Goal: Task Accomplishment & Management: Contribute content

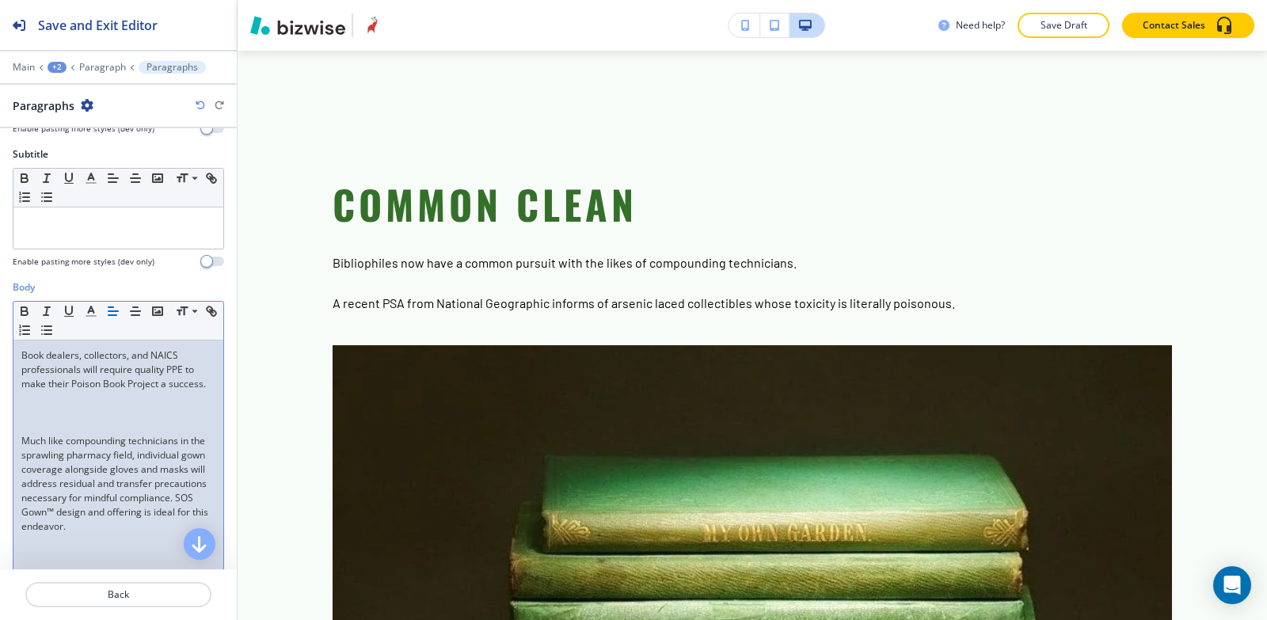
click at [21, 453] on p "Much like compounding technicians in the sprawling pharmacy field, individual g…" at bounding box center [118, 484] width 194 height 100
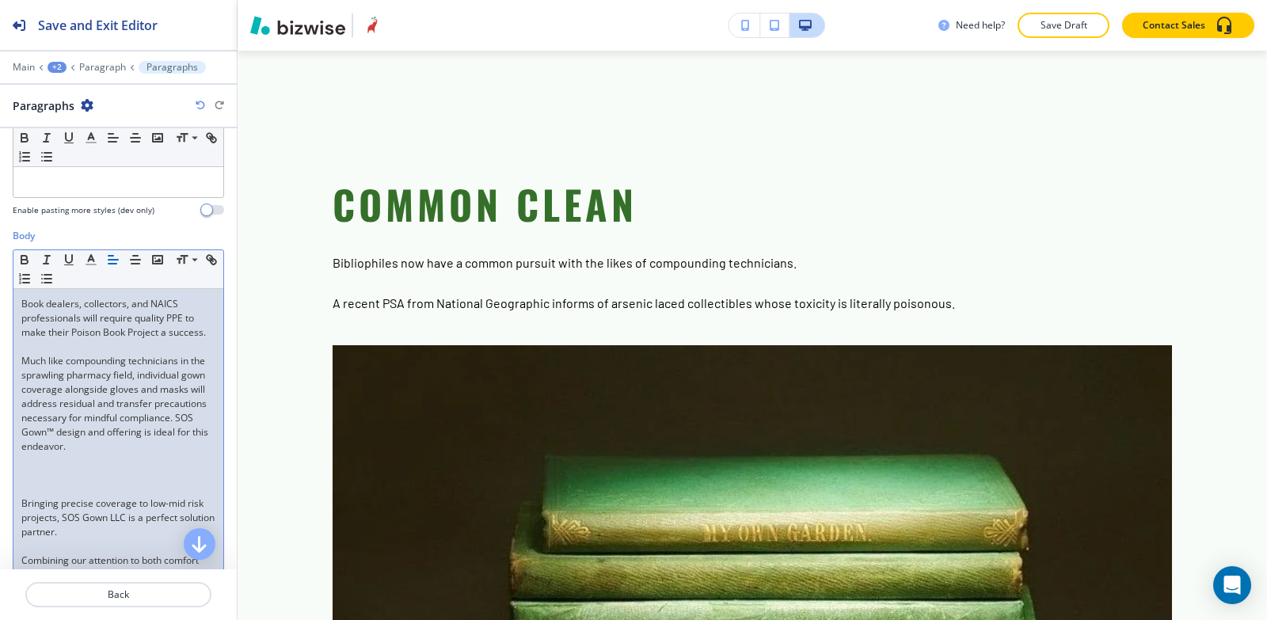
scroll to position [317, 0]
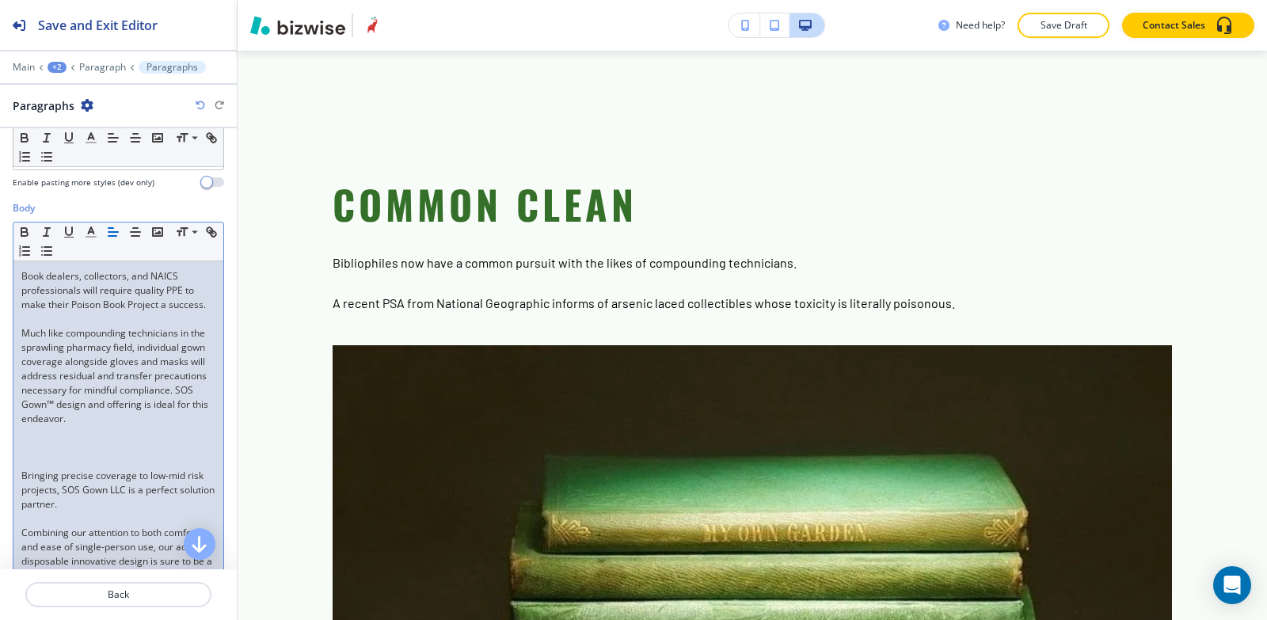
click at [23, 487] on p "Bringing precise coverage to low-mid risk projects, SOS Gown LLC is a perfect s…" at bounding box center [118, 490] width 194 height 43
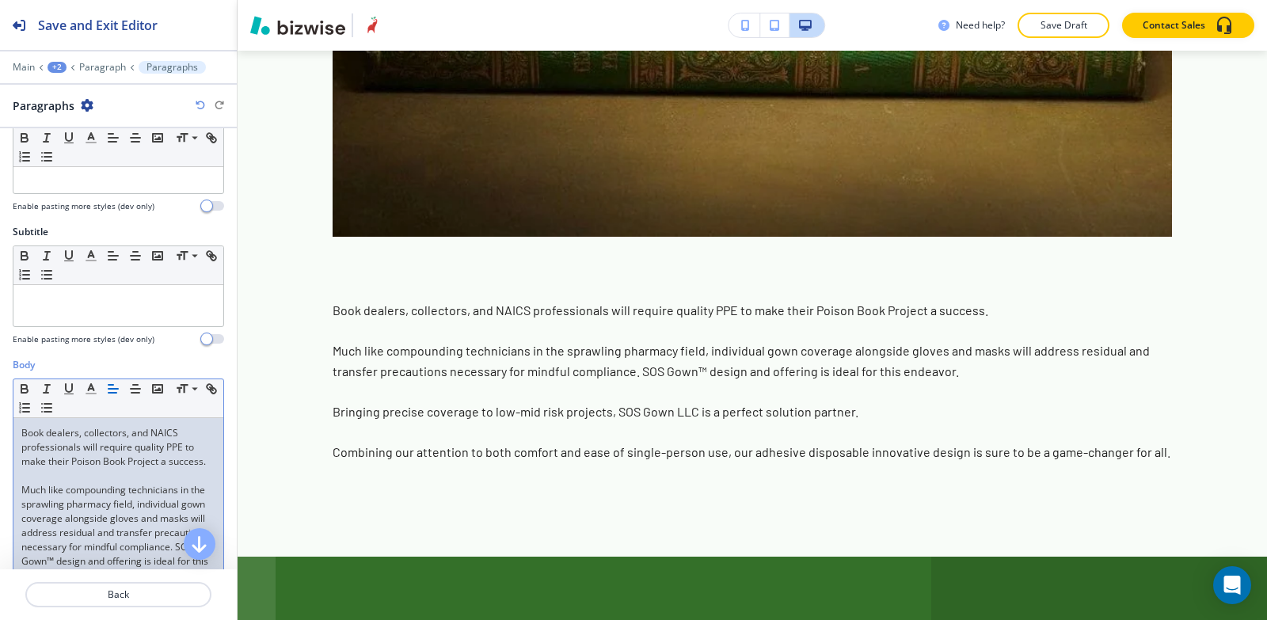
scroll to position [158, 0]
drag, startPoint x: 80, startPoint y: 450, endPoint x: 15, endPoint y: 429, distance: 68.4
click at [15, 429] on div "Book dealers, collectors, and NAICS professionals will require quality PPE to m…" at bounding box center [118, 570] width 210 height 301
click at [24, 392] on icon "button" at bounding box center [24, 390] width 14 height 14
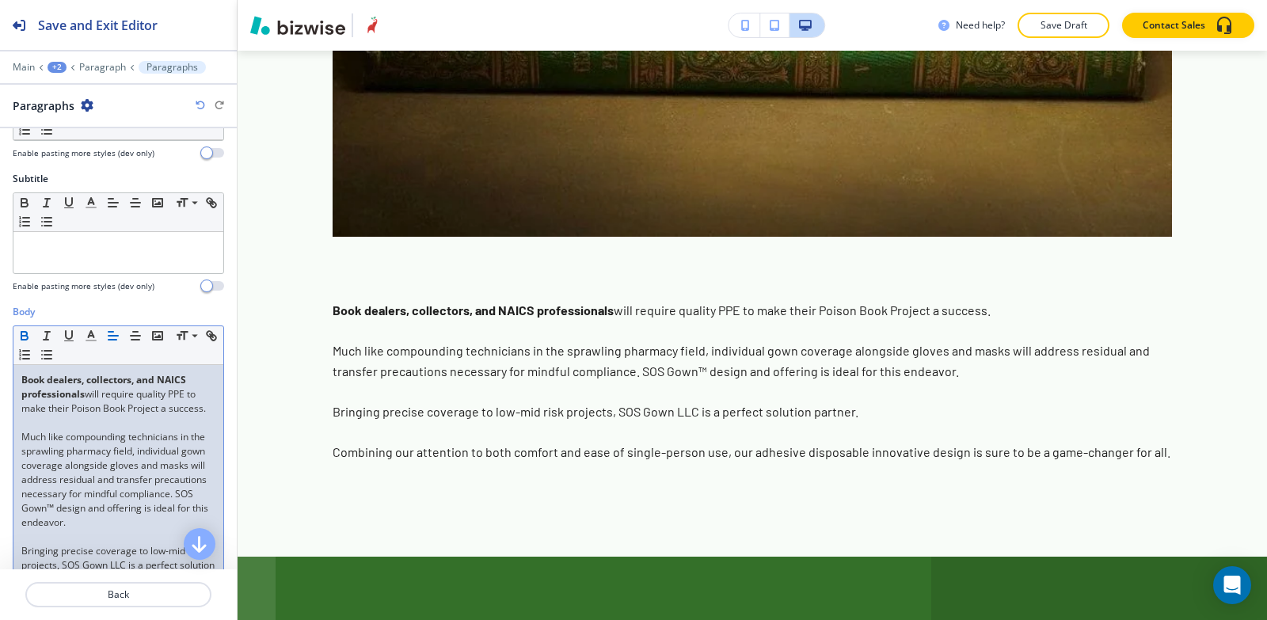
scroll to position [238, 0]
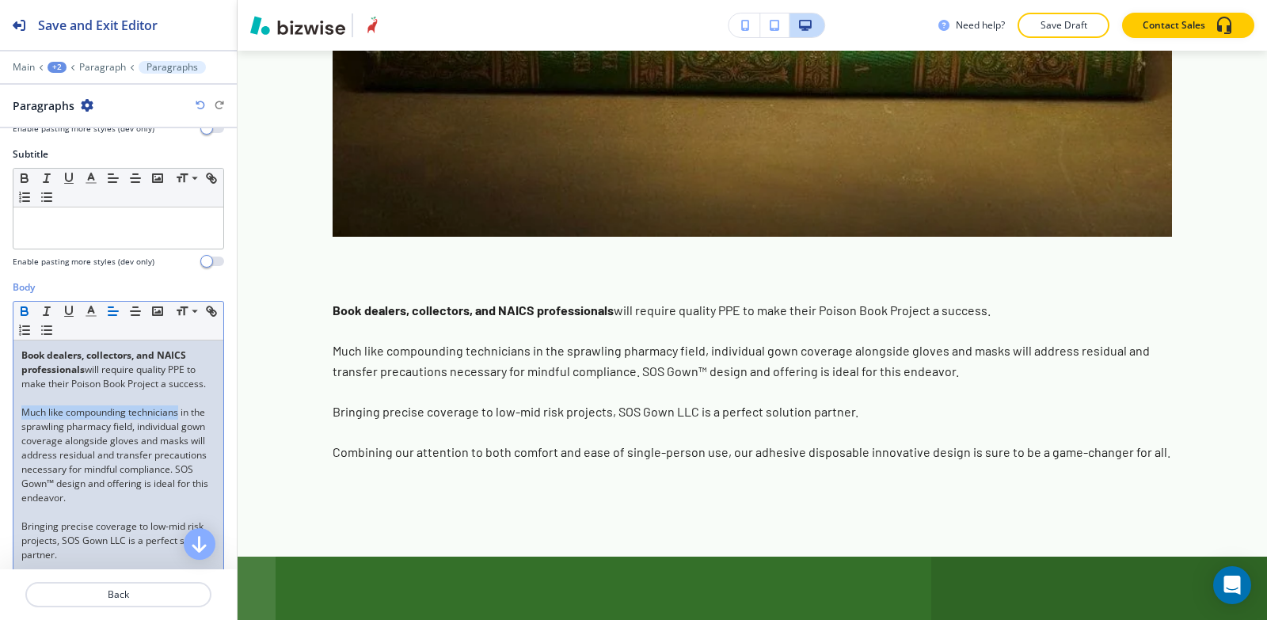
drag, startPoint x: 178, startPoint y: 428, endPoint x: 11, endPoint y: 424, distance: 167.2
click at [11, 424] on div "Body Small Normal Large Huge Book dealers, collectors, and NAICS professionals …" at bounding box center [118, 476] width 237 height 393
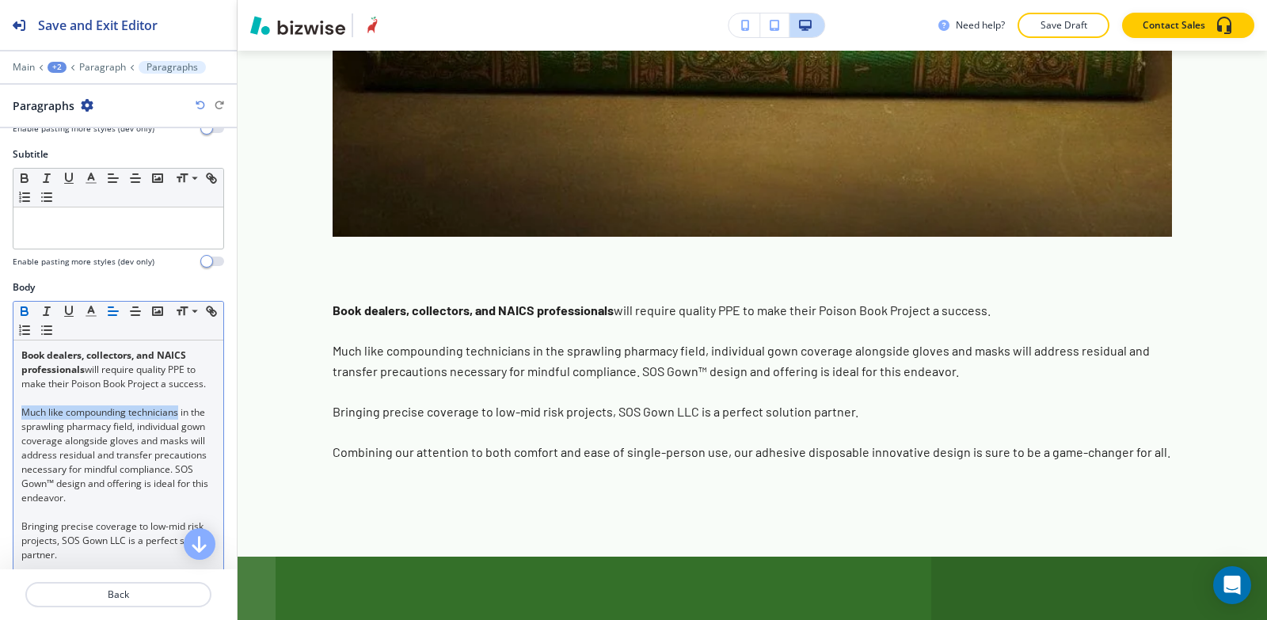
click at [23, 308] on icon "button" at bounding box center [24, 311] width 14 height 14
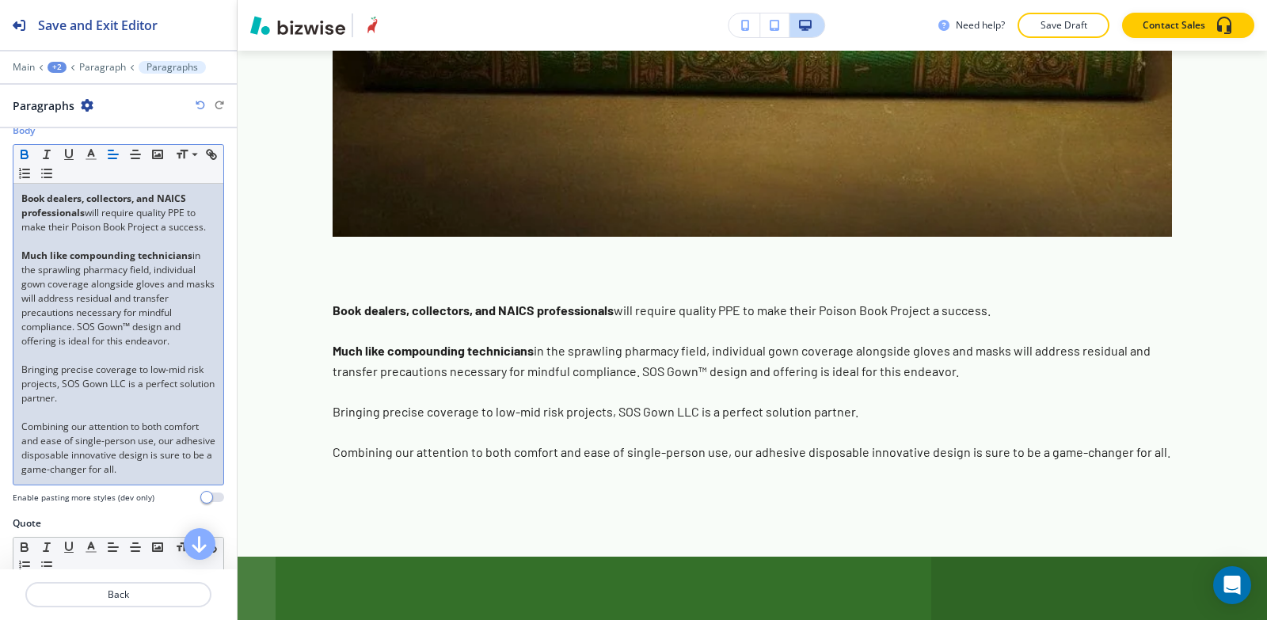
scroll to position [396, 0]
drag, startPoint x: 55, startPoint y: 395, endPoint x: 15, endPoint y: 377, distance: 44.3
click at [15, 377] on div "Book dealers, collectors, and NAICS professionals will require quality PPE to m…" at bounding box center [118, 332] width 210 height 301
click at [24, 153] on icon "button" at bounding box center [24, 155] width 6 height 4
click at [16, 442] on div "Book dealers, collectors, and NAICS professionals will require quality PPE to m…" at bounding box center [118, 332] width 210 height 301
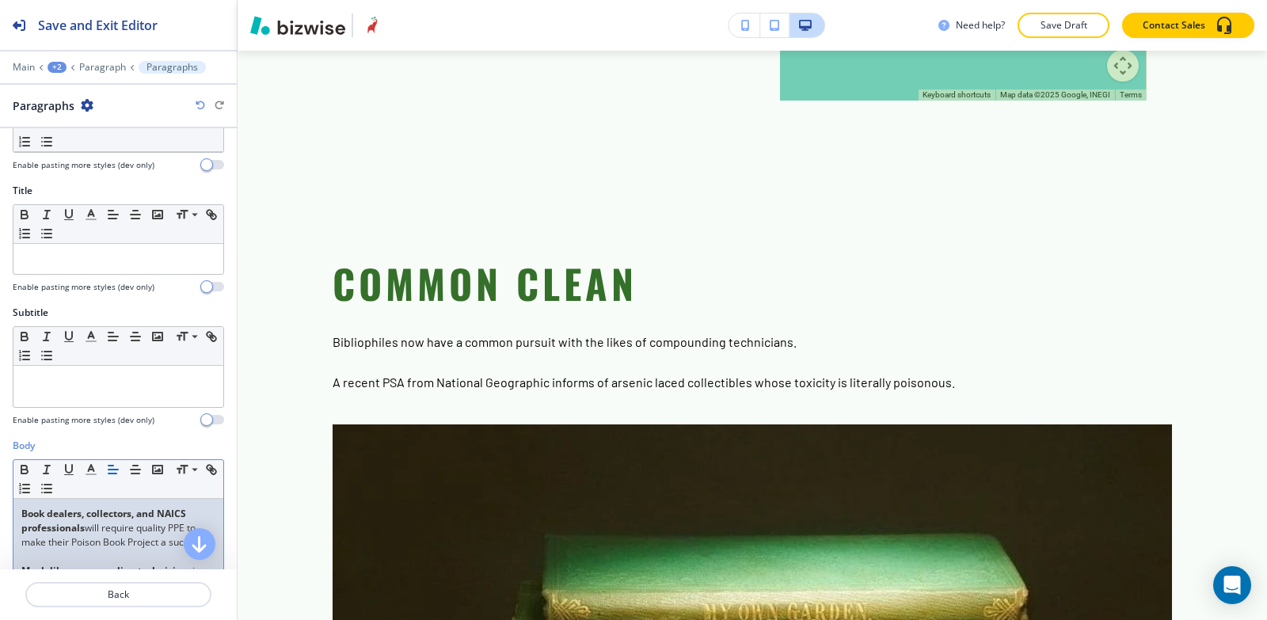
scroll to position [0, 0]
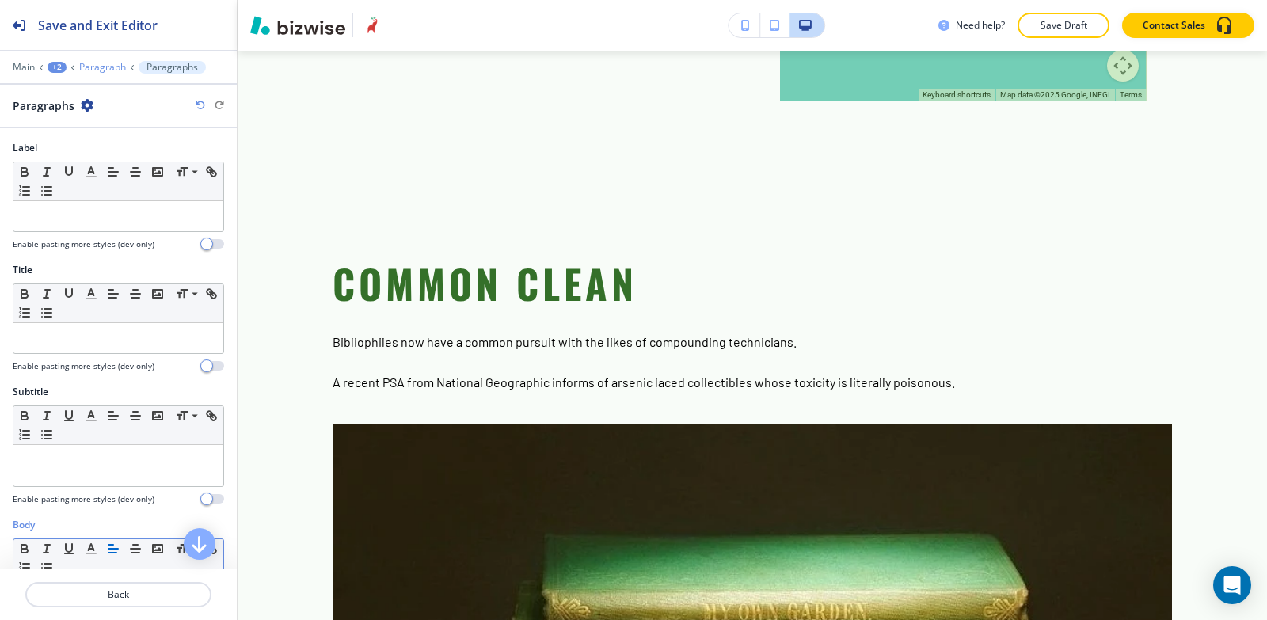
click at [112, 71] on p "Paragraph" at bounding box center [102, 67] width 47 height 11
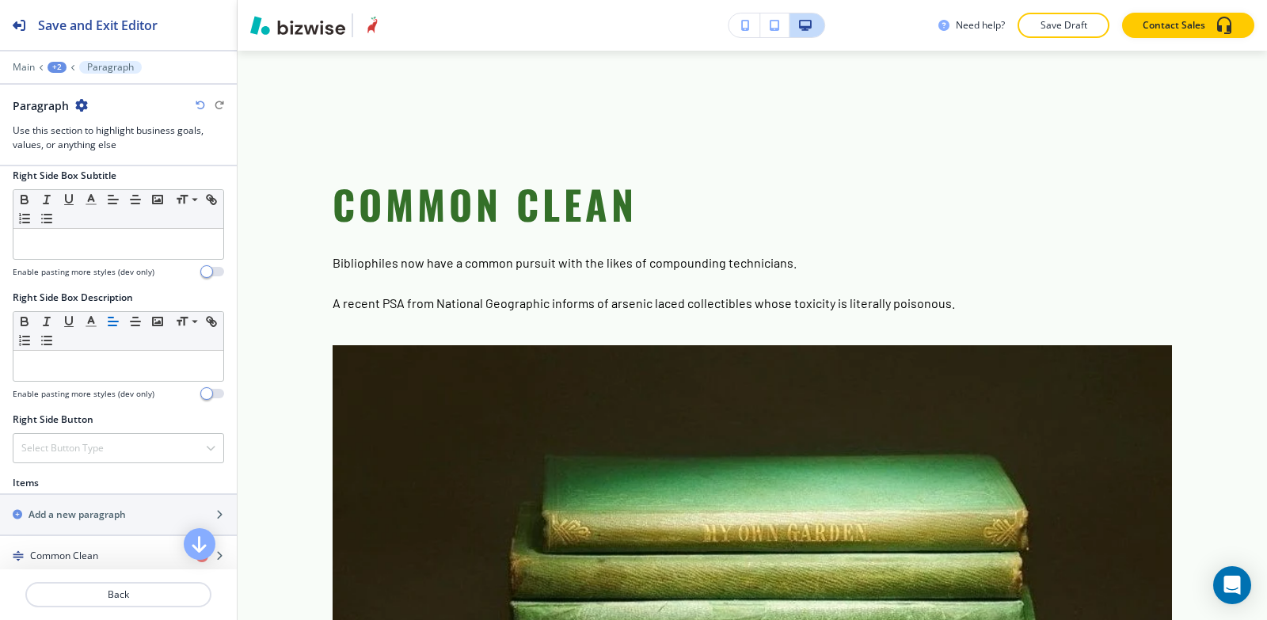
scroll to position [792, 0]
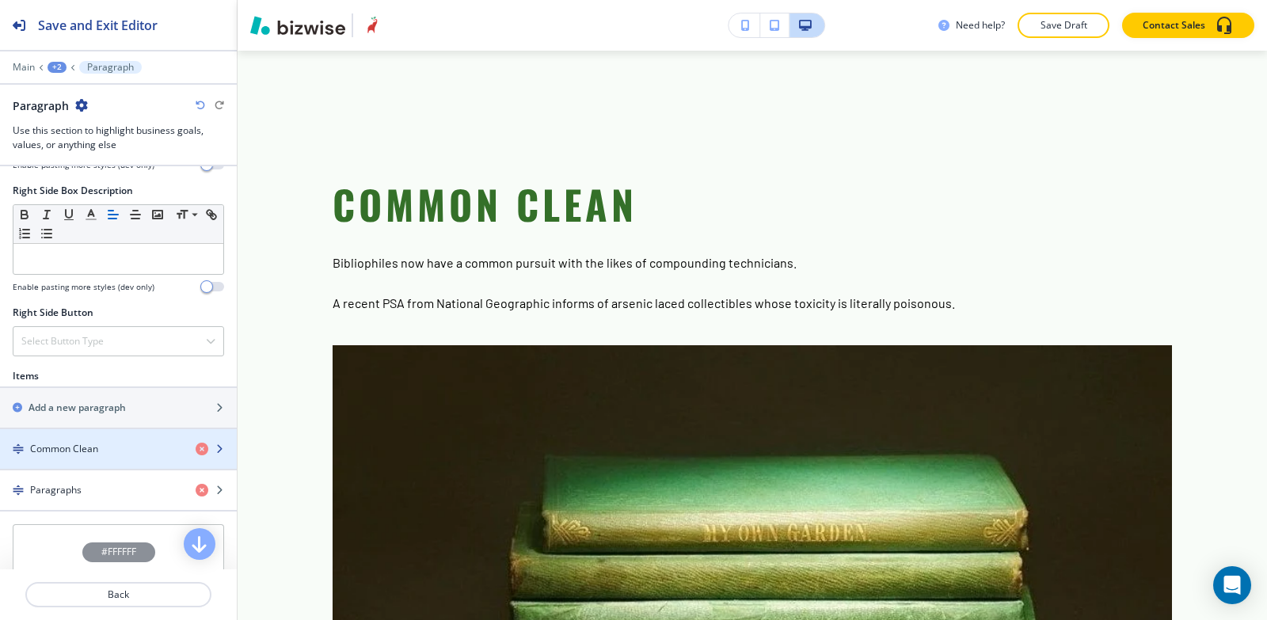
click at [74, 459] on div "button" at bounding box center [118, 462] width 237 height 13
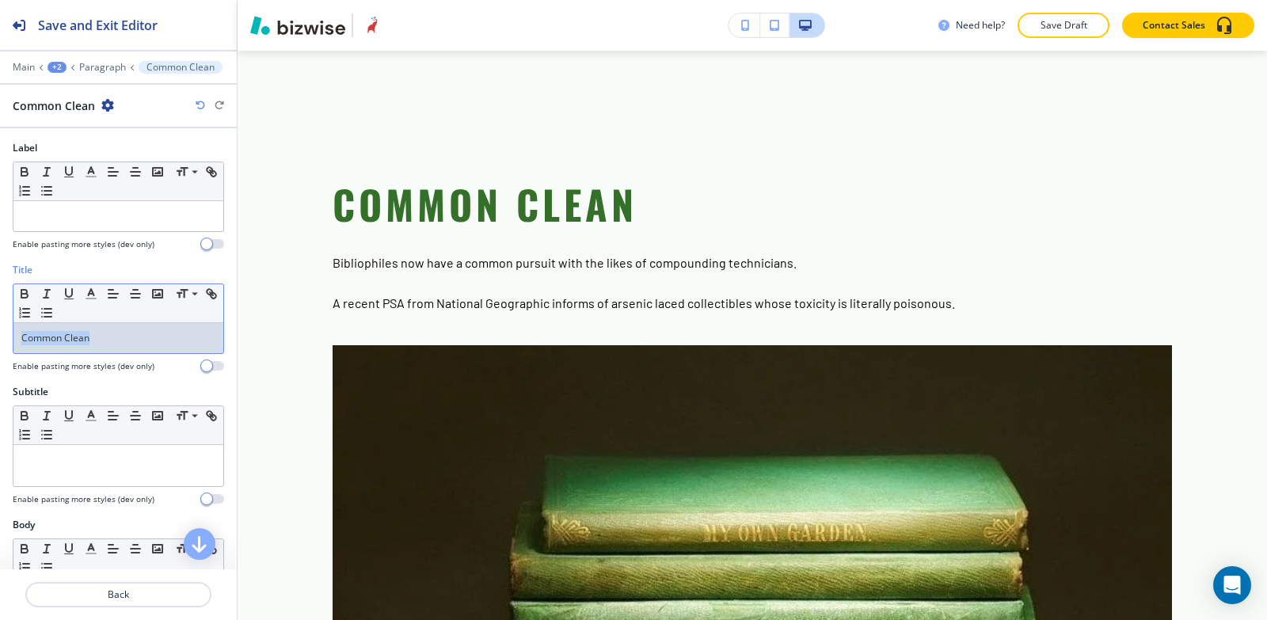
drag, startPoint x: 110, startPoint y: 330, endPoint x: 0, endPoint y: 382, distance: 121.5
click at [0, 382] on div "Title Small Normal Large Huge Common Clean Enable pasting more styles (dev only)" at bounding box center [118, 324] width 237 height 122
copy p "Common Clean"
click at [116, 336] on p "Common Clean" at bounding box center [118, 338] width 194 height 14
click at [81, 487] on div at bounding box center [118, 490] width 211 height 6
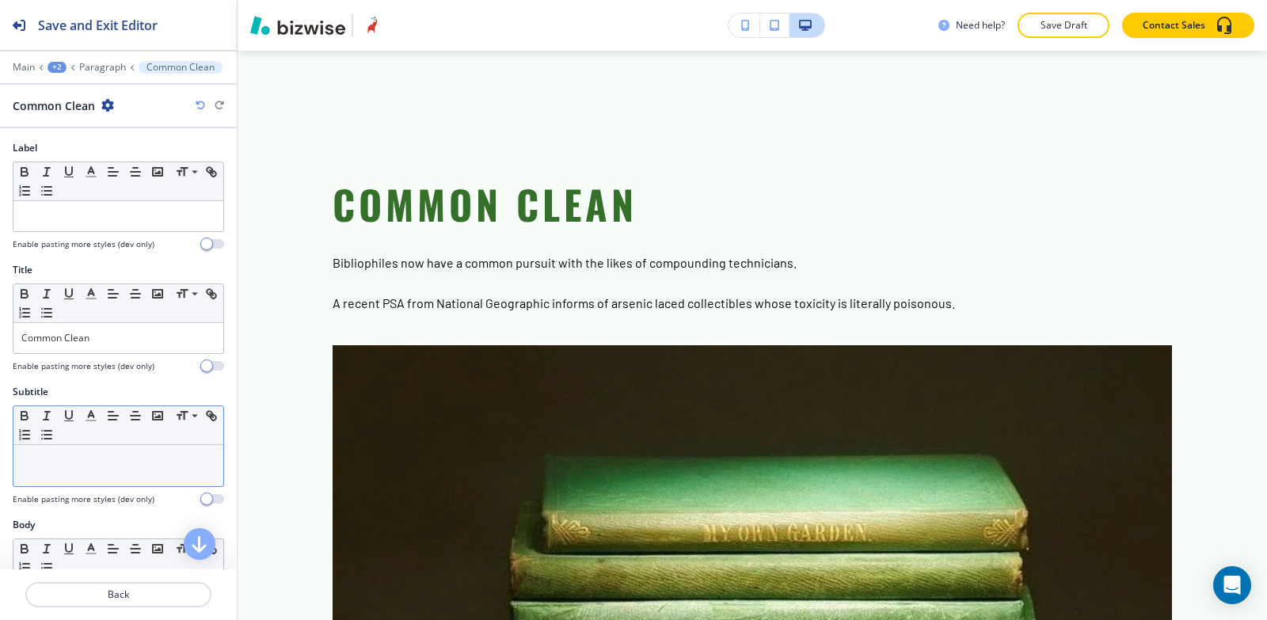
click at [83, 471] on div at bounding box center [118, 465] width 210 height 41
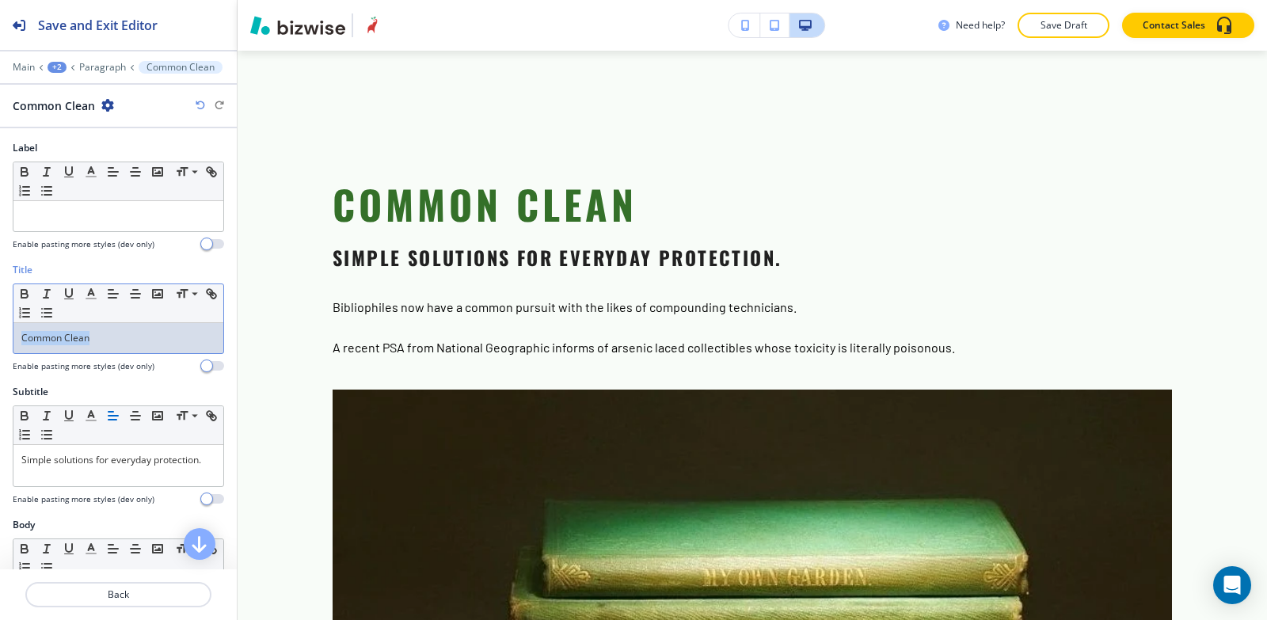
drag, startPoint x: 121, startPoint y: 341, endPoint x: 0, endPoint y: 331, distance: 121.6
click at [0, 331] on div "Title Small Normal Large Huge Common Clean Enable pasting more styles (dev only)" at bounding box center [118, 324] width 237 height 122
click at [46, 295] on line "button" at bounding box center [47, 294] width 2 height 8
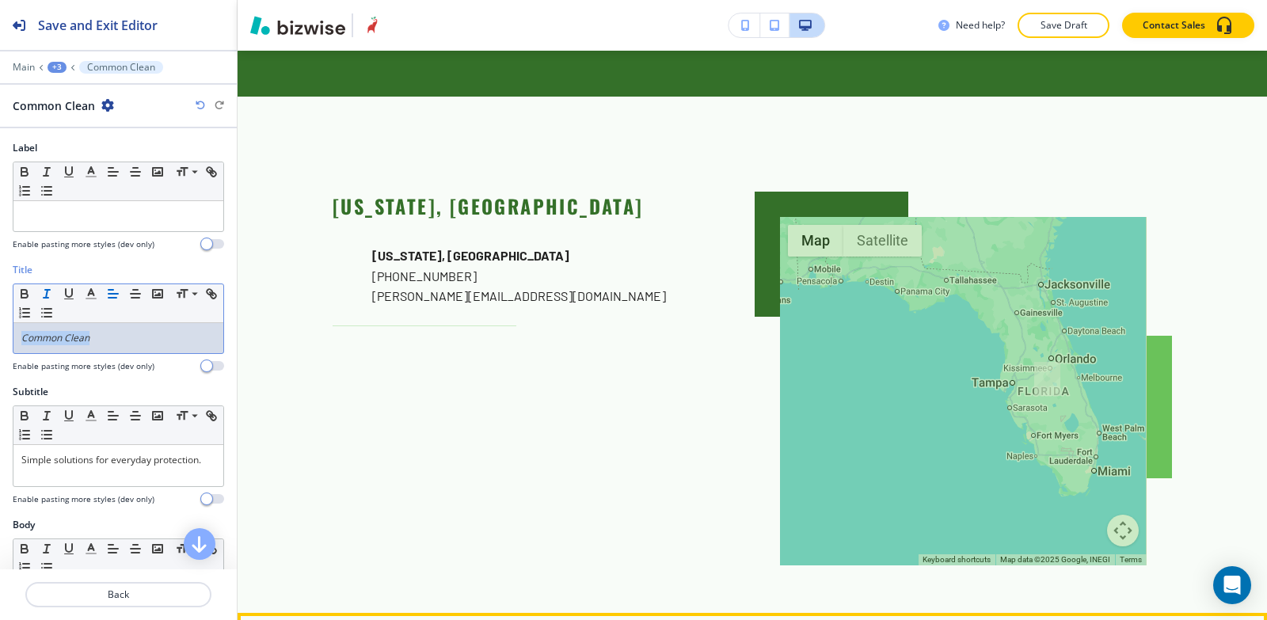
scroll to position [2589, 0]
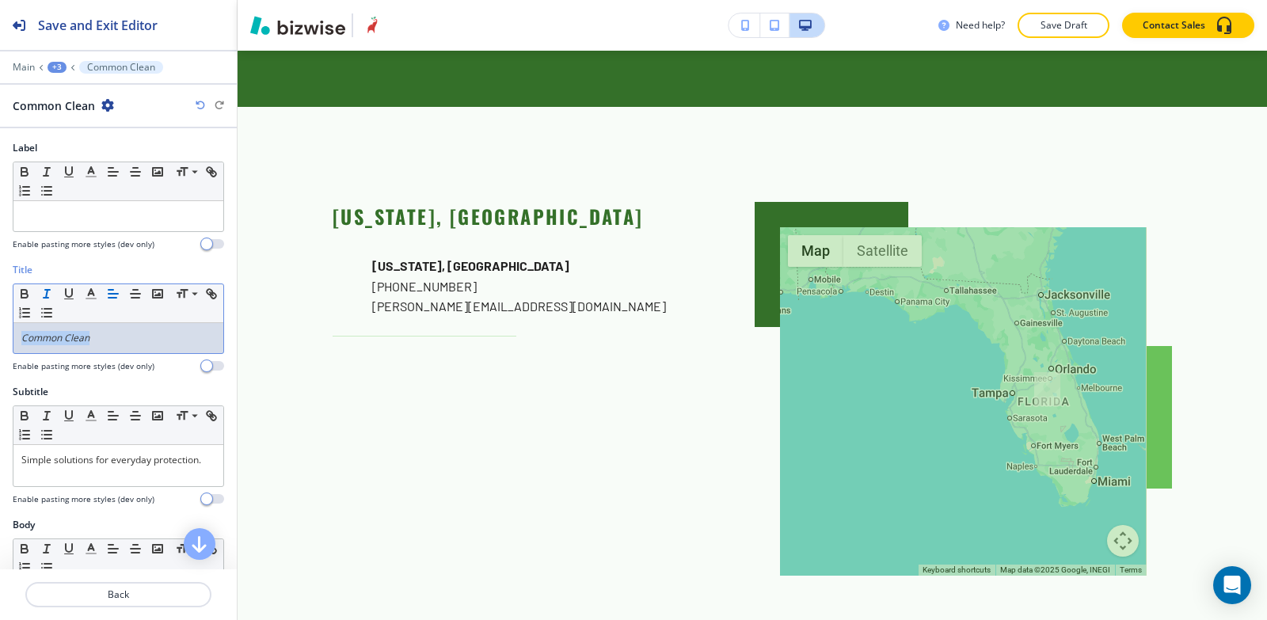
click at [62, 64] on div "+3" at bounding box center [57, 67] width 19 height 11
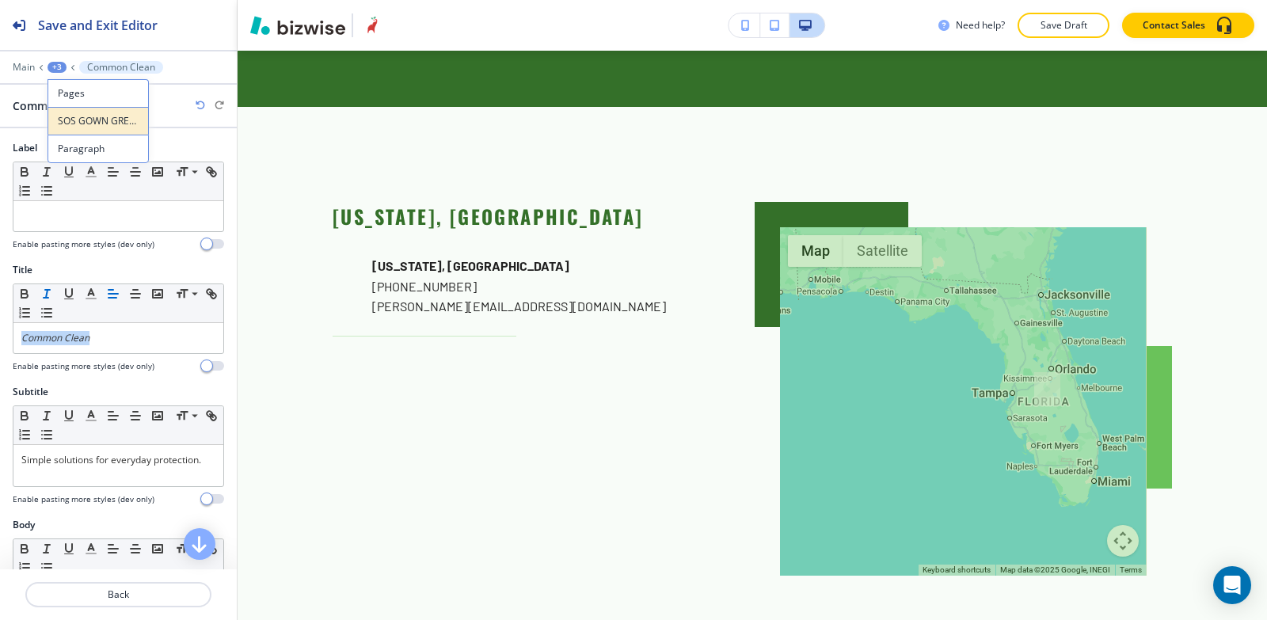
click at [105, 128] on button "SOS GOWN GREEN GUILDS" at bounding box center [98, 121] width 101 height 28
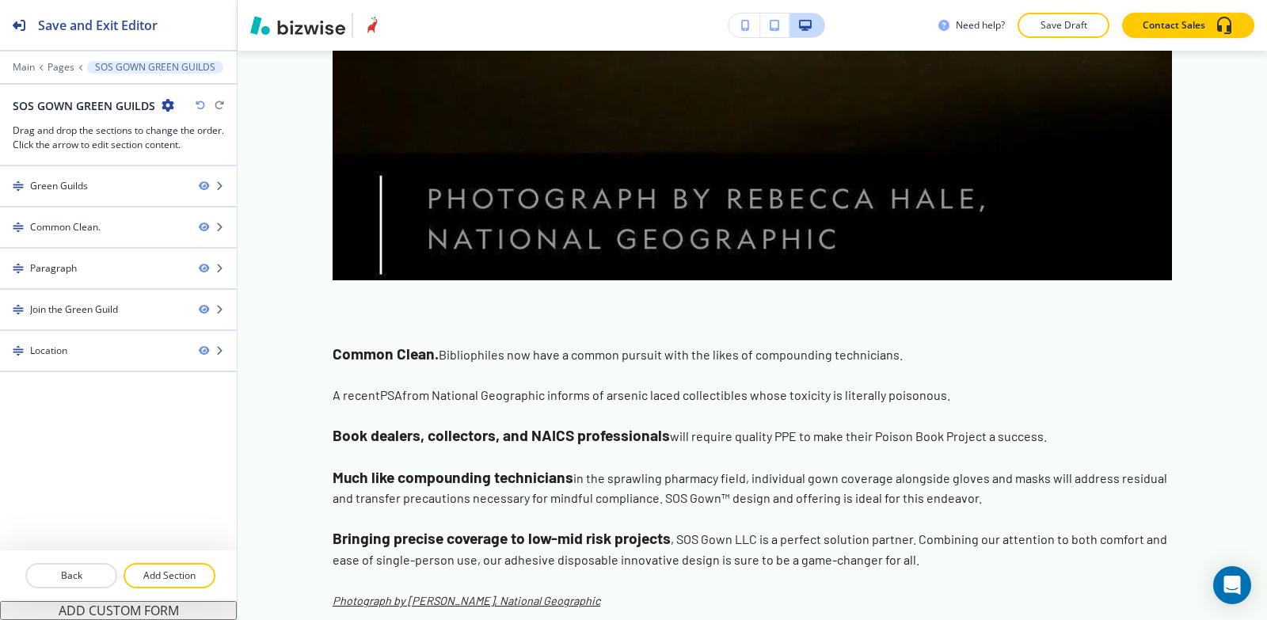
scroll to position [1358, 0]
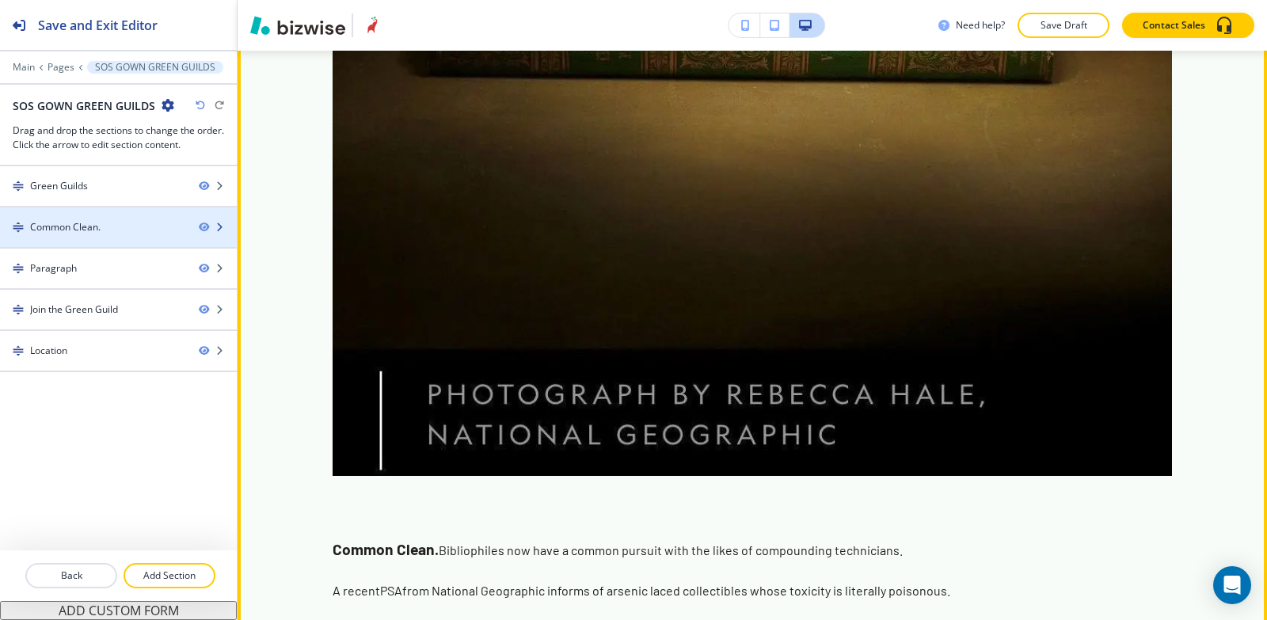
click at [71, 227] on div "Common Clean." at bounding box center [65, 227] width 70 height 14
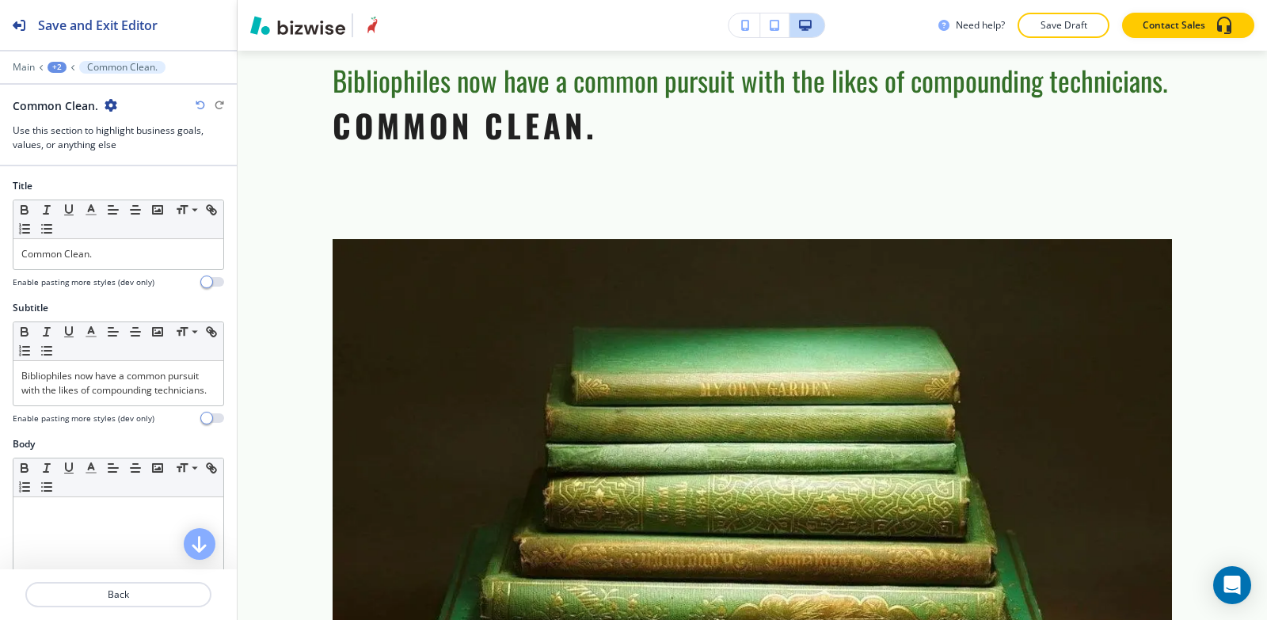
scroll to position [583, 0]
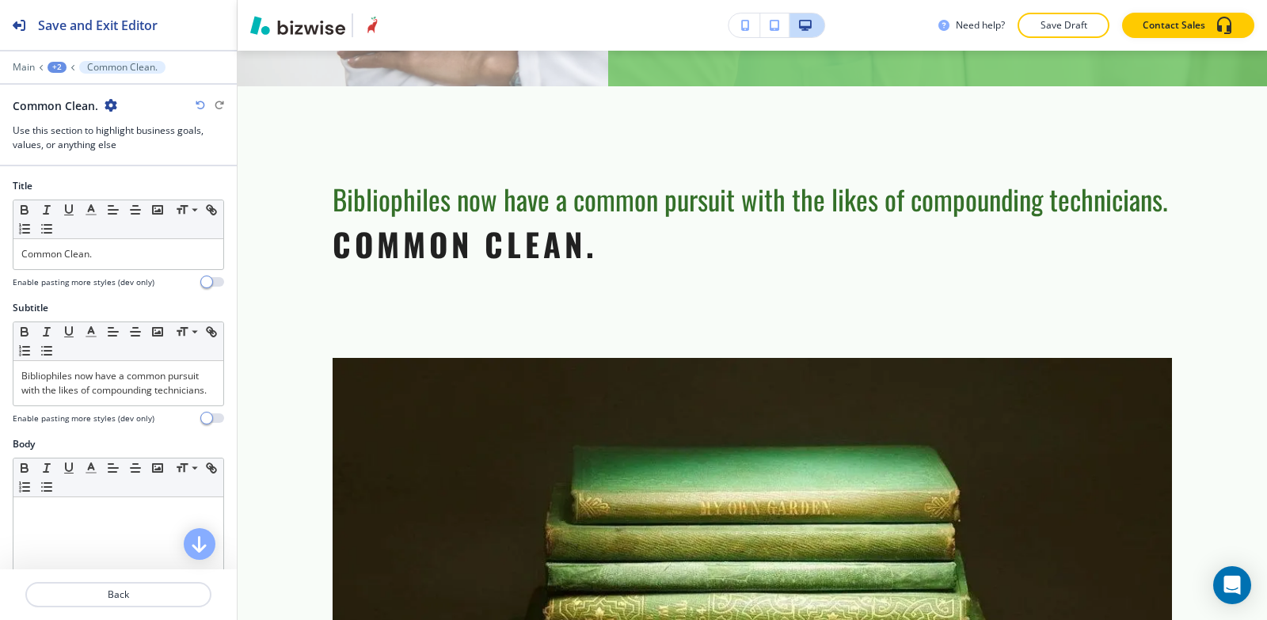
click at [107, 104] on icon "button" at bounding box center [111, 105] width 13 height 13
click at [151, 199] on button "Delete Section" at bounding box center [154, 188] width 101 height 29
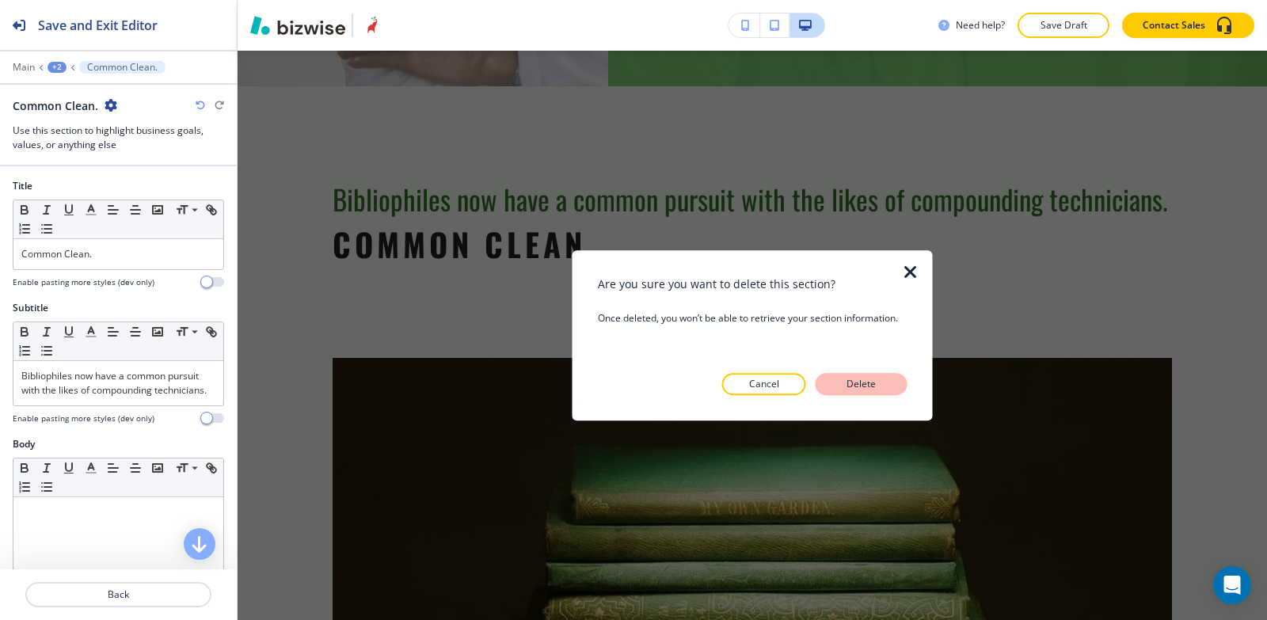
click at [856, 386] on p "Delete" at bounding box center [862, 384] width 38 height 14
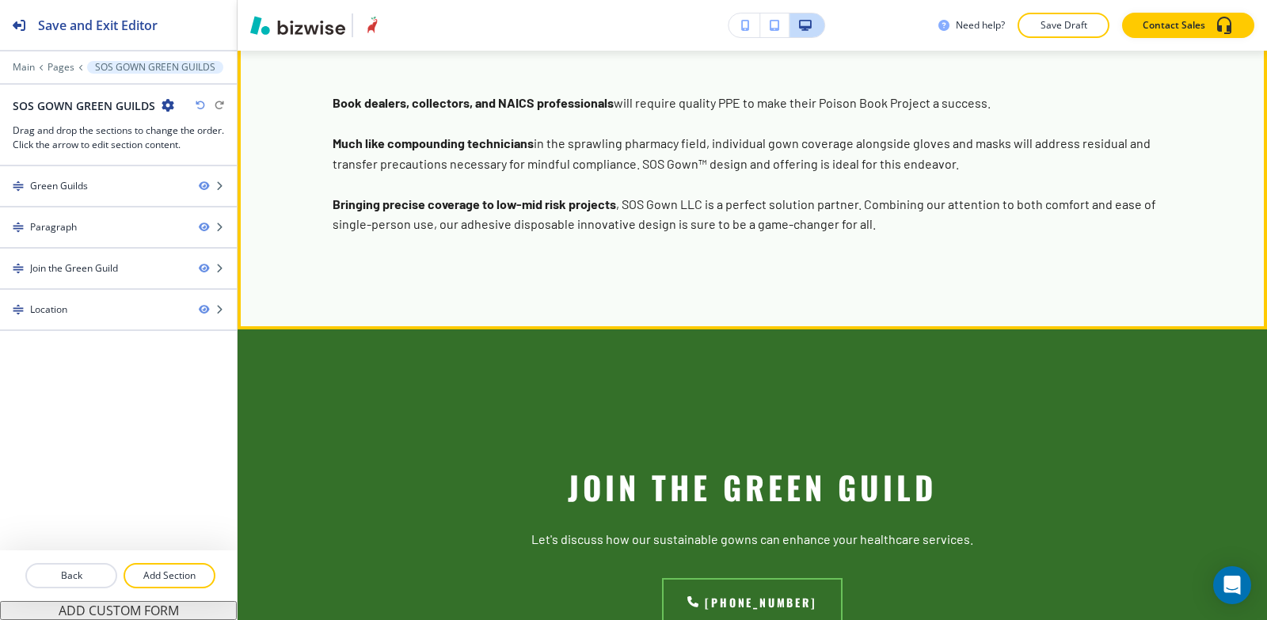
scroll to position [1850, 0]
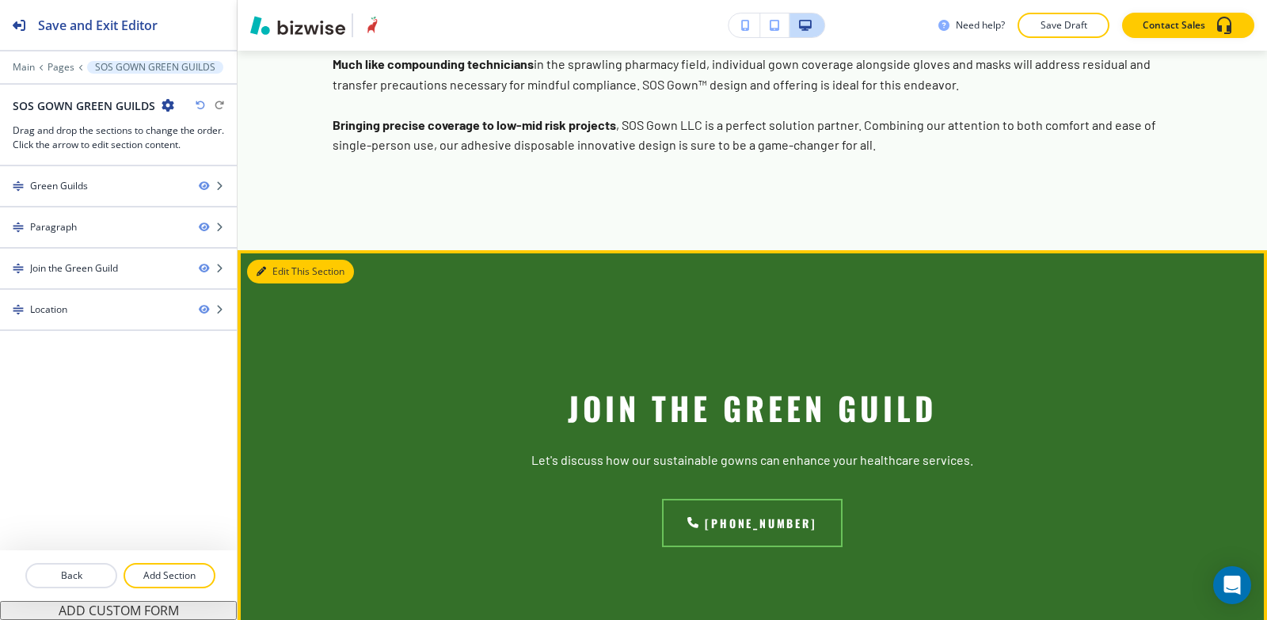
click at [286, 260] on button "Edit This Section" at bounding box center [300, 272] width 107 height 24
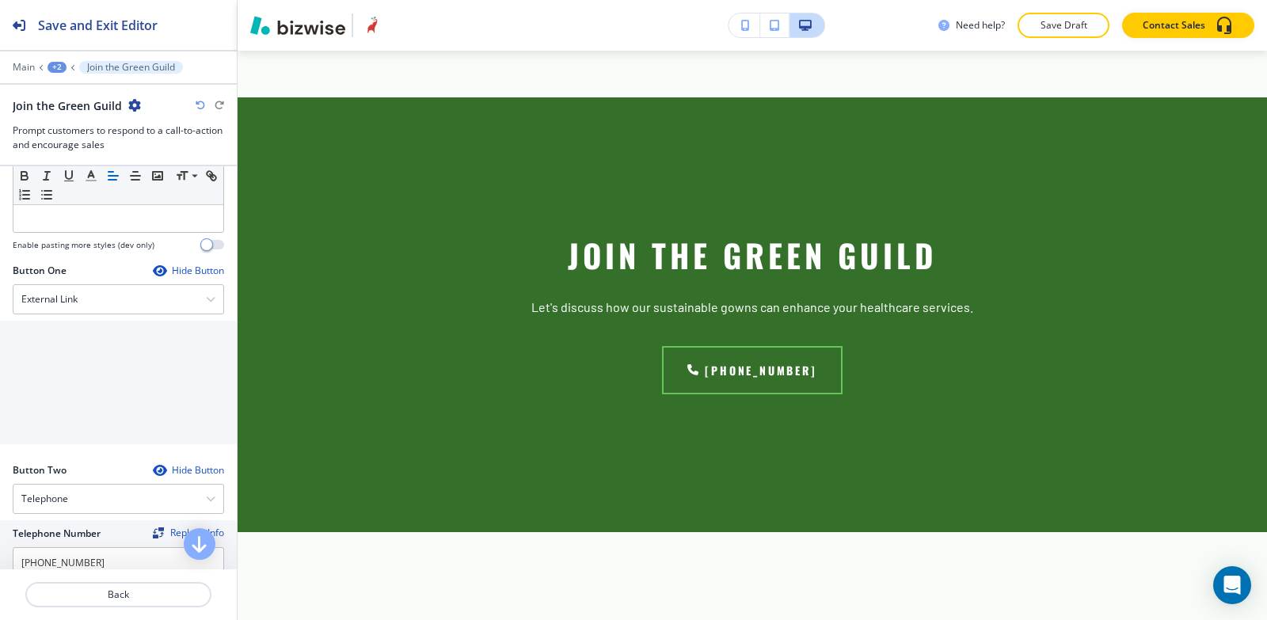
scroll to position [554, 0]
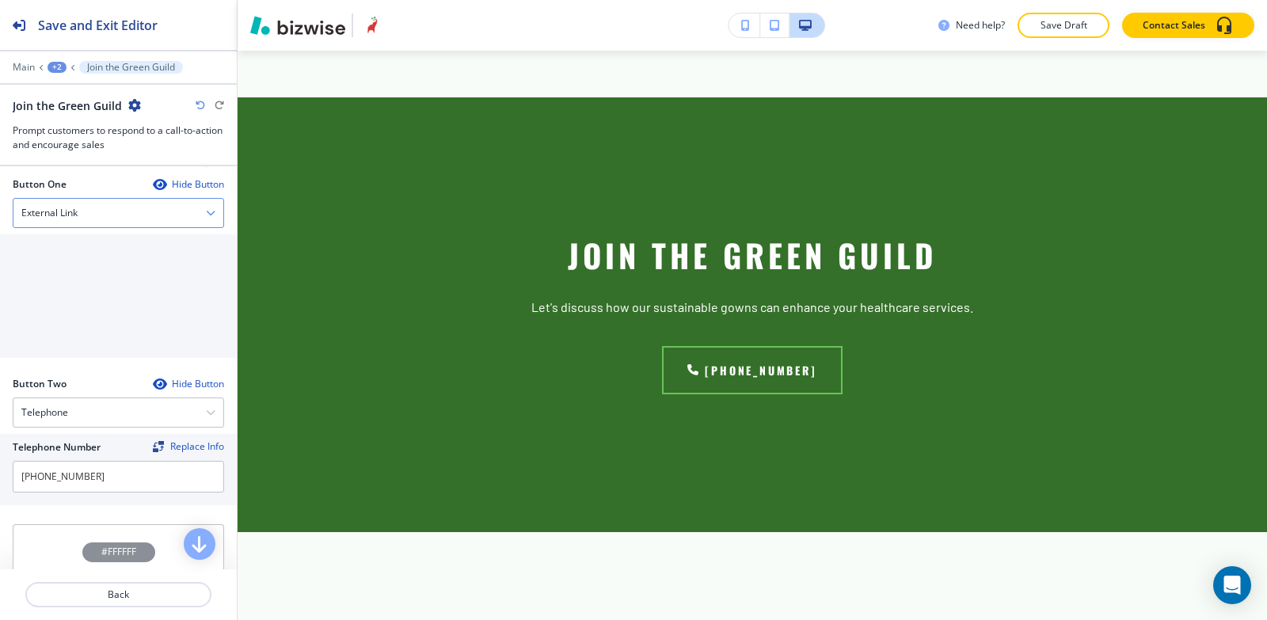
click at [106, 219] on div "External Link" at bounding box center [118, 213] width 210 height 29
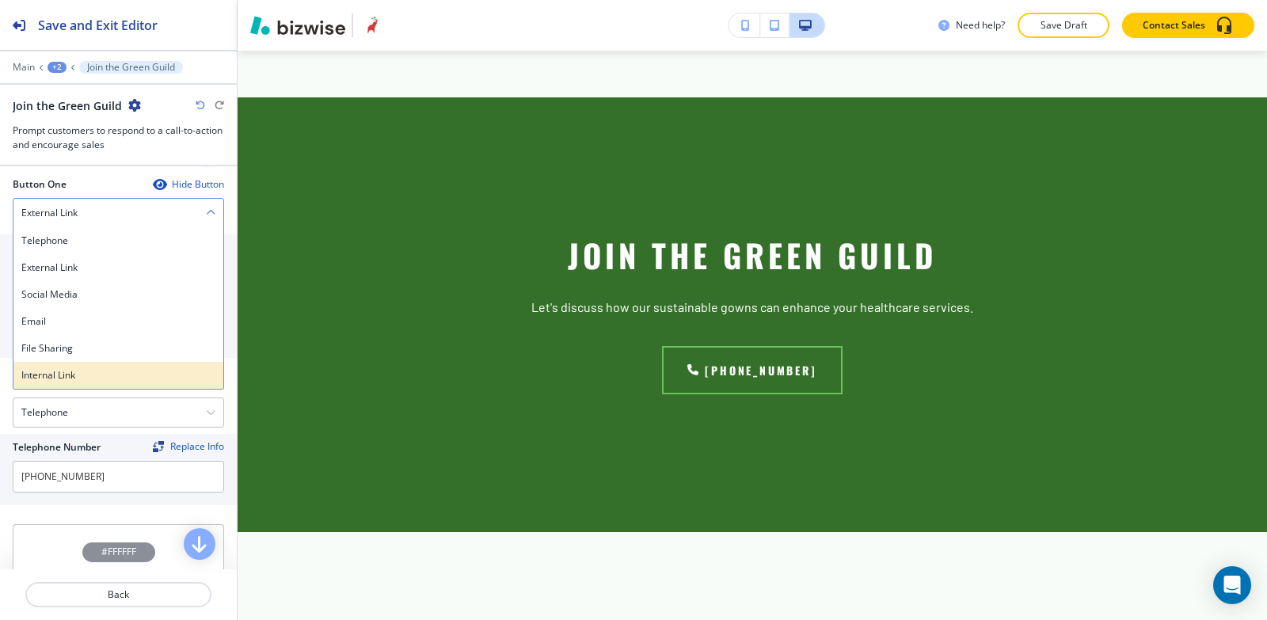
click at [106, 378] on h4 "Internal Link" at bounding box center [118, 375] width 194 height 14
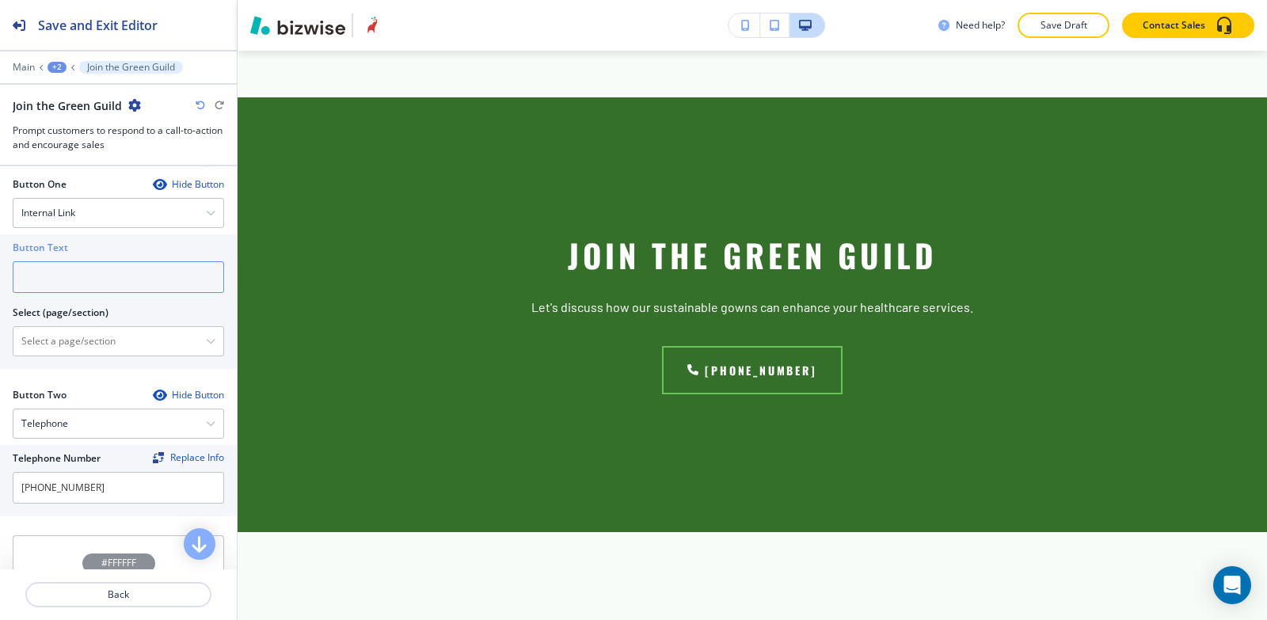
click at [92, 269] on input "text" at bounding box center [118, 277] width 211 height 32
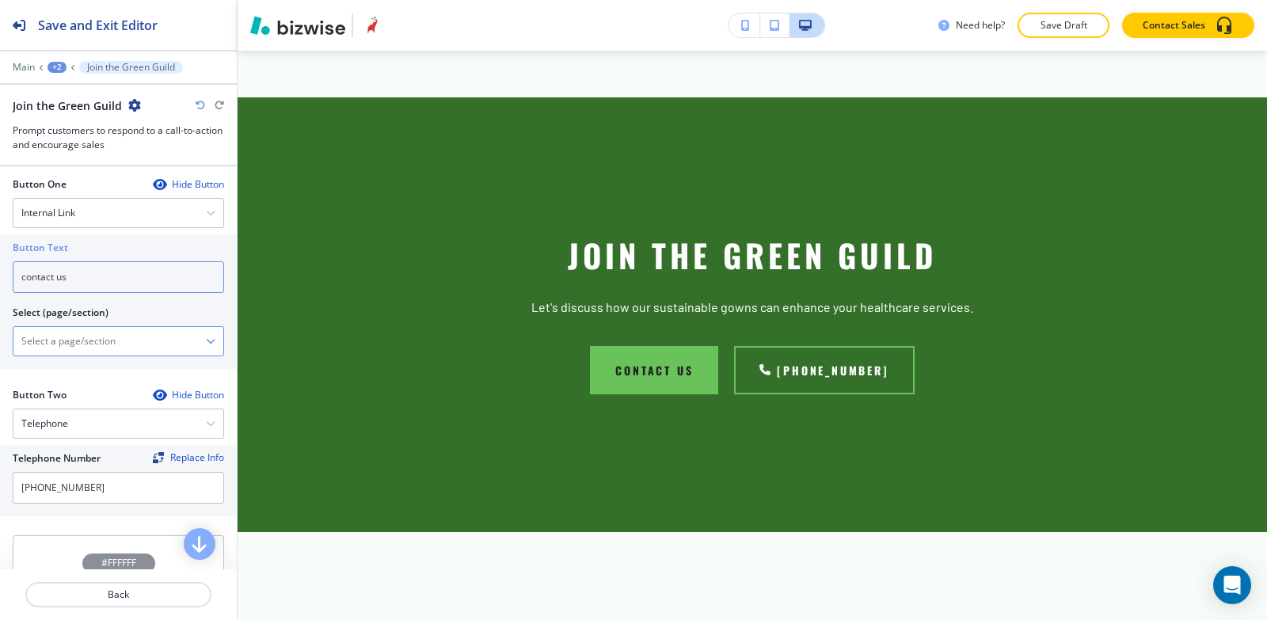
type input "contact us"
click at [48, 339] on \(page\/section\) "Manual Input" at bounding box center [109, 341] width 192 height 27
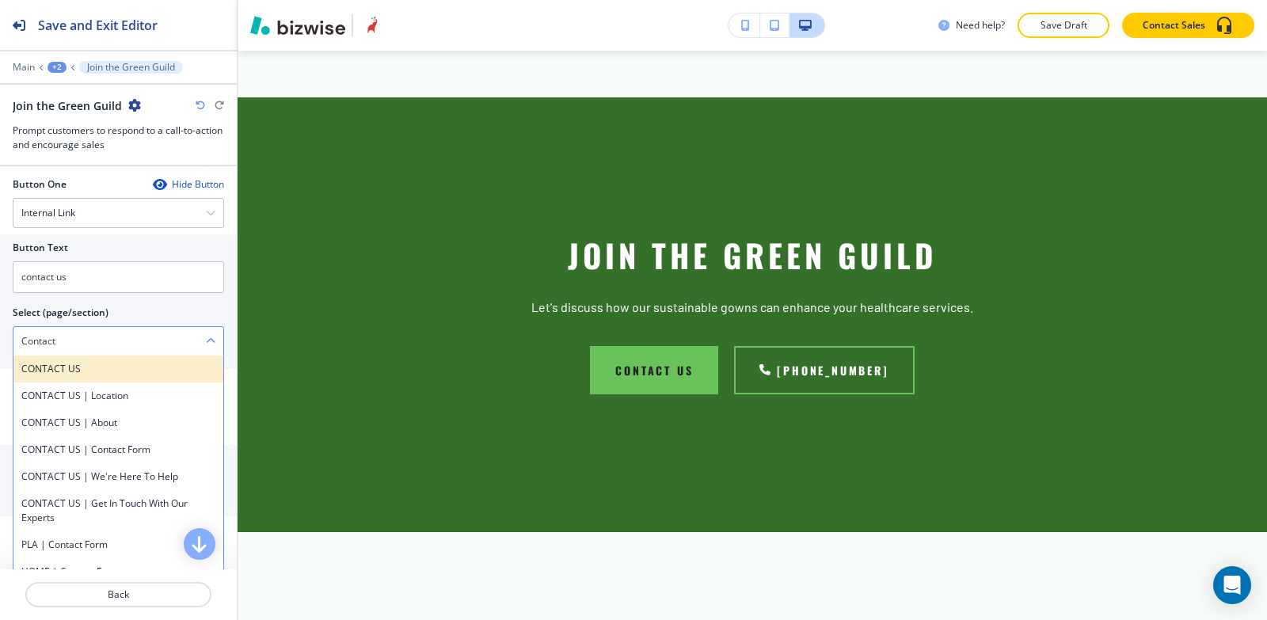
click at [52, 373] on h4 "CONTACT US" at bounding box center [118, 369] width 194 height 14
type \(page\/section\) "CONTACT US"
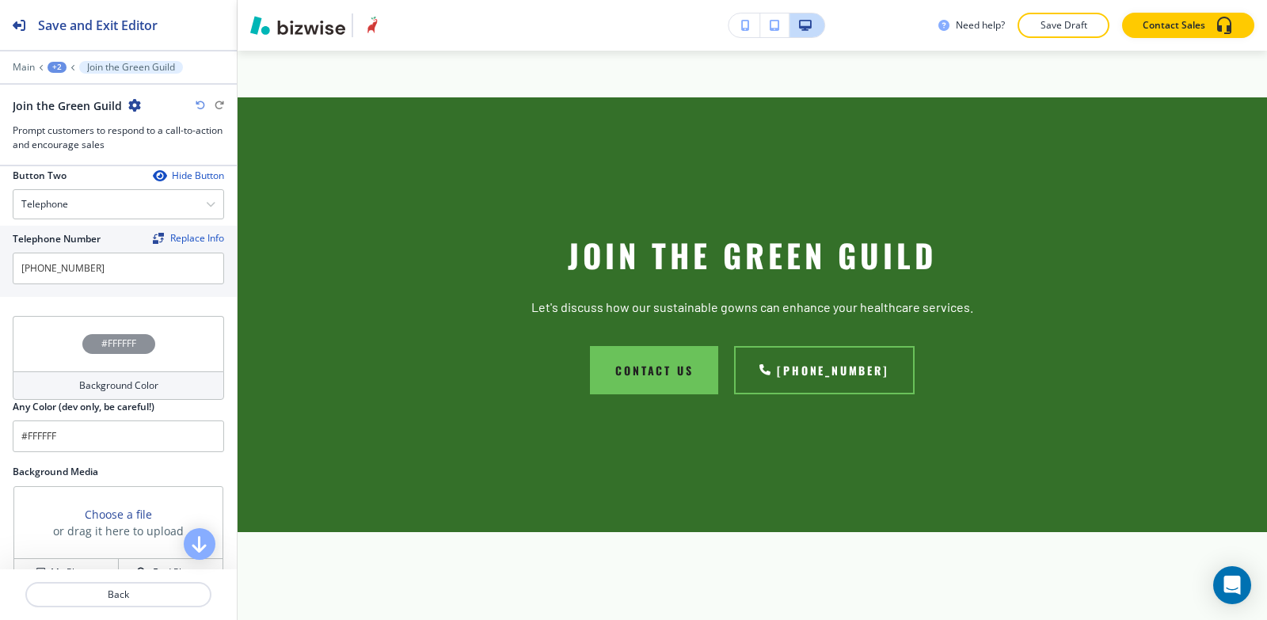
scroll to position [792, 0]
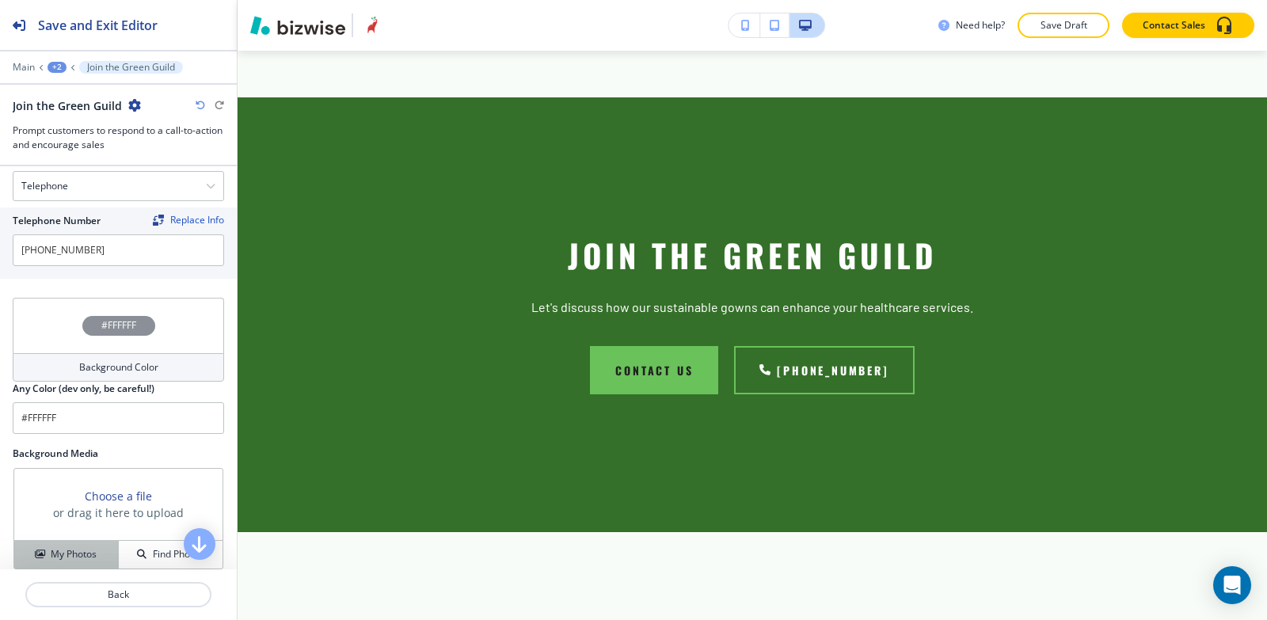
click at [51, 560] on h4 "My Photos" at bounding box center [74, 554] width 46 height 14
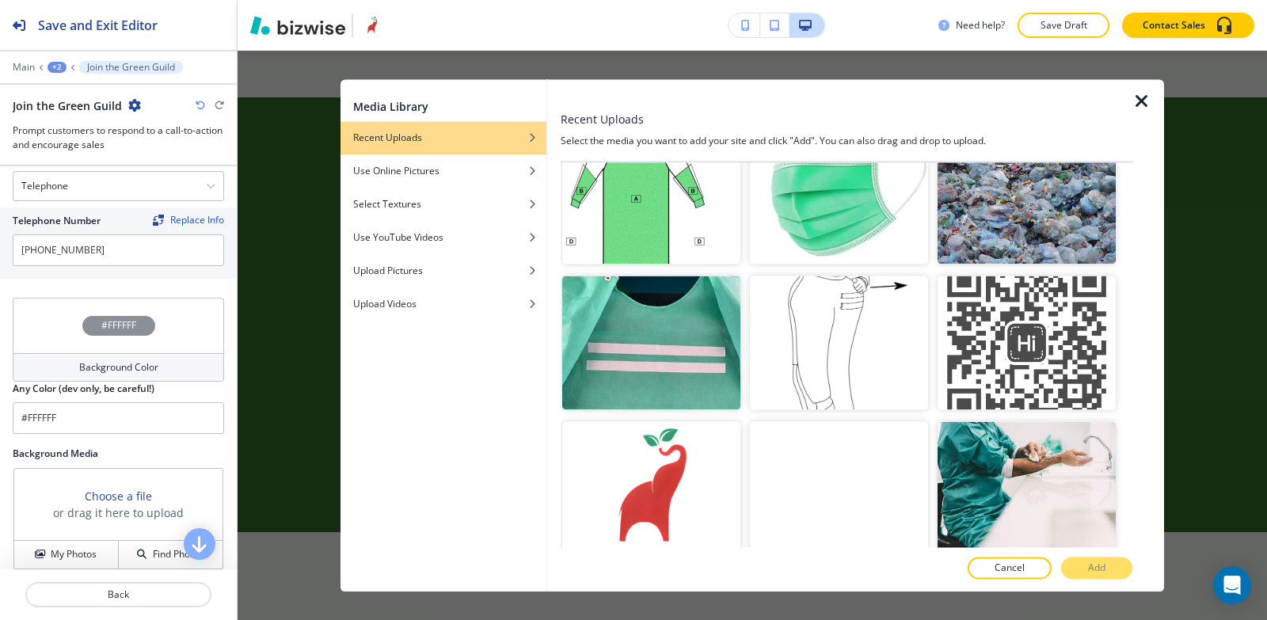
scroll to position [4792, 0]
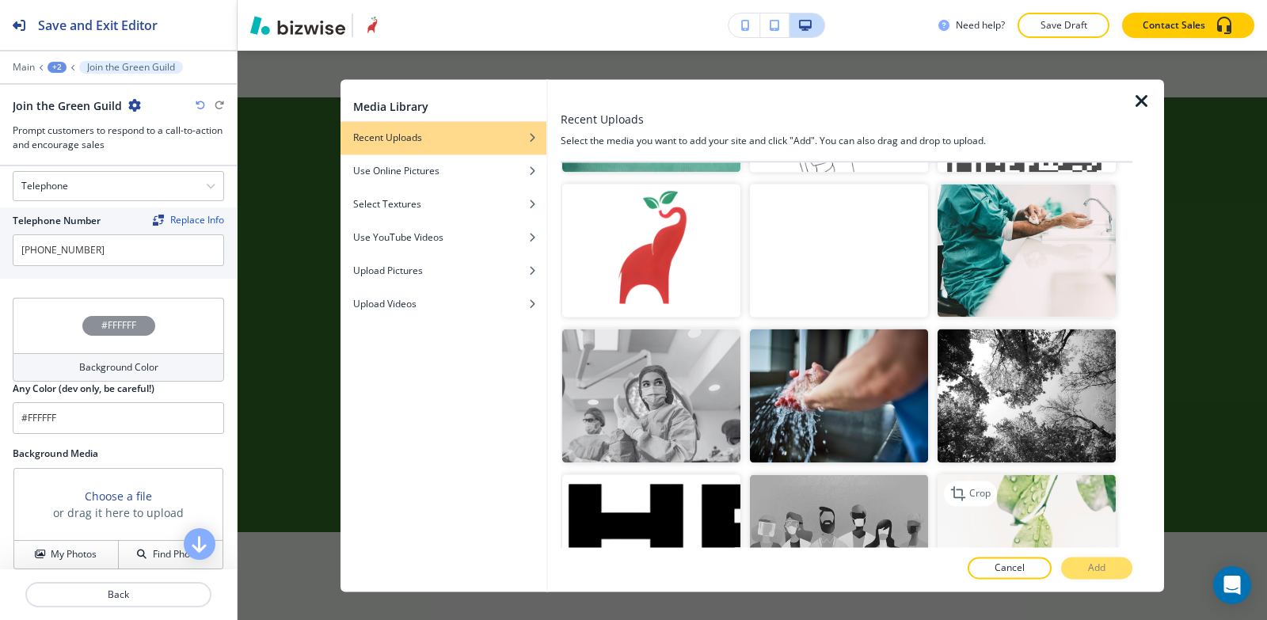
click at [1055, 475] on img "button" at bounding box center [1027, 542] width 178 height 134
click at [1088, 565] on p "Add" at bounding box center [1096, 568] width 17 height 14
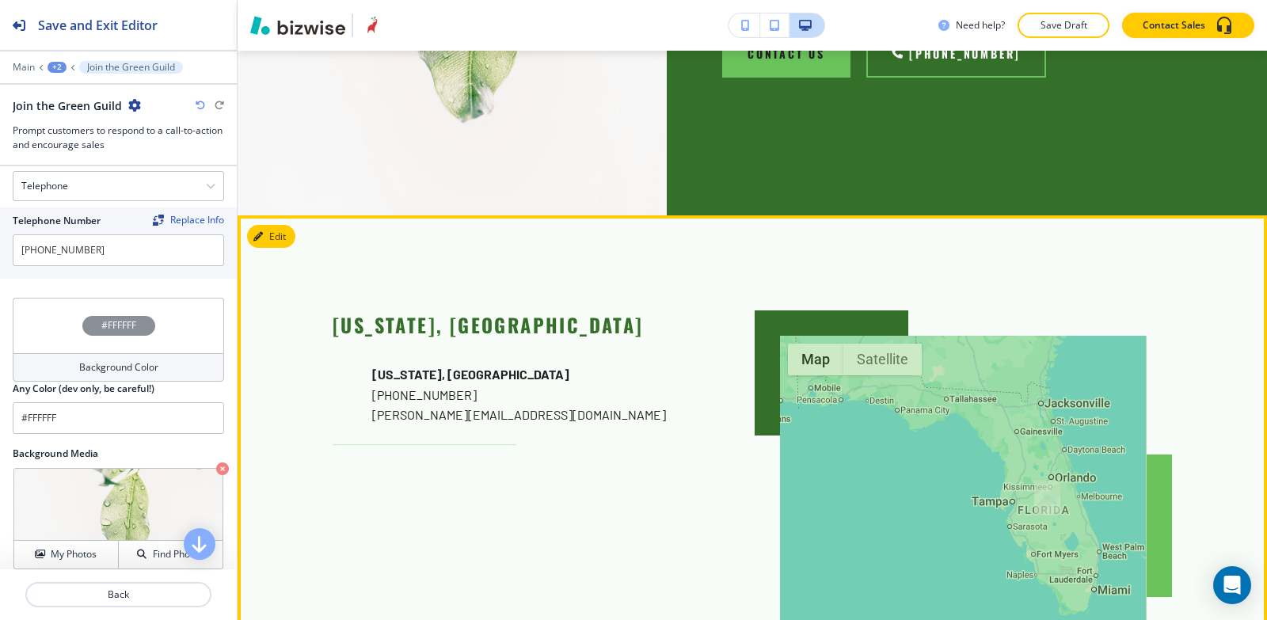
scroll to position [2795, 0]
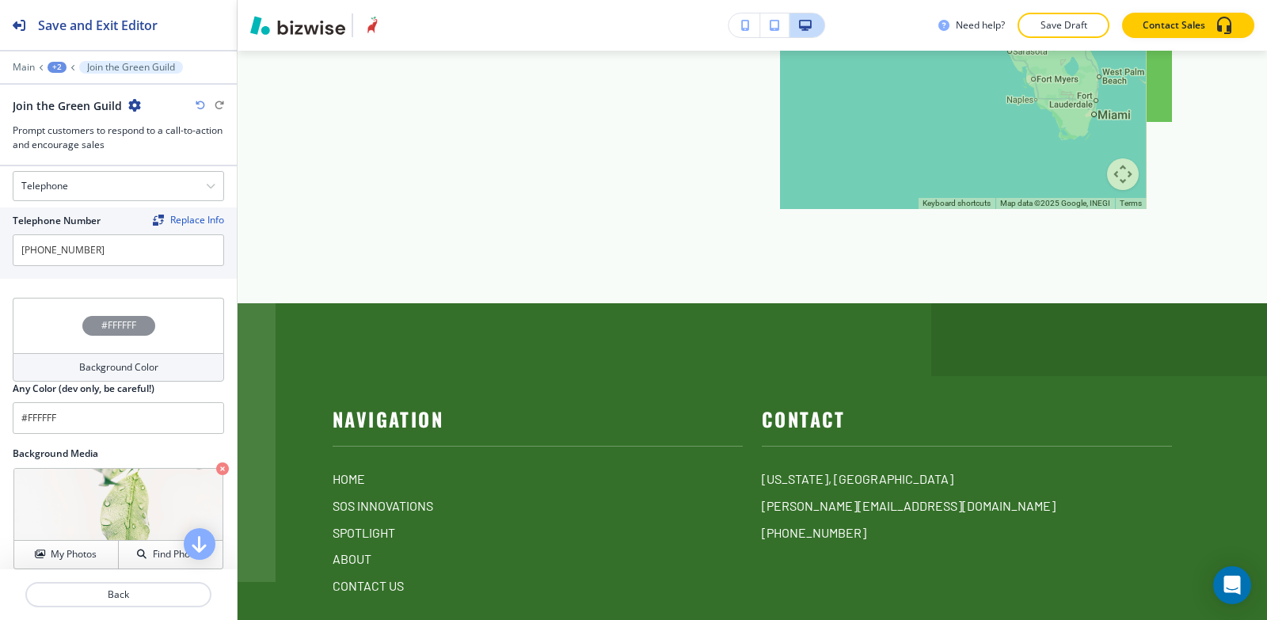
click at [59, 67] on div "+2" at bounding box center [57, 67] width 19 height 11
click at [88, 122] on p "SOS GOWN GREEN GUILDS" at bounding box center [98, 121] width 81 height 14
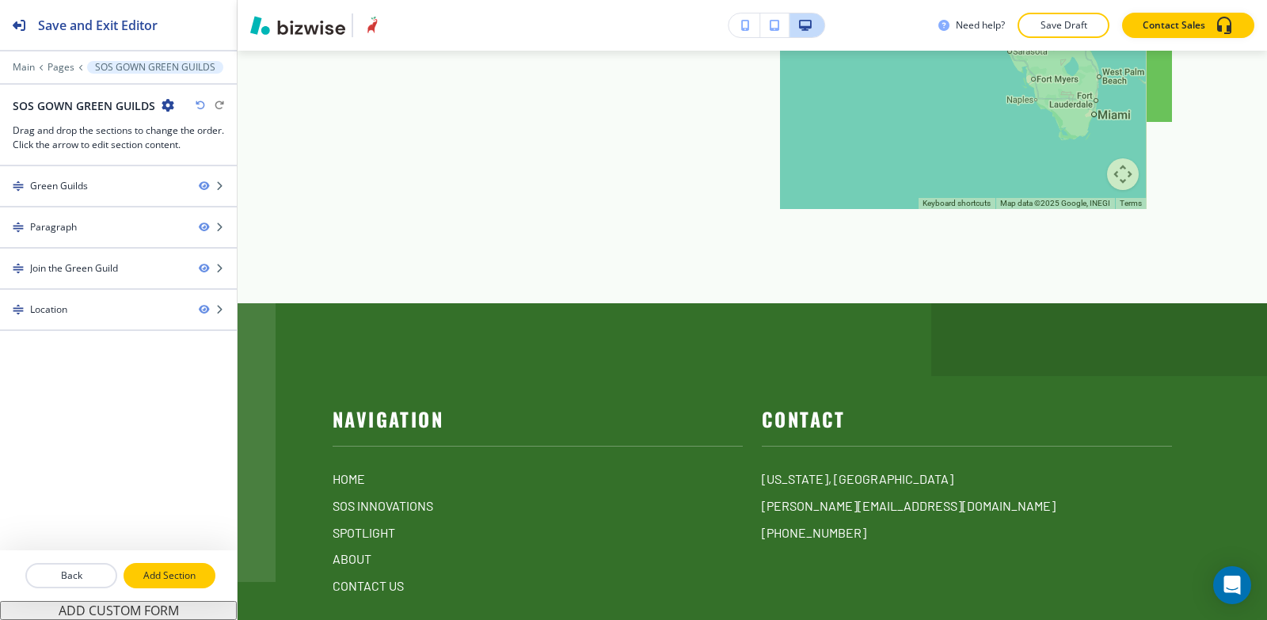
click at [144, 572] on p "Add Section" at bounding box center [169, 576] width 89 height 14
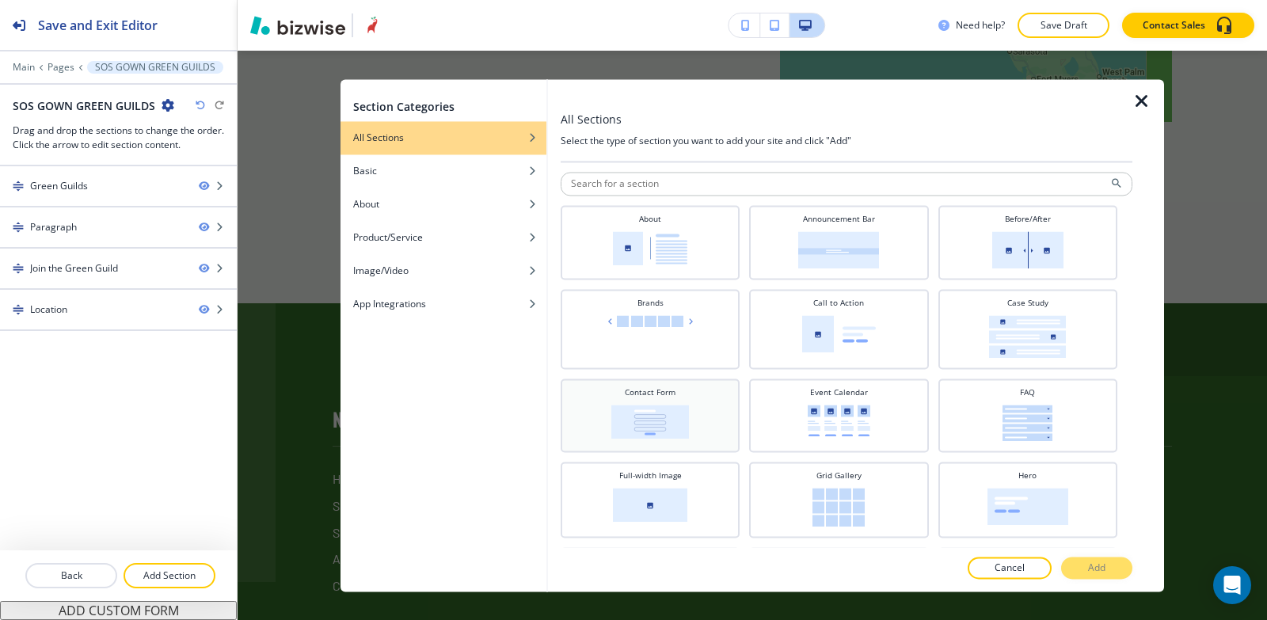
click at [633, 421] on img at bounding box center [651, 422] width 78 height 34
click at [1120, 571] on button "Add" at bounding box center [1096, 568] width 71 height 22
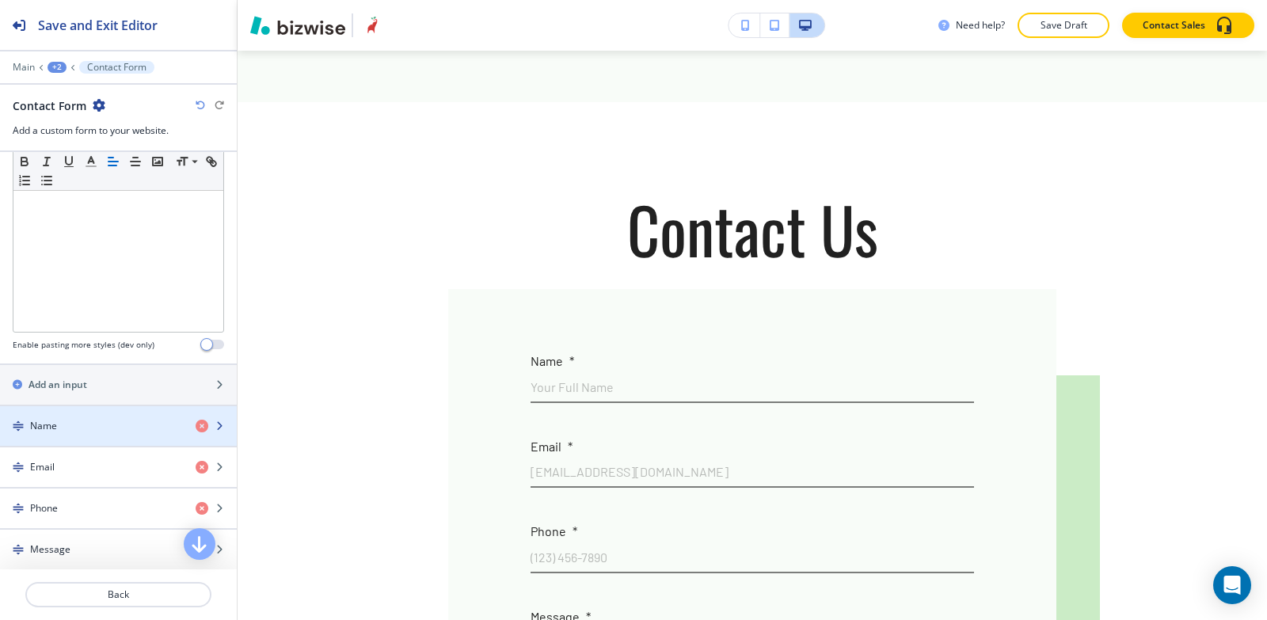
scroll to position [844, 0]
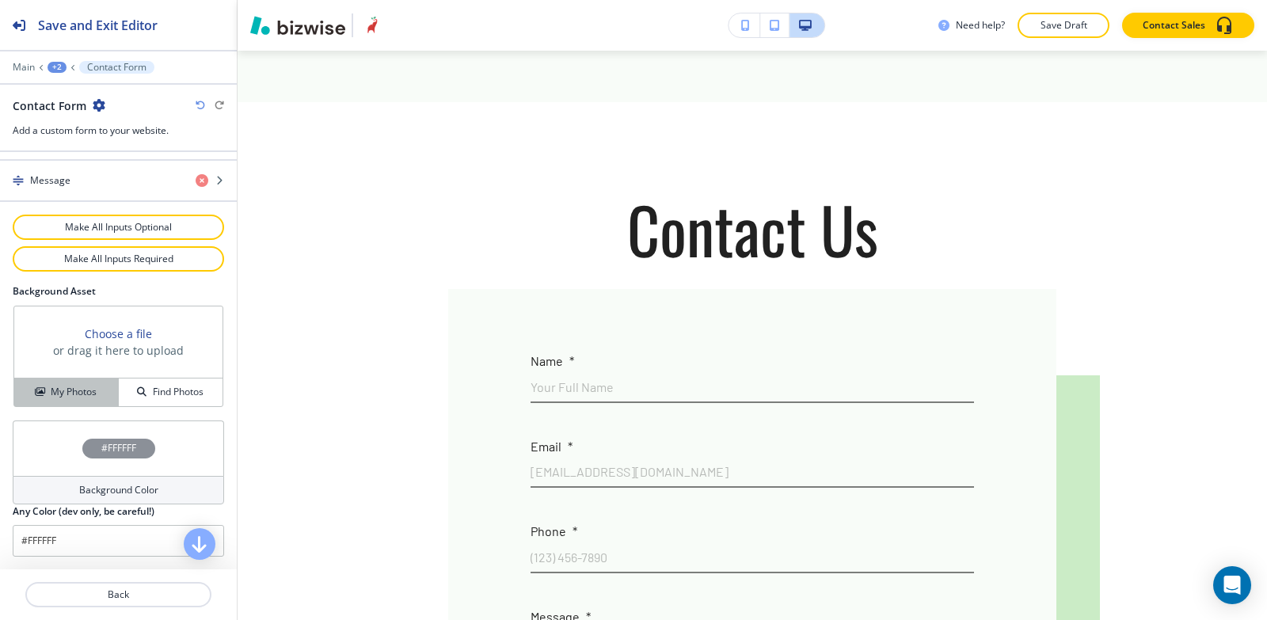
click at [70, 384] on button "My Photos" at bounding box center [66, 393] width 105 height 28
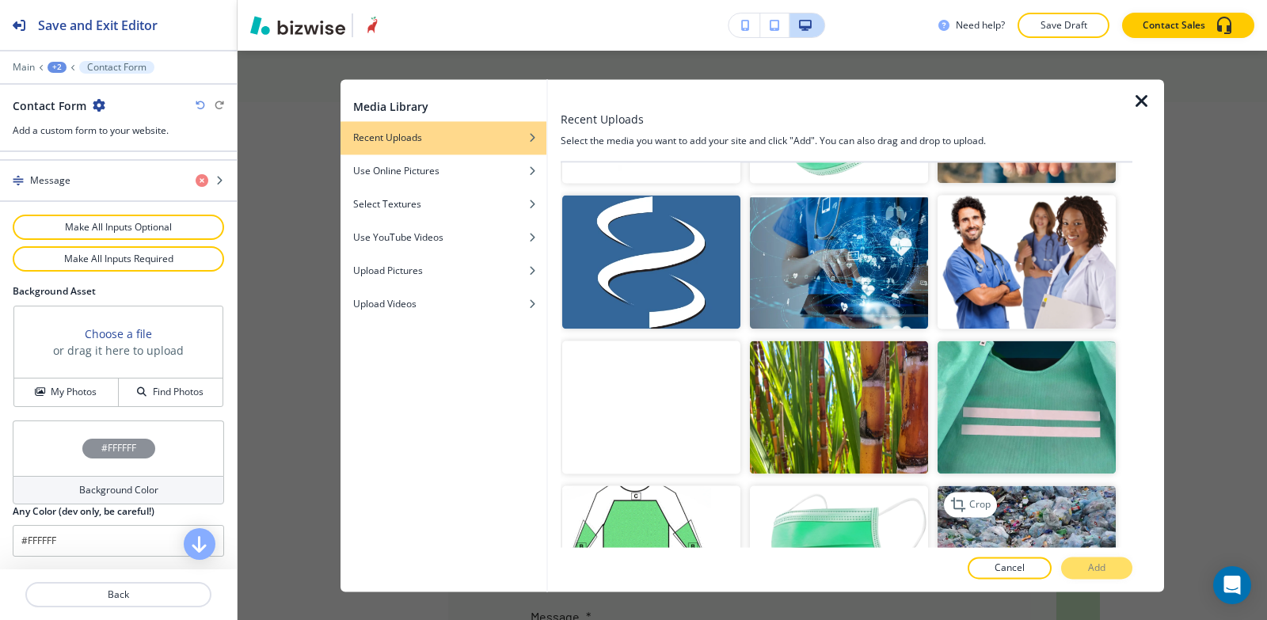
scroll to position [4515, 0]
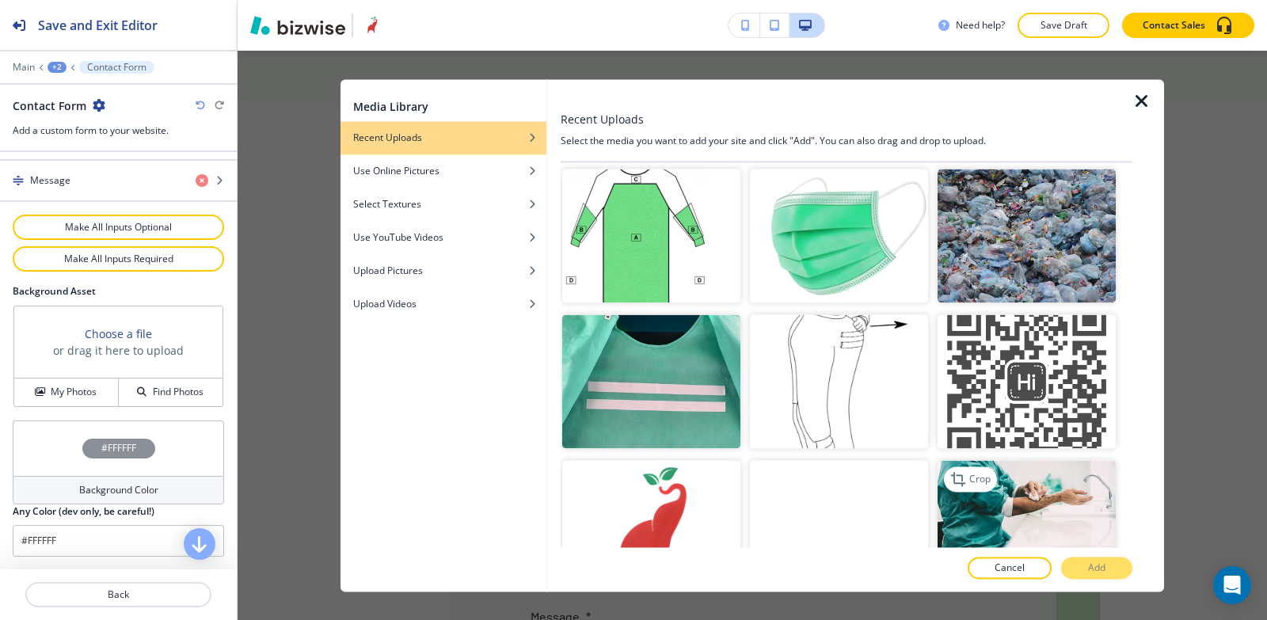
click at [996, 460] on img "button" at bounding box center [1027, 527] width 178 height 134
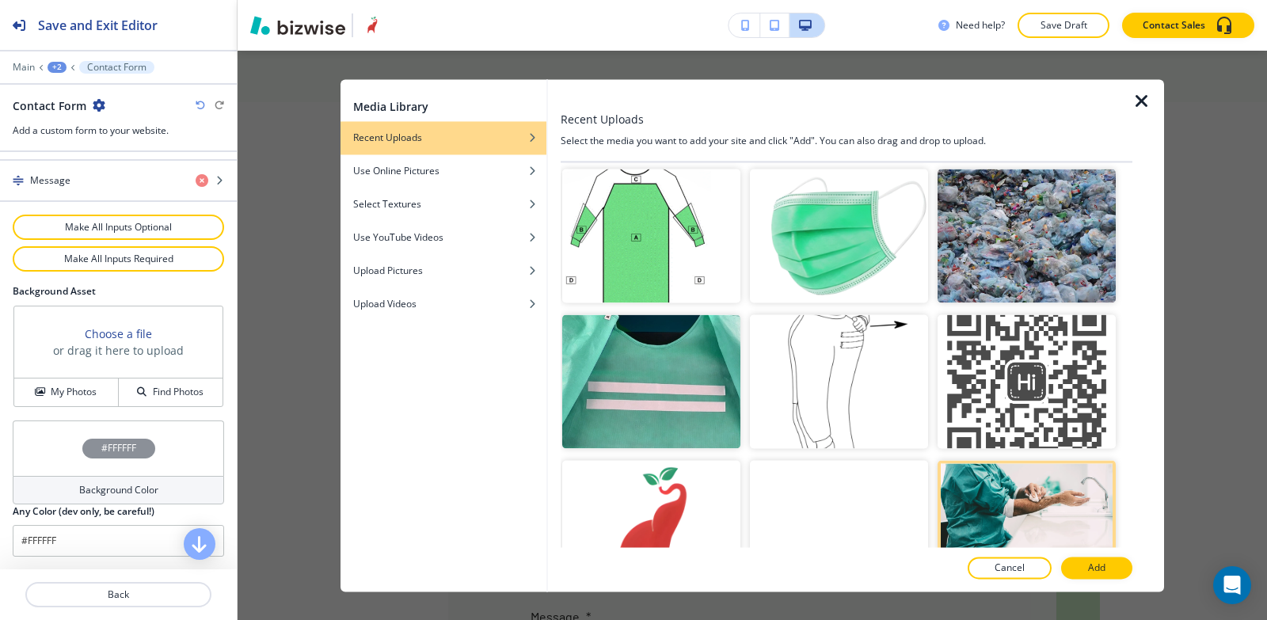
click at [1084, 570] on button "Add" at bounding box center [1096, 568] width 71 height 22
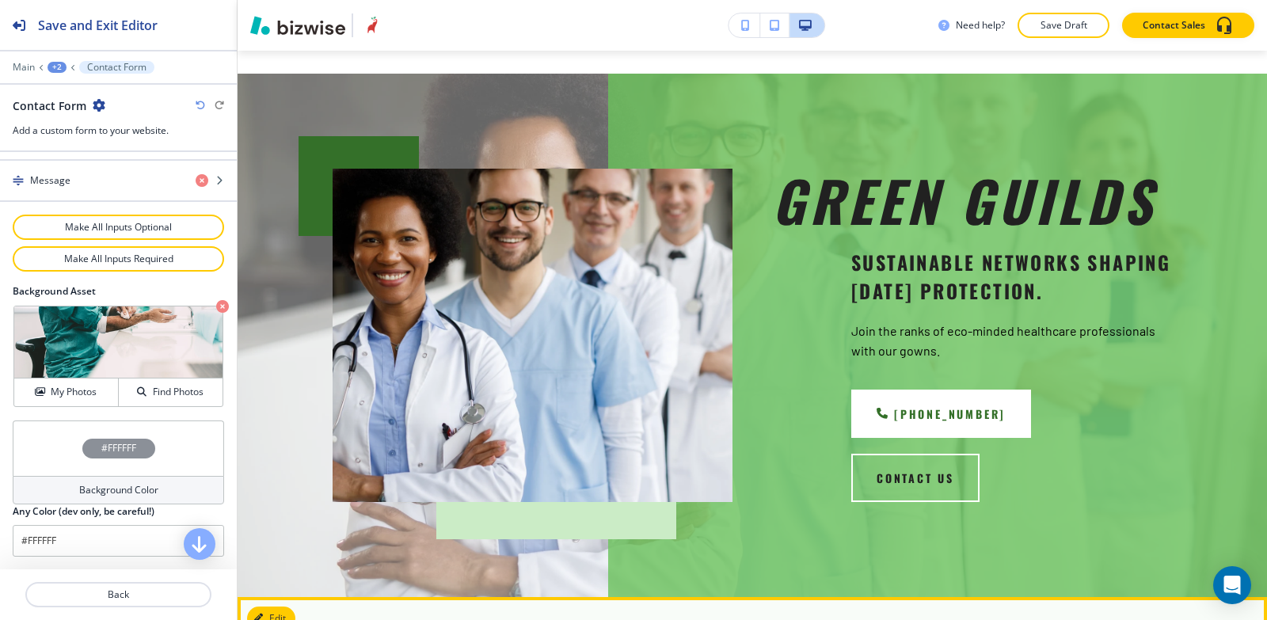
scroll to position [0, 0]
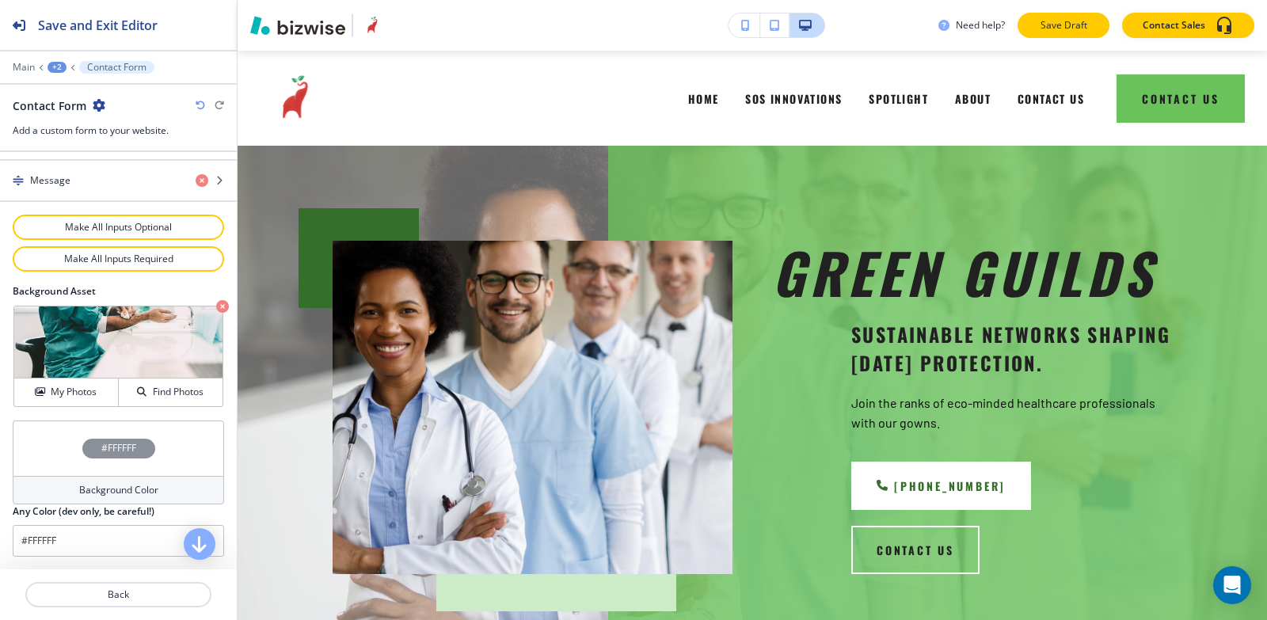
click at [1065, 17] on button "Save Draft" at bounding box center [1064, 25] width 92 height 25
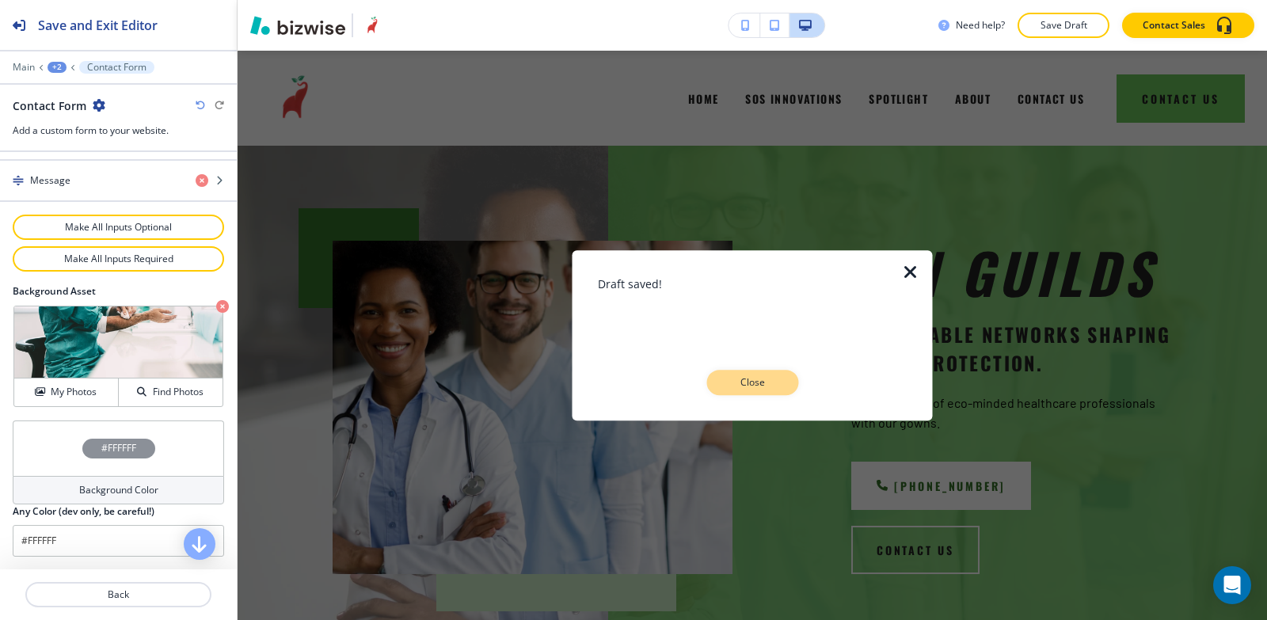
click at [756, 387] on p "Close" at bounding box center [752, 382] width 51 height 14
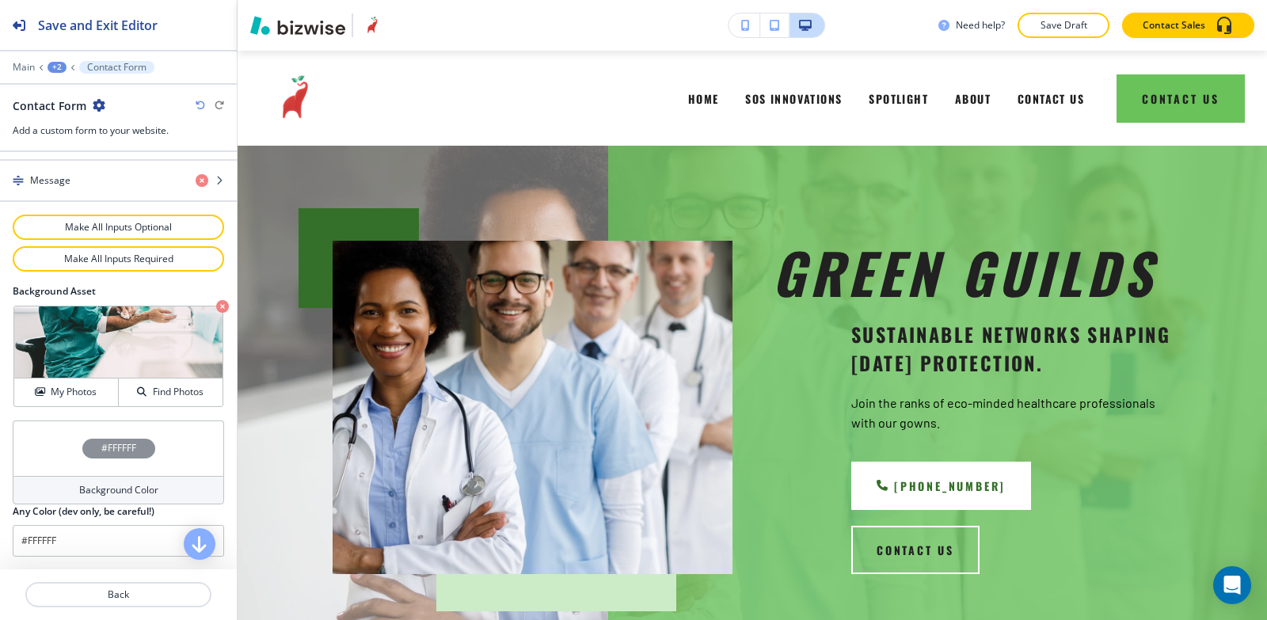
click at [55, 67] on div "+2" at bounding box center [57, 67] width 19 height 11
click at [85, 100] on p "Pages" at bounding box center [98, 93] width 81 height 14
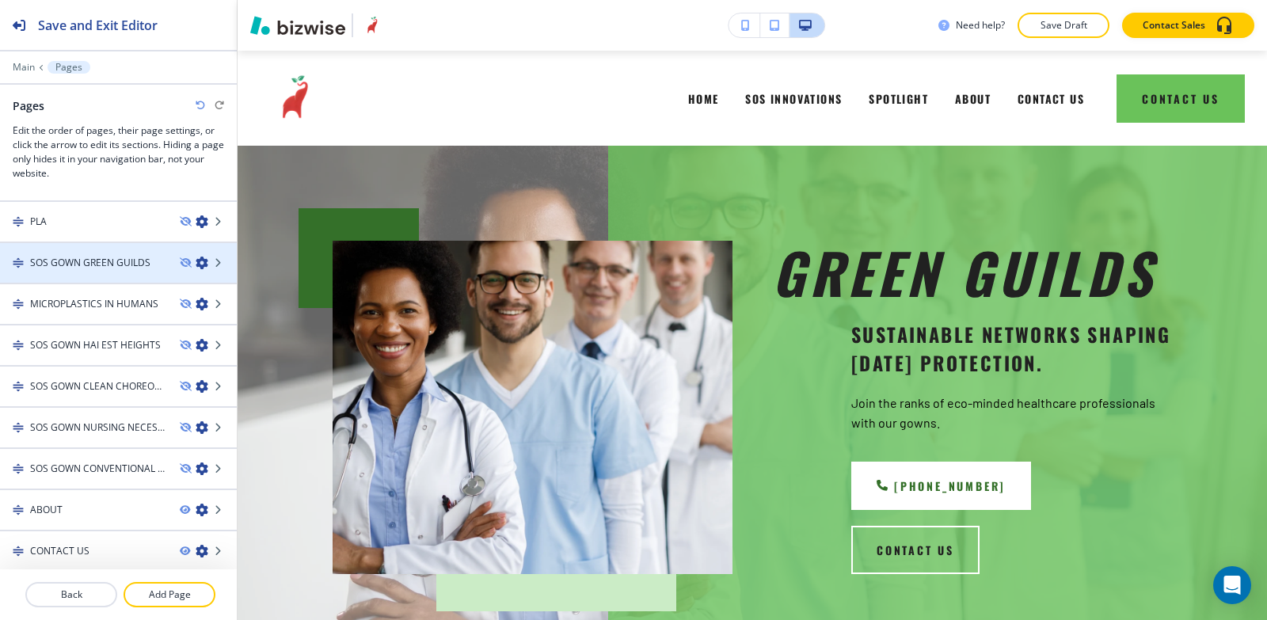
scroll to position [573, 0]
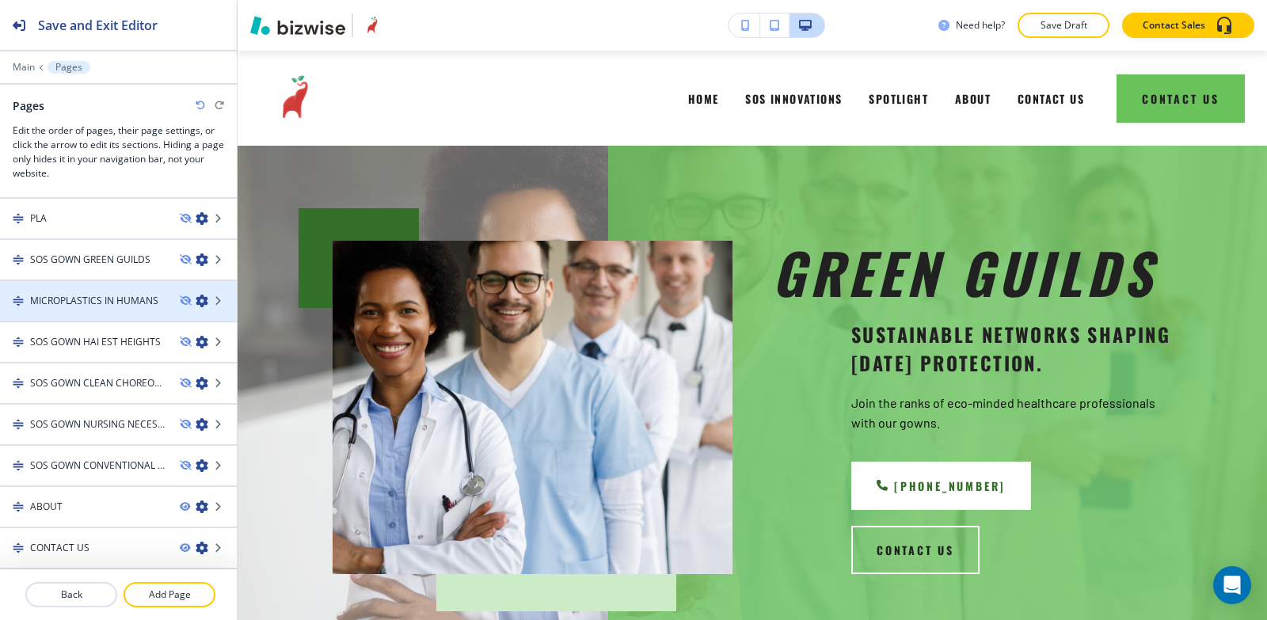
click at [78, 304] on h4 "MICROPLASTICS IN HUMANS" at bounding box center [94, 301] width 128 height 14
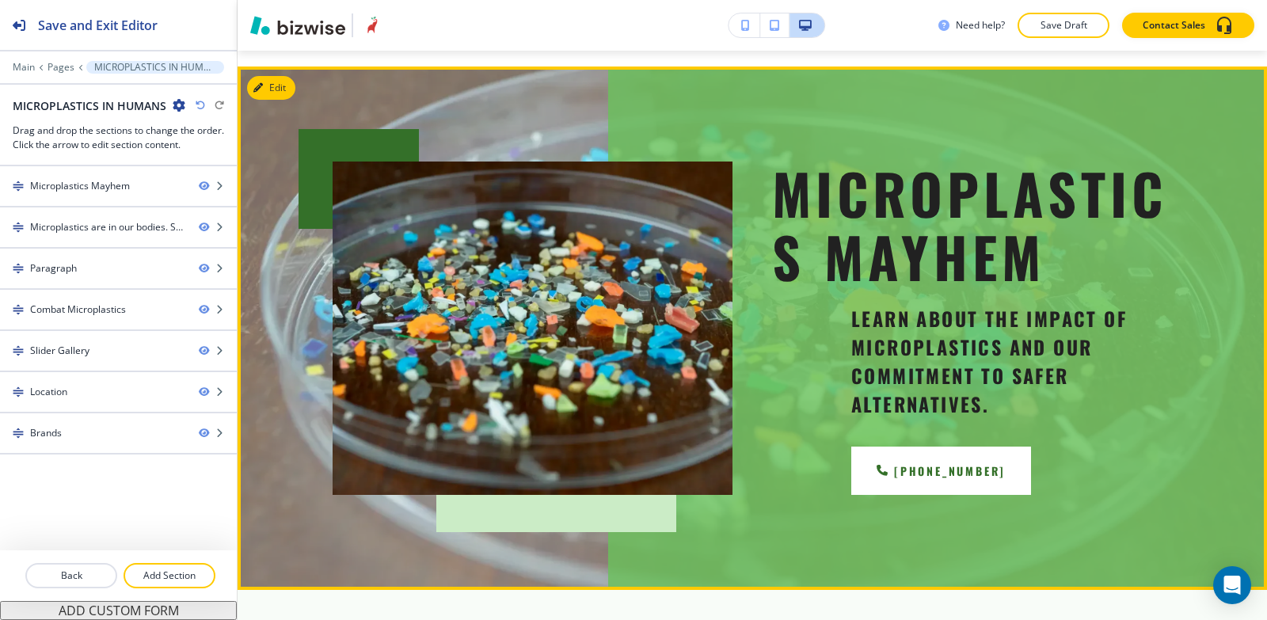
scroll to position [0, 0]
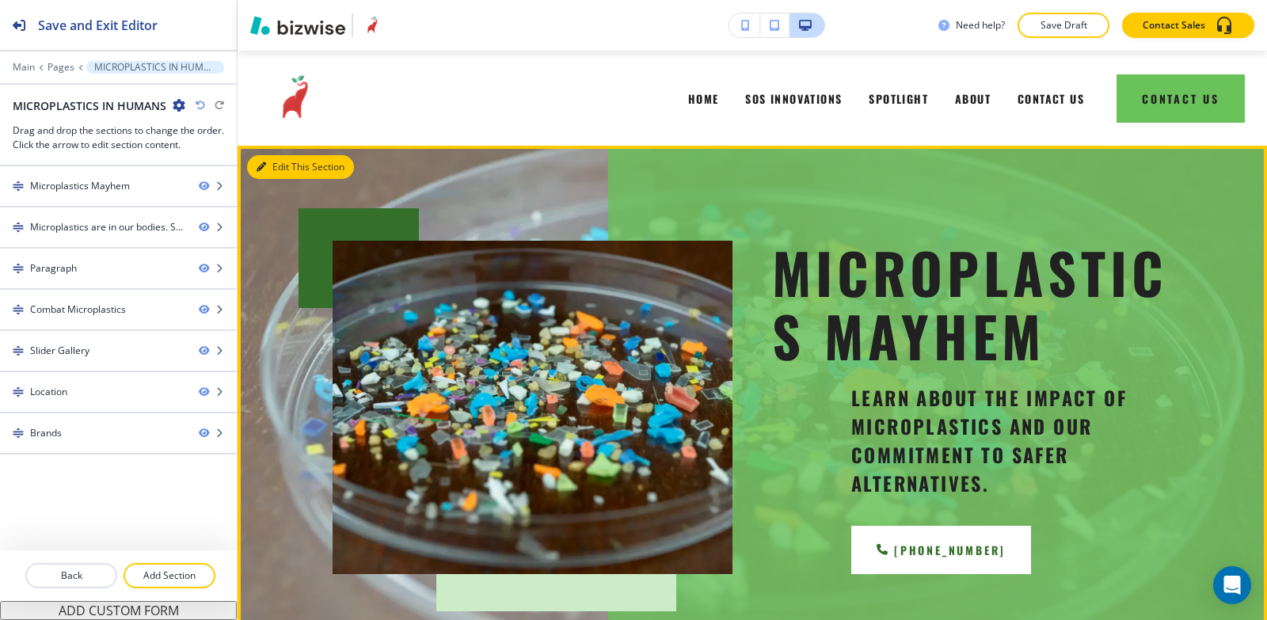
click at [267, 170] on button "Edit This Section" at bounding box center [300, 167] width 107 height 24
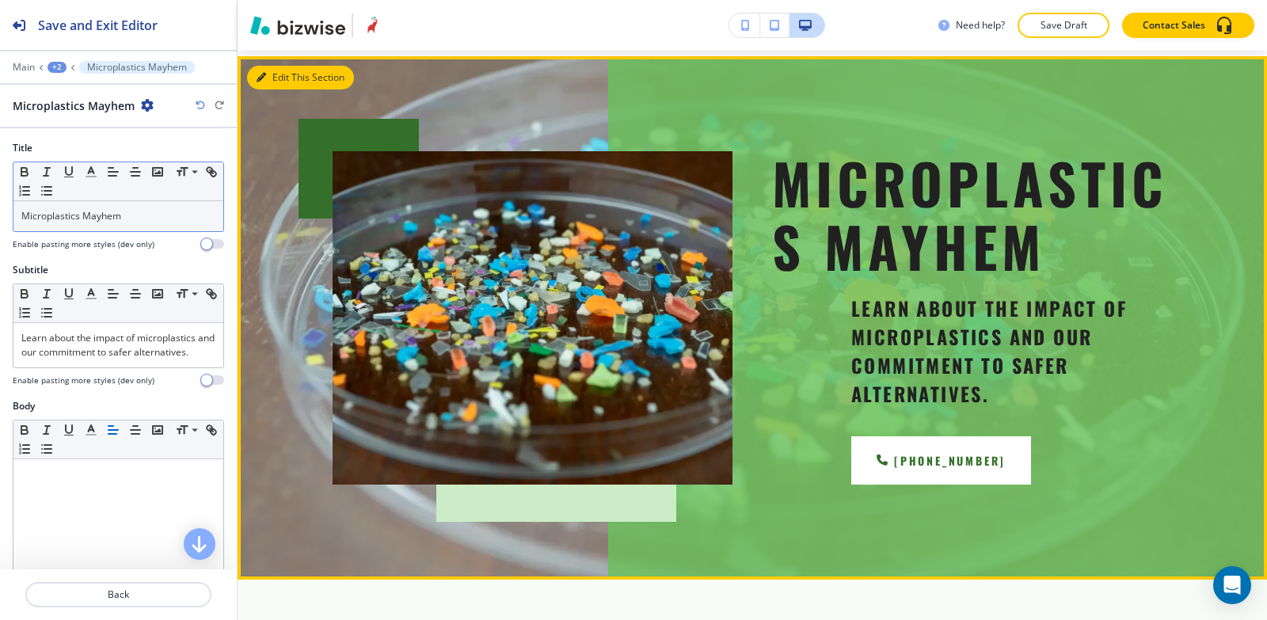
scroll to position [95, 0]
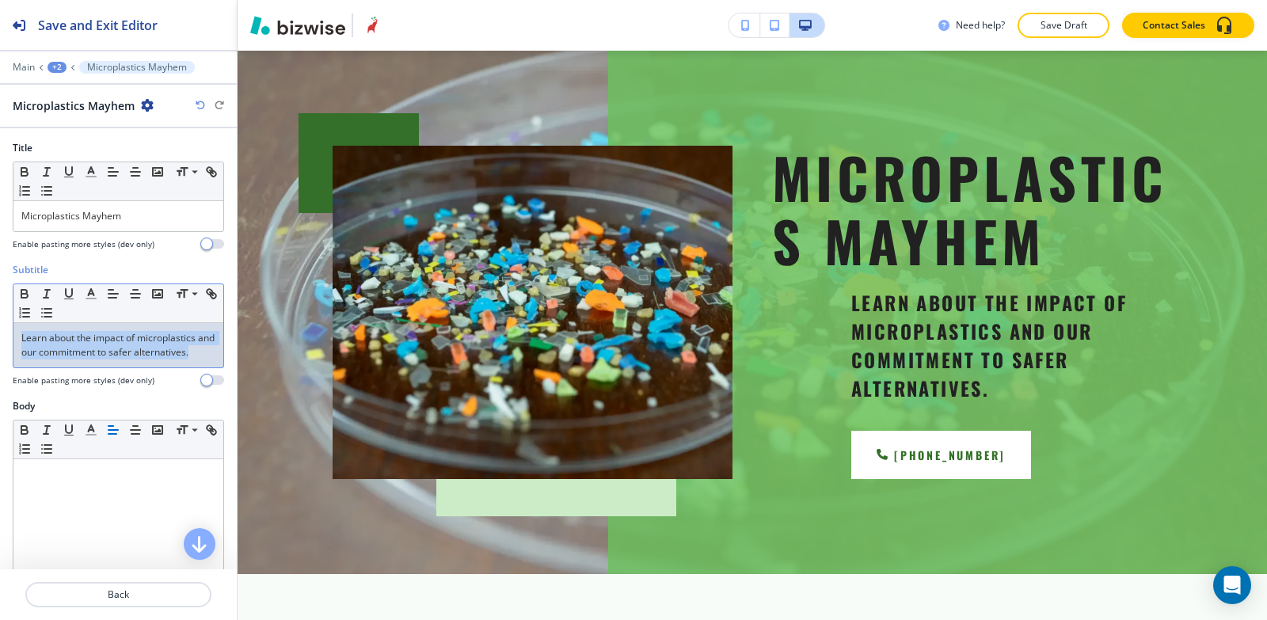
drag, startPoint x: 88, startPoint y: 377, endPoint x: 2, endPoint y: 322, distance: 102.2
click at [2, 322] on div "Subtitle Small Normal Large Huge Learn about the impact of microplastics and ou…" at bounding box center [118, 331] width 237 height 136
copy p "Learn about the impact of microplastics and our commitment to safer alternative…"
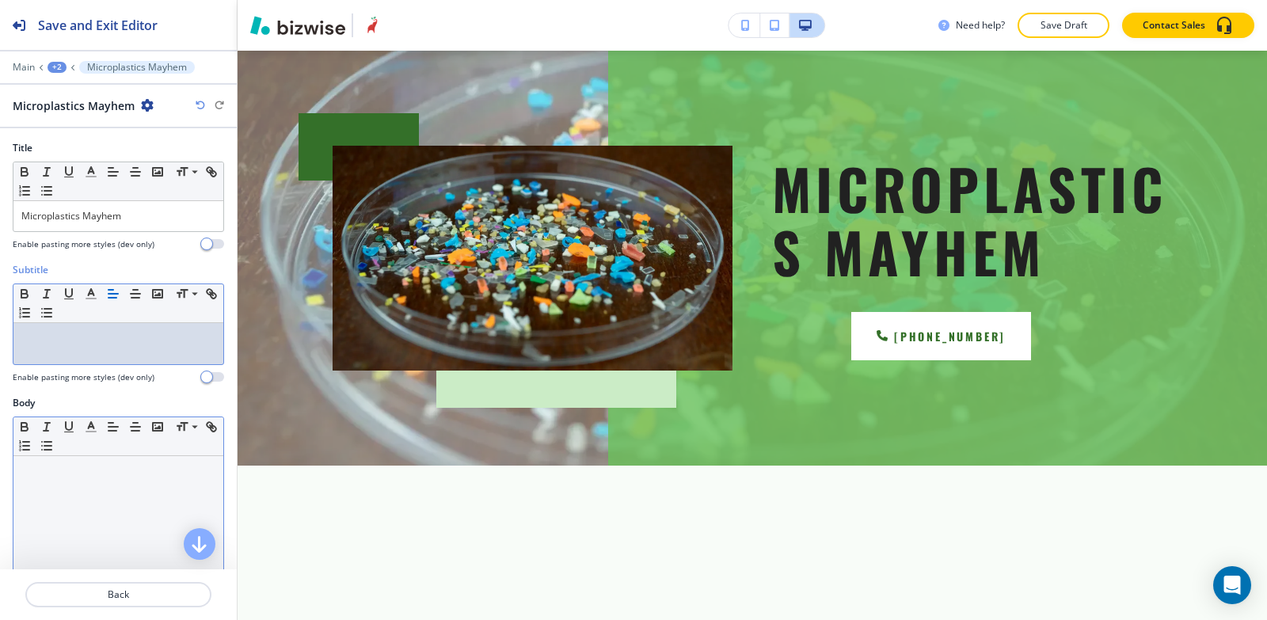
click at [51, 503] on div at bounding box center [118, 559] width 210 height 206
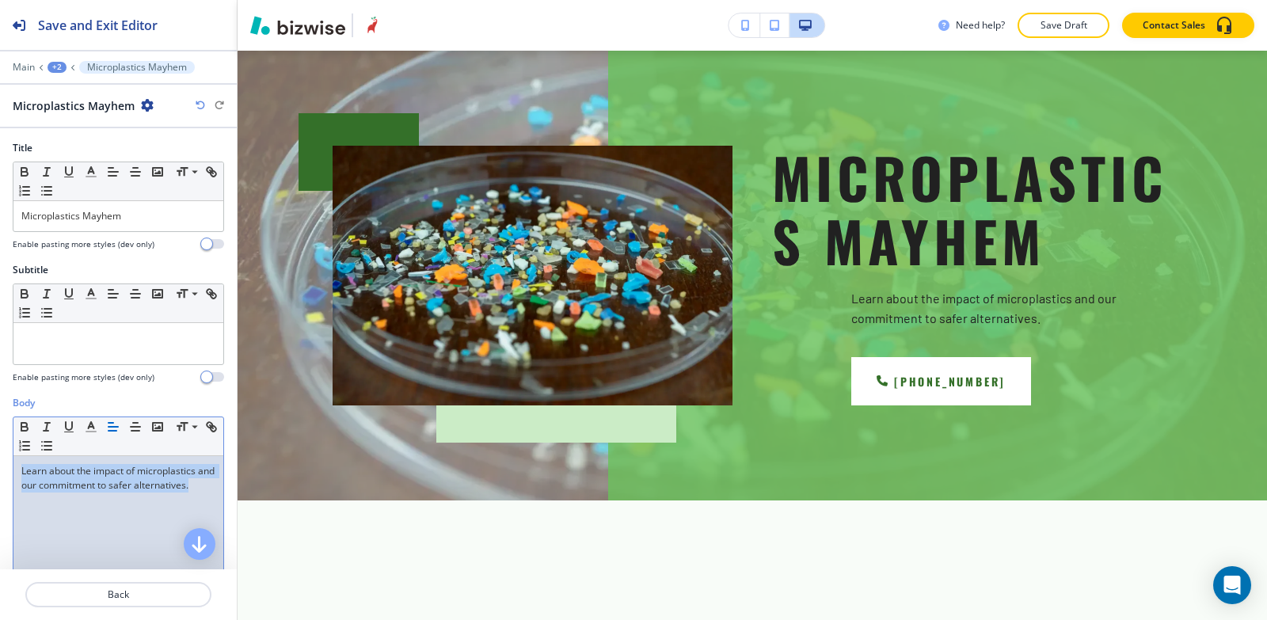
drag, startPoint x: 83, startPoint y: 505, endPoint x: 1, endPoint y: 470, distance: 89.5
click at [0, 470] on div "Body Small Normal Large Huge Learn about the impact of microplastics and our co…" at bounding box center [118, 545] width 237 height 298
click at [89, 429] on icon "button" at bounding box center [91, 427] width 14 height 14
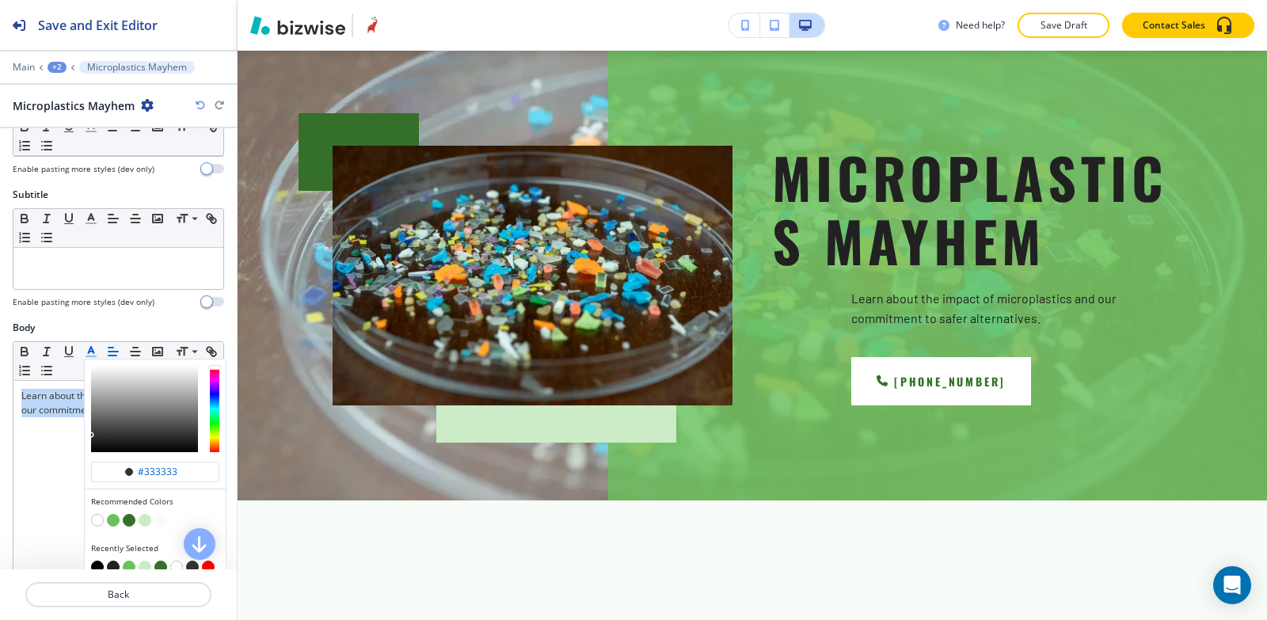
scroll to position [158, 0]
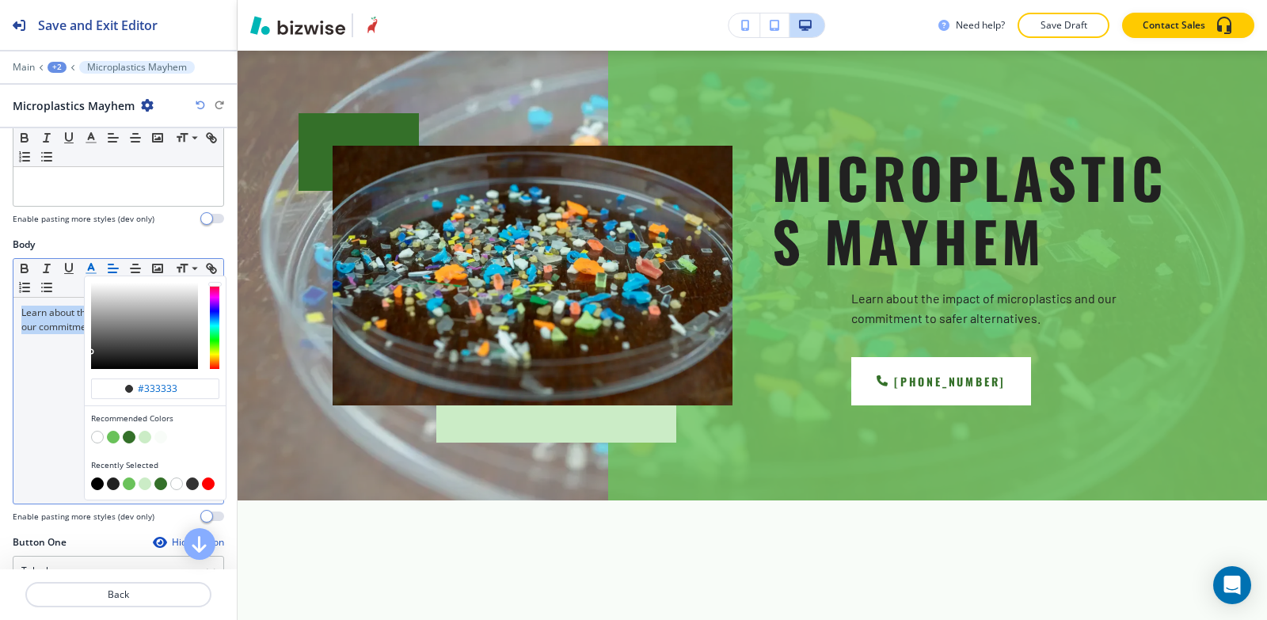
click at [96, 485] on button "button" at bounding box center [97, 484] width 13 height 13
type input "#000000"
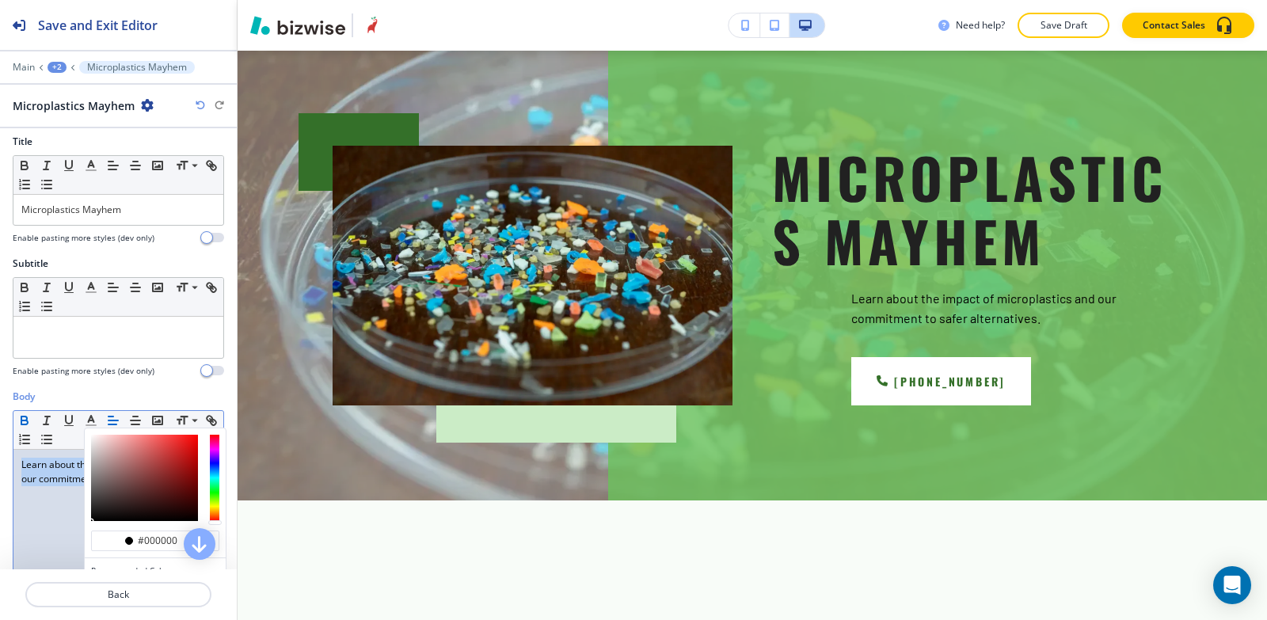
scroll to position [0, 0]
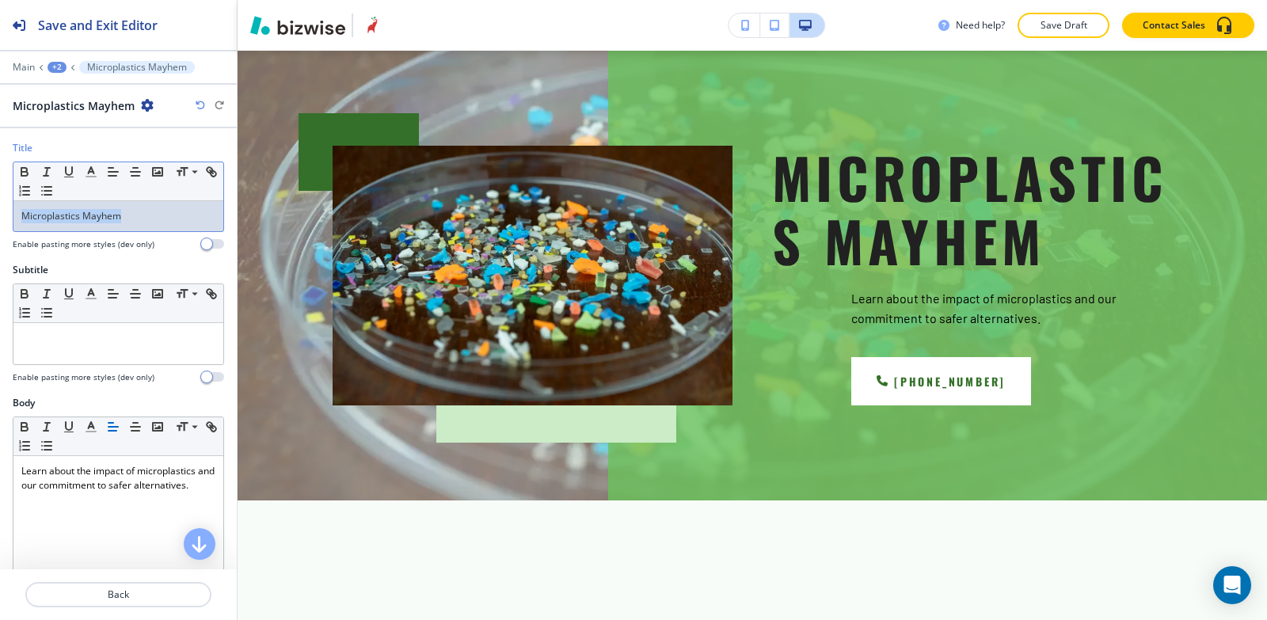
drag, startPoint x: 128, startPoint y: 218, endPoint x: 0, endPoint y: 221, distance: 128.4
click at [0, 221] on div "Title Small Normal Large Huge Microplastics Mayhem Enable pasting more styles (…" at bounding box center [118, 202] width 237 height 122
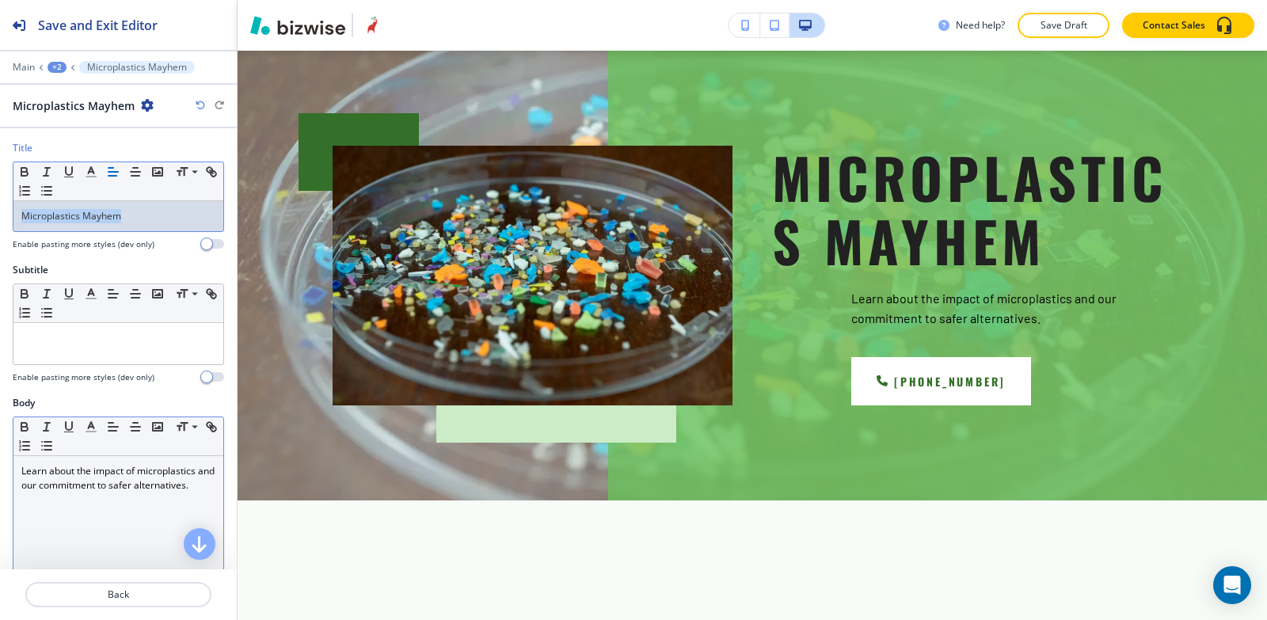
copy p "Microplastics Mayhem"
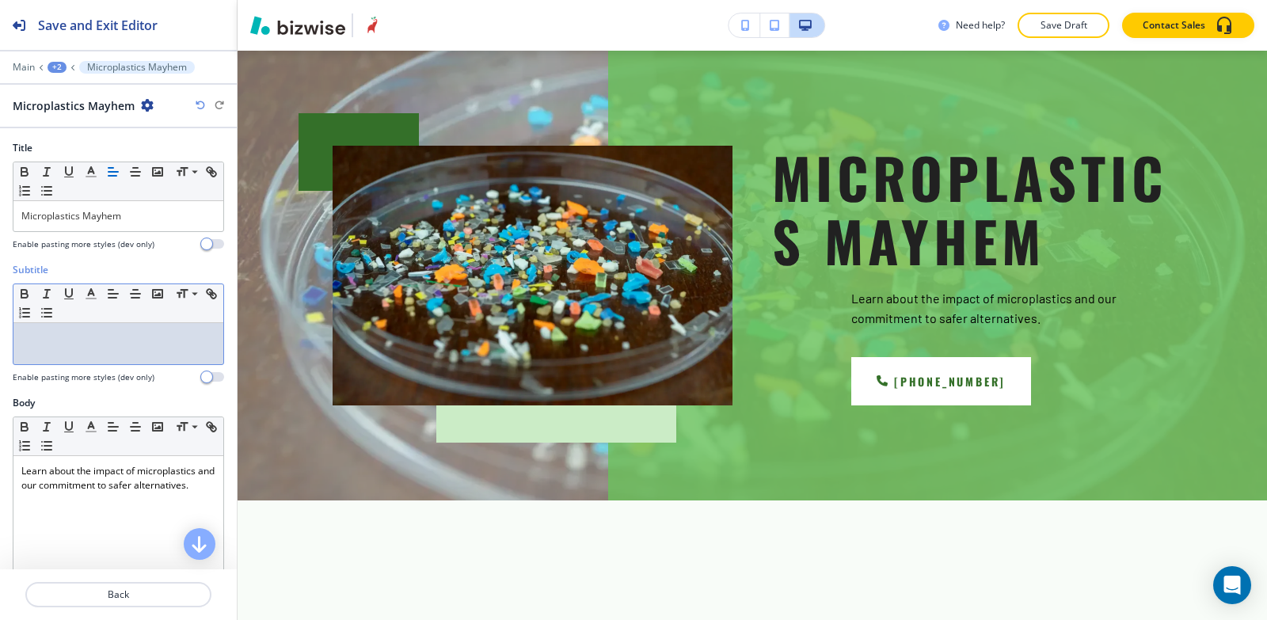
click at [158, 348] on div at bounding box center [118, 343] width 210 height 41
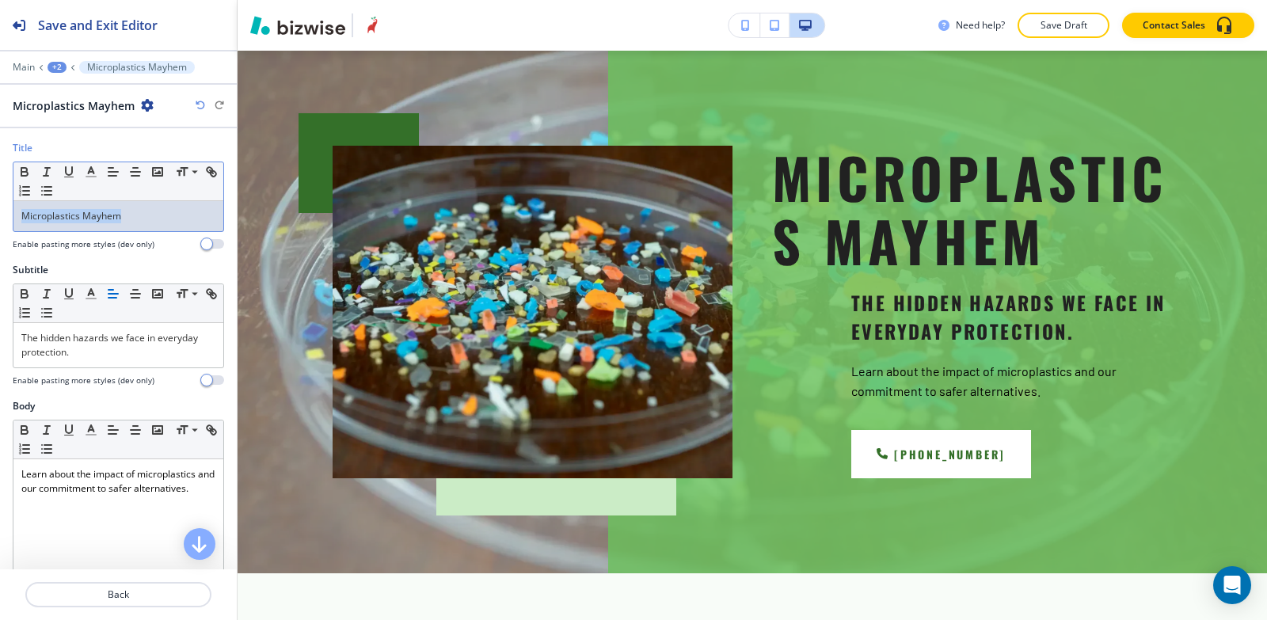
drag, startPoint x: 145, startPoint y: 218, endPoint x: 24, endPoint y: 193, distance: 123.7
click at [0, 208] on div "Title Small Normal Large Huge Microplastics Mayhem Enable pasting more styles (…" at bounding box center [118, 202] width 237 height 122
click at [94, 168] on icon "button" at bounding box center [91, 172] width 14 height 14
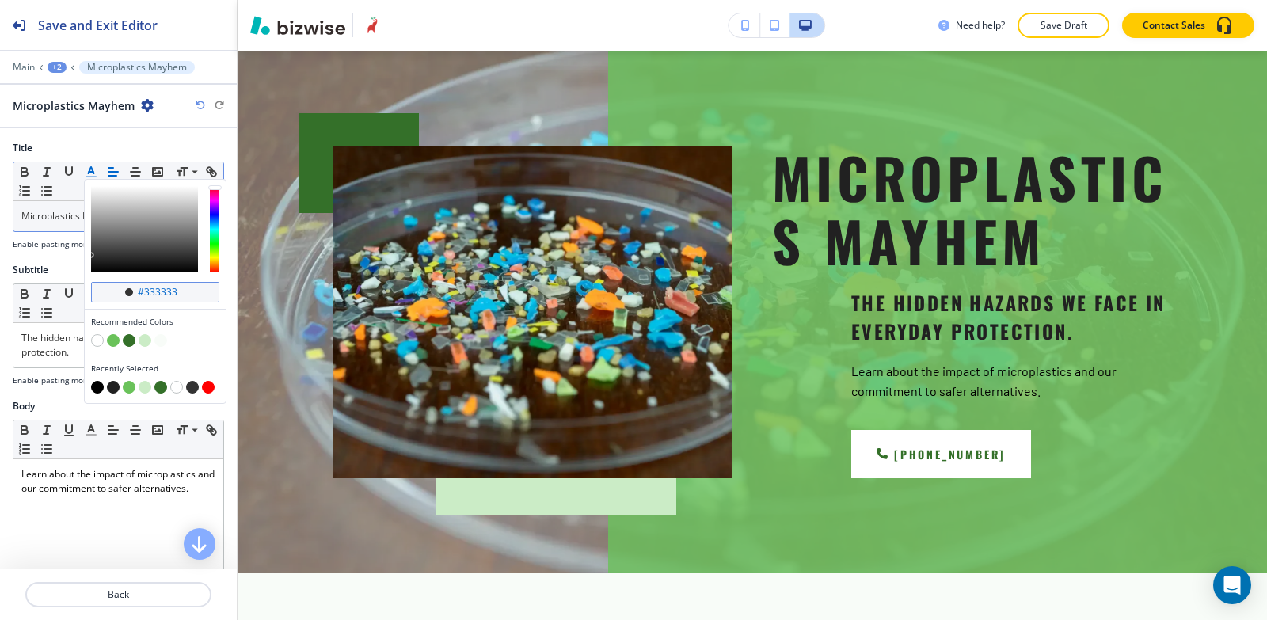
drag, startPoint x: 190, startPoint y: 292, endPoint x: 146, endPoint y: 299, distance: 44.9
click at [146, 299] on div "#333333" at bounding box center [155, 292] width 128 height 21
type input "#212121"
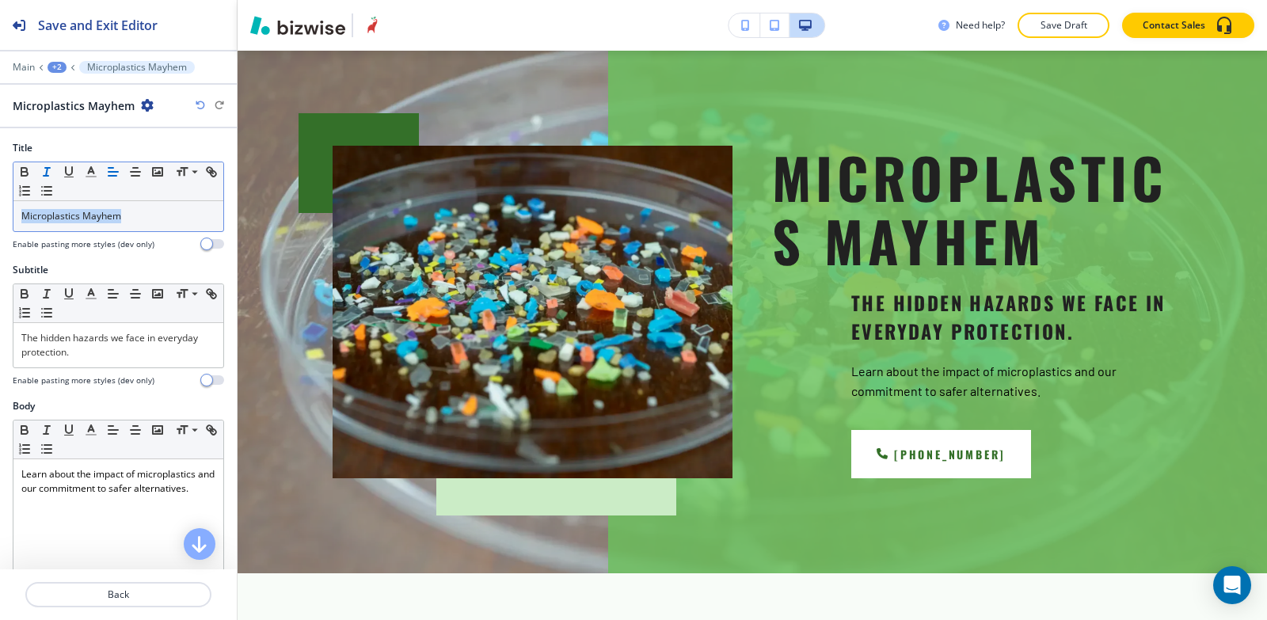
click at [50, 171] on icon "button" at bounding box center [47, 172] width 14 height 14
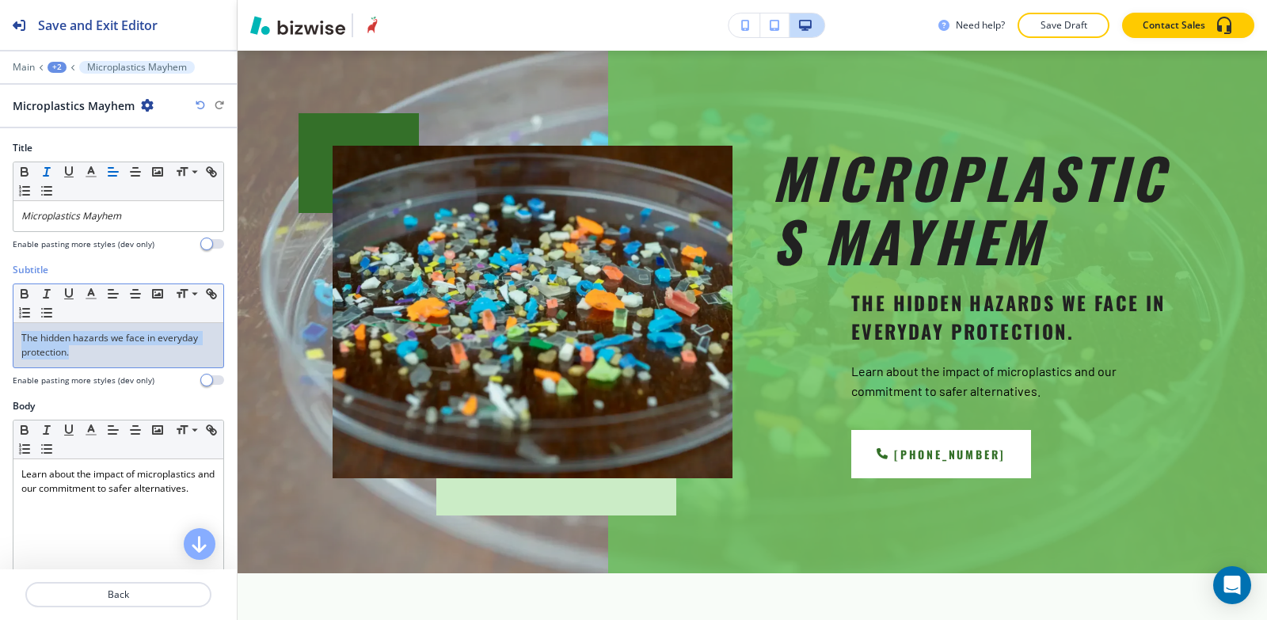
drag, startPoint x: 74, startPoint y: 354, endPoint x: 16, endPoint y: 337, distance: 60.9
click at [14, 338] on div "The hidden hazards we face in everyday protection." at bounding box center [118, 345] width 210 height 44
click at [91, 295] on icon "button" at bounding box center [91, 294] width 14 height 14
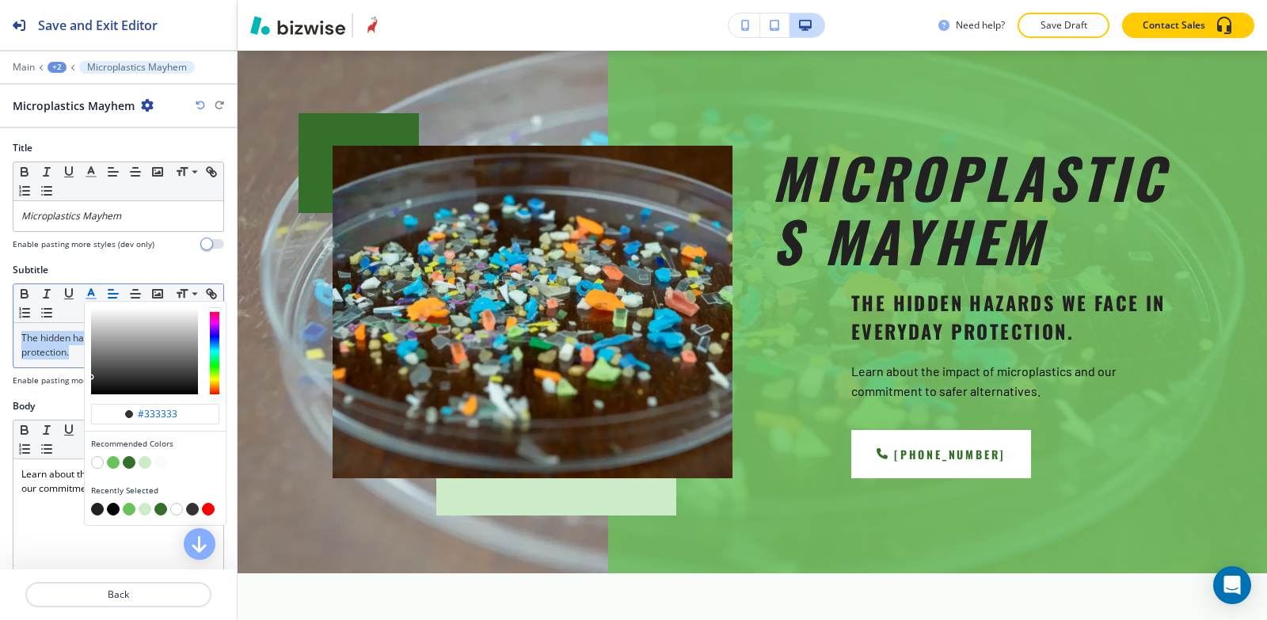
click at [96, 508] on button "button" at bounding box center [97, 509] width 13 height 13
type input "#212121"
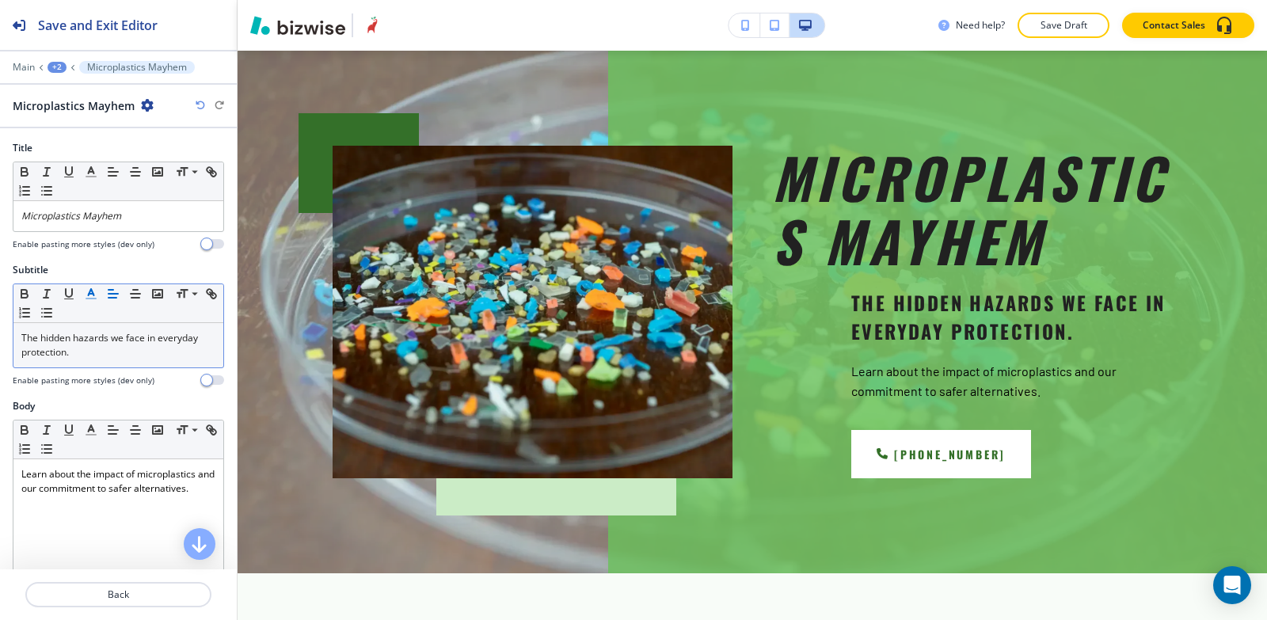
click at [69, 390] on div "Subtitle Small Normal Large Huge The hidden hazards we face in everyday protect…" at bounding box center [118, 331] width 237 height 136
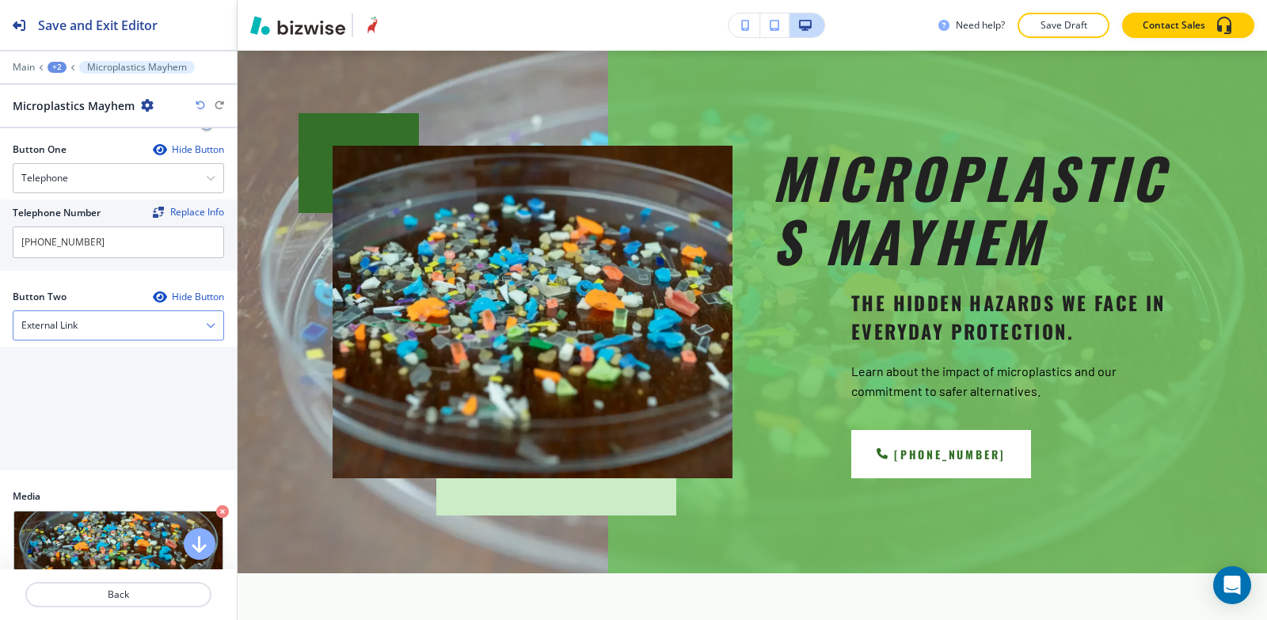
click at [74, 313] on div "External Link" at bounding box center [118, 325] width 210 height 29
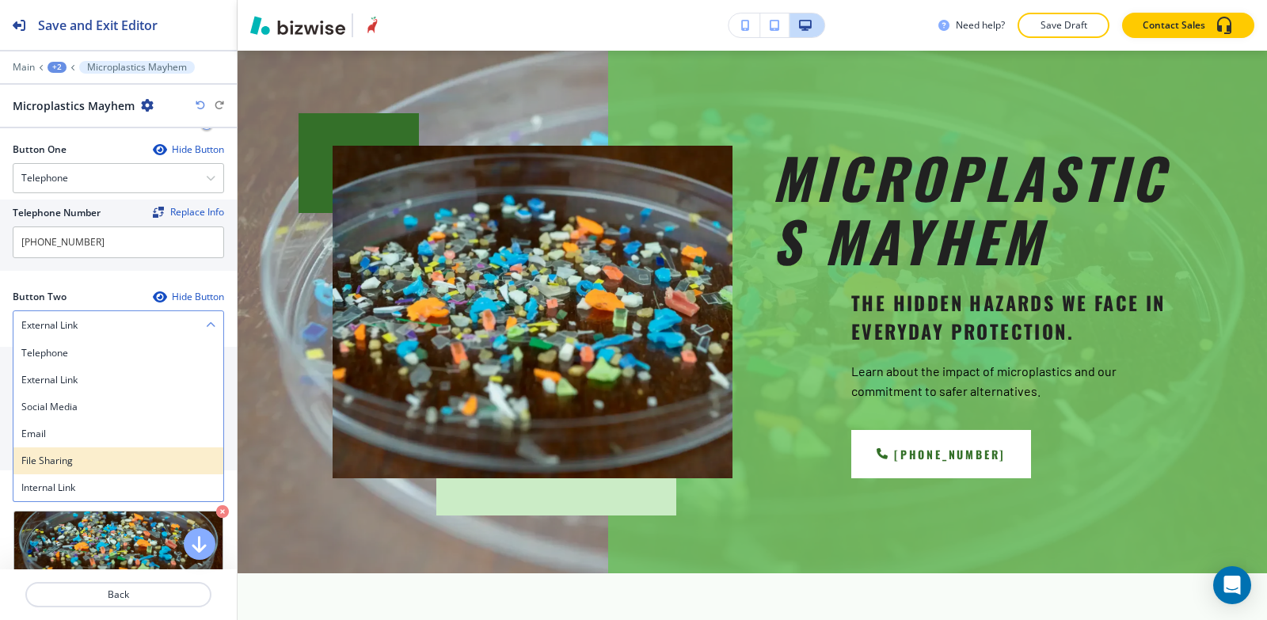
scroll to position [634, 0]
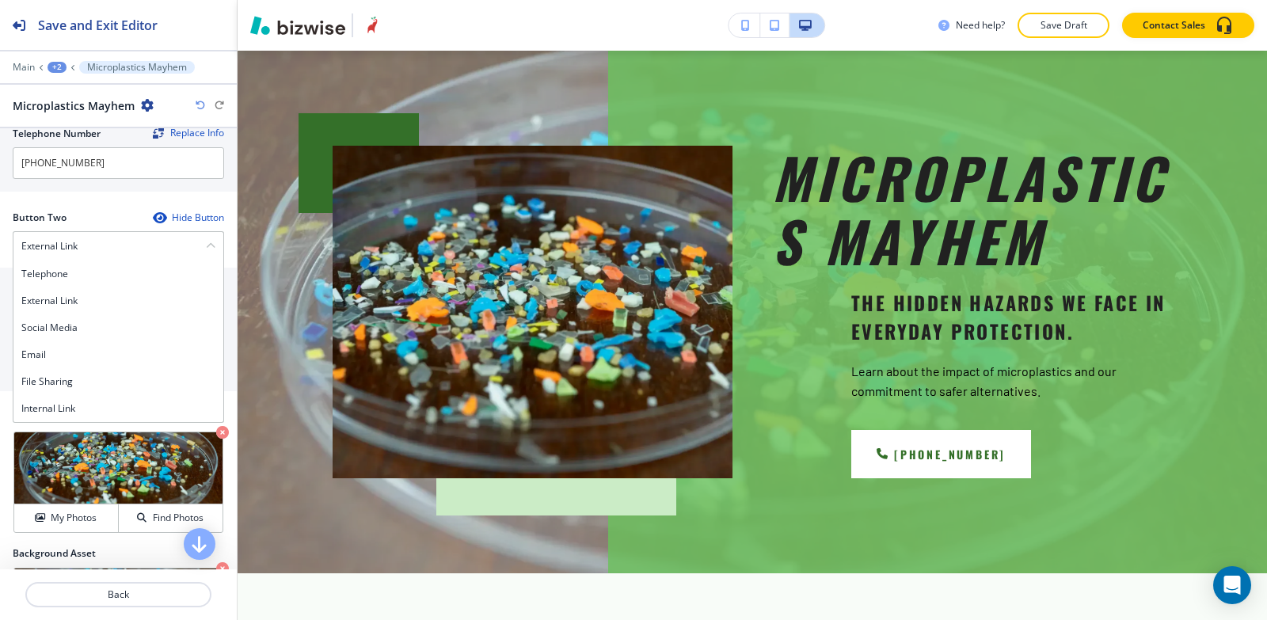
click at [64, 413] on h4 "Internal Link" at bounding box center [118, 409] width 194 height 14
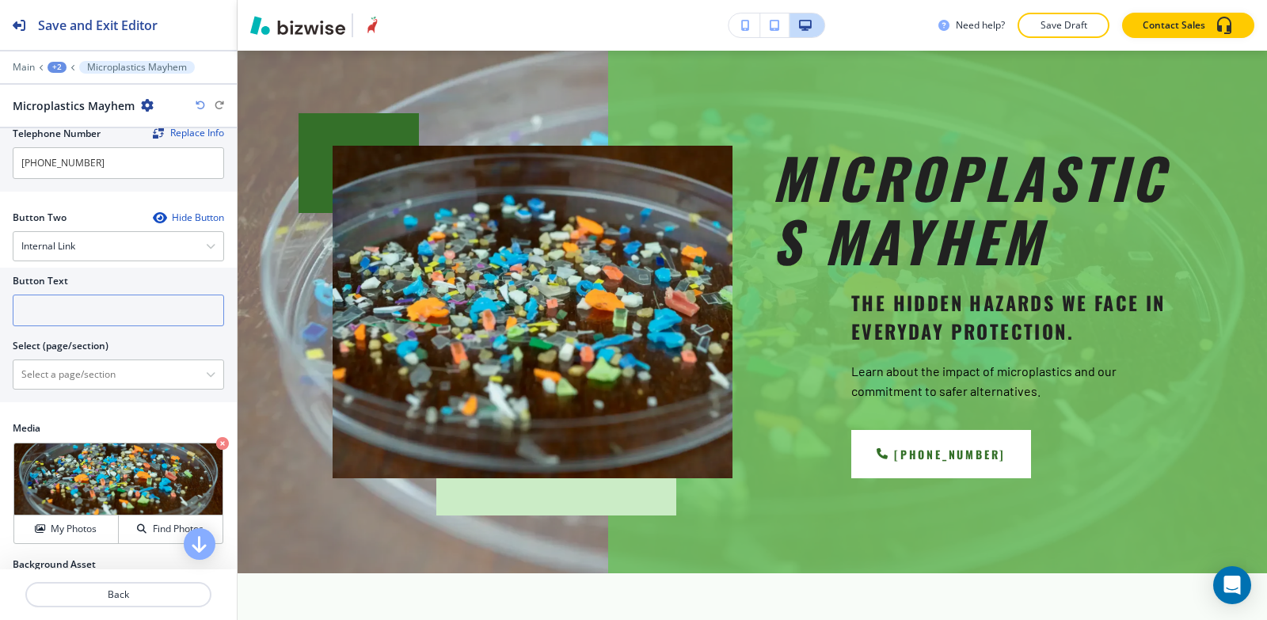
click at [51, 318] on input "text" at bounding box center [118, 311] width 211 height 32
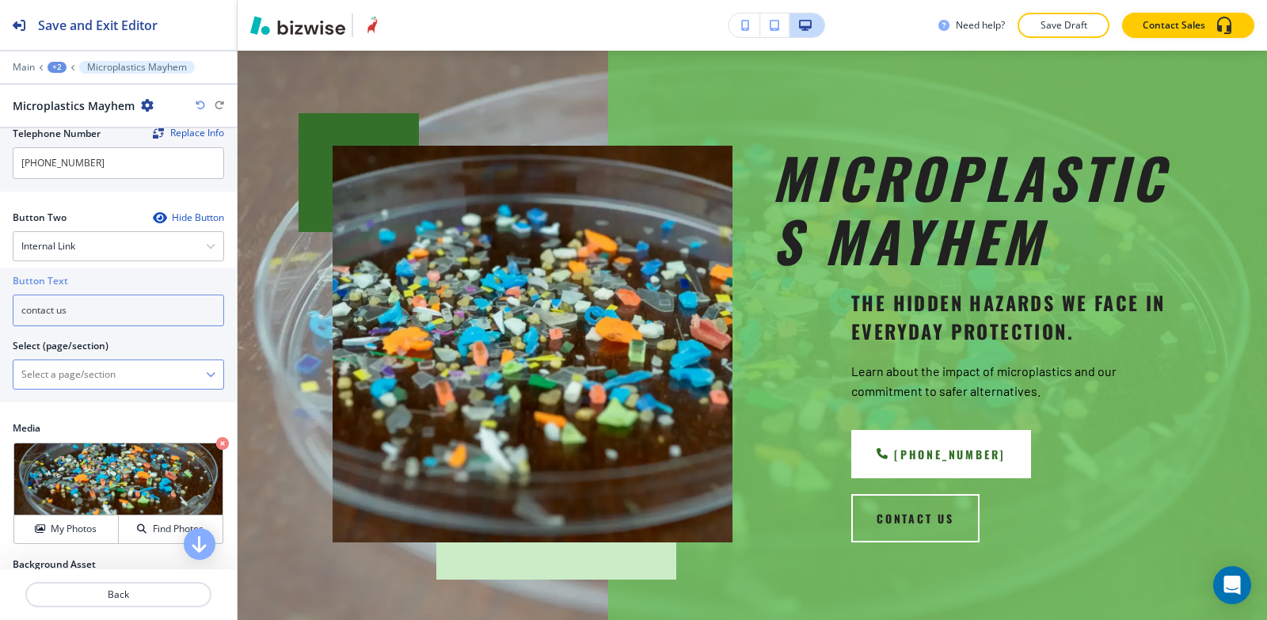
type input "contact us"
click at [24, 364] on \(page\/section\) "Manual Input" at bounding box center [109, 374] width 192 height 27
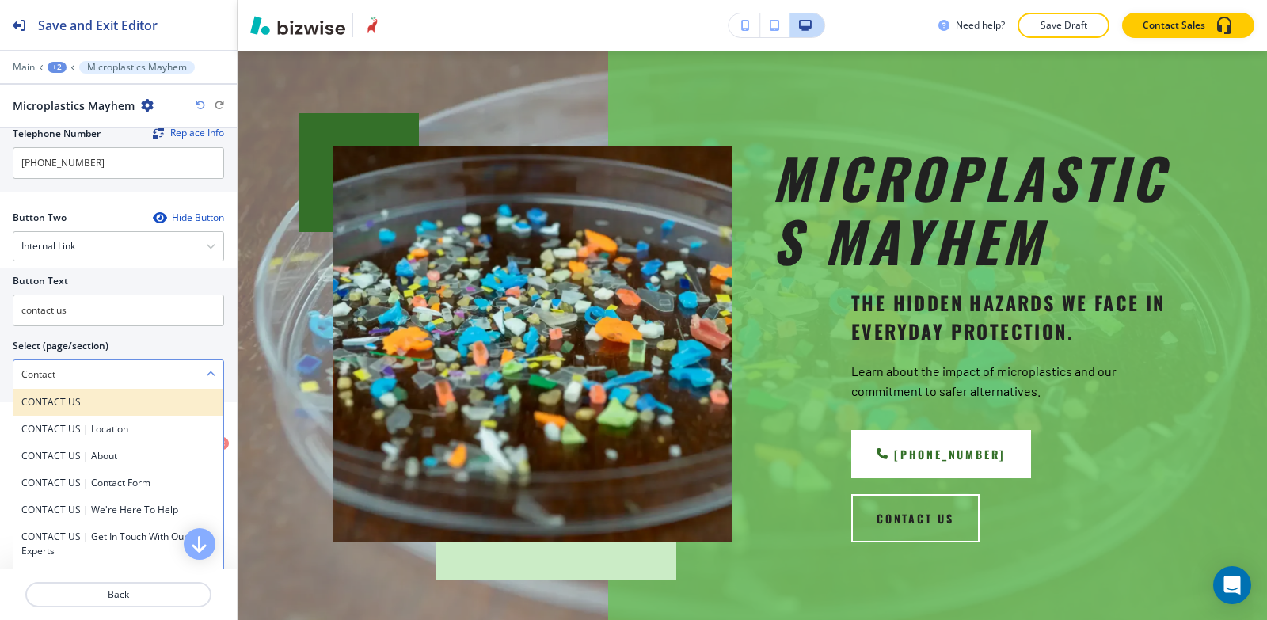
click at [82, 405] on h4 "CONTACT US" at bounding box center [118, 402] width 194 height 14
type \(page\/section\) "CONTACT US"
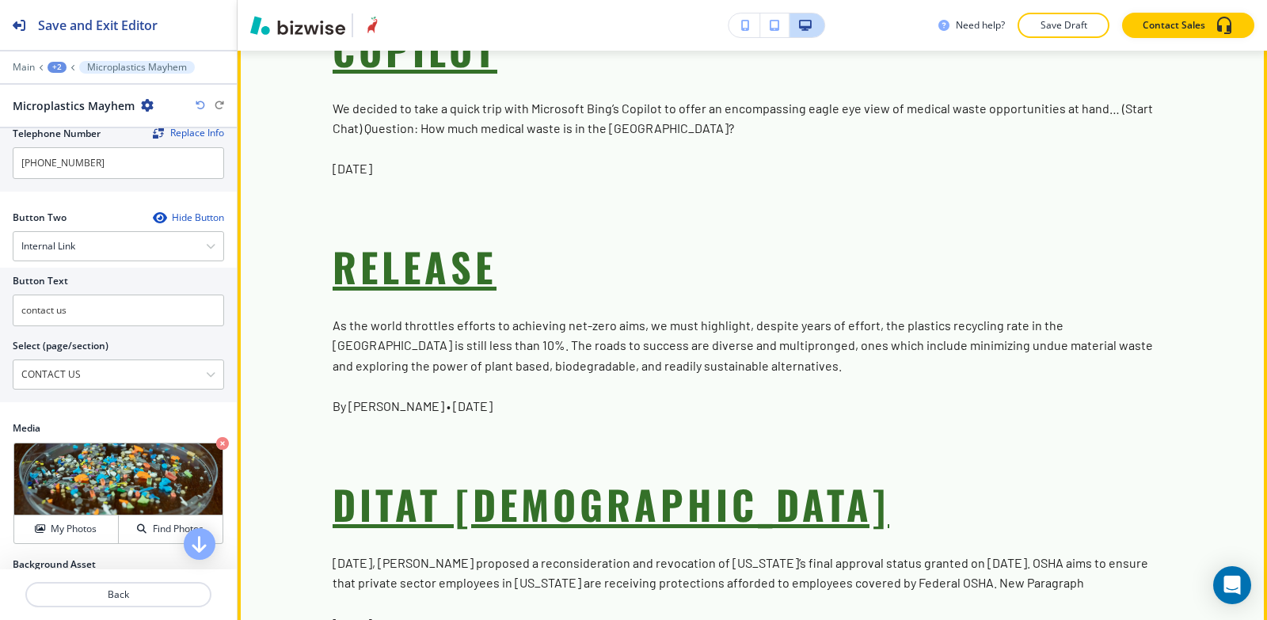
scroll to position [5640, 0]
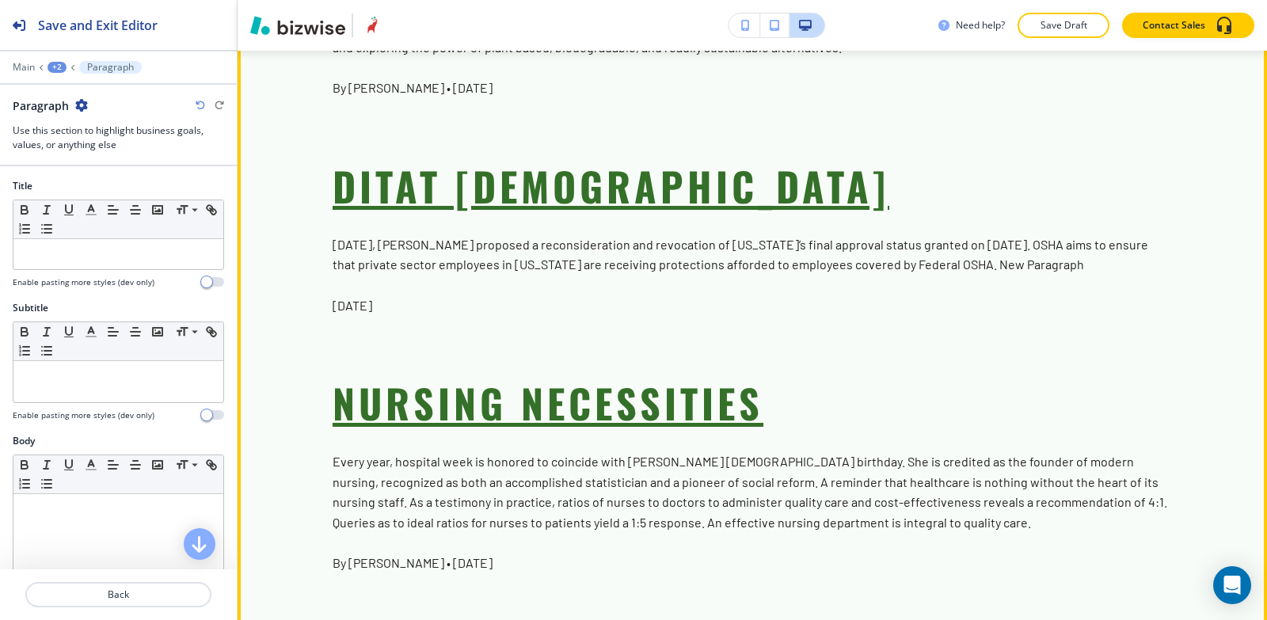
scroll to position [5795, 0]
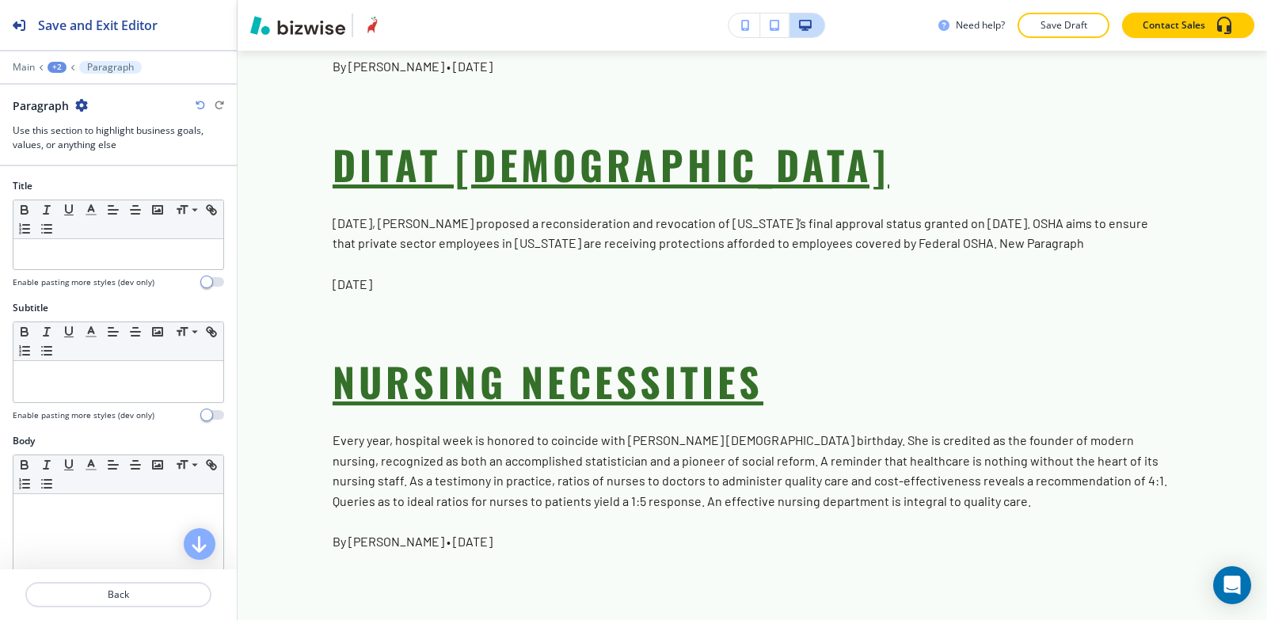
click at [89, 105] on div "Paragraph" at bounding box center [118, 105] width 211 height 17
click at [84, 106] on icon "button" at bounding box center [81, 105] width 13 height 13
click at [127, 186] on p "Delete Section" at bounding box center [125, 188] width 81 height 14
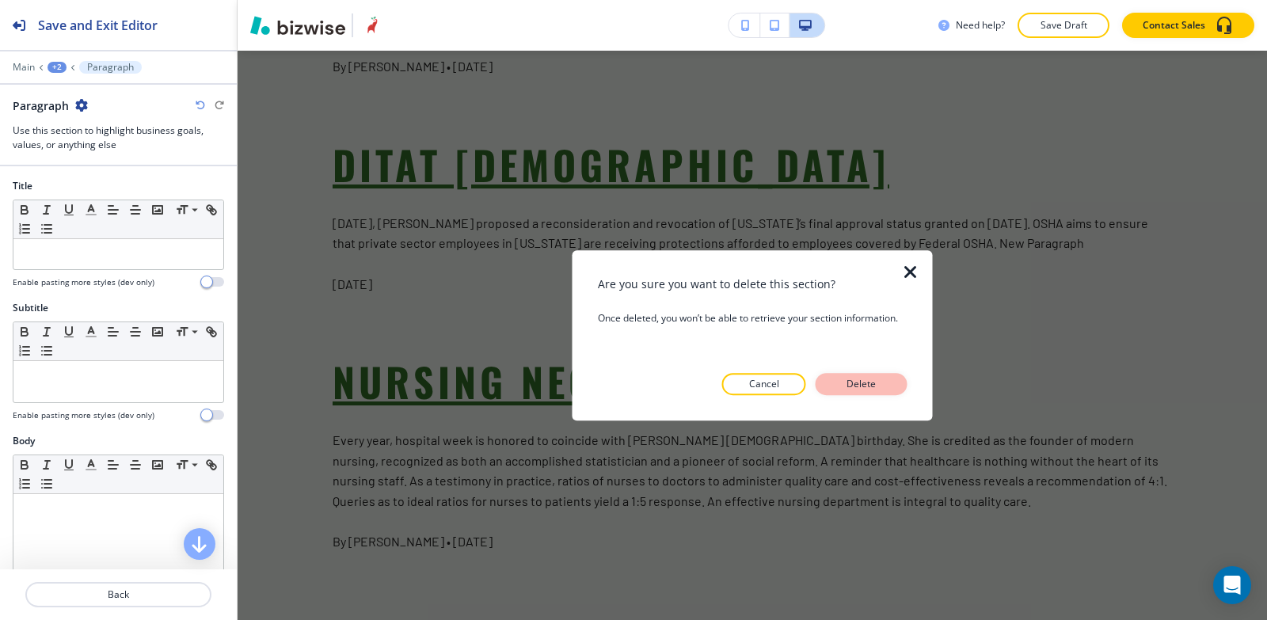
click at [880, 384] on p "Delete" at bounding box center [862, 384] width 38 height 14
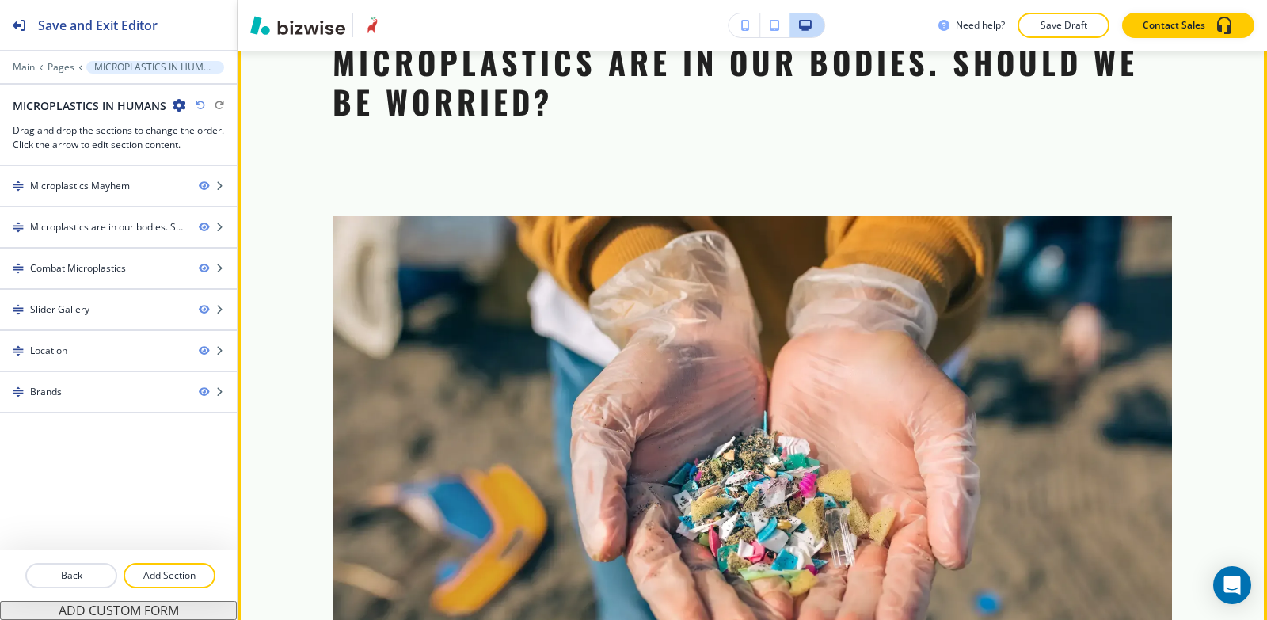
scroll to position [523, 0]
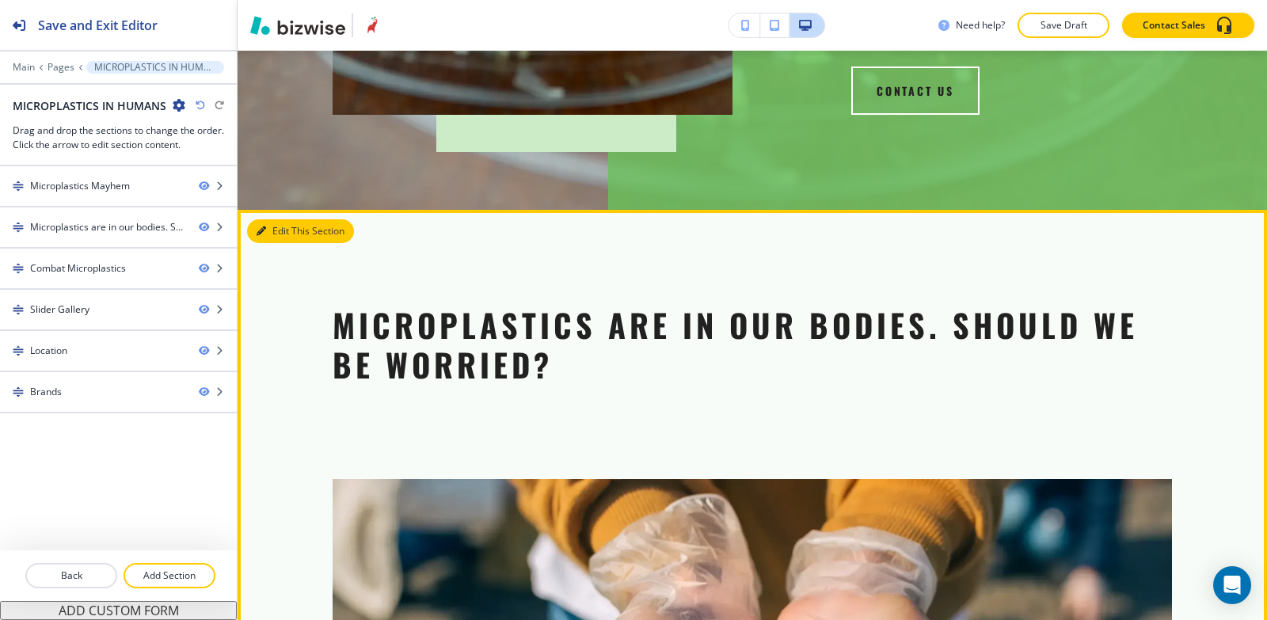
click at [272, 219] on button "Edit This Section" at bounding box center [300, 231] width 107 height 24
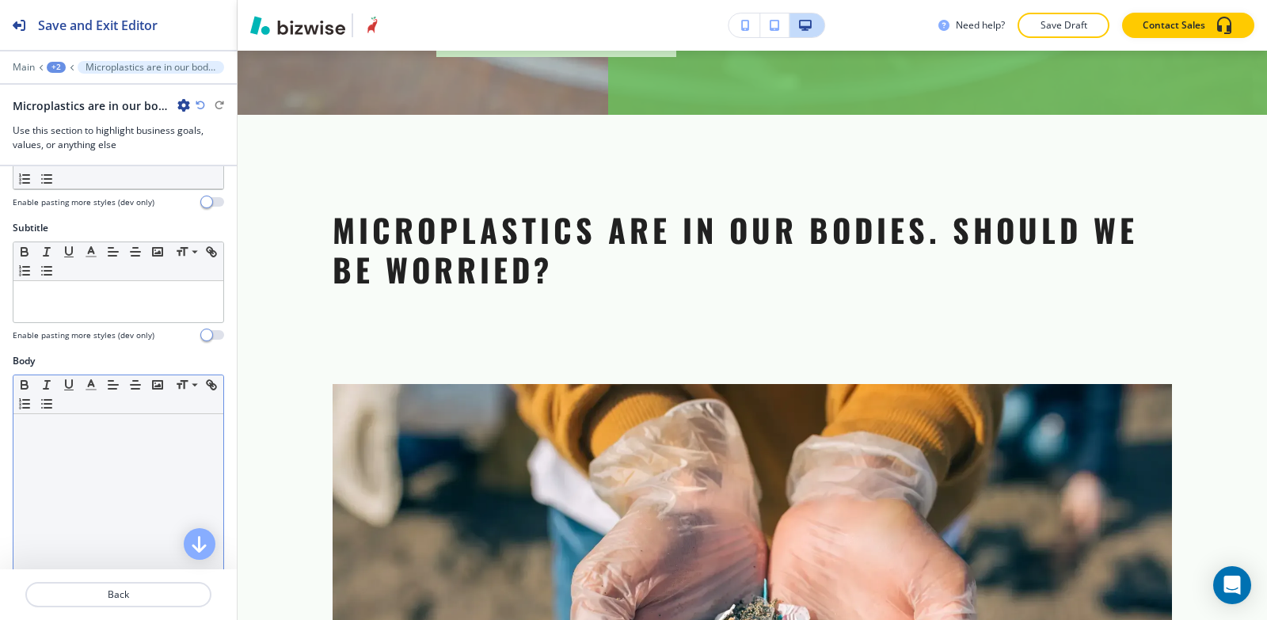
scroll to position [317, 0]
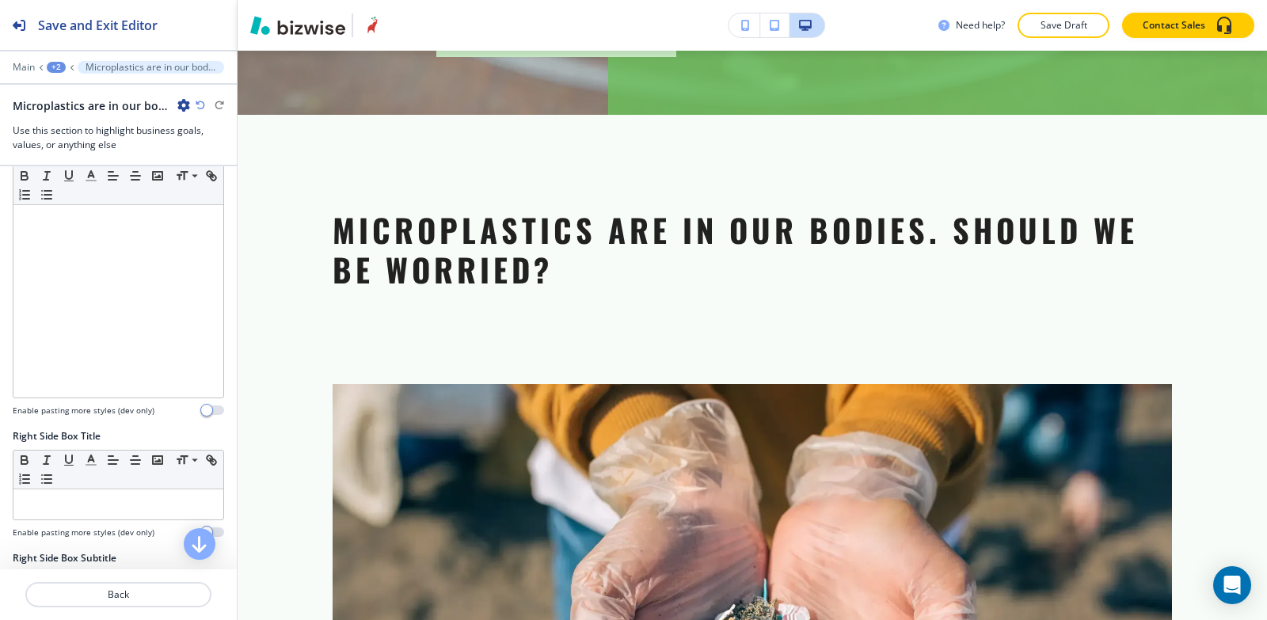
click at [181, 110] on icon "button" at bounding box center [183, 105] width 13 height 13
click at [210, 186] on p "Delete Section" at bounding box center [228, 188] width 81 height 14
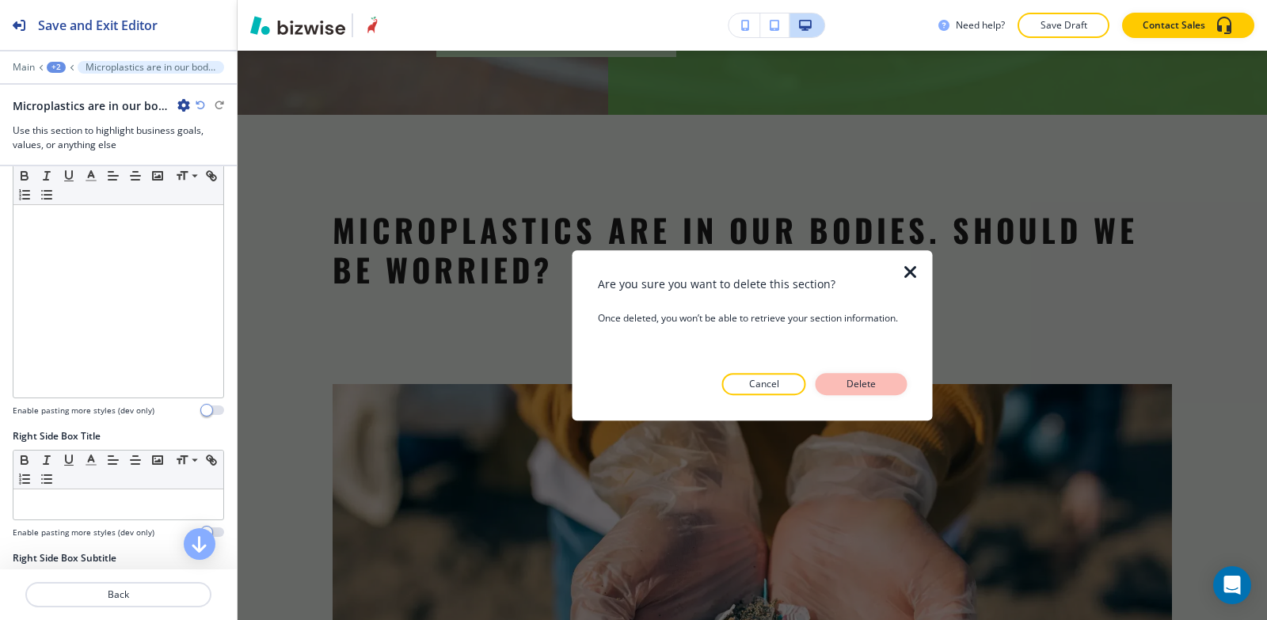
click at [859, 383] on p "Delete" at bounding box center [862, 384] width 38 height 14
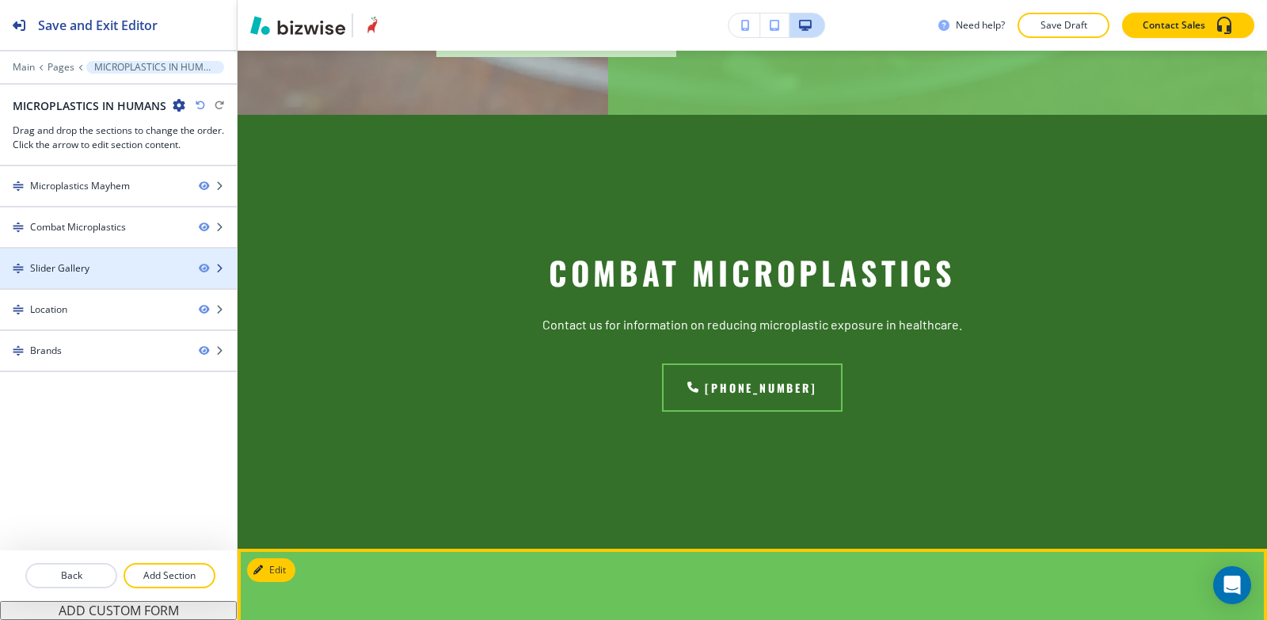
click at [82, 272] on div "Slider Gallery" at bounding box center [59, 268] width 59 height 14
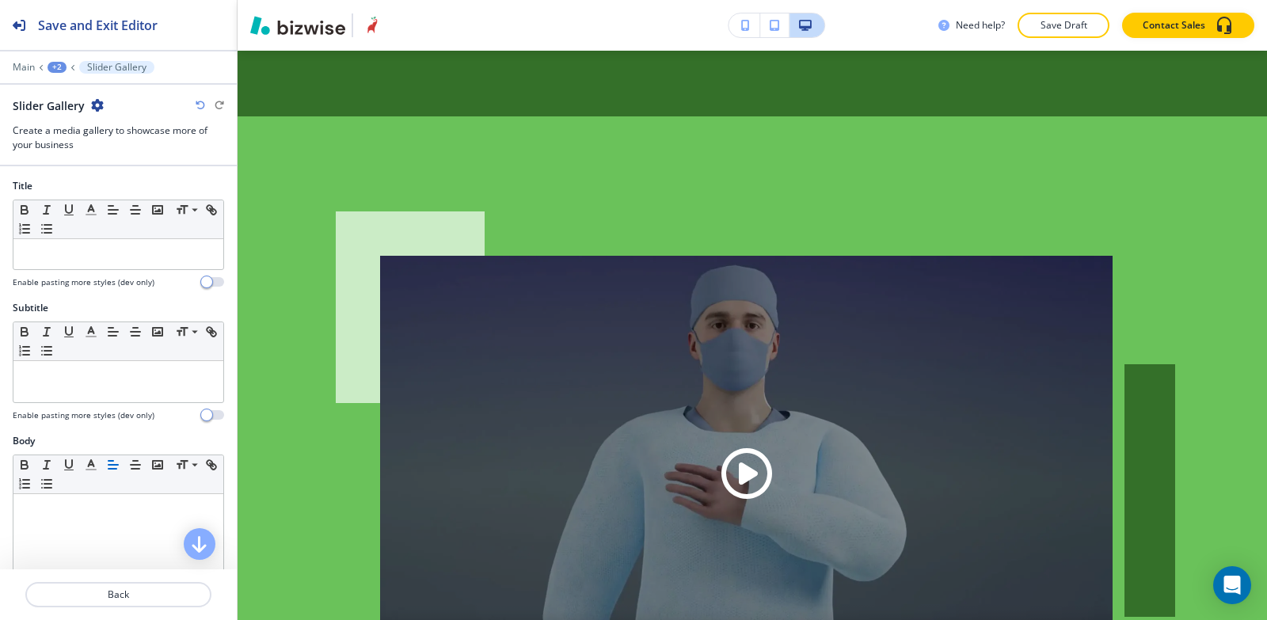
scroll to position [1052, 0]
click at [96, 105] on icon "button" at bounding box center [97, 105] width 13 height 13
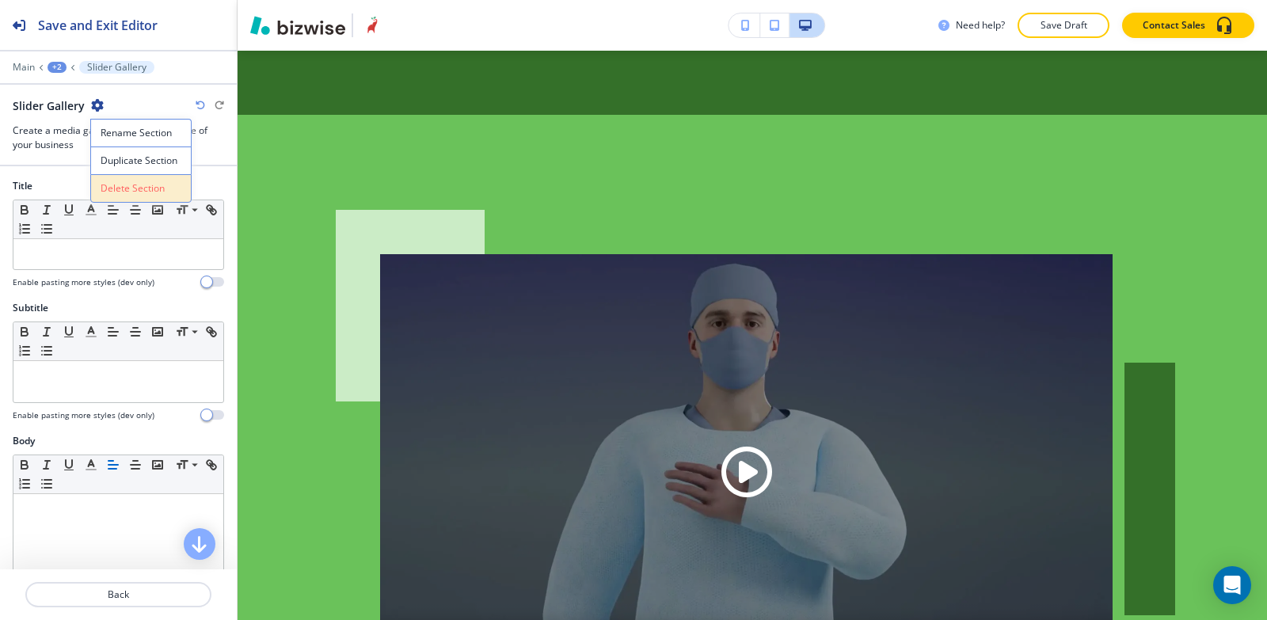
click at [148, 189] on p "Delete Section" at bounding box center [141, 188] width 81 height 14
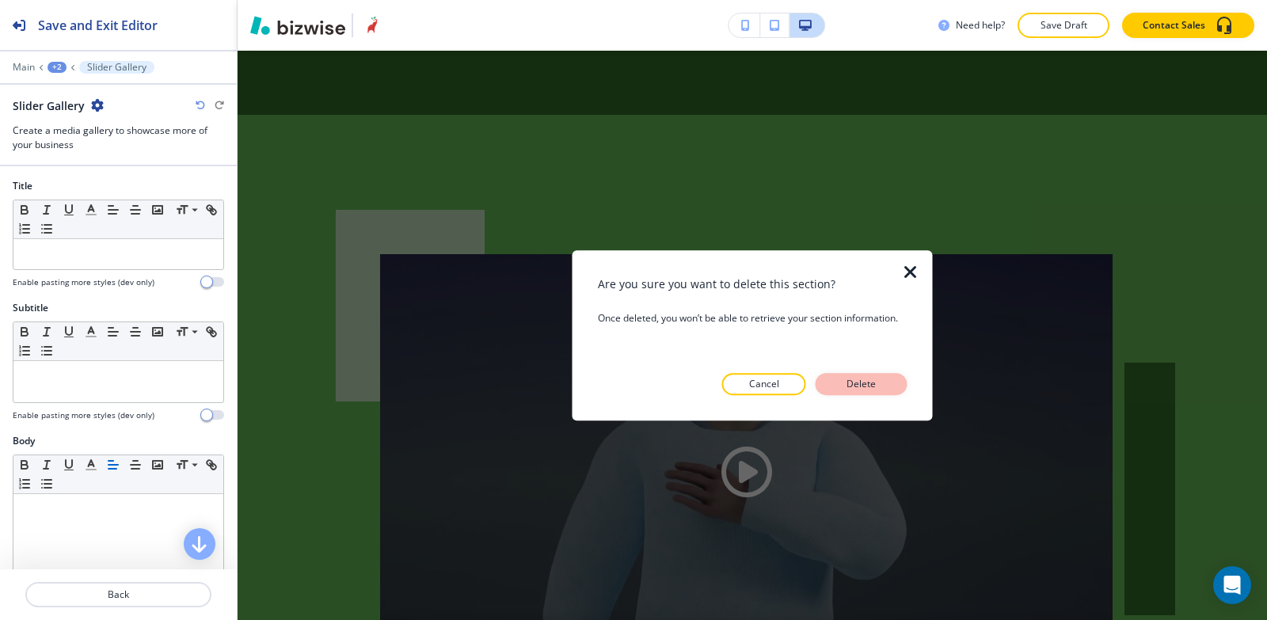
click at [872, 383] on p "Delete" at bounding box center [862, 384] width 38 height 14
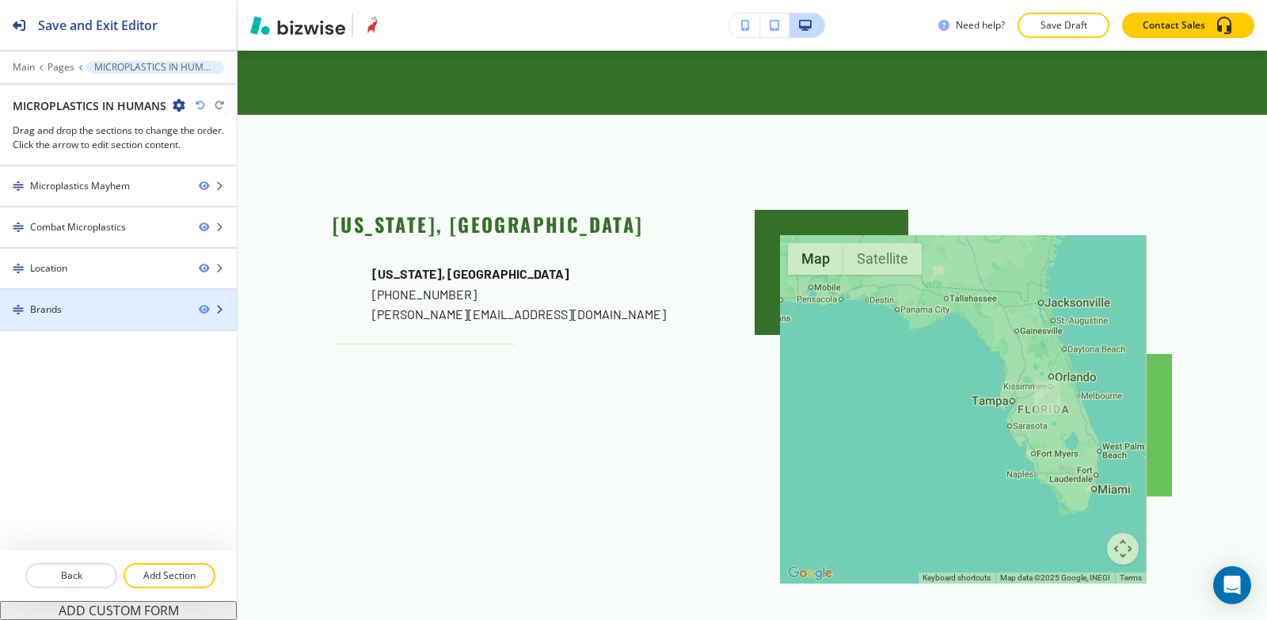
click at [93, 304] on div "Brands" at bounding box center [93, 310] width 186 height 14
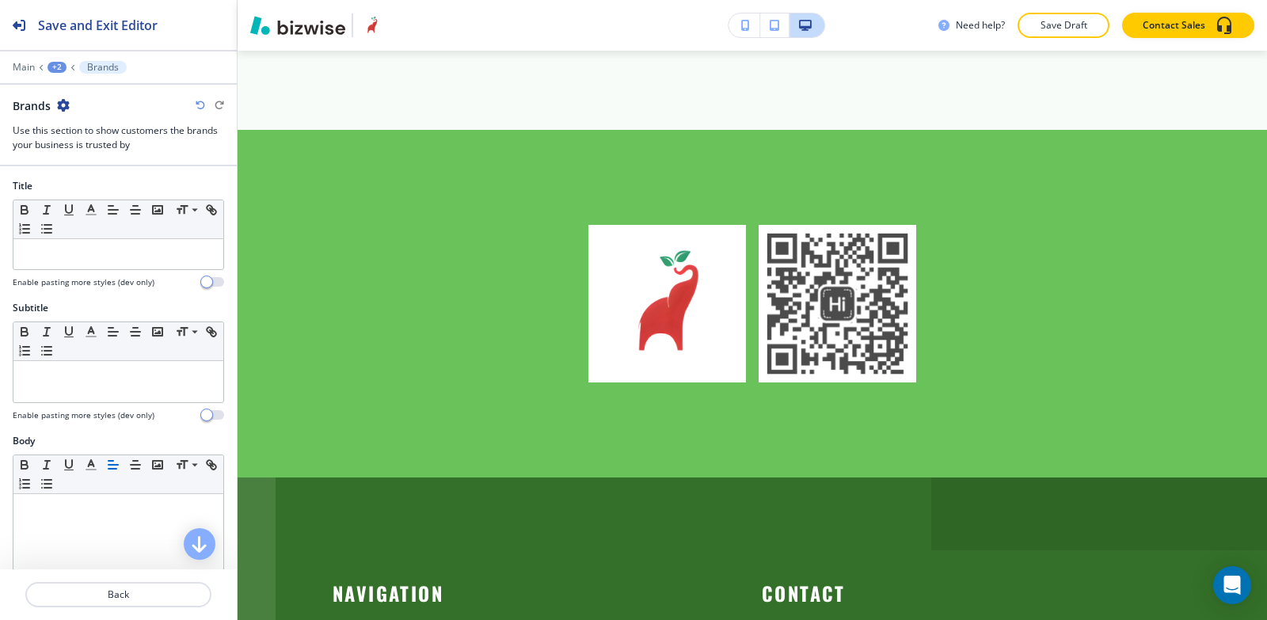
scroll to position [1610, 0]
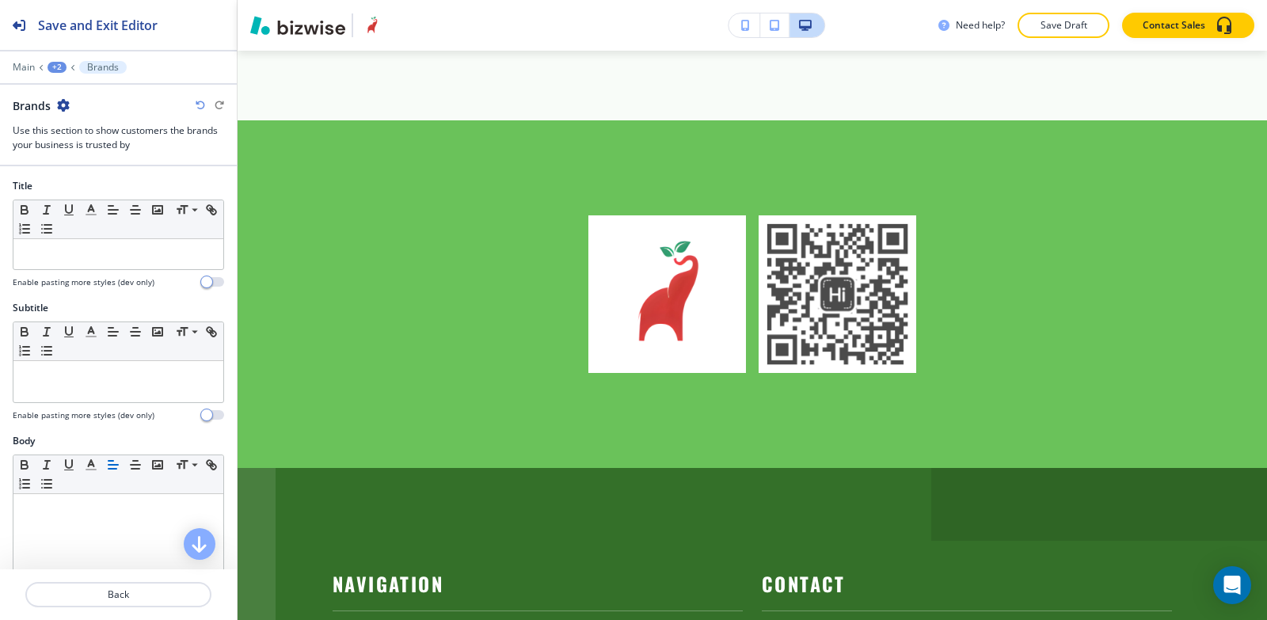
click at [66, 101] on icon "button" at bounding box center [63, 105] width 13 height 13
click at [123, 200] on button "Delete Section" at bounding box center [107, 188] width 101 height 29
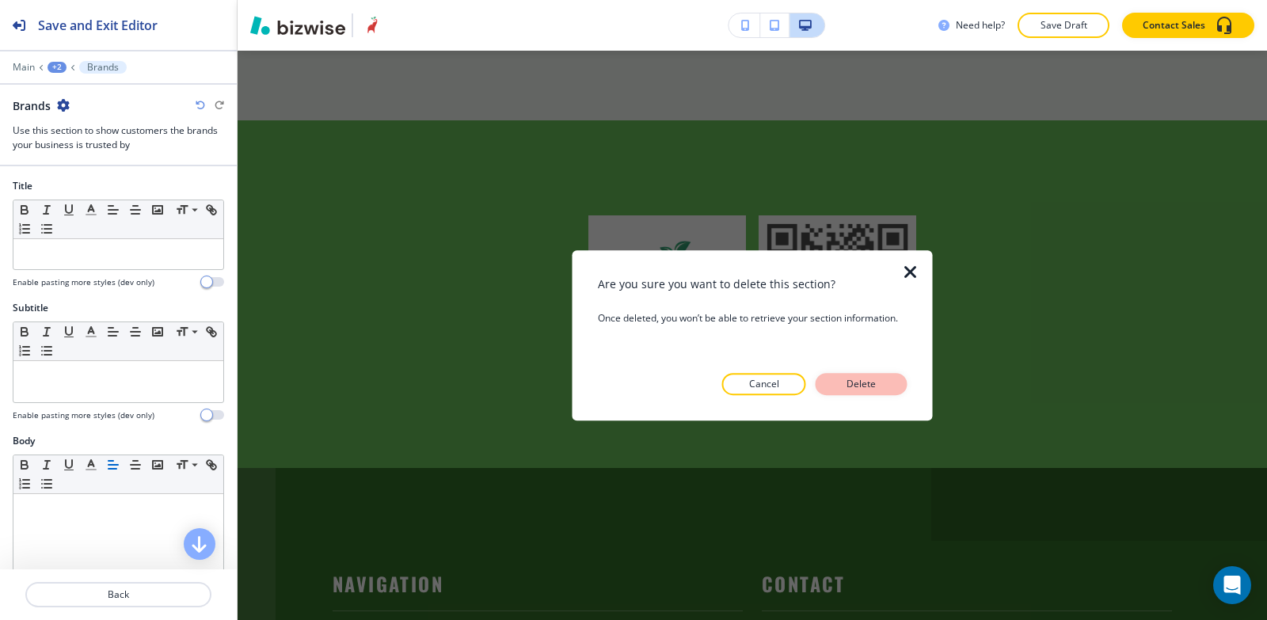
click at [860, 382] on p "Delete" at bounding box center [862, 384] width 38 height 14
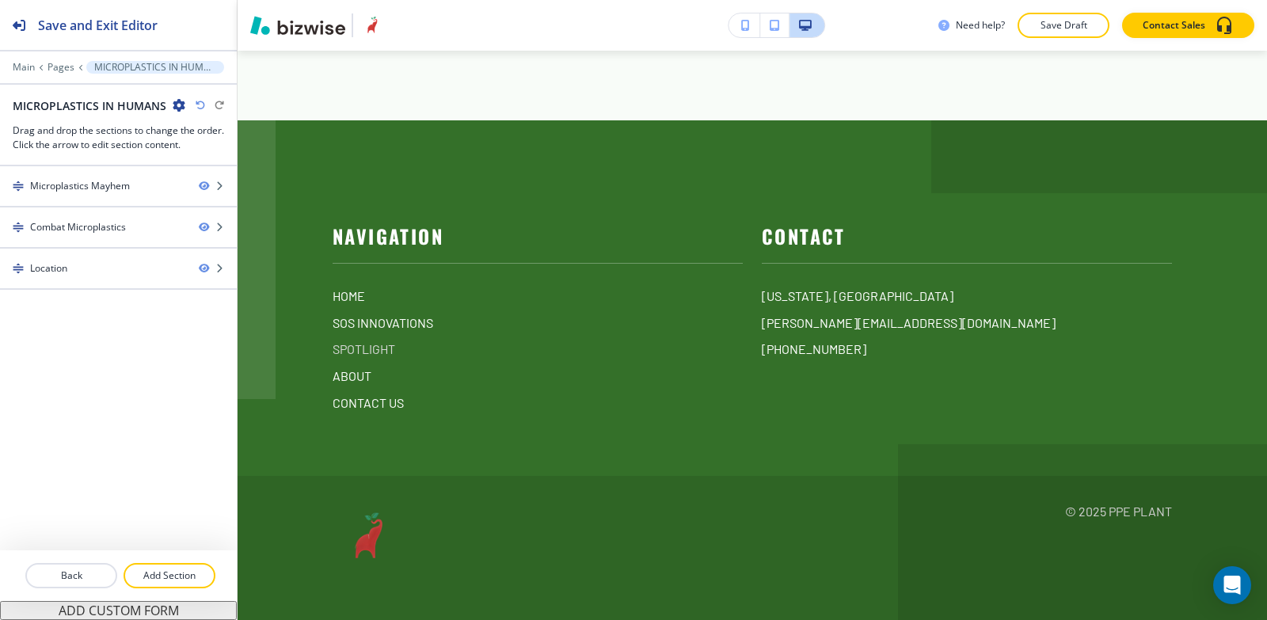
scroll to position [1550, 0]
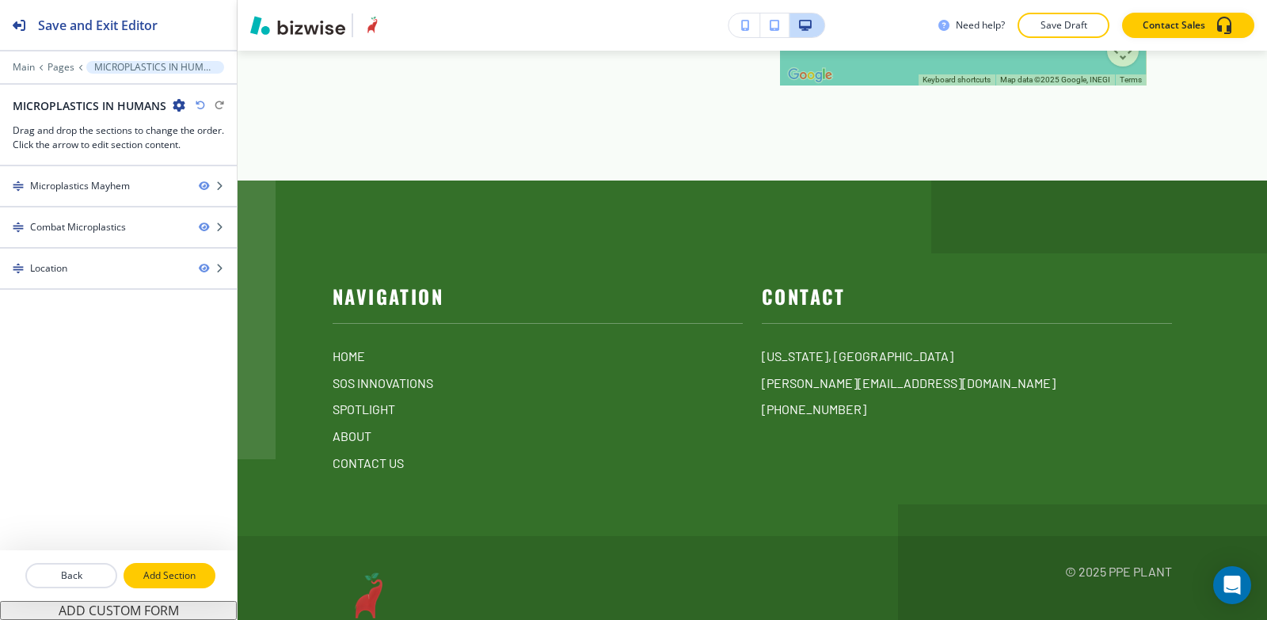
click at [156, 585] on button "Add Section" at bounding box center [170, 575] width 92 height 25
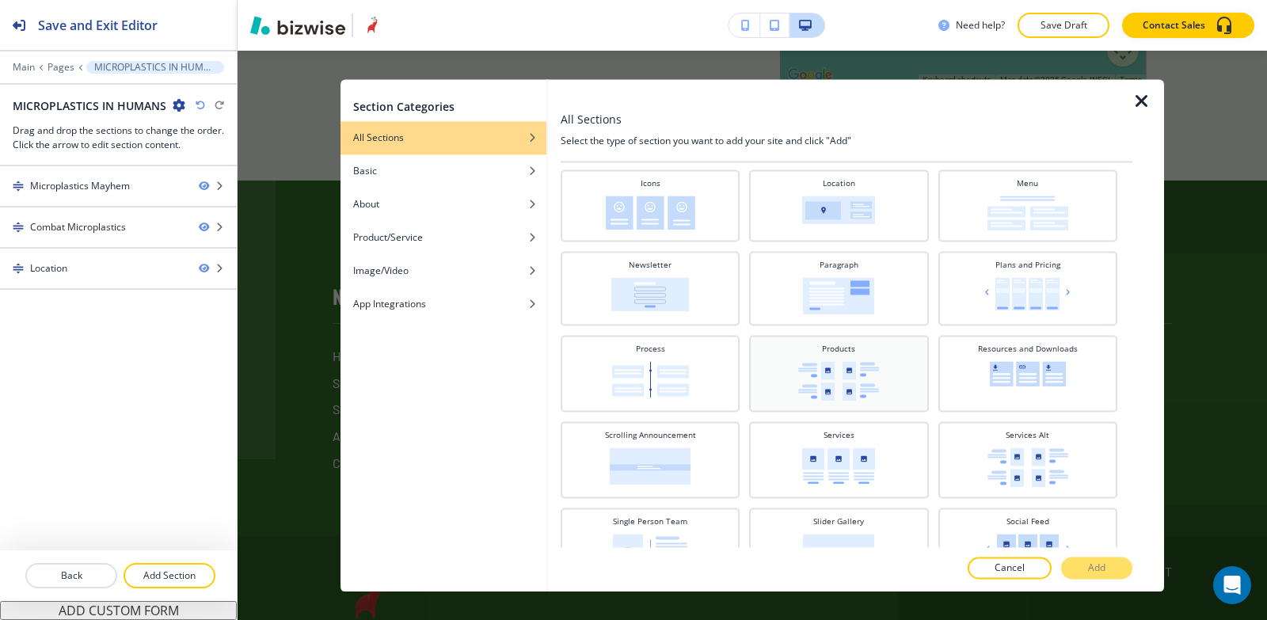
scroll to position [396, 0]
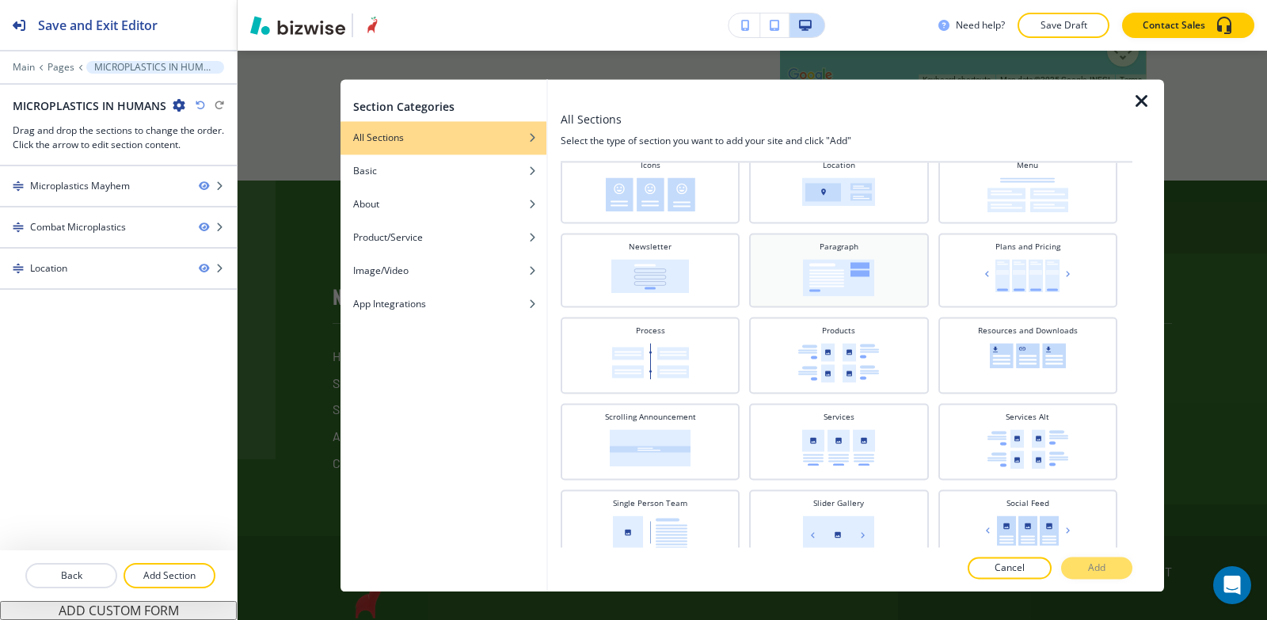
click at [856, 242] on div "Paragraph" at bounding box center [838, 268] width 163 height 55
click at [1069, 570] on button "Add" at bounding box center [1096, 568] width 71 height 22
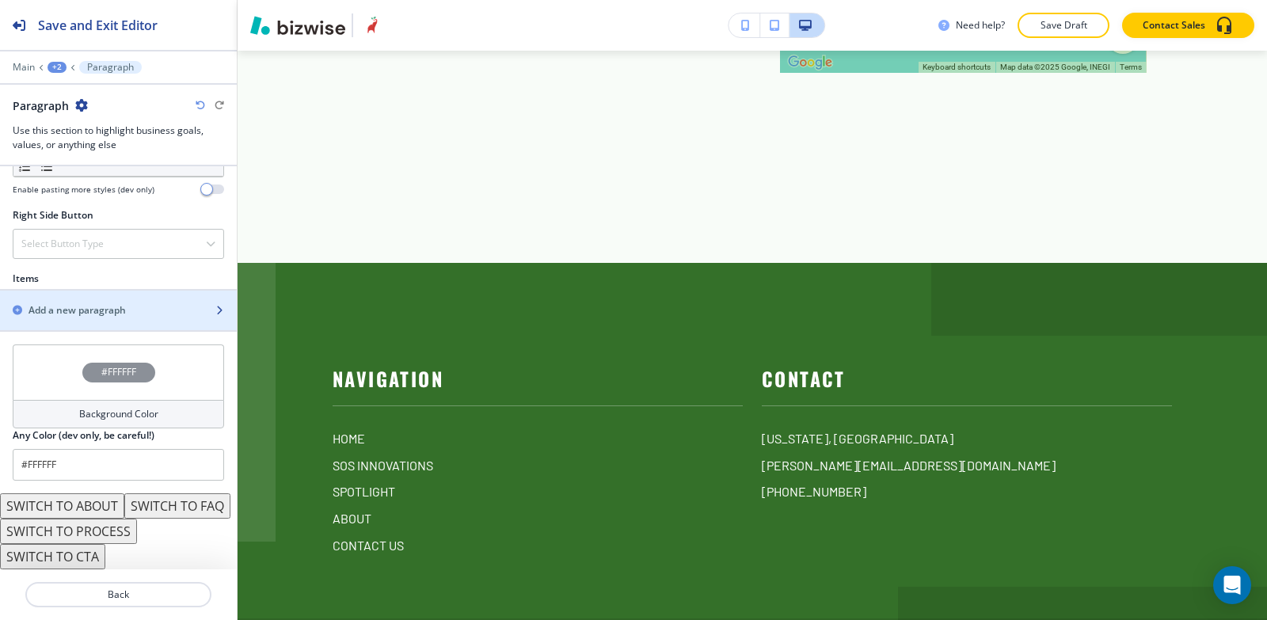
scroll to position [915, 0]
click at [79, 303] on h2 "Add a new paragraph" at bounding box center [77, 310] width 97 height 14
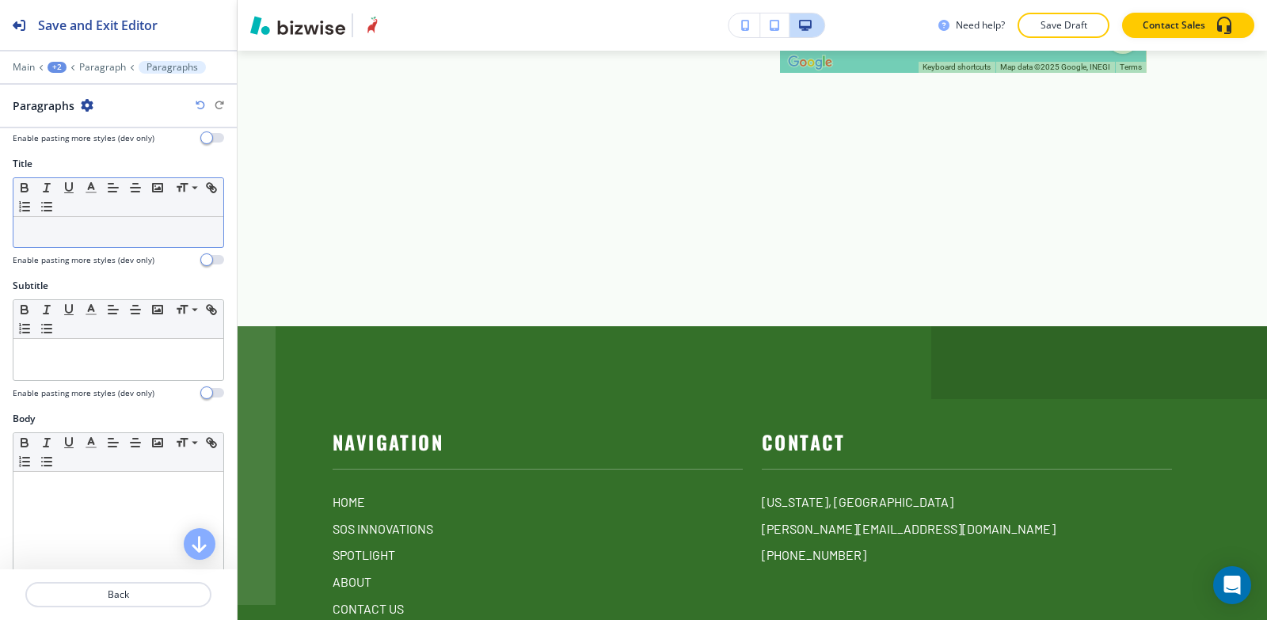
scroll to position [79, 0]
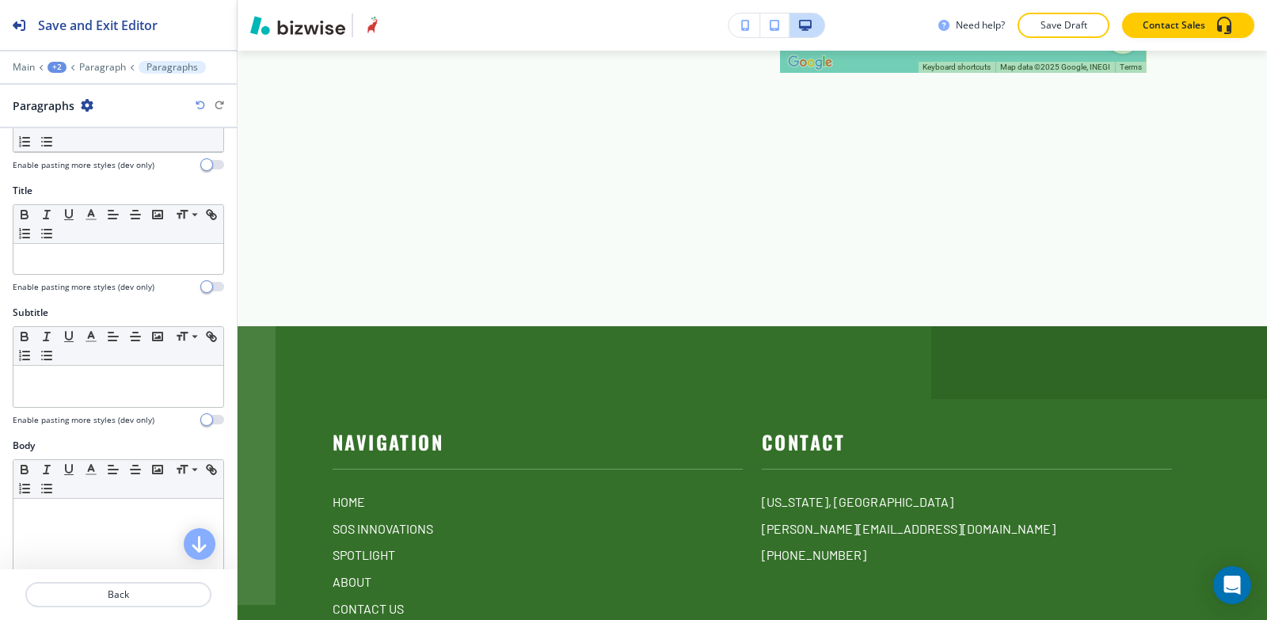
click at [52, 276] on div at bounding box center [118, 278] width 211 height 6
click at [51, 234] on line "button" at bounding box center [47, 234] width 7 height 0
click at [65, 253] on p at bounding box center [118, 259] width 194 height 14
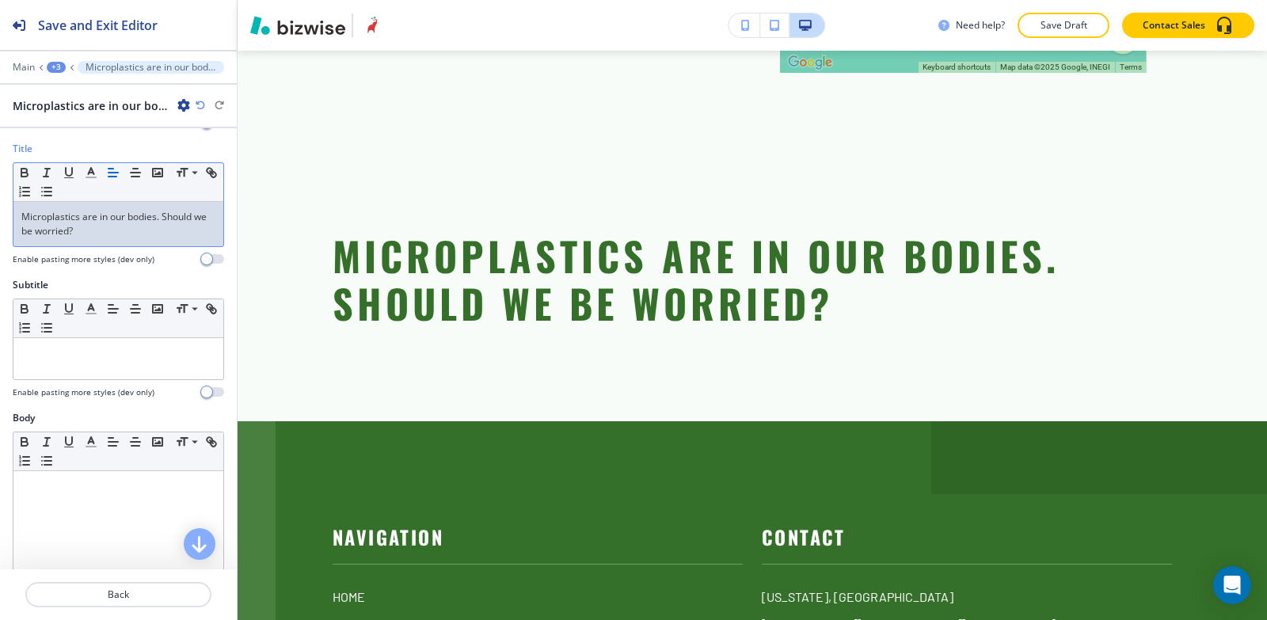
scroll to position [158, 0]
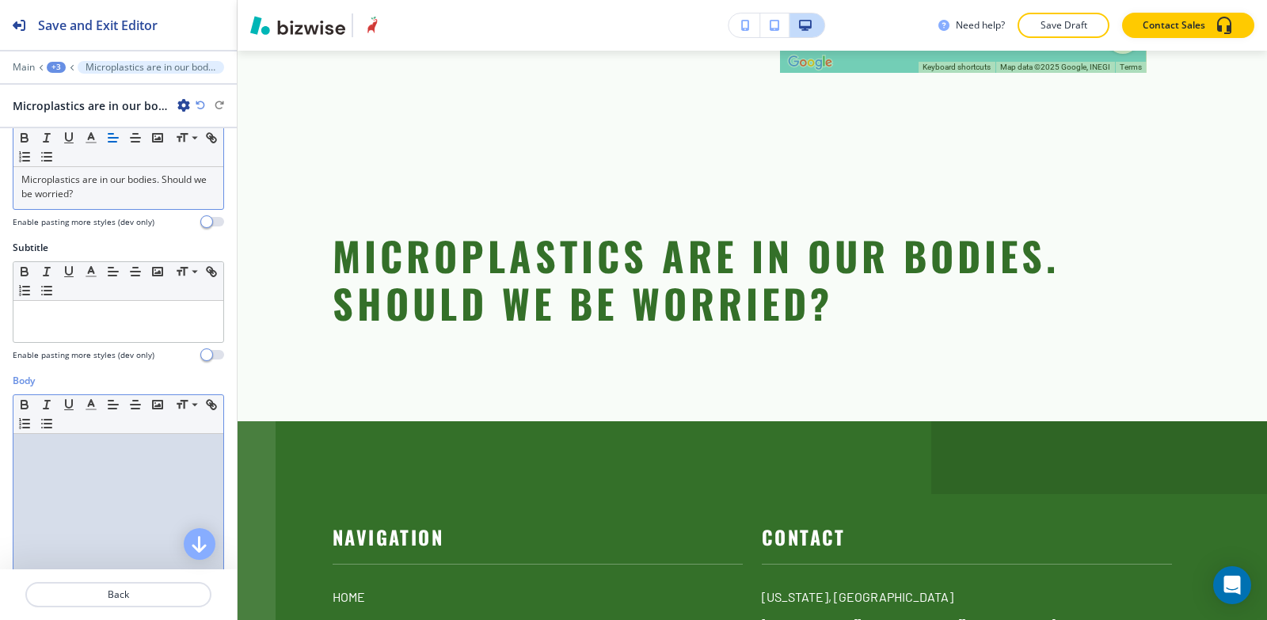
click at [81, 452] on p at bounding box center [118, 449] width 194 height 14
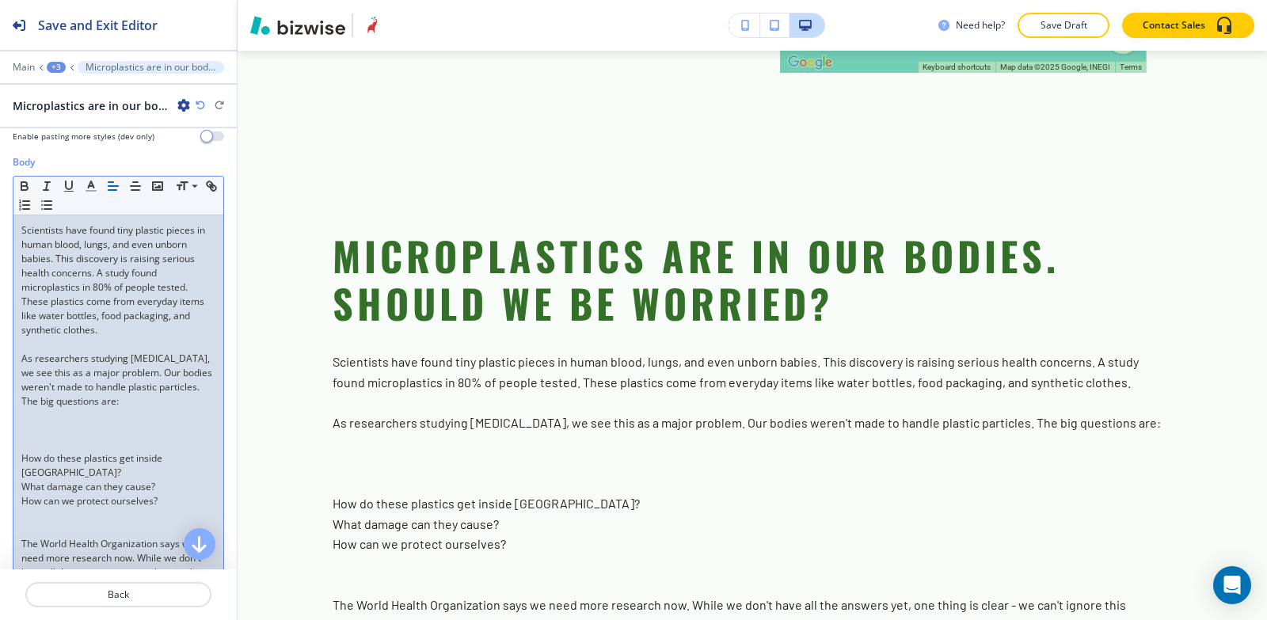
scroll to position [475, 0]
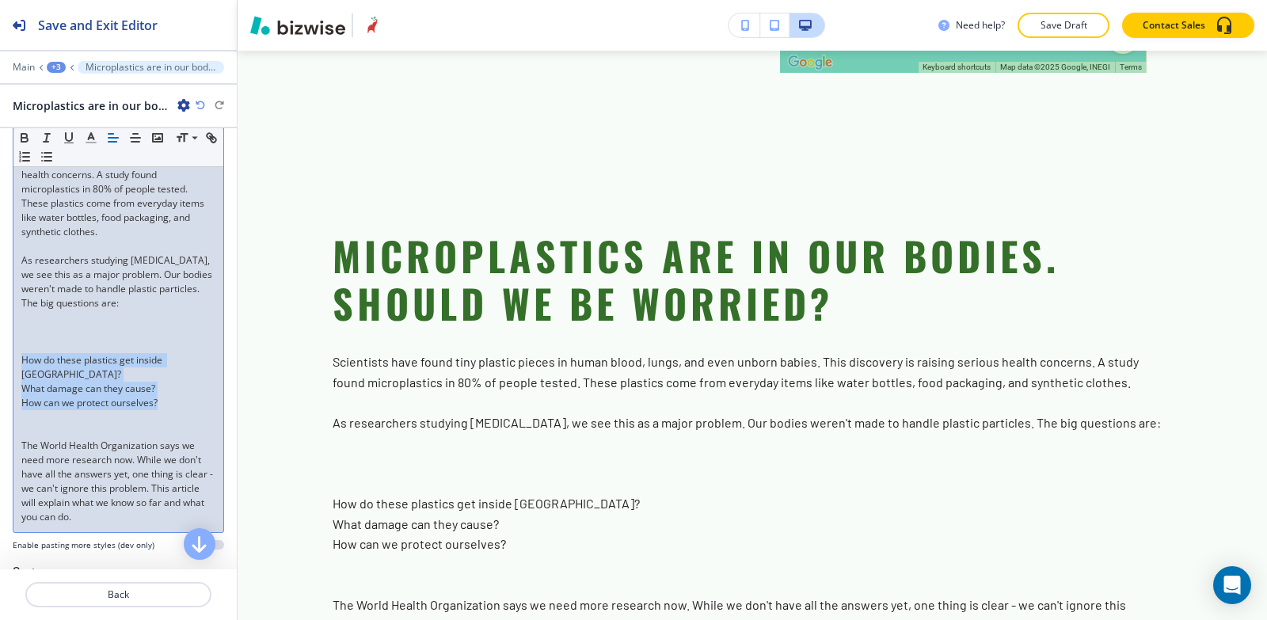
drag, startPoint x: 21, startPoint y: 358, endPoint x: 180, endPoint y: 384, distance: 161.3
click at [180, 384] on div "Scientists have found tiny plastic pieces in human blood, lungs, and even unbor…" at bounding box center [118, 324] width 210 height 415
click at [162, 410] on p at bounding box center [118, 417] width 194 height 14
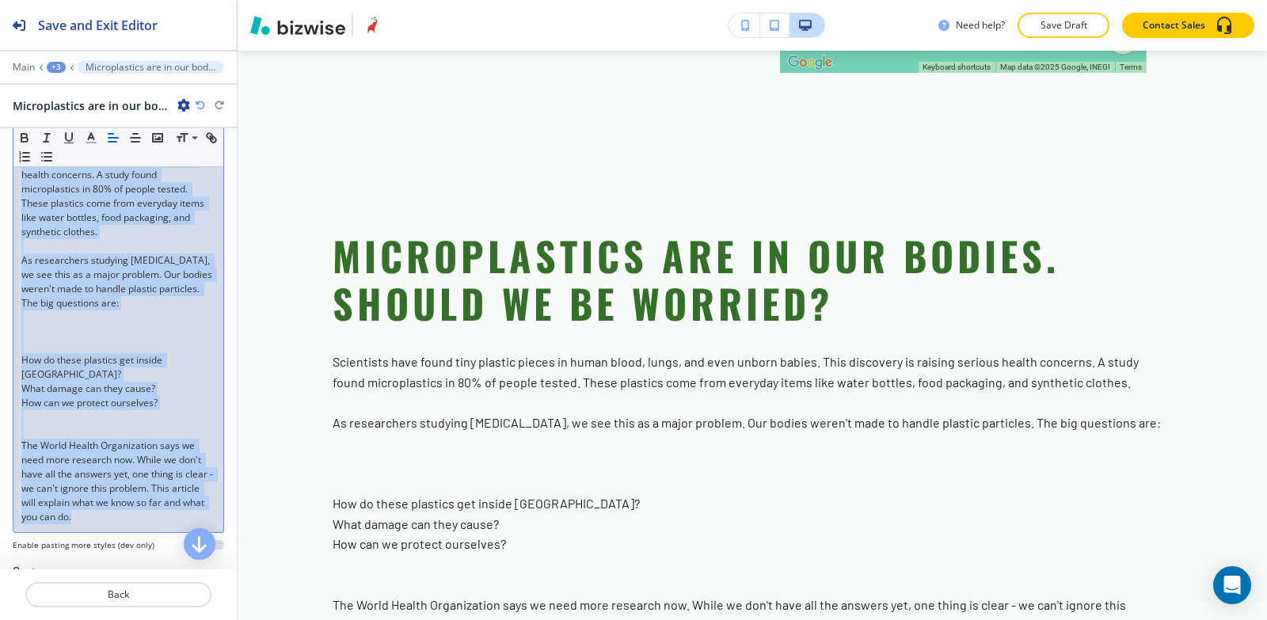
drag, startPoint x: 13, startPoint y: 370, endPoint x: 87, endPoint y: 341, distance: 79.3
click at [171, 495] on div "Scientists have found tiny plastic pieces in human blood, lungs, and even unbor…" at bounding box center [118, 324] width 210 height 415
click at [94, 143] on line "button" at bounding box center [91, 143] width 10 height 0
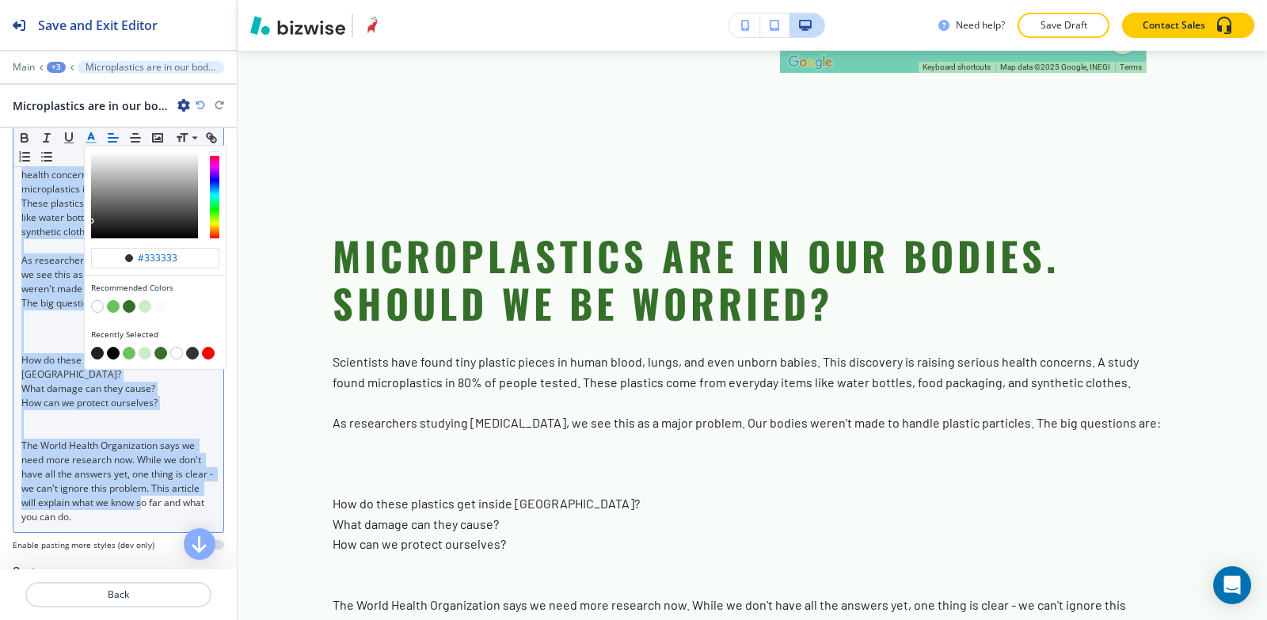
click at [109, 353] on button "button" at bounding box center [113, 353] width 13 height 13
type input "#000000"
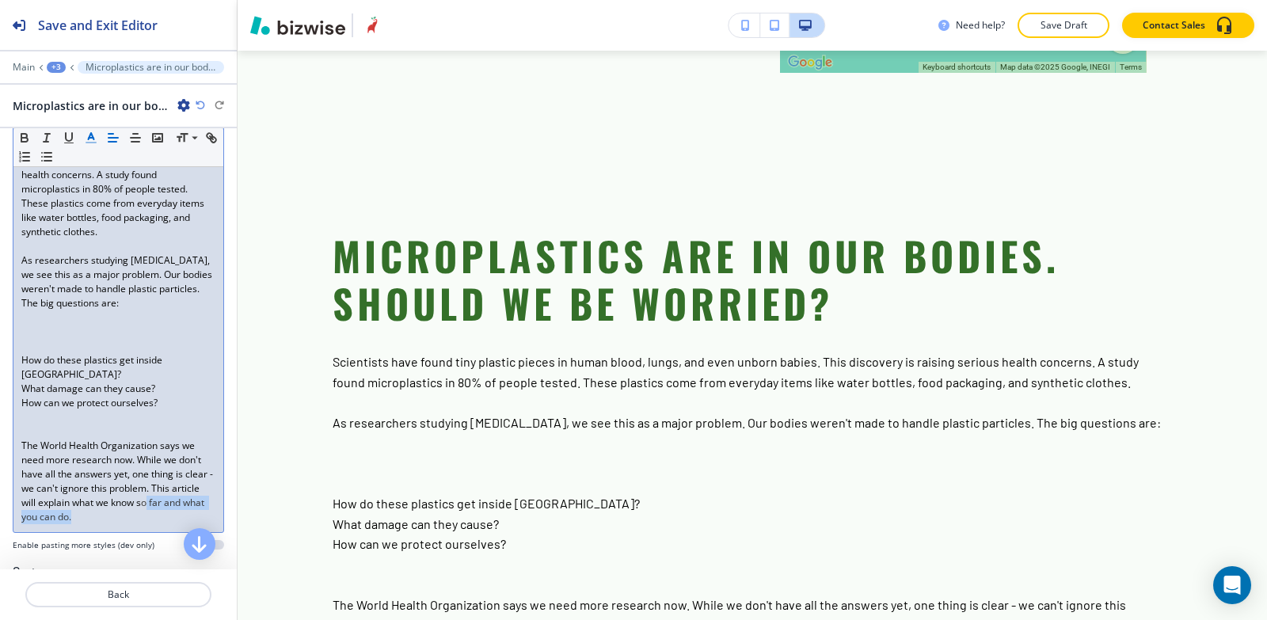
drag, startPoint x: 126, startPoint y: 512, endPoint x: 177, endPoint y: 485, distance: 58.1
click at [177, 485] on div "Scientists have found tiny plastic pieces in human blood, lungs, and even unbor…" at bounding box center [118, 324] width 210 height 415
click at [94, 138] on icon "button" at bounding box center [91, 138] width 14 height 14
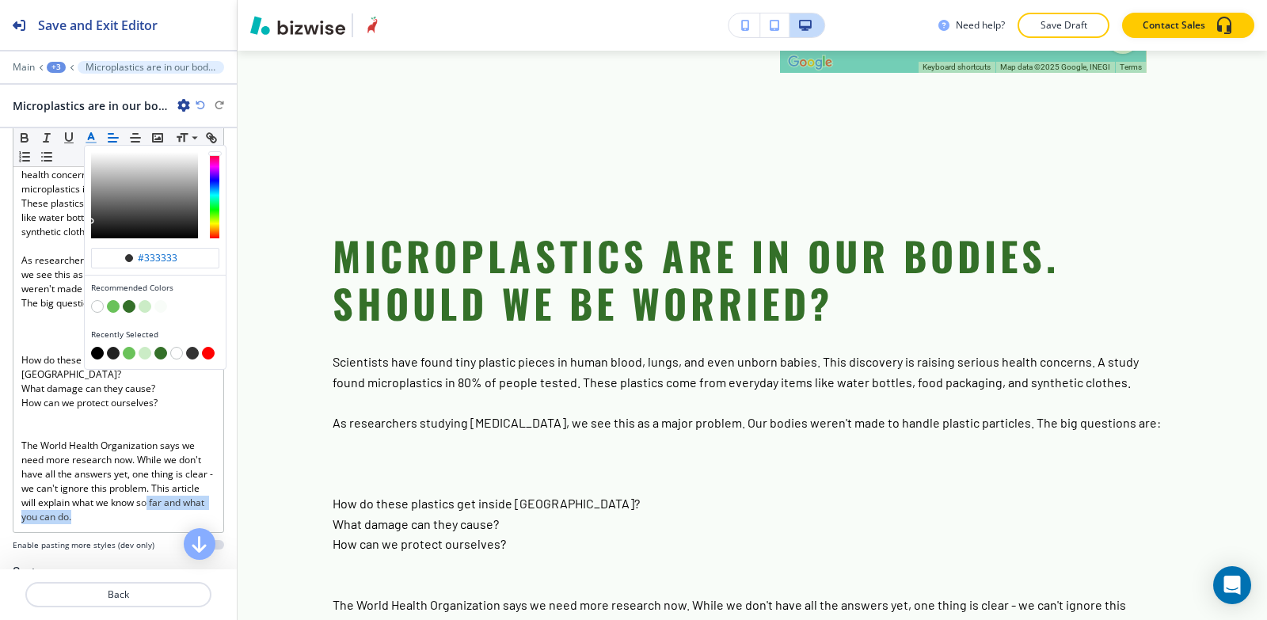
click at [98, 352] on button "button" at bounding box center [97, 353] width 13 height 13
type input "#000000"
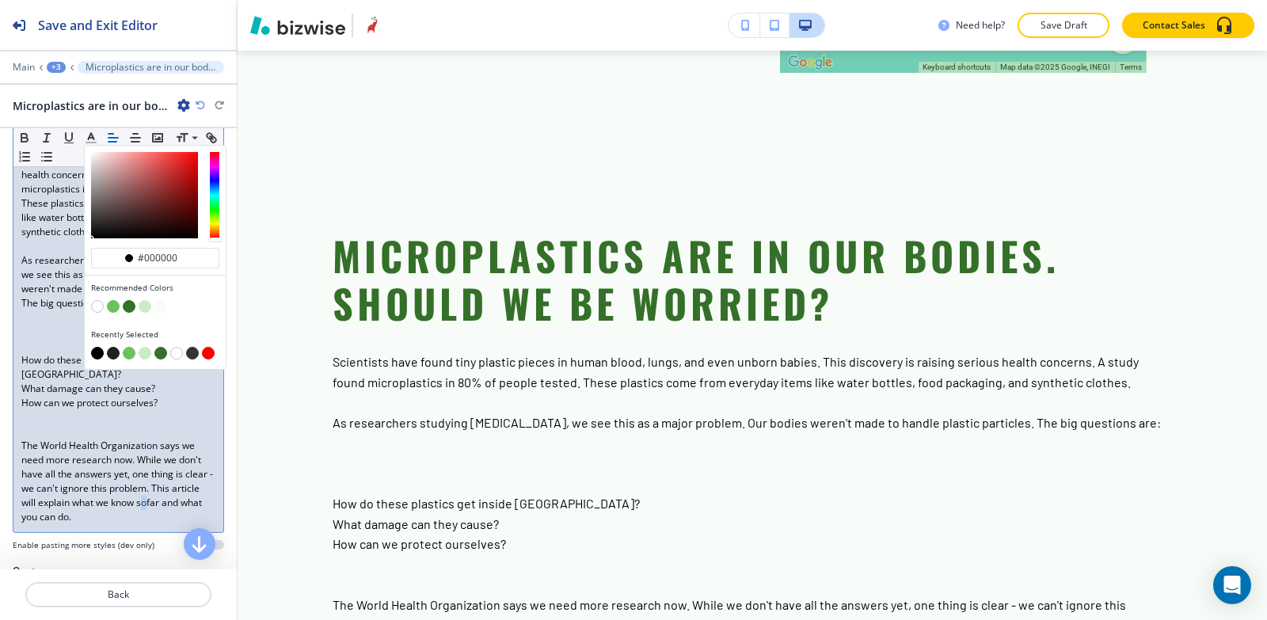
click at [130, 506] on p "The World Health Organization says we need more research now. While we don't ha…" at bounding box center [118, 482] width 194 height 86
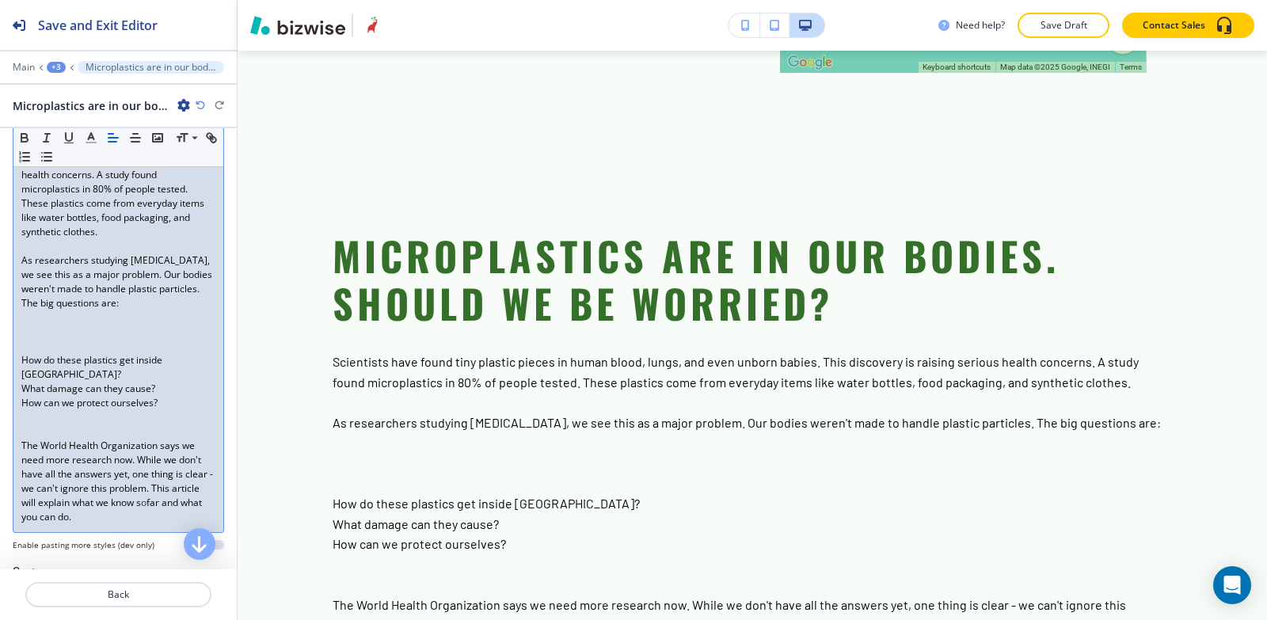
click at [13, 429] on div "Scientists have found tiny plastic pieces in human blood, lungs, and even unbor…" at bounding box center [118, 324] width 210 height 415
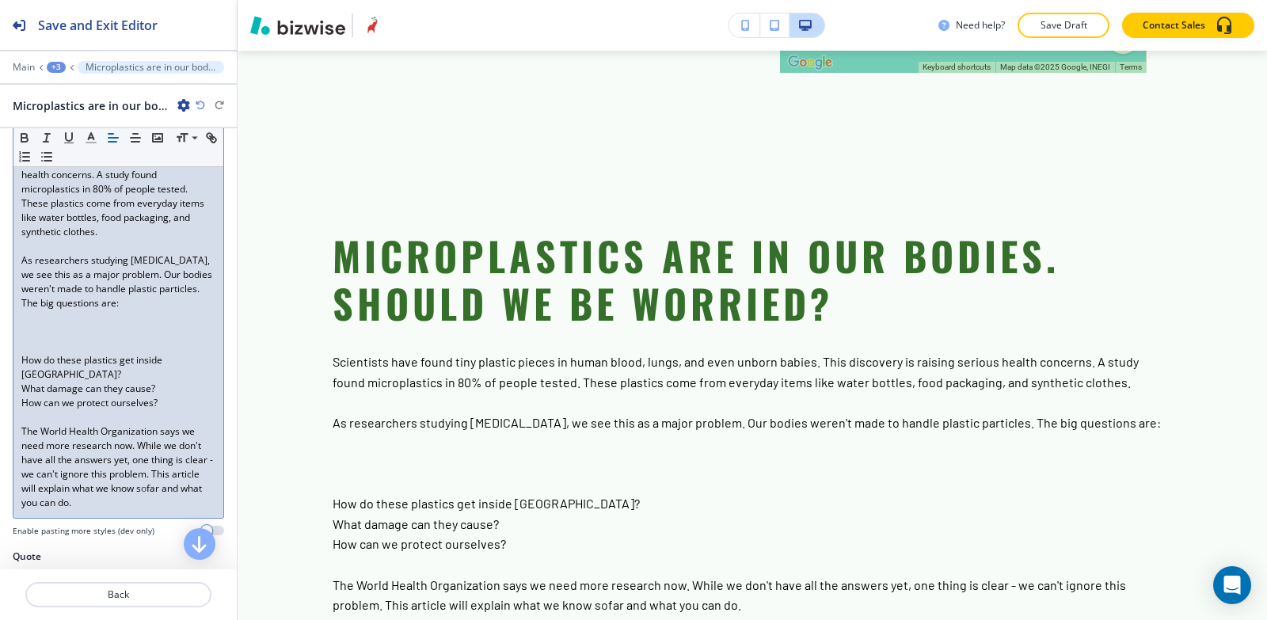
click at [14, 429] on div "Scientists have found tiny plastic pieces in human blood, lungs, and even unbor…" at bounding box center [118, 317] width 210 height 401
click at [19, 440] on div "Scientists have found tiny plastic pieces in human blood, lungs, and even unbor…" at bounding box center [118, 317] width 210 height 401
drag, startPoint x: 20, startPoint y: 411, endPoint x: 177, endPoint y: 444, distance: 160.9
click at [177, 444] on div "Scientists have found tiny plastic pieces in human blood, lungs, and even unbor…" at bounding box center [118, 317] width 210 height 401
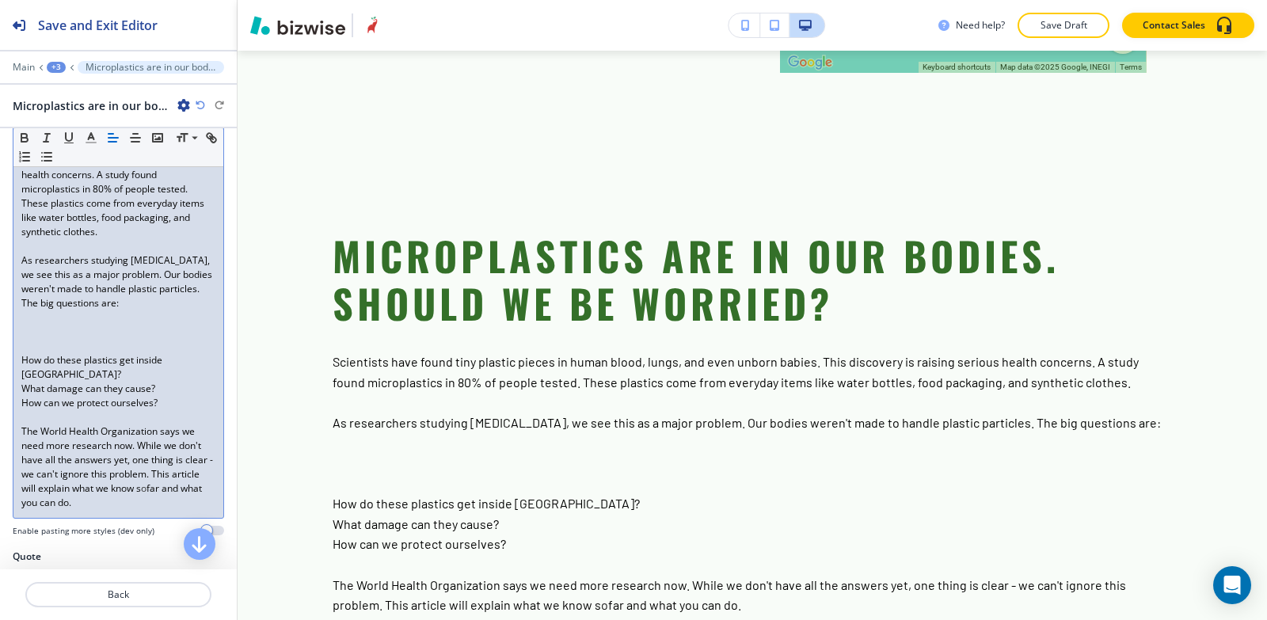
click at [54, 164] on icon "button" at bounding box center [47, 157] width 14 height 14
click img "button"
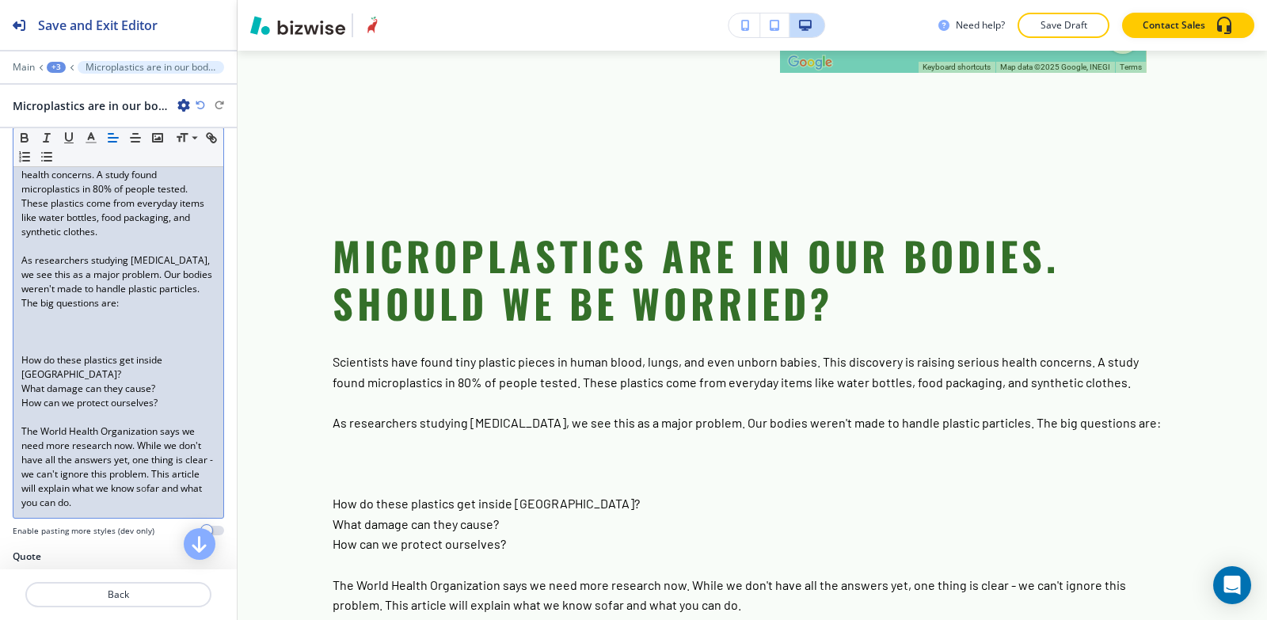
click p "Add"
click icon "button"
click at [59, 67] on div "+3" at bounding box center [56, 67] width 19 height 11
click p "Paragraph"
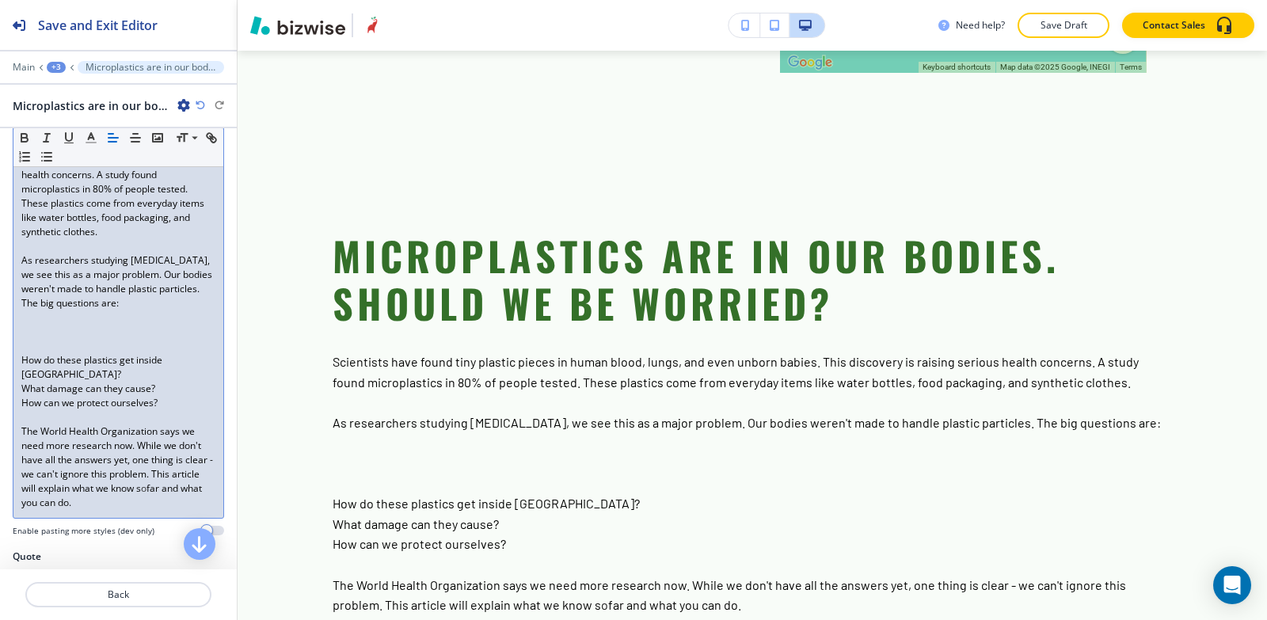
scroll to position [951, 0]
click h2 "Add a new paragraph"
click p
click h4 "My Photos"
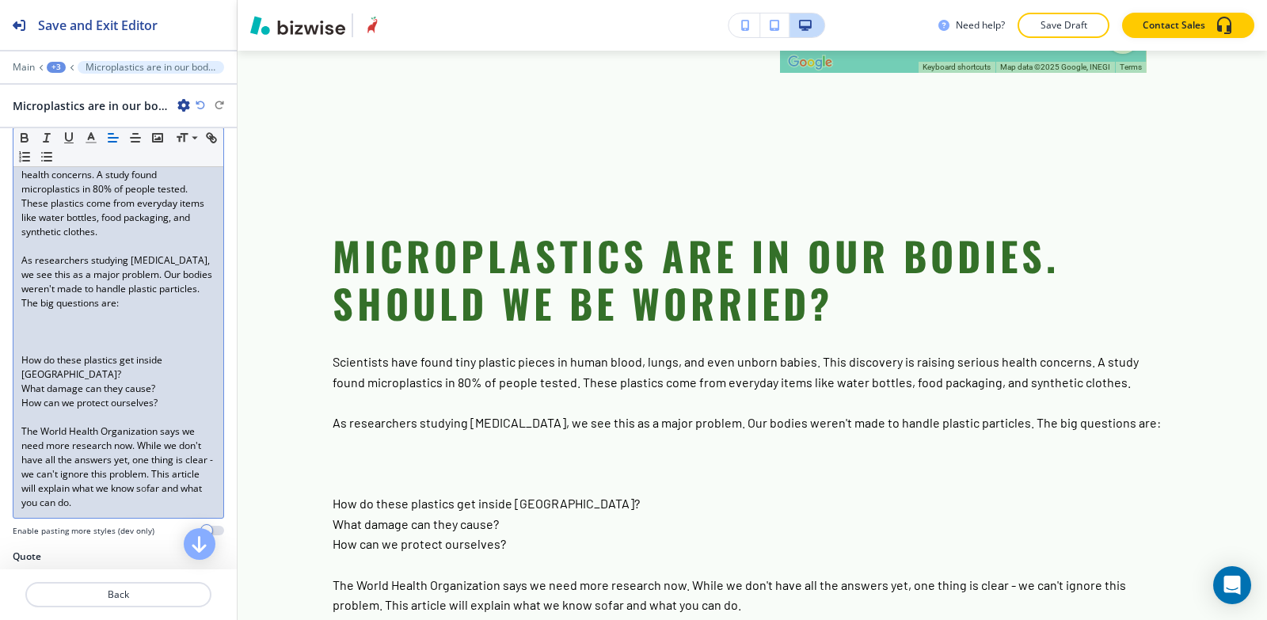
click img "button"
click button "Add"
click at [59, 64] on div "+3" at bounding box center [56, 67] width 19 height 11
click p "Paragraph"
click h2 "Add a new paragraph"
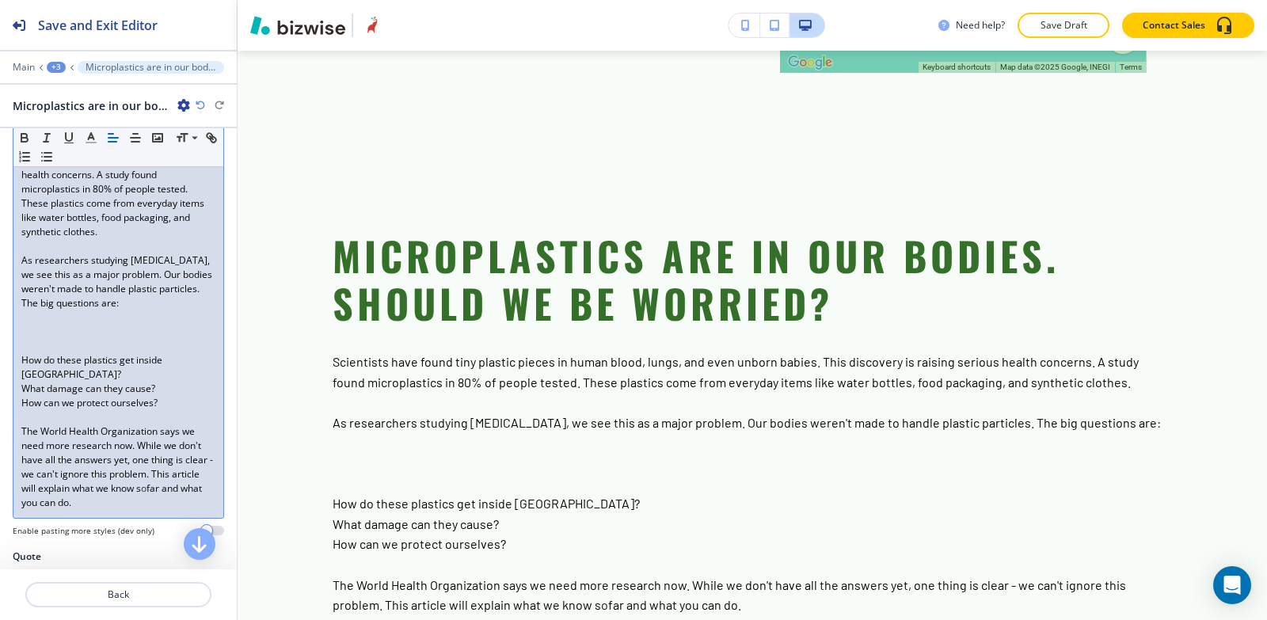
click div
paste div
click div
paste div
click div "Microplastics are plastic pieces smaller than 5mm – about the size of a pencil …"
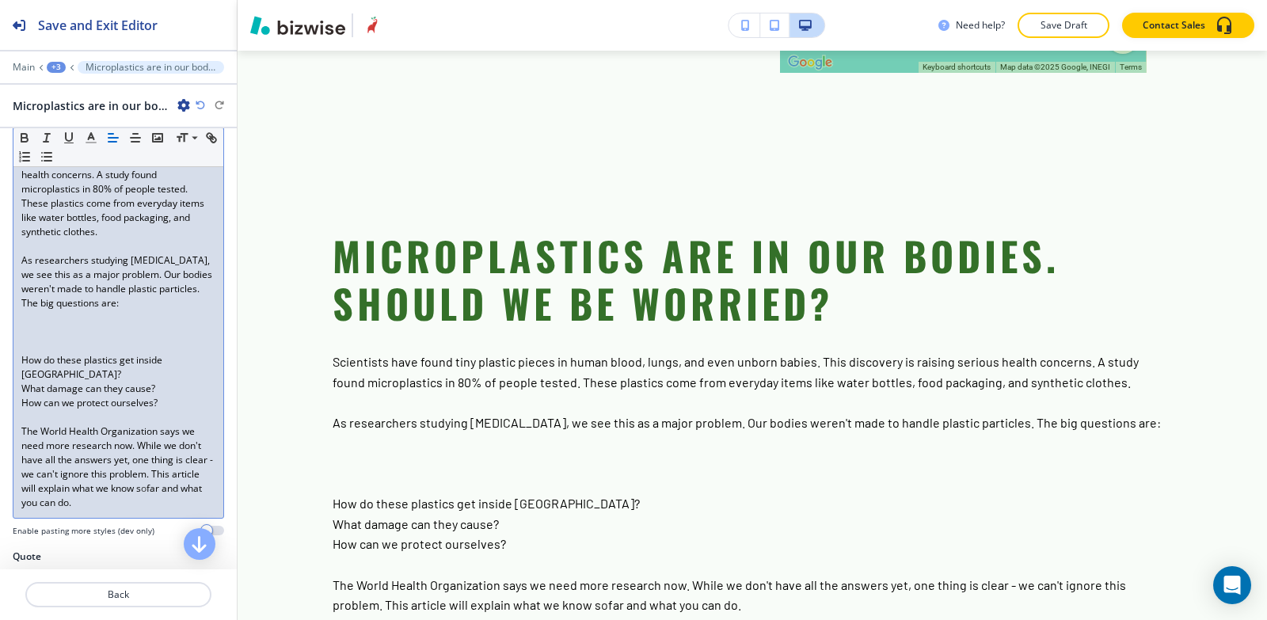
click div "Microplastics are plastic pieces smaller than 5mm – about the size of a pencil …"
drag, startPoint x: 11, startPoint y: 408, endPoint x: 183, endPoint y: 528, distance: 209.9
click at [183, 528] on div "Body Small Normal Large Huge Microplastics are plastic pieces smaller than 5mm …" at bounding box center [118, 303] width 237 height 493
click div "Microplastics are plastic pieces smaller than 5mm – about the size of a pencil …"
drag, startPoint x: 24, startPoint y: 417, endPoint x: 160, endPoint y: 513, distance: 166.6
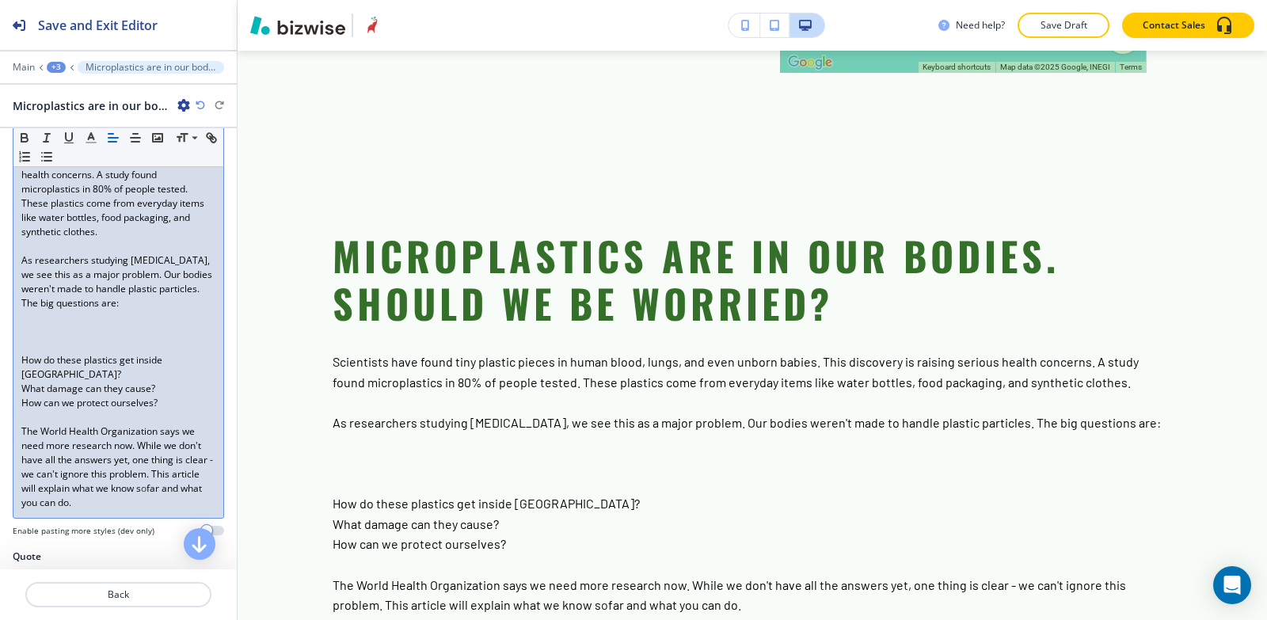
click div "Microplastics are plastic pieces smaller than 5mm – about the size of a pencil …"
click icon "button"
drag, startPoint x: 17, startPoint y: 370, endPoint x: 242, endPoint y: 539, distance: 282.3
click at [242, 539] on div "Save and Exit Editor Main +3 Microplastics 101: How Small? Where From? Micropla…" at bounding box center [633, 310] width 1267 height 620
click polyline "button"
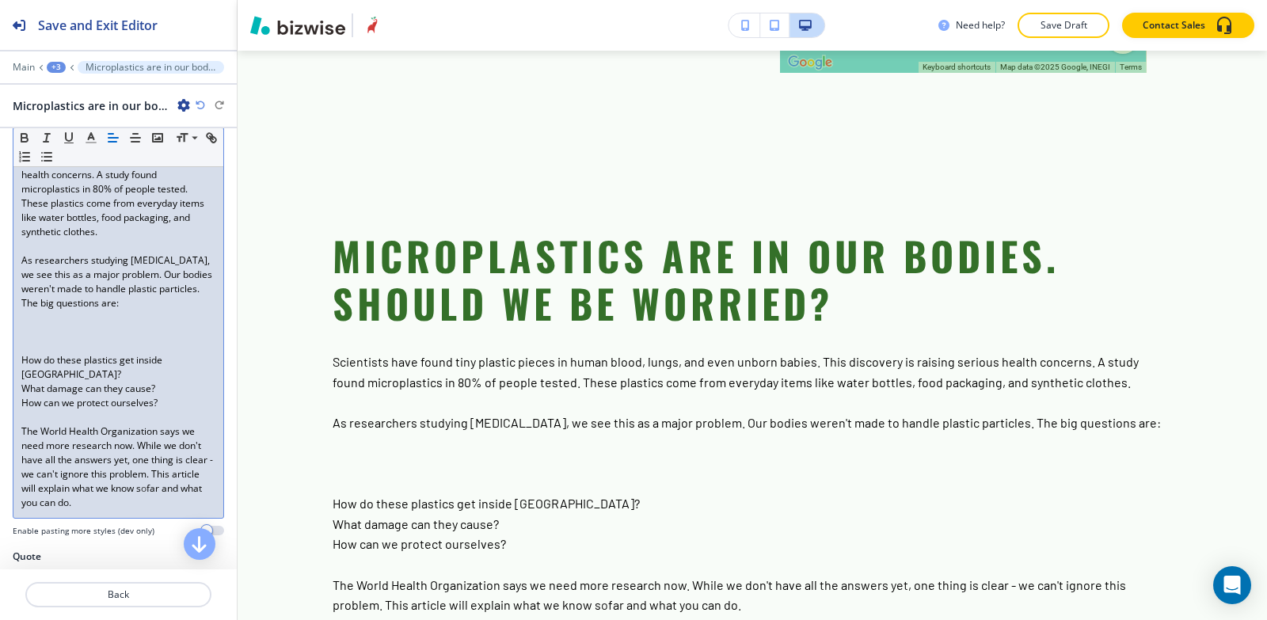
click button "button"
type input "#000000"
click p "These plastics come from many everyday sources:"
click at [52, 66] on div "+3" at bounding box center [56, 67] width 19 height 11
click p "Paragraph"
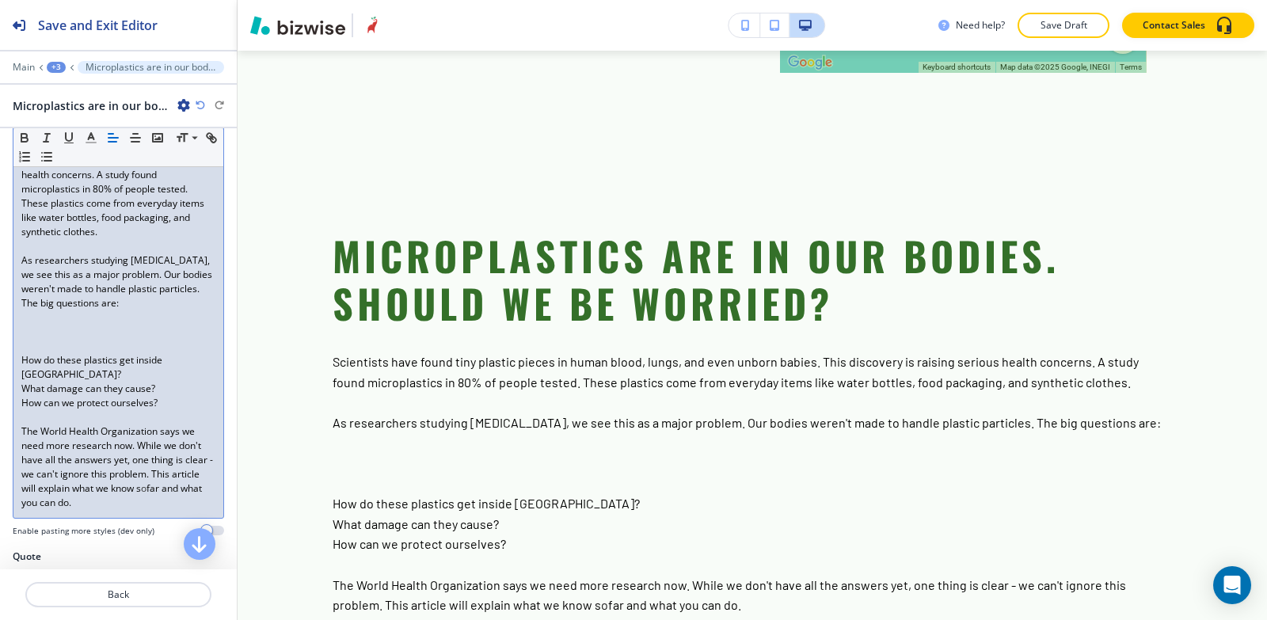
click div "button"
click p
click at [103, 64] on p "Paragraph" at bounding box center [151, 67] width 131 height 11
click icon "button"
click h4 "Microplastics 101: How Small? Where From?"
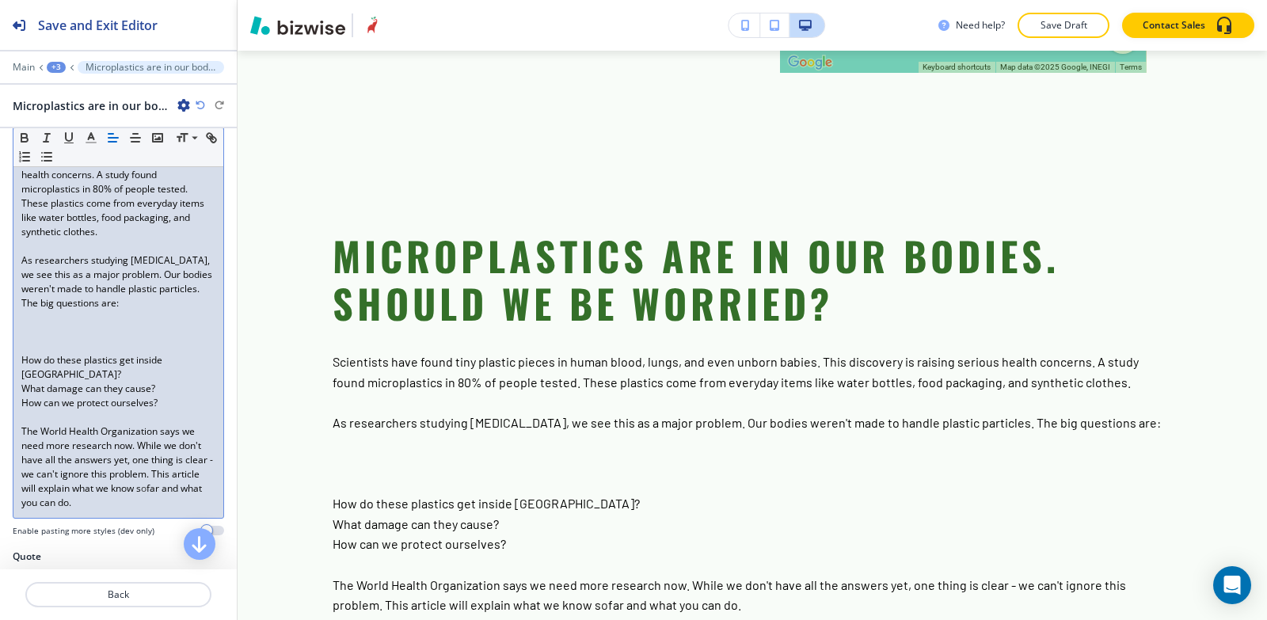
click span "Cosmetics with plastic microbeads (now banned in many places)"
click div "Small Normal Large Huge Microplastics are plastic pieces smaller than 5mm – abo…"
click span "Cosmetics with plastic microbeads (now banned in many places)"
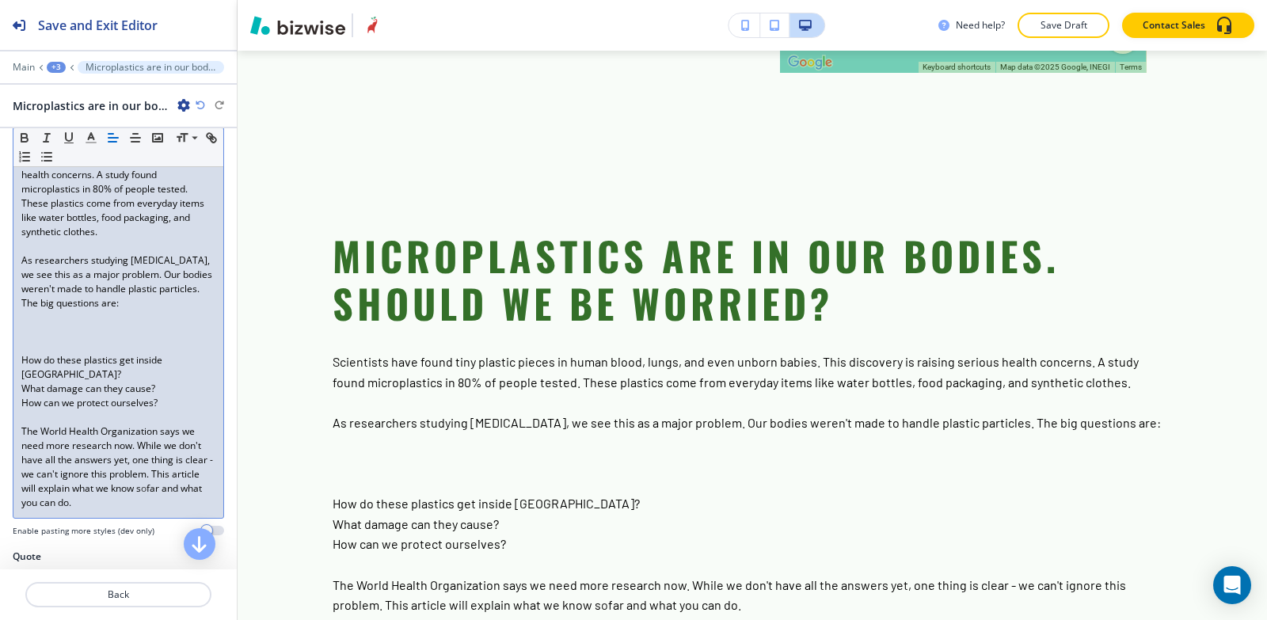
click div "Microplastics are plastic pieces smaller than 5mm – about the size of a pencil …"
drag, startPoint x: 22, startPoint y: 318, endPoint x: 107, endPoint y: 426, distance: 137.1
click div "Microplastics are plastic pieces smaller than 5mm – about the size of a pencil …"
click icon "button"
click li "Ingestion – Through contaminated food (like seafood) and water (especially bott…"
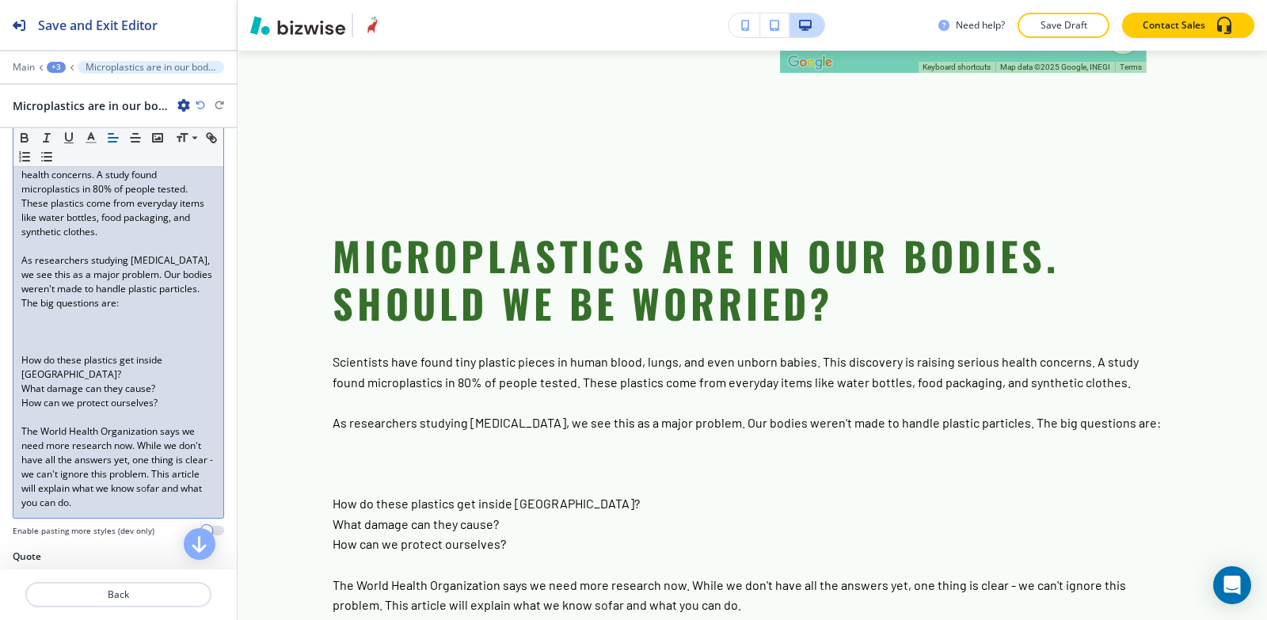
drag, startPoint x: 91, startPoint y: 320, endPoint x: 47, endPoint y: 322, distance: 44.4
click li "Ingestion – Through contaminated food (like seafood) and water (especially bott…"
click icon "button"
drag, startPoint x: 95, startPoint y: 340, endPoint x: 48, endPoint y: 338, distance: 46.8
click li "Inhalation – Breathing in plastic dust and fibers from indoor air"
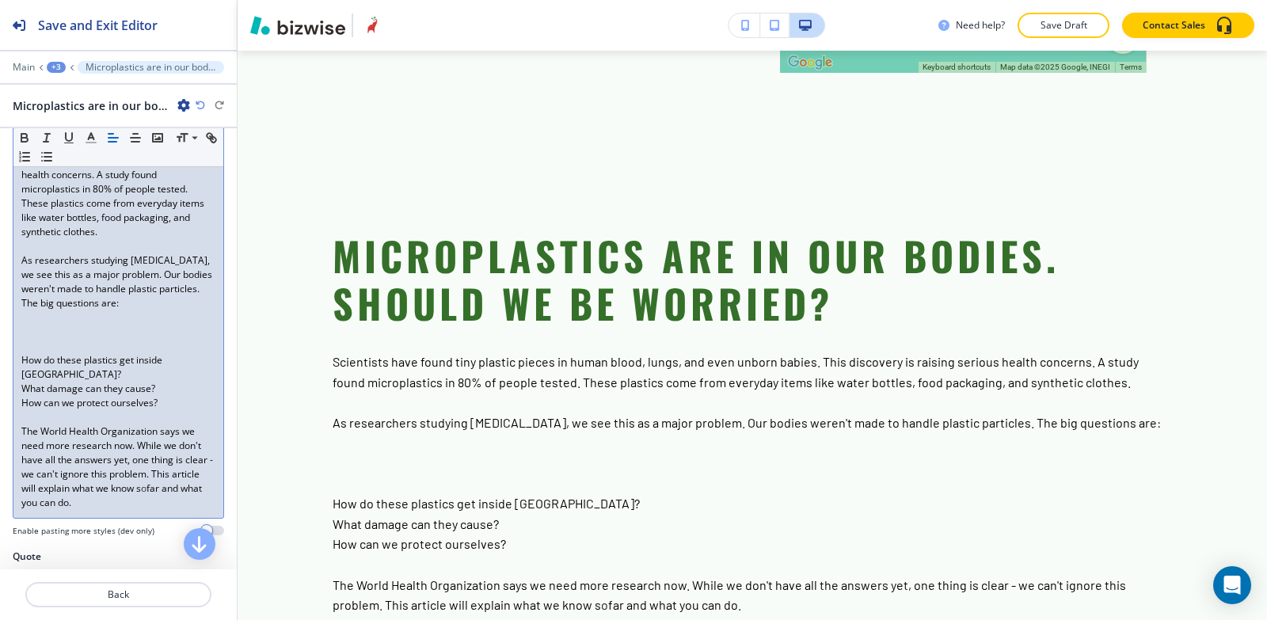
click icon "button"
drag, startPoint x: 105, startPoint y: 351, endPoint x: 37, endPoint y: 354, distance: 67.4
click li "Skin contact – Some very small particles can absorb through skin from cosmetics…"
click icon "button"
drag, startPoint x: 128, startPoint y: 265, endPoint x: 22, endPoint y: 256, distance: 105.7
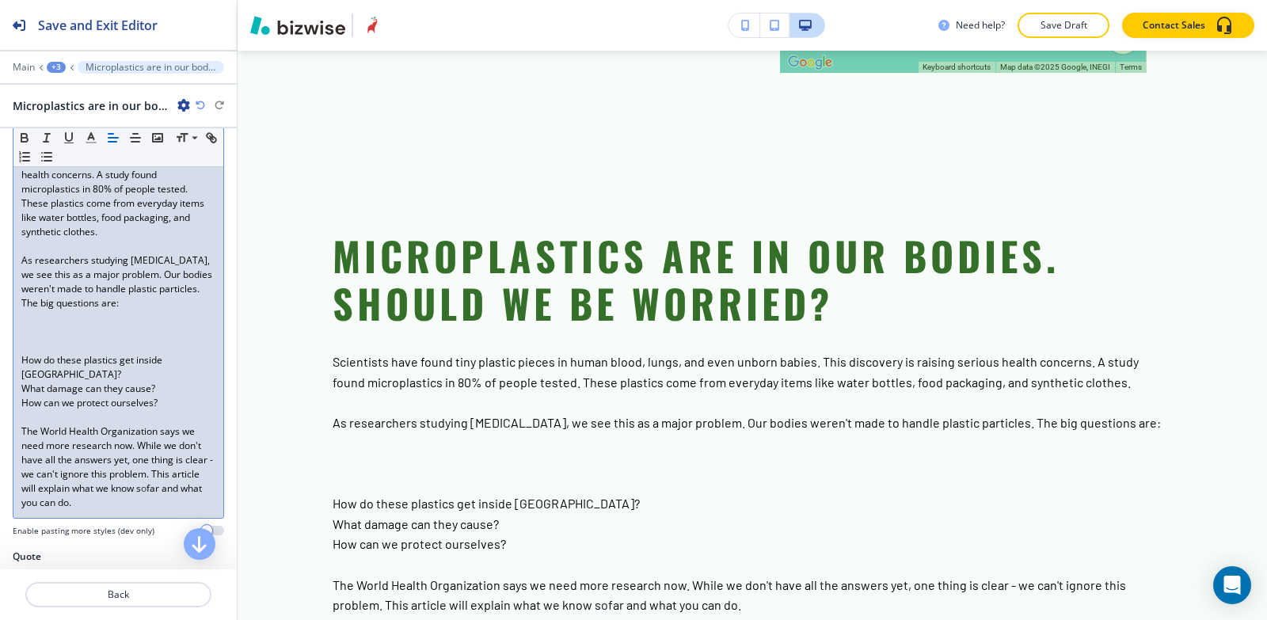
click ul "Synthetic clothing (like polyester) shedding fibers in wash cycles Plastic pack…"
click button "button"
drag, startPoint x: 124, startPoint y: 275, endPoint x: 49, endPoint y: 272, distance: 74.5
click span "Plastic packaging breaking down into tiny fragments"
click icon "button"
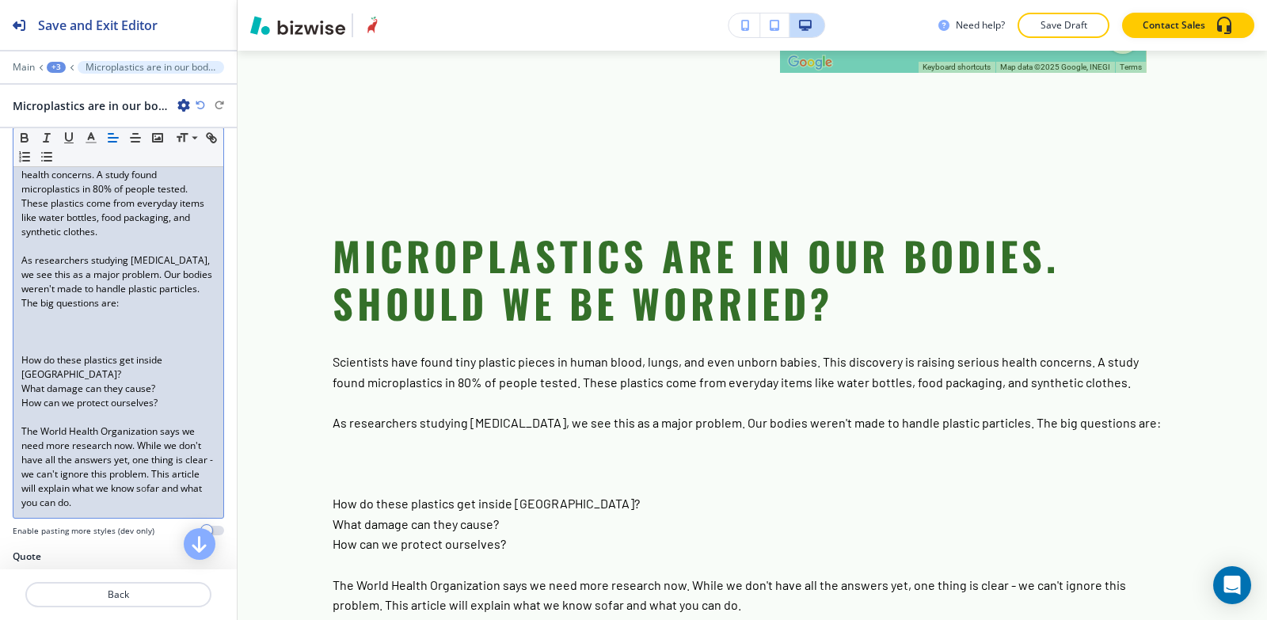
drag
click li "Car tires wearing down on roads"
click icon "button"
click li "Cosmetics with plastic microbeads (now banned in many places)"
click ul "Synthetic clothing (like polyester) shedding fibers in wash cycles Plastic pack…"
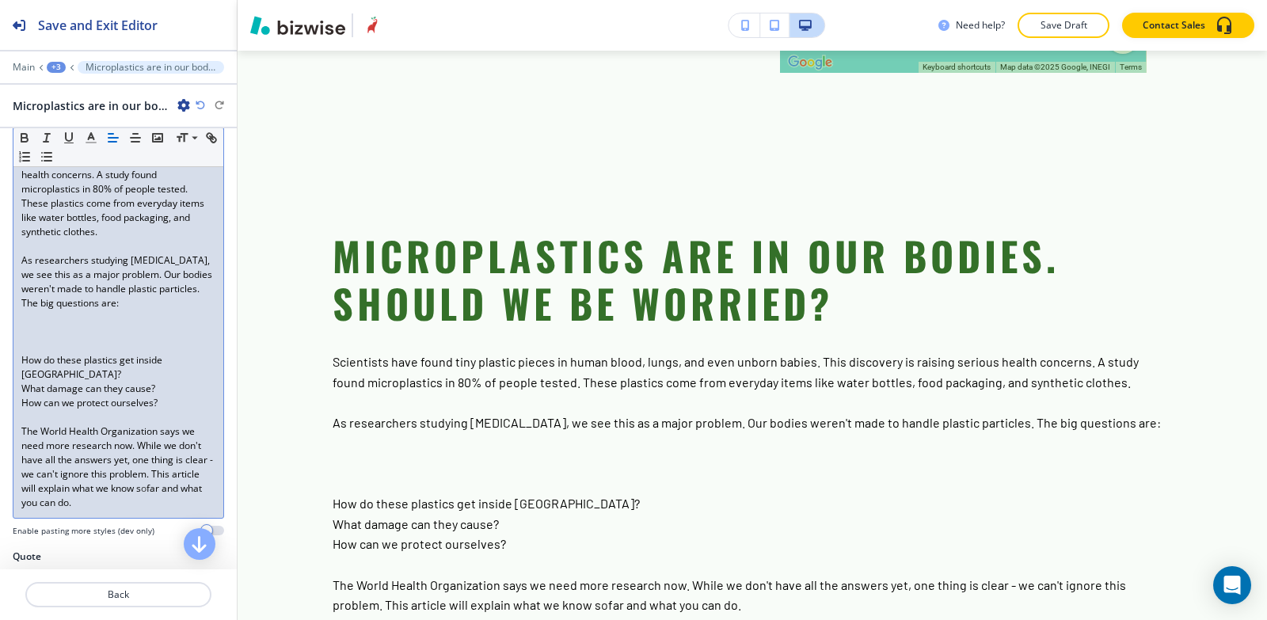
click icon "button"
click at [9, 333] on div "Body Small Normal Large Huge Microplastics are plastic pieces smaller than 5mm …" at bounding box center [118, 303] width 237 height 493
click icon "button"
click at [60, 64] on div "+3" at bounding box center [56, 67] width 19 height 11
click p "Paragraph"
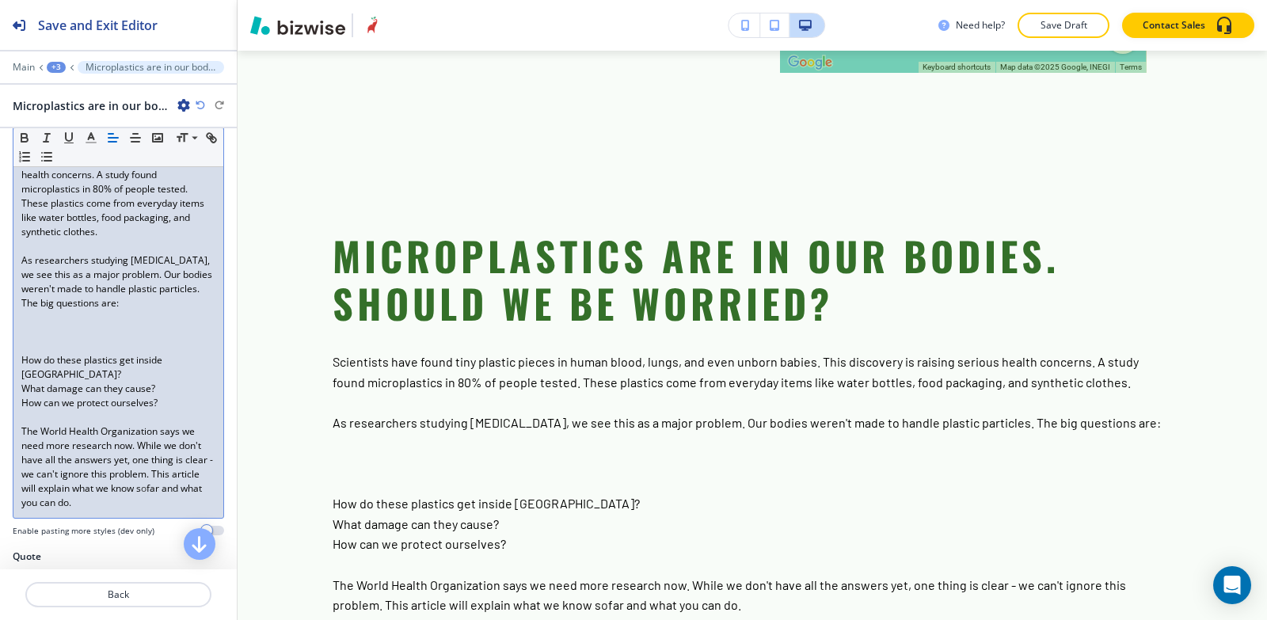
click at [55, 67] on div "+2" at bounding box center [56, 67] width 19 height 11
click p "MICROPLASTICS IN HUMANS"
click div "Paragraph"
click h4 "Microplastics 101: How Small? Where From?"
click at [216, 368] on div "Body Small Normal Large Huge Microplastics are plastic pieces smaller than 5mm …" at bounding box center [118, 303] width 237 height 493
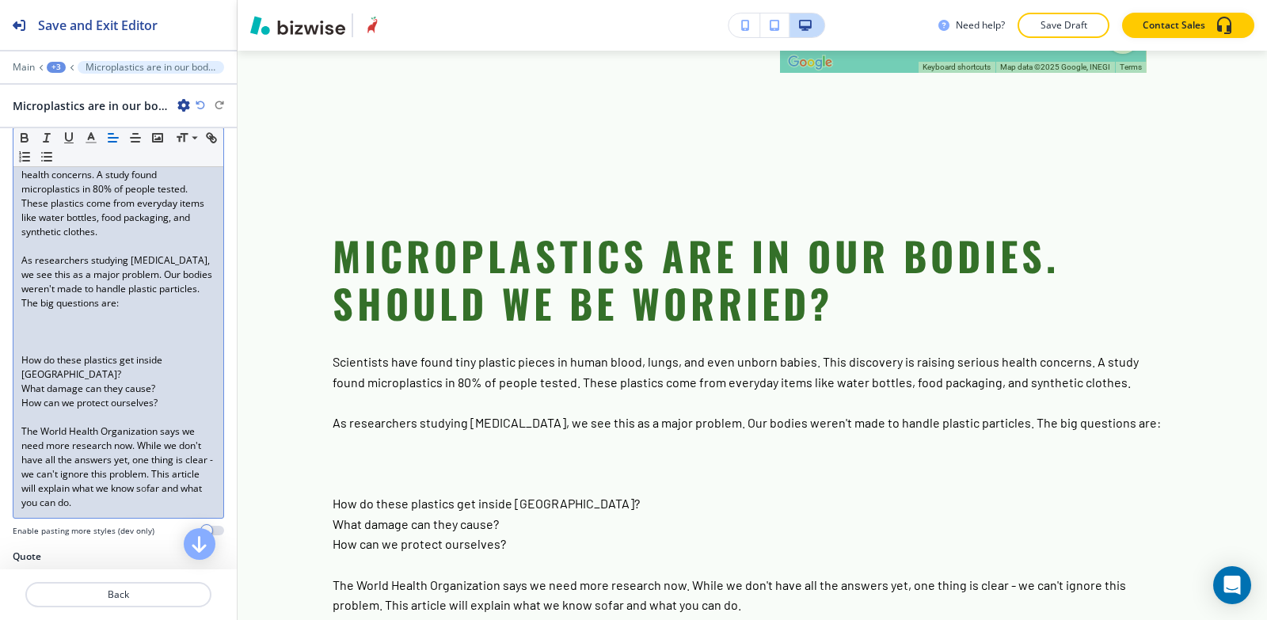
click polyline "button"
click button "button"
type input "#000000"
click at [54, 71] on div "+3" at bounding box center [56, 67] width 19 height 11
click button "Paragraph"
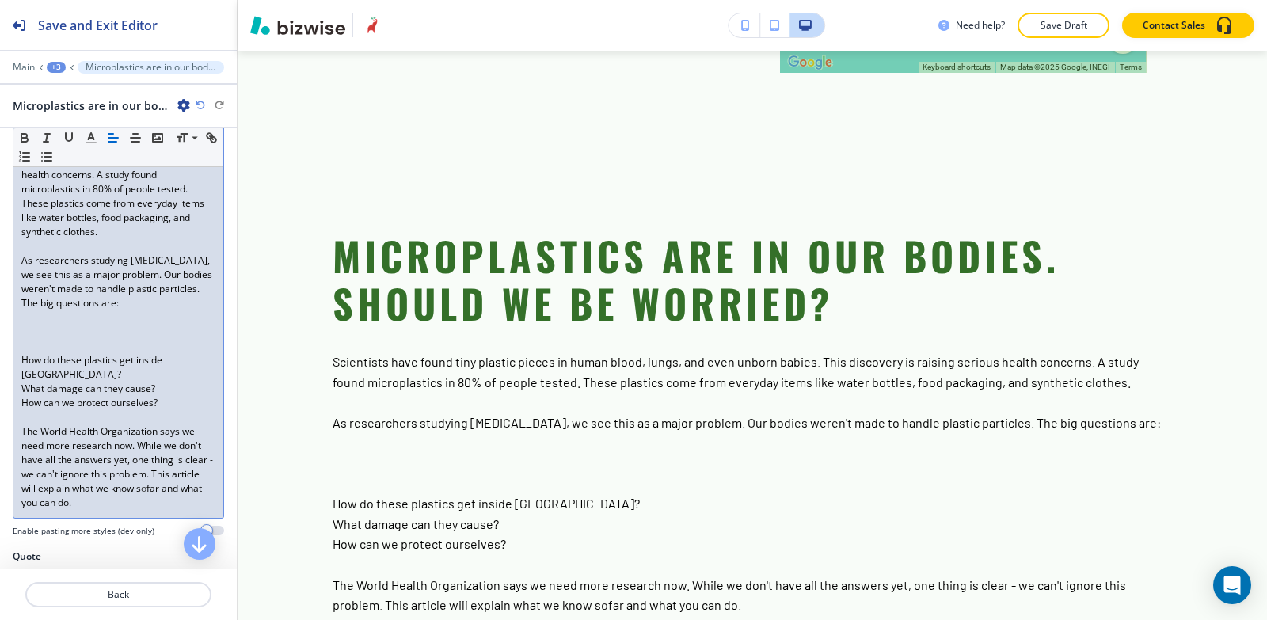
click h2 "Add a new paragraph"
click p
click at [0, 0] on button "Edit This Section" at bounding box center [0, 0] width 0 height 0
click h4 "Microplastics are in our bodies. Should we be worried?"
click div "Microplastics are in our bodies. Should we be worried?"
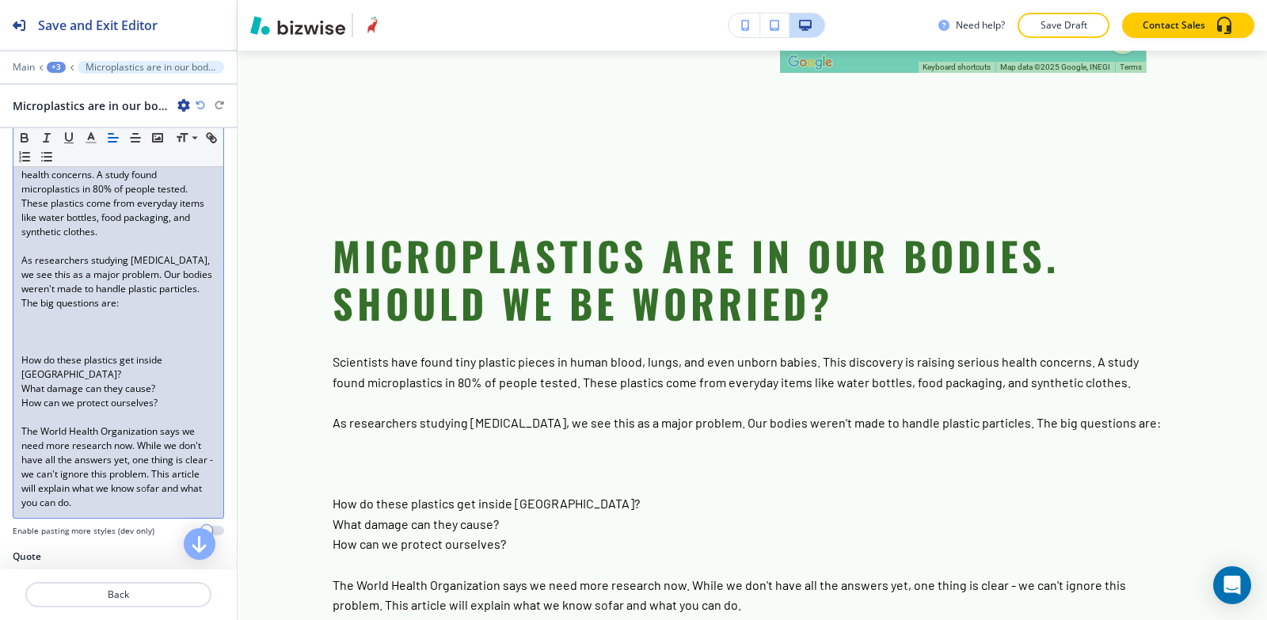
click icon "button"
click button "button"
type input "#212121"
click line "button"
click at [58, 67] on div "+3" at bounding box center [56, 67] width 19 height 11
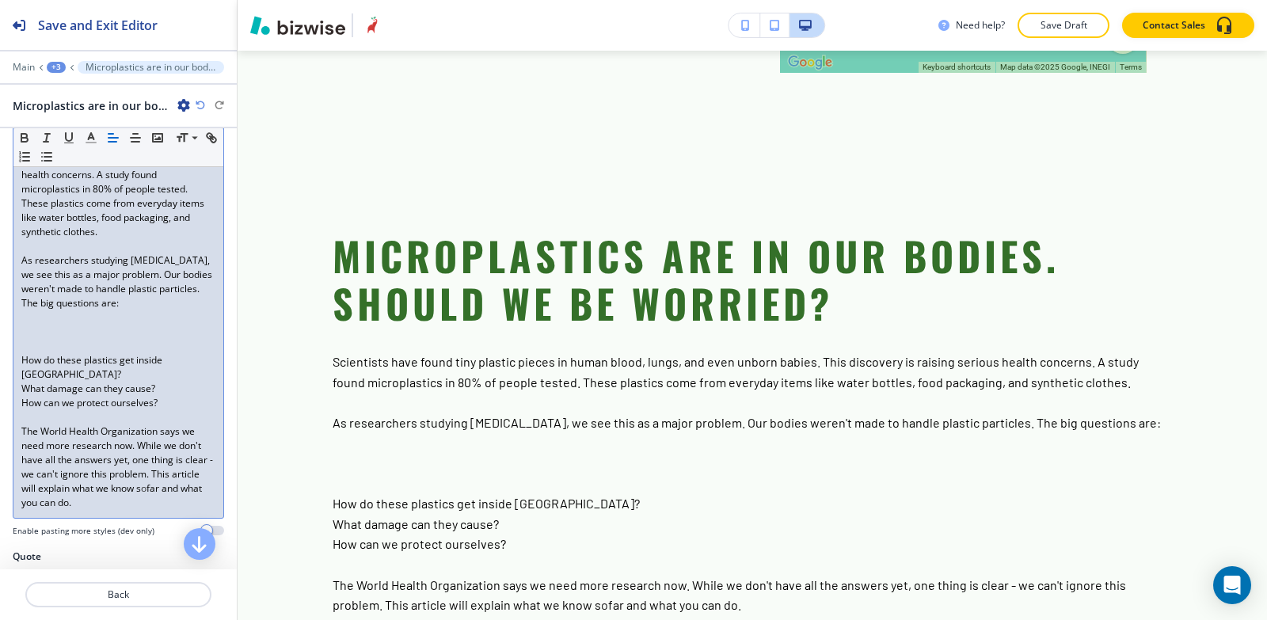
click p "Paragraph"
click div "button"
click div "Microplastics are in our bodies. Should we be worried?"
click icon "button"
click at [59, 67] on div "+3" at bounding box center [56, 67] width 19 height 11
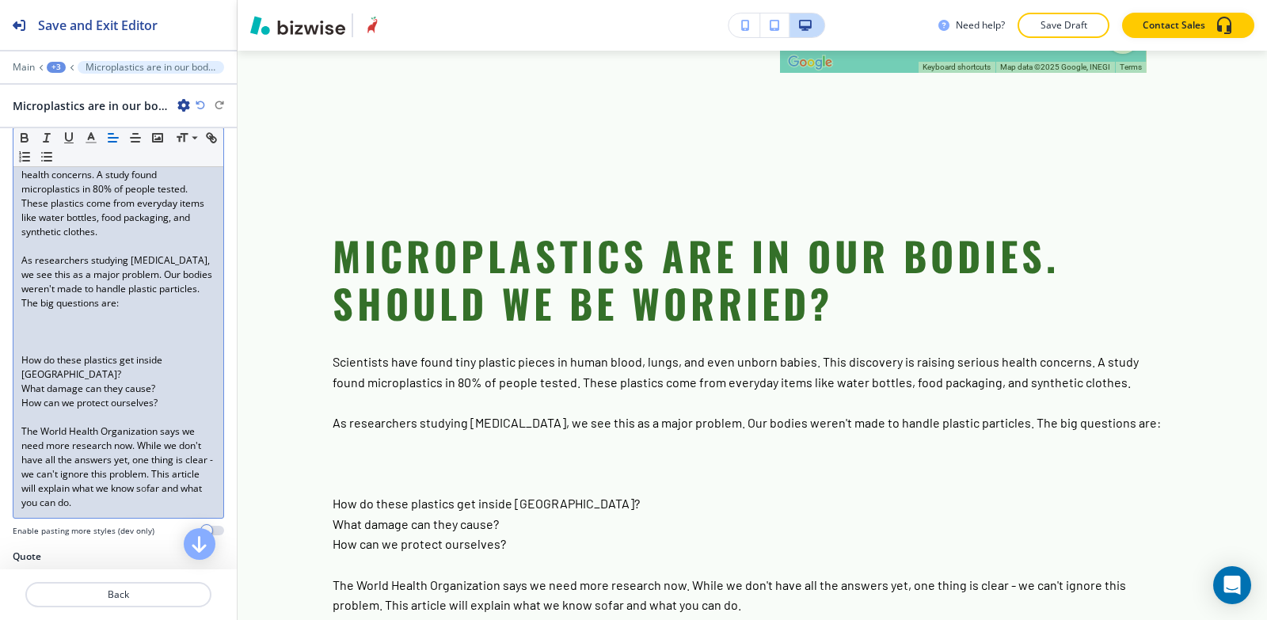
click p "Paragraph"
click div "button"
click icon "button"
click button "button"
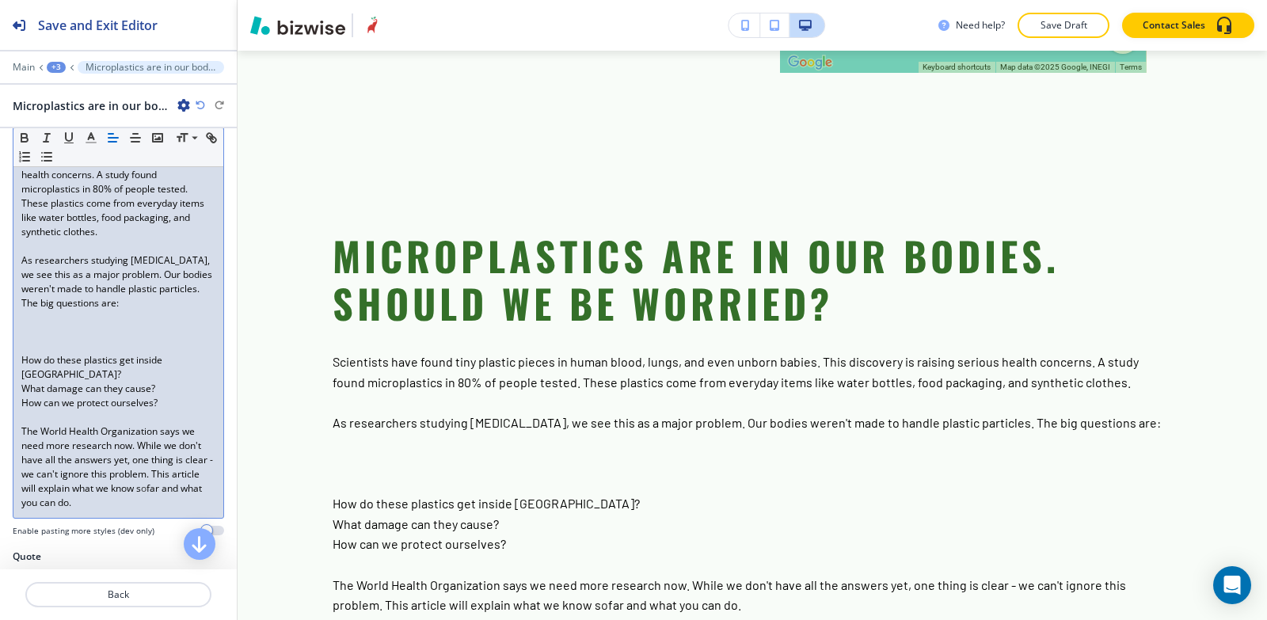
type input "#212121"
click at [54, 67] on div "+3" at bounding box center [56, 67] width 19 height 11
click p "Paragraph"
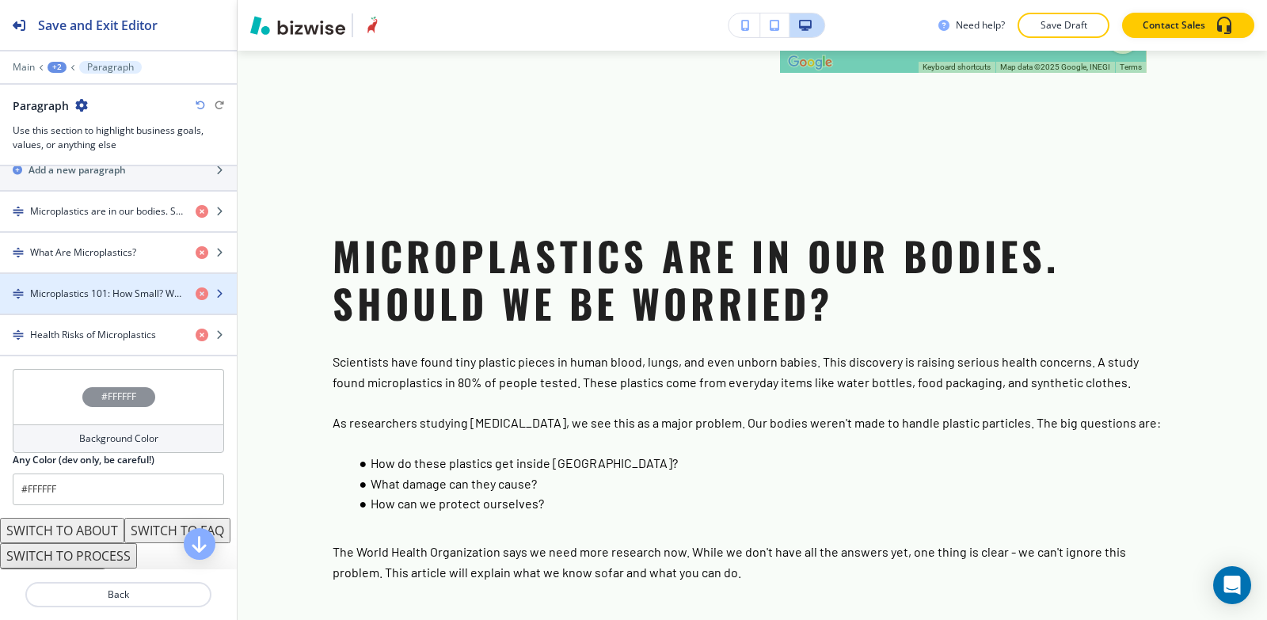
click at [76, 299] on h4 "Microplastics 101: How Small? Where From?" at bounding box center [106, 294] width 153 height 14
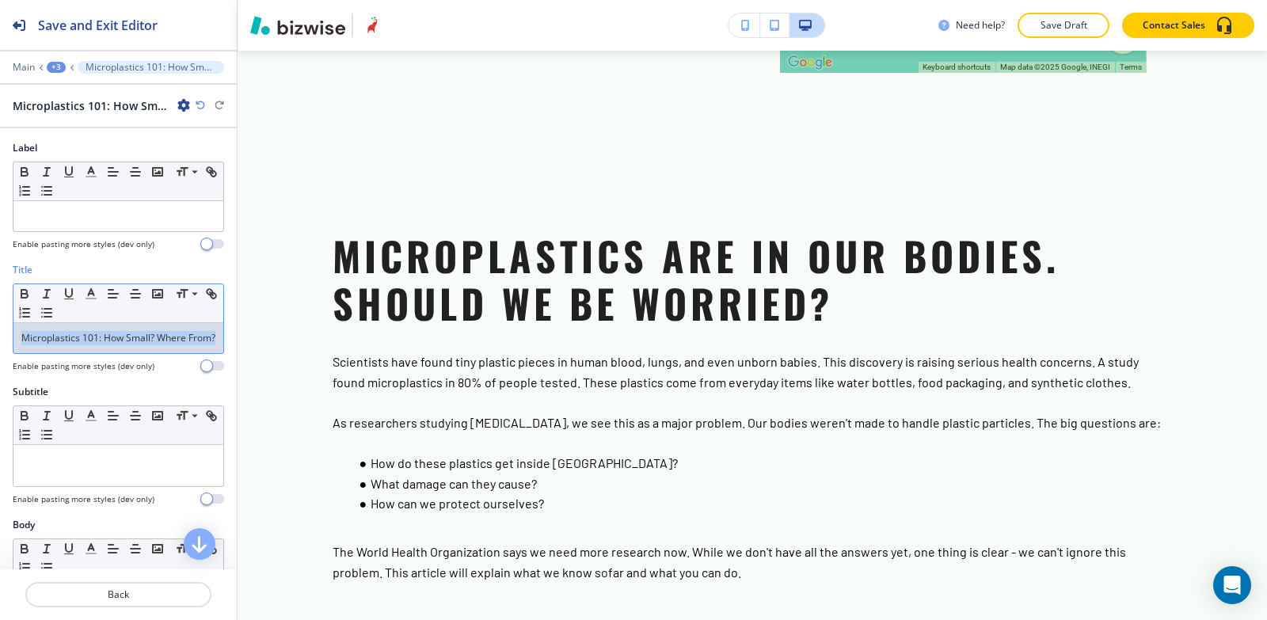
drag, startPoint x: 67, startPoint y: 367, endPoint x: 0, endPoint y: 326, distance: 77.8
click at [0, 327] on div "Title Small Normal Large Huge Microplastics 101: How Small? Where From? Enable …" at bounding box center [118, 324] width 237 height 122
click at [89, 294] on line "button" at bounding box center [91, 294] width 4 height 0
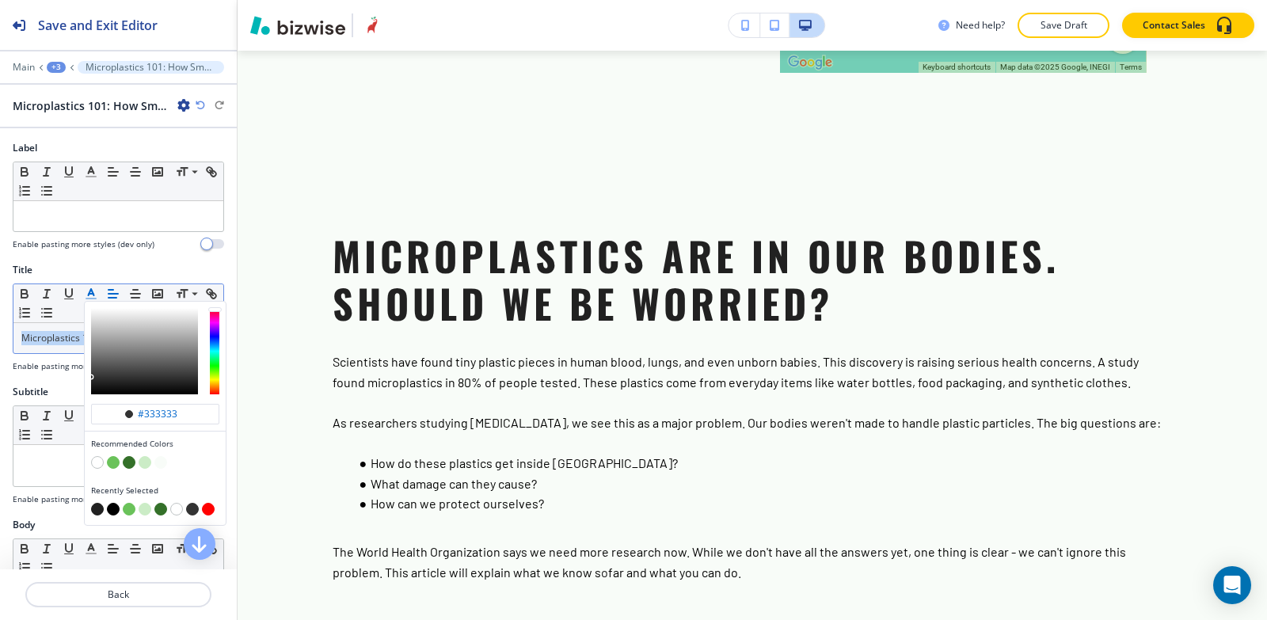
drag, startPoint x: 95, startPoint y: 513, endPoint x: 96, endPoint y: 503, distance: 9.5
click at [94, 512] on button "button" at bounding box center [97, 509] width 13 height 13
type input "#212121"
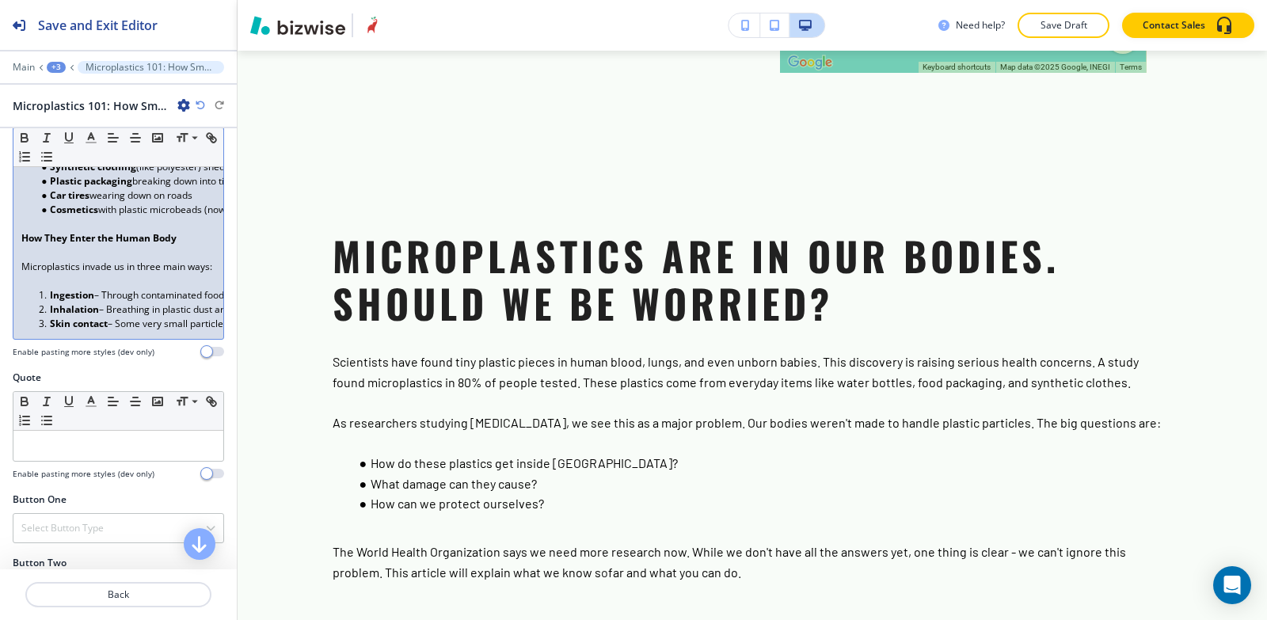
drag, startPoint x: 186, startPoint y: 246, endPoint x: 21, endPoint y: 254, distance: 165.7
click at [21, 254] on div "Microplastics are plastic pieces smaller than 5mm – about the size of a pencil …" at bounding box center [118, 181] width 210 height 315
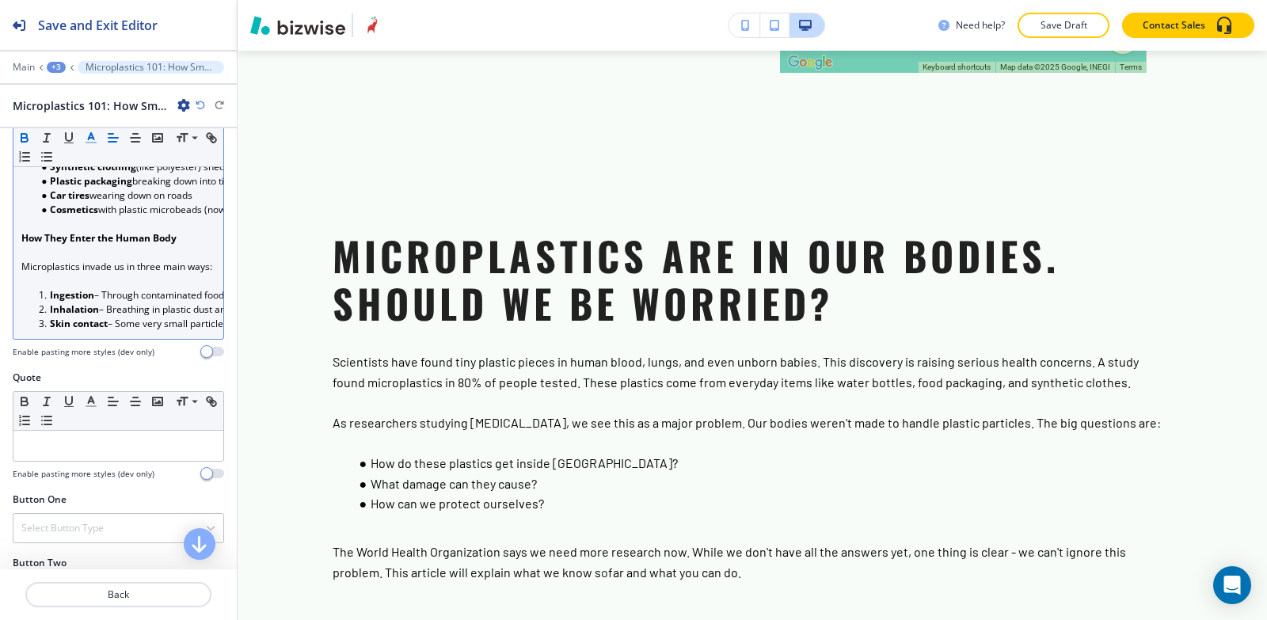
click at [89, 138] on line "button" at bounding box center [91, 138] width 4 height 0
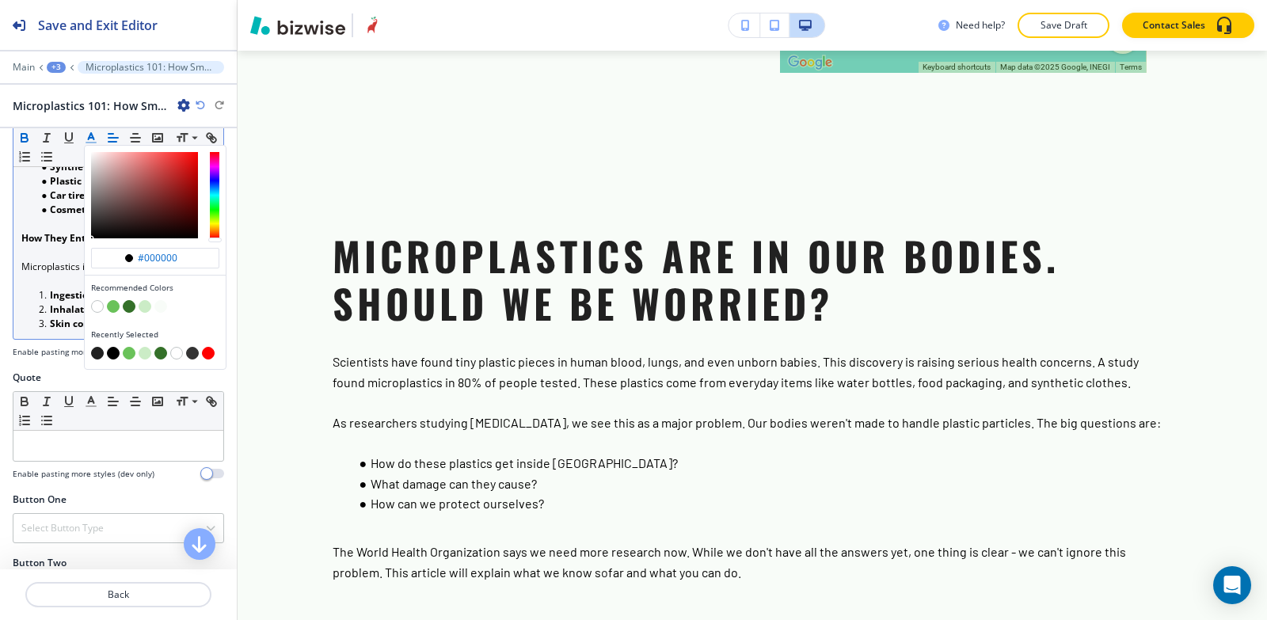
click at [98, 356] on button "button" at bounding box center [97, 353] width 13 height 13
type input "#212121"
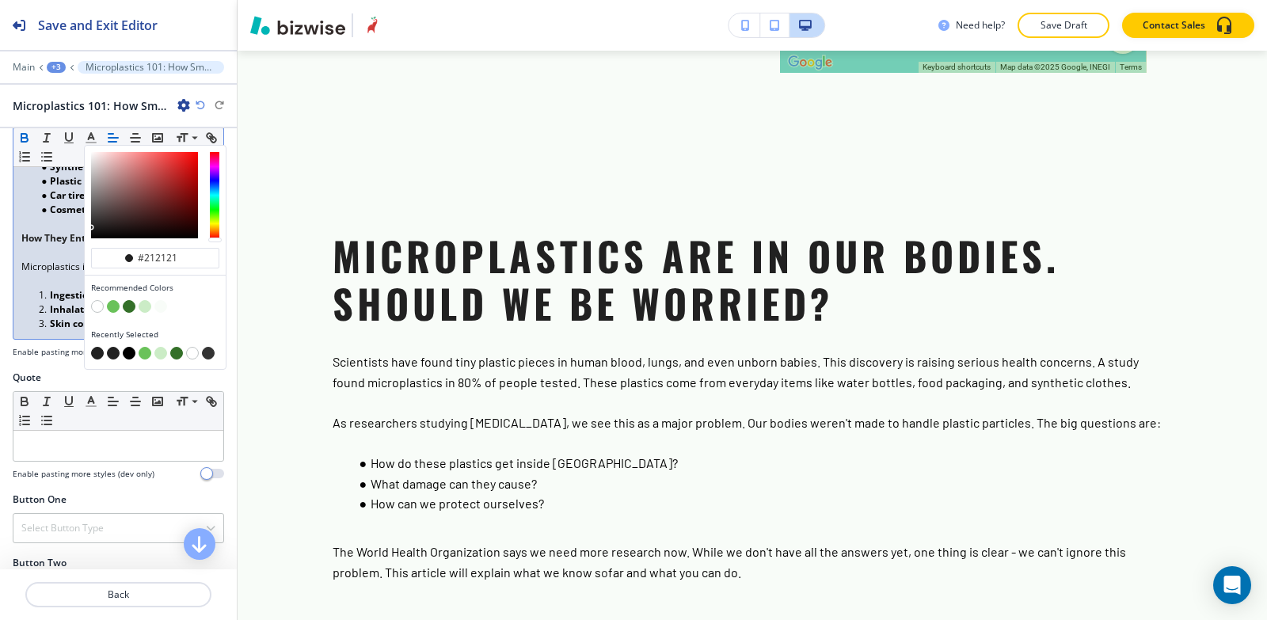
click at [54, 260] on p at bounding box center [118, 253] width 194 height 14
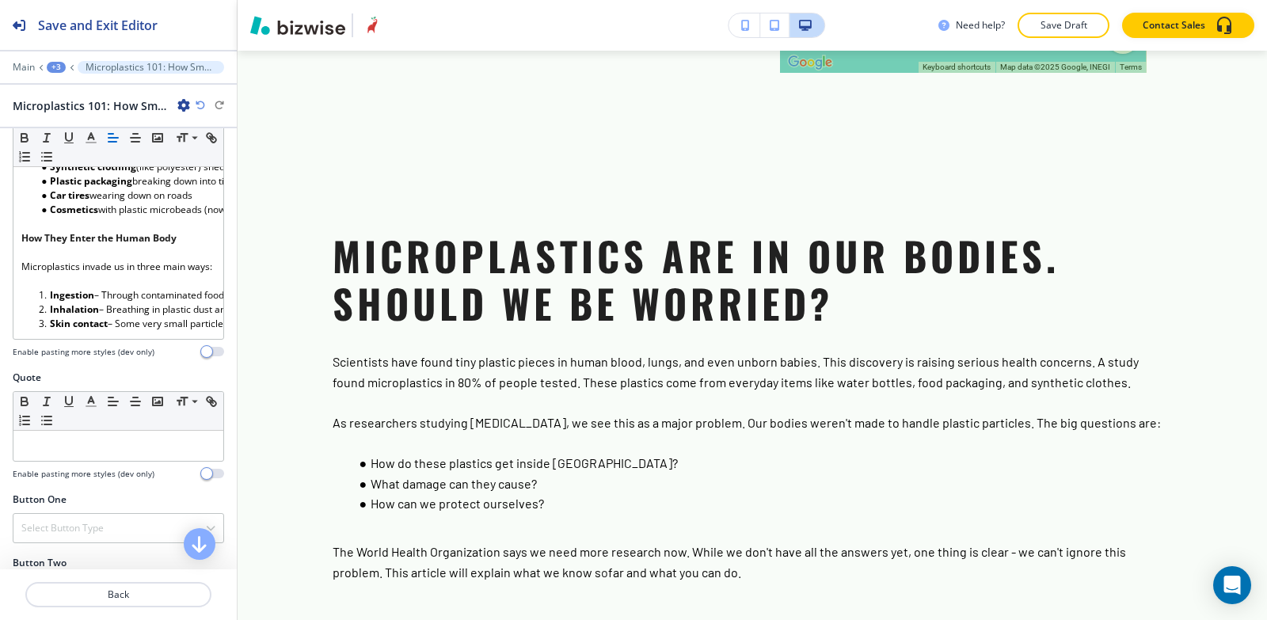
click at [58, 67] on div "+3" at bounding box center [56, 67] width 19 height 11
click at [85, 140] on button "Paragraph" at bounding box center [97, 149] width 101 height 29
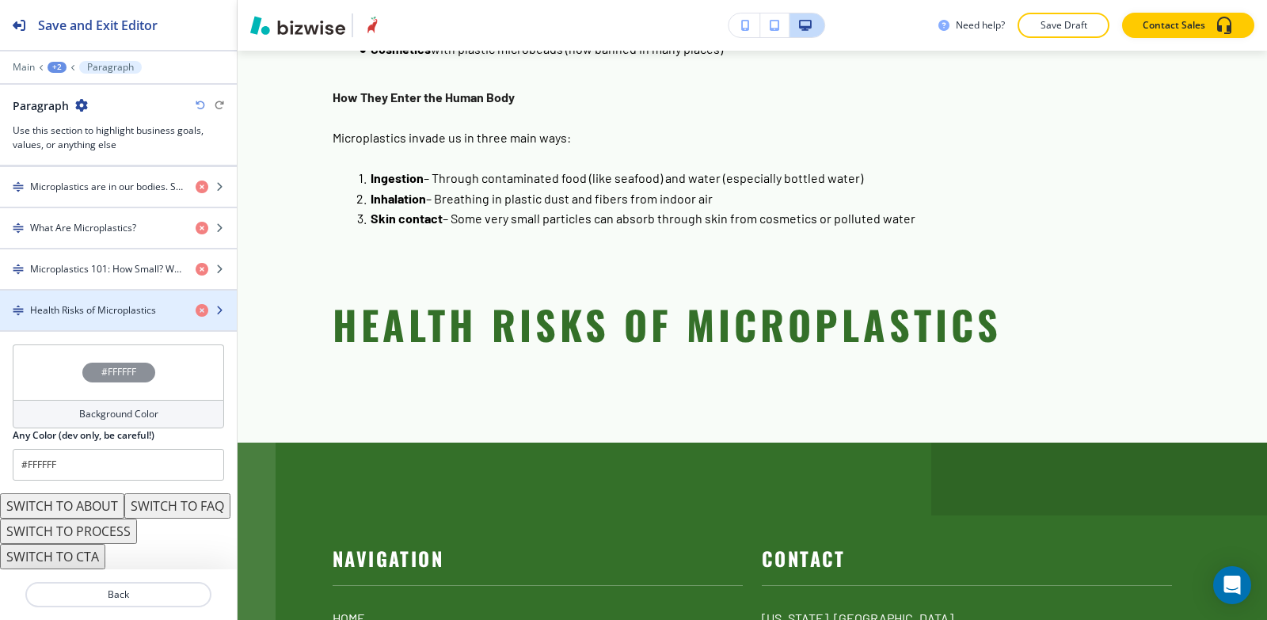
click at [70, 318] on div "button" at bounding box center [118, 324] width 237 height 13
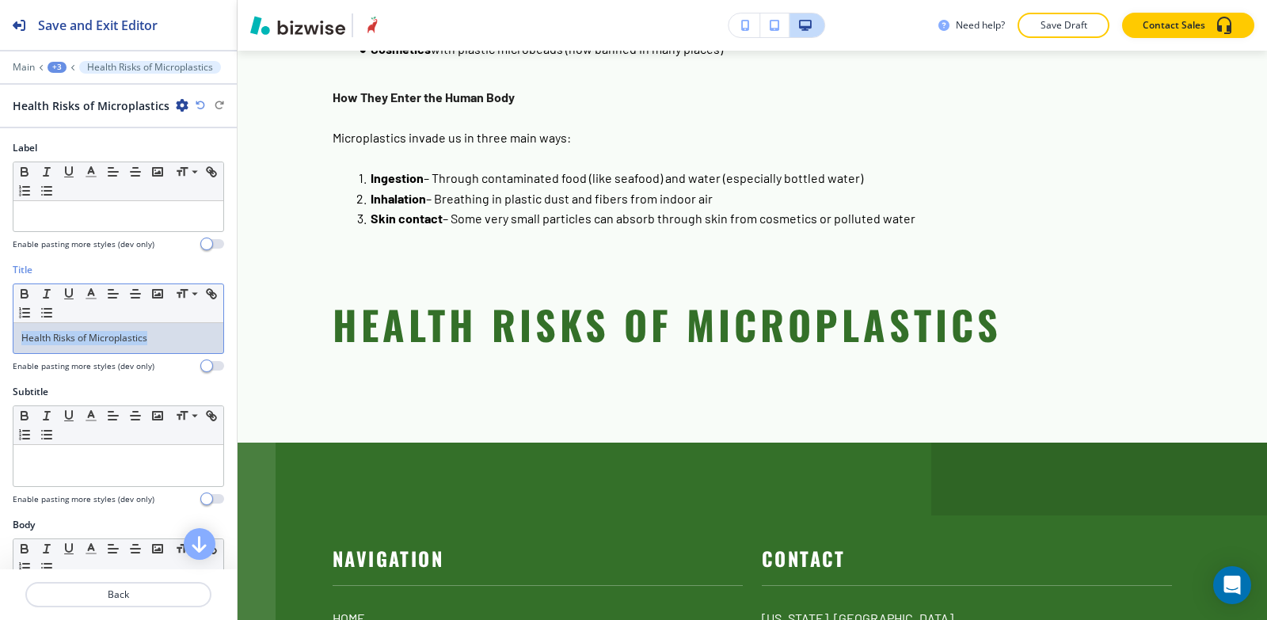
drag, startPoint x: 171, startPoint y: 336, endPoint x: 0, endPoint y: 340, distance: 171.1
click at [0, 340] on div "Title Small Normal Large Huge Health Risks of Microplastics Enable pasting more…" at bounding box center [118, 324] width 237 height 122
click at [87, 295] on icon "button" at bounding box center [91, 294] width 14 height 14
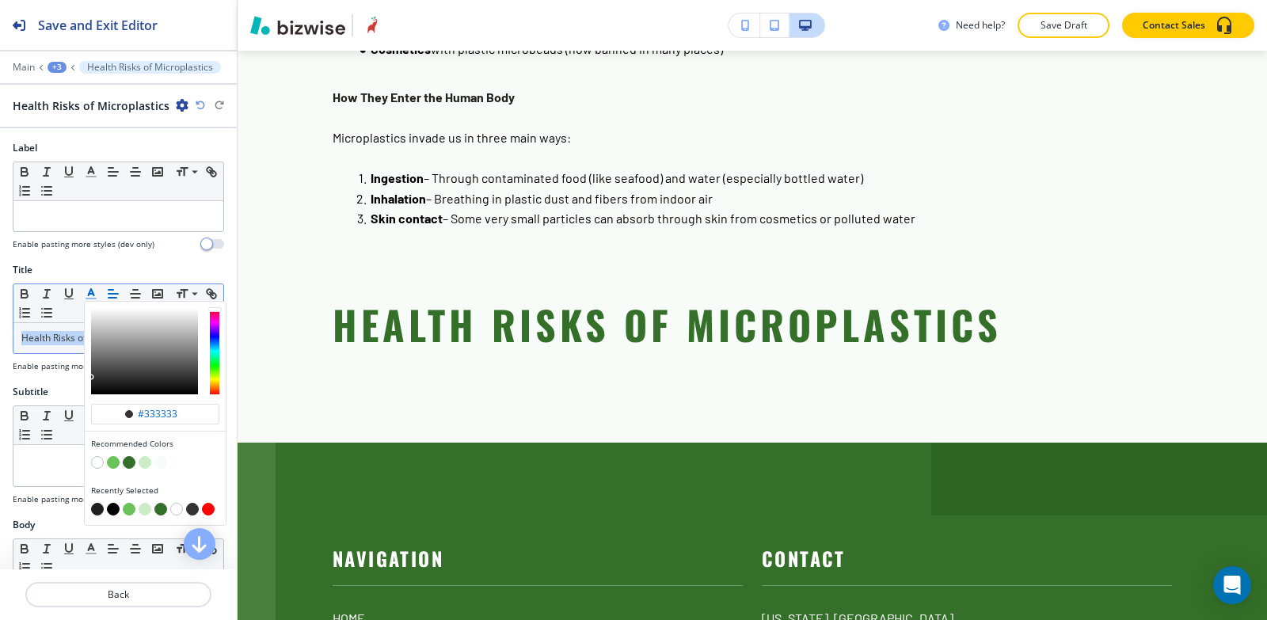
click at [97, 507] on button "button" at bounding box center [97, 509] width 13 height 13
type input "#212121"
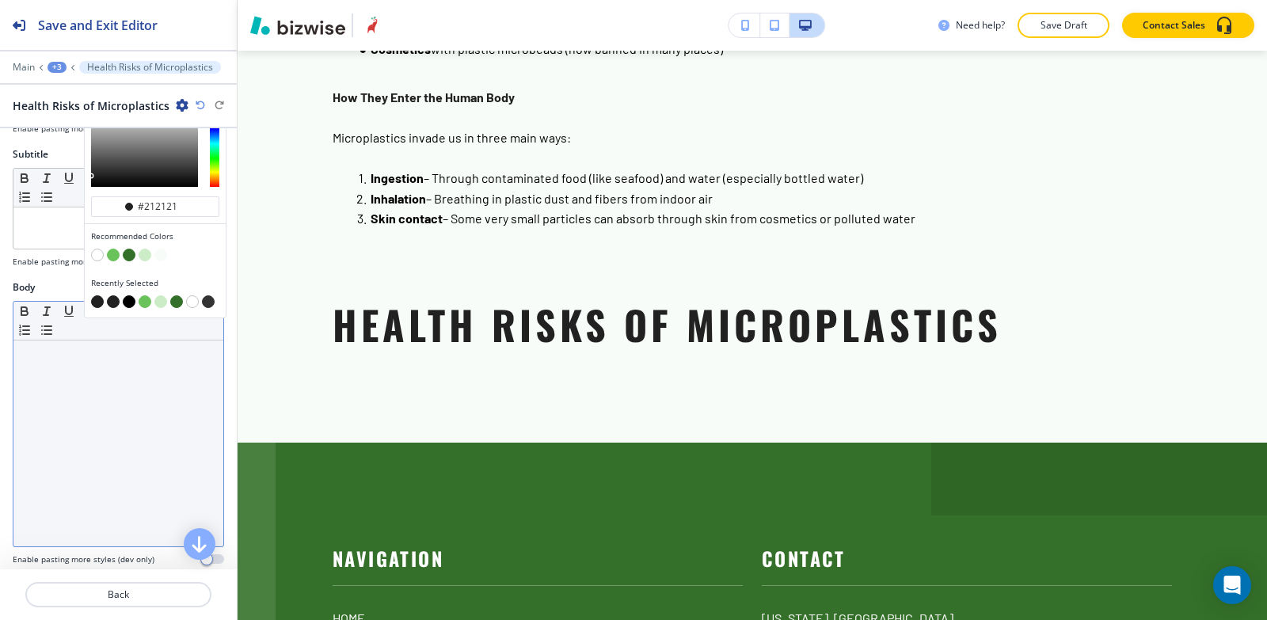
click at [48, 399] on div at bounding box center [118, 444] width 210 height 206
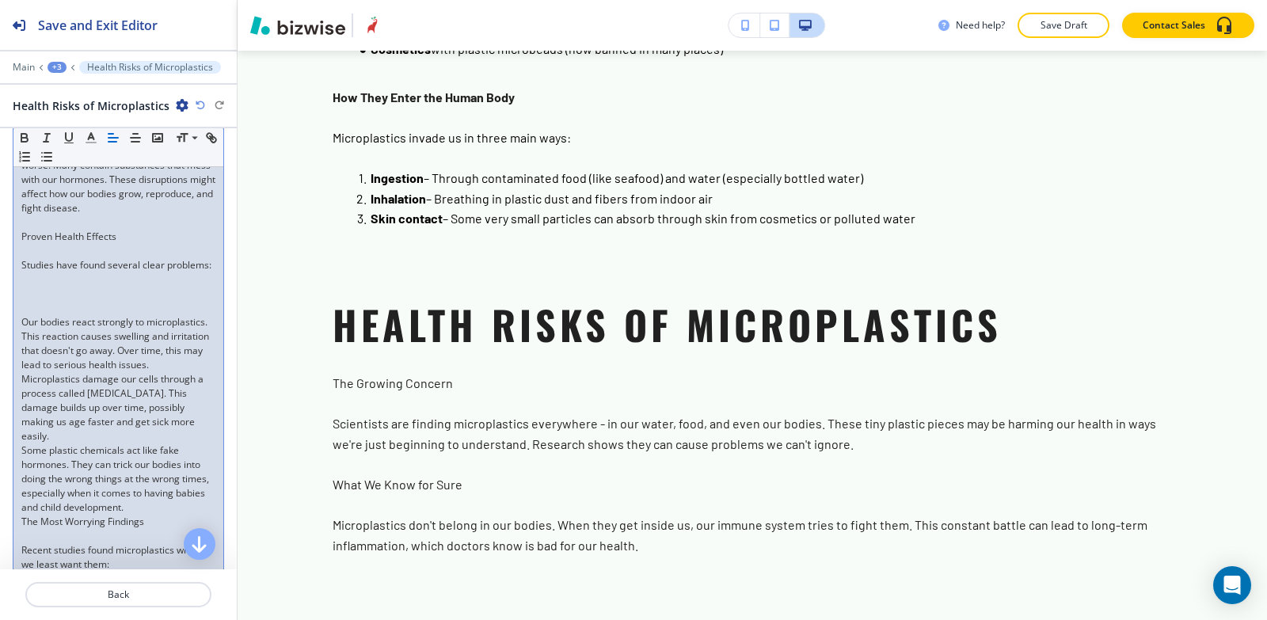
click at [17, 360] on div "The Growing Concern Scientists are finding microplastics everywhere - in our wa…" at bounding box center [118, 422] width 210 height 1114
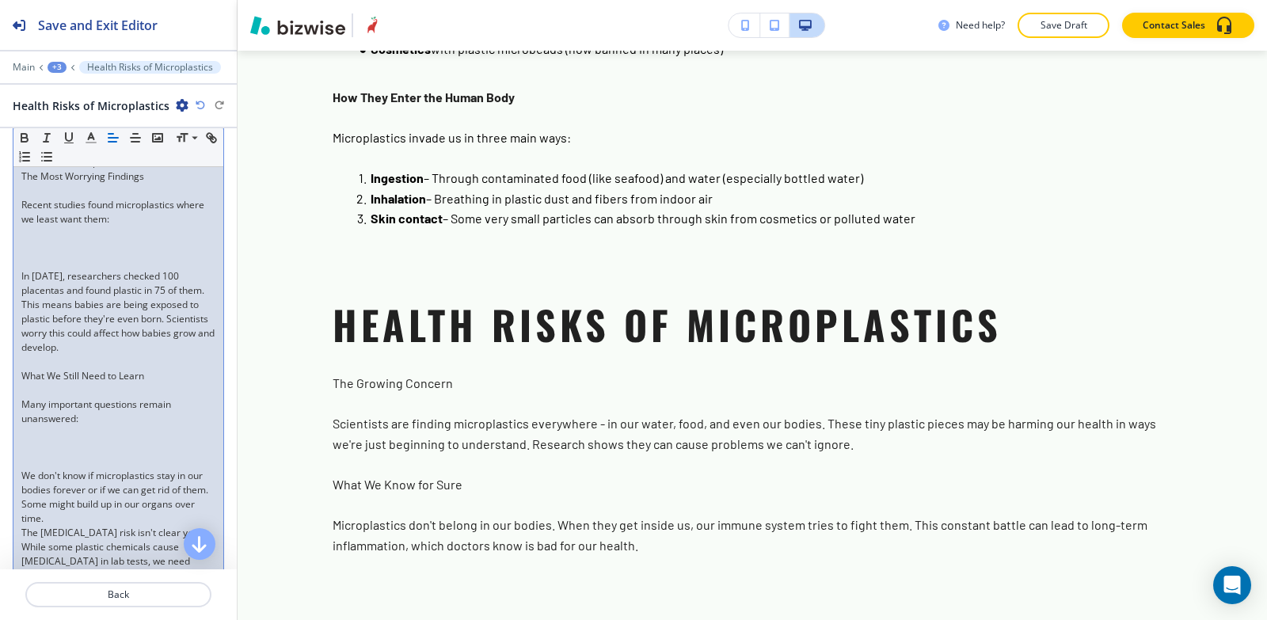
click at [21, 337] on div "The Growing Concern Scientists are finding microplastics everywhere - in our wa…" at bounding box center [118, 90] width 210 height 1085
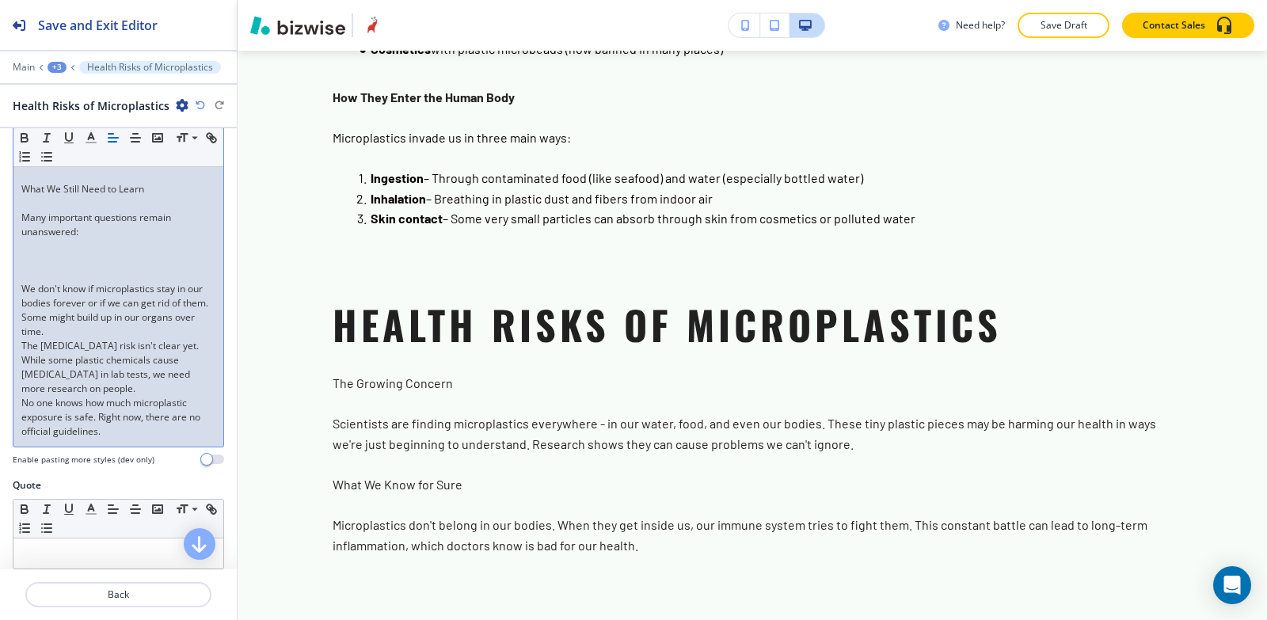
click at [21, 339] on p "We don't know if microplastics stay in our bodies forever or if we can get rid …" at bounding box center [118, 310] width 194 height 57
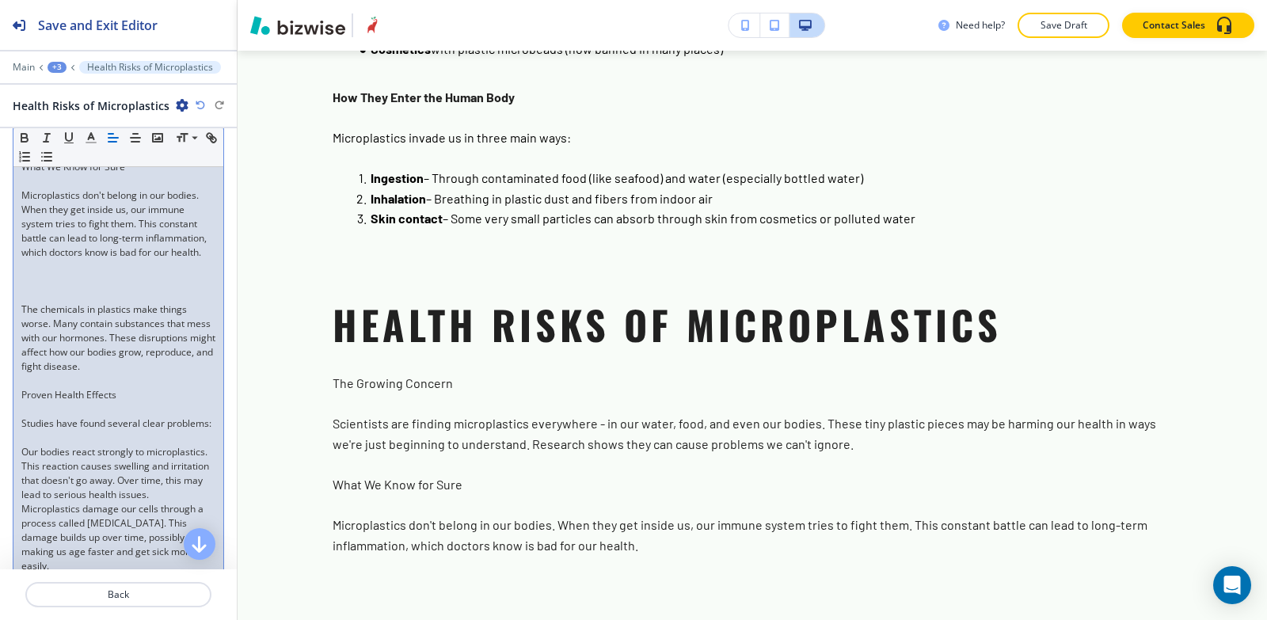
click at [18, 342] on div "The Growing Concern Scientists are finding microplastics everywhere - in our wa…" at bounding box center [118, 538] width 210 height 1028
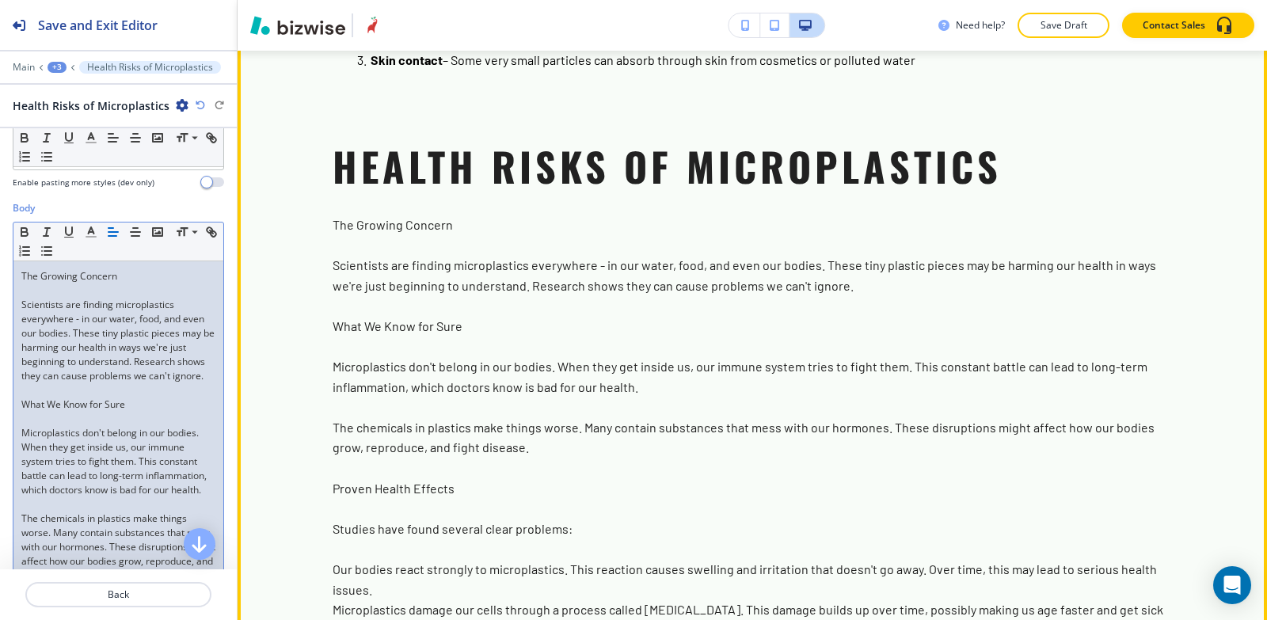
scroll to position [3306, 0]
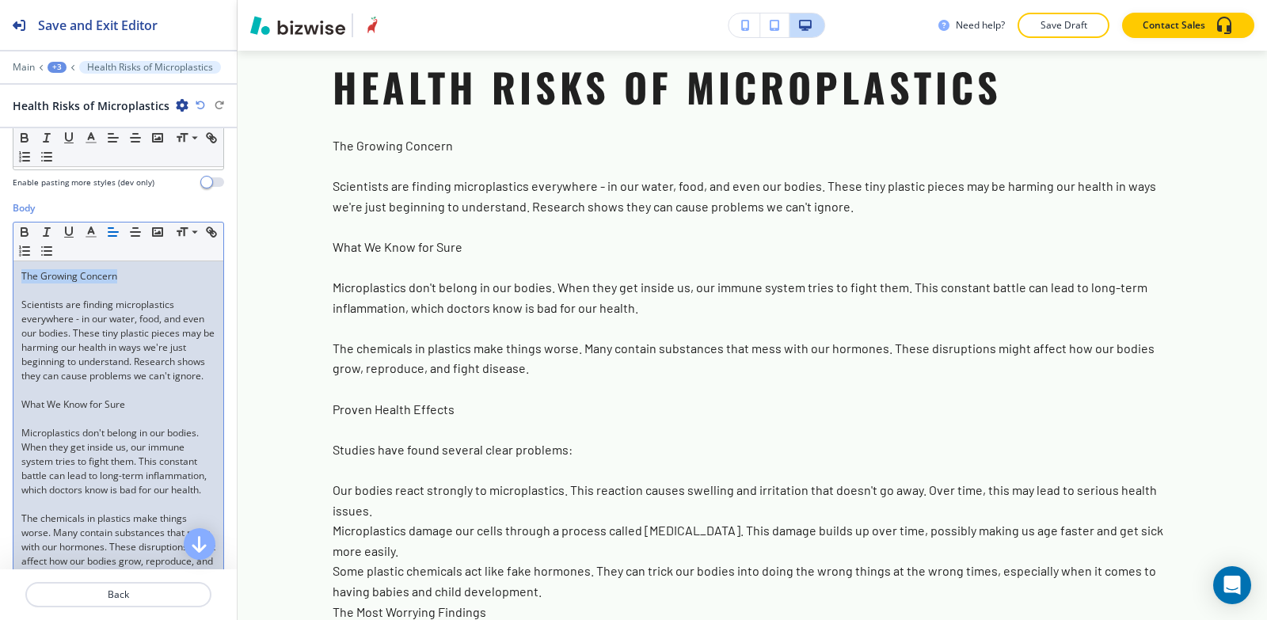
drag, startPoint x: 131, startPoint y: 280, endPoint x: 0, endPoint y: 274, distance: 130.8
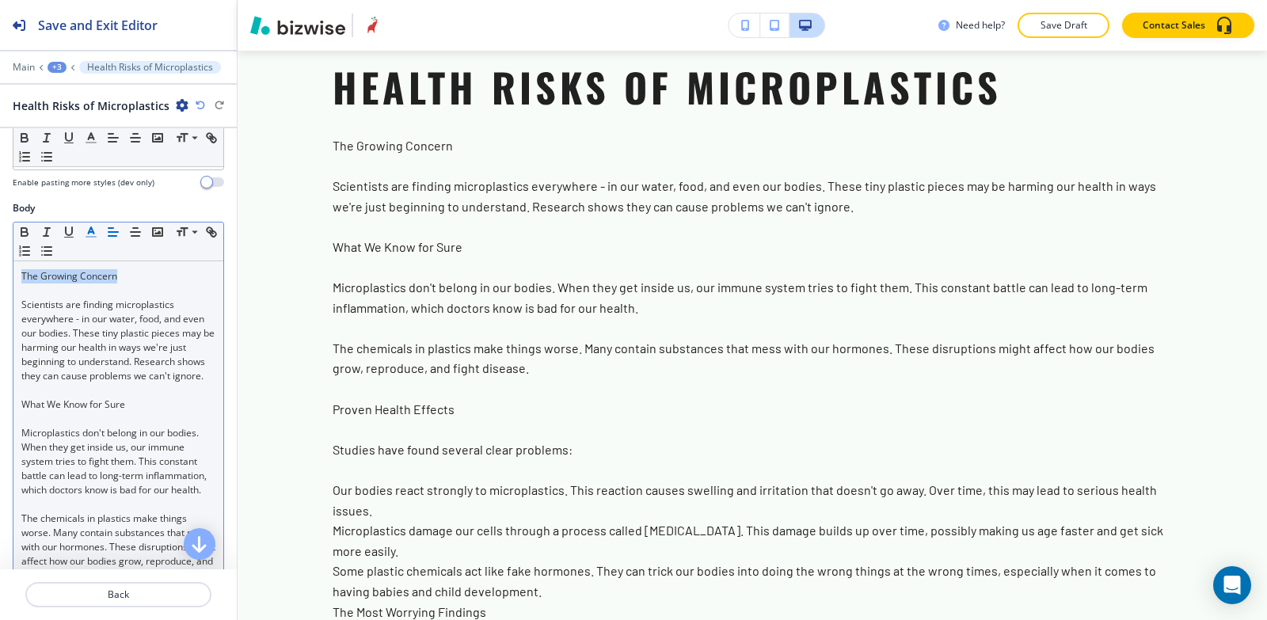
click at [95, 232] on icon "button" at bounding box center [91, 232] width 14 height 14
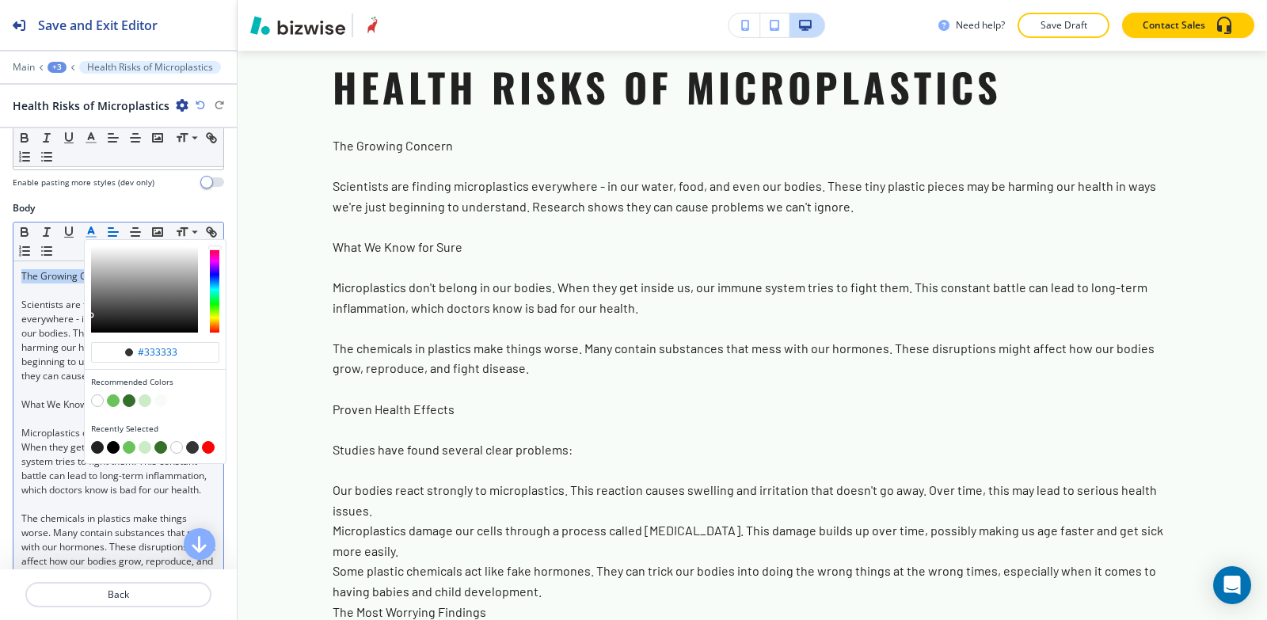
click at [96, 449] on button "button" at bounding box center [97, 447] width 13 height 13
type input "#212121"
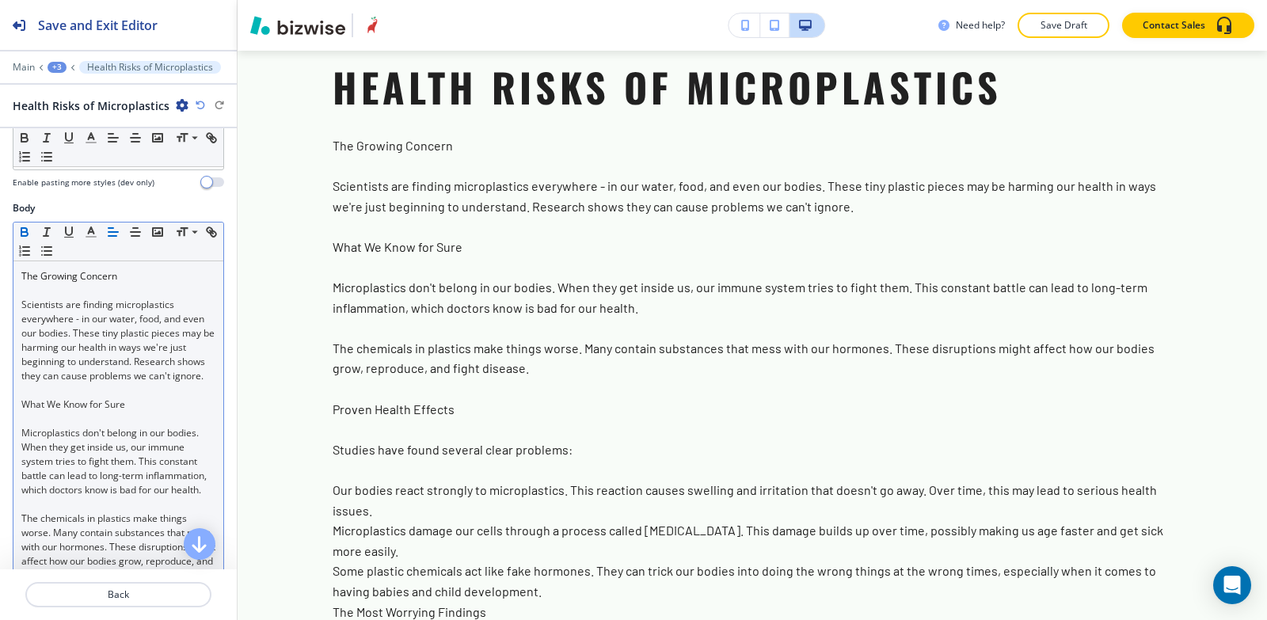
click at [27, 238] on icon "button" at bounding box center [24, 232] width 14 height 14
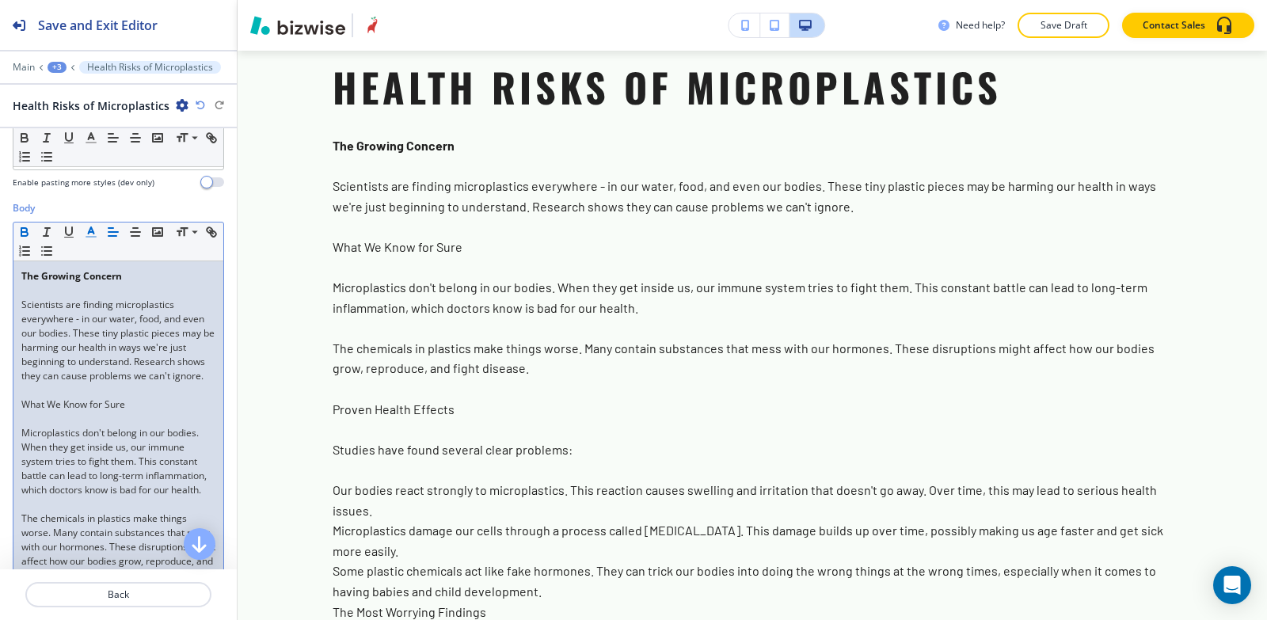
click at [87, 234] on icon "button" at bounding box center [91, 232] width 14 height 14
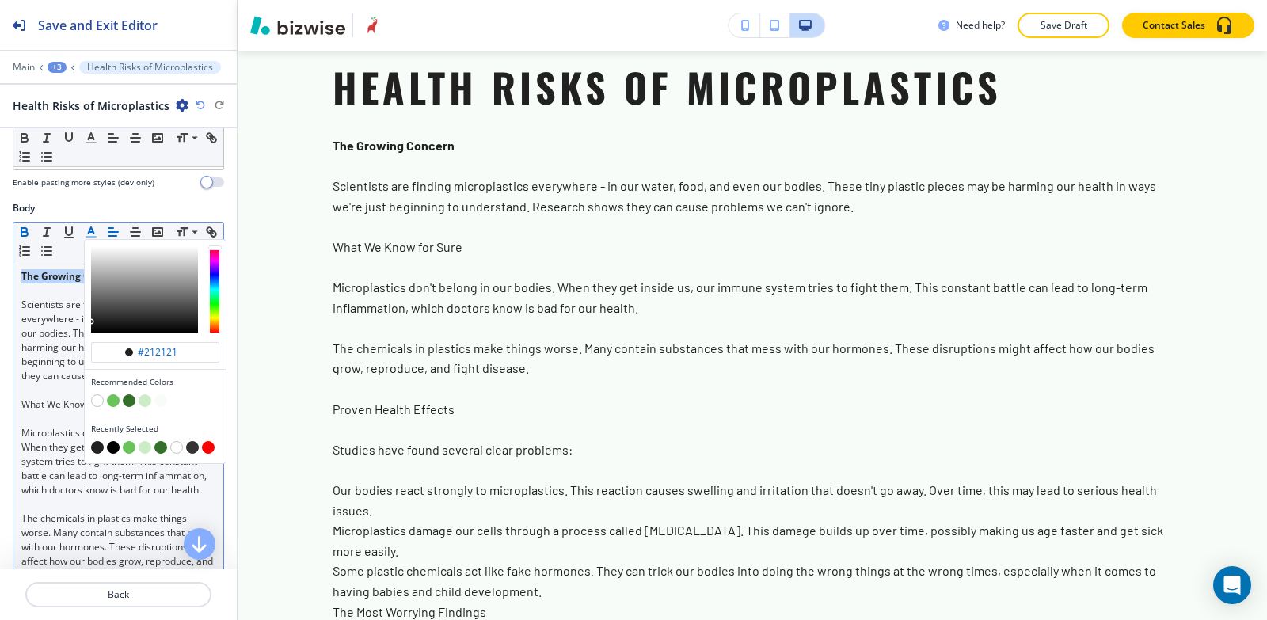
click at [87, 234] on icon "button" at bounding box center [91, 232] width 14 height 14
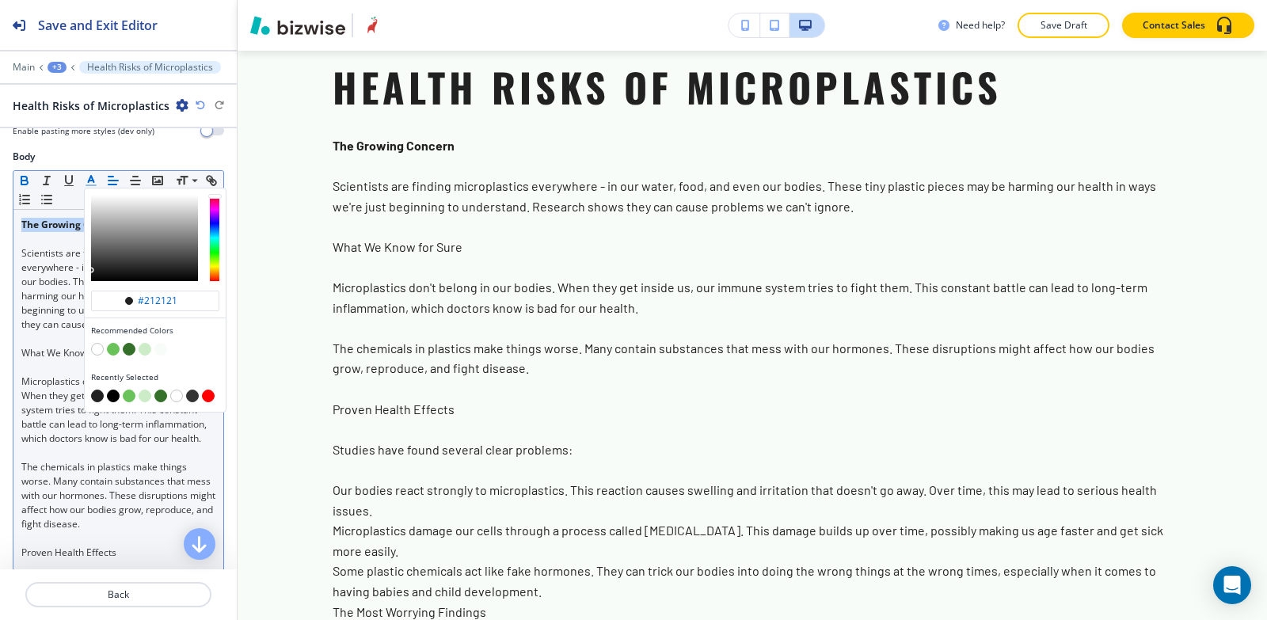
scroll to position [396, 0]
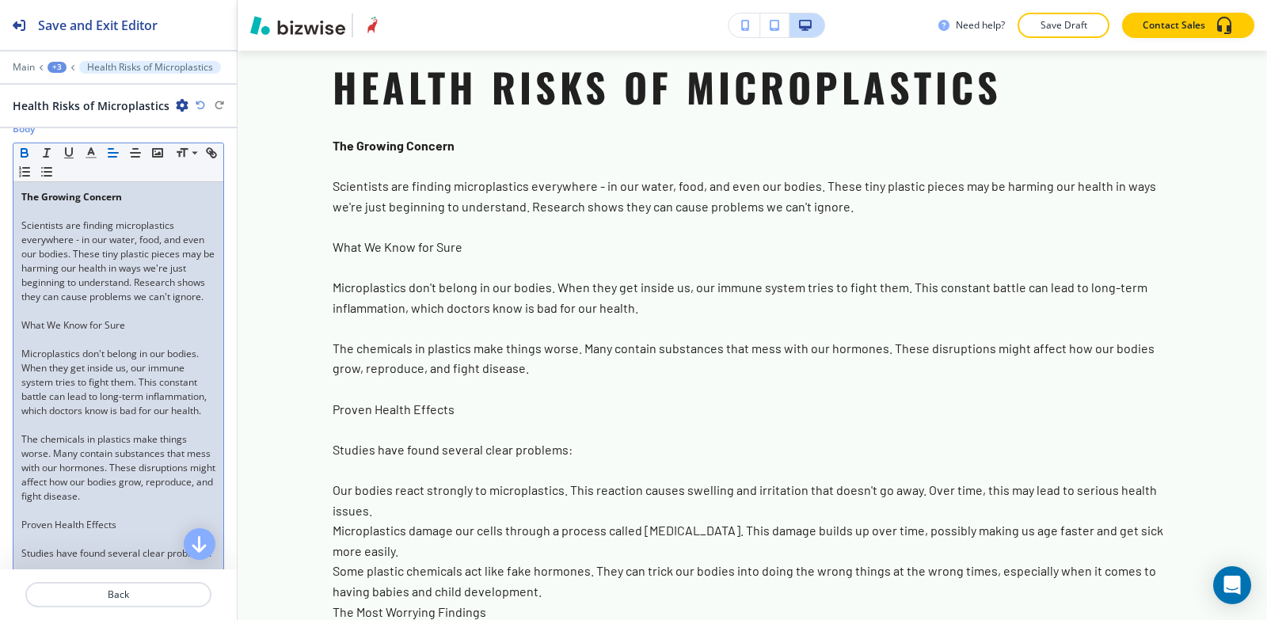
click at [45, 347] on p at bounding box center [118, 340] width 194 height 14
drag, startPoint x: 141, startPoint y: 341, endPoint x: 0, endPoint y: 337, distance: 141.0
click at [25, 153] on icon "button" at bounding box center [24, 155] width 6 height 4
click at [90, 154] on icon "button" at bounding box center [91, 153] width 14 height 14
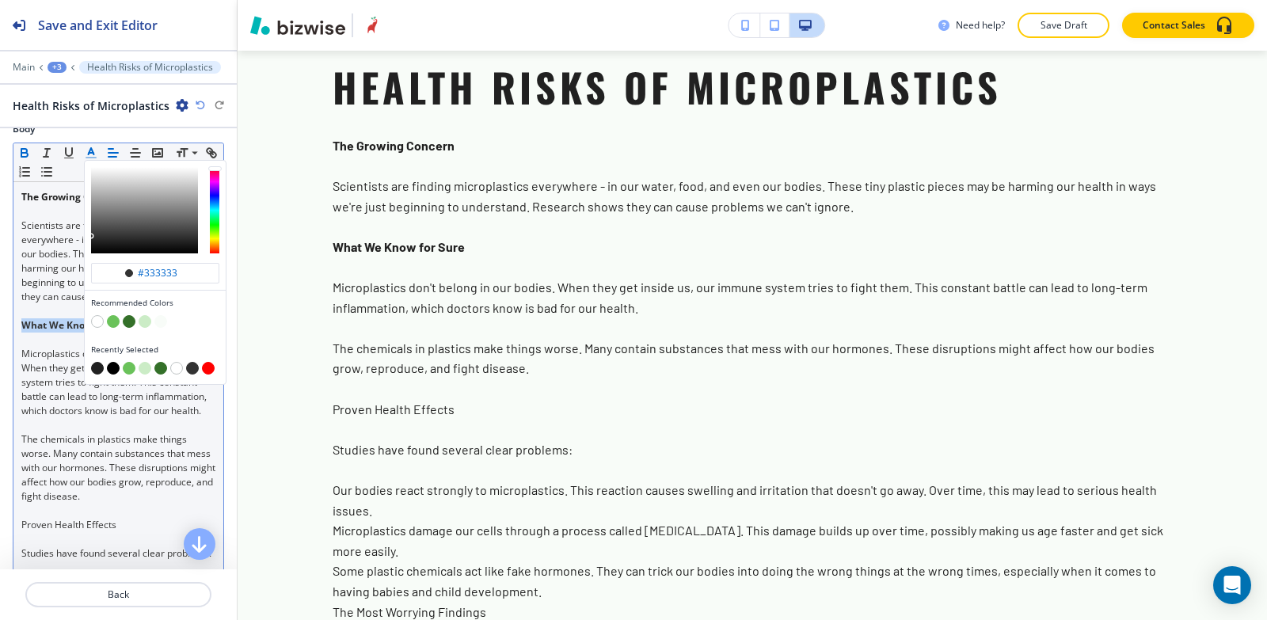
click at [91, 369] on button "button" at bounding box center [97, 368] width 13 height 13
type input "#212121"
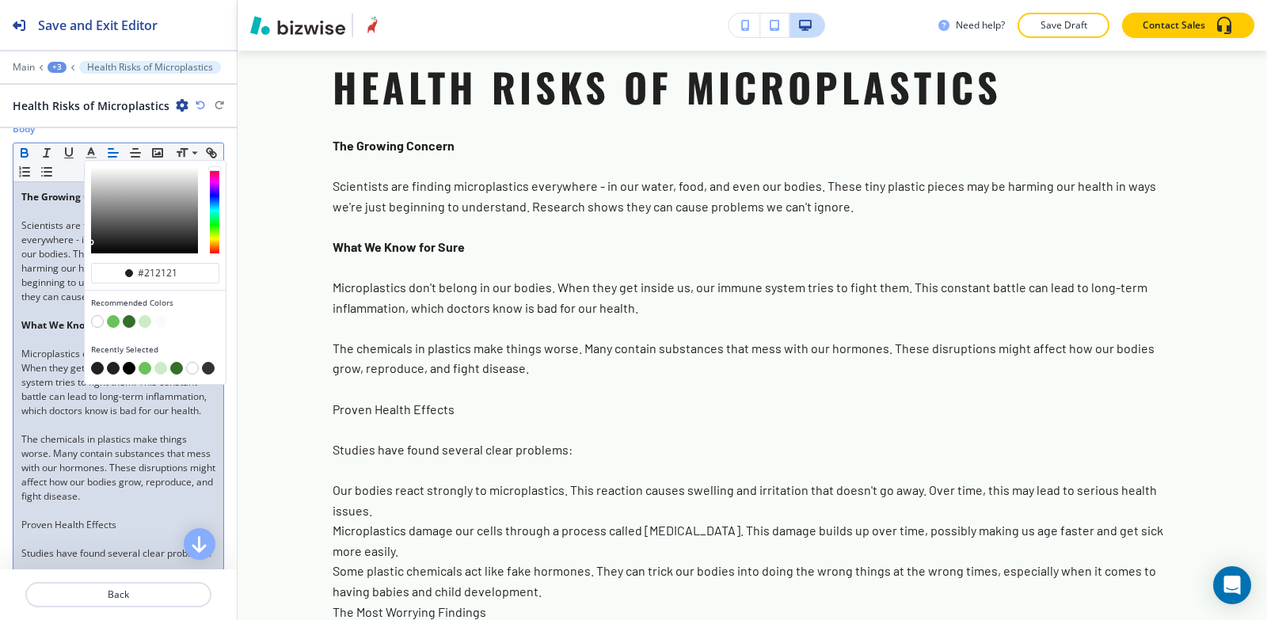
click at [44, 318] on p at bounding box center [118, 311] width 194 height 14
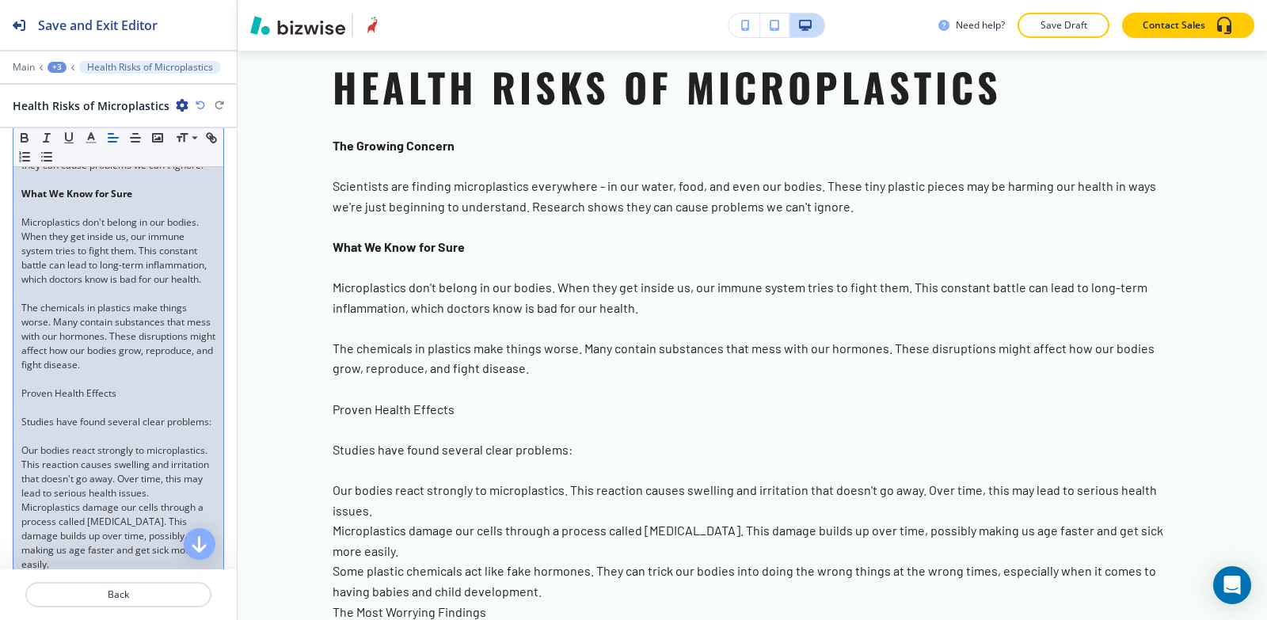
scroll to position [634, 0]
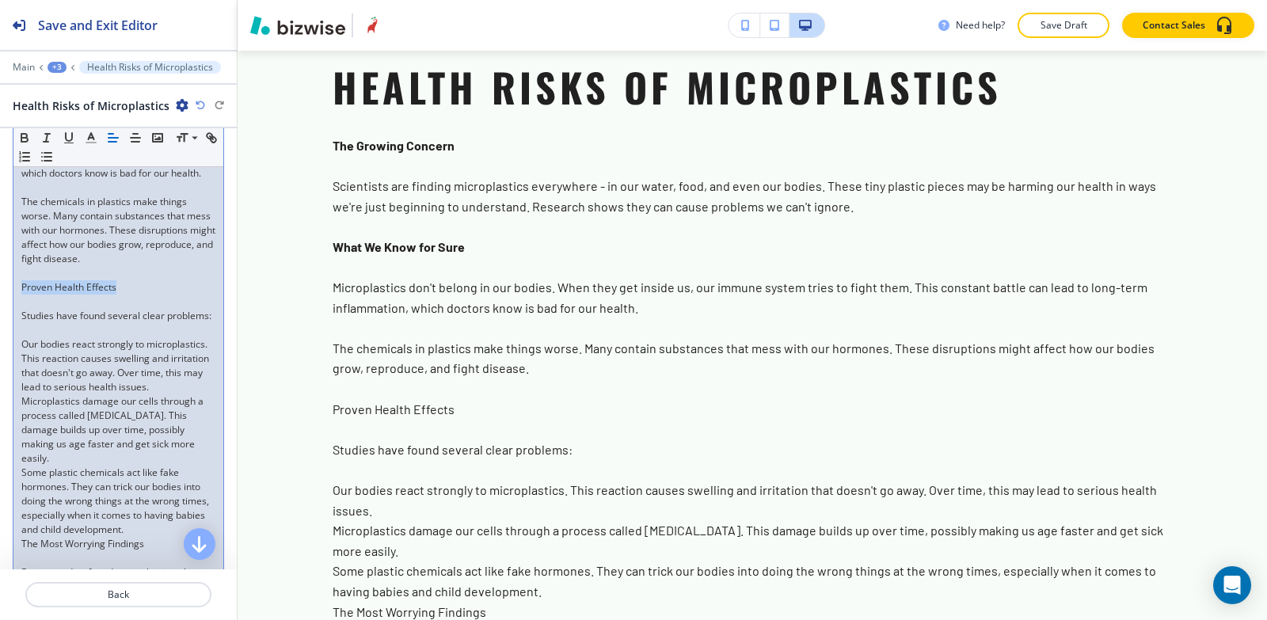
drag, startPoint x: 124, startPoint y: 312, endPoint x: 0, endPoint y: 318, distance: 123.7
click at [0, 318] on div "Body Small Normal Large Huge The Growing Concern Scientists are finding micropl…" at bounding box center [118, 430] width 237 height 1092
click at [24, 138] on icon "button" at bounding box center [24, 140] width 6 height 4
click at [93, 140] on icon "button" at bounding box center [91, 138] width 14 height 14
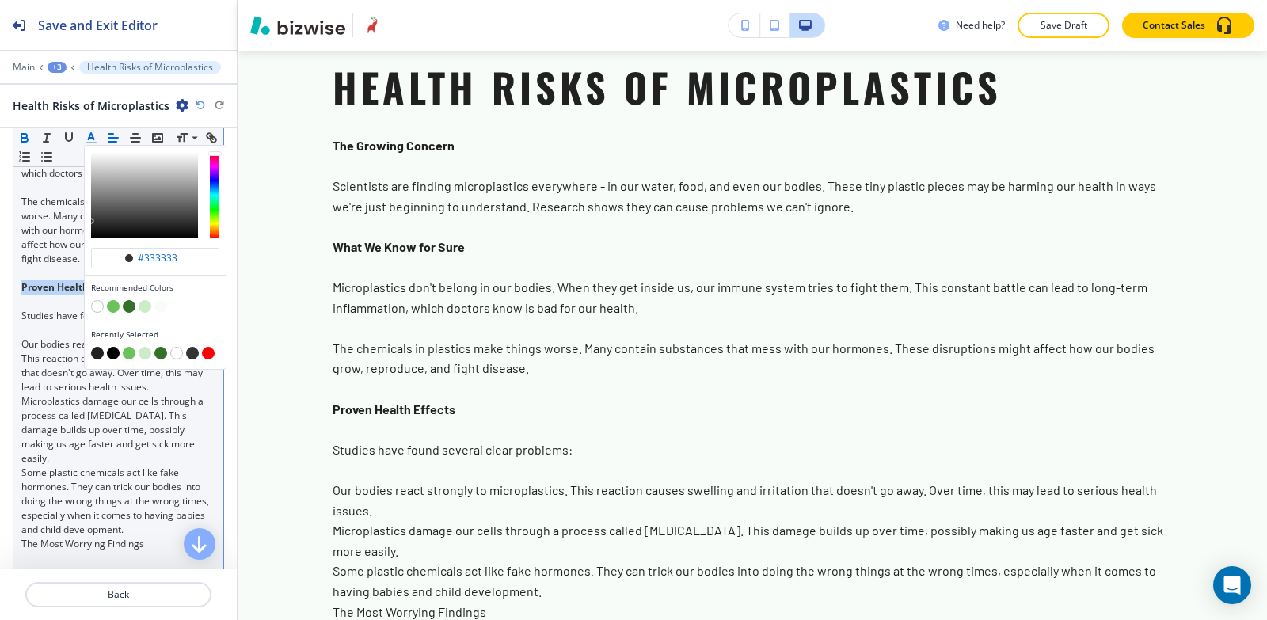
click at [99, 352] on button "button" at bounding box center [97, 353] width 13 height 13
type input "#212121"
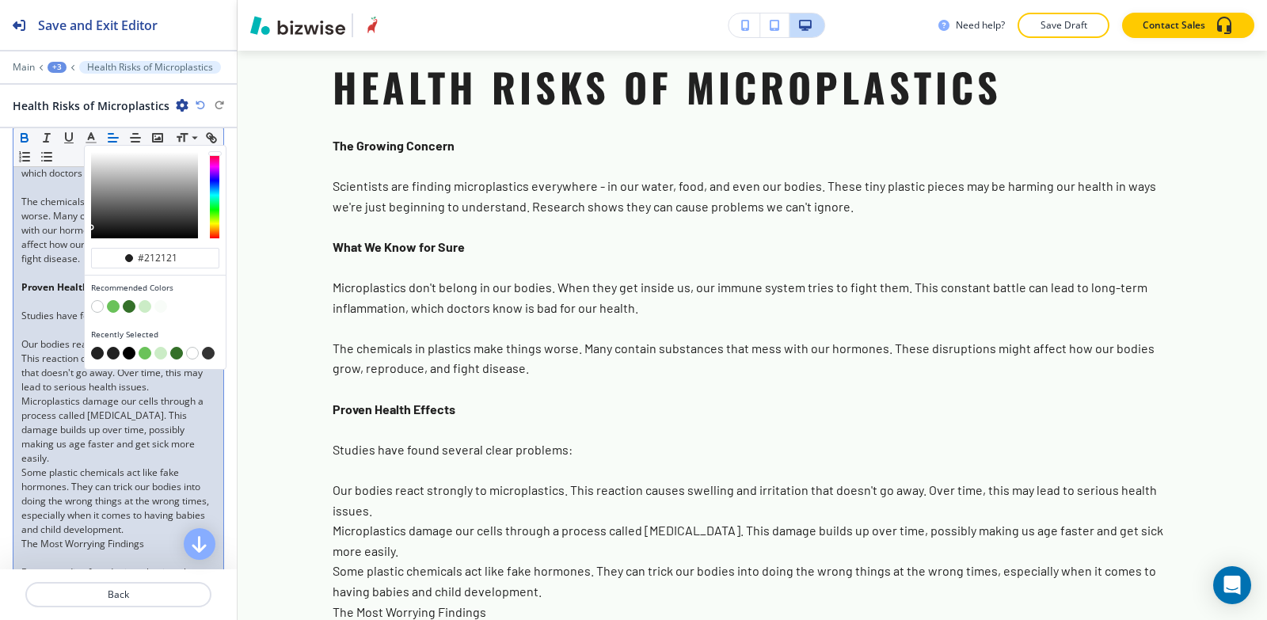
click at [51, 337] on p at bounding box center [118, 330] width 194 height 14
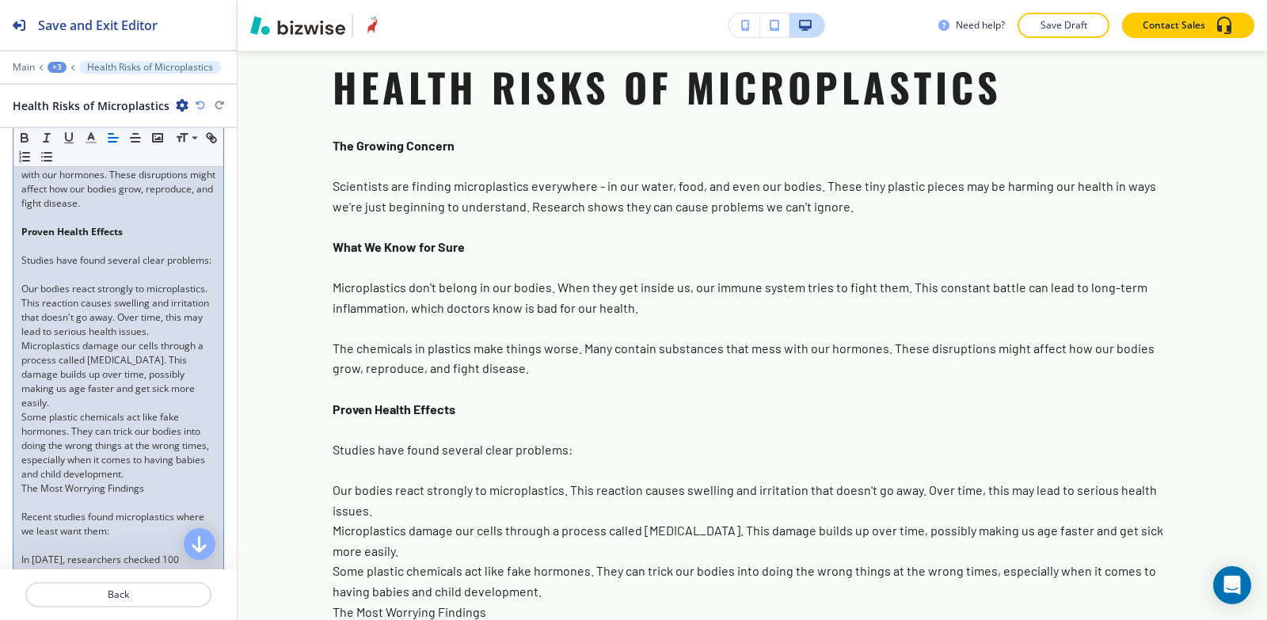
scroll to position [713, 0]
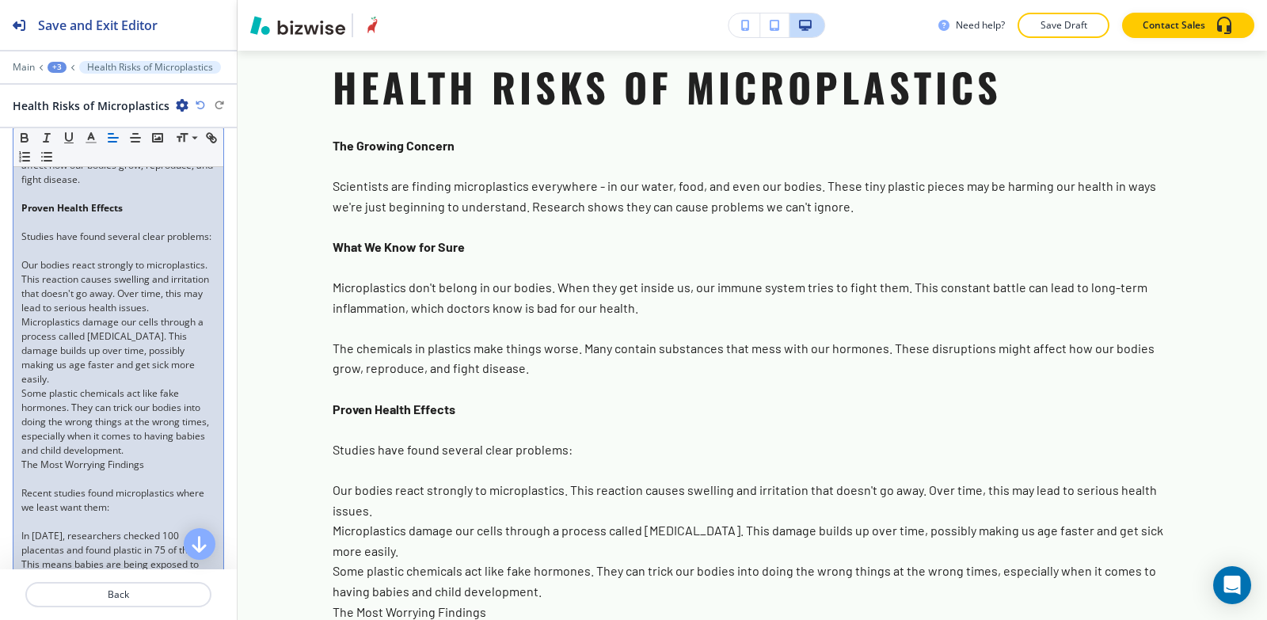
click at [20, 526] on div "The Growing Concern Scientists are finding microplastics everywhere - in our wa…" at bounding box center [118, 365] width 210 height 1000
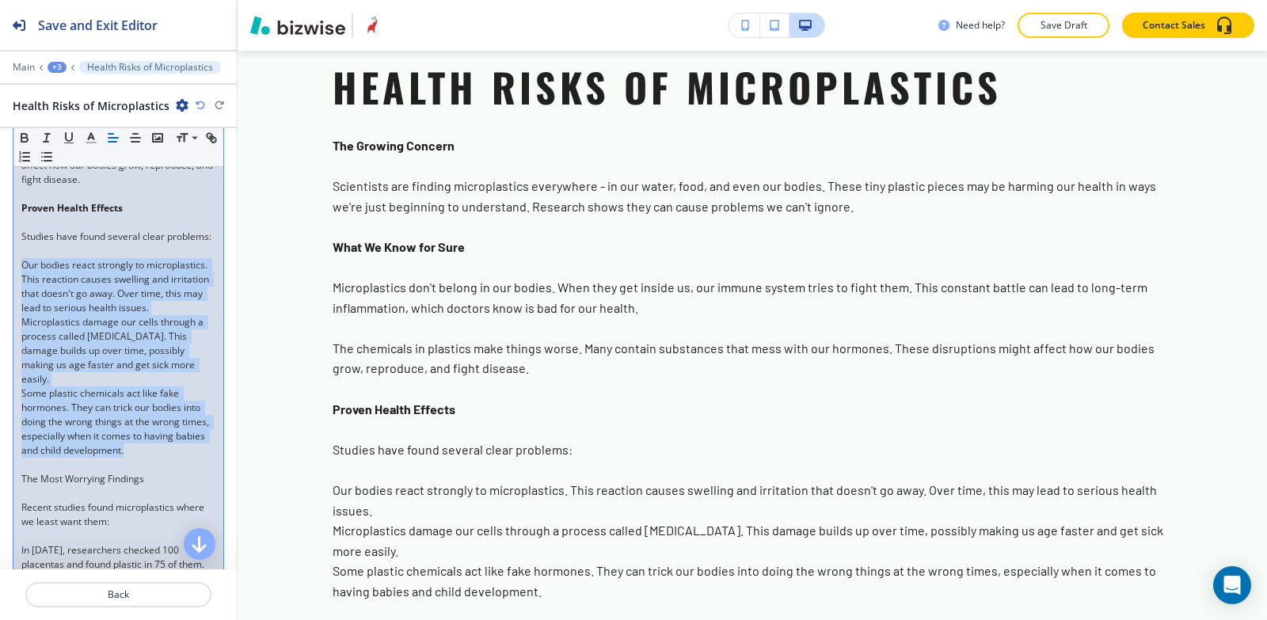
drag, startPoint x: 169, startPoint y: 506, endPoint x: 1, endPoint y: 310, distance: 258.4
click at [1, 310] on div "Body Small Normal Large Huge The Growing Concern Scientists are finding micropl…" at bounding box center [118, 358] width 237 height 1106
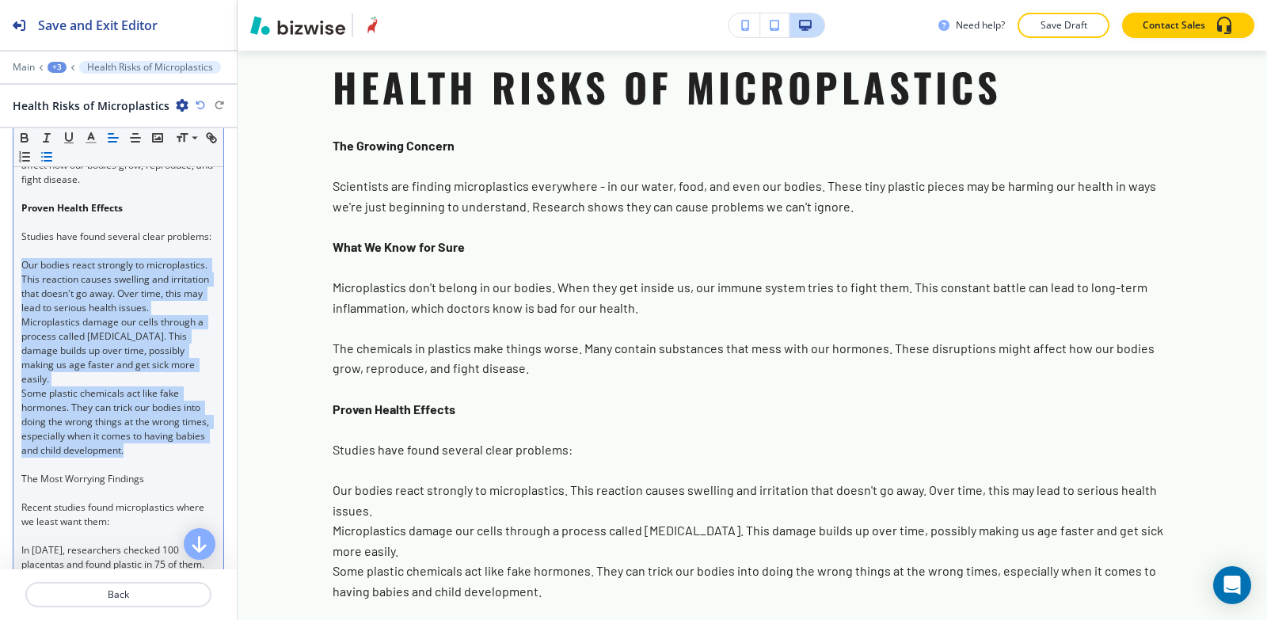
click at [51, 153] on line "button" at bounding box center [47, 153] width 7 height 0
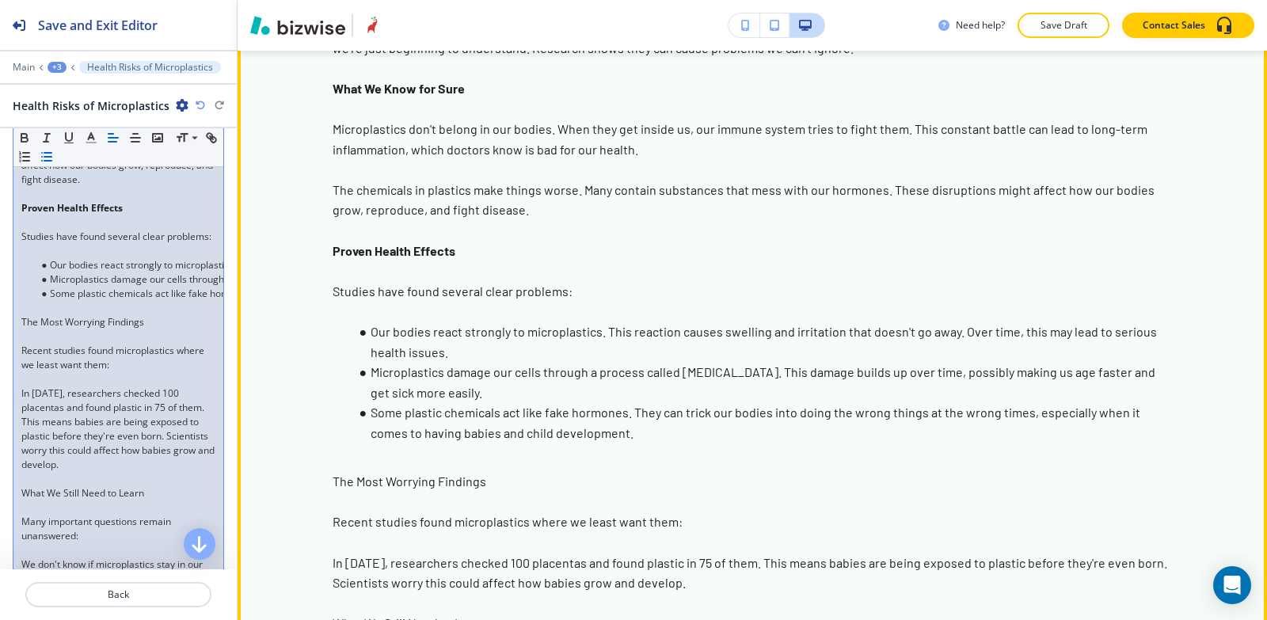
scroll to position [3622, 0]
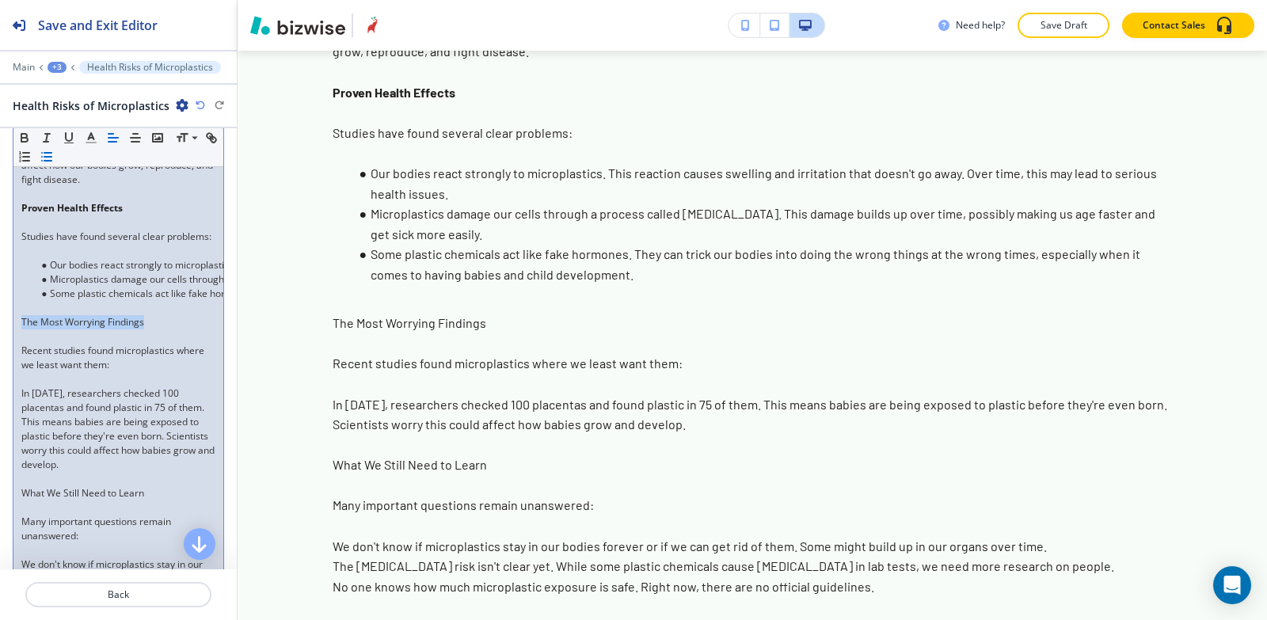
drag, startPoint x: 150, startPoint y: 369, endPoint x: 74, endPoint y: 246, distance: 144.0
click at [4, 365] on div "Body Small Normal Large Huge The Growing Concern Scientists are finding micropl…" at bounding box center [118, 279] width 237 height 949
click at [88, 135] on icon "button" at bounding box center [91, 138] width 14 height 14
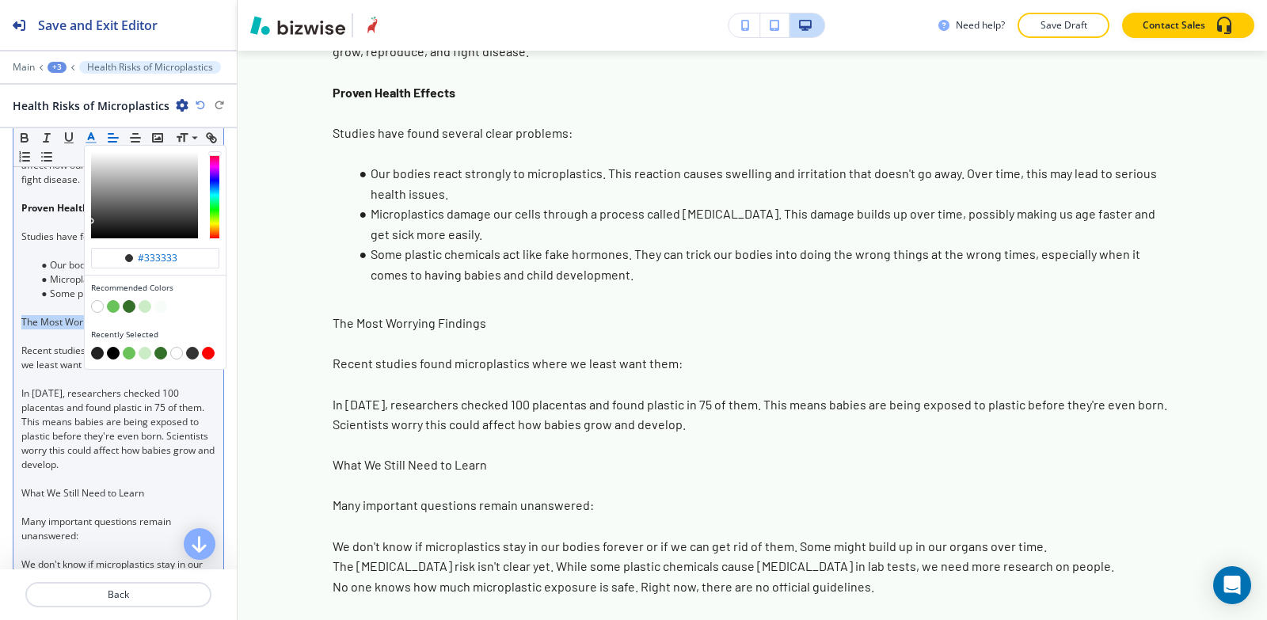
click at [95, 353] on button "button" at bounding box center [97, 353] width 13 height 13
type input "#212121"
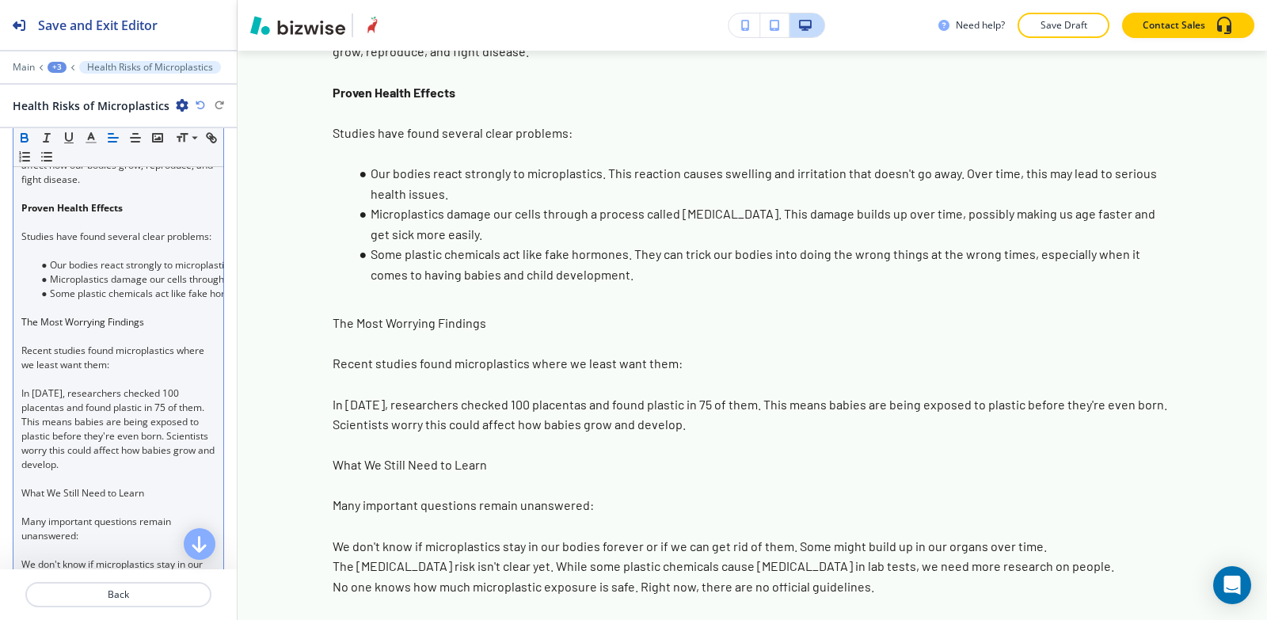
click at [23, 136] on icon "button" at bounding box center [24, 138] width 14 height 14
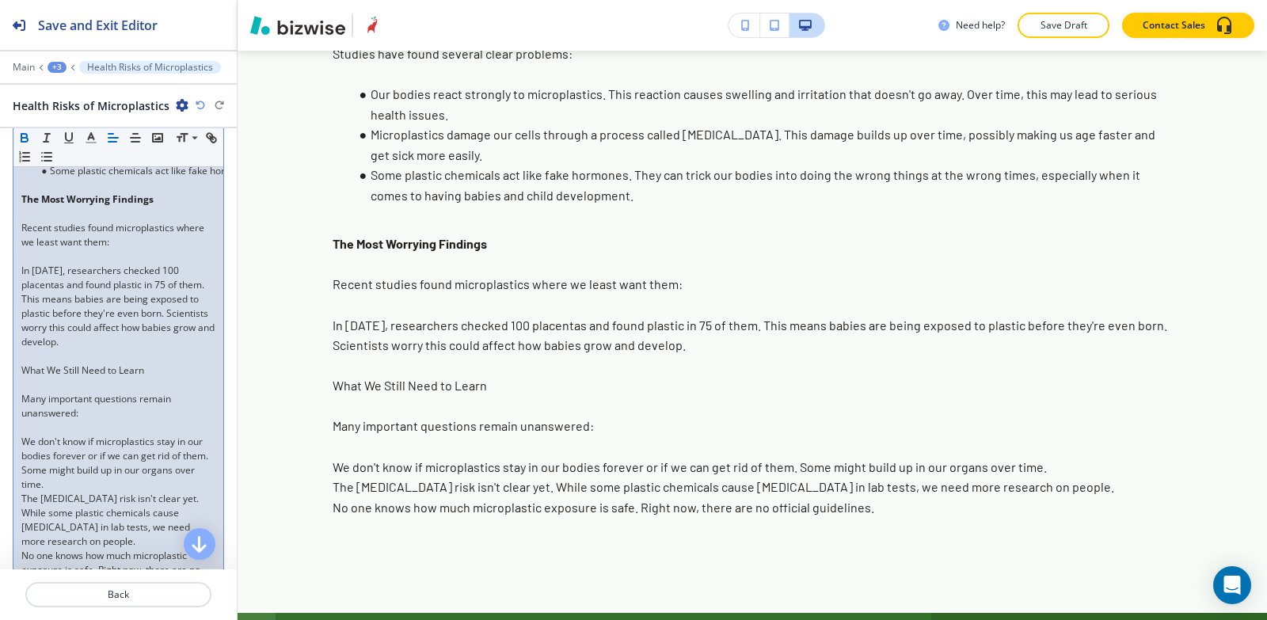
scroll to position [871, 0]
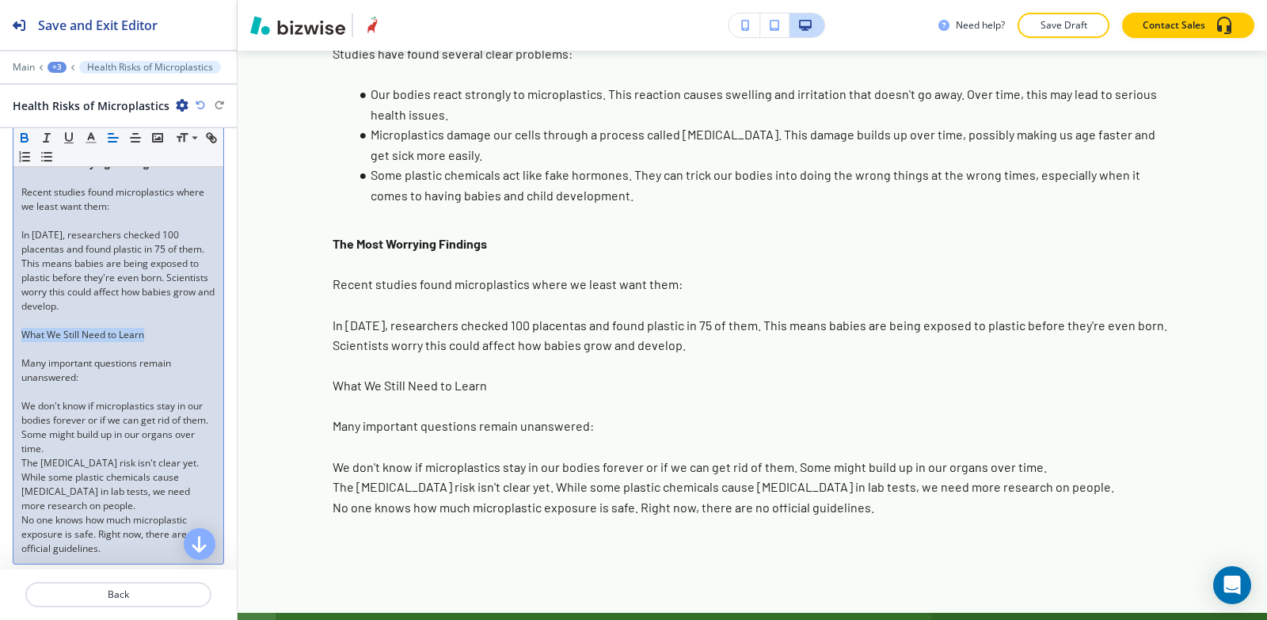
drag, startPoint x: 154, startPoint y: 378, endPoint x: 0, endPoint y: 377, distance: 153.7
click at [0, 377] on div "Body Small Normal Large Huge The Growing Concern Scientists are finding micropl…" at bounding box center [118, 121] width 237 height 949
click at [26, 138] on icon "button" at bounding box center [24, 140] width 6 height 4
click at [91, 135] on polyline "button" at bounding box center [92, 136] width 6 height 6
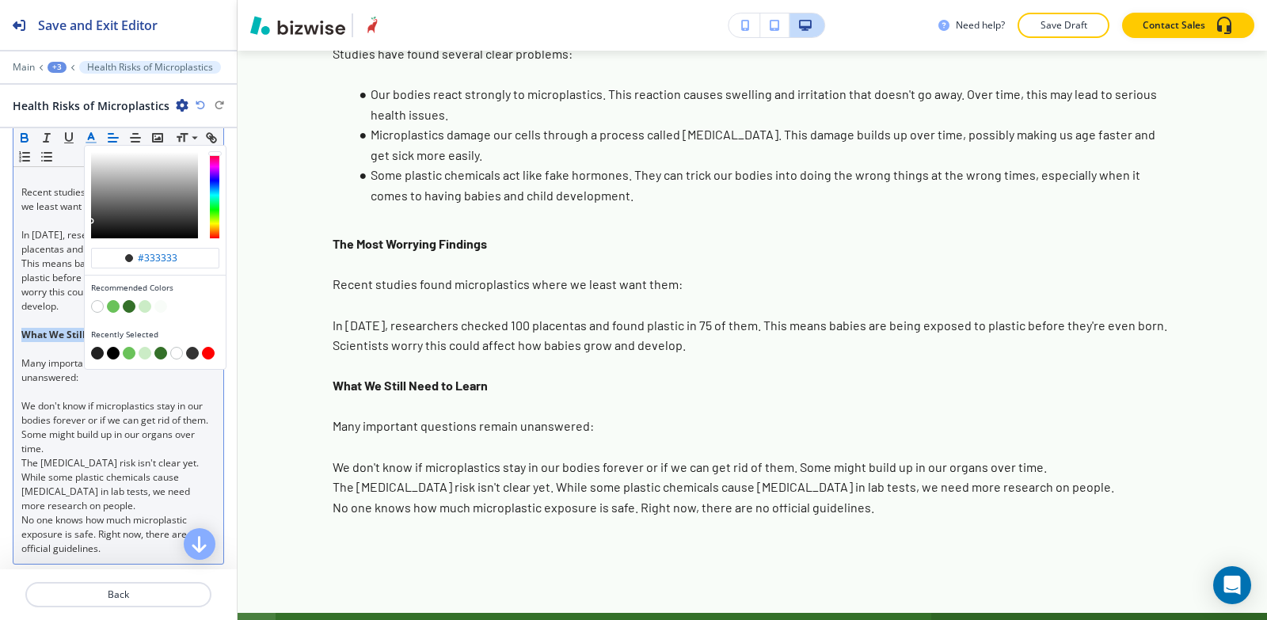
click at [97, 356] on button "button" at bounding box center [97, 353] width 13 height 13
type input "#212121"
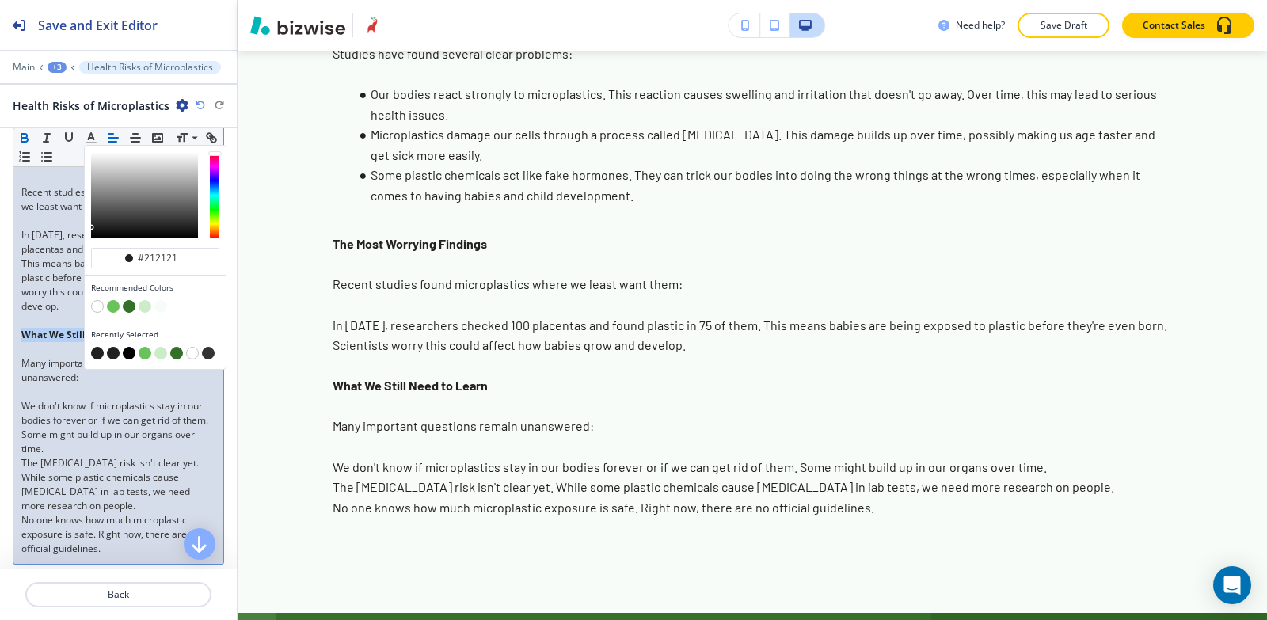
scroll to position [951, 0]
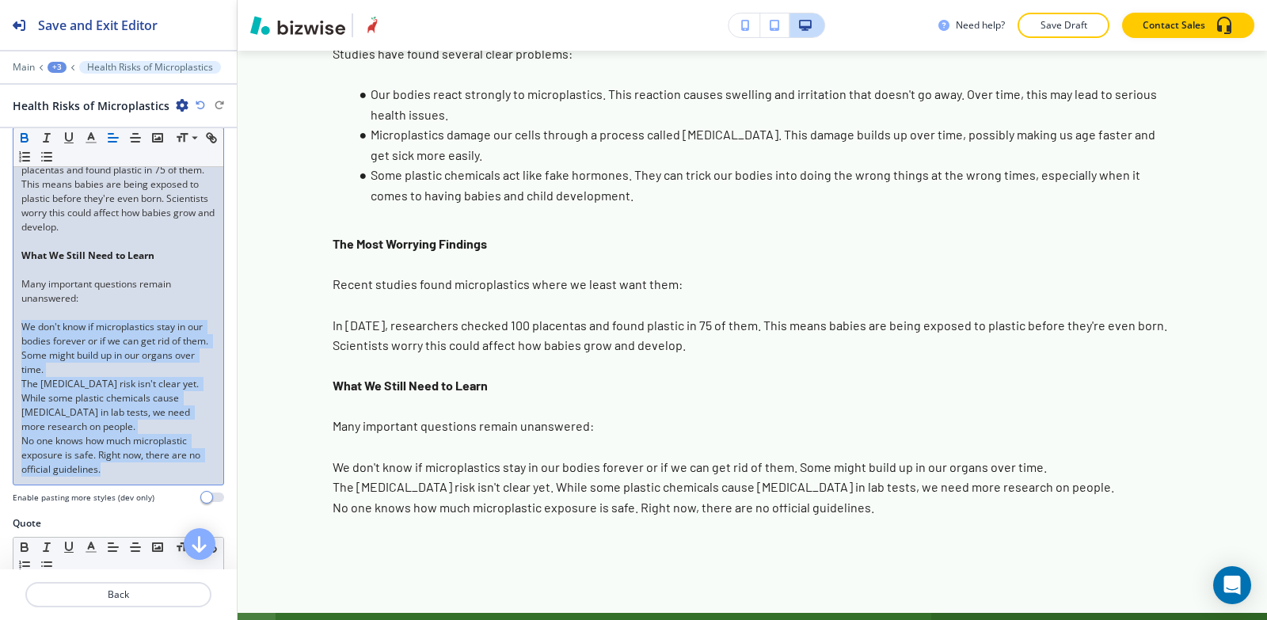
drag, startPoint x: 13, startPoint y: 372, endPoint x: 132, endPoint y: 371, distance: 118.8
click at [124, 516] on div "Body Small Normal Large Huge The Growing Concern Scientists are finding micropl…" at bounding box center [118, 42] width 237 height 949
click at [54, 158] on icon "button" at bounding box center [47, 157] width 14 height 14
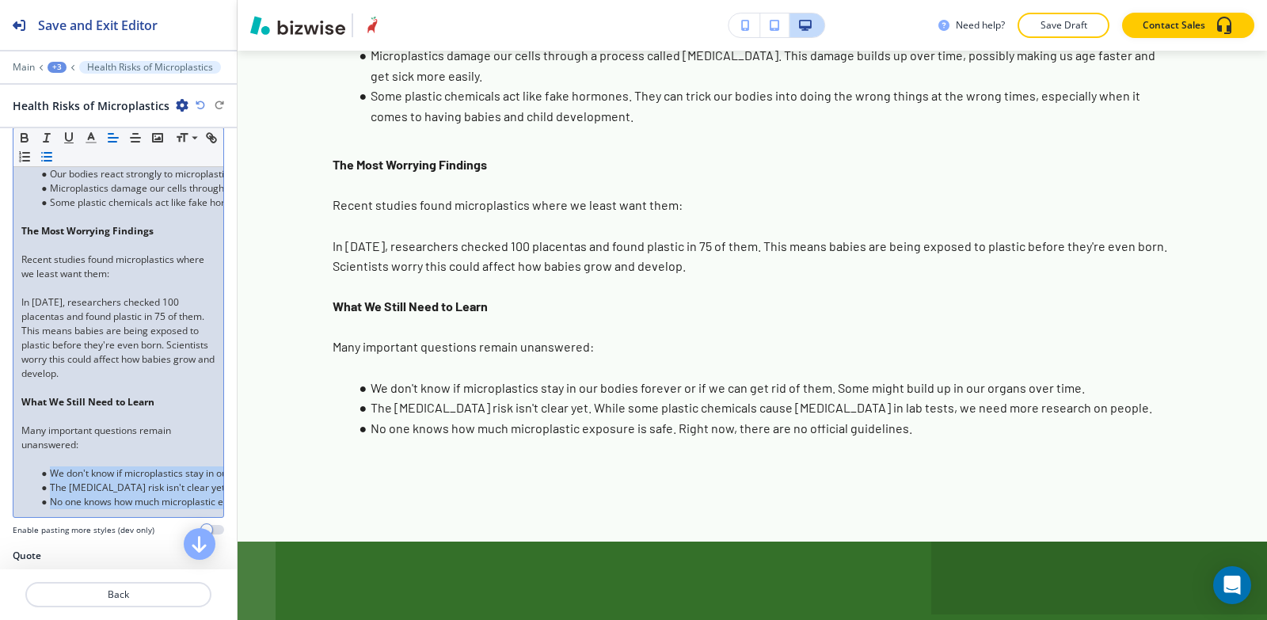
scroll to position [792, 0]
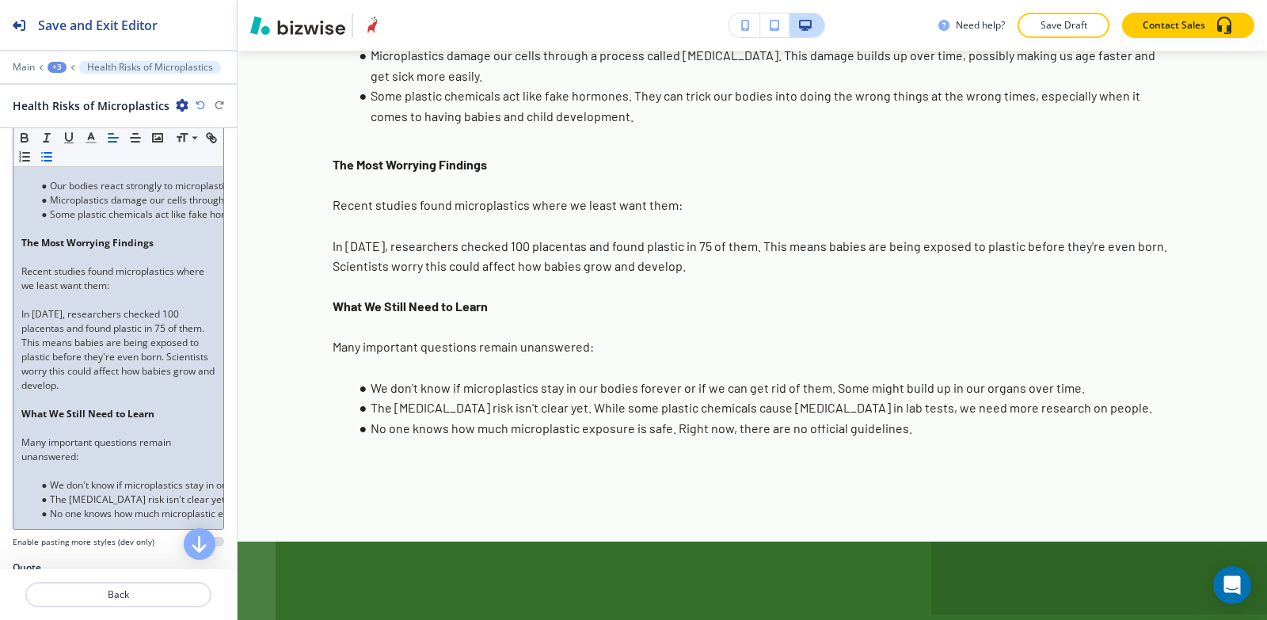
click at [181, 421] on p "What We Still Need to Learn" at bounding box center [118, 414] width 194 height 14
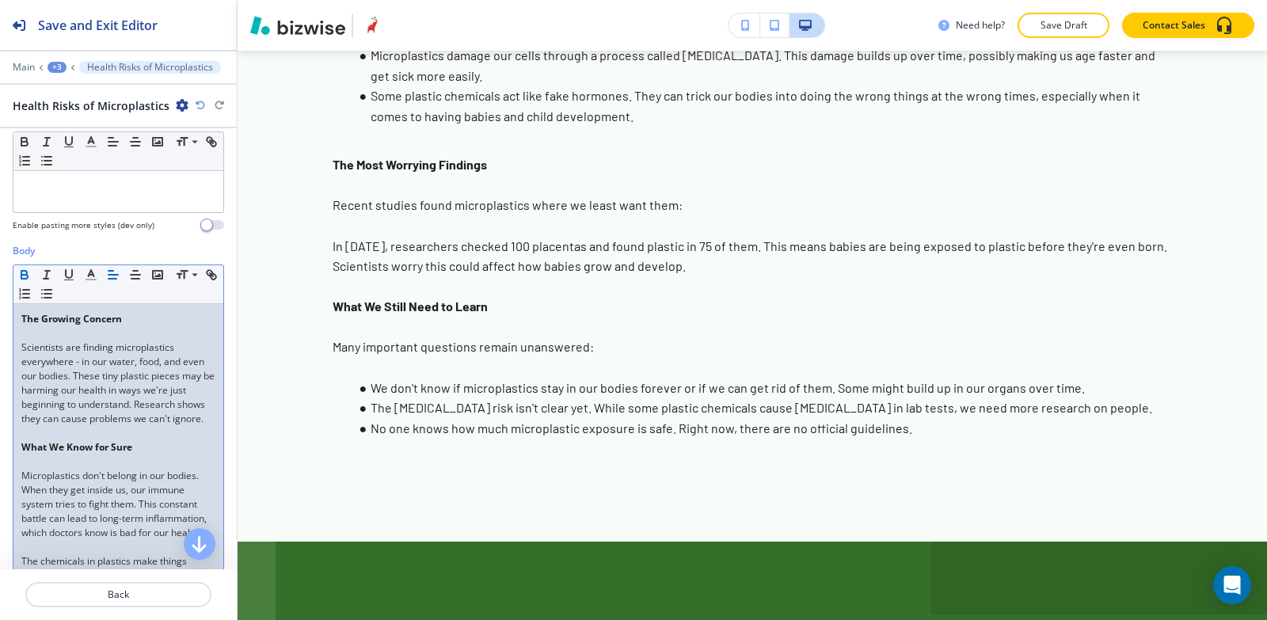
scroll to position [238, 0]
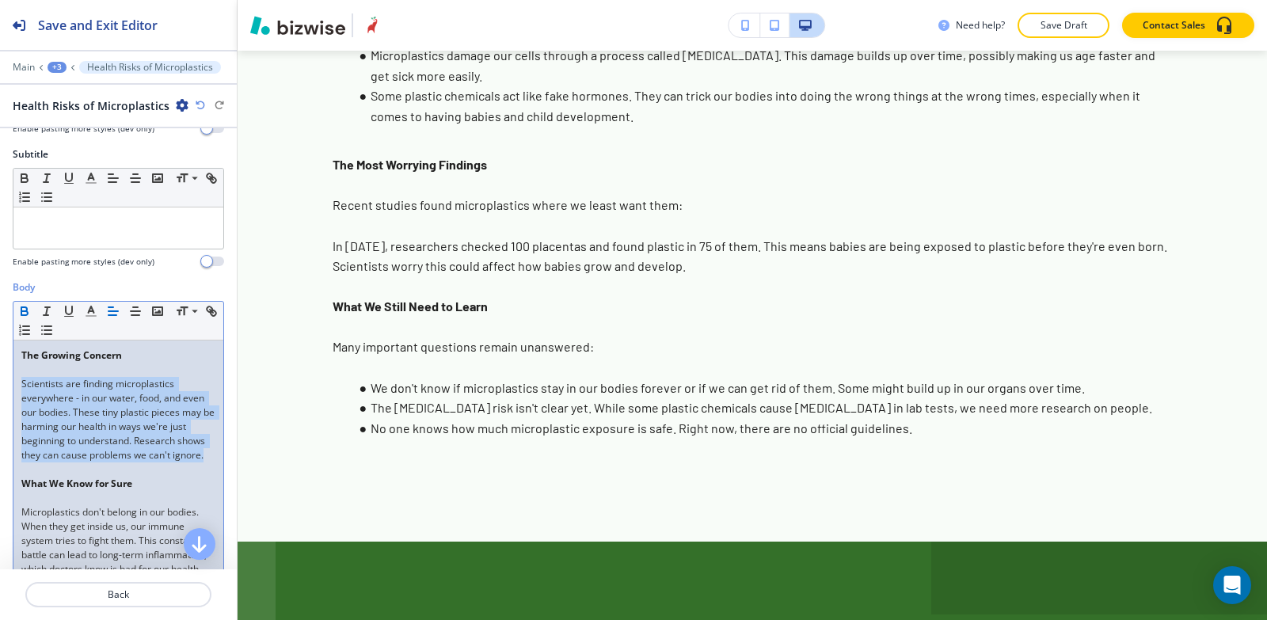
drag, startPoint x: 23, startPoint y: 387, endPoint x: 141, endPoint y: 469, distance: 143.9
click at [91, 311] on line "button" at bounding box center [91, 311] width 4 height 0
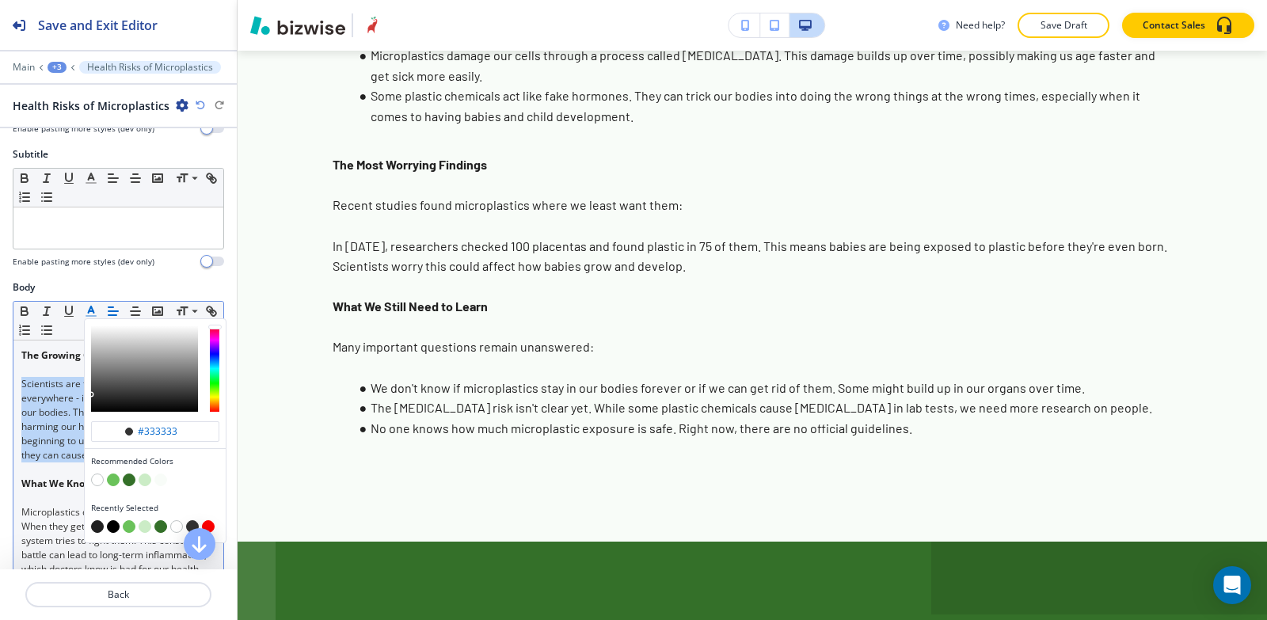
click at [112, 525] on button "button" at bounding box center [113, 526] width 13 height 13
type input "#000000"
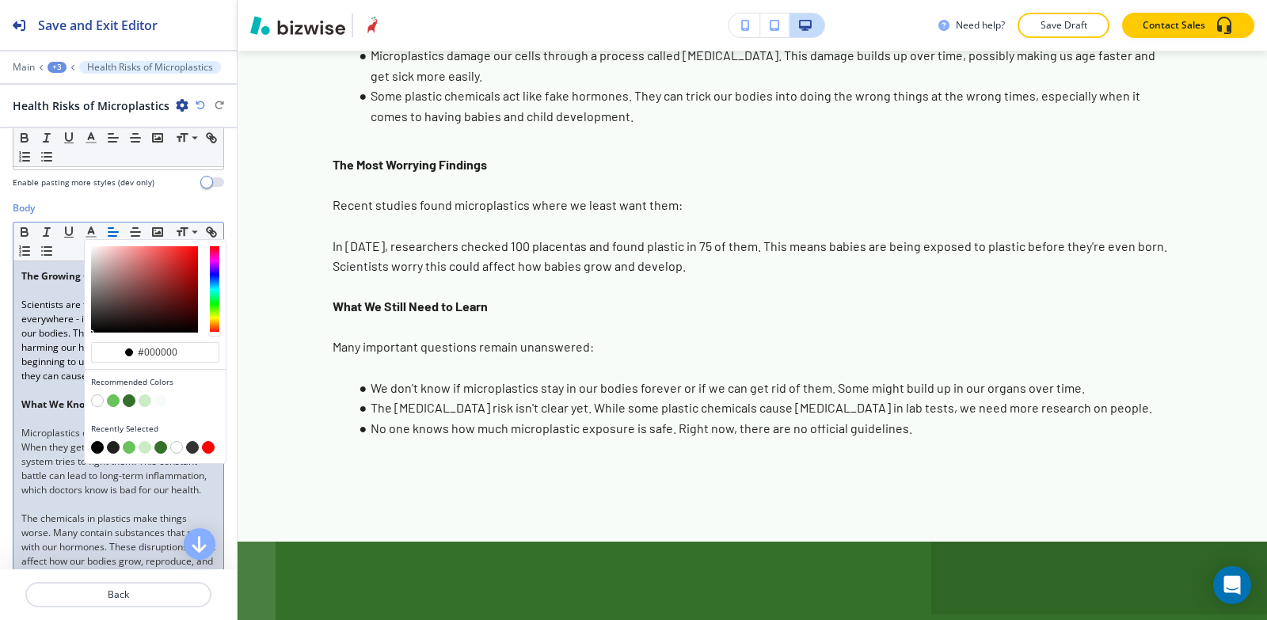
scroll to position [396, 0]
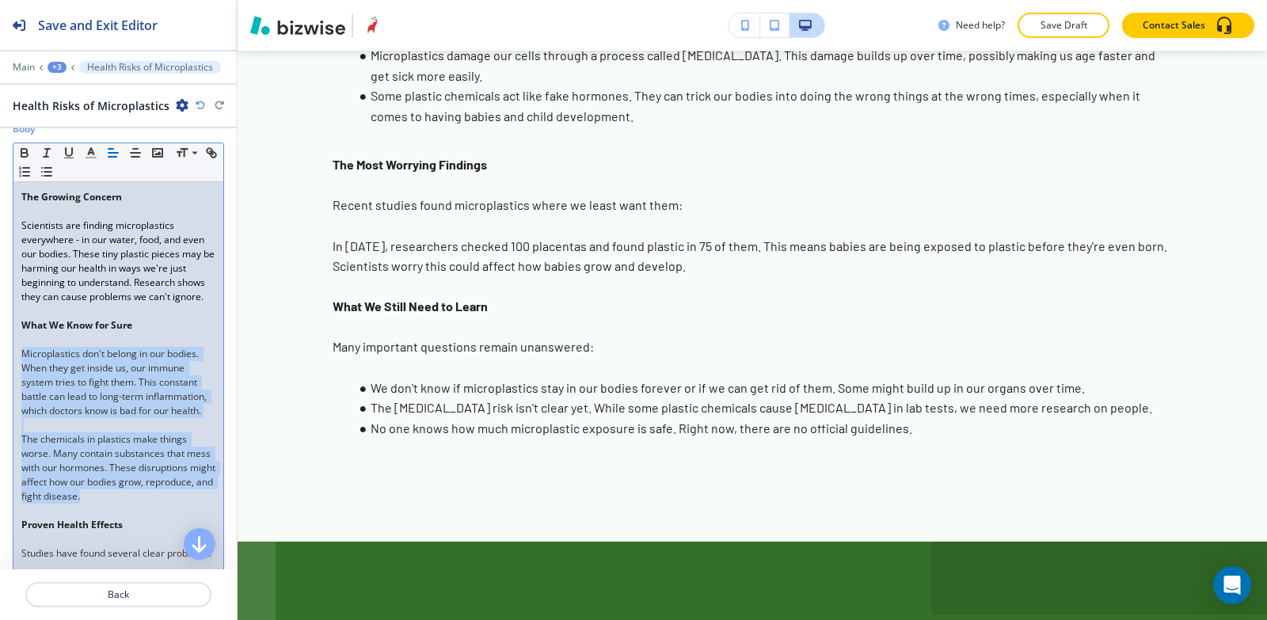
drag, startPoint x: 19, startPoint y: 368, endPoint x: 161, endPoint y: 487, distance: 185.5
click at [184, 522] on div "The Growing Concern Scientists are finding microplastics everywhere - in our wa…" at bounding box center [118, 553] width 210 height 743
click at [88, 148] on icon "button" at bounding box center [91, 153] width 14 height 14
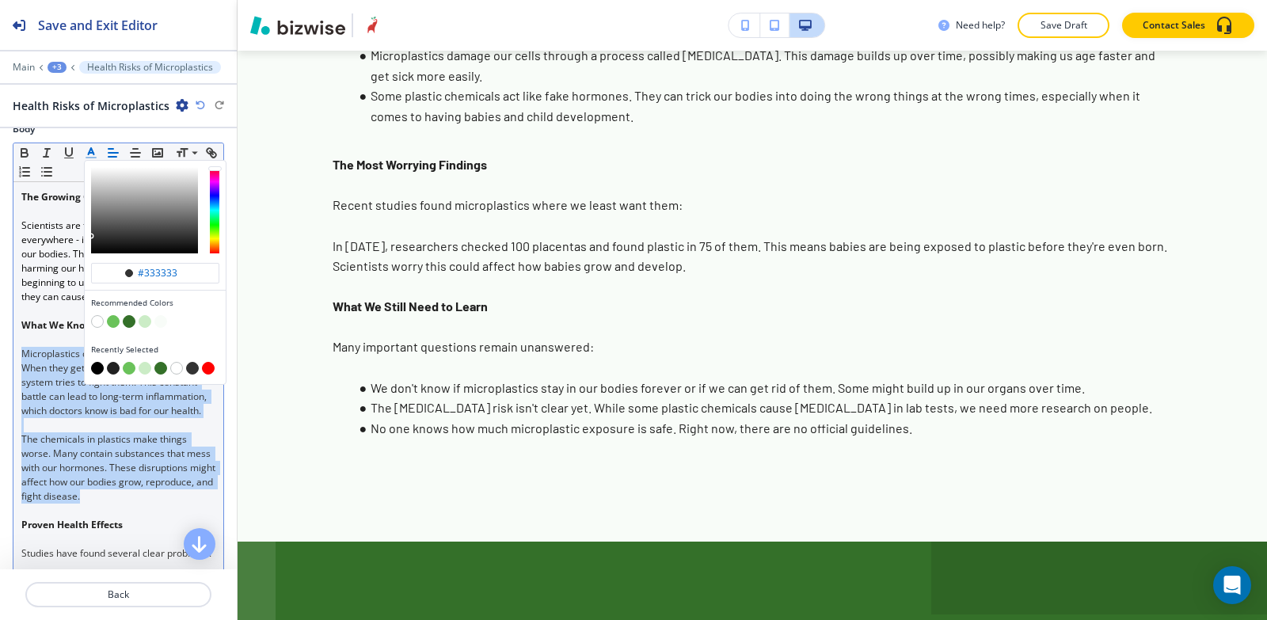
click at [97, 373] on button "button" at bounding box center [97, 368] width 13 height 13
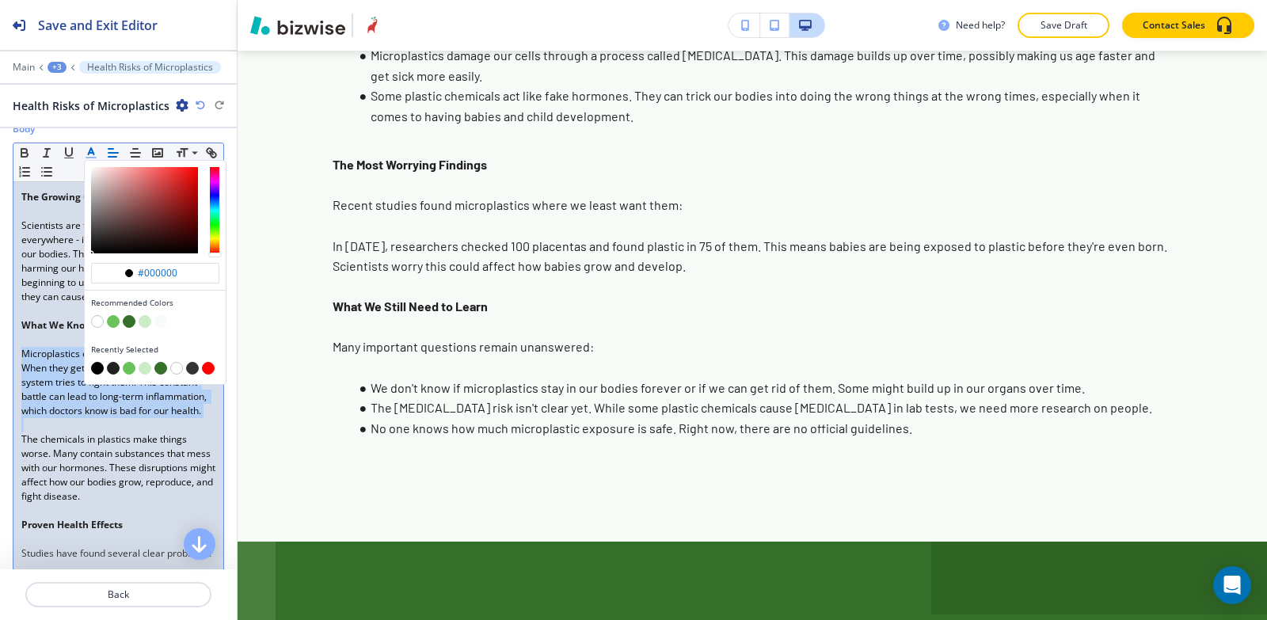
type input "#000000"
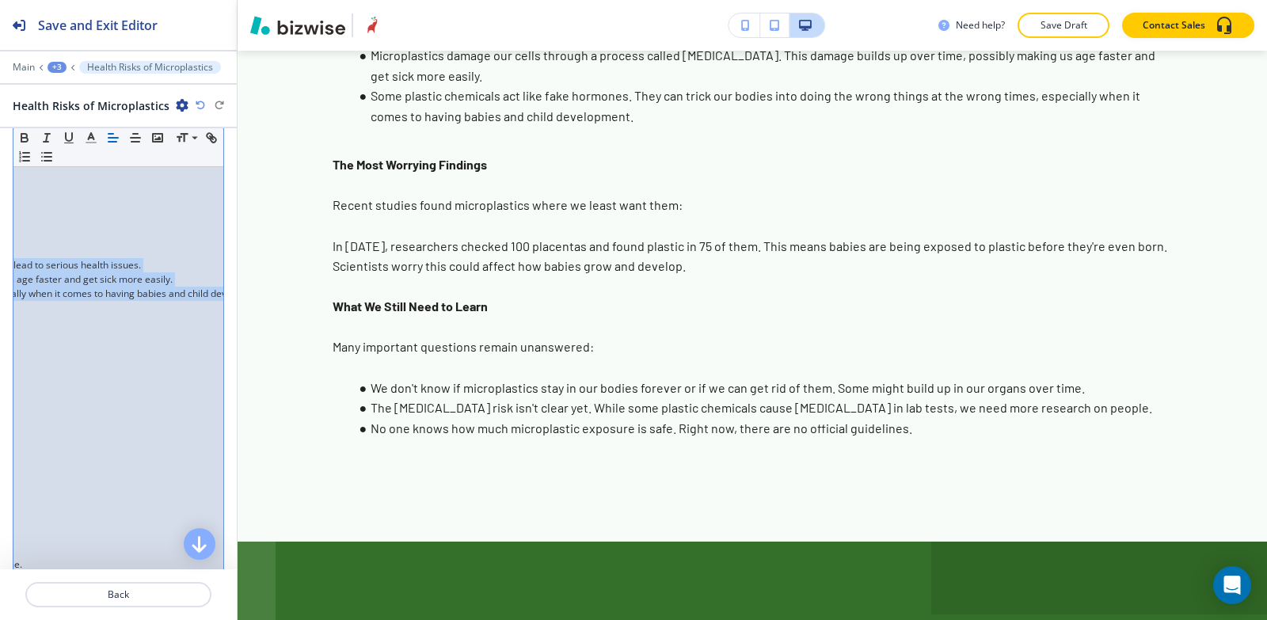
scroll to position [0, 665]
drag, startPoint x: 18, startPoint y: 262, endPoint x: 211, endPoint y: 344, distance: 209.8
click at [211, 344] on div "Small Normal Large Huge The Growing Concern Scientists are finding microplastic…" at bounding box center [118, 217] width 211 height 783
click at [90, 139] on icon "button" at bounding box center [91, 138] width 14 height 14
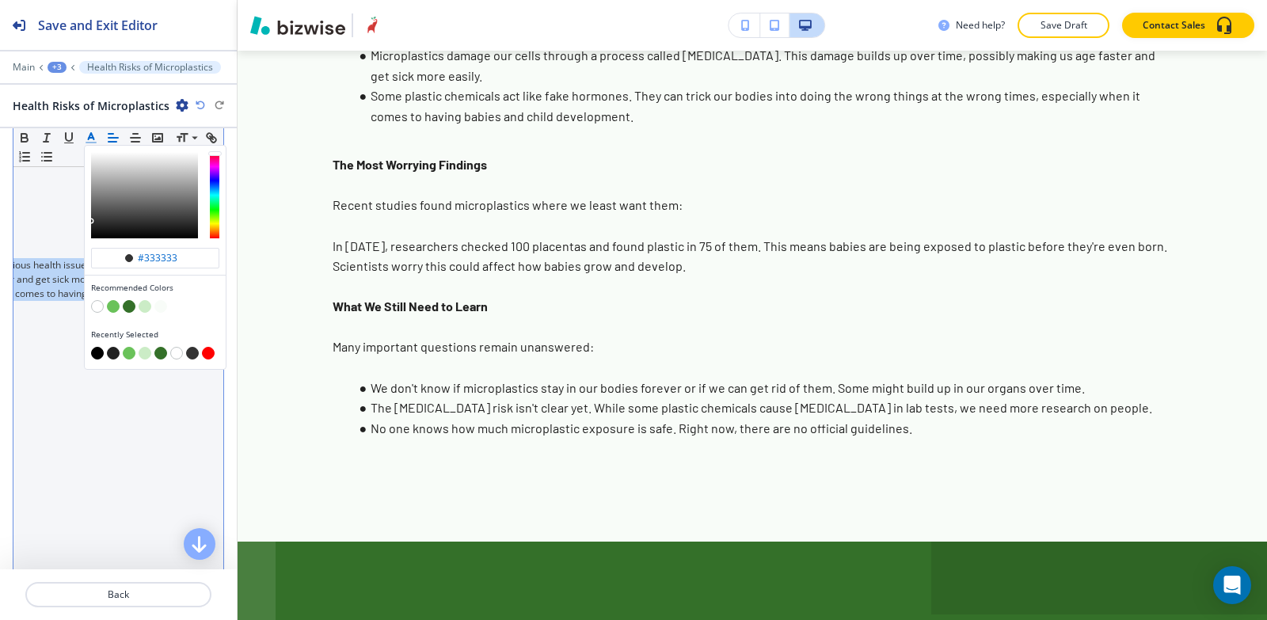
click at [101, 356] on button "button" at bounding box center [97, 353] width 13 height 13
type input "#000000"
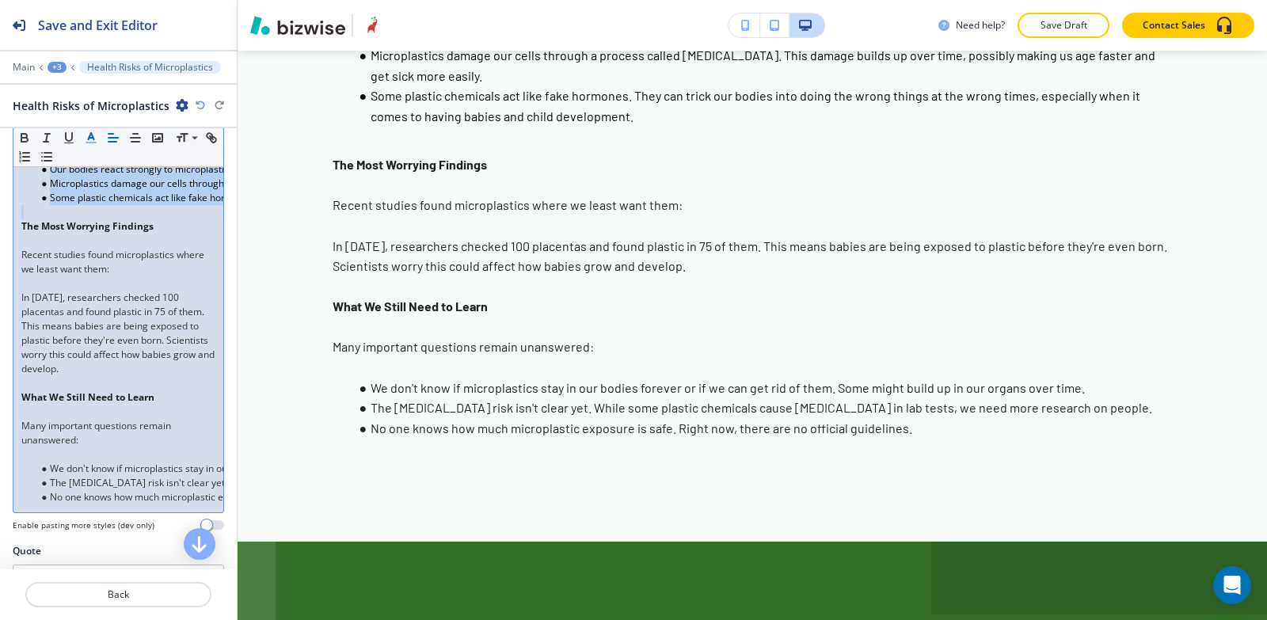
scroll to position [792, 0]
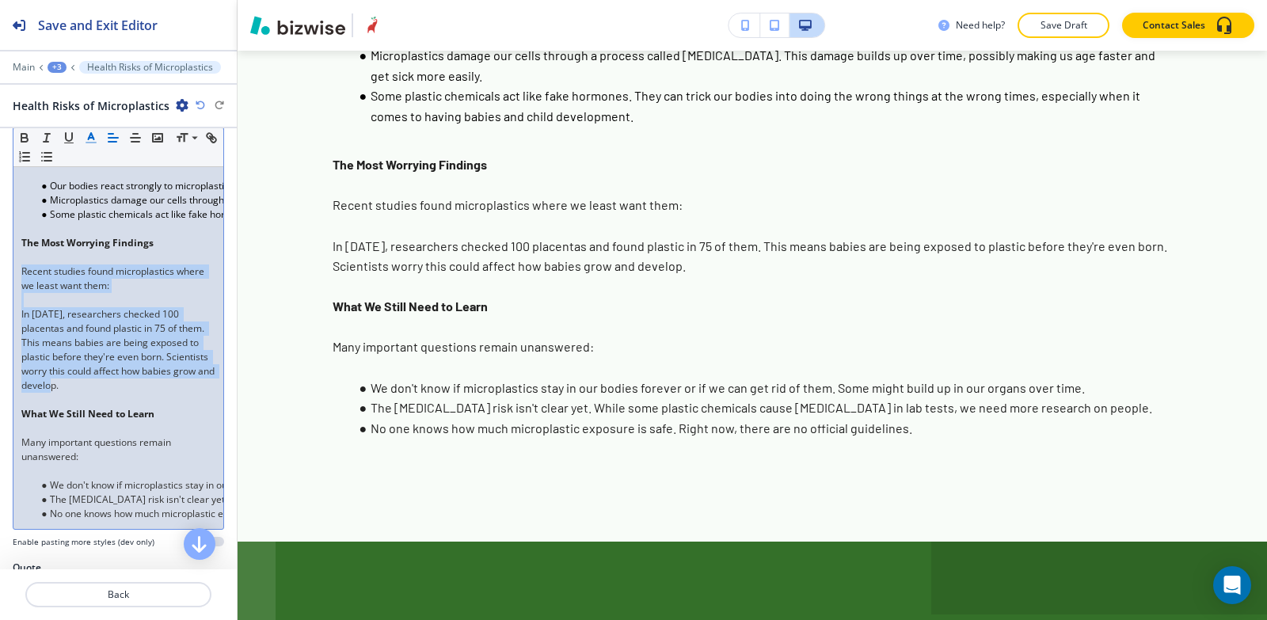
drag, startPoint x: 23, startPoint y: 314, endPoint x: 90, endPoint y: 238, distance: 101.0
click at [161, 427] on div "The Growing Concern Scientists are finding microplastics everywhere - in our wa…" at bounding box center [118, 157] width 210 height 743
click at [92, 139] on icon "button" at bounding box center [91, 138] width 14 height 14
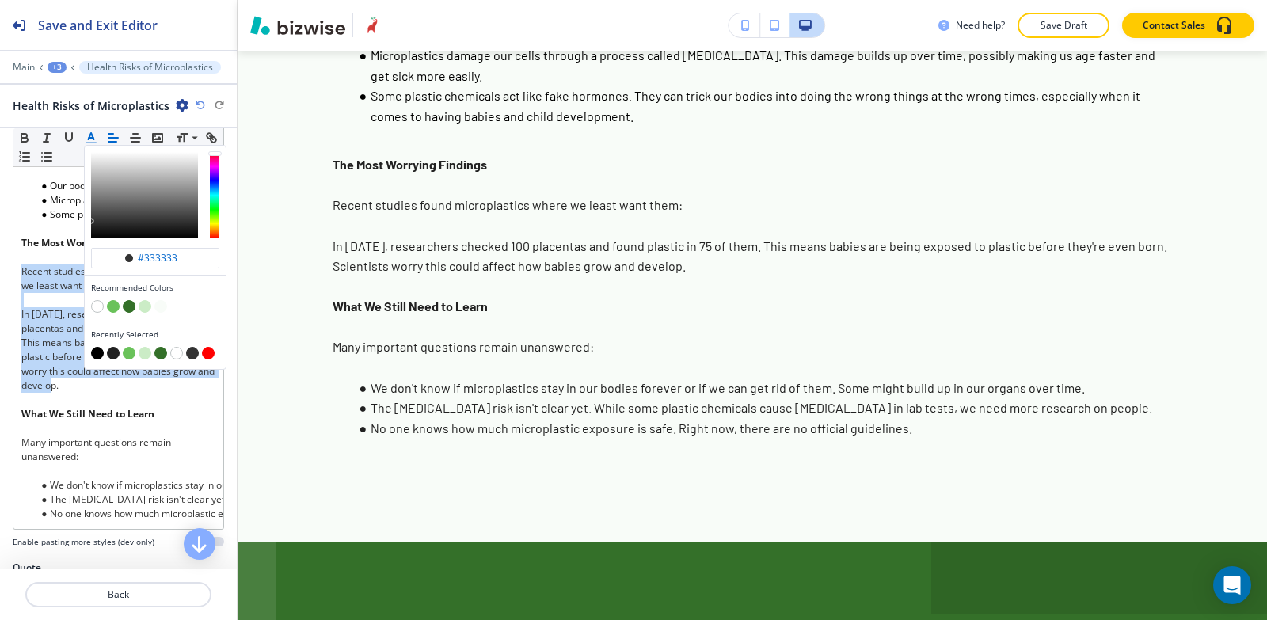
click at [94, 356] on button "button" at bounding box center [97, 353] width 13 height 13
type input "#000000"
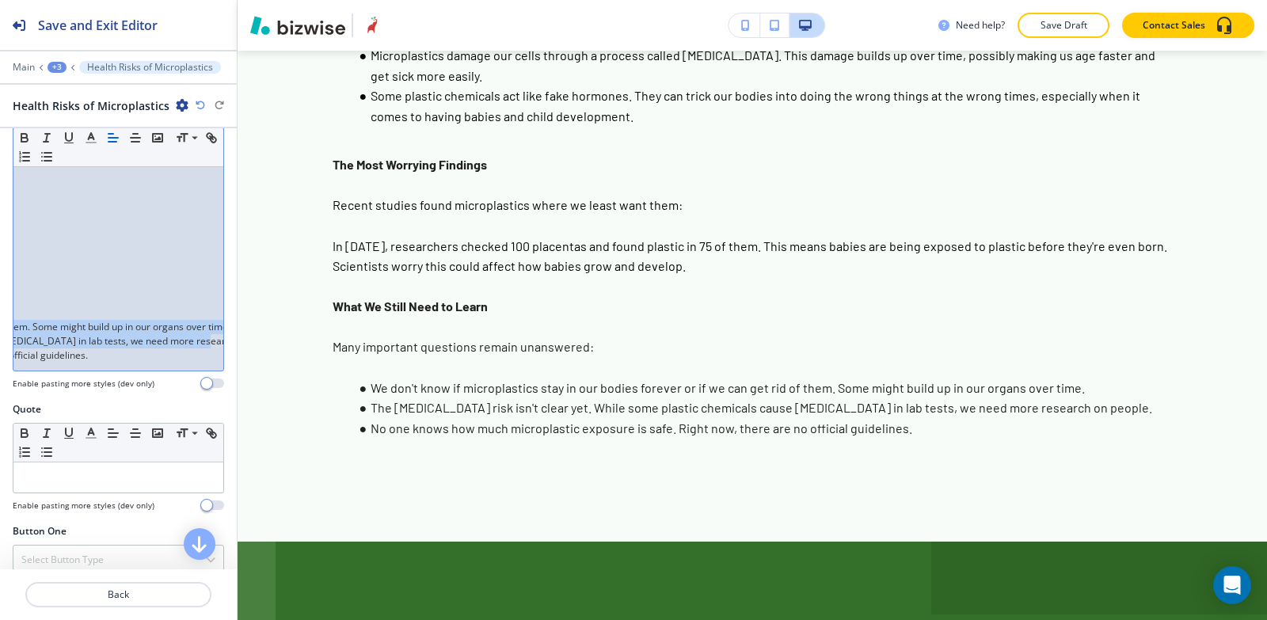
scroll to position [0, 665]
drag, startPoint x: 20, startPoint y: 328, endPoint x: 19, endPoint y: 166, distance: 162.4
click at [233, 391] on div "Label Small Normal Large Huge Enable pasting more styles (dev only) Title Small…" at bounding box center [118, 348] width 237 height 441
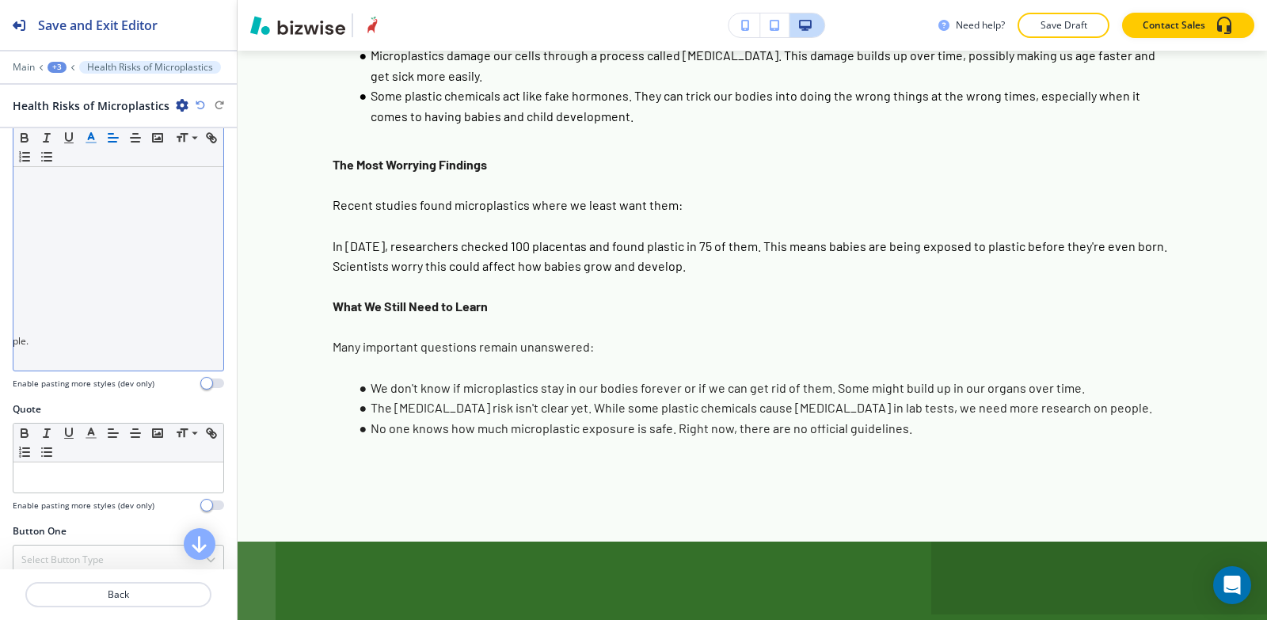
click at [90, 140] on icon "button" at bounding box center [91, 138] width 14 height 14
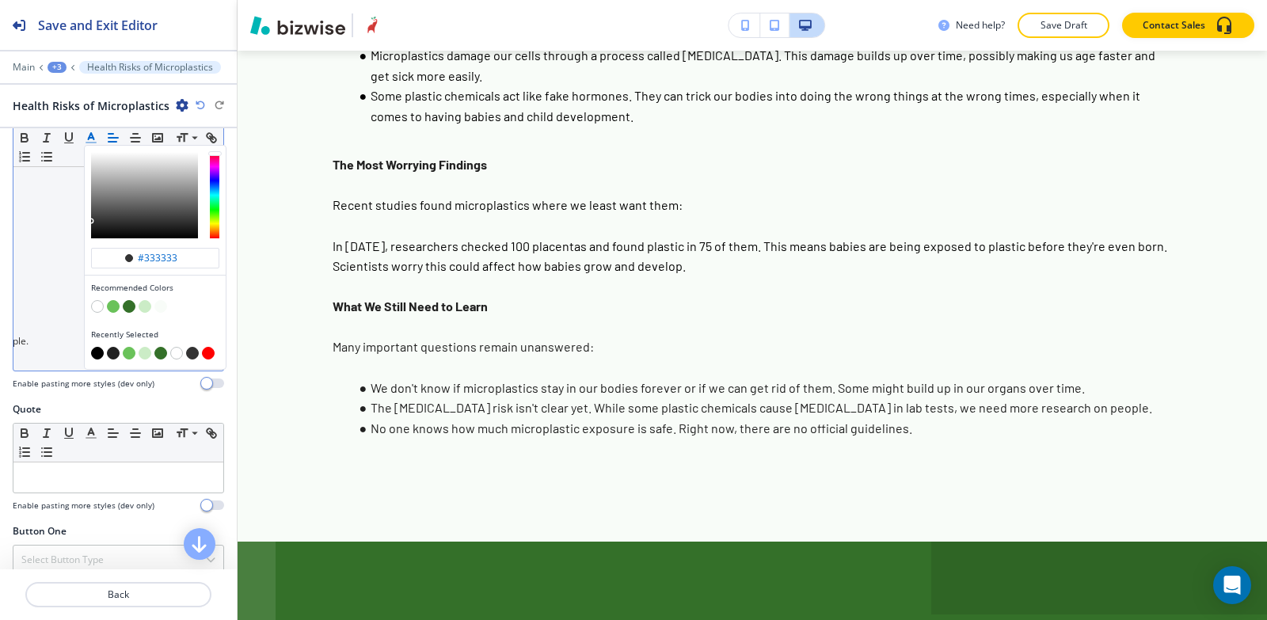
click at [93, 352] on button "button" at bounding box center [97, 353] width 13 height 13
type input "#000000"
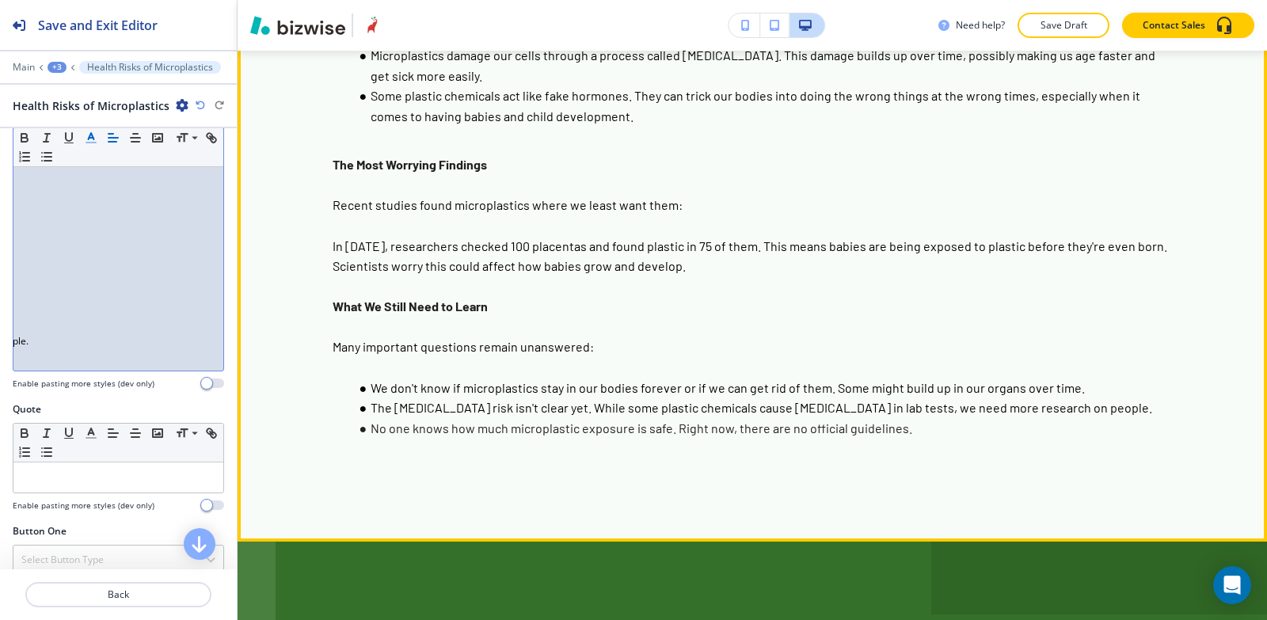
drag, startPoint x: 50, startPoint y: 398, endPoint x: 234, endPoint y: 391, distance: 184.7
click at [247, 402] on div "Save and Exit Editor Main +3 Health Risks of Microplastics Health Risks of Micr…" at bounding box center [633, 310] width 1267 height 620
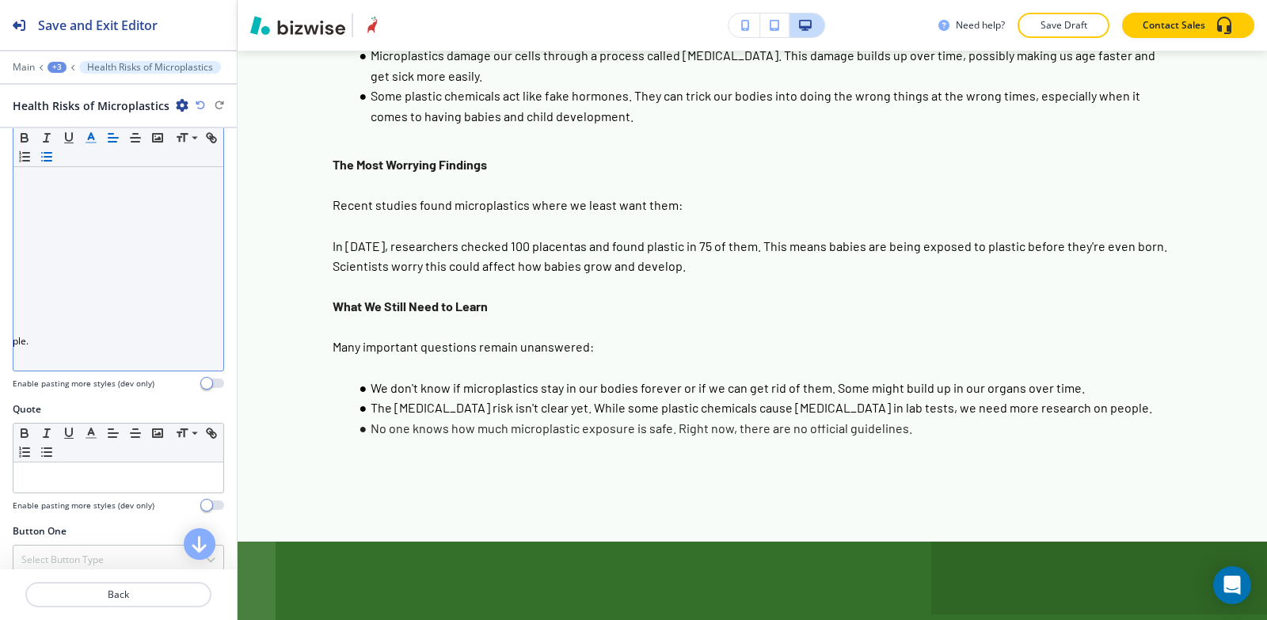
click at [84, 139] on icon "button" at bounding box center [91, 138] width 14 height 14
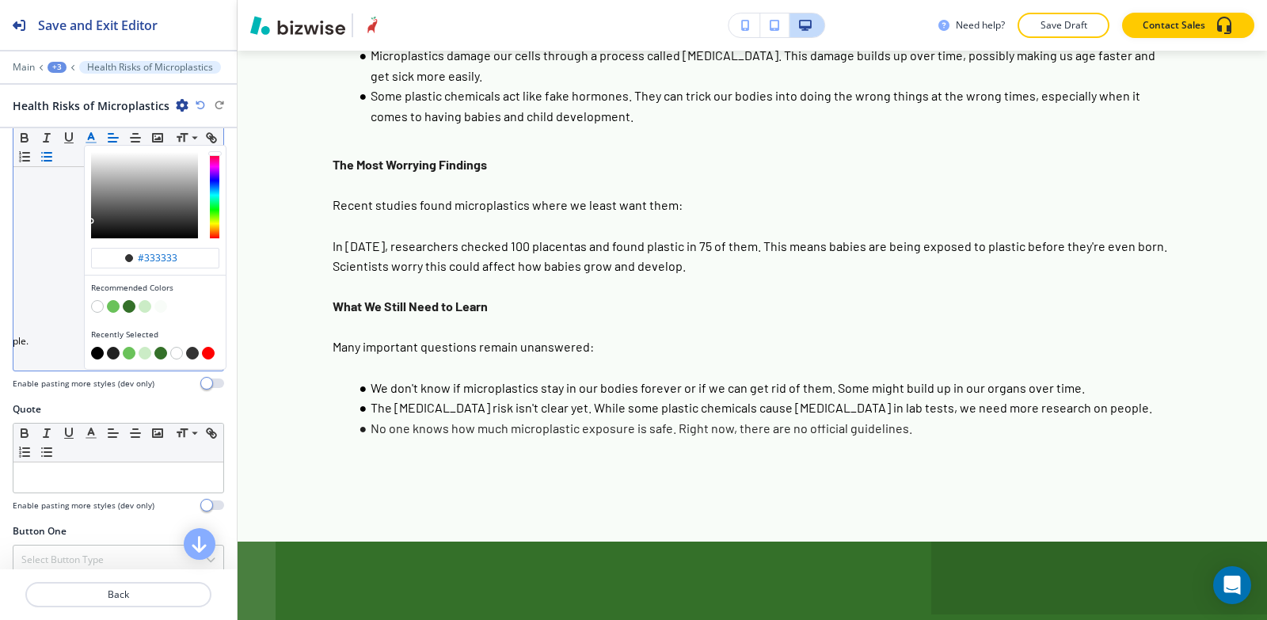
click at [95, 355] on button "button" at bounding box center [97, 353] width 13 height 13
type input "#000000"
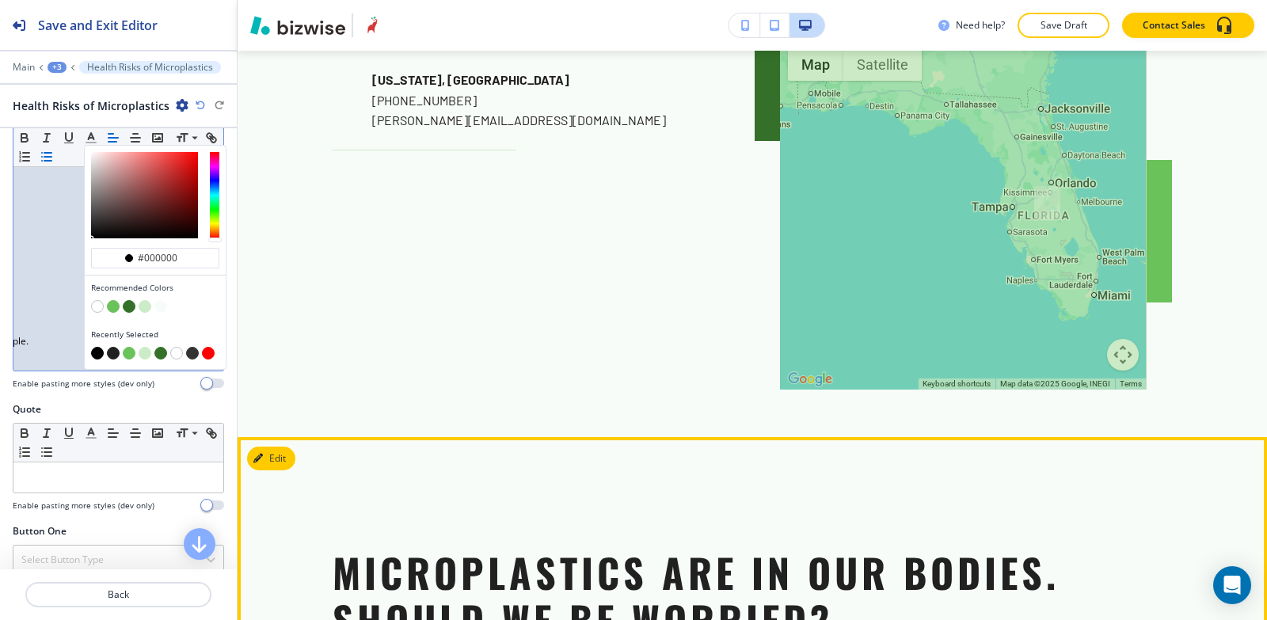
scroll to position [1563, 0]
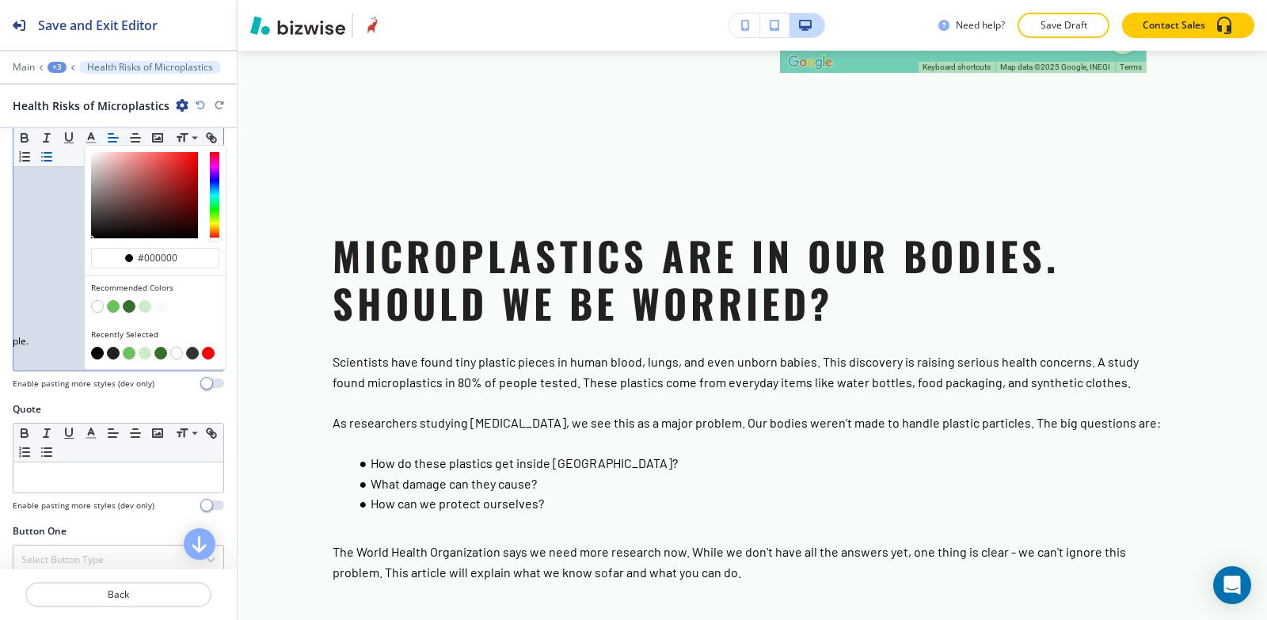
click at [58, 64] on div "+3" at bounding box center [57, 67] width 19 height 11
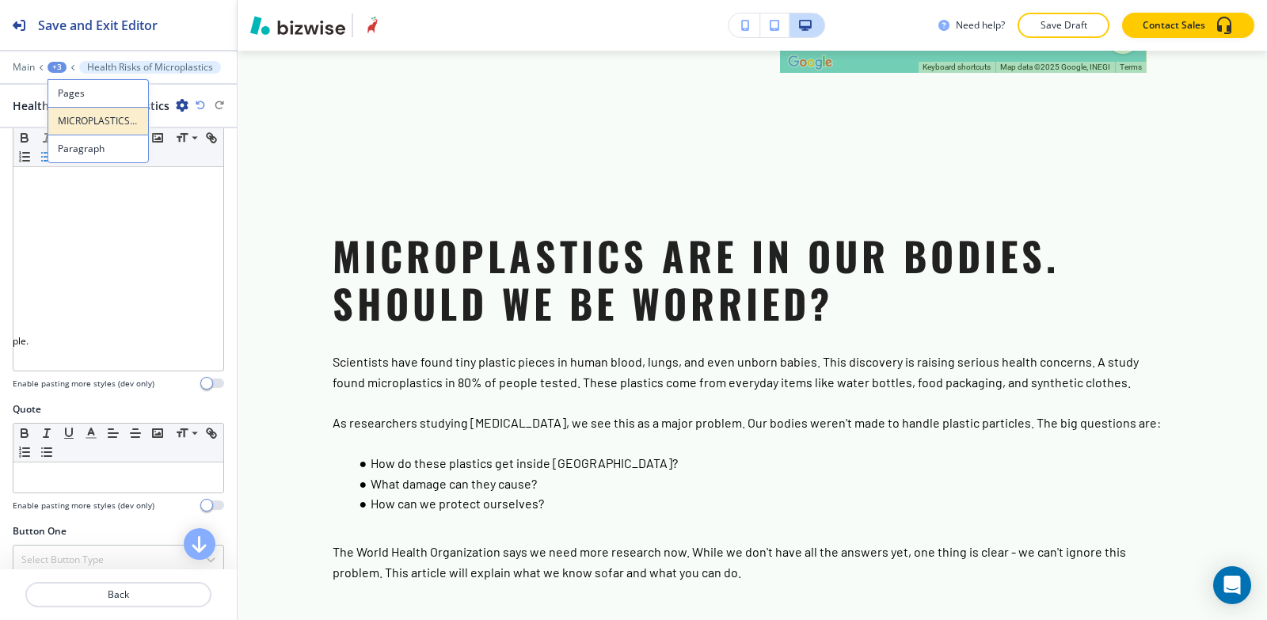
click at [88, 124] on p "MICROPLASTICS IN HUMANS" at bounding box center [98, 121] width 81 height 14
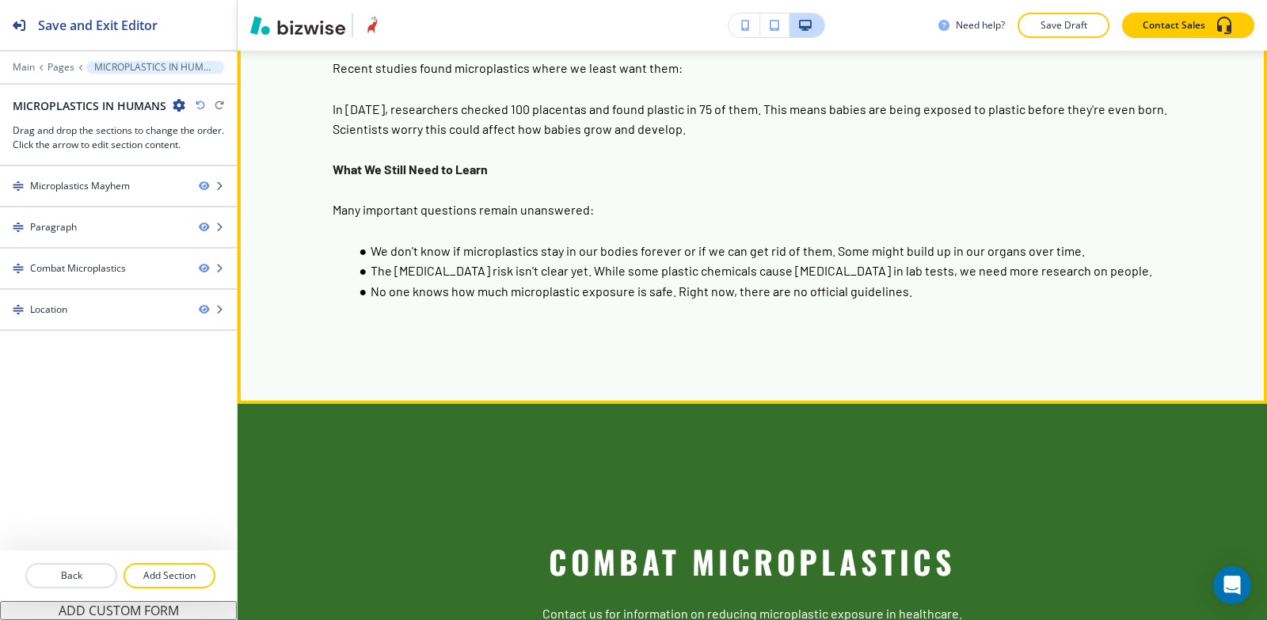
scroll to position [2994, 0]
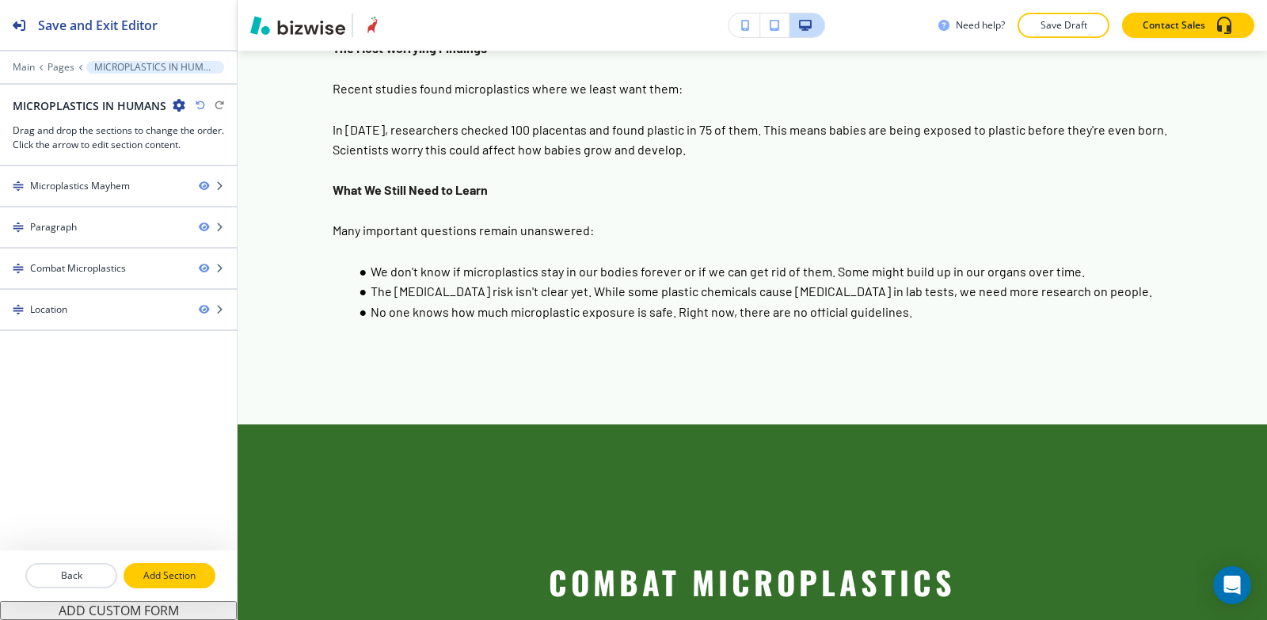
click at [207, 581] on p "Add Section" at bounding box center [169, 576] width 89 height 14
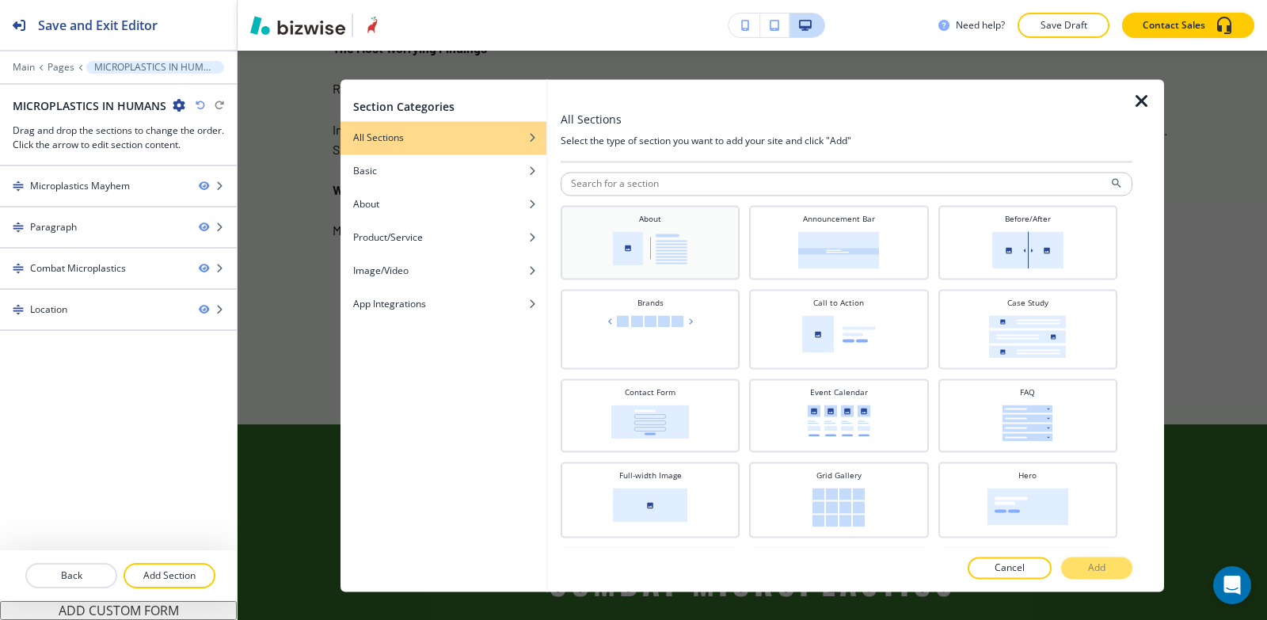
click at [640, 250] on img at bounding box center [650, 248] width 74 height 34
click at [1117, 565] on button "Add" at bounding box center [1096, 568] width 71 height 22
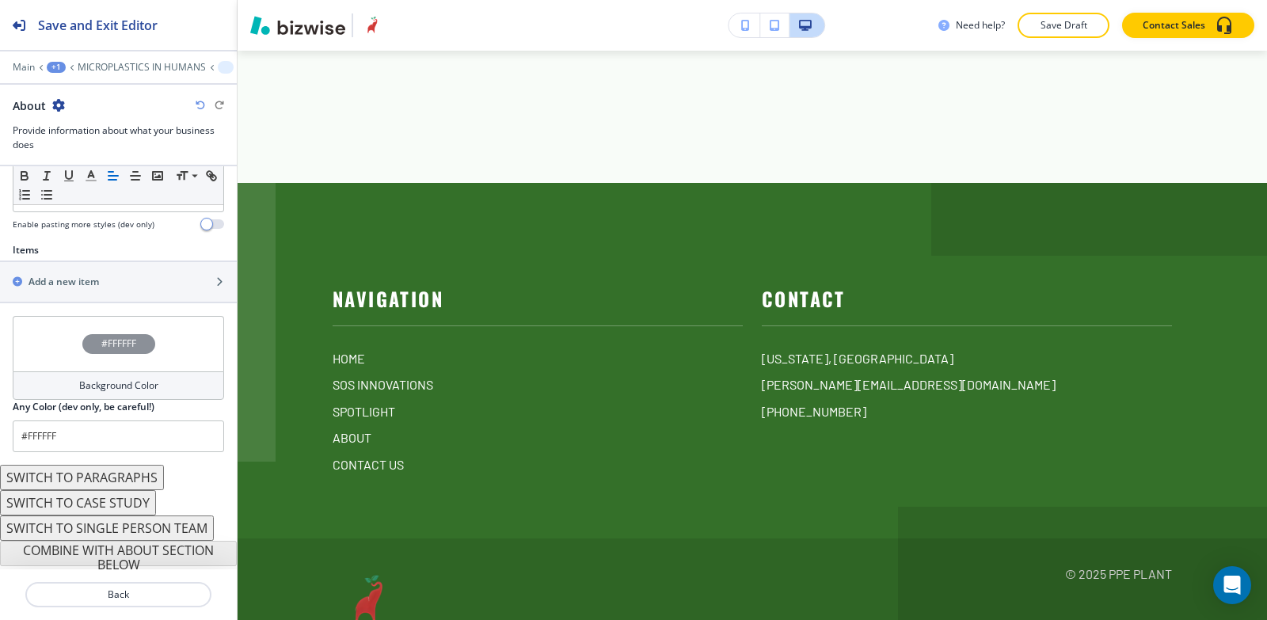
scroll to position [493, 0]
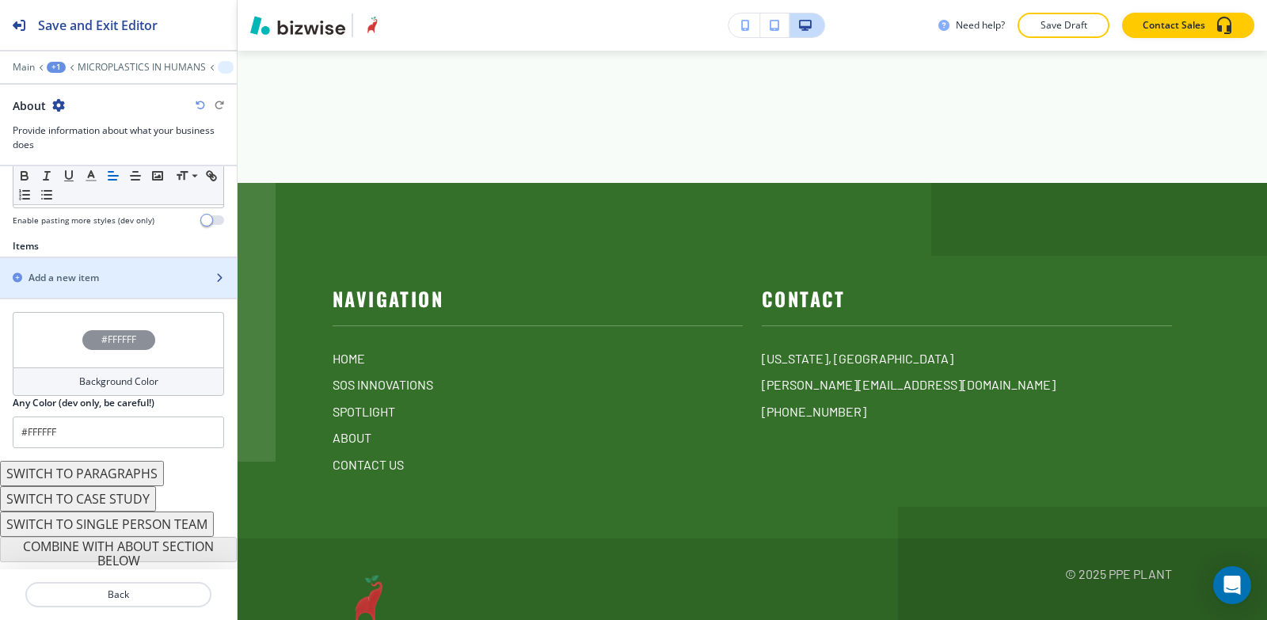
click at [97, 276] on h2 "Add a new item" at bounding box center [64, 278] width 70 height 14
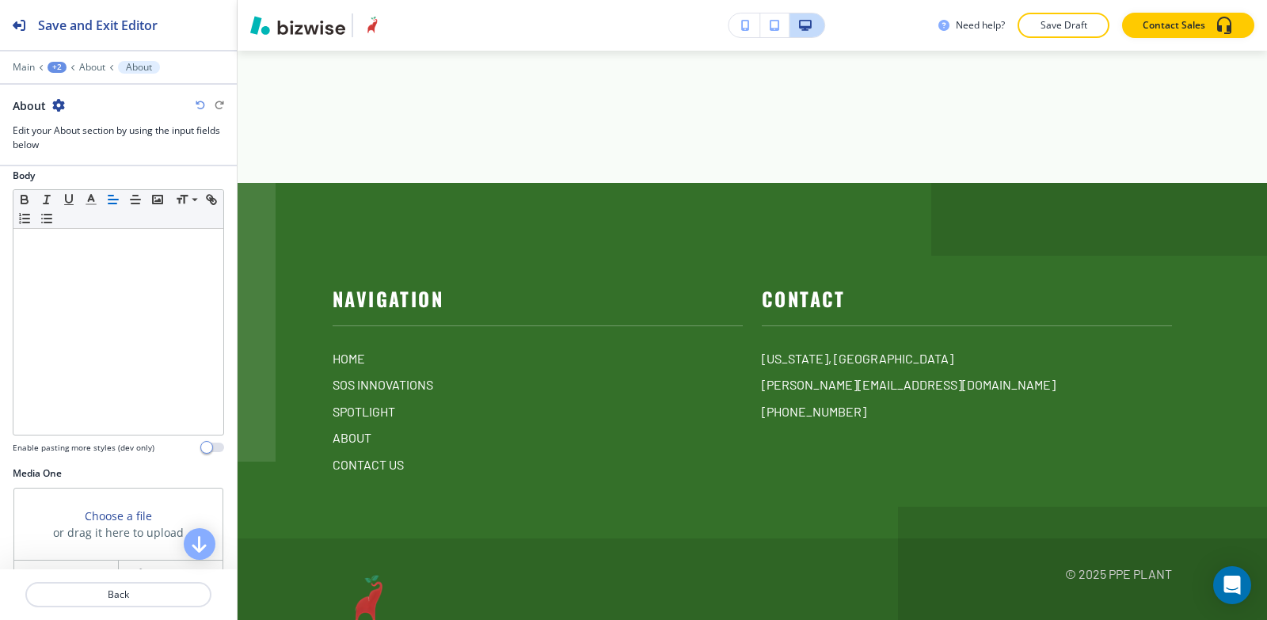
scroll to position [0, 0]
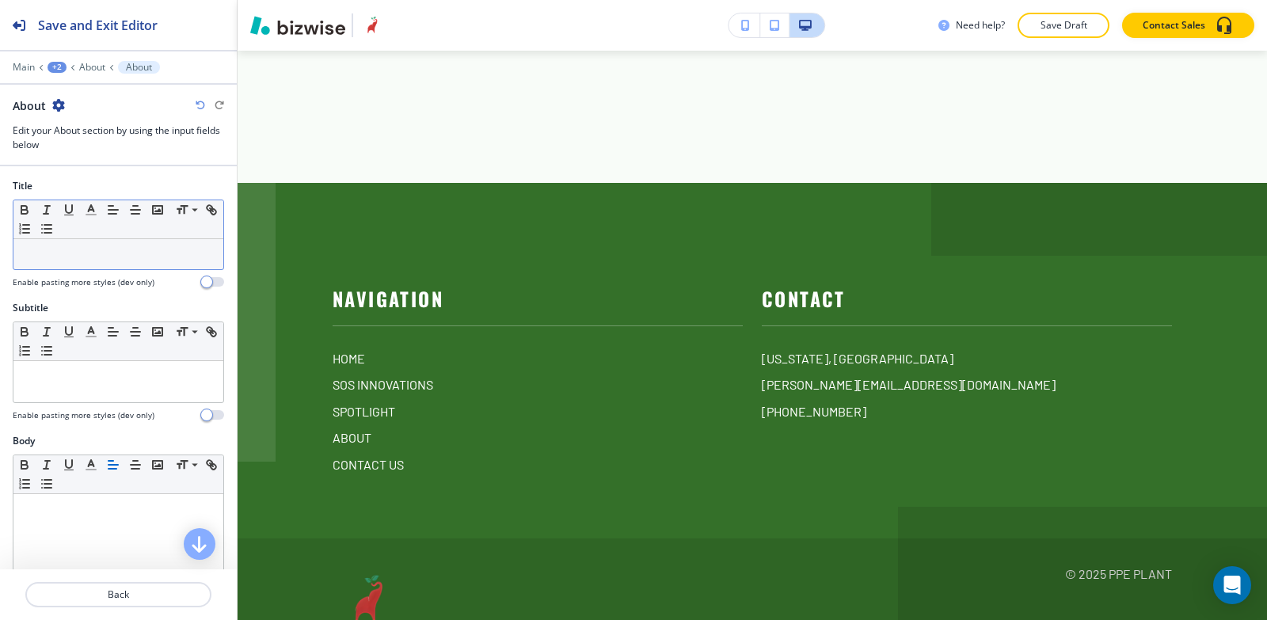
click at [111, 267] on div at bounding box center [118, 254] width 210 height 30
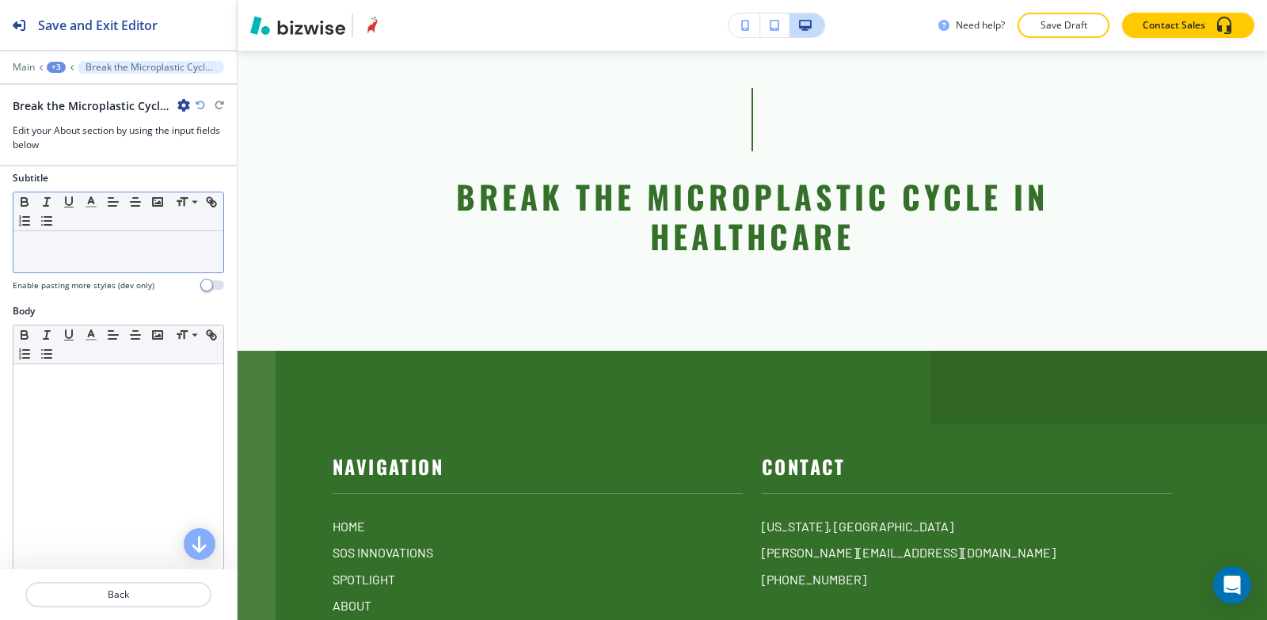
scroll to position [158, 0]
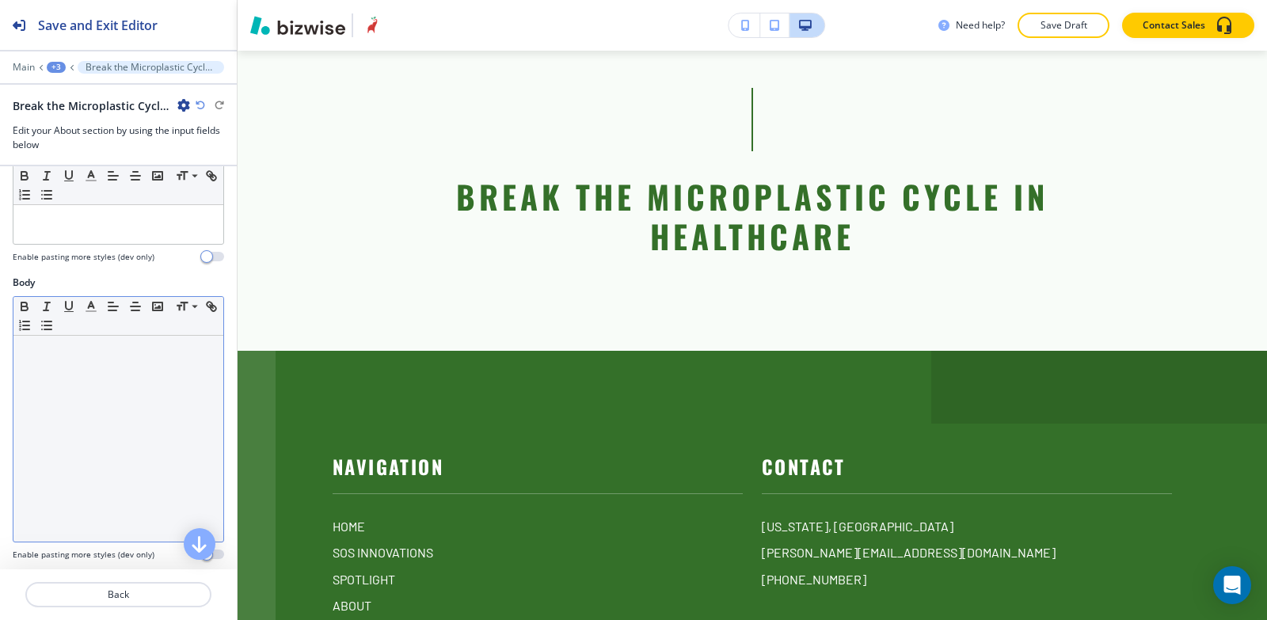
click at [101, 443] on div at bounding box center [118, 439] width 210 height 206
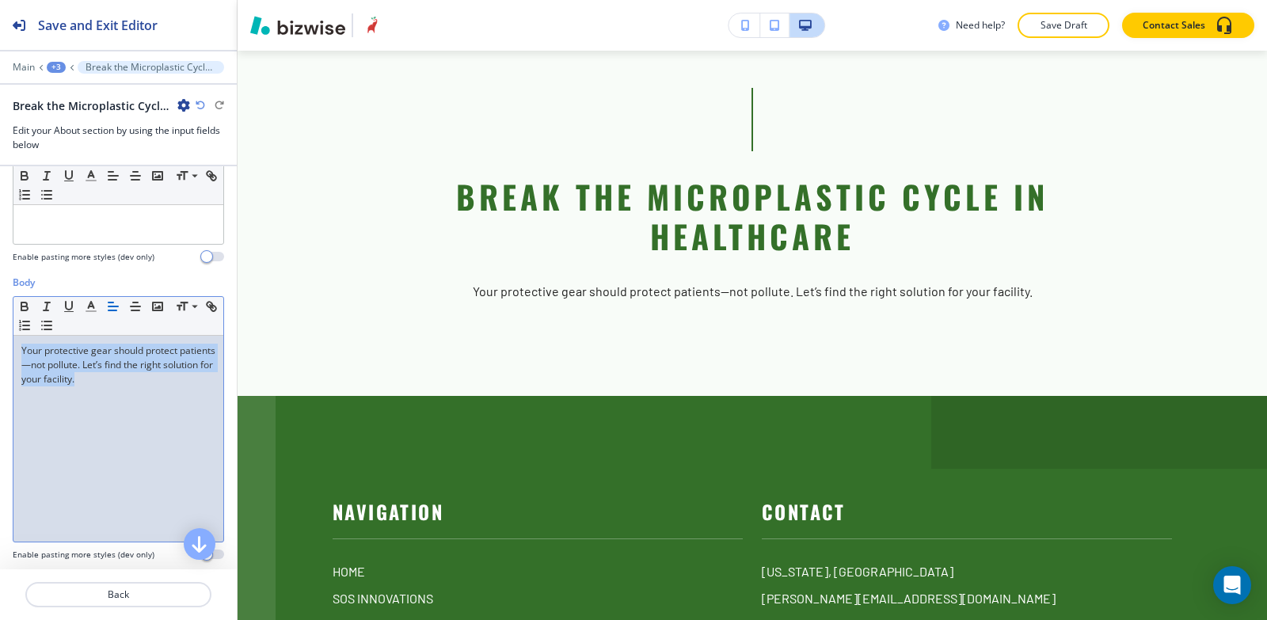
drag, startPoint x: 144, startPoint y: 390, endPoint x: 1, endPoint y: 337, distance: 152.9
click at [1, 337] on div "Body Small Normal Large Huge Your protective gear should protect patients—not p…" at bounding box center [118, 425] width 237 height 298
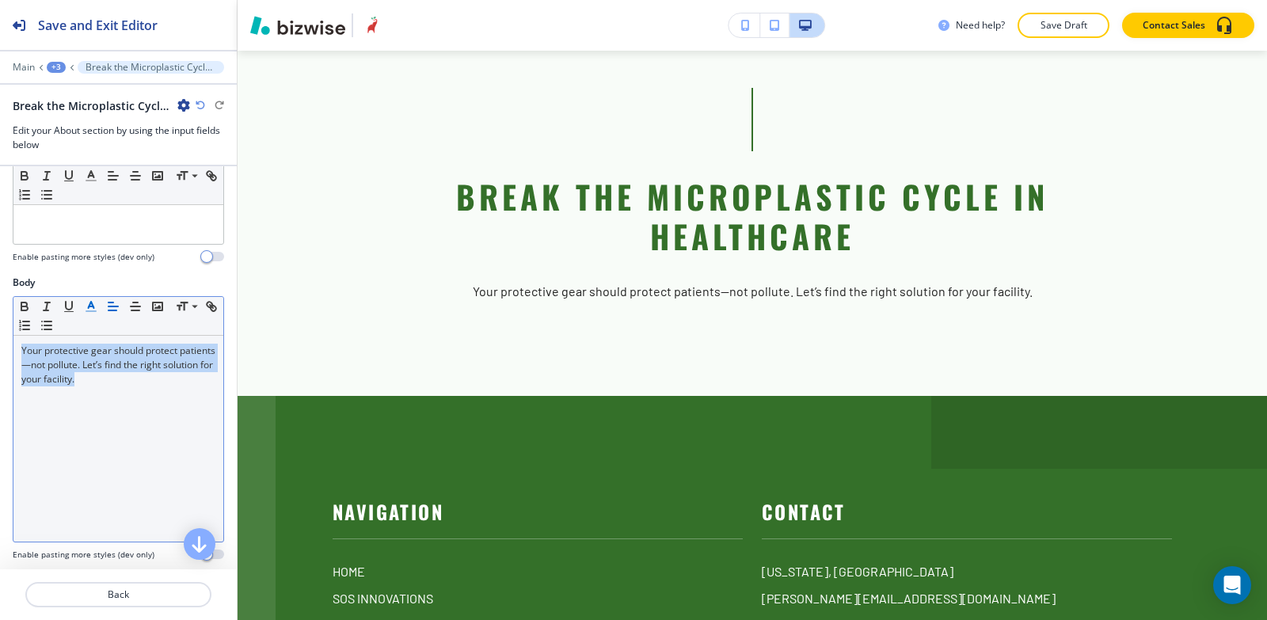
click at [93, 314] on icon "button" at bounding box center [91, 306] width 14 height 14
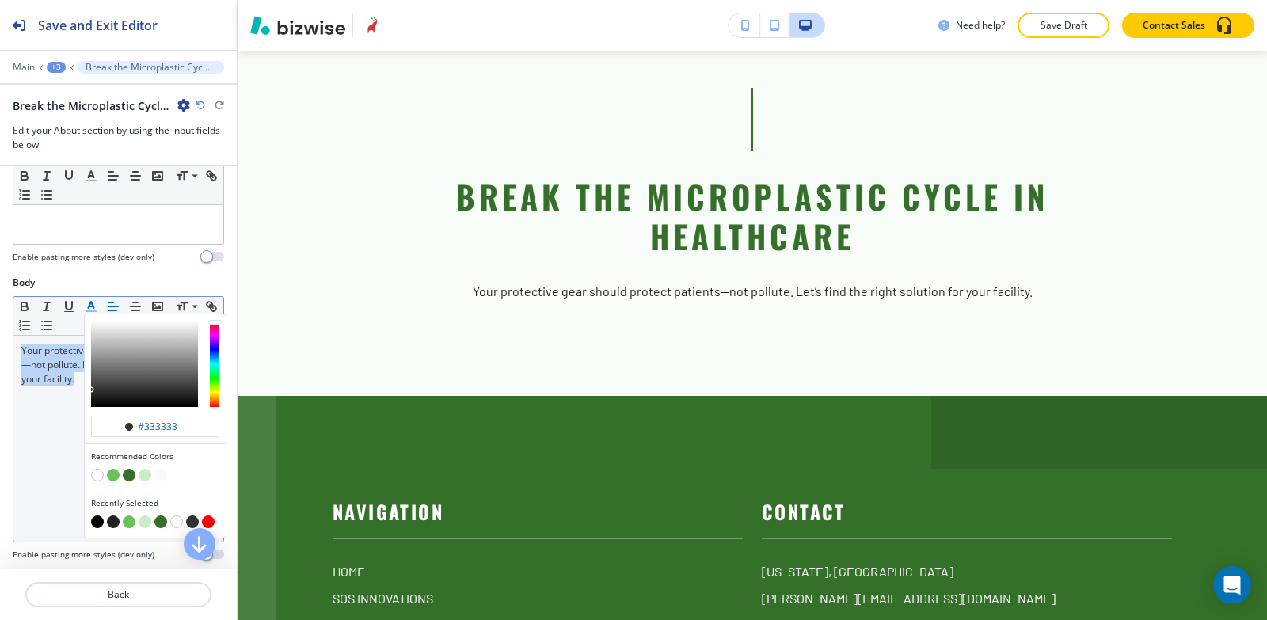
click at [98, 528] on button "button" at bounding box center [97, 522] width 13 height 13
type input "#000000"
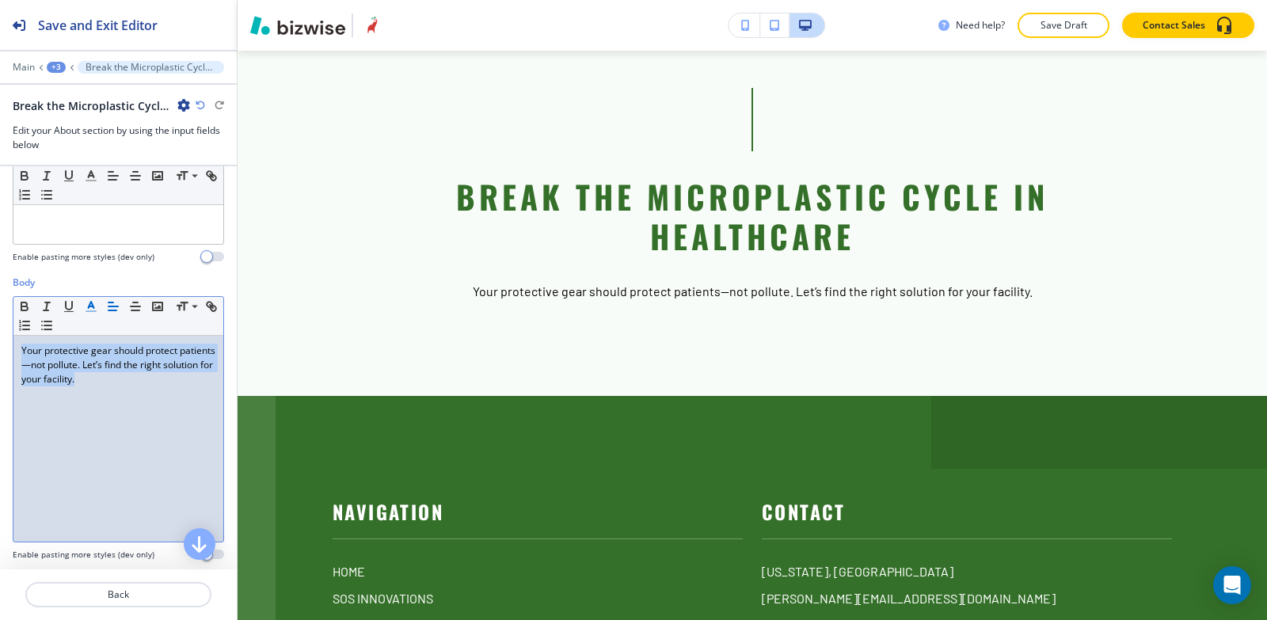
click at [55, 457] on div "Your protective gear should protect patients—not pollute. Let’s find the right …" at bounding box center [118, 439] width 210 height 206
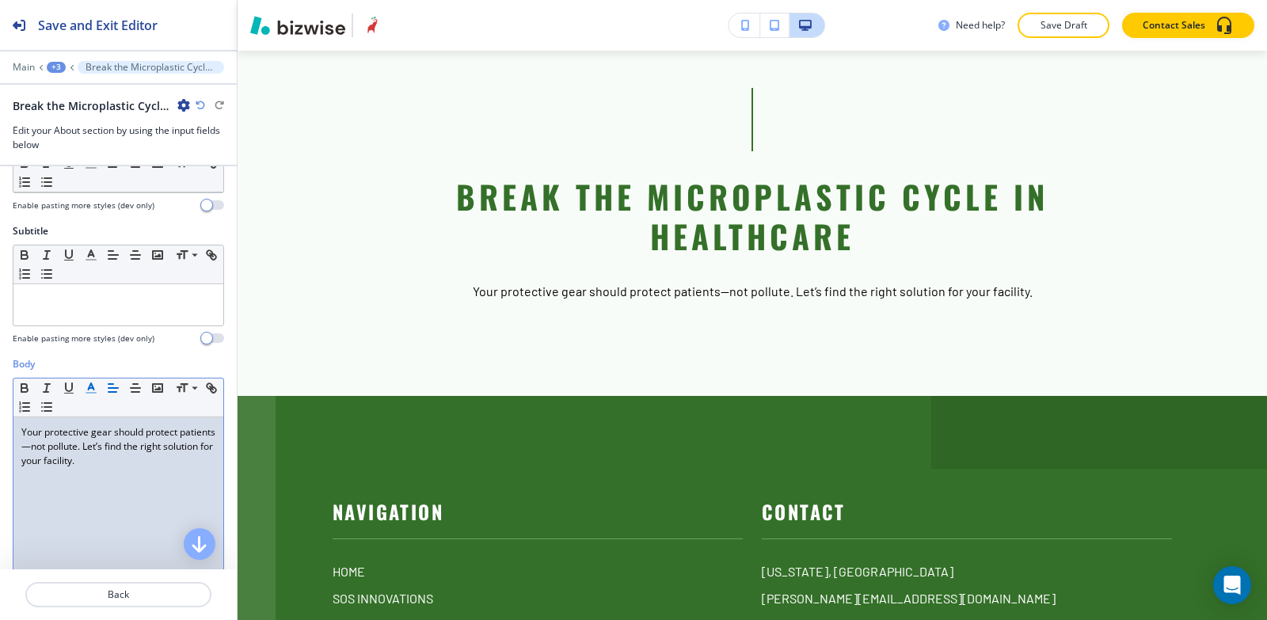
scroll to position [0, 0]
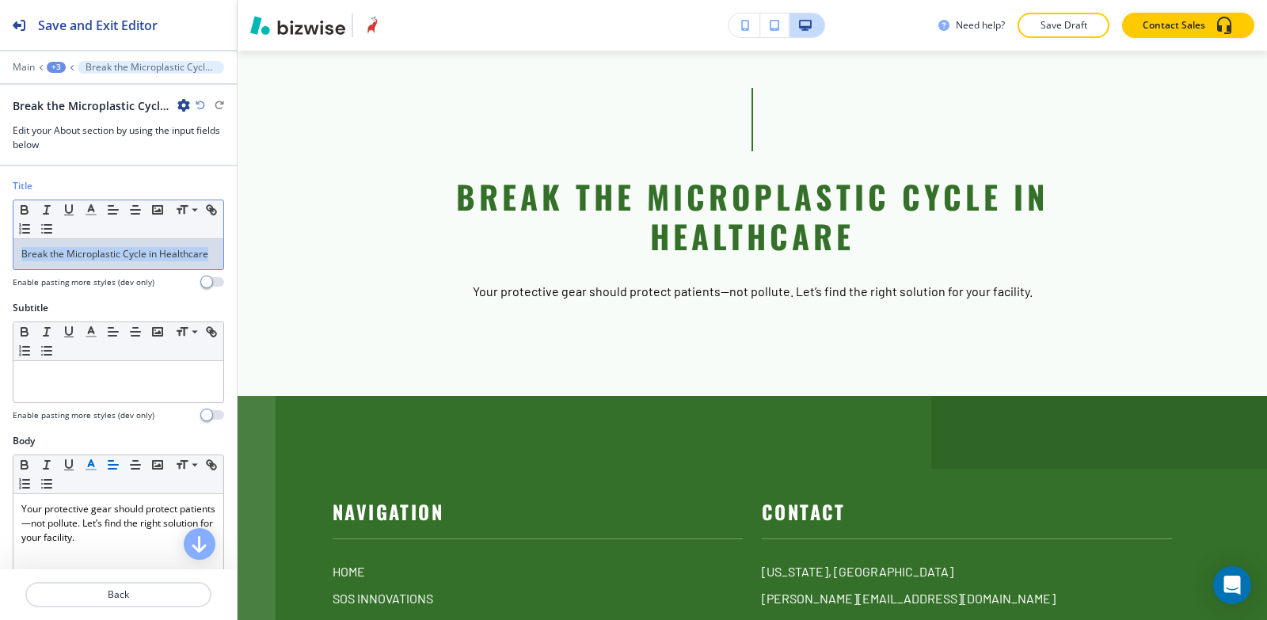
drag, startPoint x: 88, startPoint y: 270, endPoint x: 0, endPoint y: 239, distance: 93.2
click at [0, 239] on div "Title Small Normal Large Huge Break the Microplastic Cycle in Healthcare Enable…" at bounding box center [118, 240] width 237 height 122
click at [88, 209] on icon "button" at bounding box center [91, 210] width 14 height 14
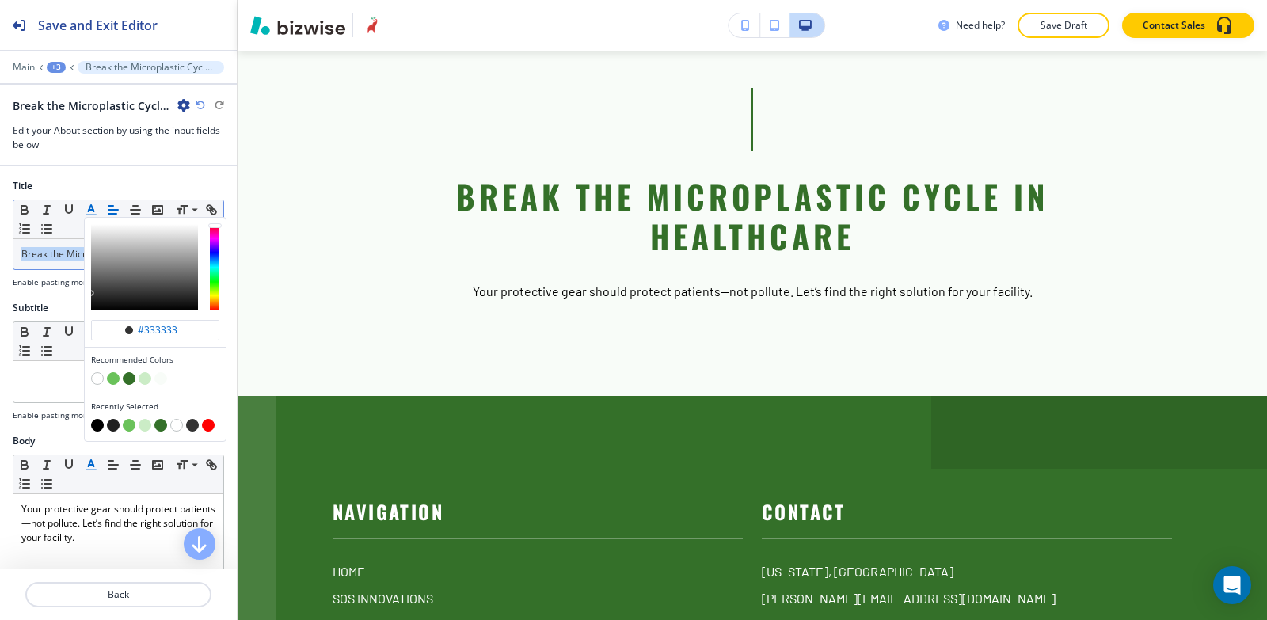
click at [115, 428] on button "button" at bounding box center [113, 425] width 13 height 13
type input "#212121"
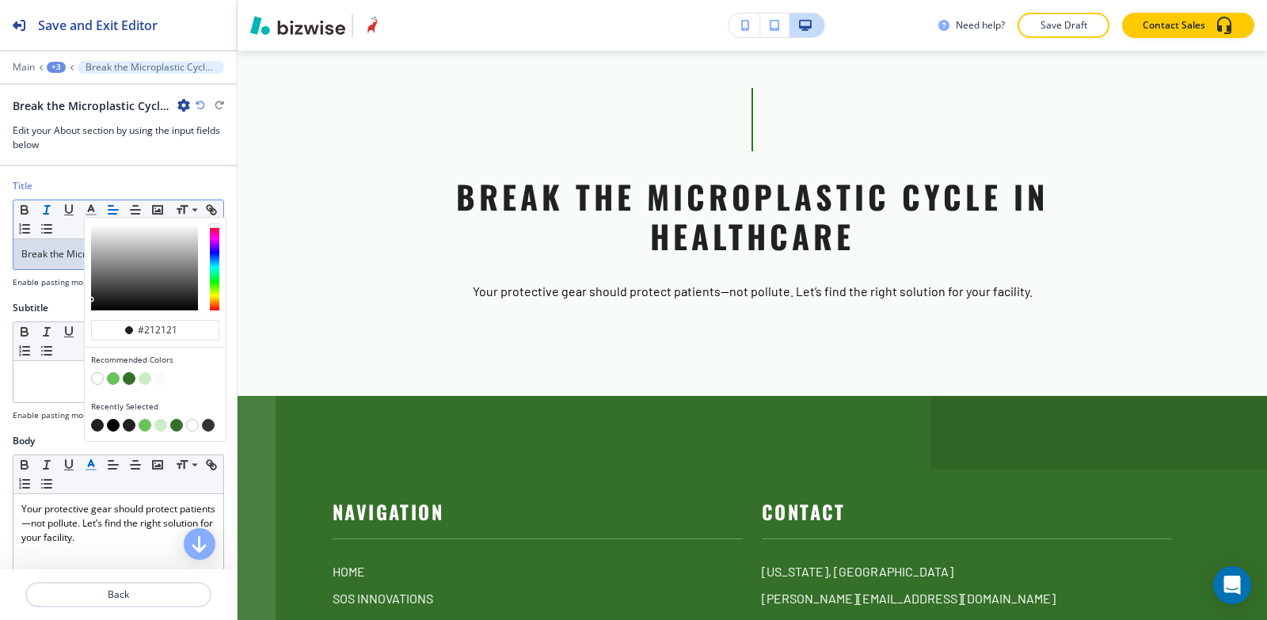
click at [42, 205] on icon "button" at bounding box center [47, 210] width 14 height 14
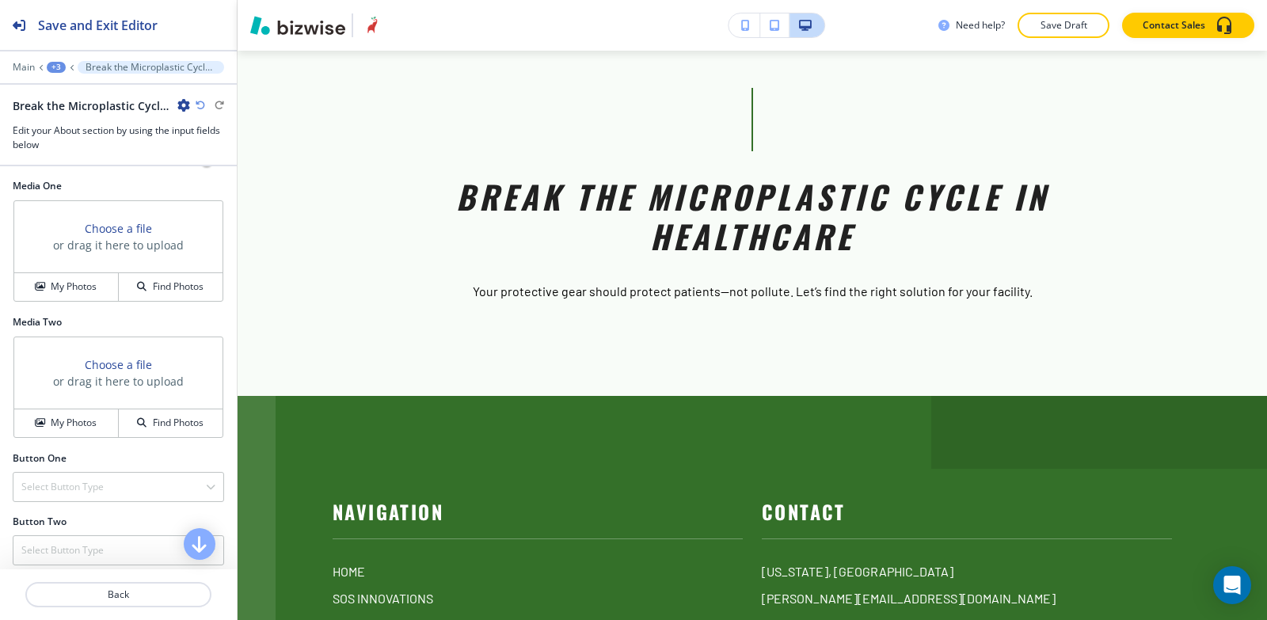
scroll to position [554, 0]
click at [63, 292] on h4 "My Photos" at bounding box center [74, 285] width 46 height 14
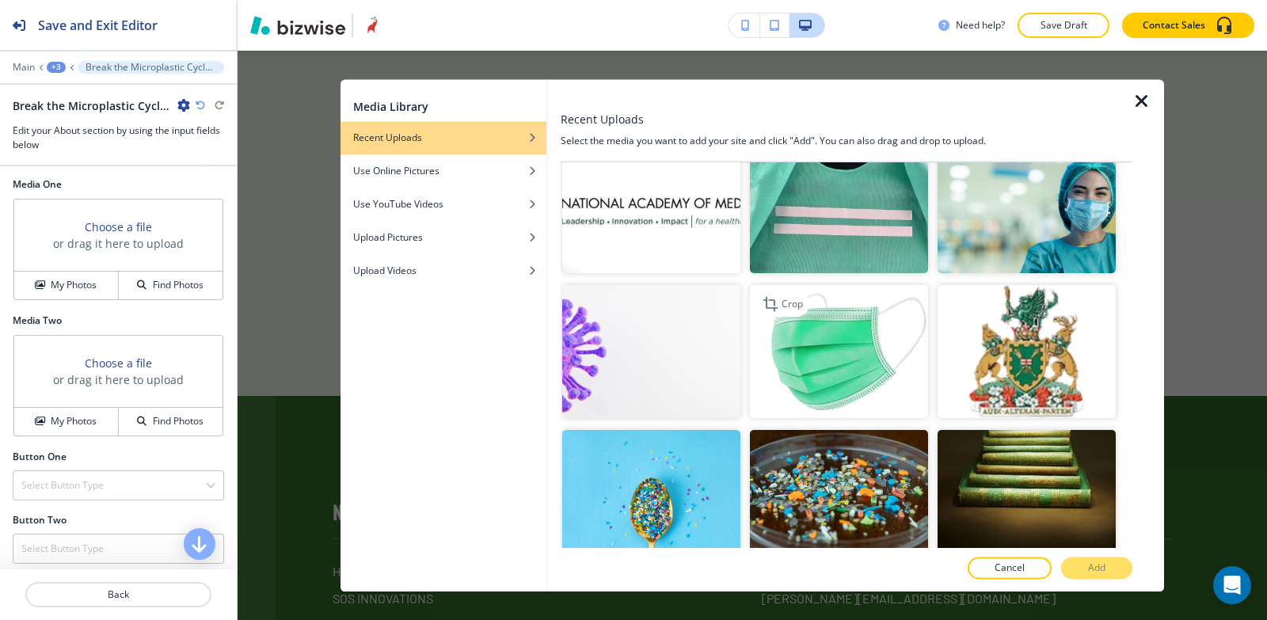
scroll to position [1426, 0]
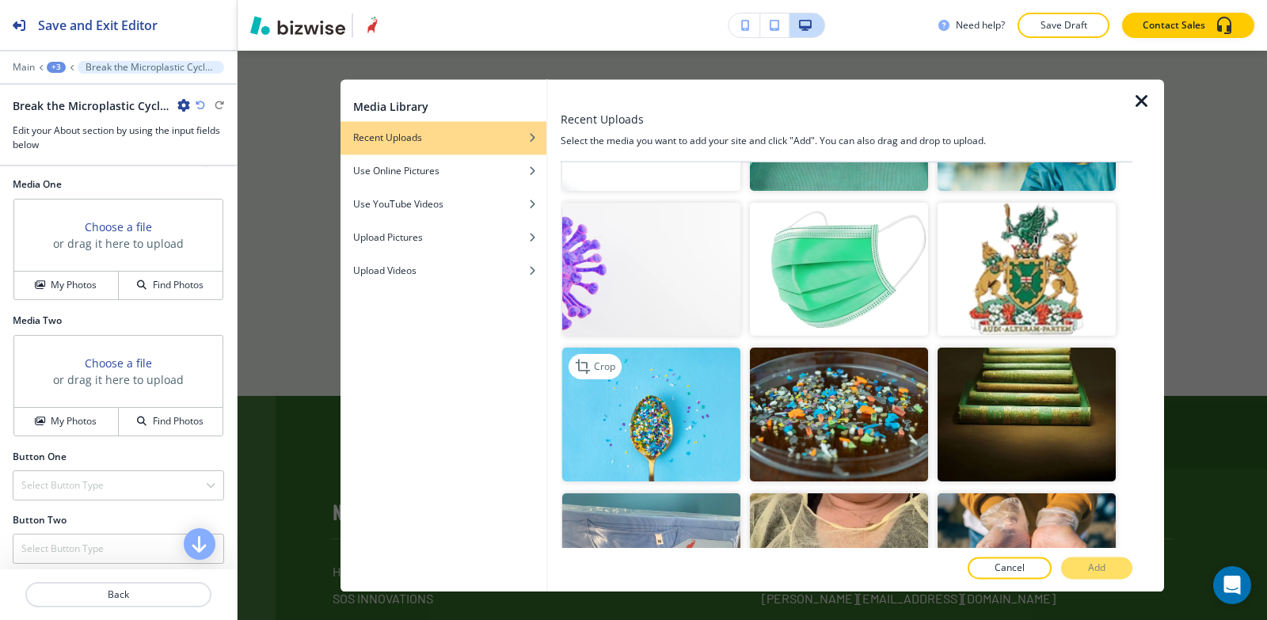
click at [711, 434] on img "button" at bounding box center [651, 416] width 178 height 134
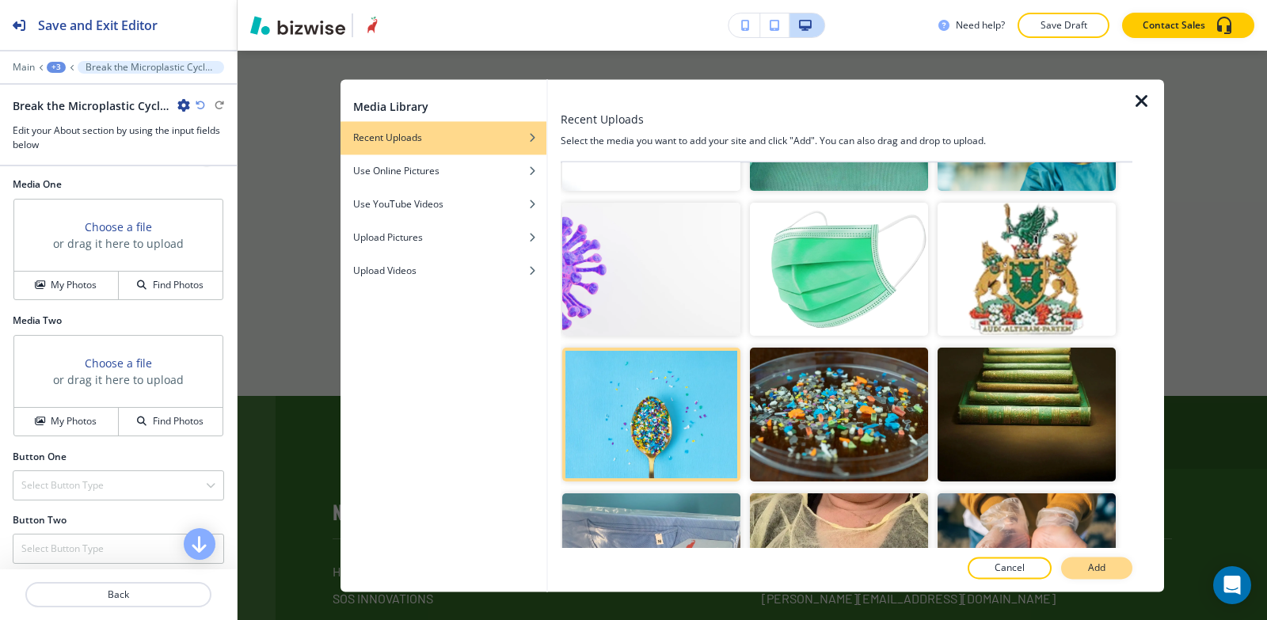
click at [1074, 566] on button "Add" at bounding box center [1096, 568] width 71 height 22
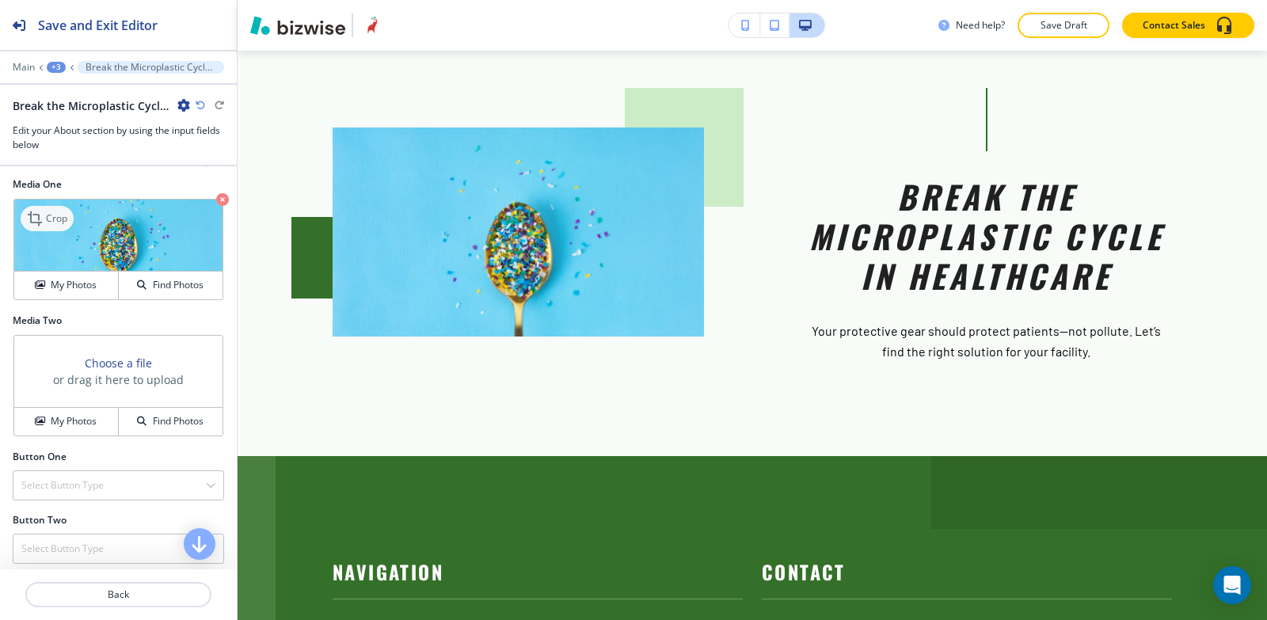
click at [48, 226] on p "Crop" at bounding box center [56, 218] width 21 height 14
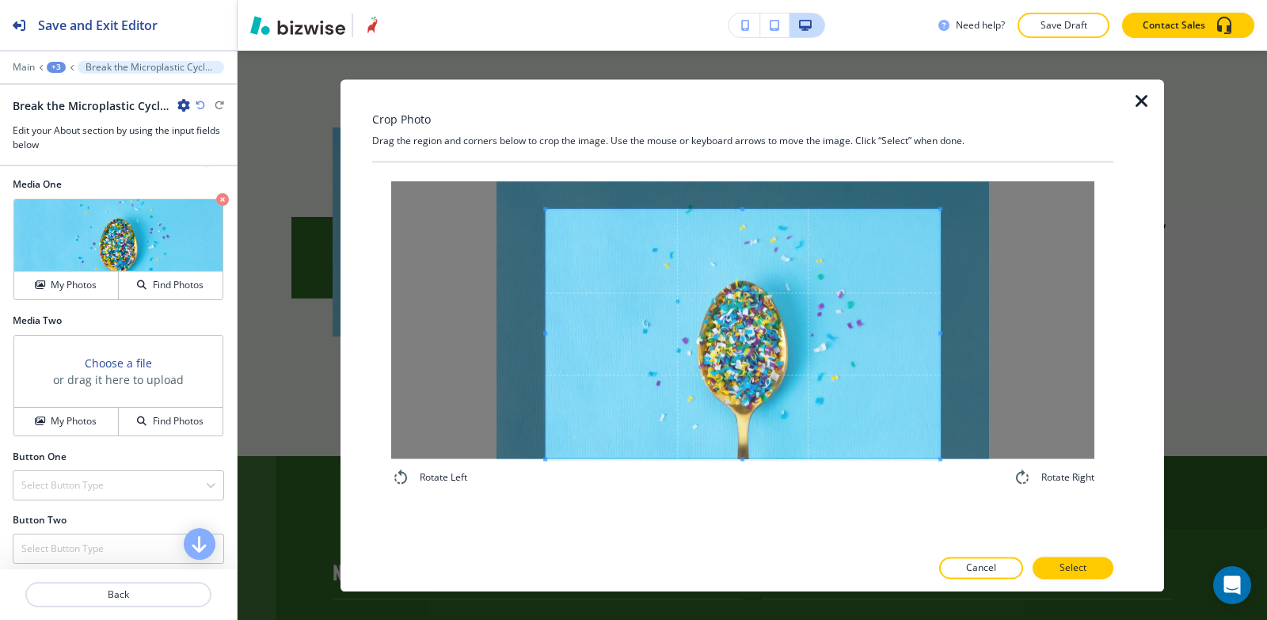
click at [736, 500] on div "Rotate Left Rotate Right" at bounding box center [742, 334] width 741 height 344
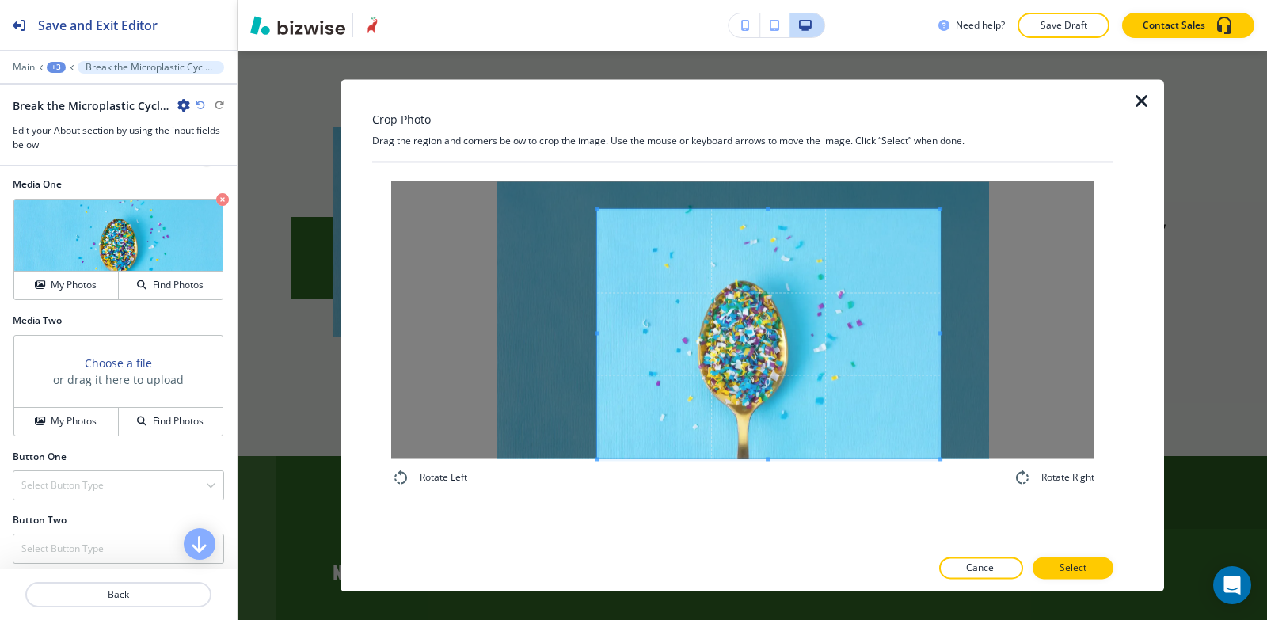
click at [597, 308] on div at bounding box center [768, 334] width 343 height 250
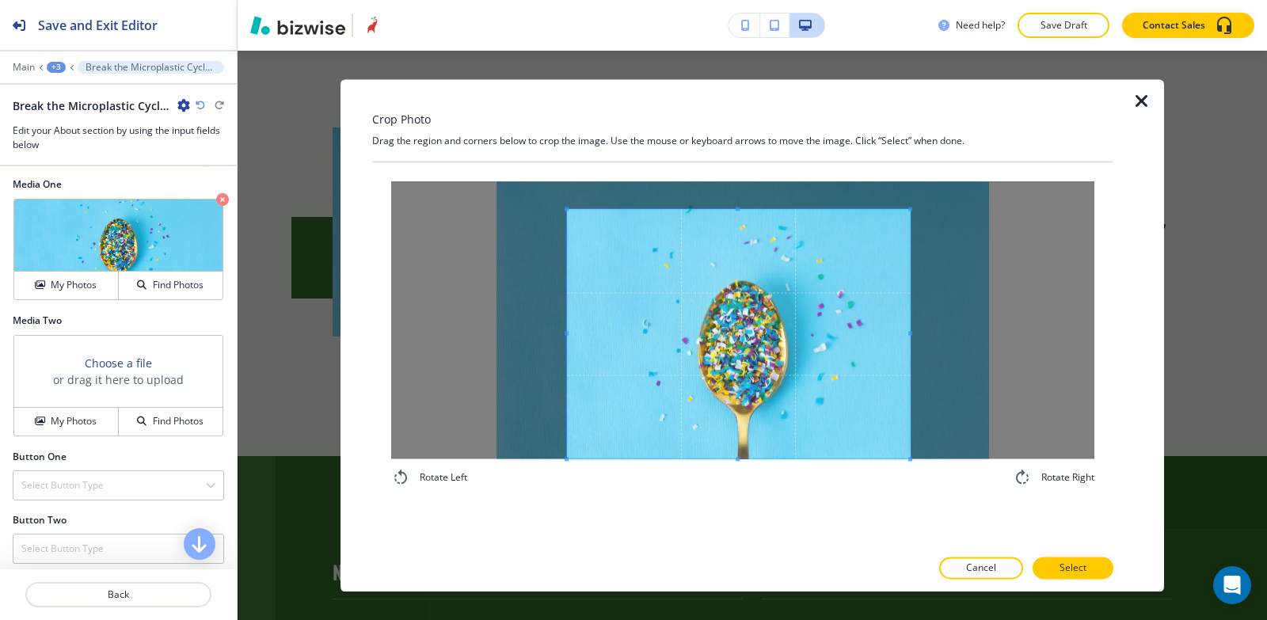
click at [736, 330] on span at bounding box center [738, 334] width 343 height 250
click at [746, 192] on span at bounding box center [738, 194] width 343 height 4
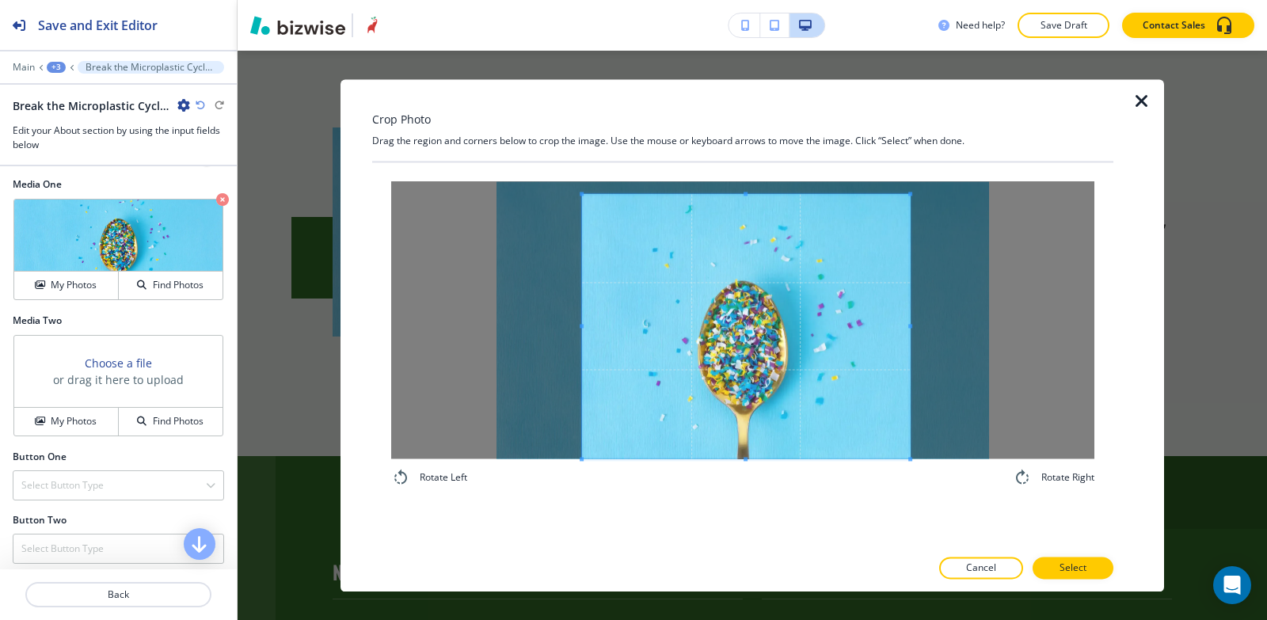
click at [584, 322] on div at bounding box center [746, 326] width 328 height 265
click at [723, 355] on span at bounding box center [748, 326] width 328 height 265
click at [1061, 570] on p "Select" at bounding box center [1073, 568] width 27 height 14
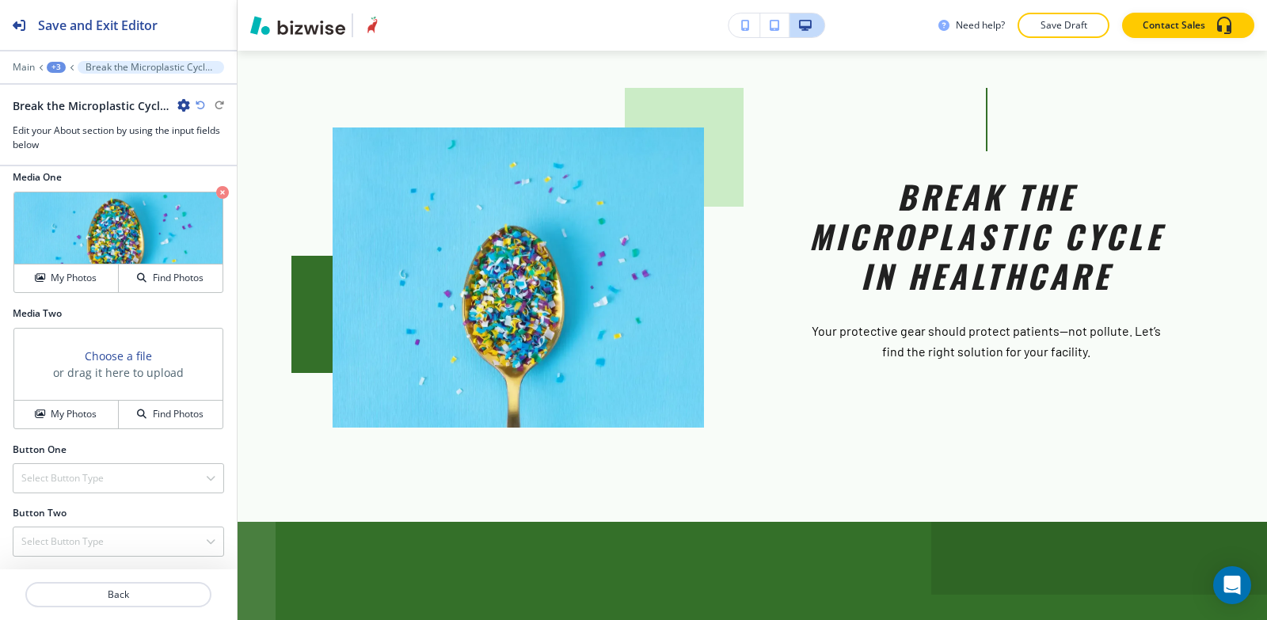
scroll to position [576, 0]
click at [75, 478] on h4 "Select Button Type" at bounding box center [62, 478] width 82 height 14
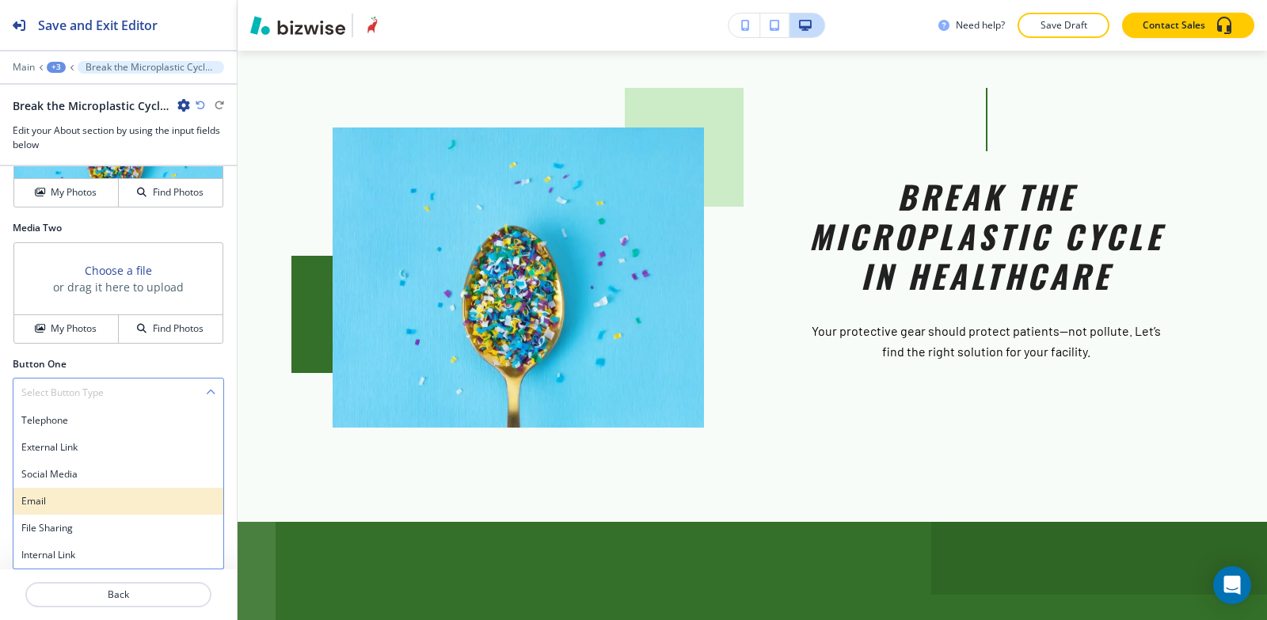
scroll to position [661, 0]
click at [63, 556] on h4 "Internal Link" at bounding box center [118, 555] width 194 height 14
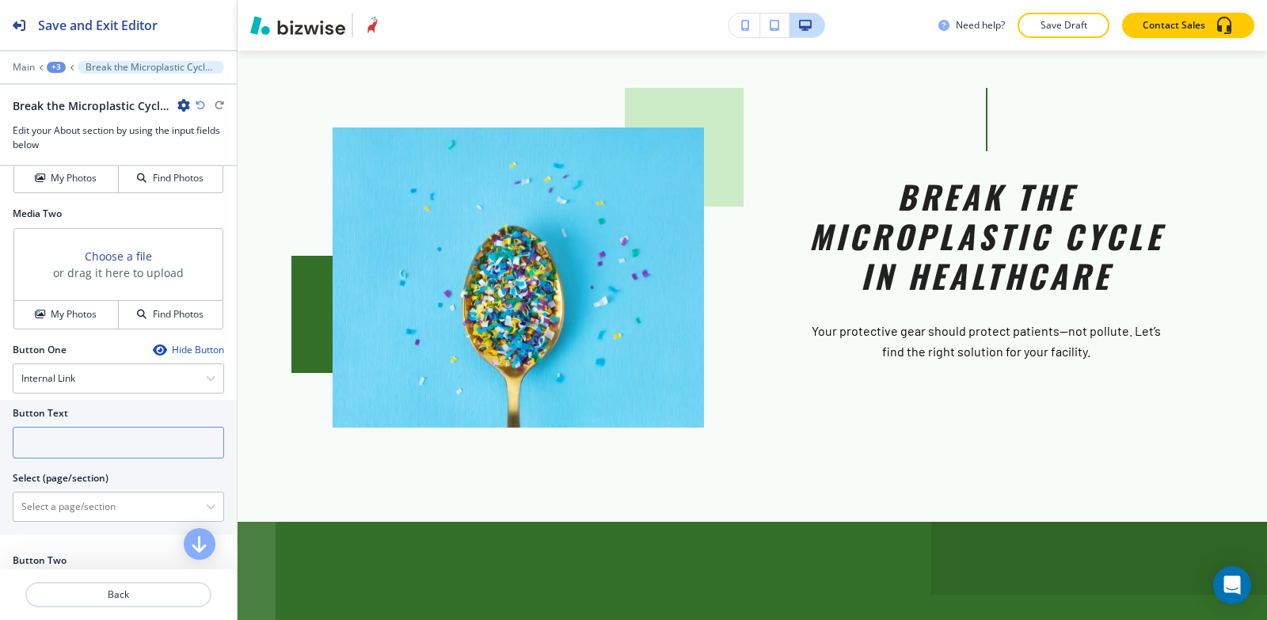
click at [42, 454] on input "text" at bounding box center [118, 443] width 211 height 32
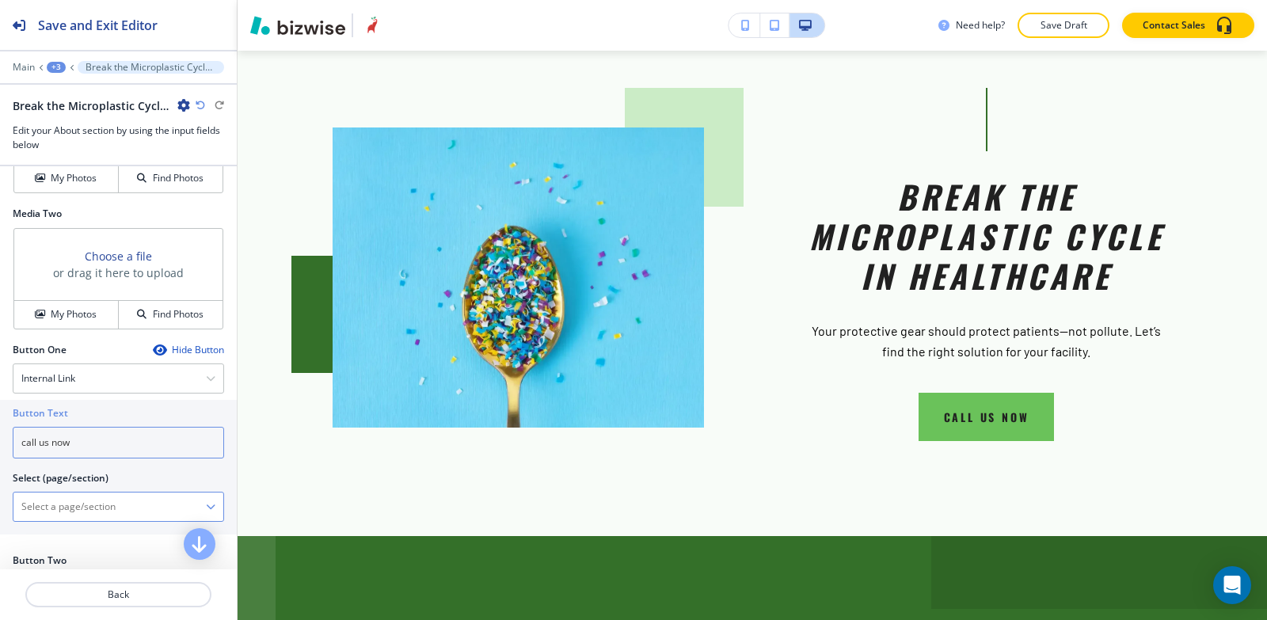
scroll to position [723, 0]
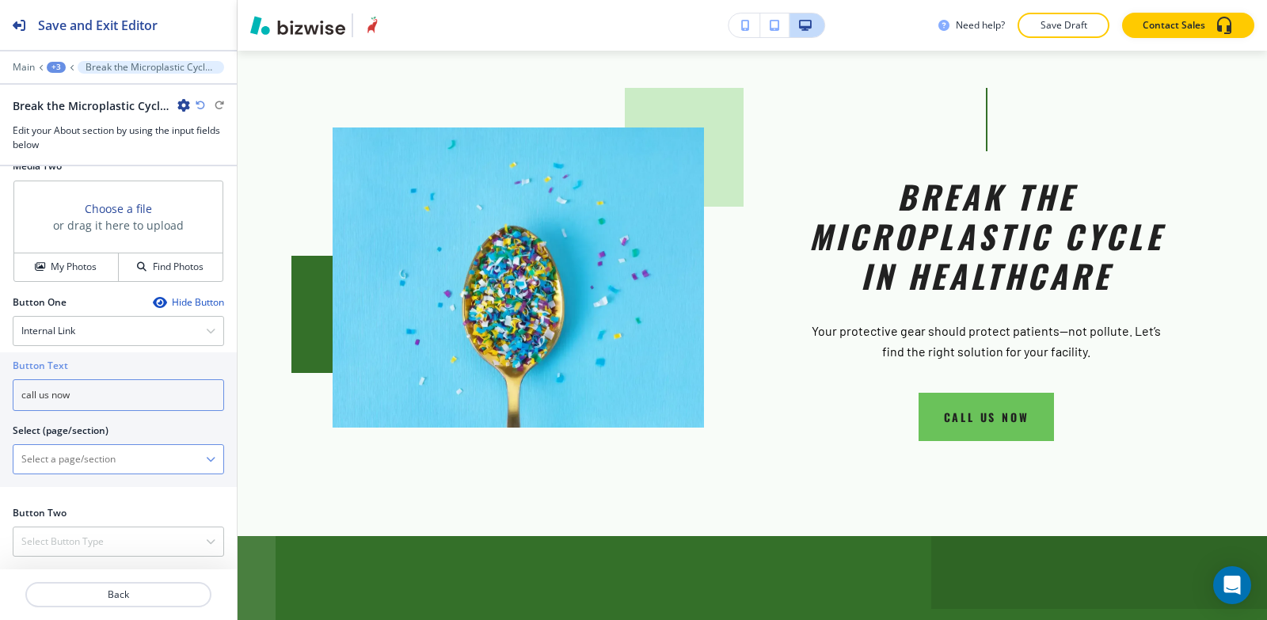
type input "call us now"
click at [42, 467] on \(page\/section\) "Manual Input" at bounding box center [109, 459] width 192 height 27
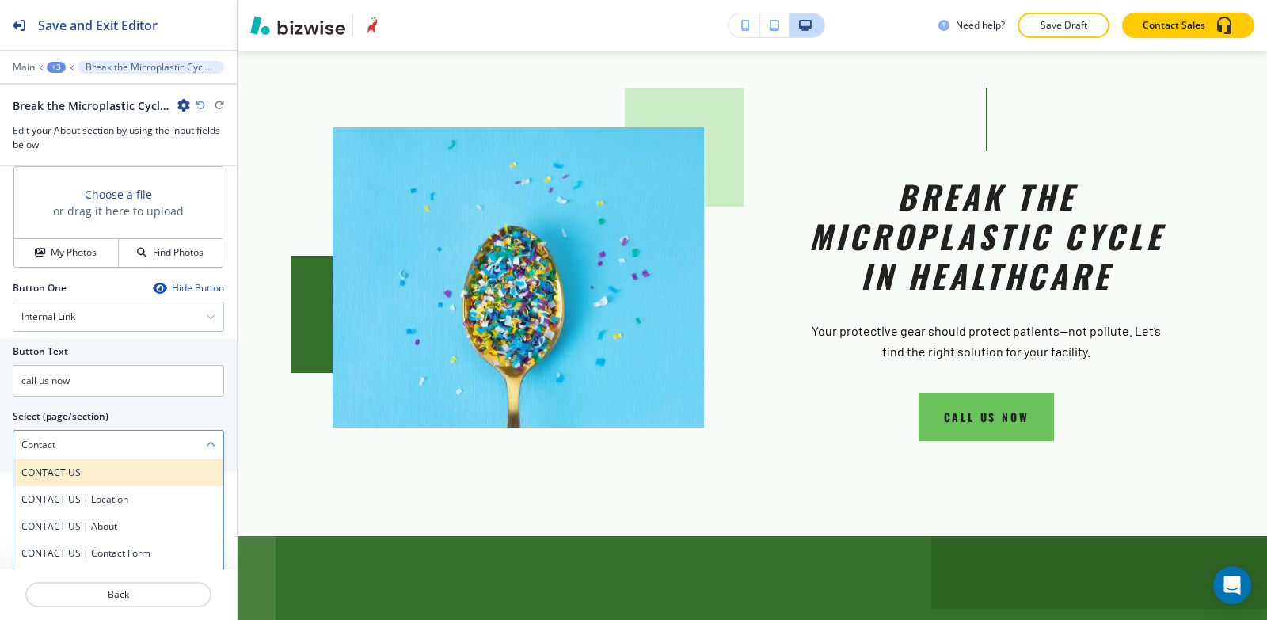
click at [47, 480] on h4 "CONTACT US" at bounding box center [118, 473] width 194 height 14
type \(page\/section\) "CONTACT US"
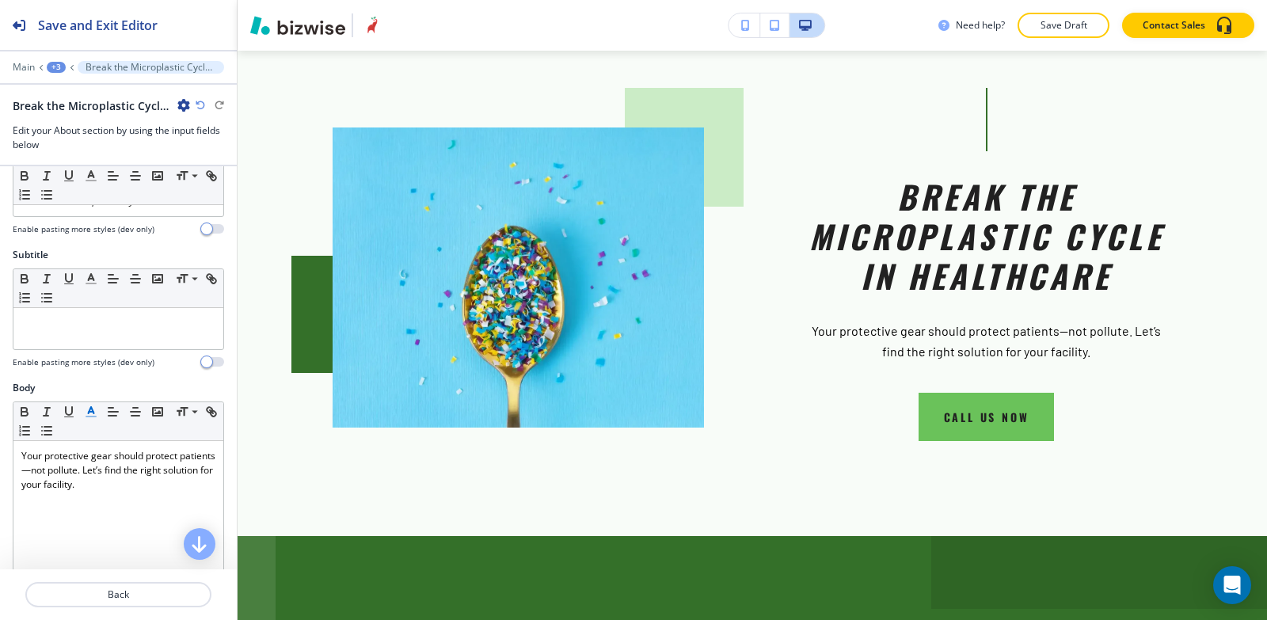
scroll to position [79, 0]
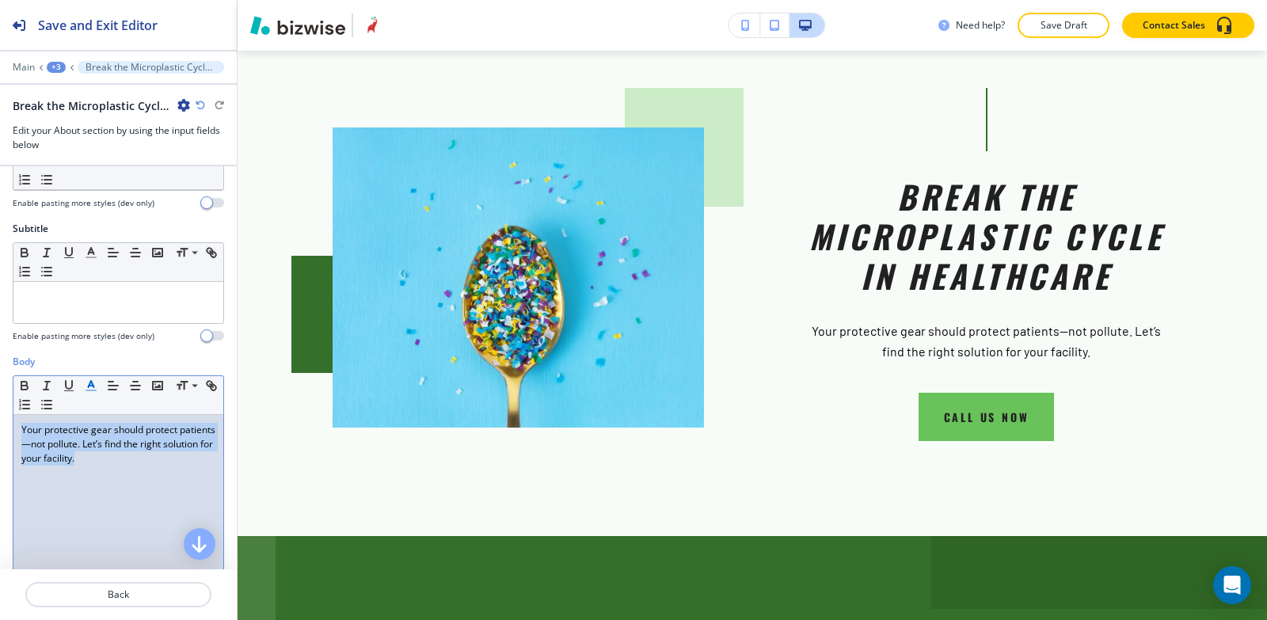
drag, startPoint x: 138, startPoint y: 476, endPoint x: 17, endPoint y: 436, distance: 127.5
click at [17, 436] on div "Your protective gear should protect patients—not pollute. Let’s find the right …" at bounding box center [118, 518] width 210 height 206
click at [87, 393] on icon "button" at bounding box center [91, 386] width 14 height 14
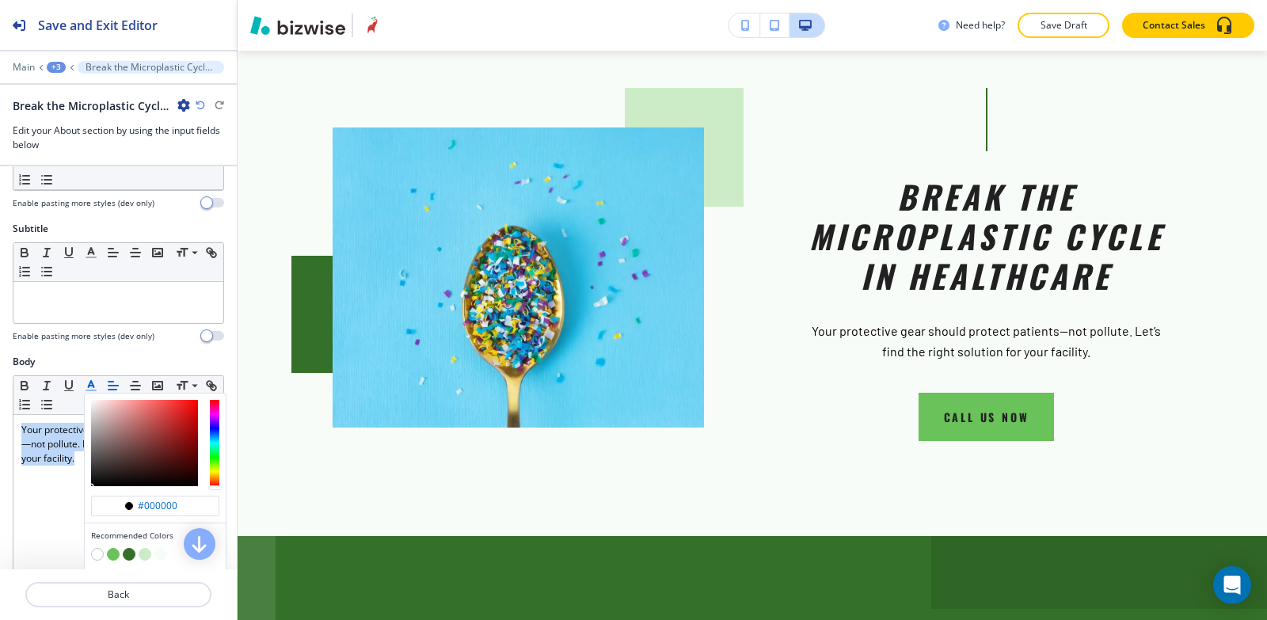
click at [87, 393] on icon "button" at bounding box center [91, 386] width 14 height 14
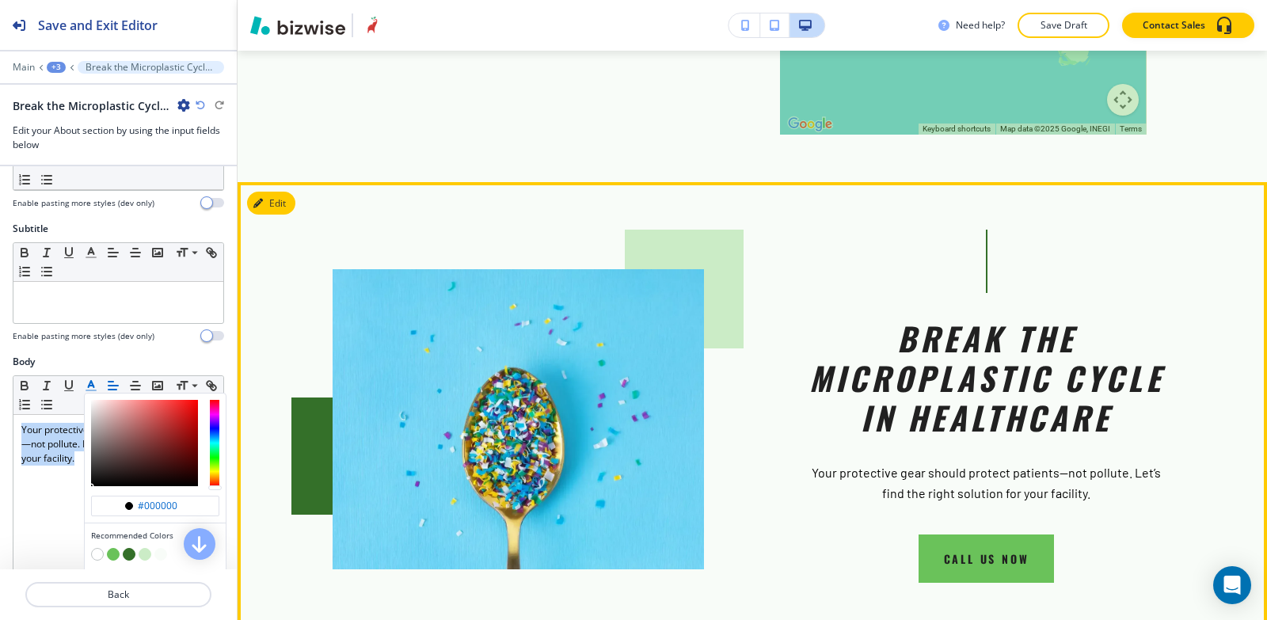
scroll to position [3934, 0]
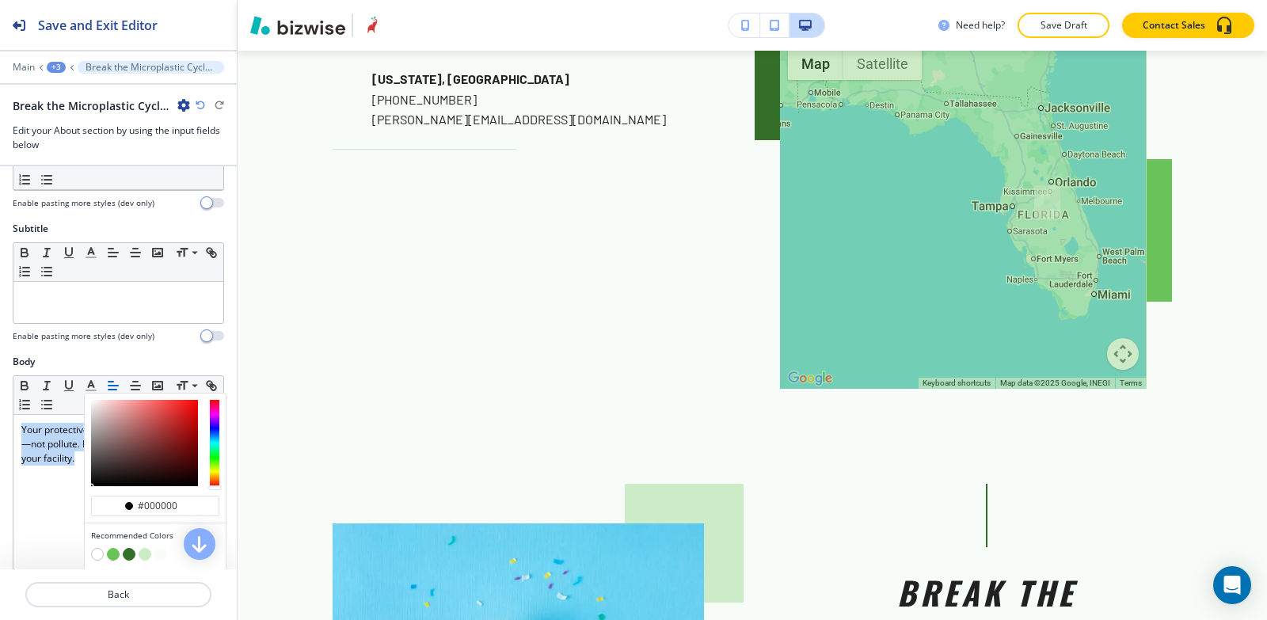
click at [60, 67] on div "+3" at bounding box center [56, 67] width 19 height 11
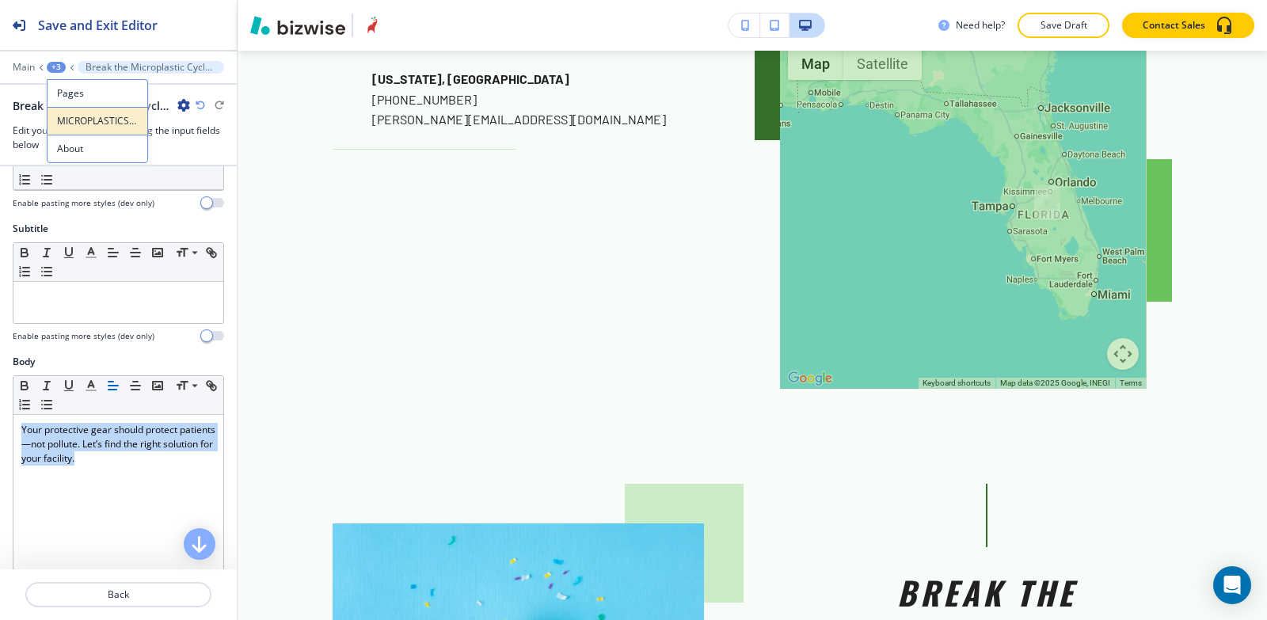
click at [73, 124] on p "MICROPLASTICS IN HUMANS" at bounding box center [97, 121] width 81 height 14
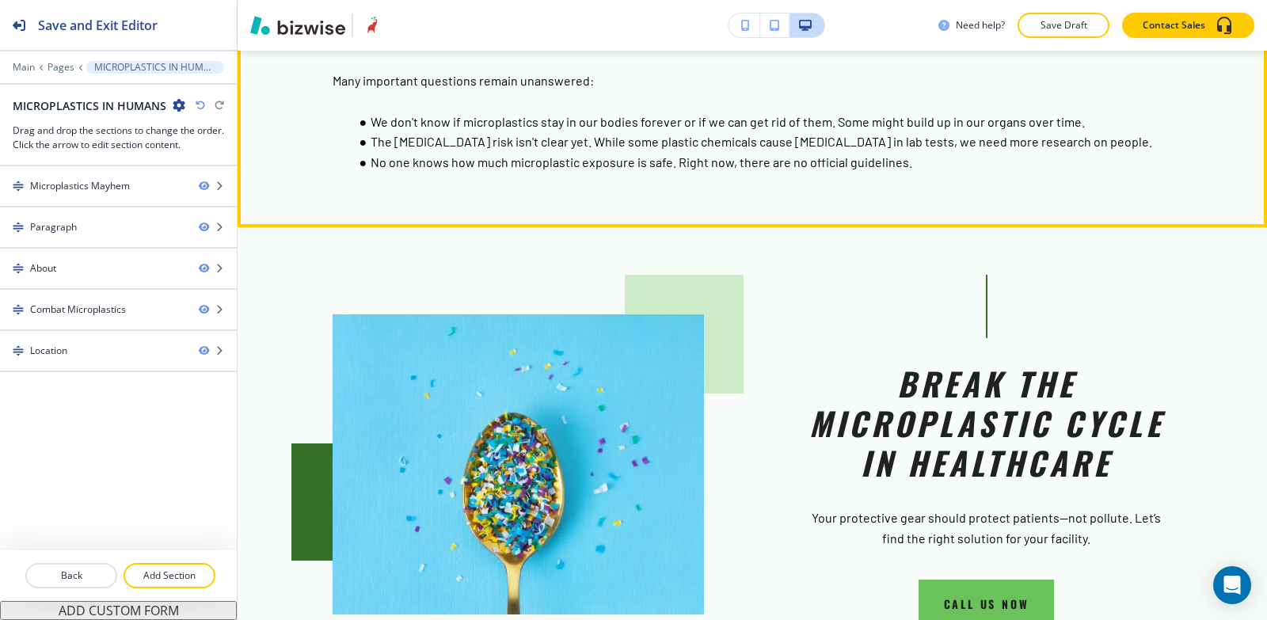
scroll to position [3332, 0]
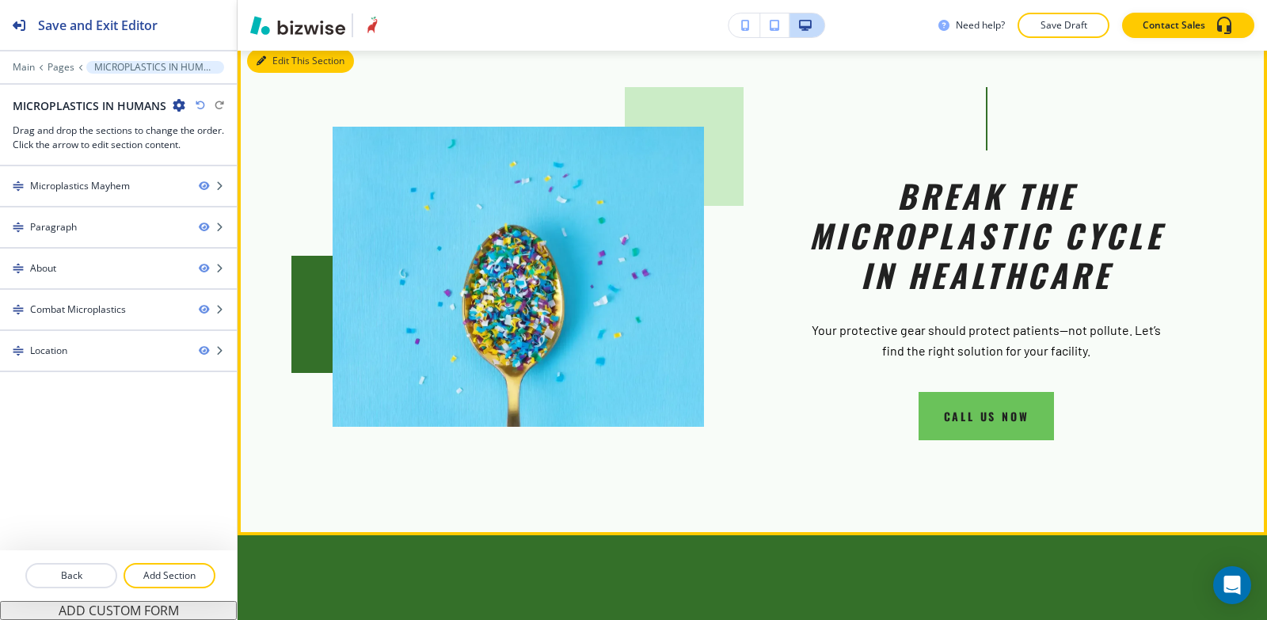
click at [275, 73] on button "Edit This Section" at bounding box center [300, 61] width 107 height 24
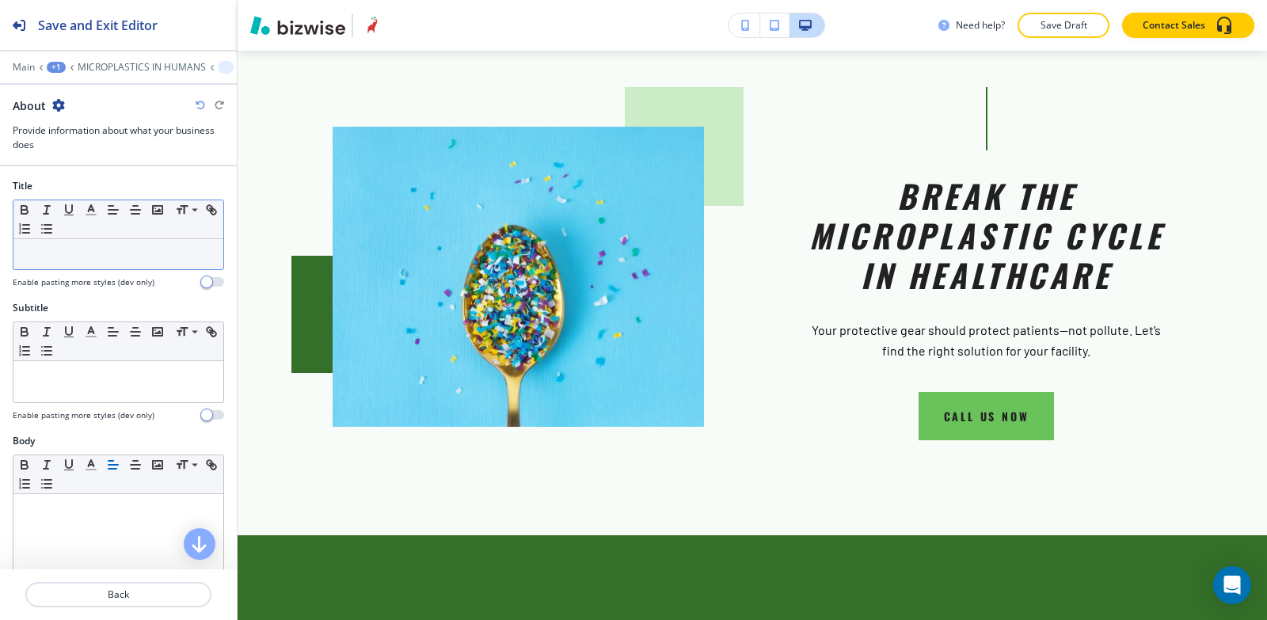
scroll to position [3337, 0]
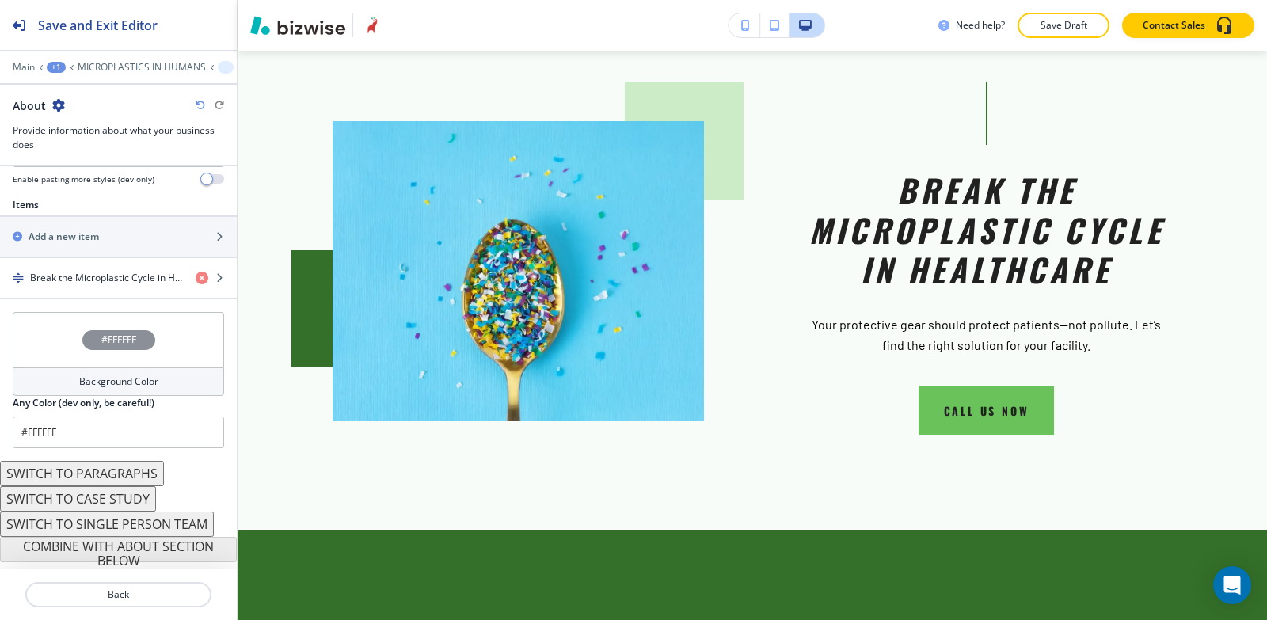
click at [79, 383] on h4 "Background Color" at bounding box center [118, 382] width 79 height 14
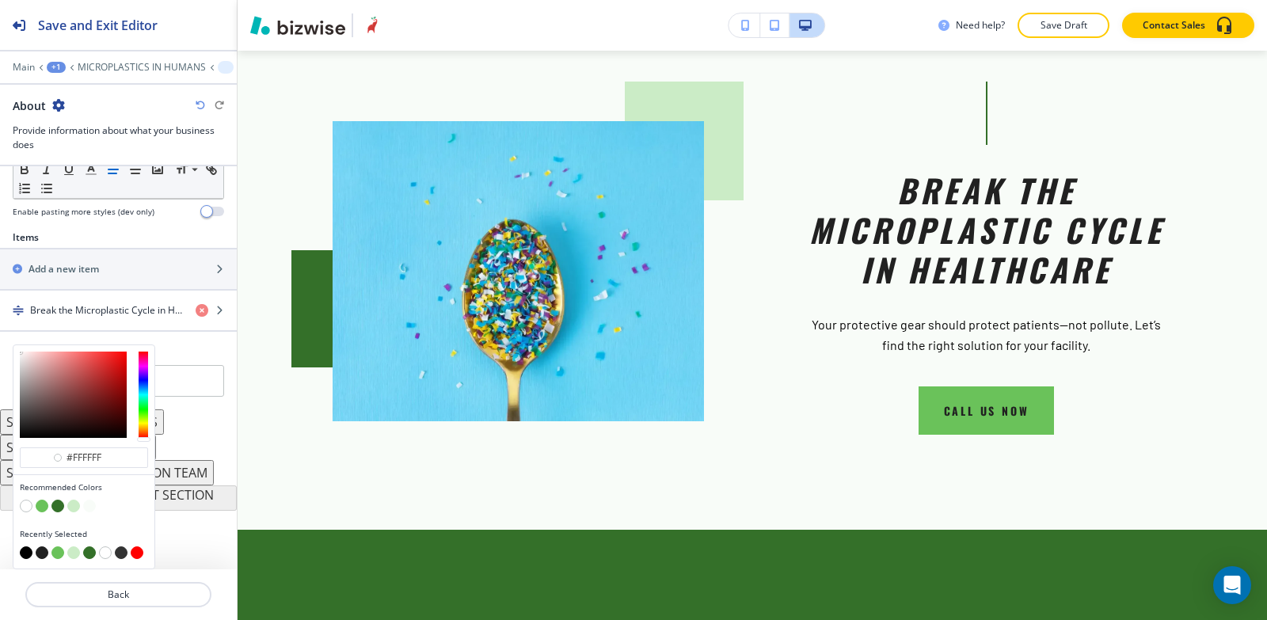
click at [42, 506] on button "button" at bounding box center [42, 506] width 13 height 13
type input "#6ac25a"
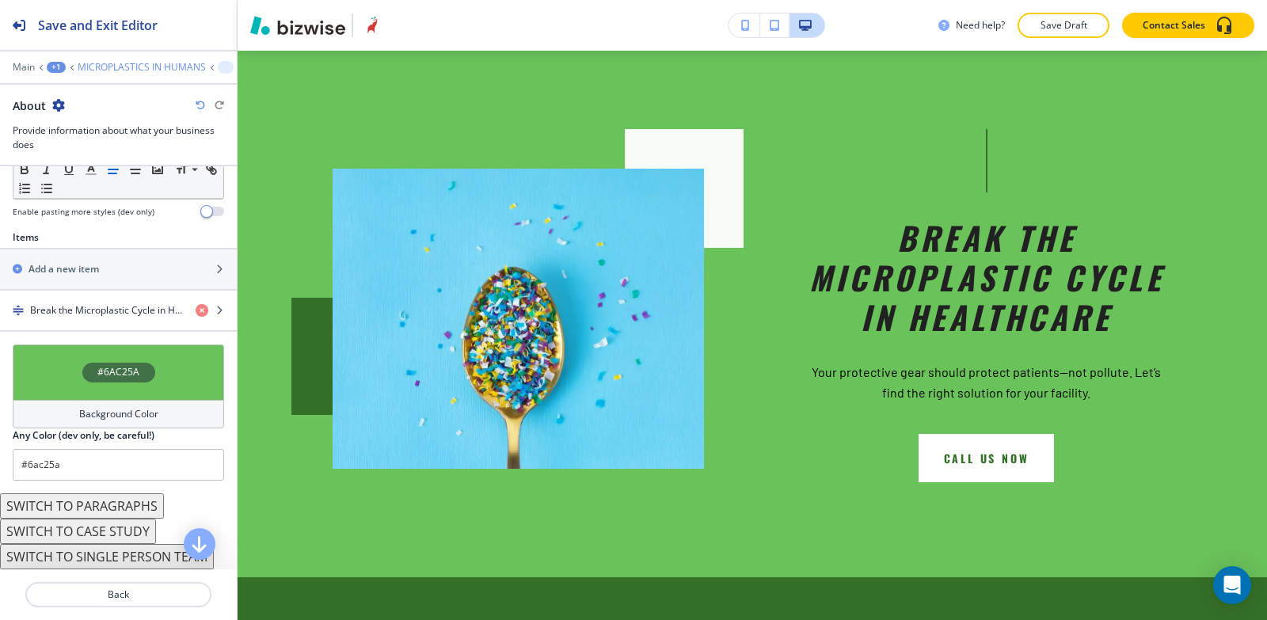
click at [80, 63] on p "MICROPLASTICS IN HUMANS" at bounding box center [142, 67] width 128 height 11
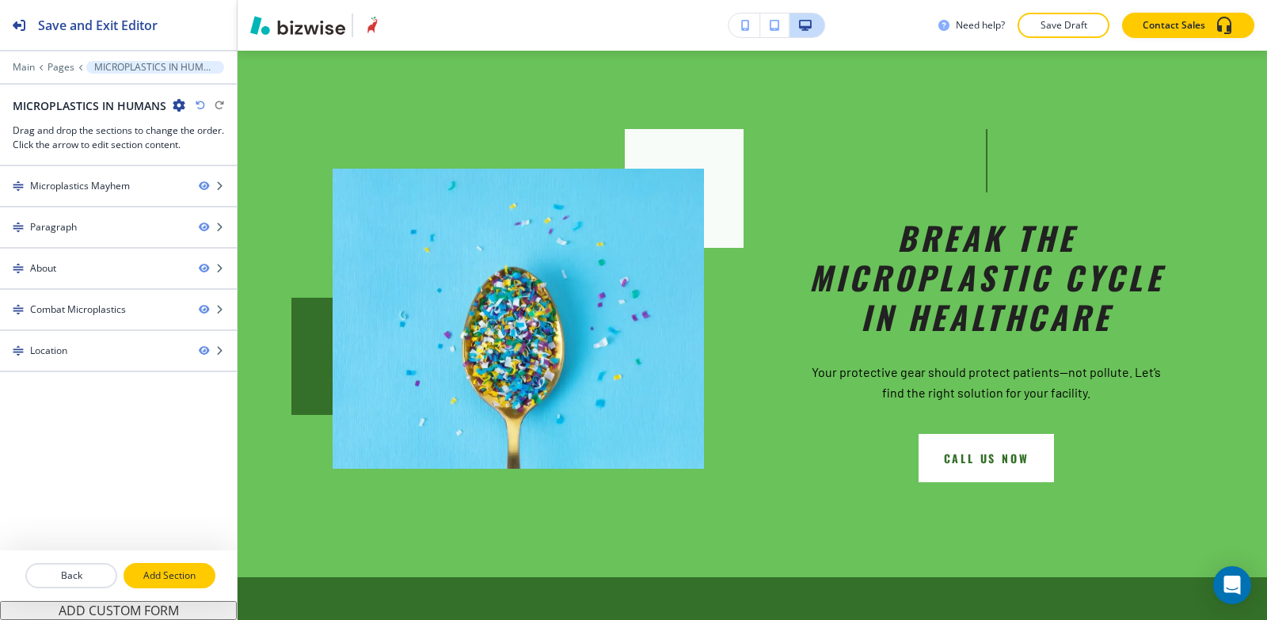
click at [194, 577] on p "Add Section" at bounding box center [169, 576] width 89 height 14
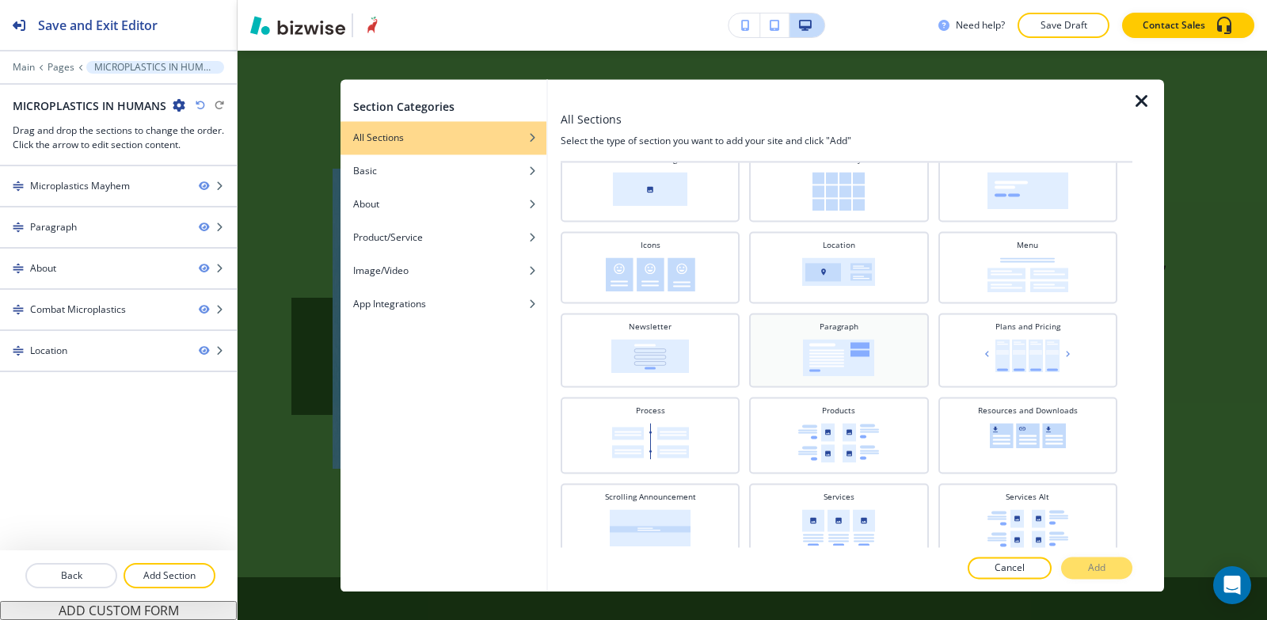
scroll to position [317, 0]
click at [863, 334] on div "Paragraph" at bounding box center [838, 347] width 163 height 55
click at [1096, 575] on p "Add" at bounding box center [1096, 568] width 17 height 14
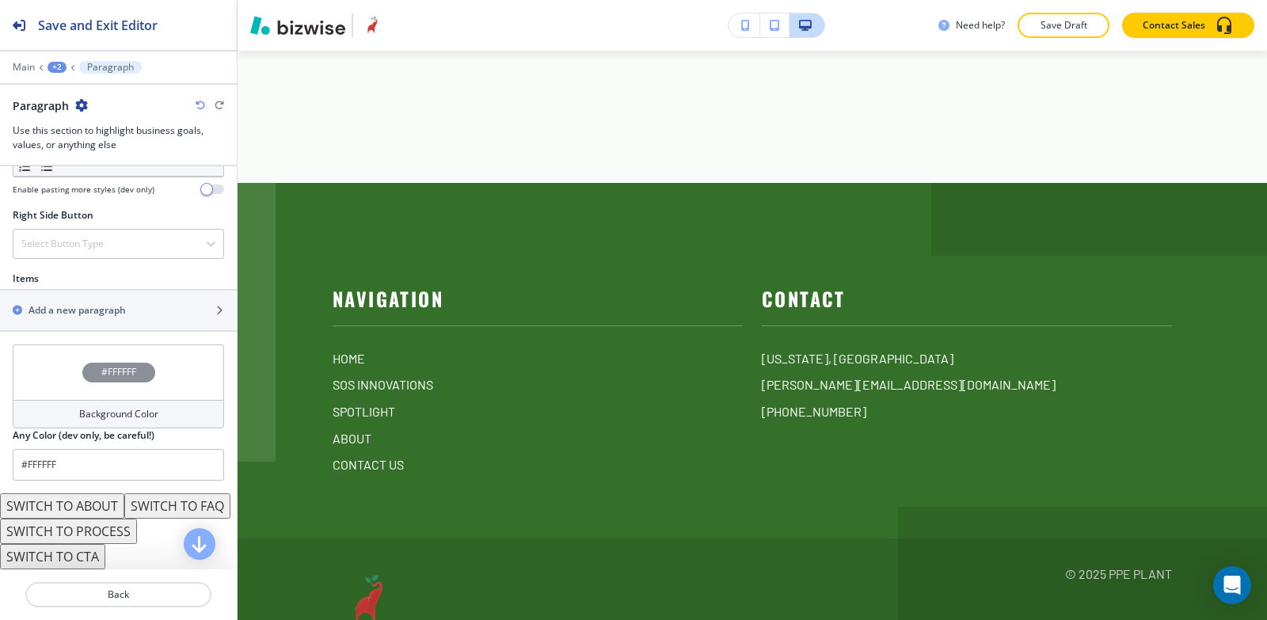
scroll to position [915, 0]
click at [62, 303] on h2 "Add a new paragraph" at bounding box center [77, 310] width 97 height 14
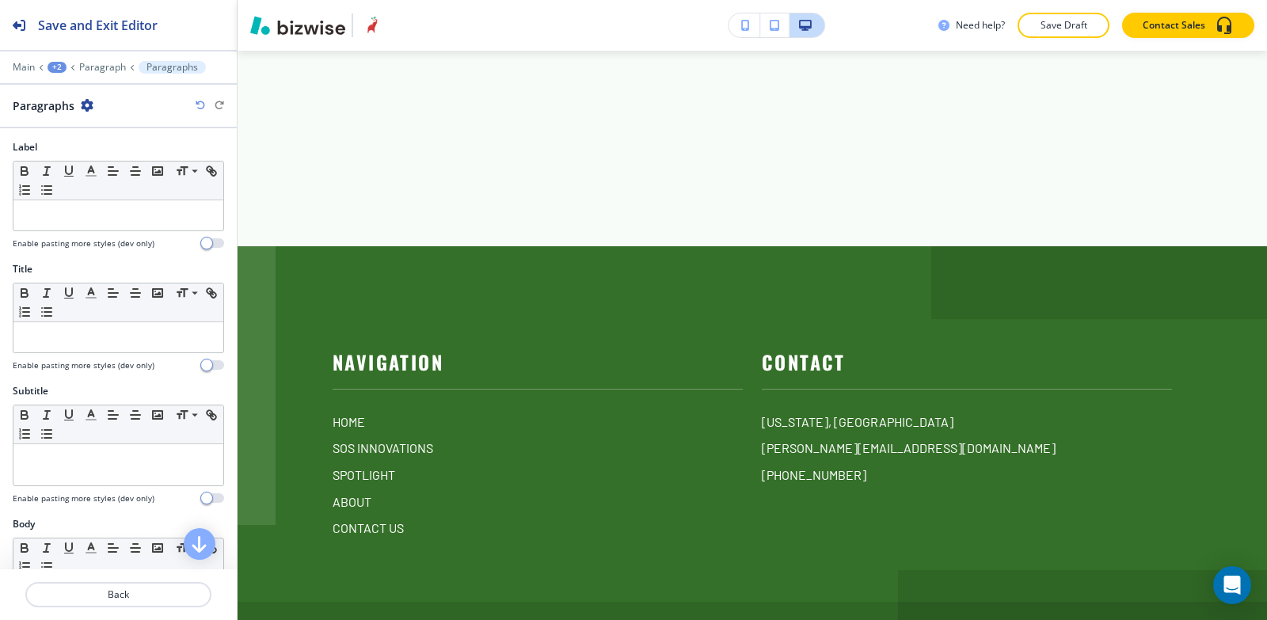
scroll to position [0, 0]
click at [93, 346] on div at bounding box center [118, 338] width 210 height 30
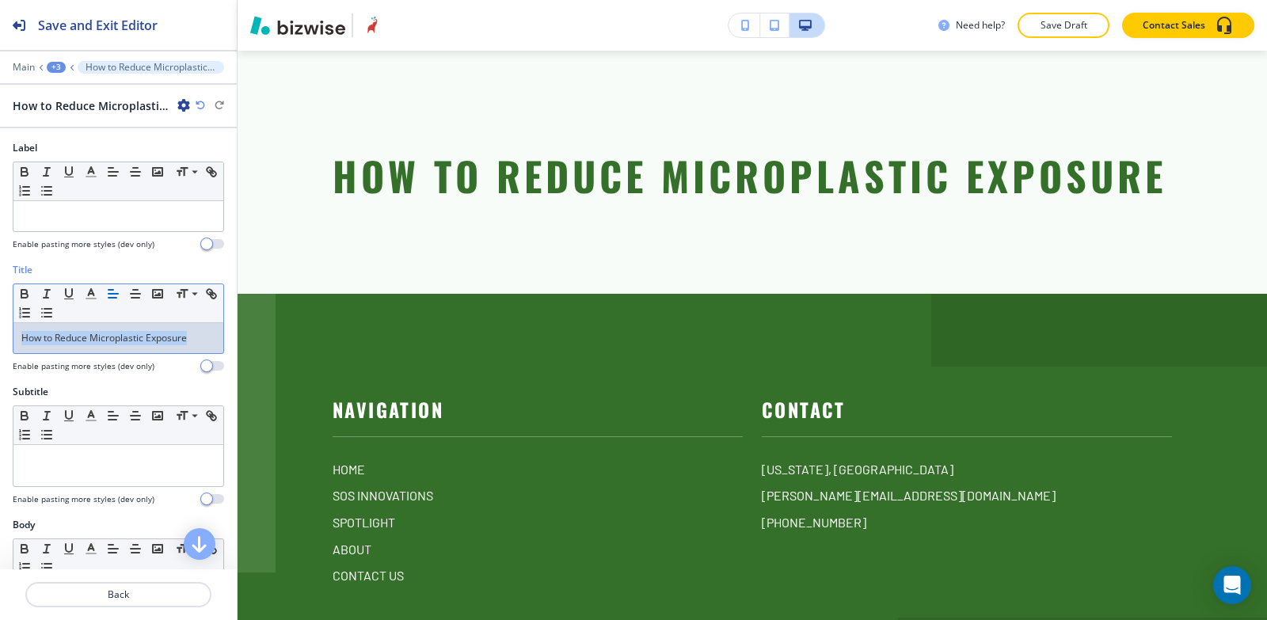
drag, startPoint x: 190, startPoint y: 338, endPoint x: 53, endPoint y: 311, distance: 139.8
click at [0, 334] on div "Title Small Normal Large Huge How to Reduce Microplastic Exposure Enable pastin…" at bounding box center [118, 324] width 237 height 122
click at [89, 299] on line "button" at bounding box center [91, 299] width 10 height 0
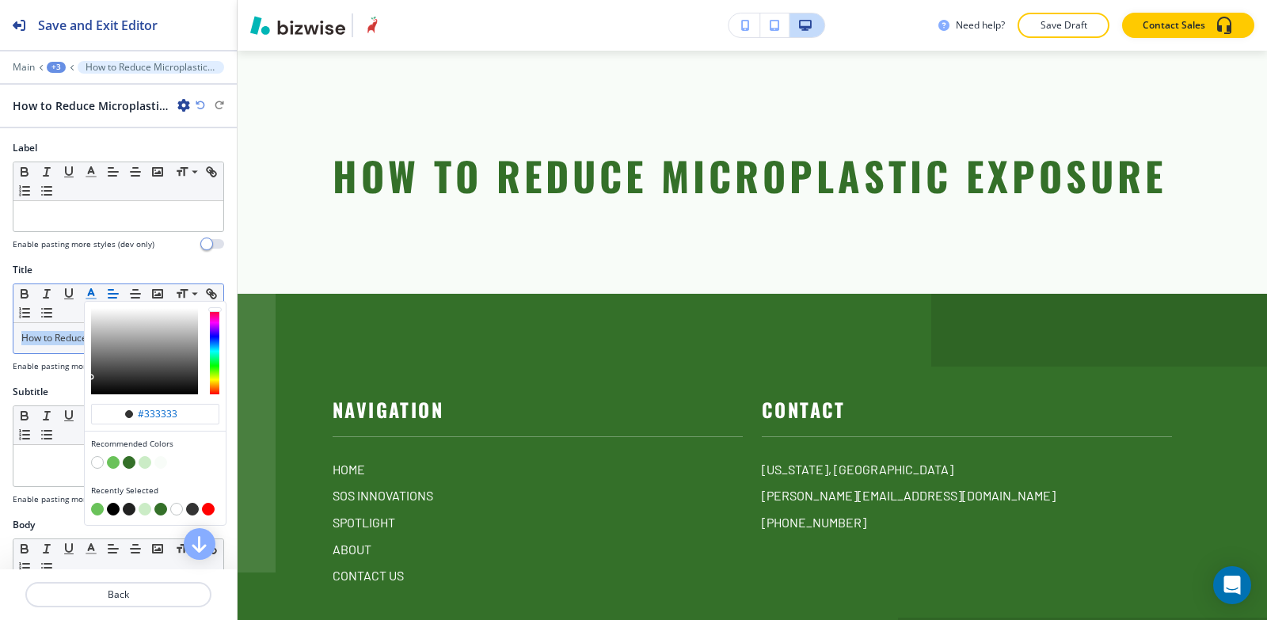
click at [131, 511] on button "button" at bounding box center [129, 509] width 13 height 13
type input "#212121"
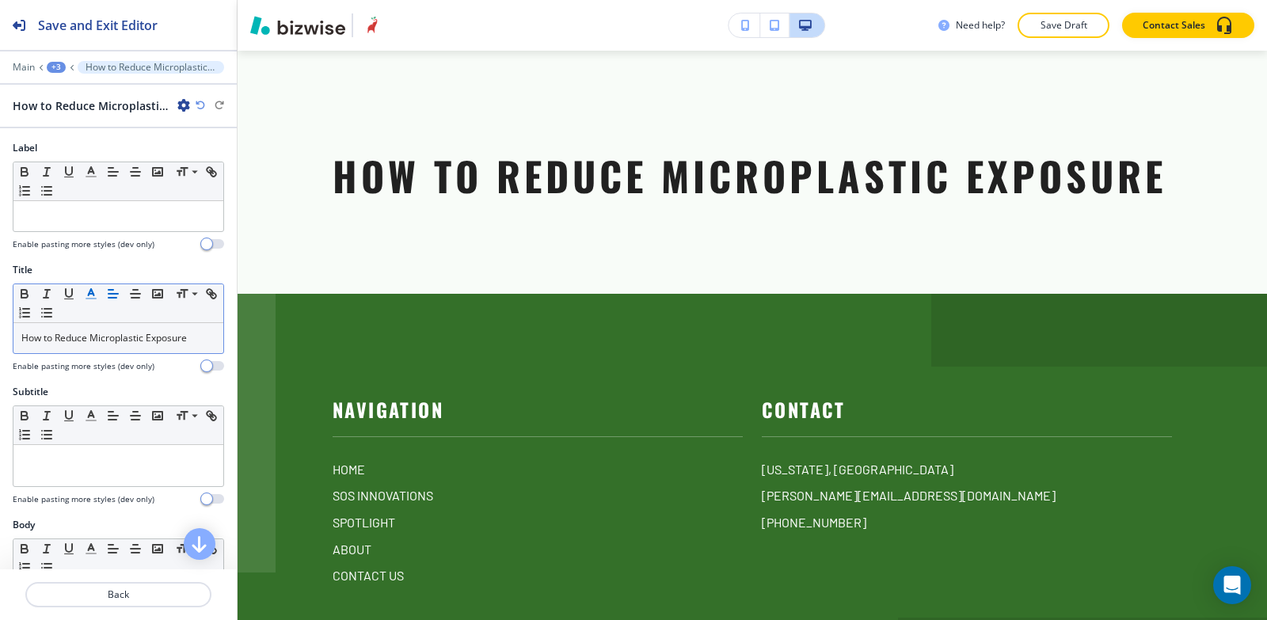
click at [59, 392] on div "Subtitle" at bounding box center [118, 392] width 211 height 14
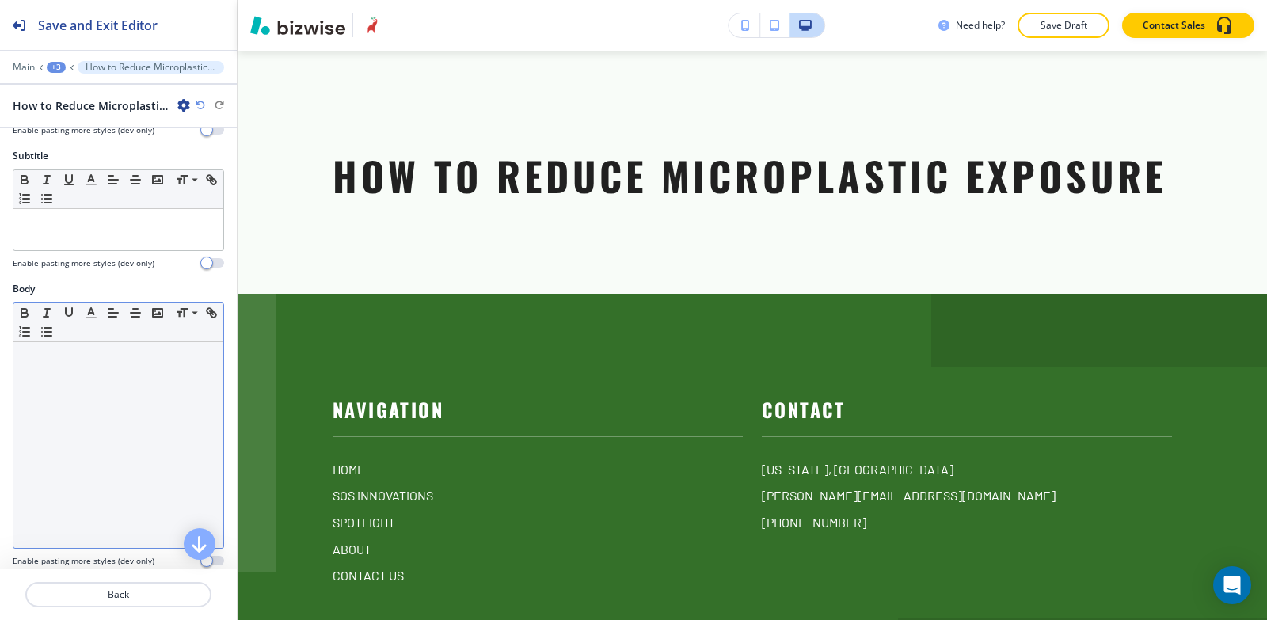
scroll to position [238, 0]
click at [78, 426] on div at bounding box center [118, 444] width 210 height 206
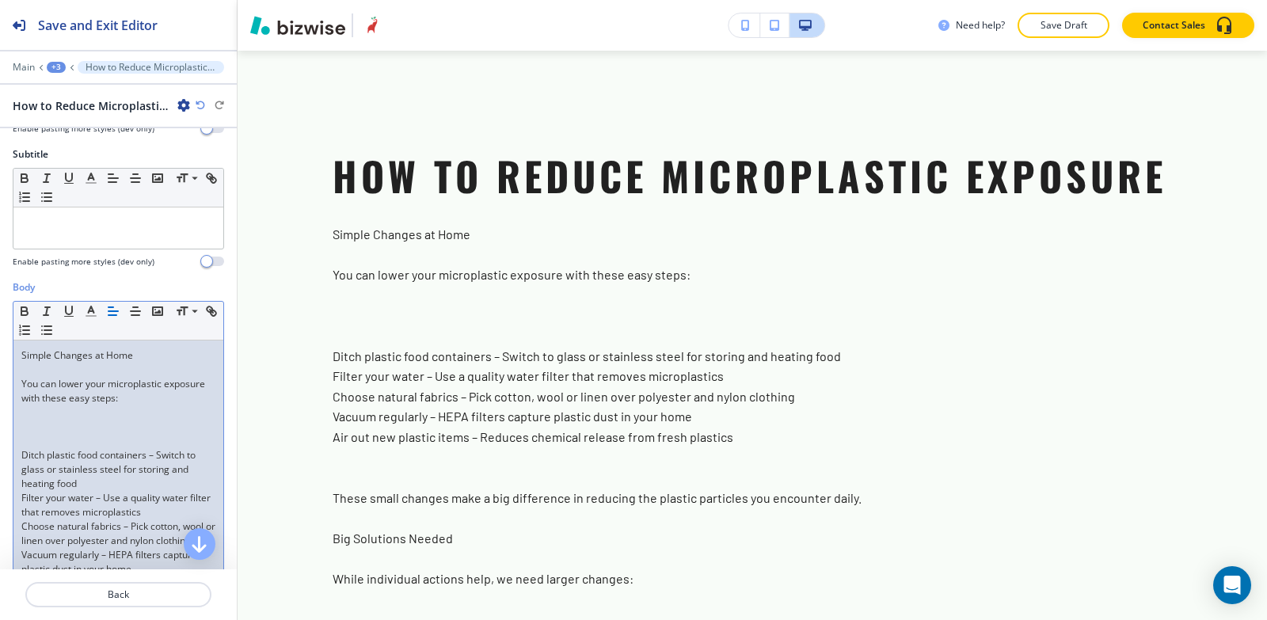
scroll to position [0, 0]
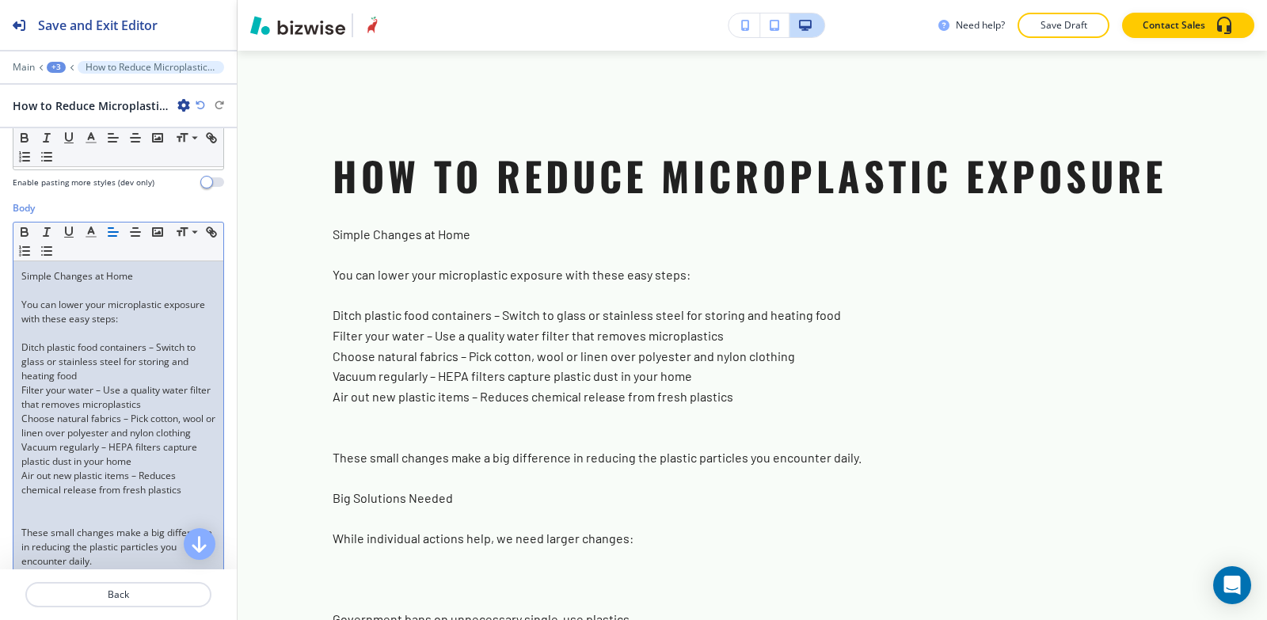
scroll to position [396, 0]
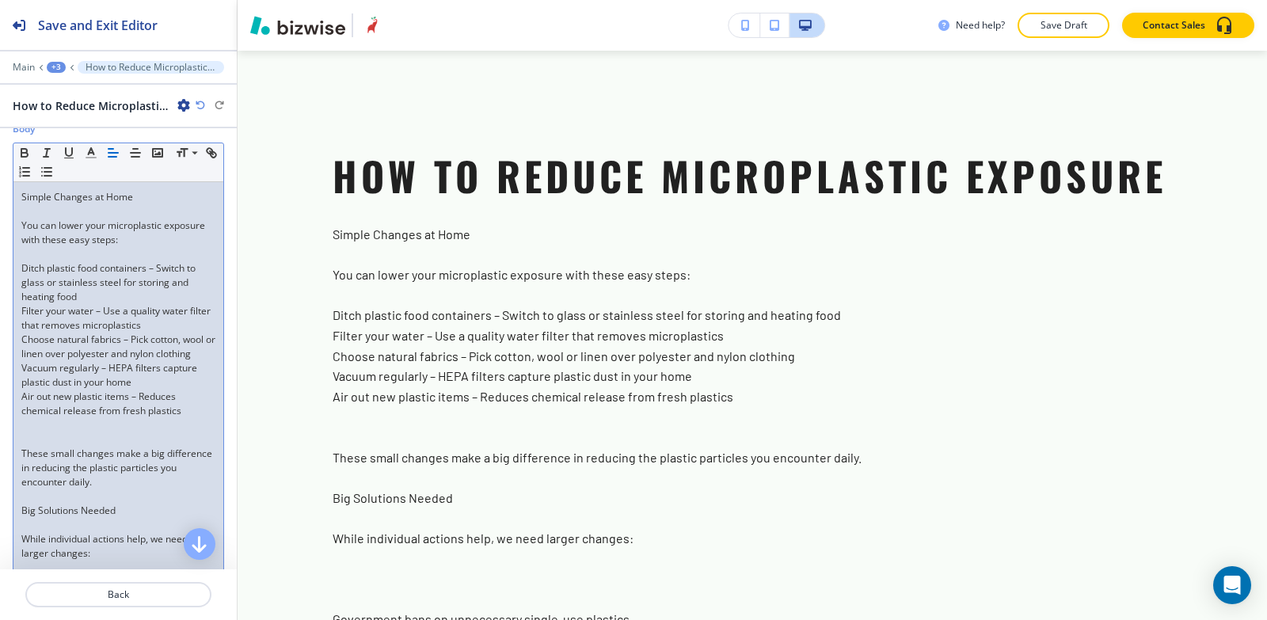
click at [20, 467] on div "Simple Changes at Home You can lower your microplastic exposure with these easy…" at bounding box center [118, 632] width 210 height 900
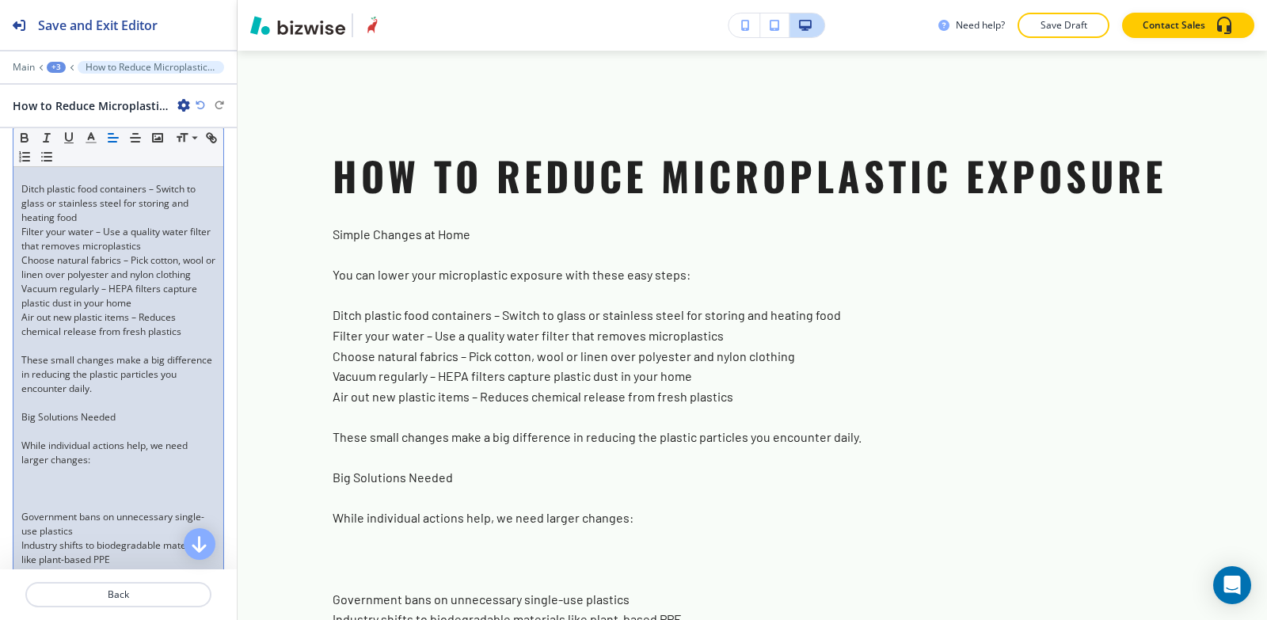
scroll to position [554, 0]
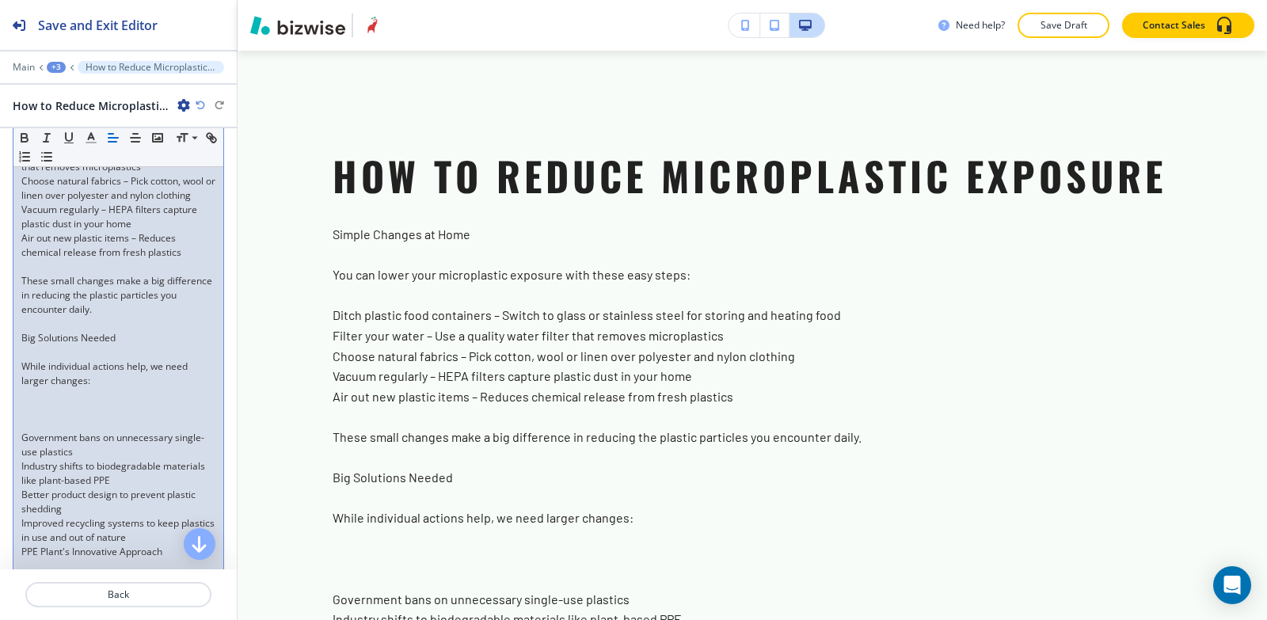
click at [16, 454] on div "Simple Changes at Home You can lower your microplastic exposure with these easy…" at bounding box center [118, 467] width 210 height 886
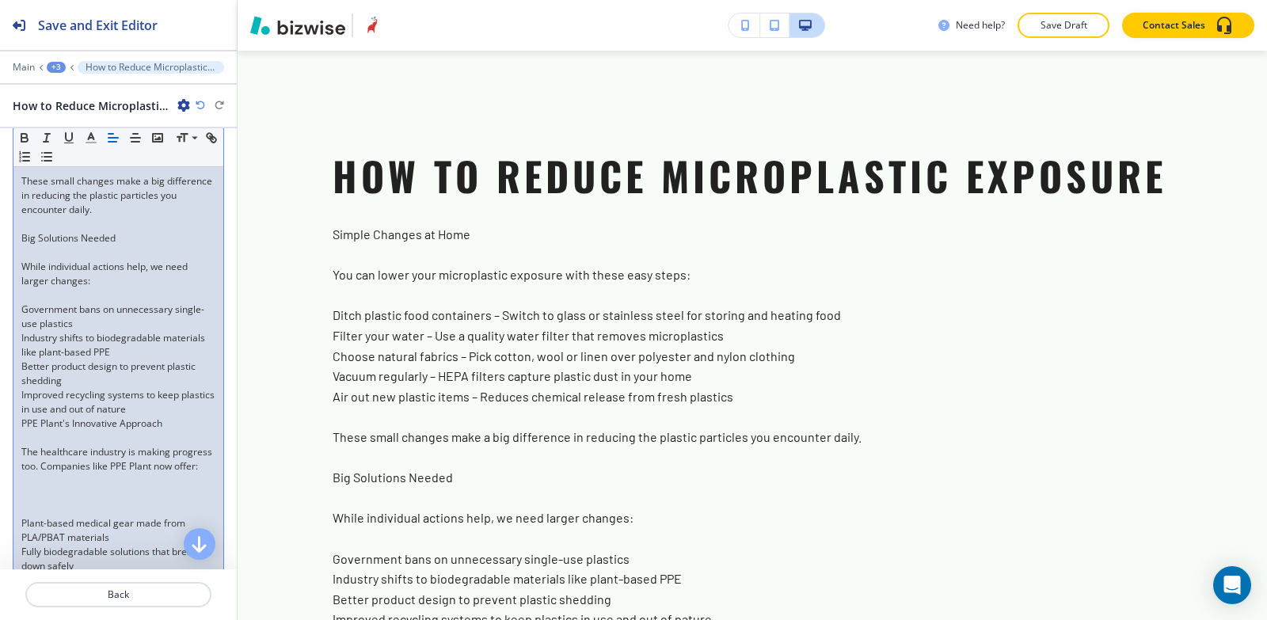
scroll to position [713, 0]
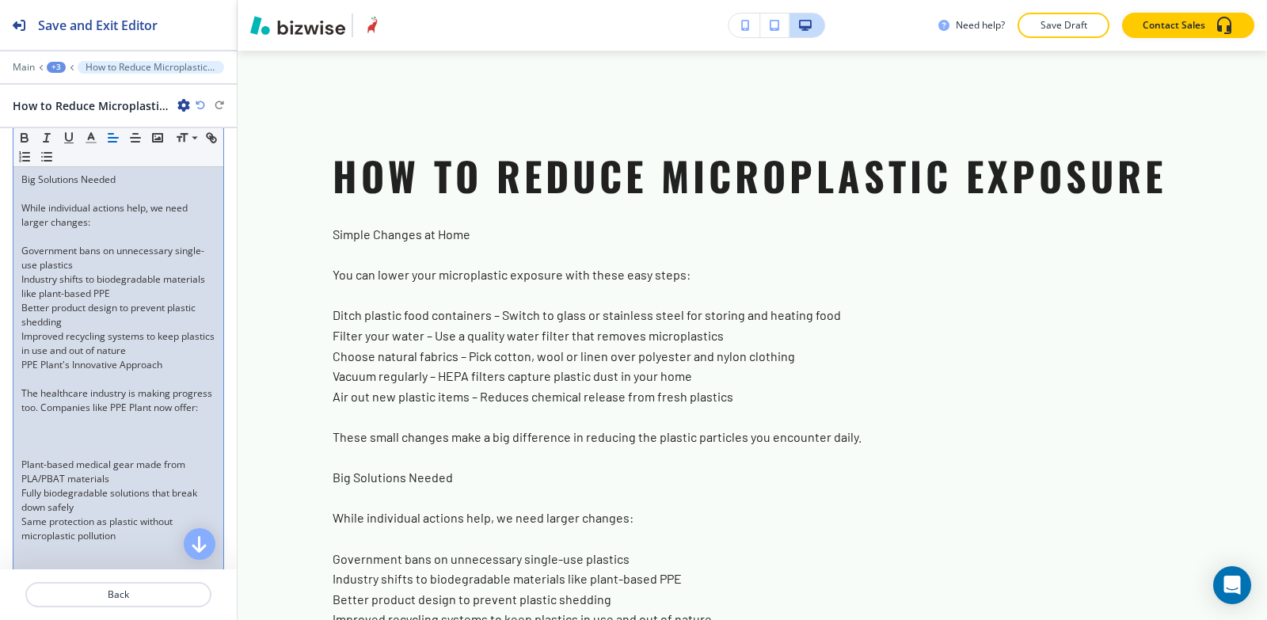
click at [17, 490] on div "Simple Changes at Home You can lower your microplastic exposure with these easy…" at bounding box center [118, 293] width 210 height 857
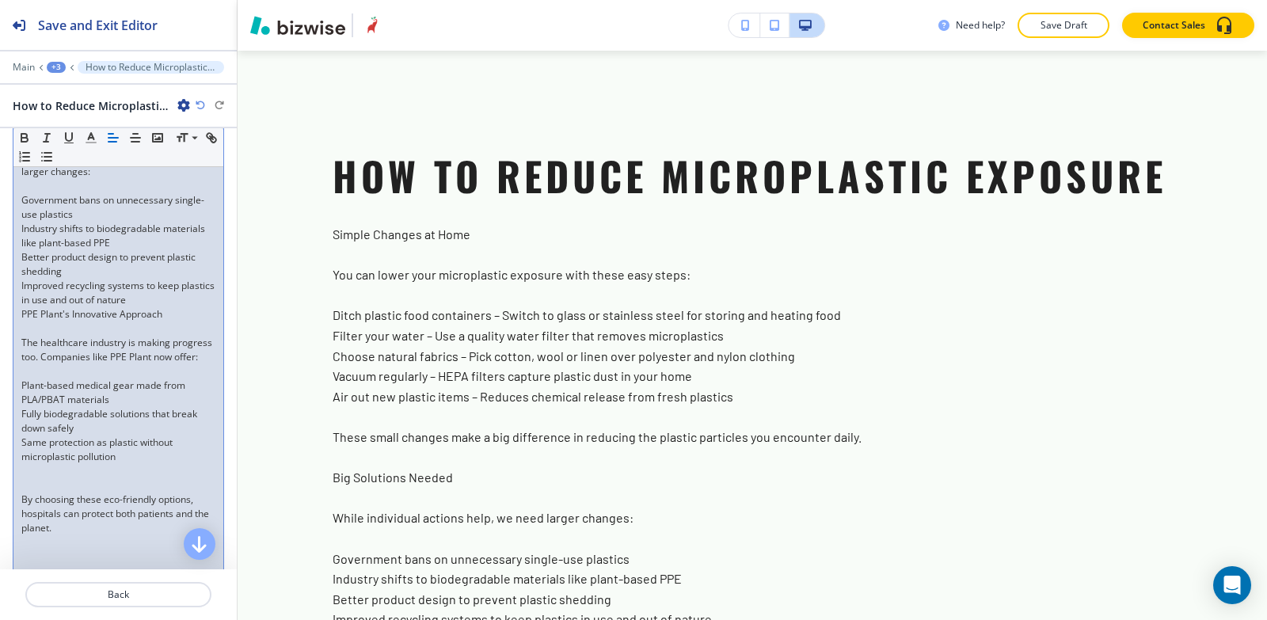
scroll to position [792, 0]
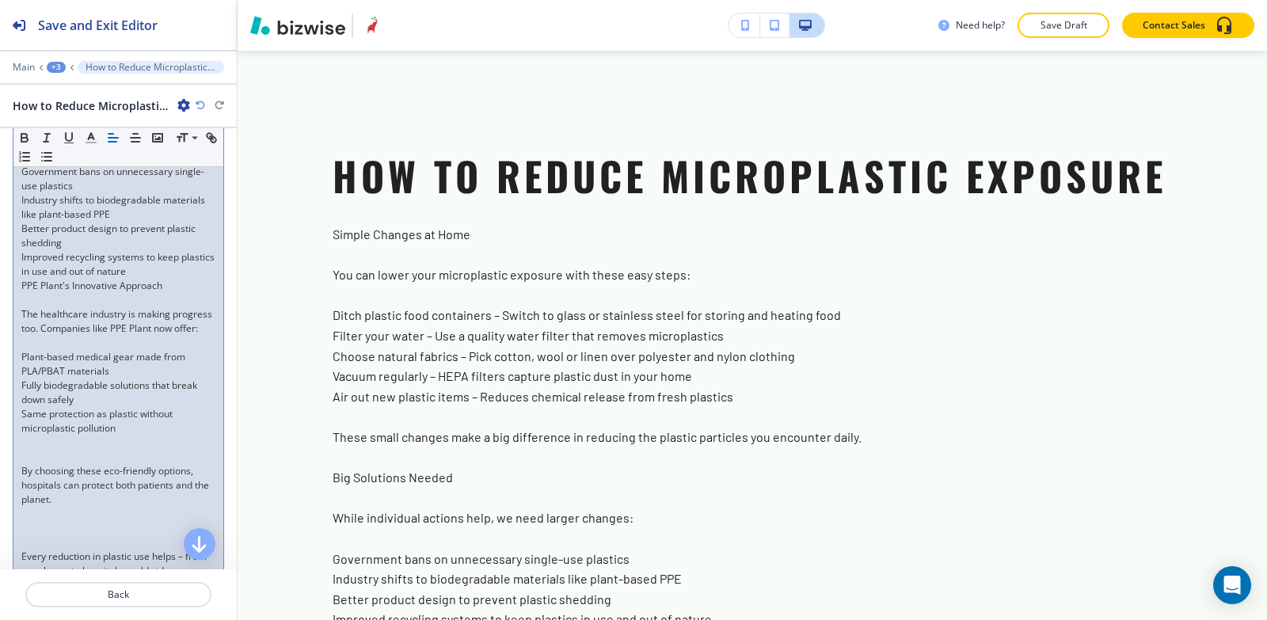
click at [16, 500] on div "Simple Changes at Home You can lower your microplastic exposure with these easy…" at bounding box center [118, 200] width 210 height 829
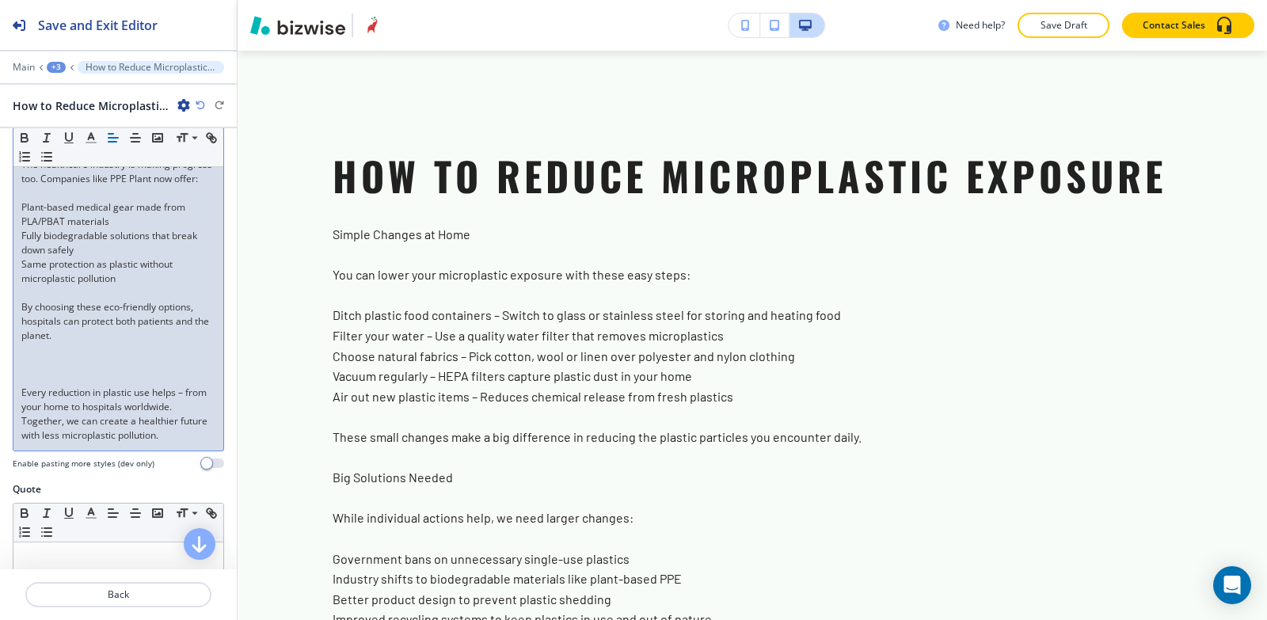
scroll to position [951, 0]
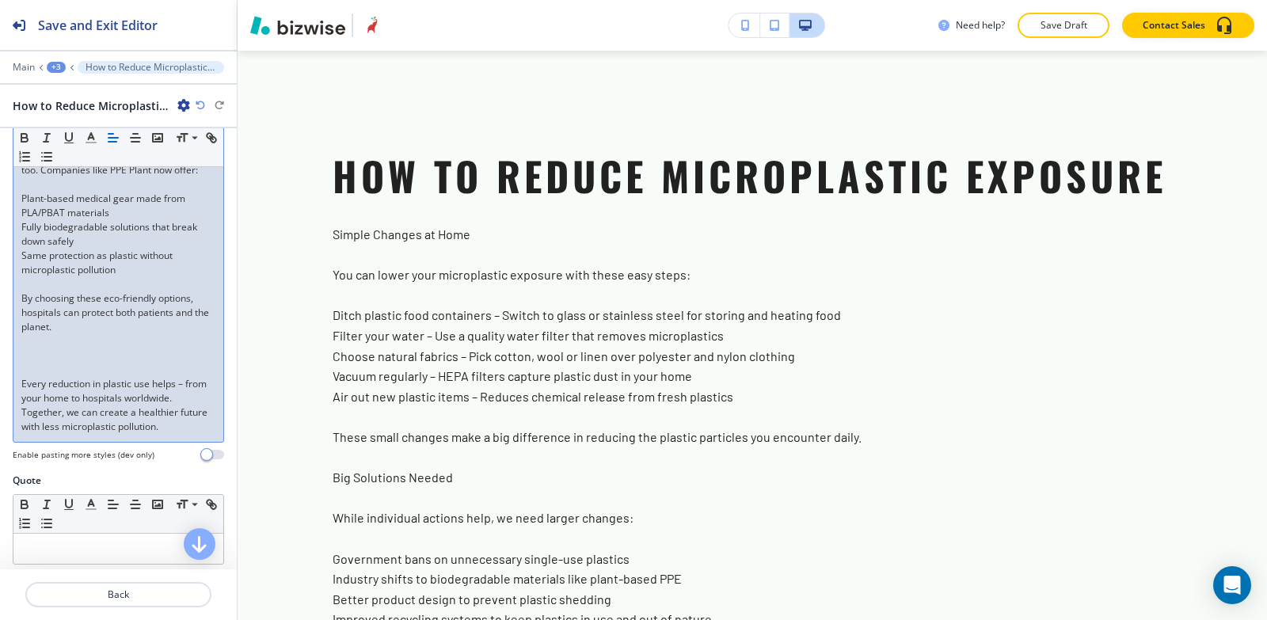
click at [18, 411] on div "Simple Changes at Home You can lower your microplastic exposure with these easy…" at bounding box center [118, 35] width 210 height 814
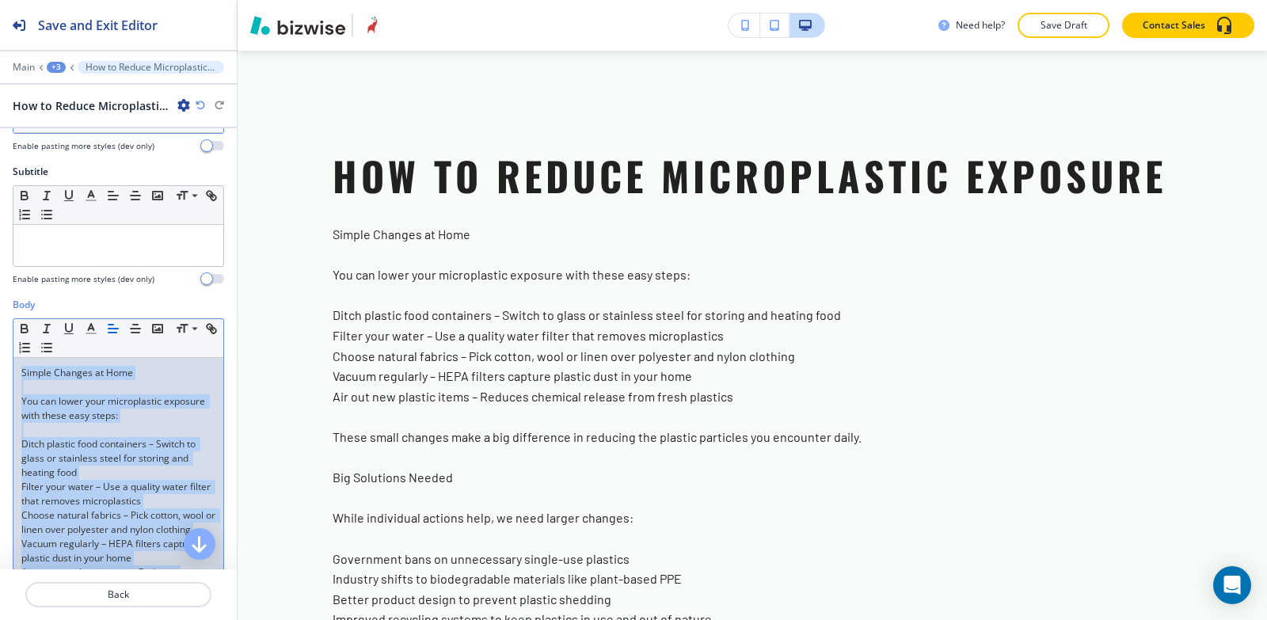
scroll to position [158, 0]
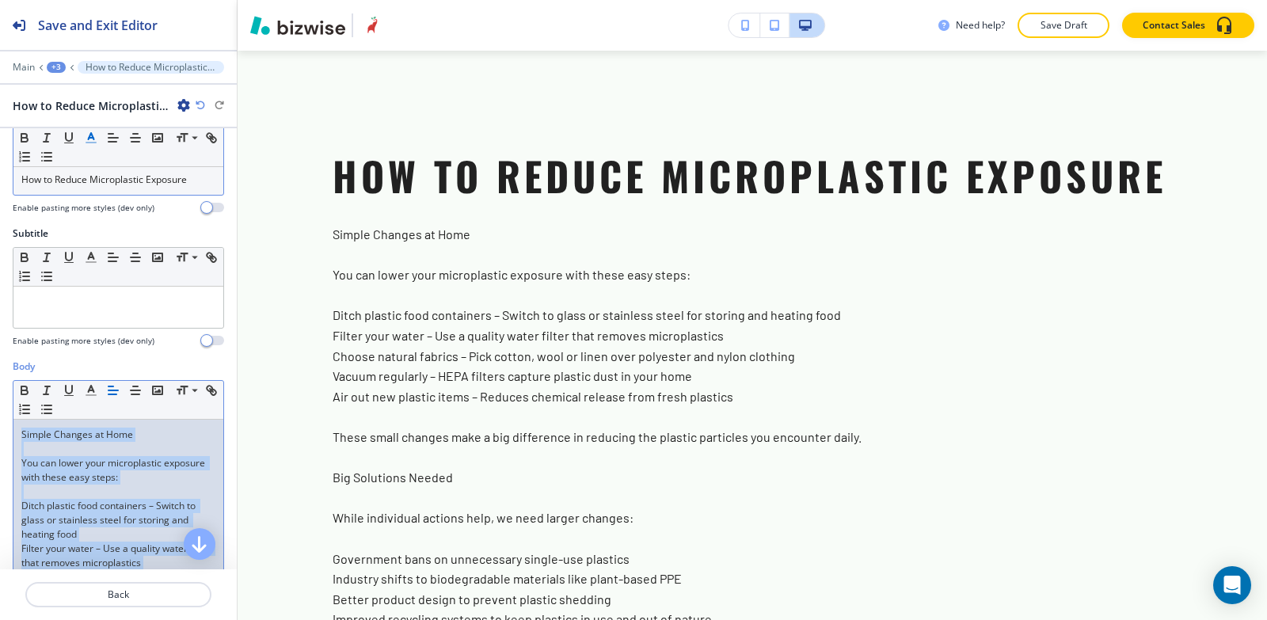
drag, startPoint x: 193, startPoint y: 426, endPoint x: 12, endPoint y: 240, distance: 259.9
click at [12, 240] on div "Label Small Normal Large Huge Enable pasting more styles (dev only) Title Small…" at bounding box center [118, 348] width 237 height 441
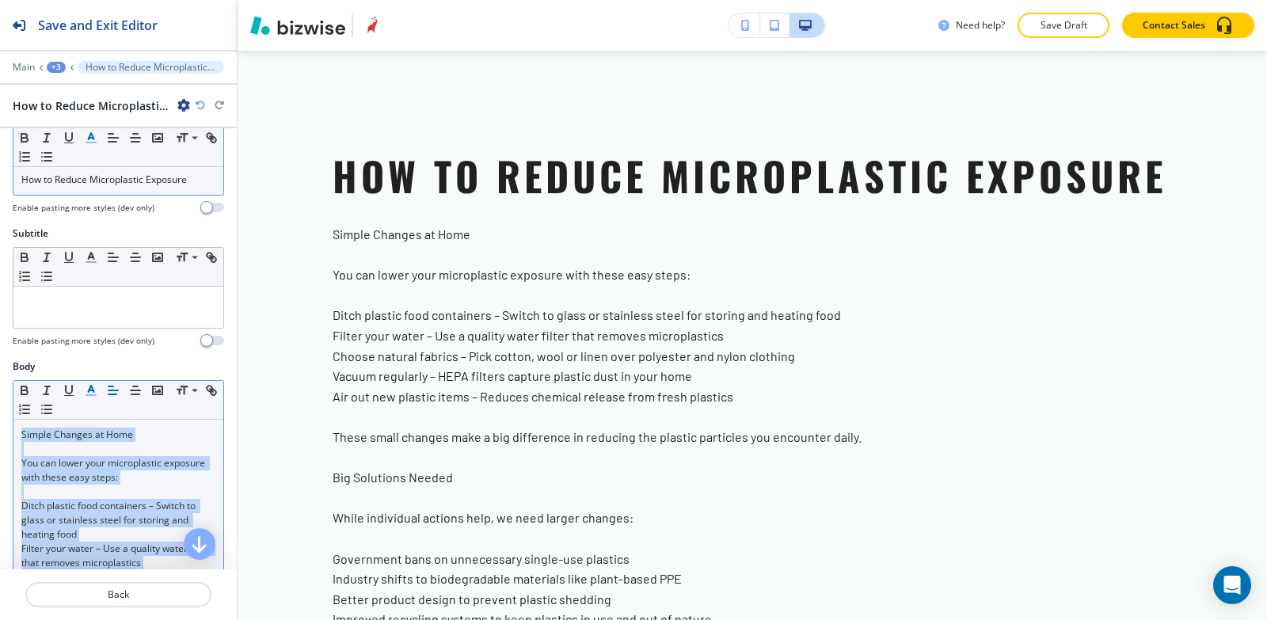
click at [86, 391] on icon "button" at bounding box center [91, 390] width 14 height 14
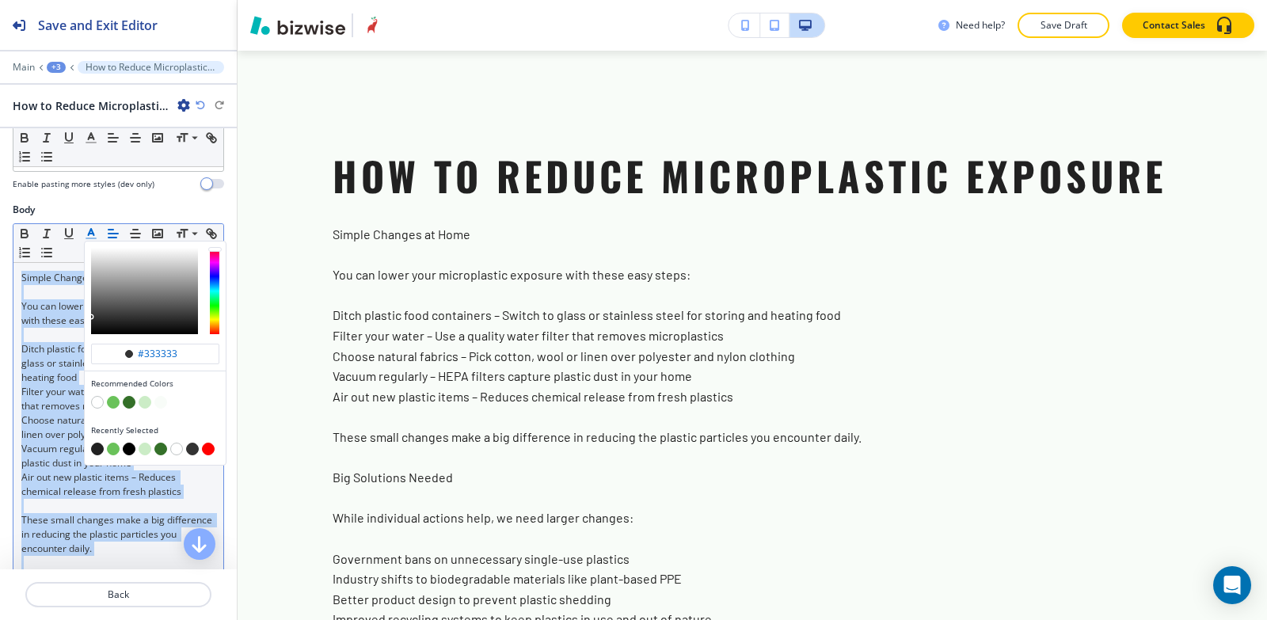
scroll to position [317, 0]
click at [131, 451] on button "button" at bounding box center [129, 447] width 13 height 13
type input "#000000"
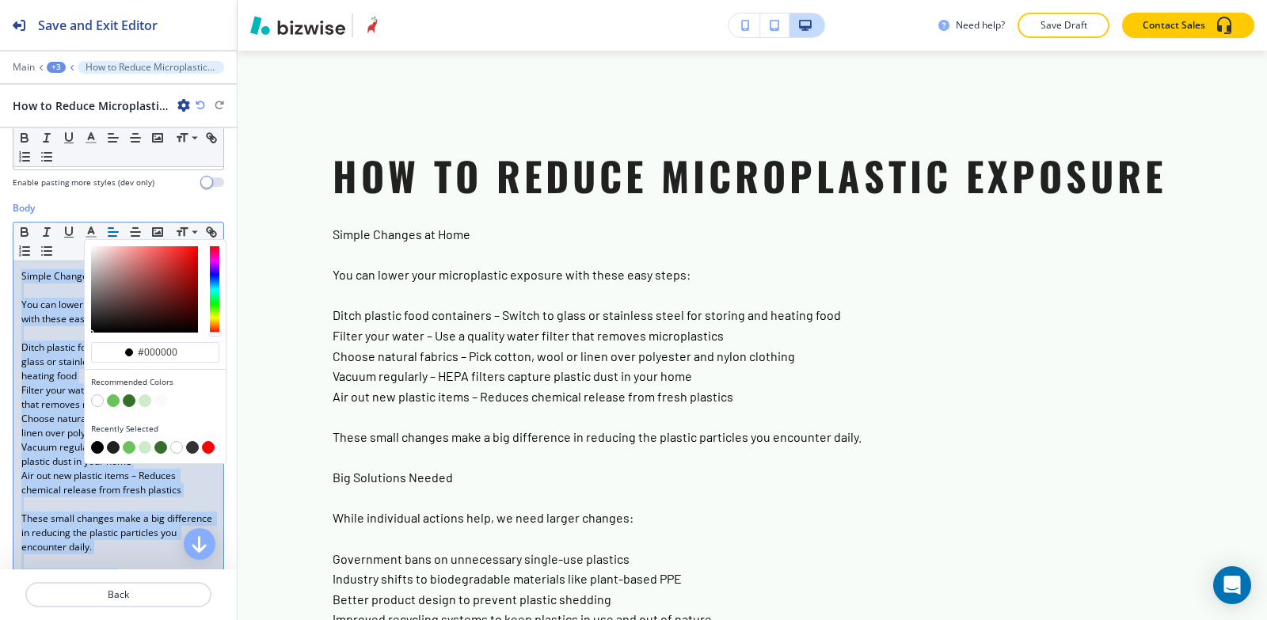
click at [69, 335] on p at bounding box center [118, 333] width 194 height 14
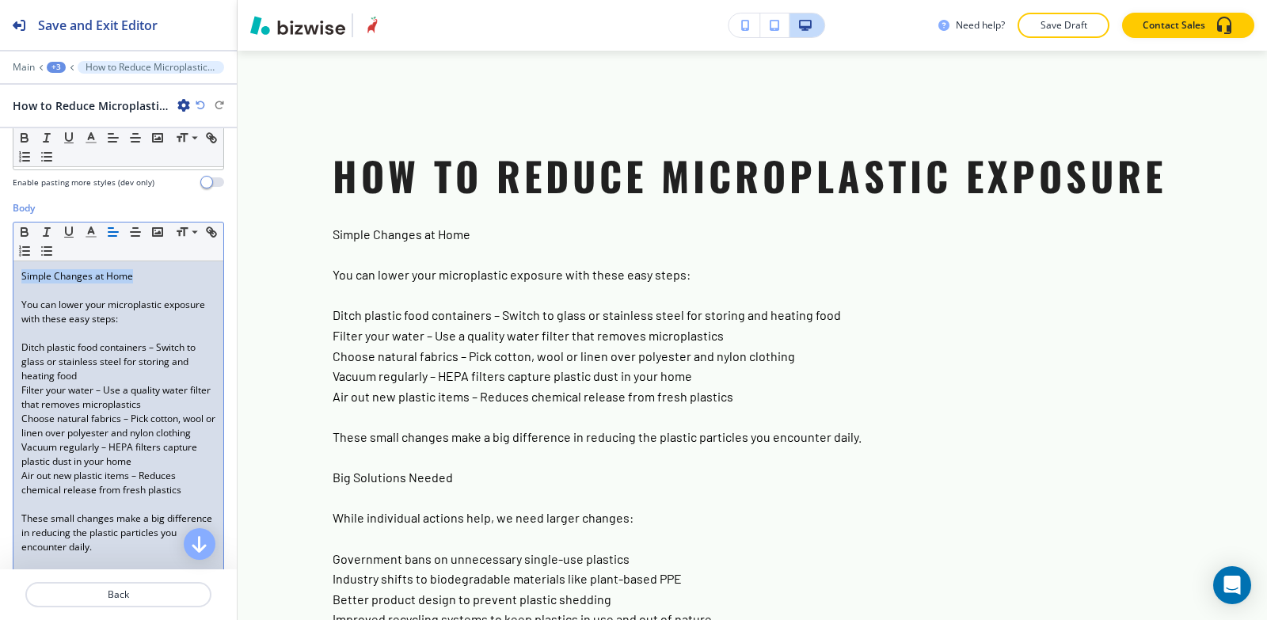
drag, startPoint x: 138, startPoint y: 276, endPoint x: 0, endPoint y: 272, distance: 137.9
click at [23, 229] on icon "button" at bounding box center [24, 232] width 14 height 14
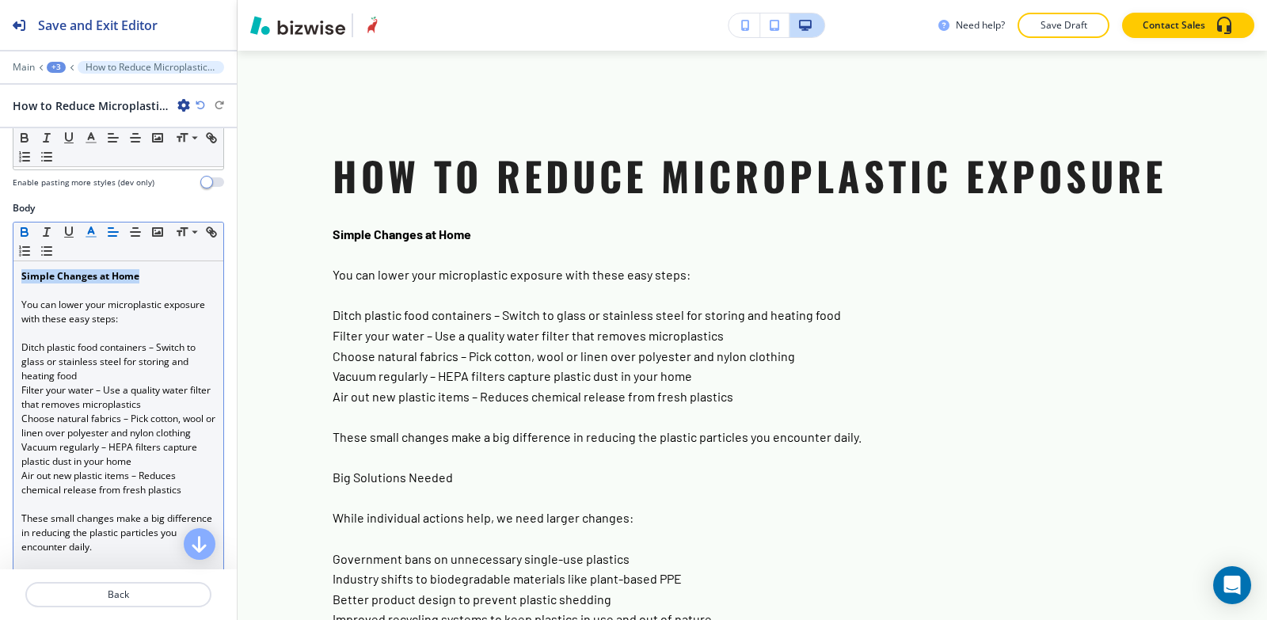
click at [91, 234] on icon "button" at bounding box center [91, 232] width 14 height 14
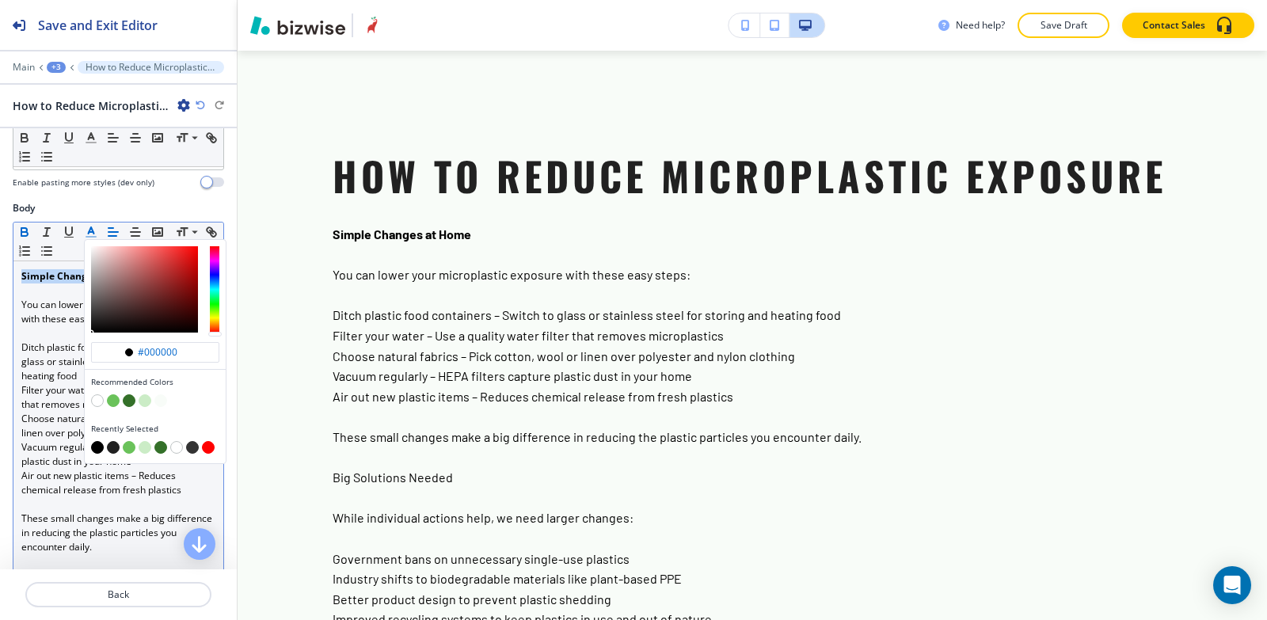
click at [112, 452] on button "button" at bounding box center [113, 447] width 13 height 13
type input "#212121"
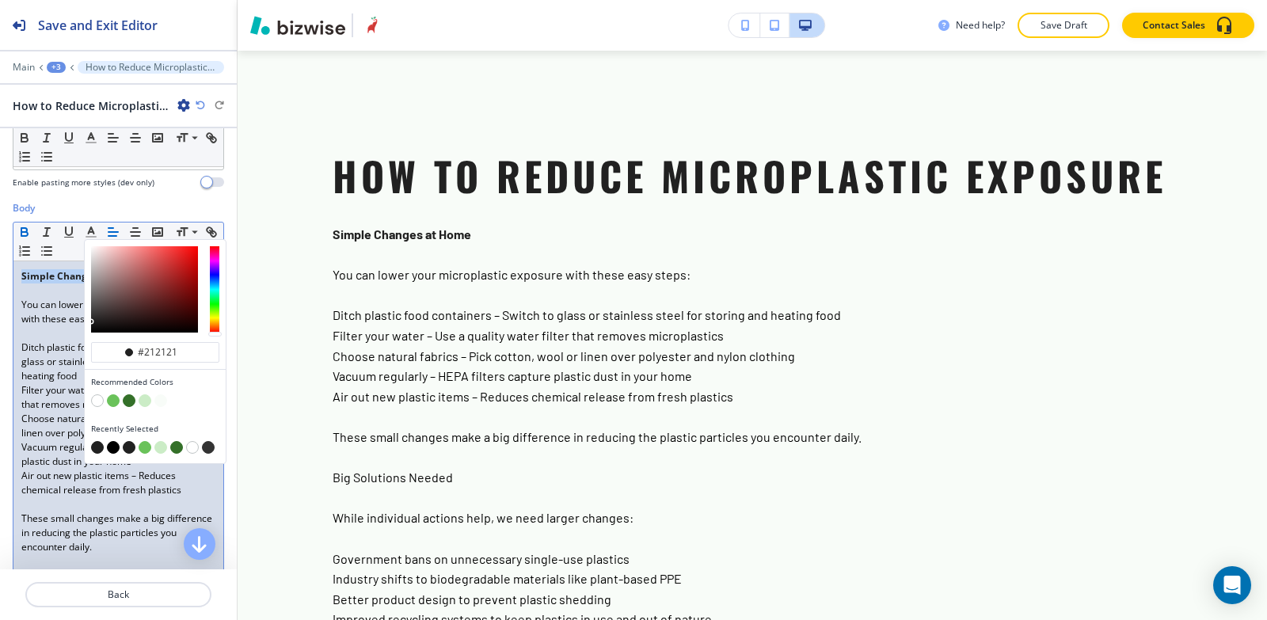
click at [53, 335] on p at bounding box center [118, 333] width 194 height 14
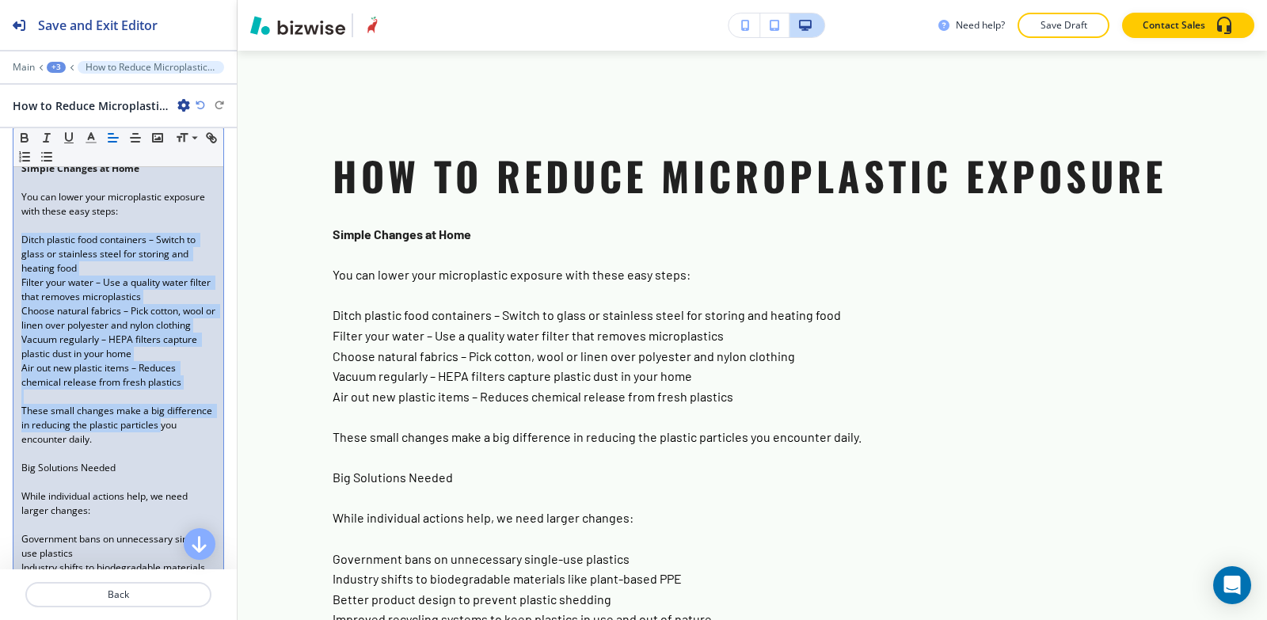
scroll to position [475, 0]
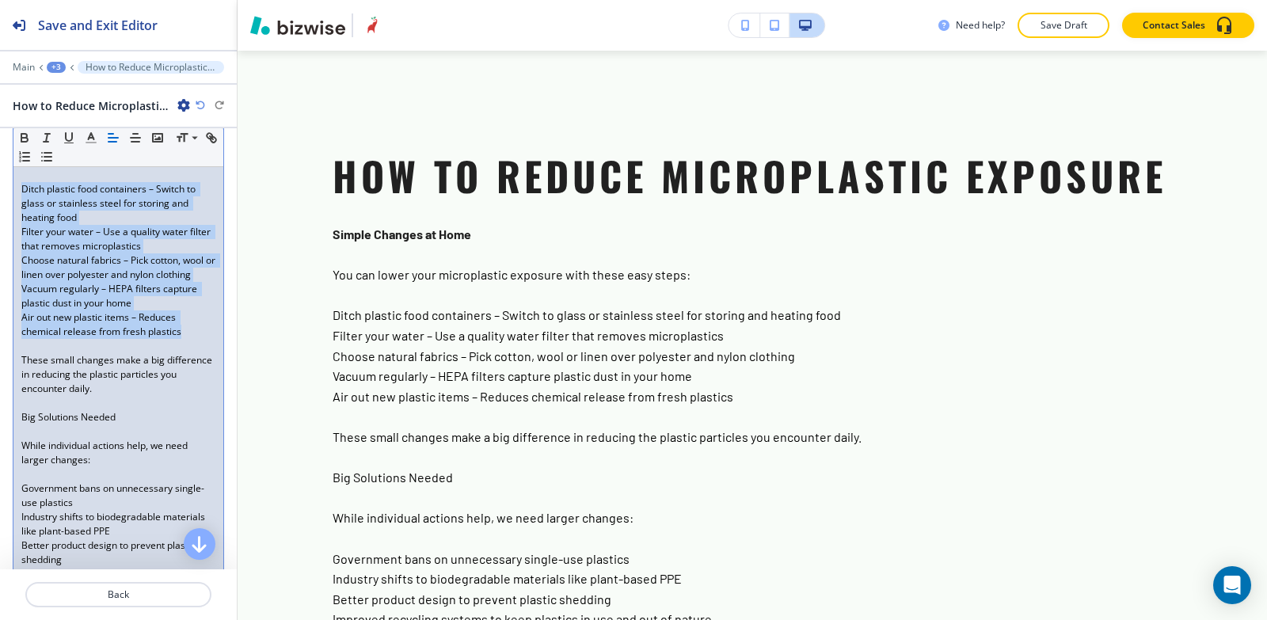
drag, startPoint x: 20, startPoint y: 349, endPoint x: 204, endPoint y: 343, distance: 184.6
click at [204, 343] on div "Simple Changes at Home You can lower your microplastic exposure with these easy…" at bounding box center [118, 496] width 210 height 786
click at [54, 154] on icon "button" at bounding box center [47, 157] width 14 height 14
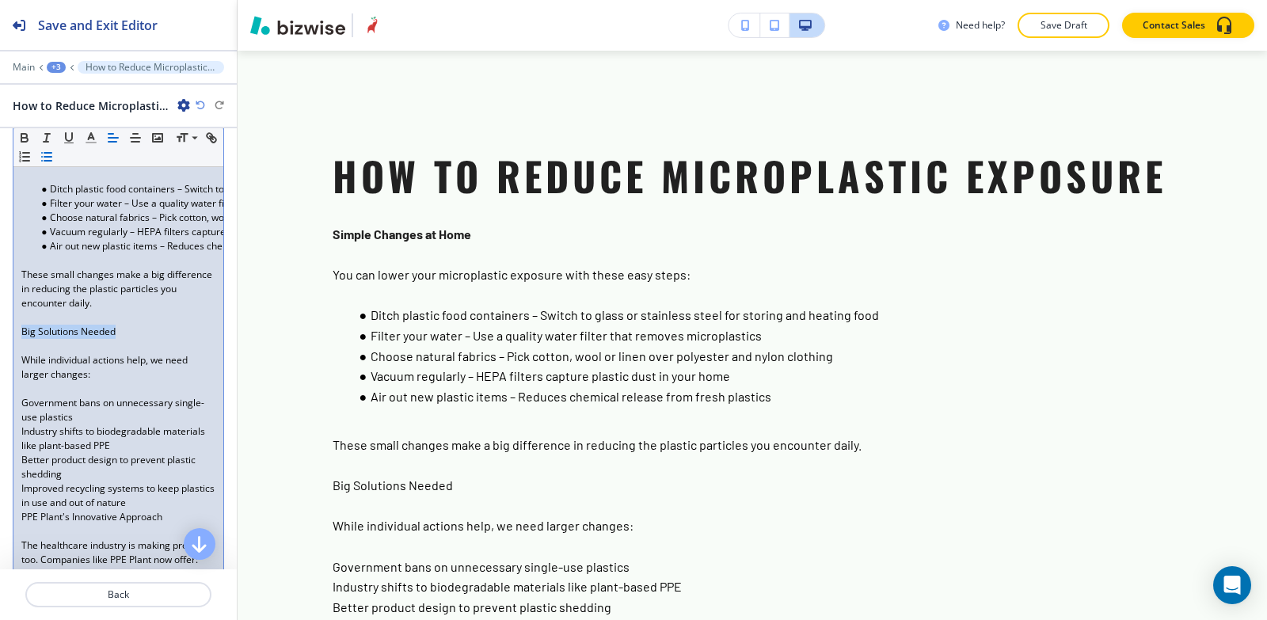
drag, startPoint x: 122, startPoint y: 332, endPoint x: 0, endPoint y: 333, distance: 122.0
click at [0, 333] on div "Body Small Normal Large Huge Simple Changes at Home You can lower your micropla…" at bounding box center [118, 439] width 237 height 792
click at [25, 138] on icon "button" at bounding box center [24, 140] width 6 height 4
click at [93, 136] on icon "button" at bounding box center [91, 138] width 14 height 14
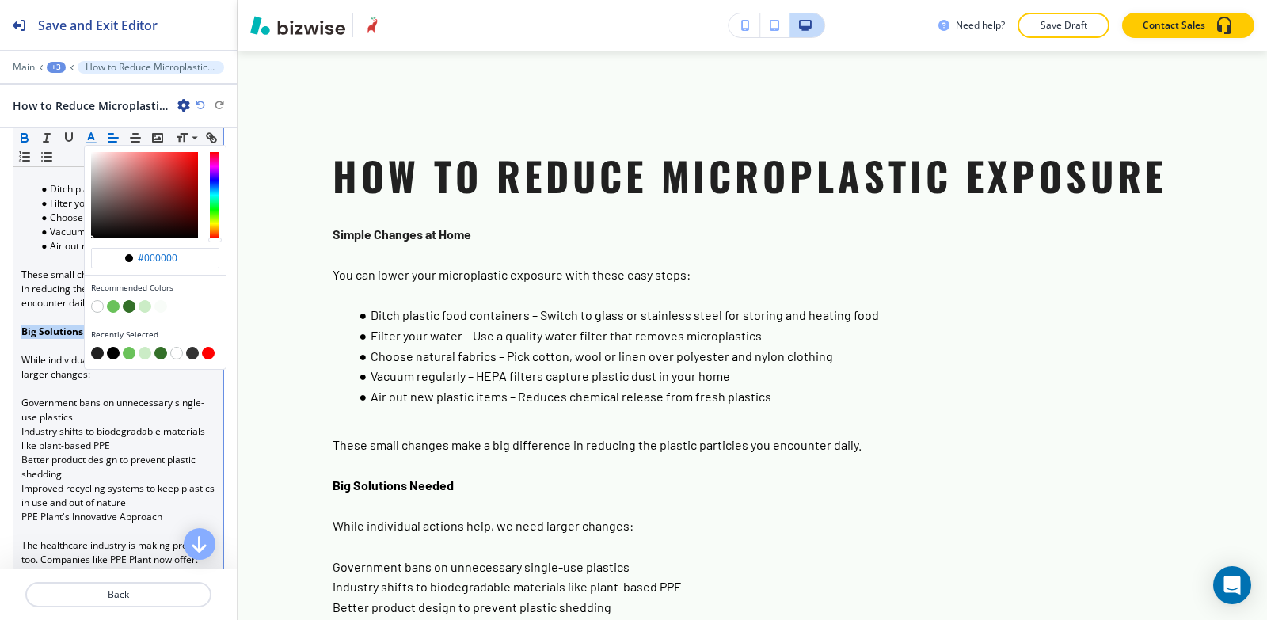
click at [97, 354] on button "button" at bounding box center [97, 353] width 13 height 13
type input "#212121"
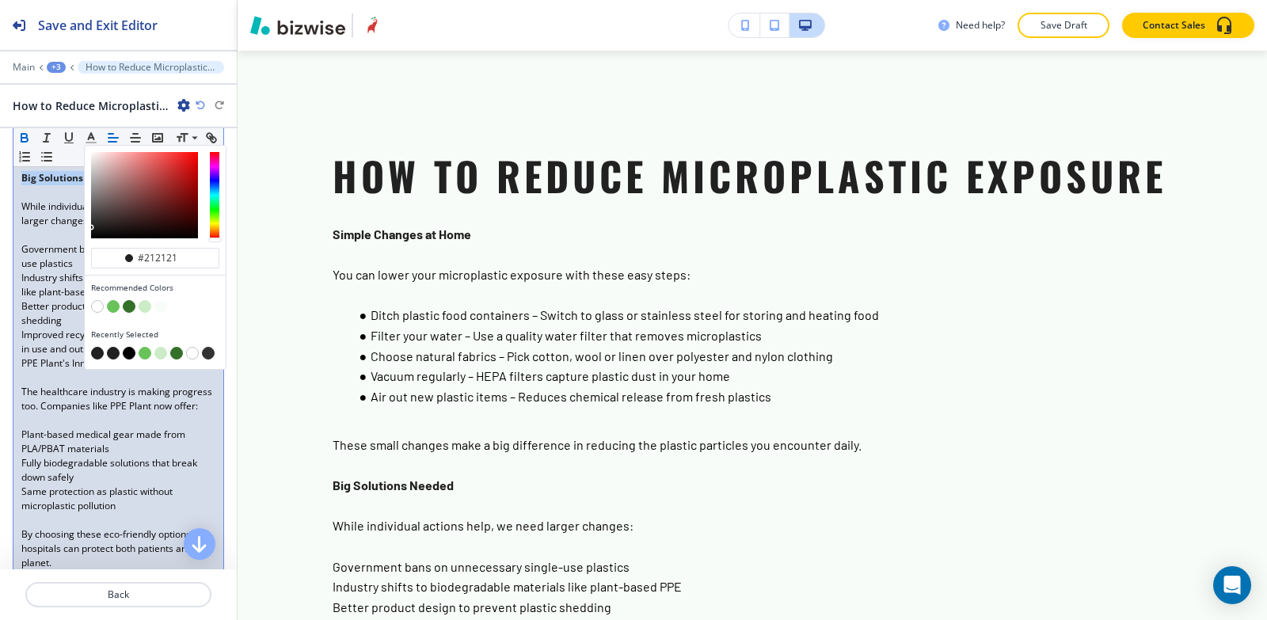
scroll to position [634, 0]
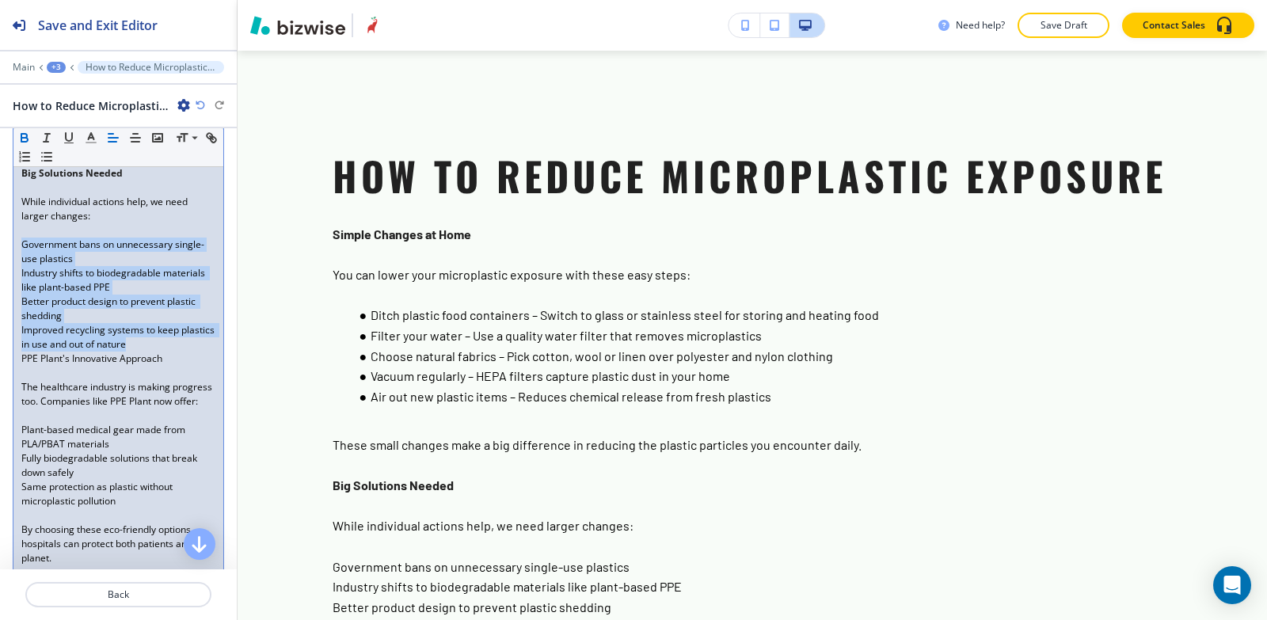
drag, startPoint x: 17, startPoint y: 246, endPoint x: 170, endPoint y: 341, distance: 178.9
click at [173, 341] on div "Simple Changes at Home You can lower your microplastic exposure with these easy…" at bounding box center [118, 295] width 210 height 700
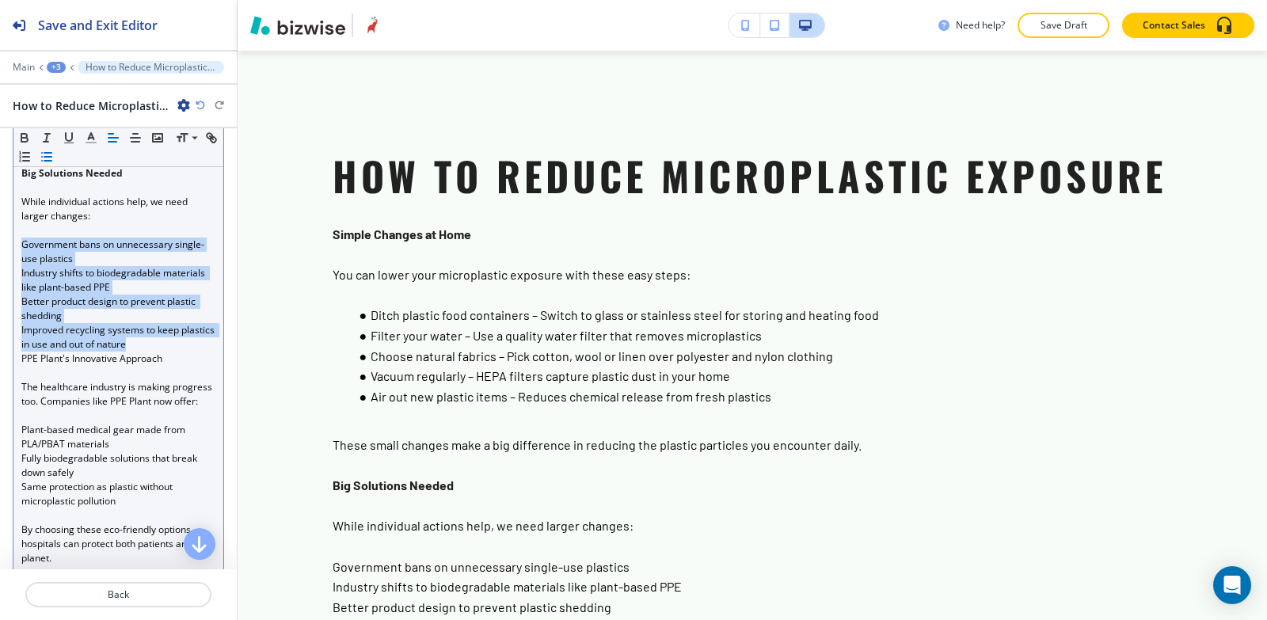
click at [51, 161] on line "button" at bounding box center [47, 161] width 7 height 0
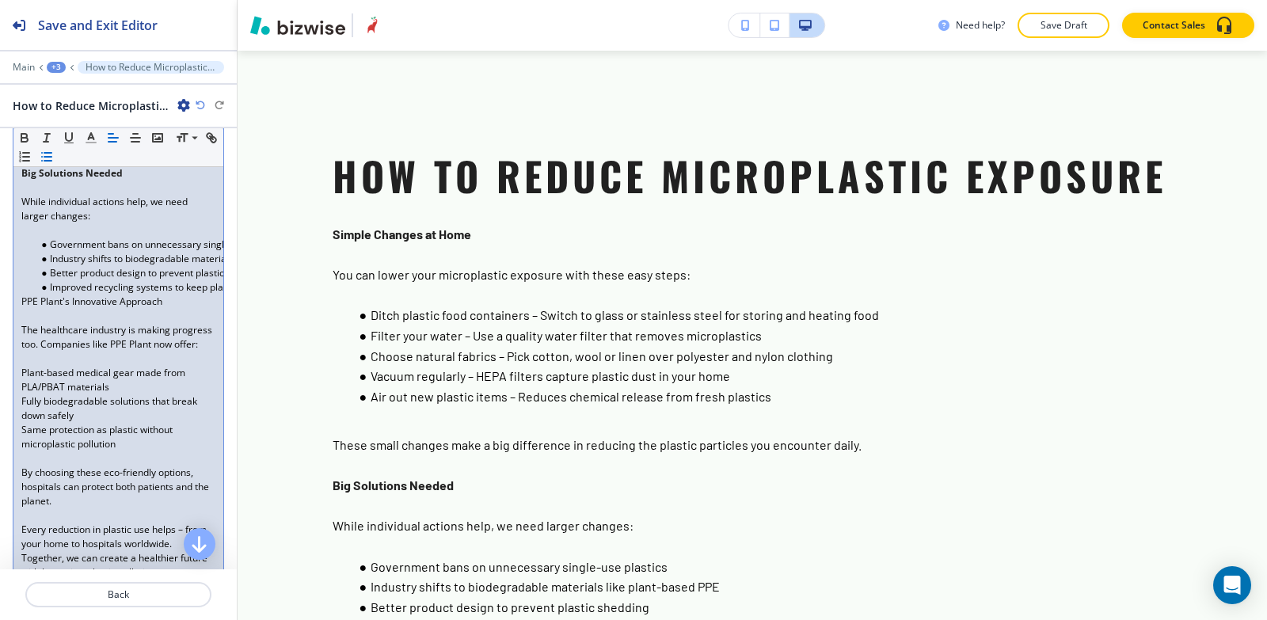
click at [16, 301] on div "Simple Changes at Home You can lower your microplastic exposure with these easy…" at bounding box center [118, 266] width 210 height 643
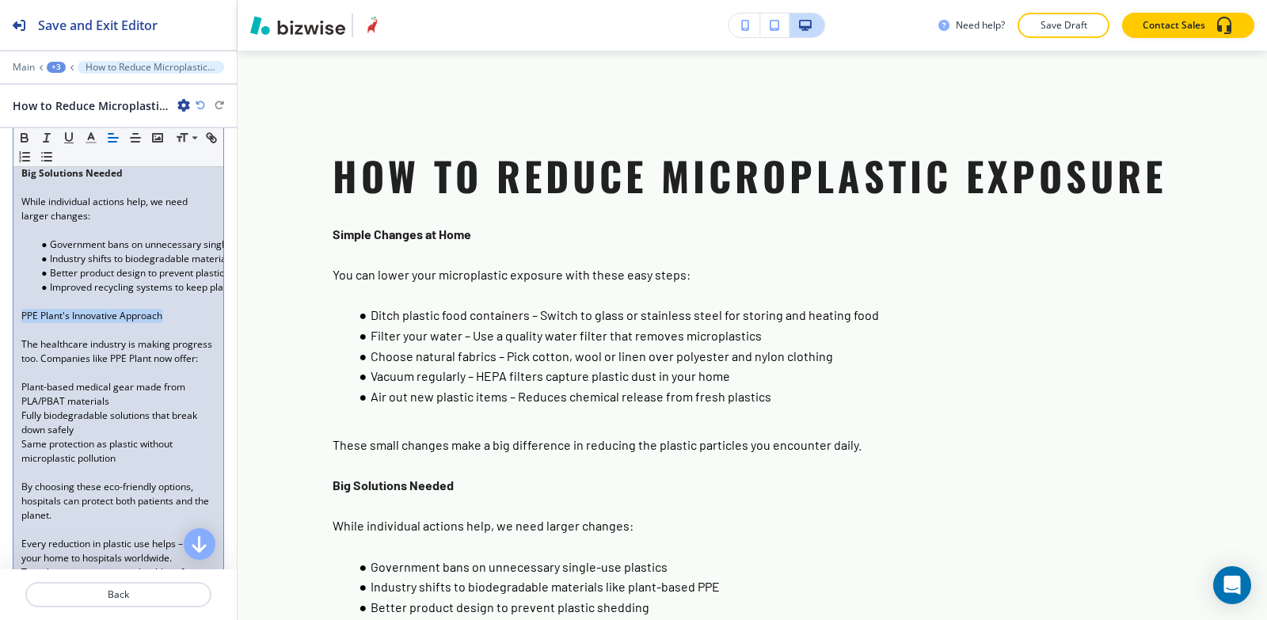
drag, startPoint x: 20, startPoint y: 314, endPoint x: 184, endPoint y: 315, distance: 164.0
click at [184, 315] on div "Simple Changes at Home You can lower your microplastic exposure with these easy…" at bounding box center [118, 273] width 210 height 657
click at [21, 139] on icon "button" at bounding box center [24, 140] width 6 height 4
click at [88, 137] on icon "button" at bounding box center [91, 138] width 14 height 14
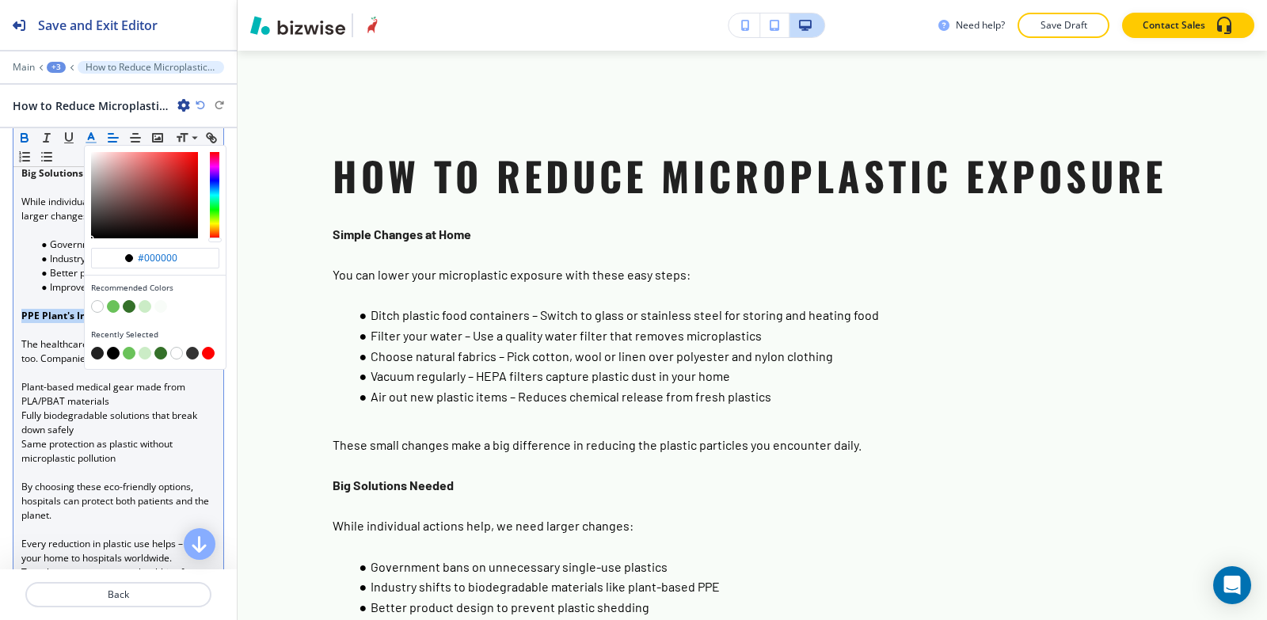
click at [97, 356] on button "button" at bounding box center [97, 353] width 13 height 13
type input "#212121"
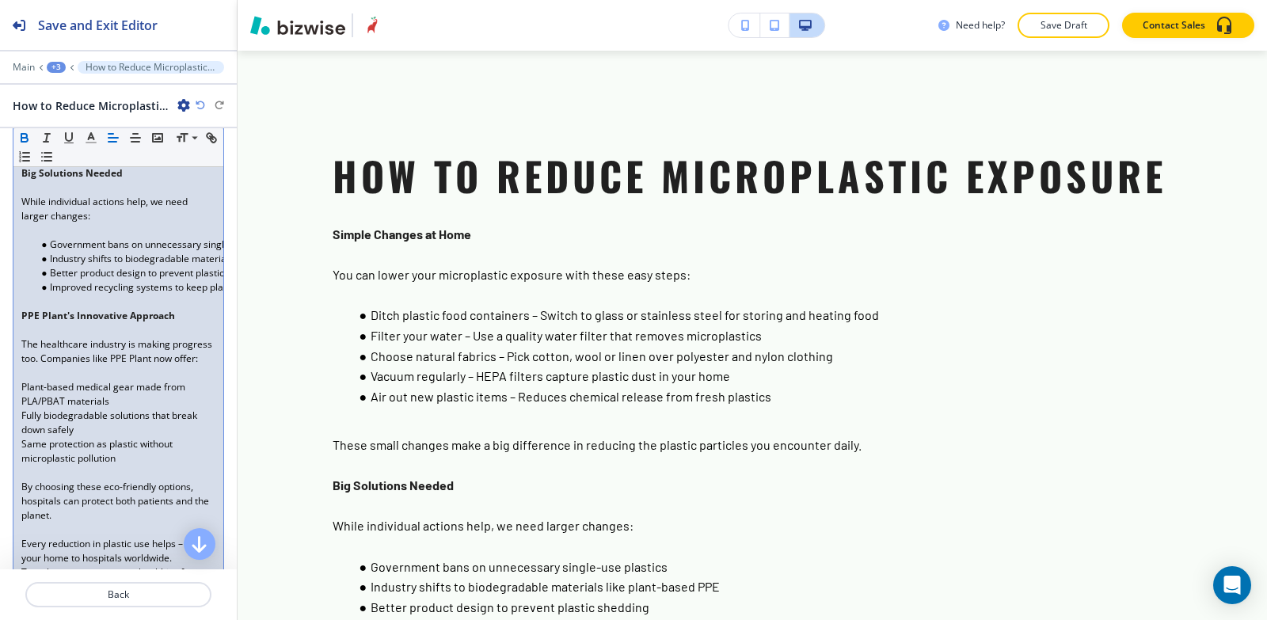
click at [70, 380] on p at bounding box center [118, 373] width 194 height 14
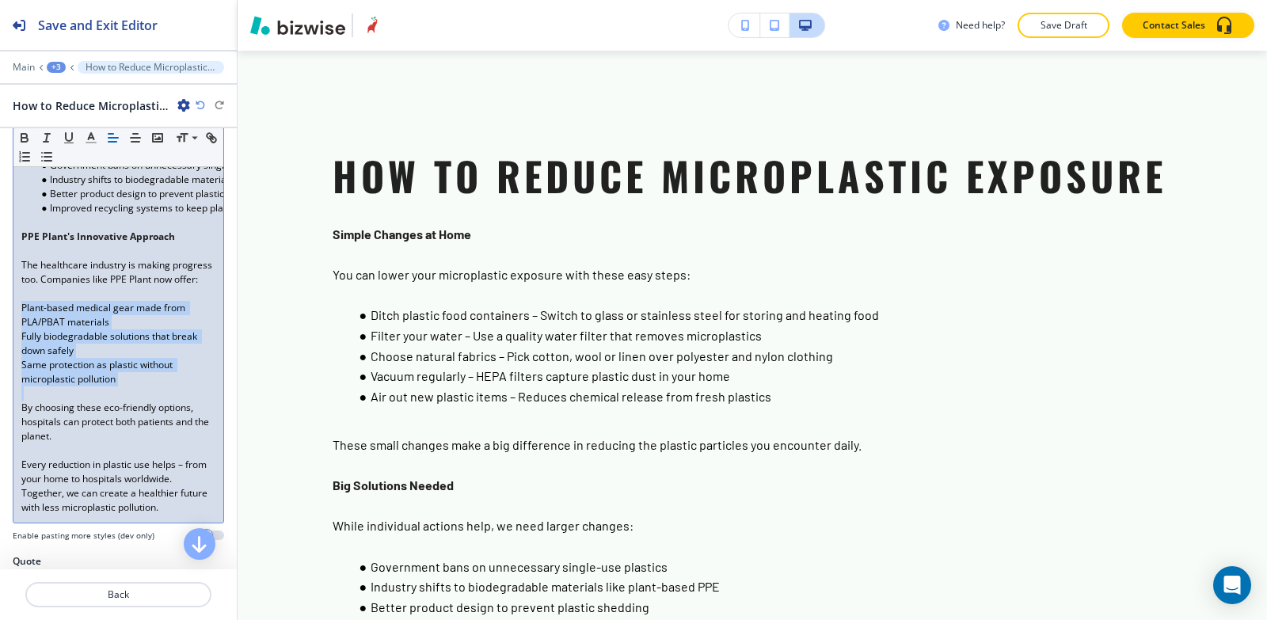
drag, startPoint x: 13, startPoint y: 324, endPoint x: 144, endPoint y: 413, distance: 158.0
click at [144, 413] on div "Simple Changes at Home You can lower your microplastic exposure with these easy…" at bounding box center [118, 193] width 210 height 657
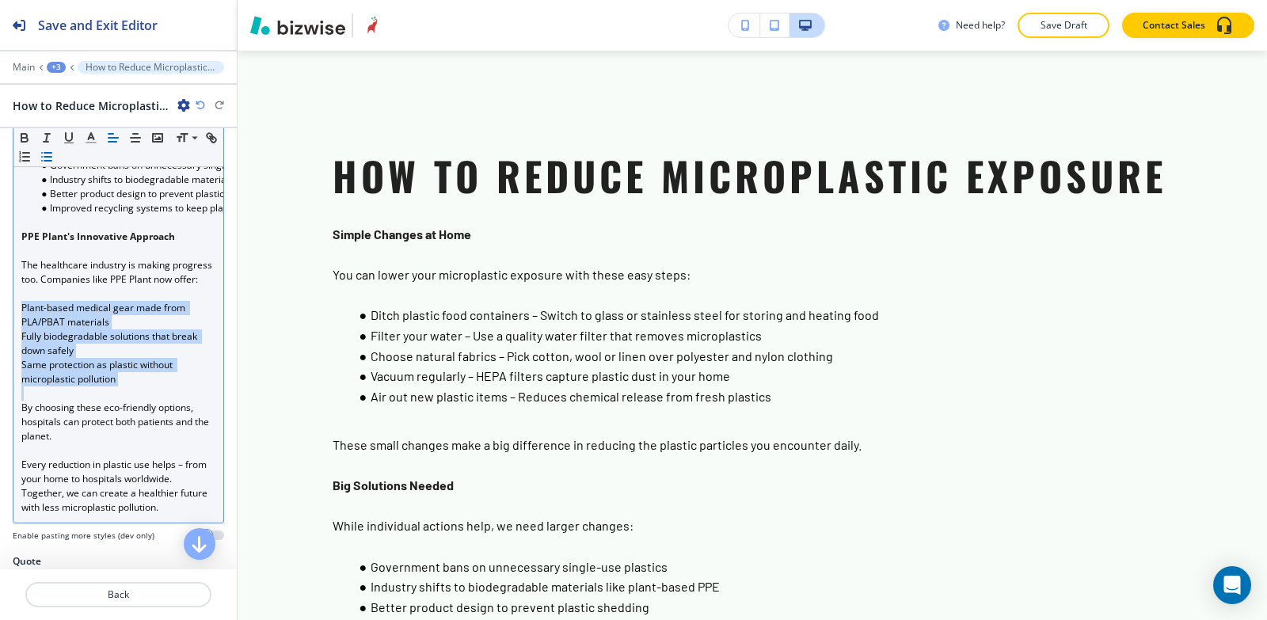
click at [58, 165] on button "button" at bounding box center [47, 156] width 22 height 19
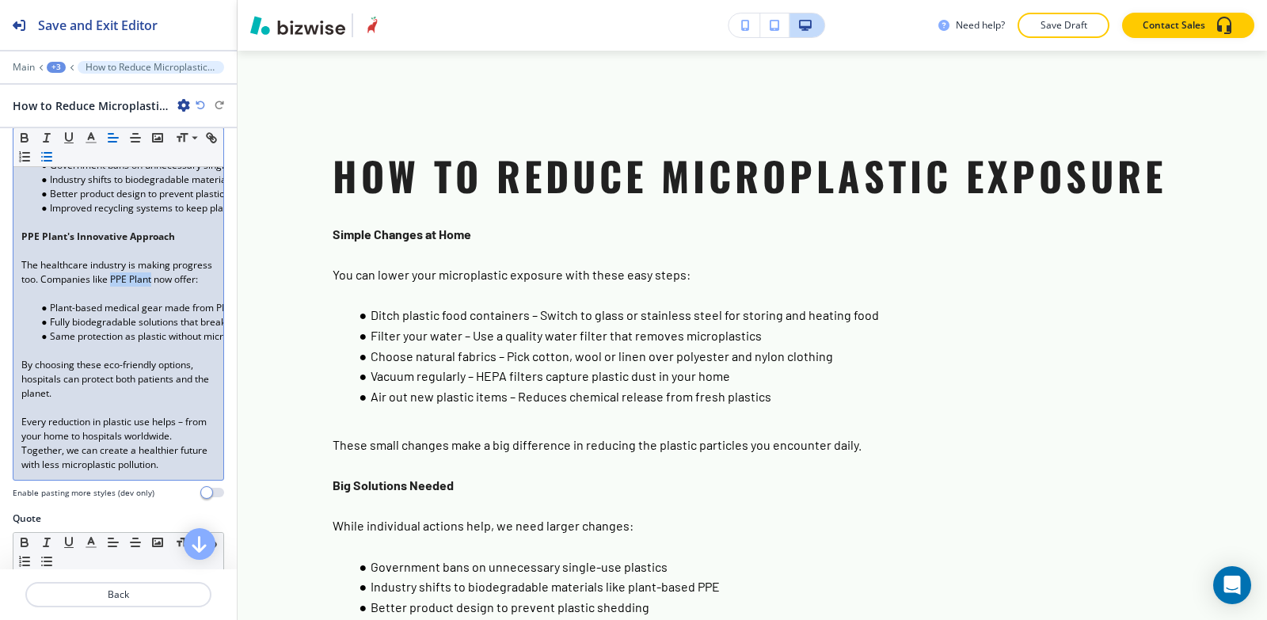
drag, startPoint x: 195, startPoint y: 279, endPoint x: 154, endPoint y: 282, distance: 40.5
click at [154, 282] on span "The healthcare industry is making progress too. Companies like PPE Plant now of…" at bounding box center [117, 272] width 193 height 28
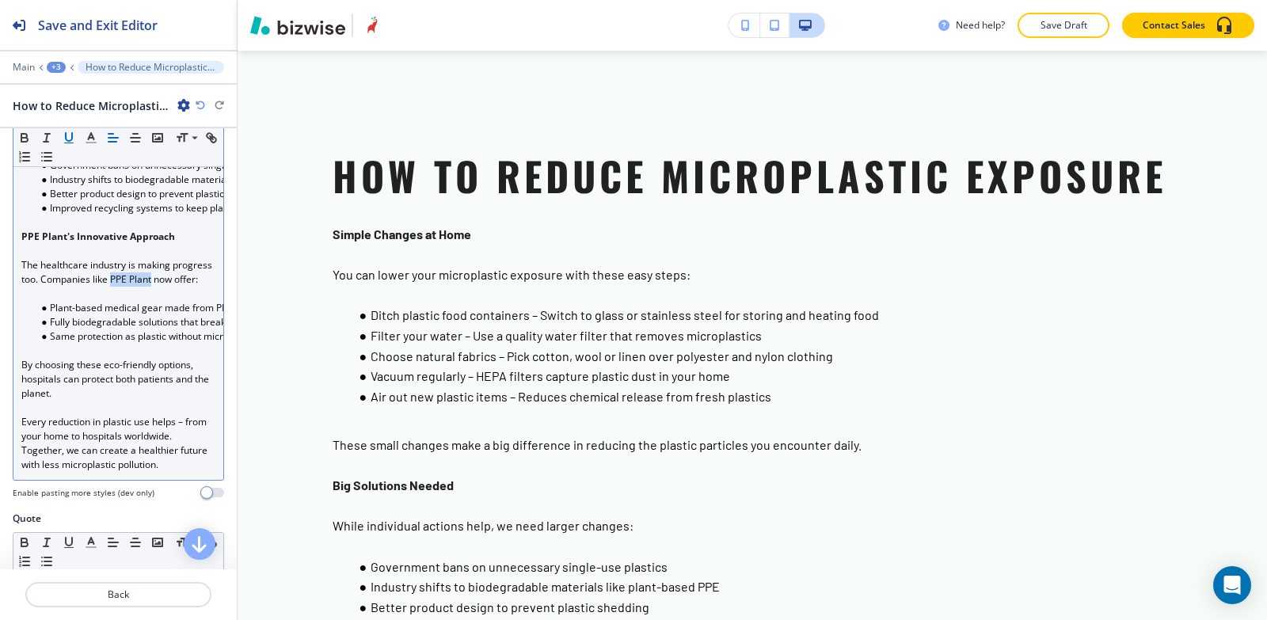
click at [64, 138] on icon "button" at bounding box center [69, 138] width 14 height 14
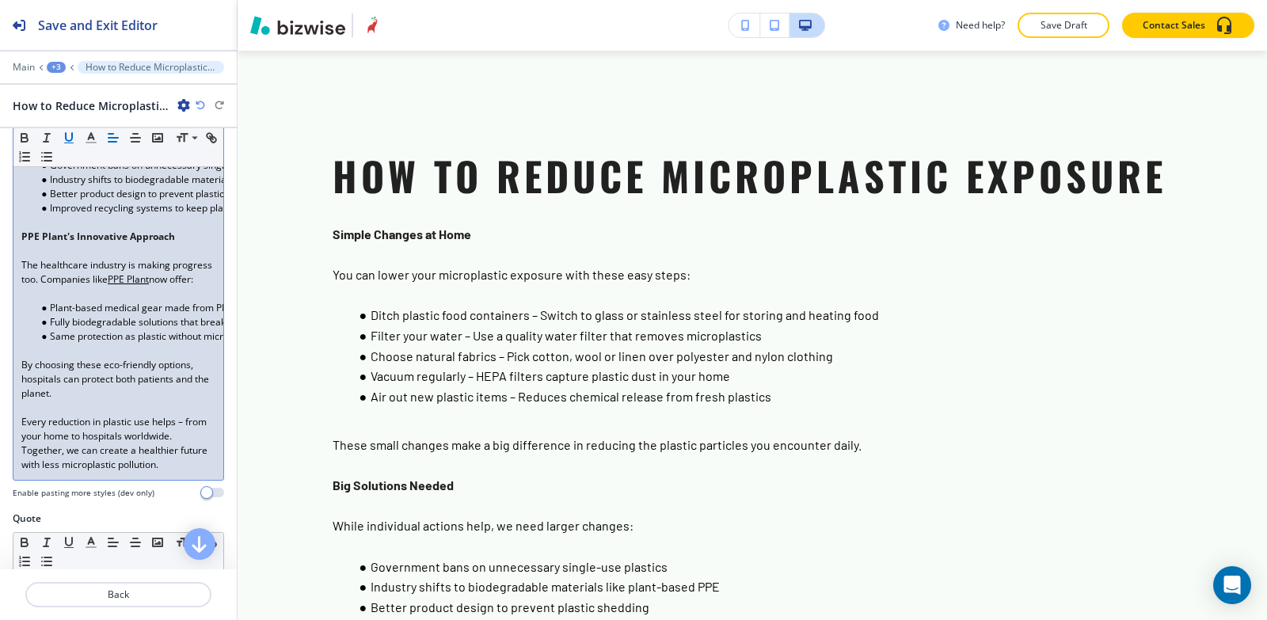
click at [149, 281] on u "PPE Plant" at bounding box center [128, 278] width 41 height 13
drag, startPoint x: 196, startPoint y: 276, endPoint x: 153, endPoint y: 272, distance: 42.9
click at [153, 272] on p "The healthcare industry is making progress too. Companies like PPE Plant now of…" at bounding box center [118, 272] width 194 height 29
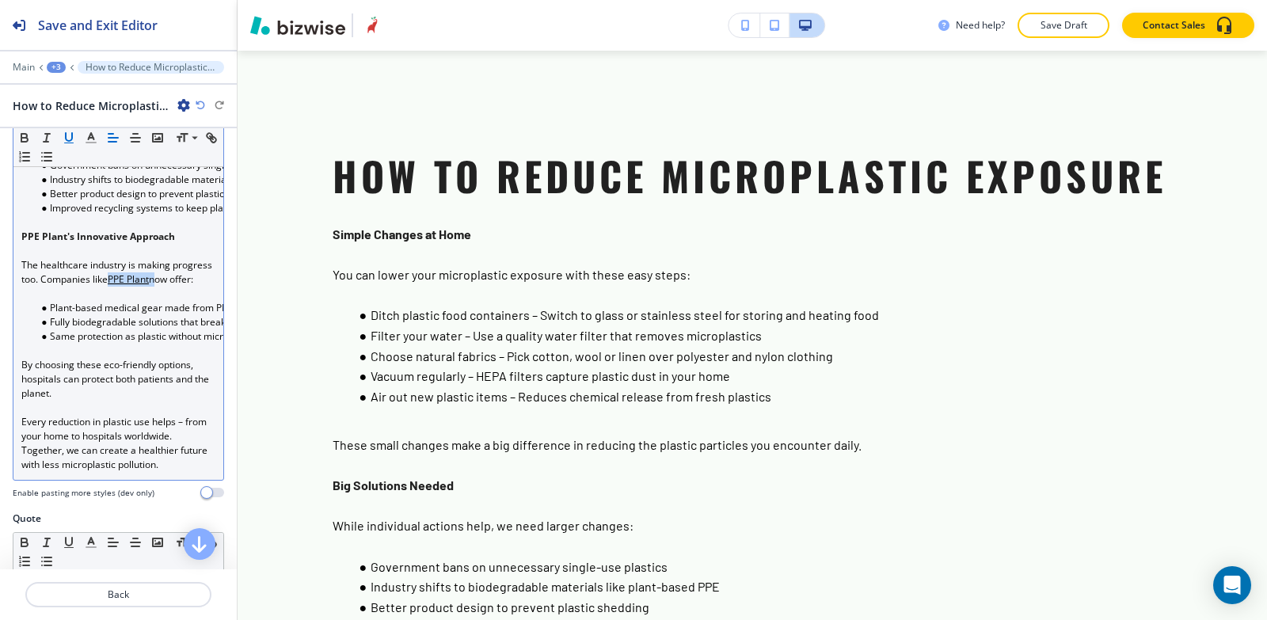
click at [66, 136] on icon "button" at bounding box center [69, 137] width 6 height 8
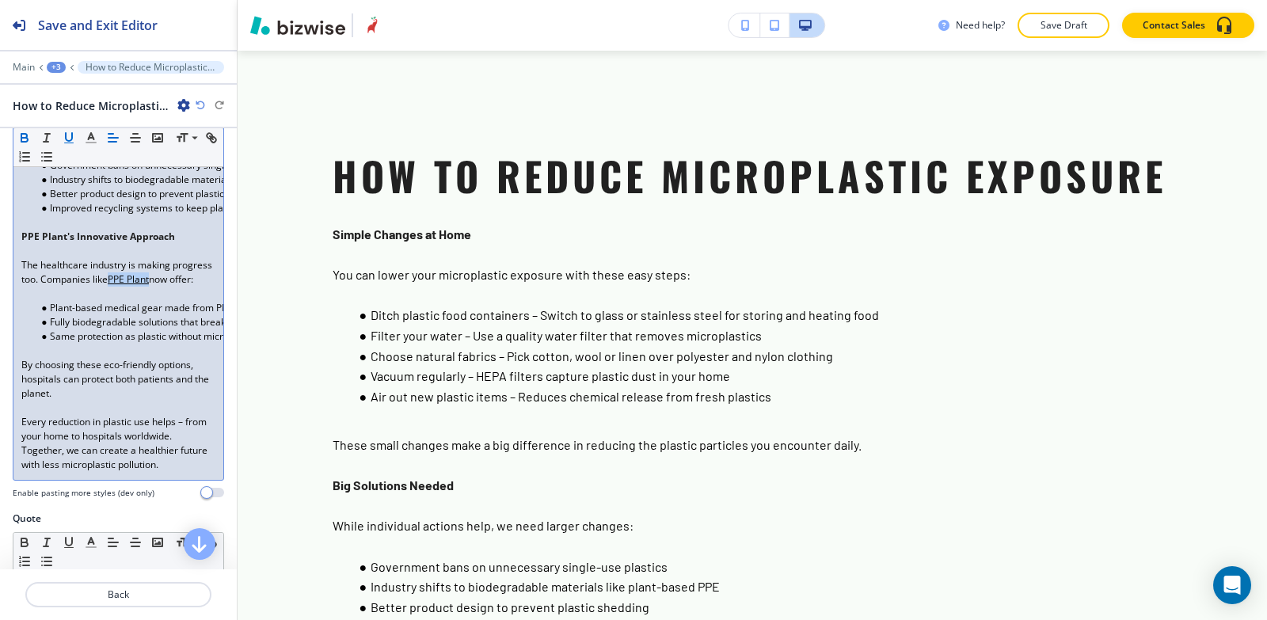
click at [22, 139] on icon "button" at bounding box center [24, 140] width 6 height 4
click at [70, 139] on icon "button" at bounding box center [69, 138] width 14 height 14
click at [149, 287] on p "The healthcare industry is making progress too. Companies like PPE Plant now of…" at bounding box center [118, 272] width 194 height 29
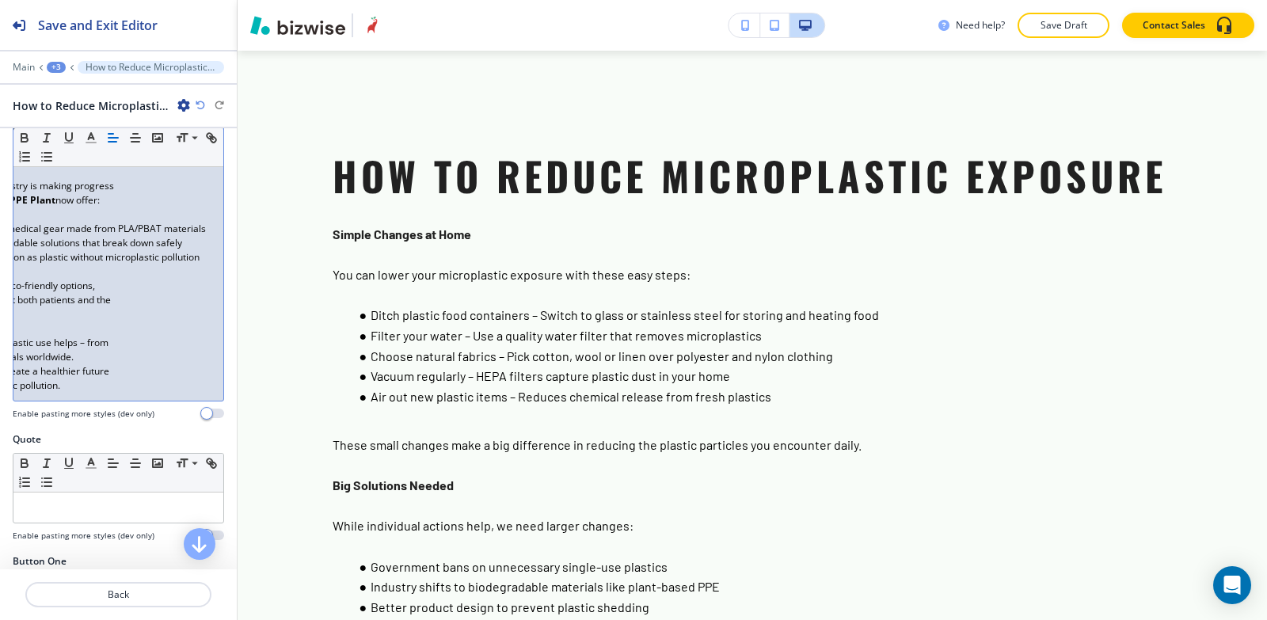
scroll to position [0, 102]
drag, startPoint x: 158, startPoint y: 239, endPoint x: 114, endPoint y: 238, distance: 44.4
click at [114, 235] on span "Plant-based medical gear made from PLA/PBAT materials" at bounding box center [75, 228] width 254 height 13
click at [25, 140] on icon "button" at bounding box center [24, 138] width 14 height 14
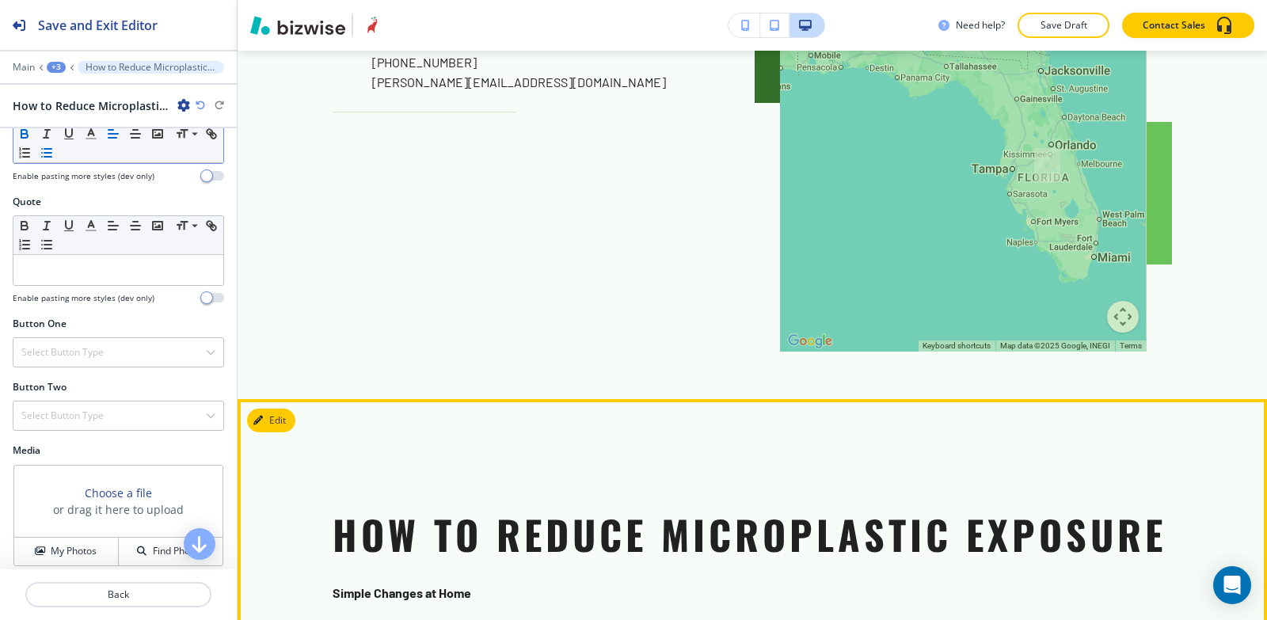
scroll to position [4201, 0]
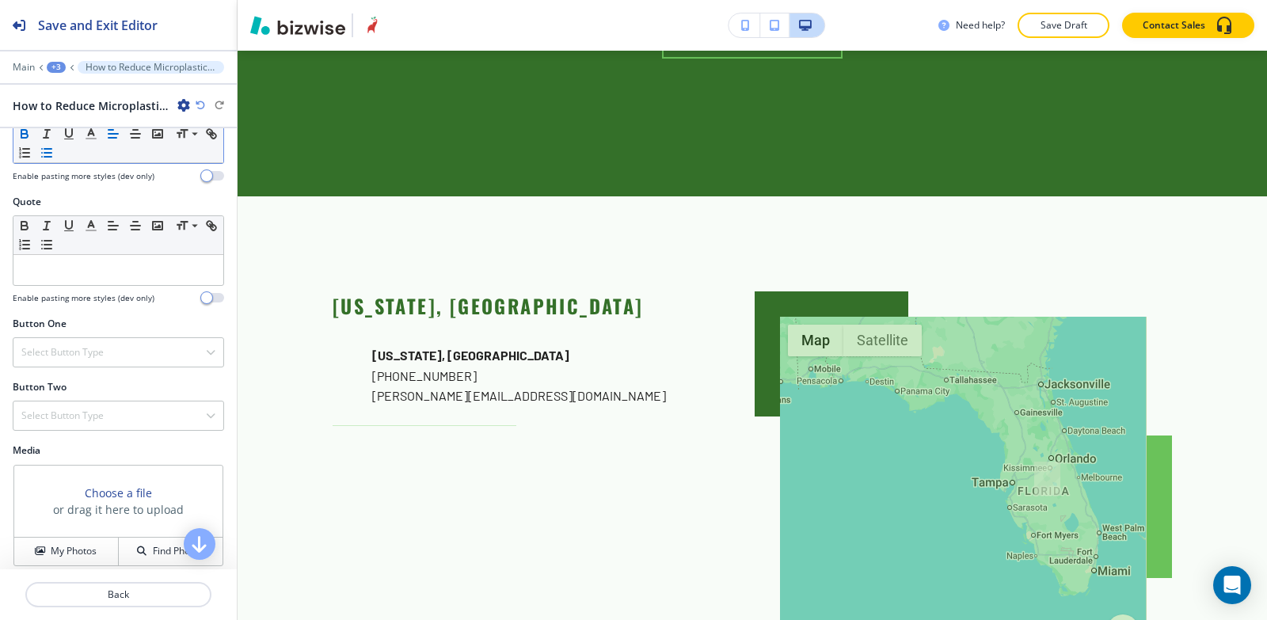
click at [48, 66] on div "+3" at bounding box center [56, 67] width 19 height 11
click at [101, 125] on p "MICROPLASTICS IN HUMANS" at bounding box center [97, 121] width 81 height 14
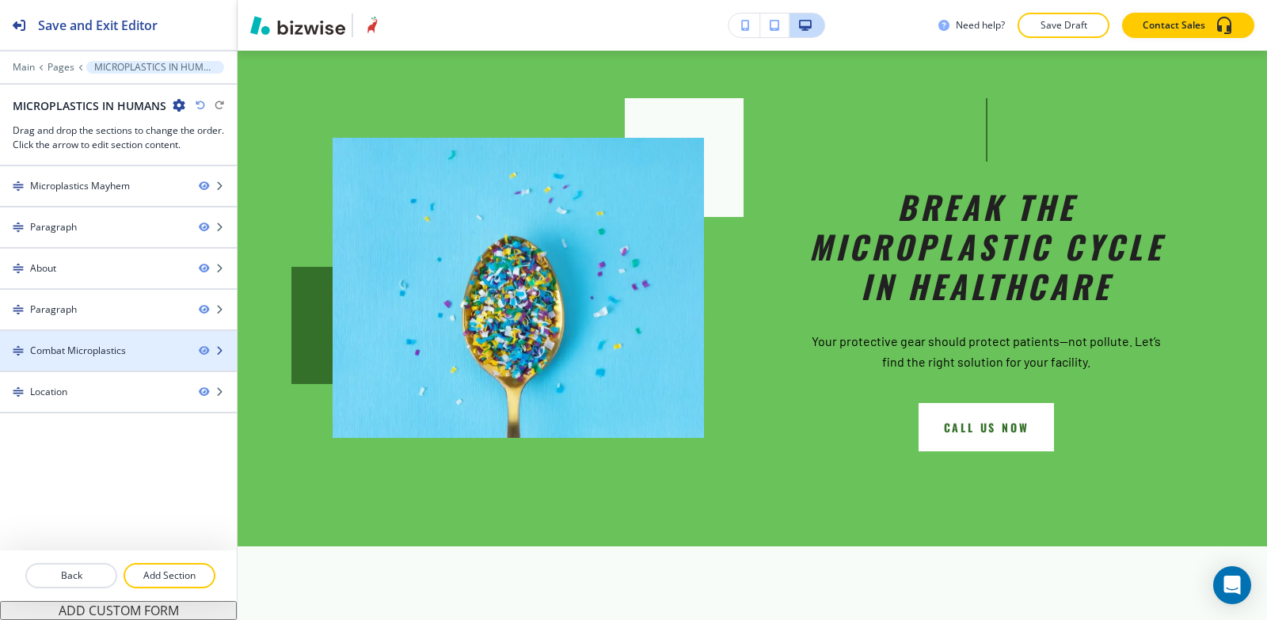
scroll to position [3532, 0]
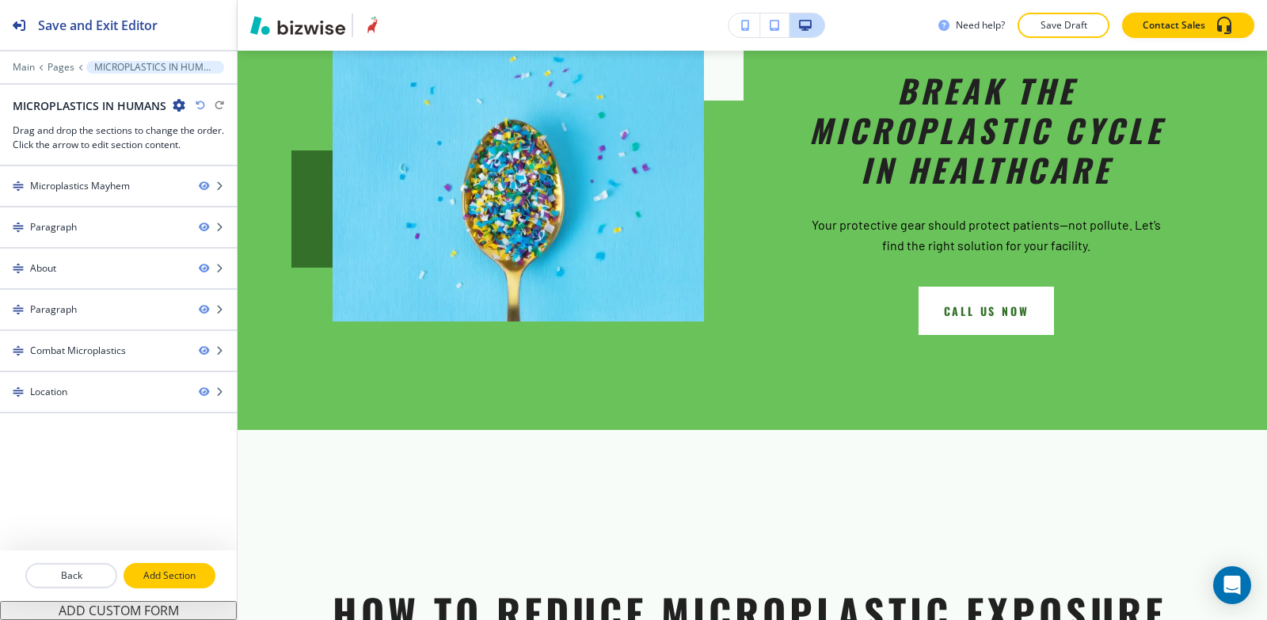
click at [166, 573] on p "Add Section" at bounding box center [169, 576] width 89 height 14
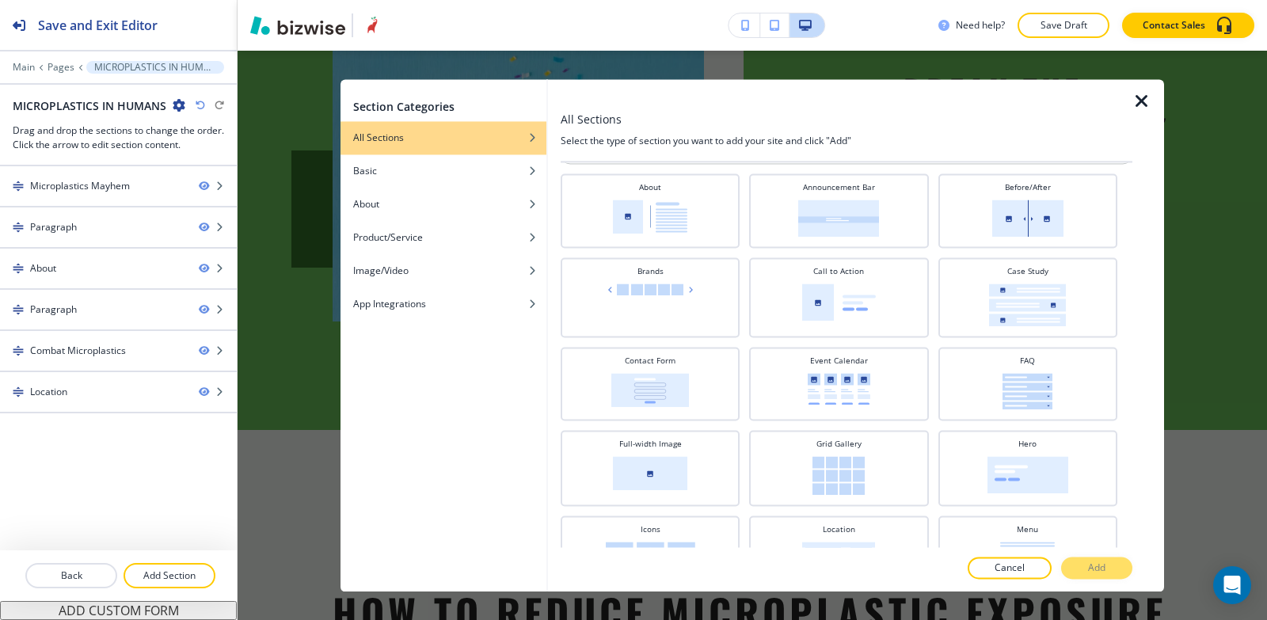
scroll to position [79, 0]
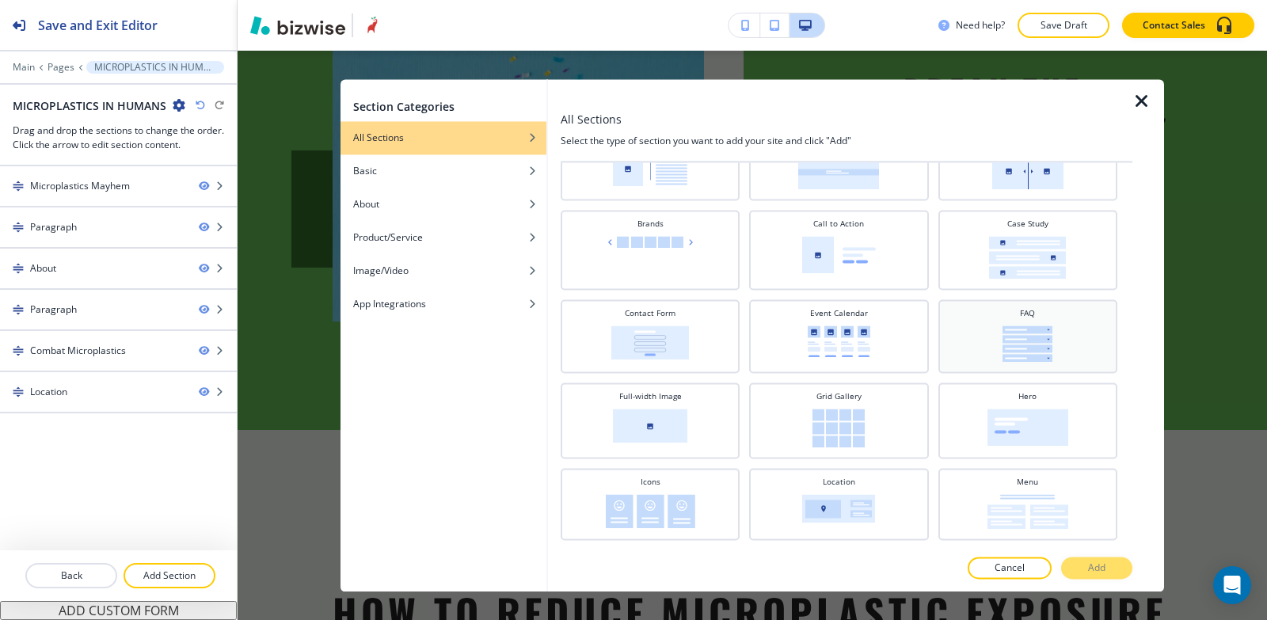
click at [947, 326] on div "FAQ" at bounding box center [1028, 334] width 163 height 55
click at [1080, 568] on button "Add" at bounding box center [1096, 568] width 71 height 22
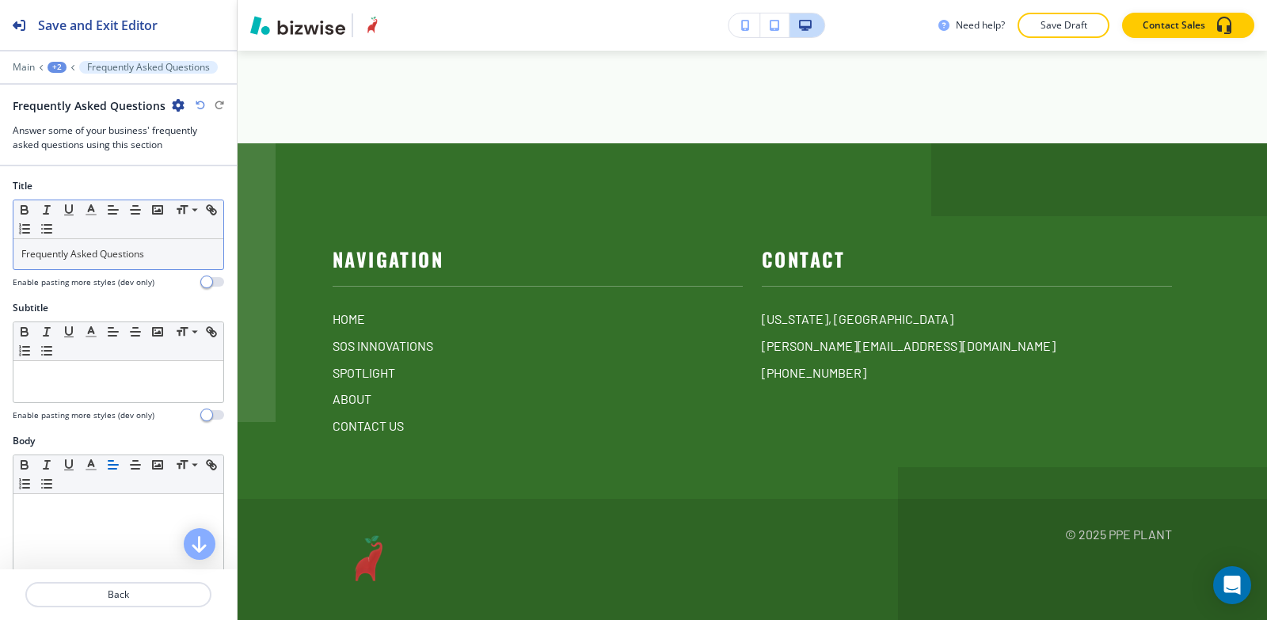
scroll to position [5972, 0]
drag, startPoint x: 169, startPoint y: 250, endPoint x: 0, endPoint y: 252, distance: 168.7
click at [0, 252] on div "Title Small Normal Large Huge Frequently Asked Questions Enable pasting more st…" at bounding box center [118, 240] width 237 height 122
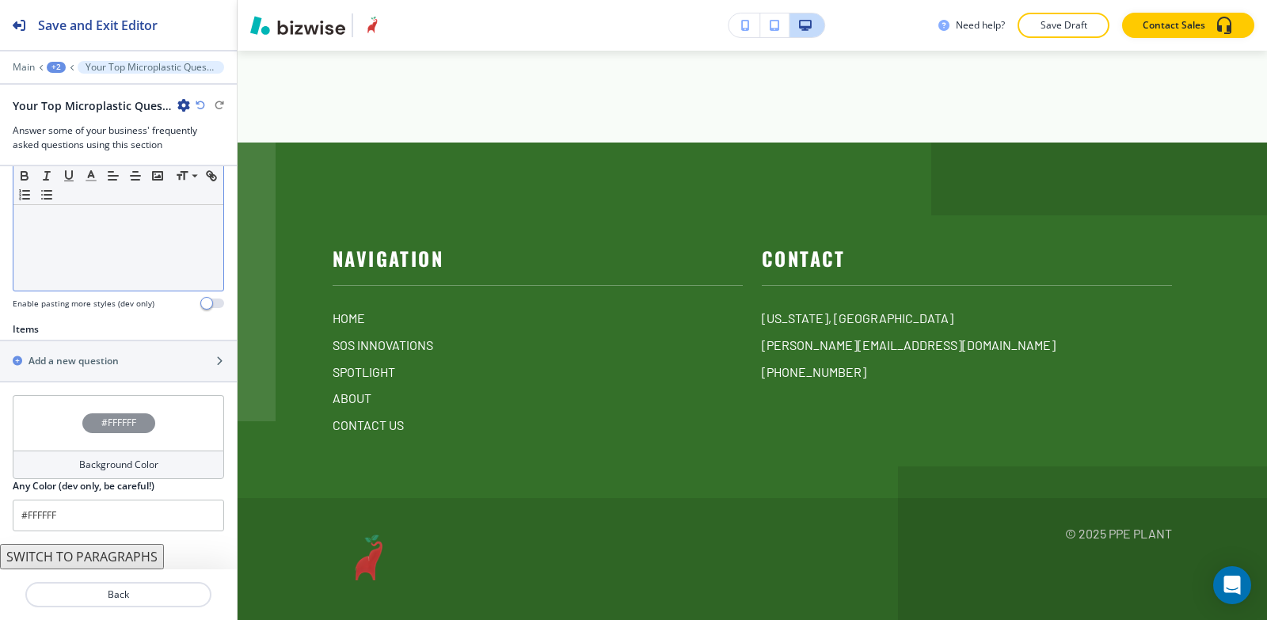
scroll to position [424, 0]
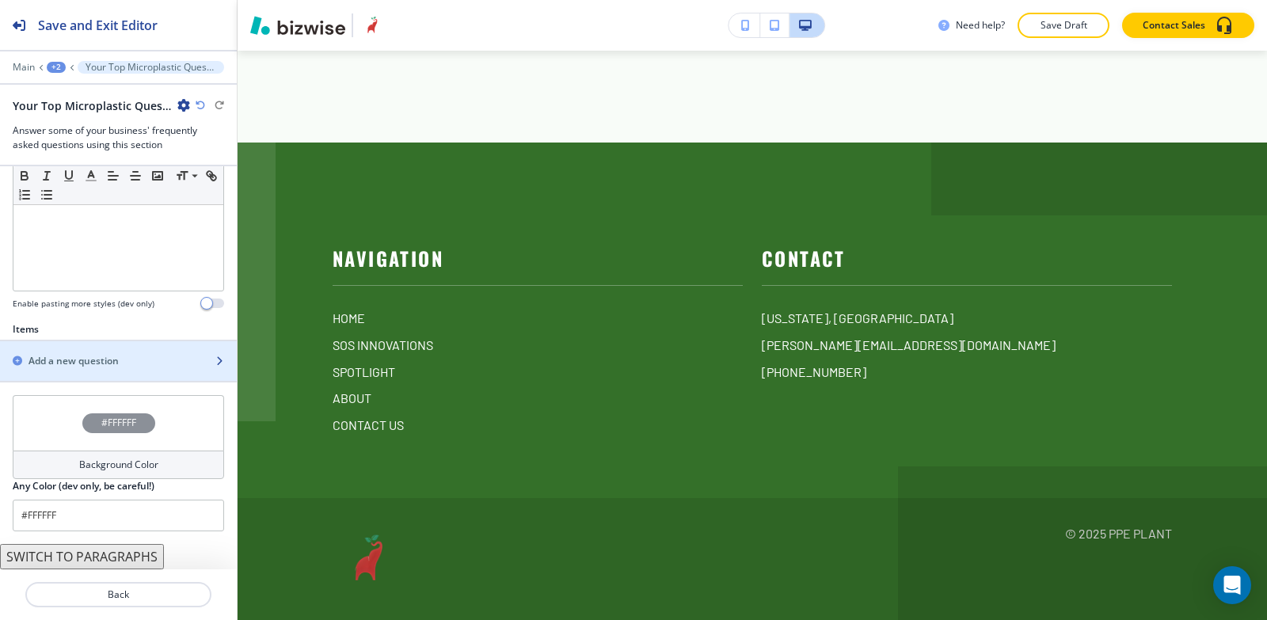
click at [72, 379] on div "button" at bounding box center [118, 374] width 237 height 13
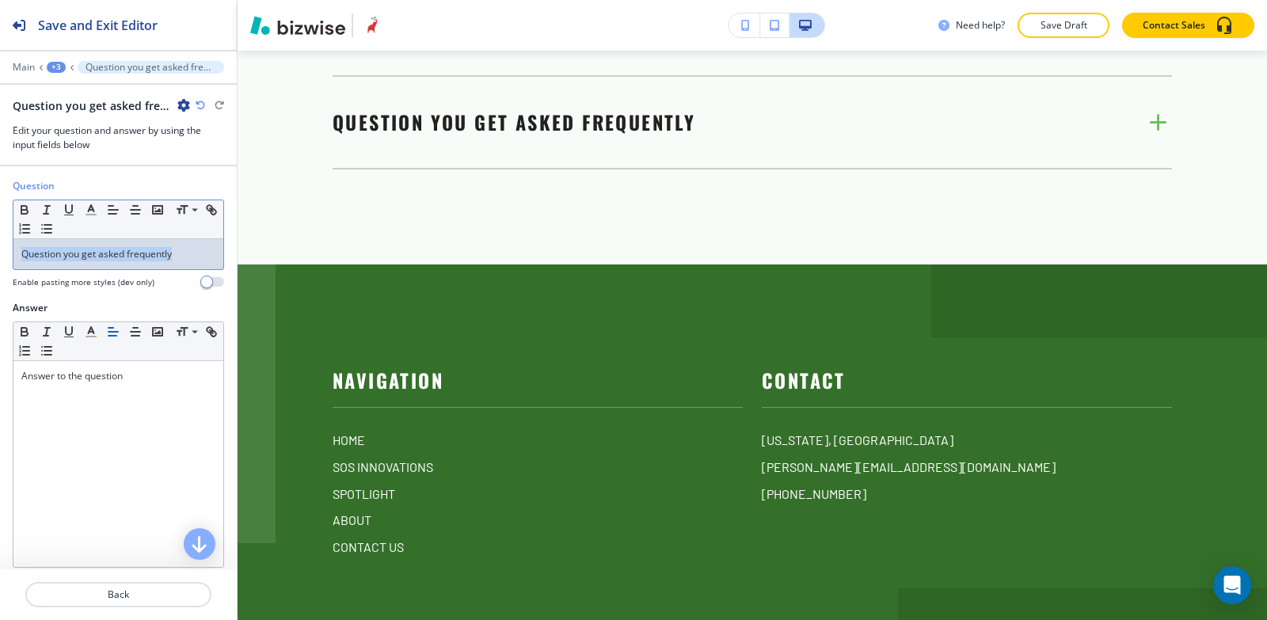
drag, startPoint x: 188, startPoint y: 260, endPoint x: 0, endPoint y: 275, distance: 188.3
click at [0, 275] on div "Question Small Normal Large Huge Question you get asked frequently Enable pasti…" at bounding box center [118, 240] width 237 height 122
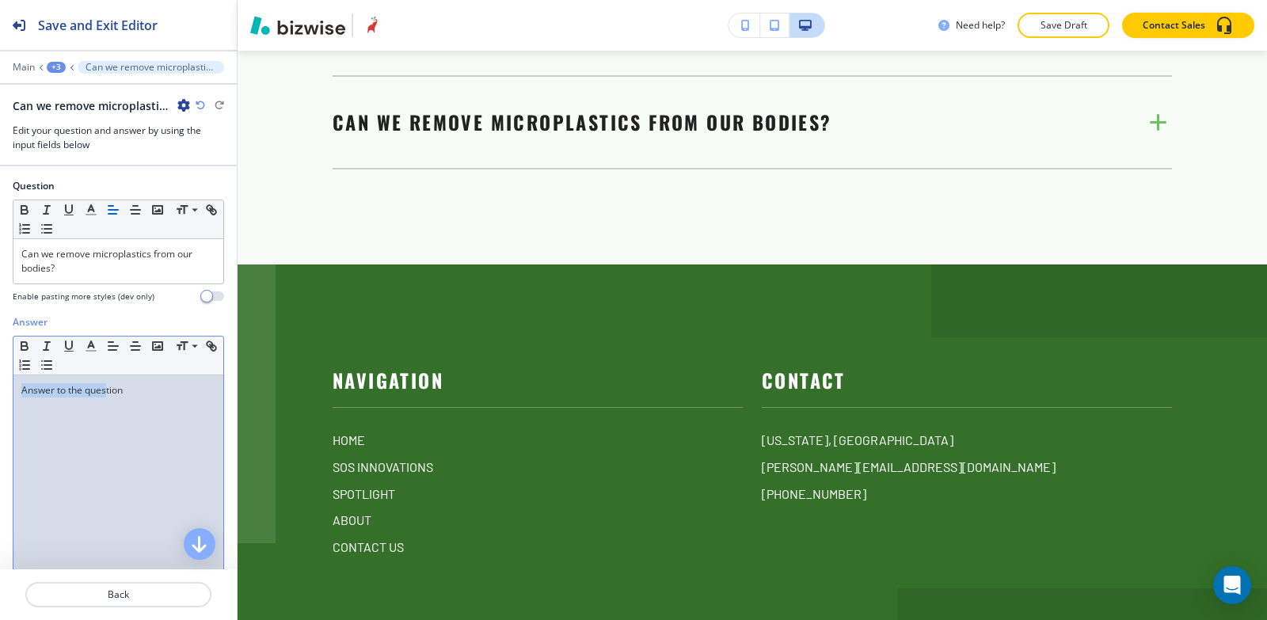
drag, startPoint x: 99, startPoint y: 386, endPoint x: 3, endPoint y: 386, distance: 95.8
click at [2, 387] on div "Answer Small Normal Large Huge Answer to the question Enable pasting more style…" at bounding box center [118, 464] width 237 height 298
drag, startPoint x: 199, startPoint y: 394, endPoint x: 184, endPoint y: 394, distance: 15.1
click at [198, 394] on p "Answer to the question" at bounding box center [118, 390] width 194 height 14
drag, startPoint x: 173, startPoint y: 392, endPoint x: 100, endPoint y: 295, distance: 121.0
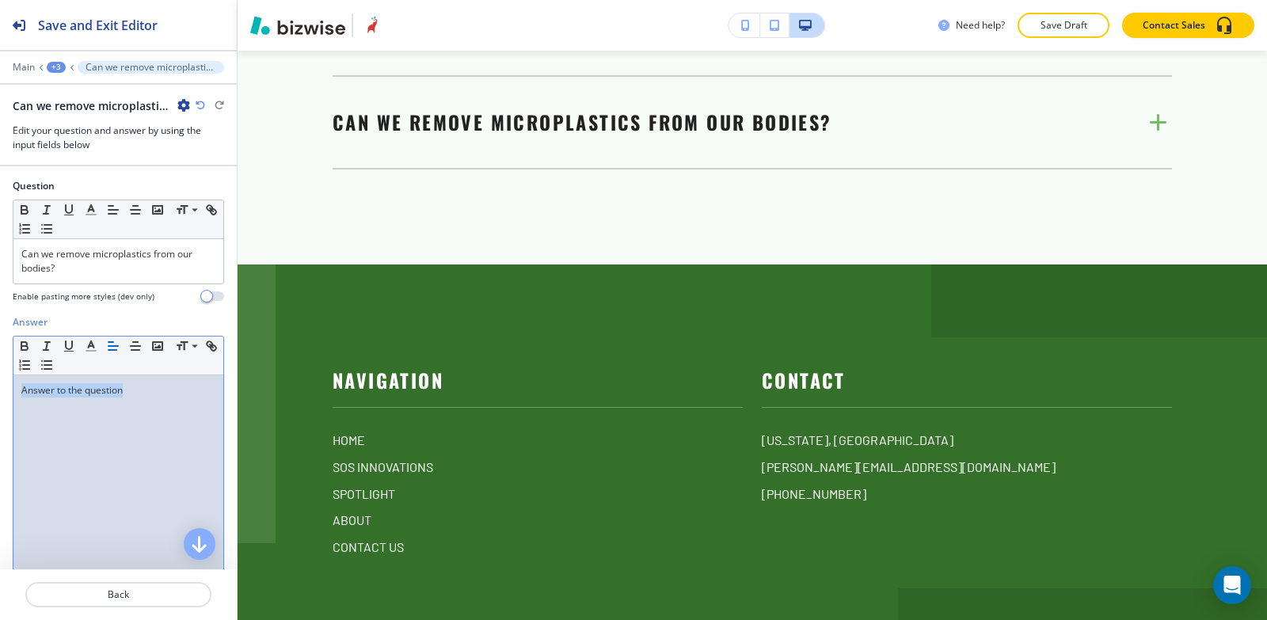
click at [0, 394] on div "Answer Small Normal Large Huge Answer to the question Enable pasting more style…" at bounding box center [118, 464] width 237 height 298
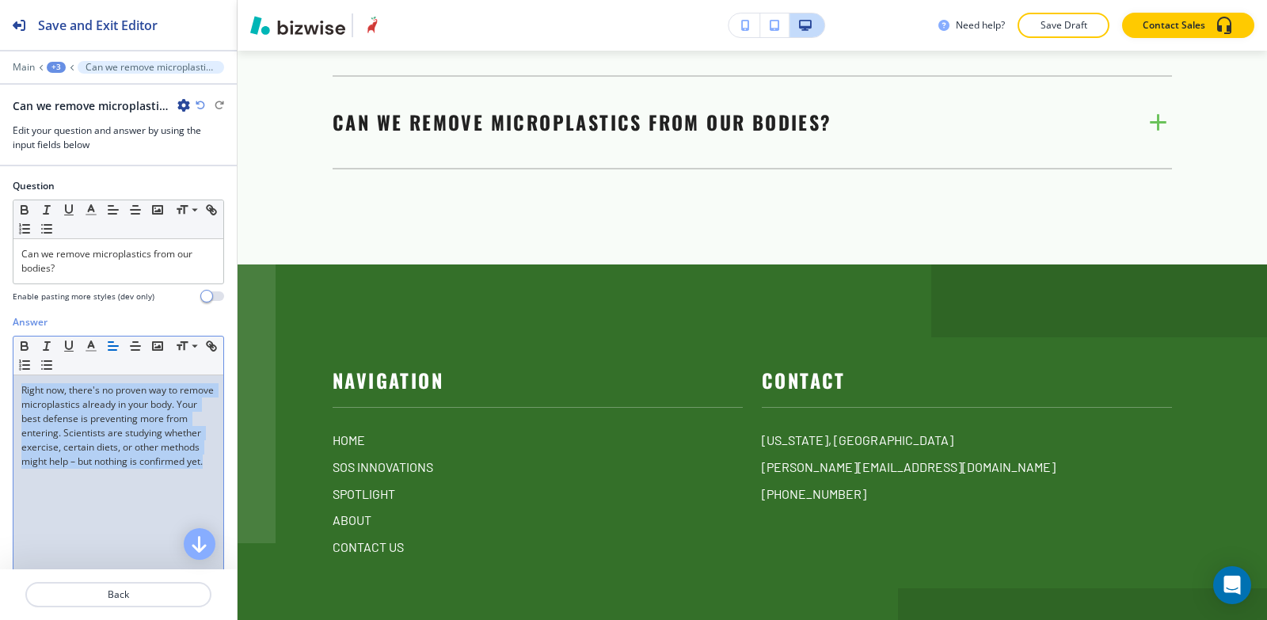
drag, startPoint x: 151, startPoint y: 476, endPoint x: 0, endPoint y: 368, distance: 185.7
click at [0, 368] on div "Answer Small Normal Large Huge Right now, there's no proven way to remove micro…" at bounding box center [118, 464] width 237 height 298
click at [91, 349] on icon "button" at bounding box center [91, 346] width 14 height 14
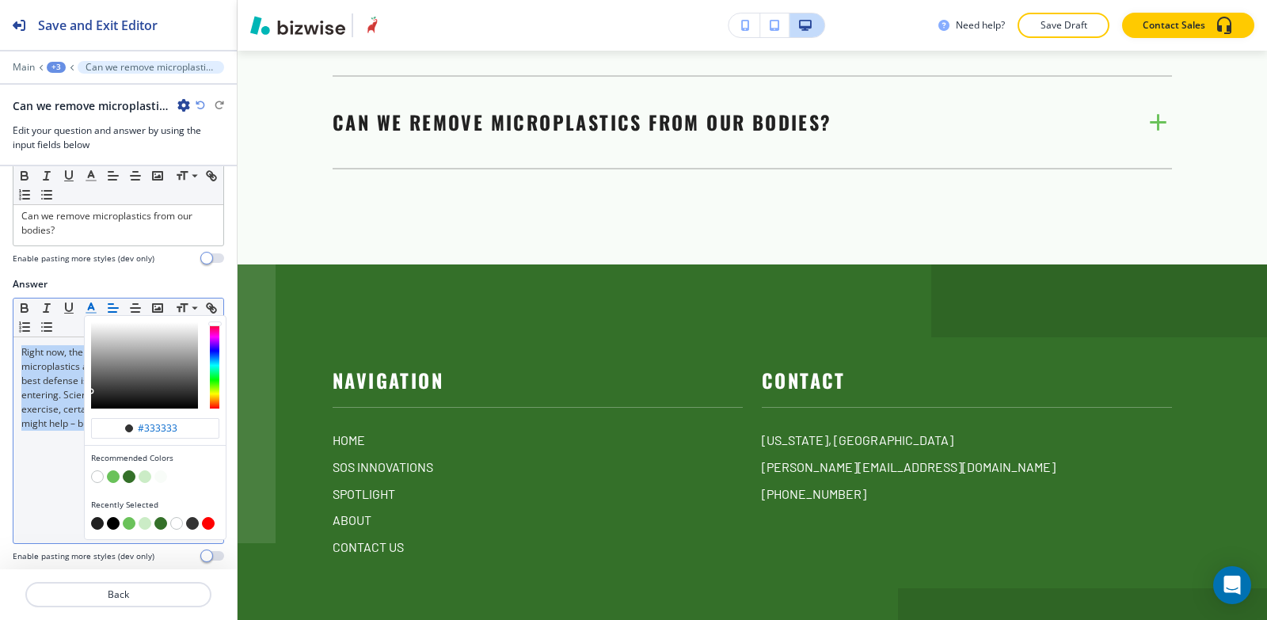
scroll to position [55, 0]
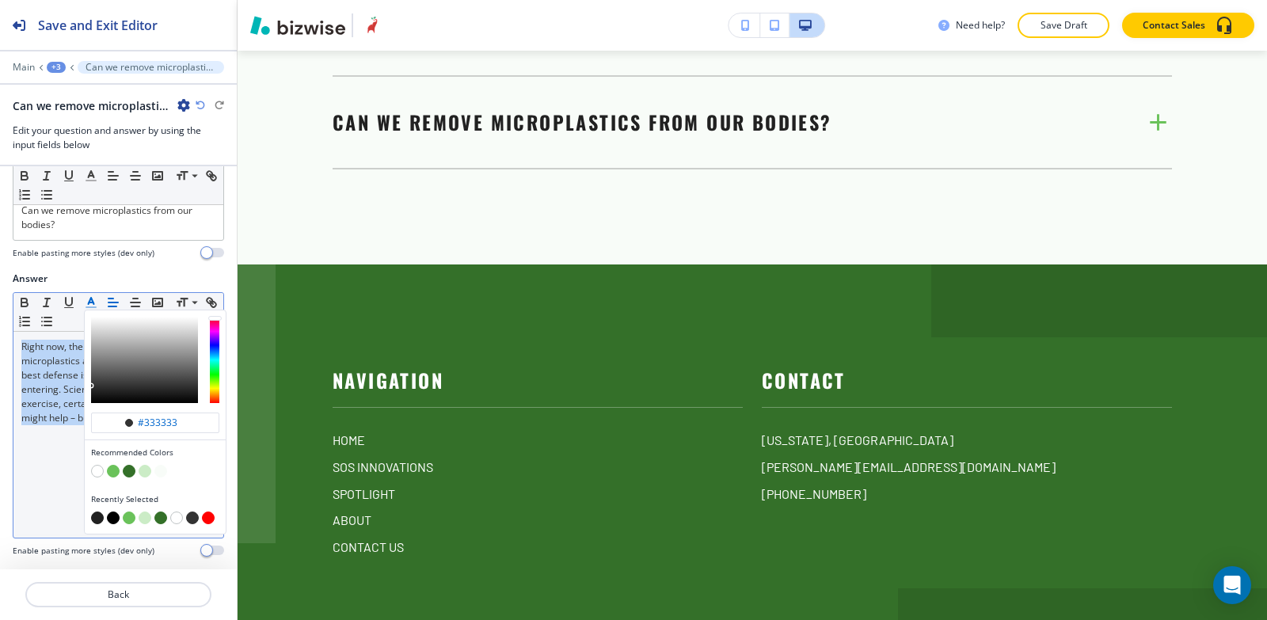
click at [109, 512] on button "button" at bounding box center [113, 518] width 13 height 13
type input "#000000"
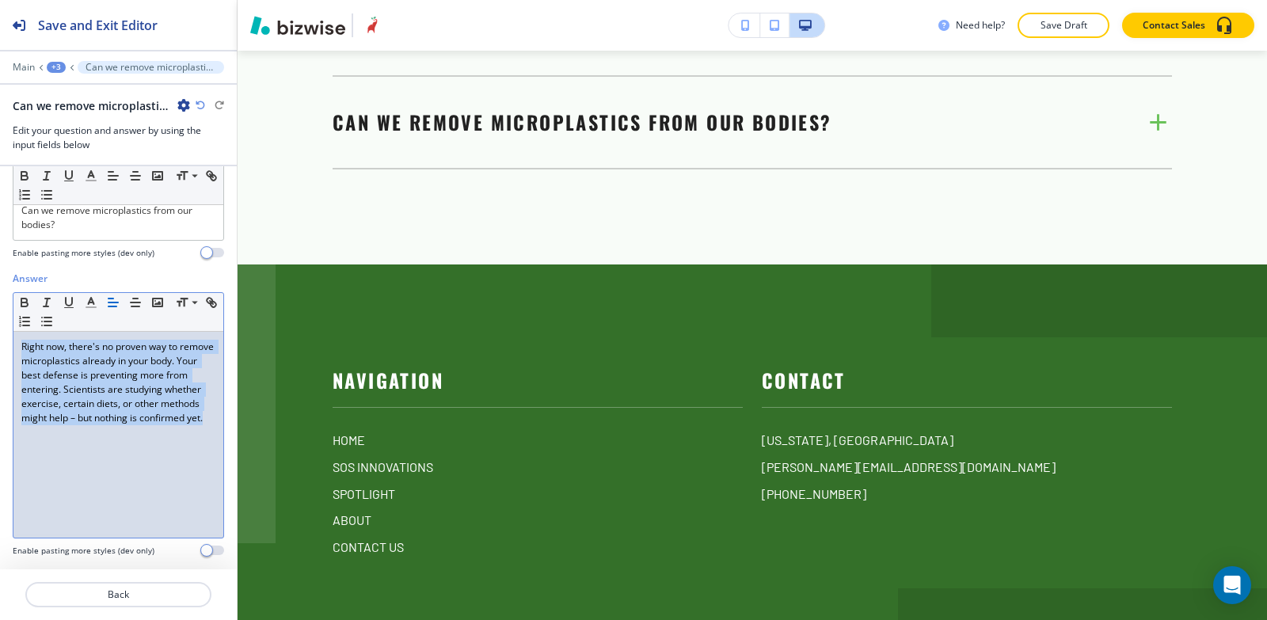
click at [51, 447] on div "Right now, there's no proven way to remove microplastics already in your body. …" at bounding box center [118, 435] width 210 height 206
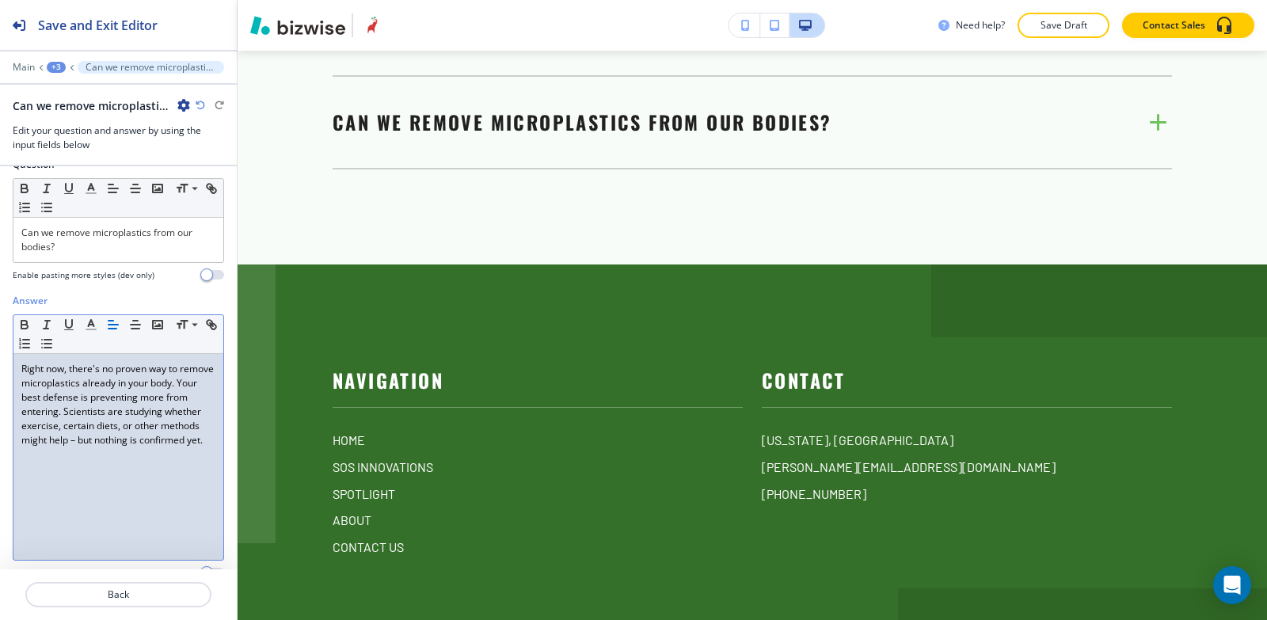
scroll to position [0, 0]
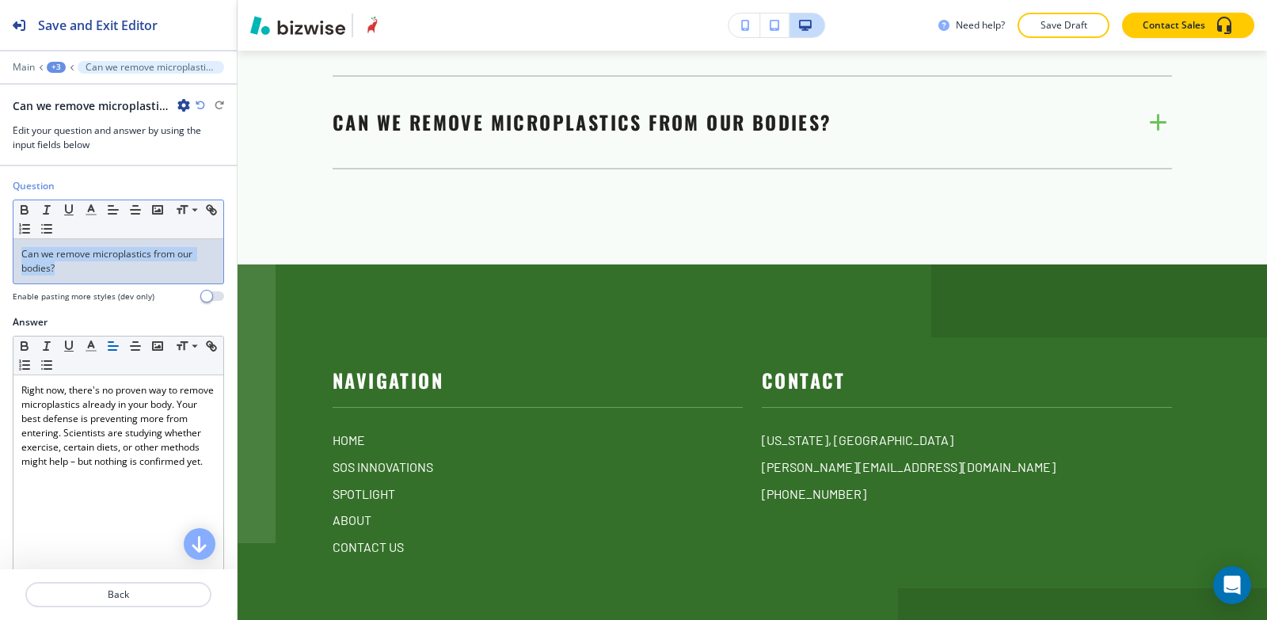
drag, startPoint x: 81, startPoint y: 275, endPoint x: 17, endPoint y: 247, distance: 69.9
click at [17, 247] on div "Can we remove microplastics from our bodies?" at bounding box center [118, 261] width 210 height 44
click at [91, 208] on icon "button" at bounding box center [91, 210] width 14 height 14
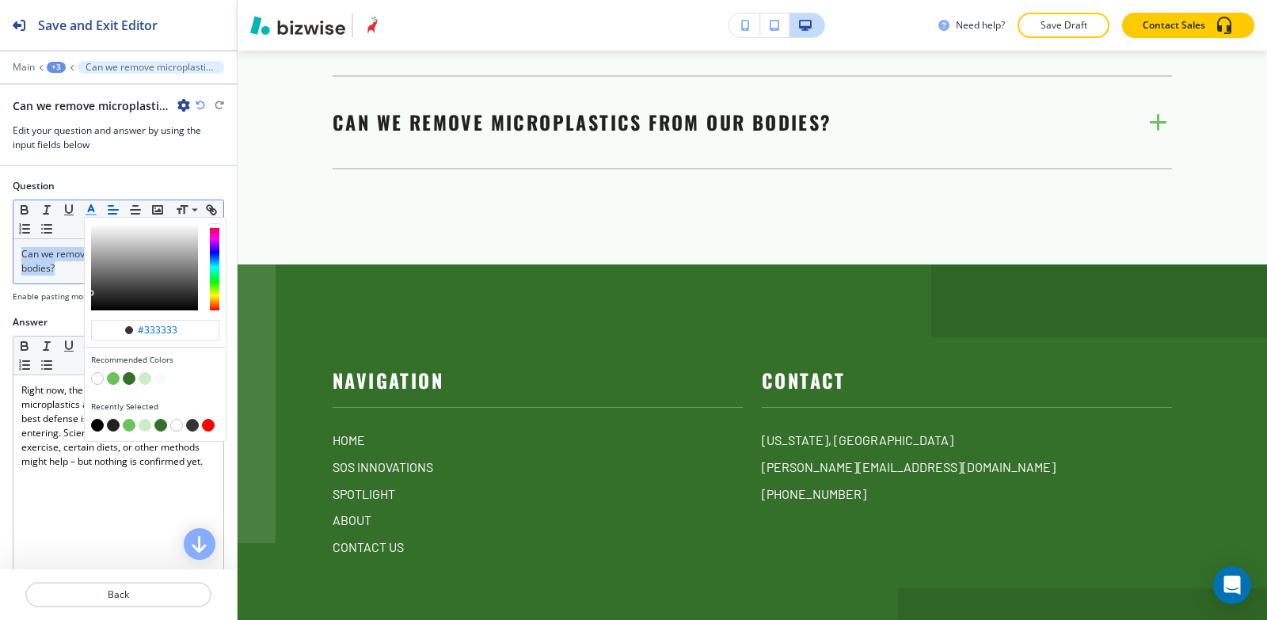
click at [114, 427] on button "button" at bounding box center [113, 425] width 13 height 13
type input "#212121"
click at [61, 286] on div at bounding box center [118, 287] width 211 height 6
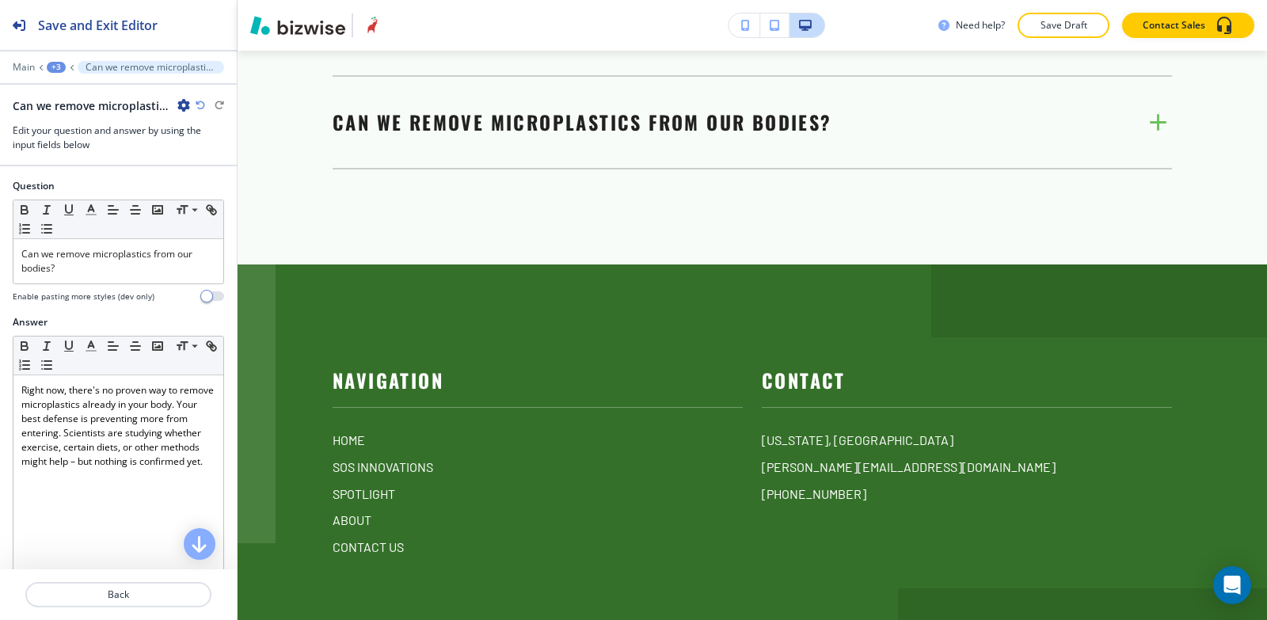
click at [50, 63] on div "+3" at bounding box center [56, 67] width 19 height 11
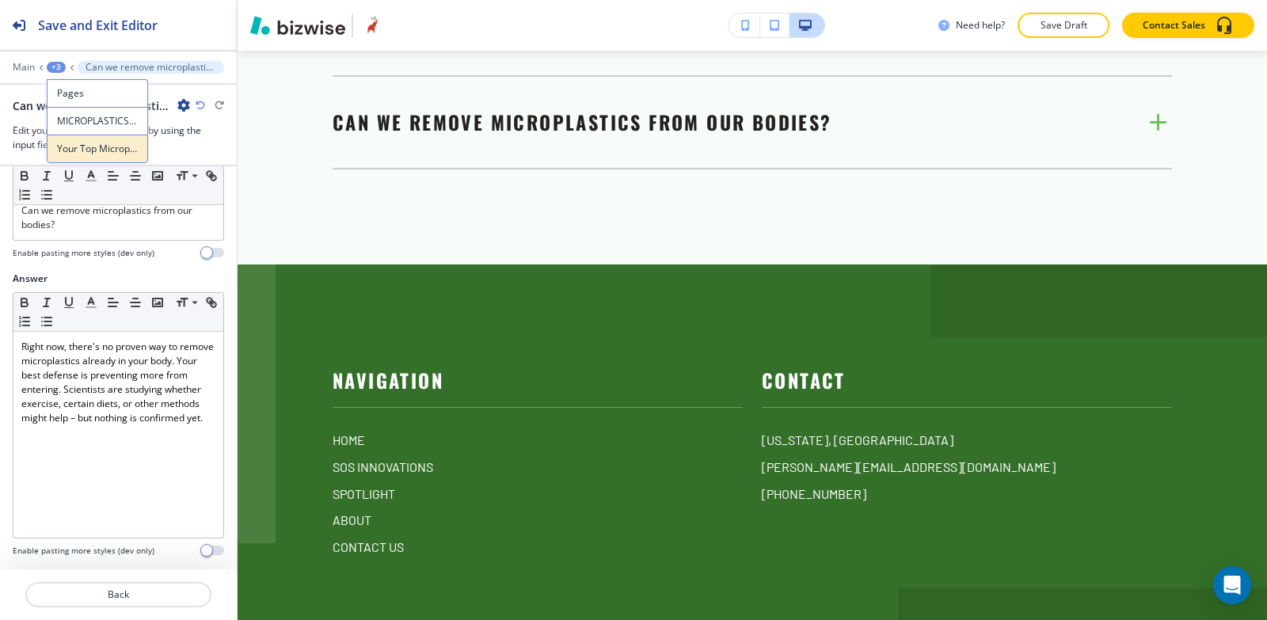
click at [90, 152] on p "Your Top Microplastic Questions Answered" at bounding box center [97, 149] width 81 height 14
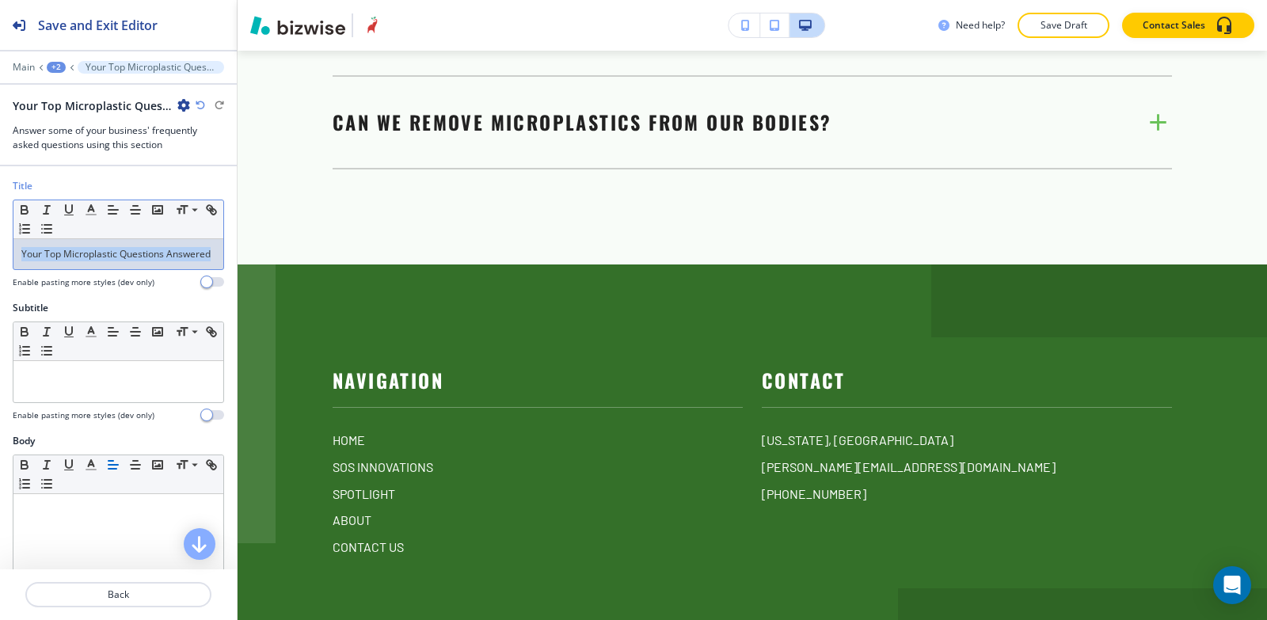
drag, startPoint x: 99, startPoint y: 269, endPoint x: 2, endPoint y: 242, distance: 100.3
click at [0, 243] on div "Title Small Normal Large Huge Your Top Microplastic Questions Answered Enable p…" at bounding box center [118, 240] width 237 height 122
click at [94, 212] on icon "button" at bounding box center [91, 210] width 14 height 14
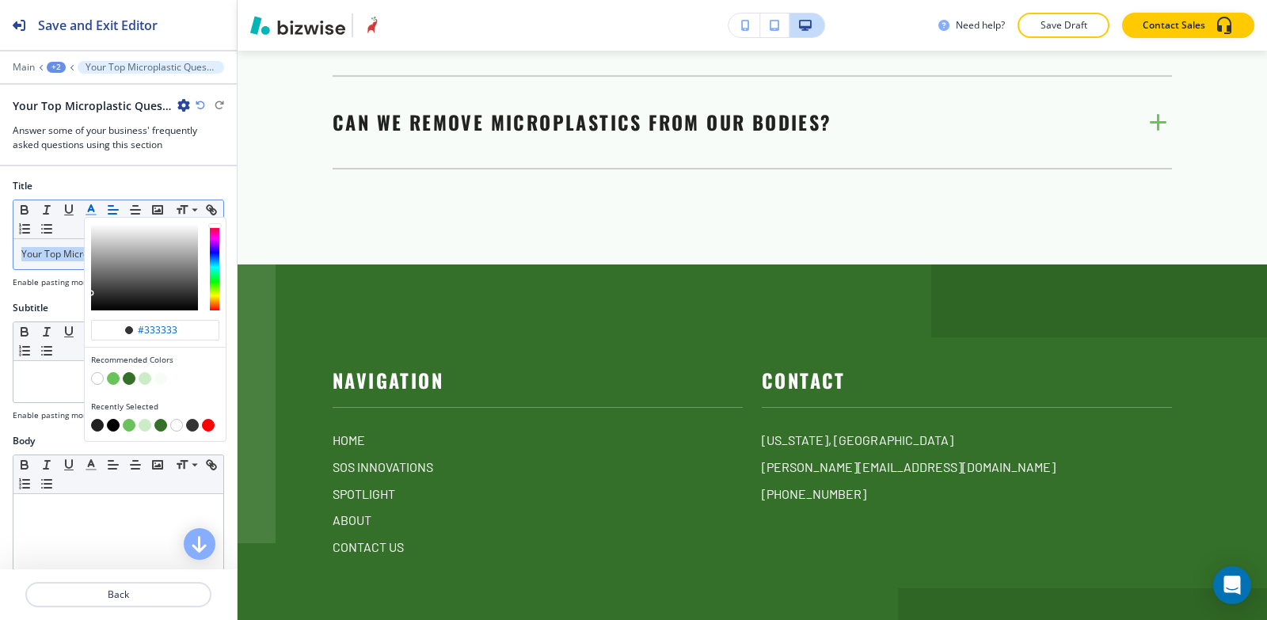
click at [95, 424] on button "button" at bounding box center [97, 425] width 13 height 13
type input "#212121"
click at [65, 301] on div "Title #212121 Recommended Colors Recently Selected Small Normal Large Huge Your…" at bounding box center [118, 240] width 237 height 122
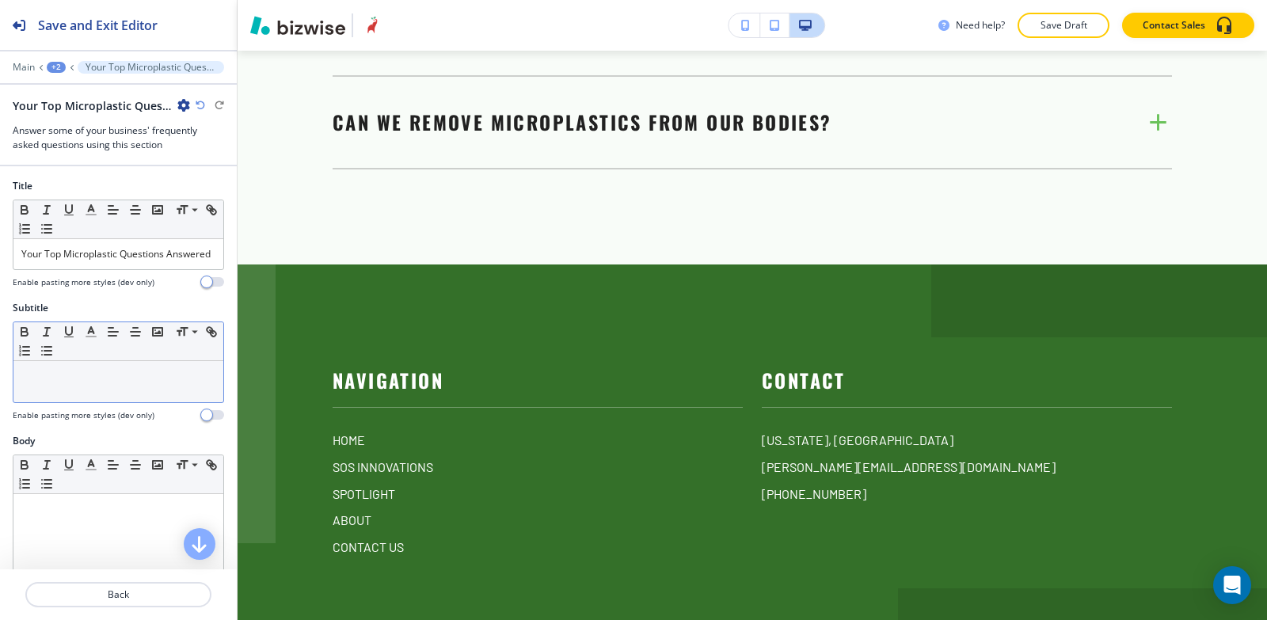
scroll to position [465, 0]
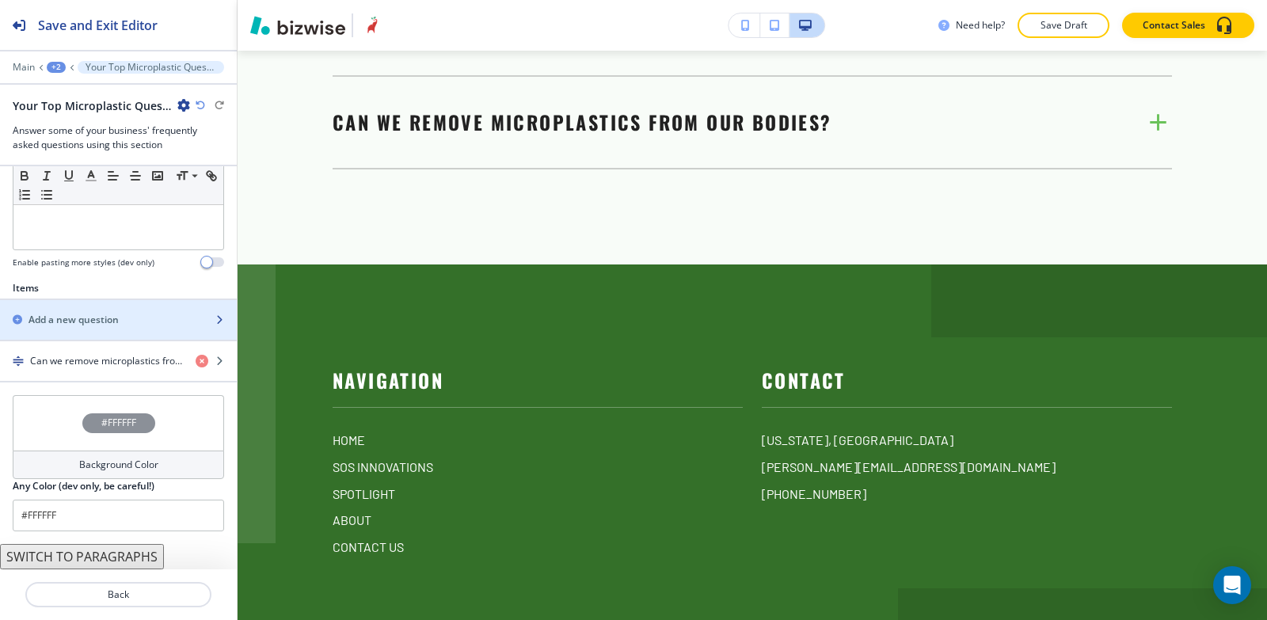
click at [57, 327] on div "button" at bounding box center [118, 333] width 237 height 13
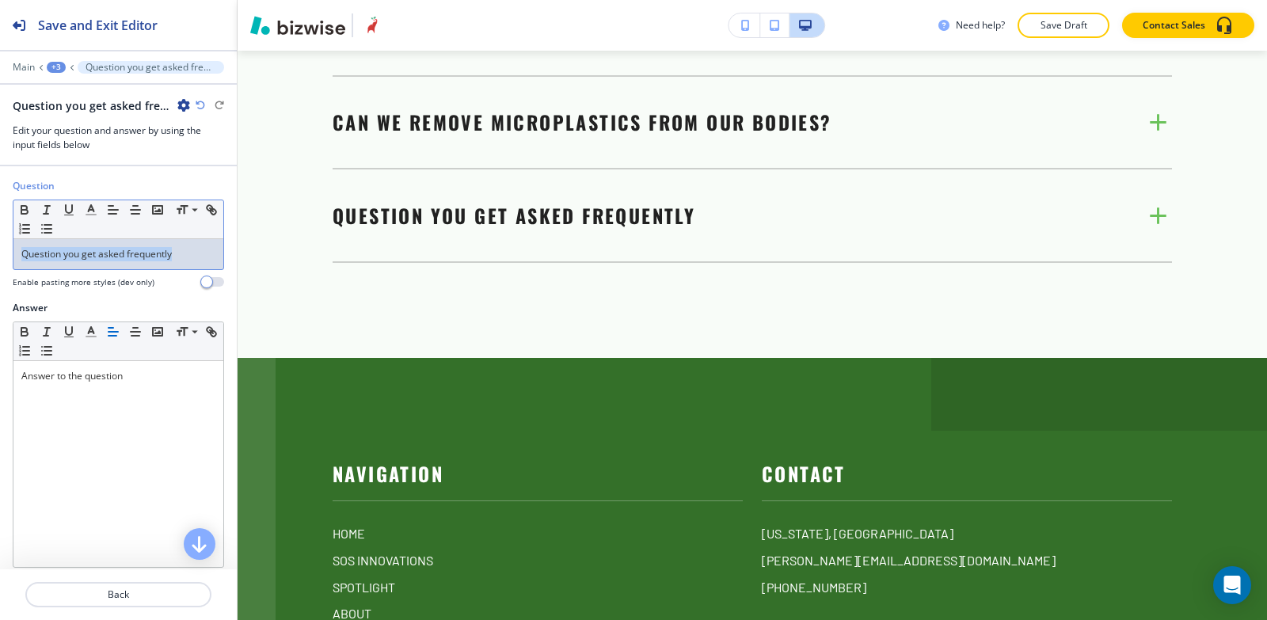
drag, startPoint x: 185, startPoint y: 265, endPoint x: 0, endPoint y: 269, distance: 185.4
click at [0, 269] on div "Question Small Normal Large Huge Question you get asked frequently Enable pasti…" at bounding box center [118, 240] width 237 height 122
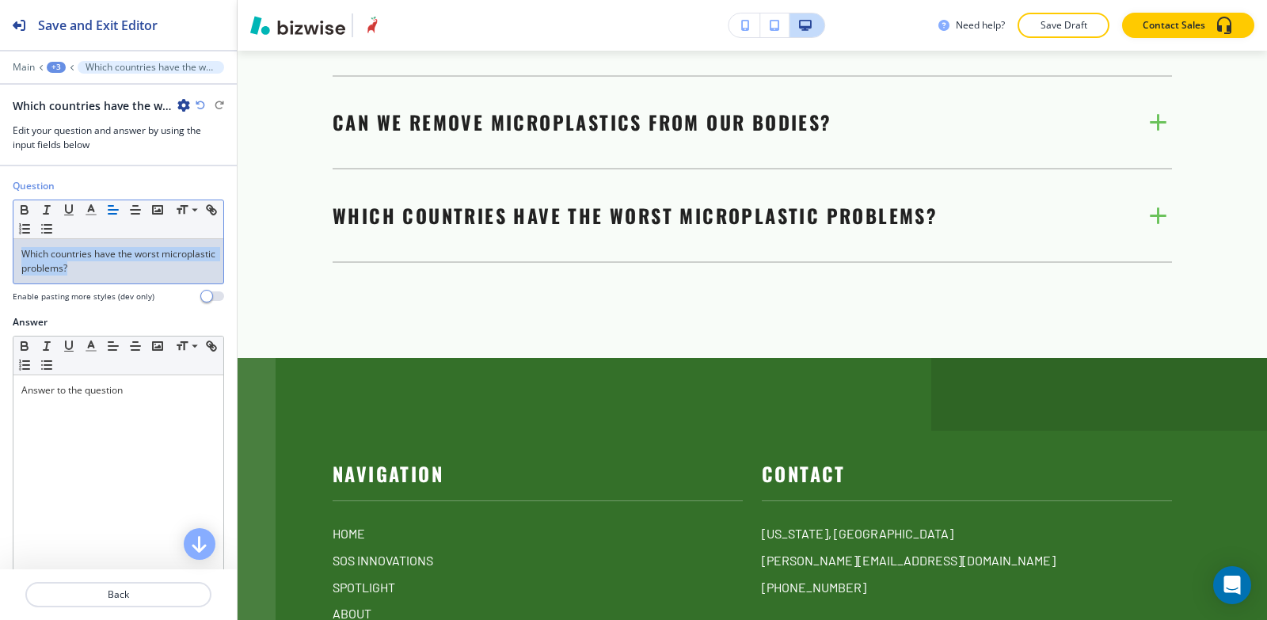
drag, startPoint x: 148, startPoint y: 273, endPoint x: 0, endPoint y: 235, distance: 152.9
click at [0, 235] on div "Question Small Normal Large Huge Which countries have the worst microplastic pr…" at bounding box center [118, 247] width 237 height 136
click at [89, 213] on icon "button" at bounding box center [91, 210] width 14 height 14
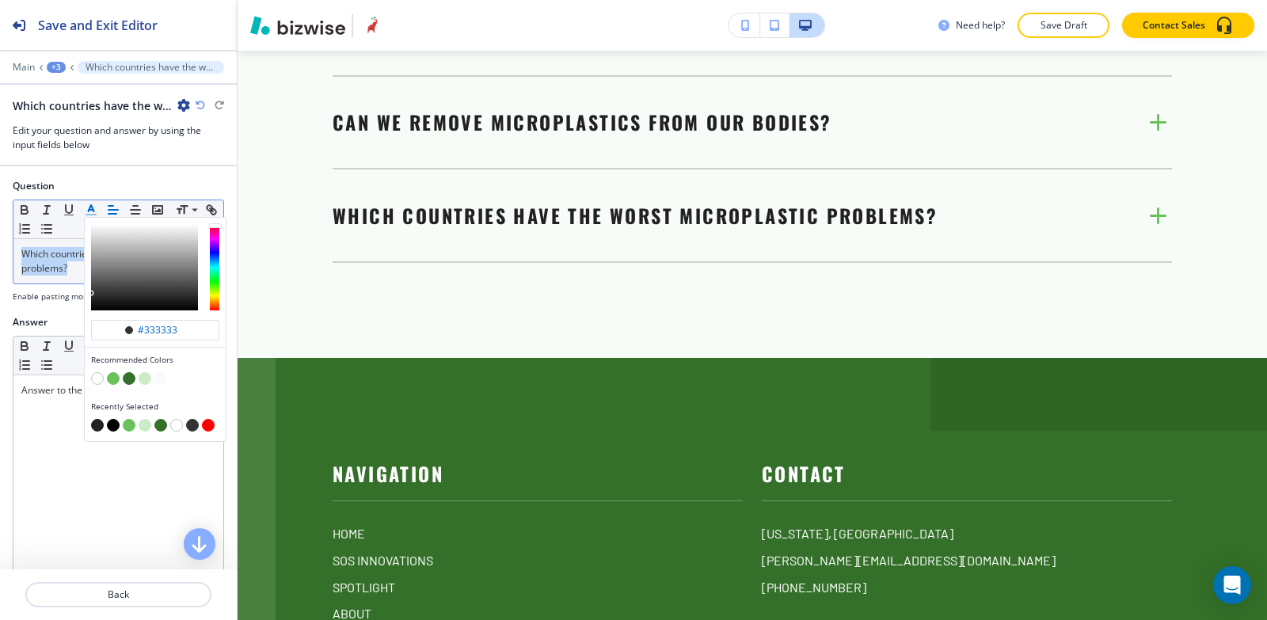
click at [96, 425] on button "button" at bounding box center [97, 425] width 13 height 13
type input "#212121"
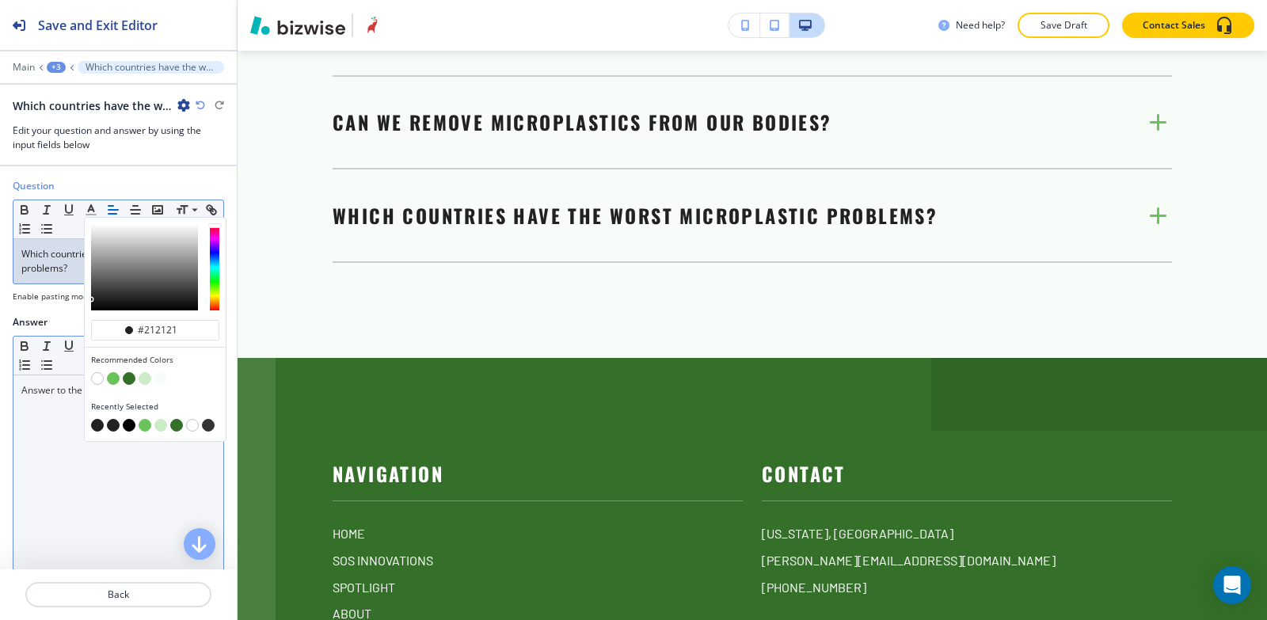
click at [46, 417] on div "Answer to the question" at bounding box center [118, 478] width 210 height 206
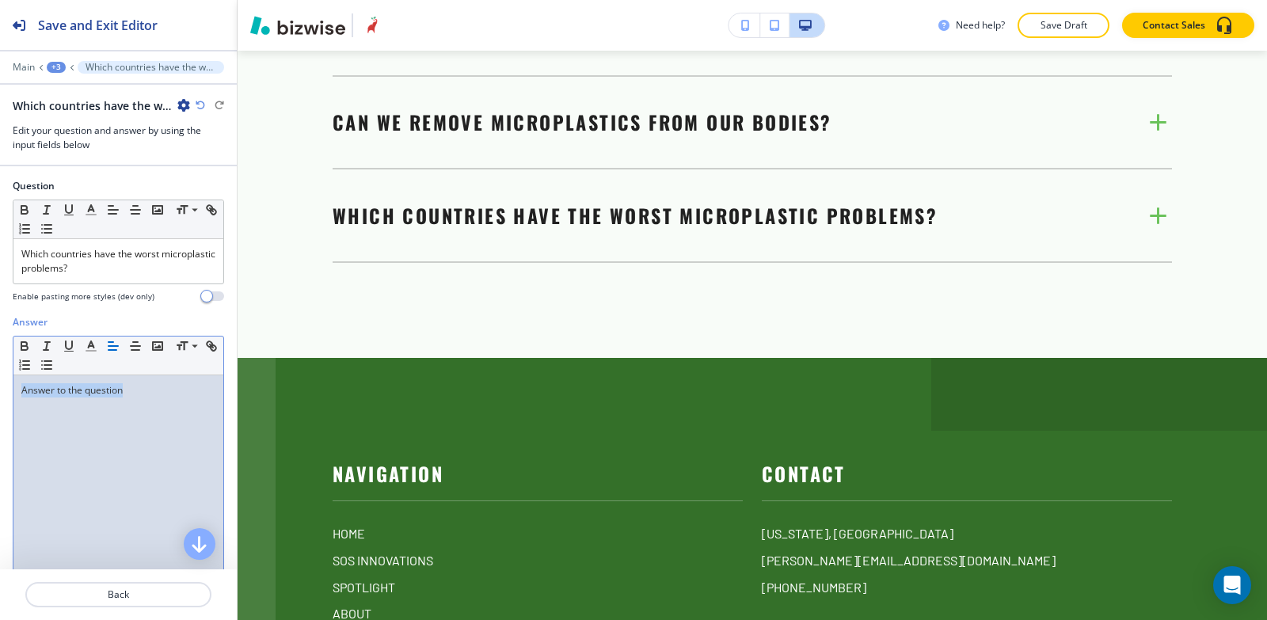
drag, startPoint x: 68, startPoint y: 390, endPoint x: 0, endPoint y: 381, distance: 68.7
click at [0, 394] on div "Answer Small Normal Large Huge Answer to the question Enable pasting more style…" at bounding box center [118, 464] width 237 height 298
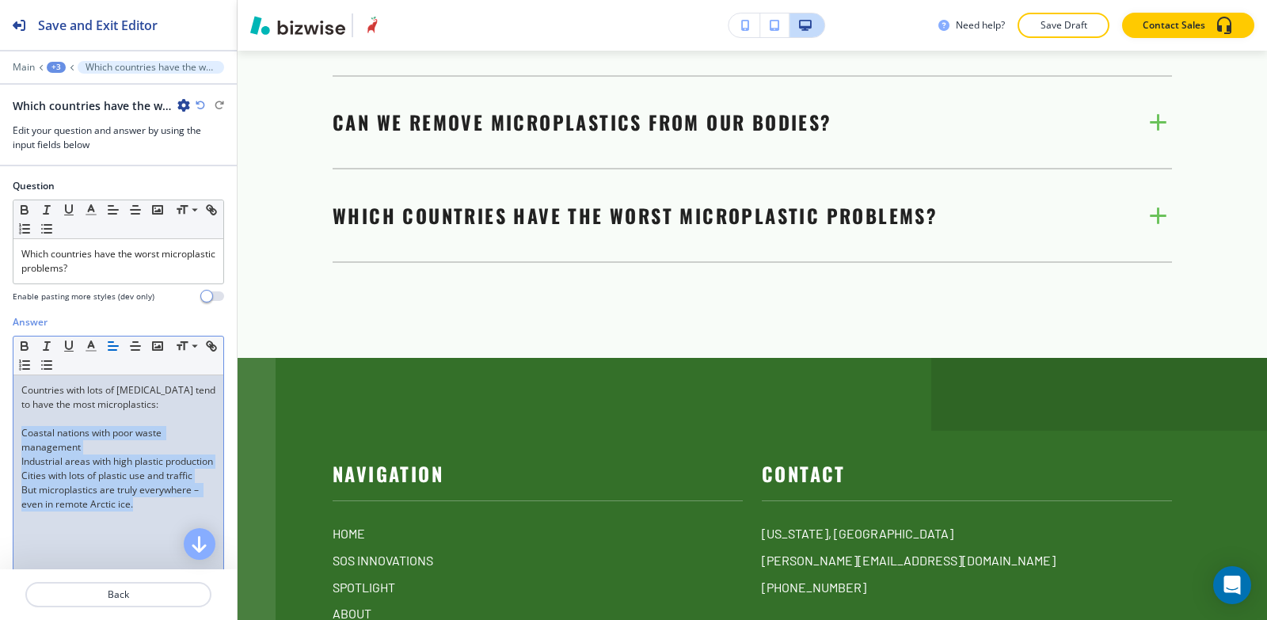
scroll to position [44, 0]
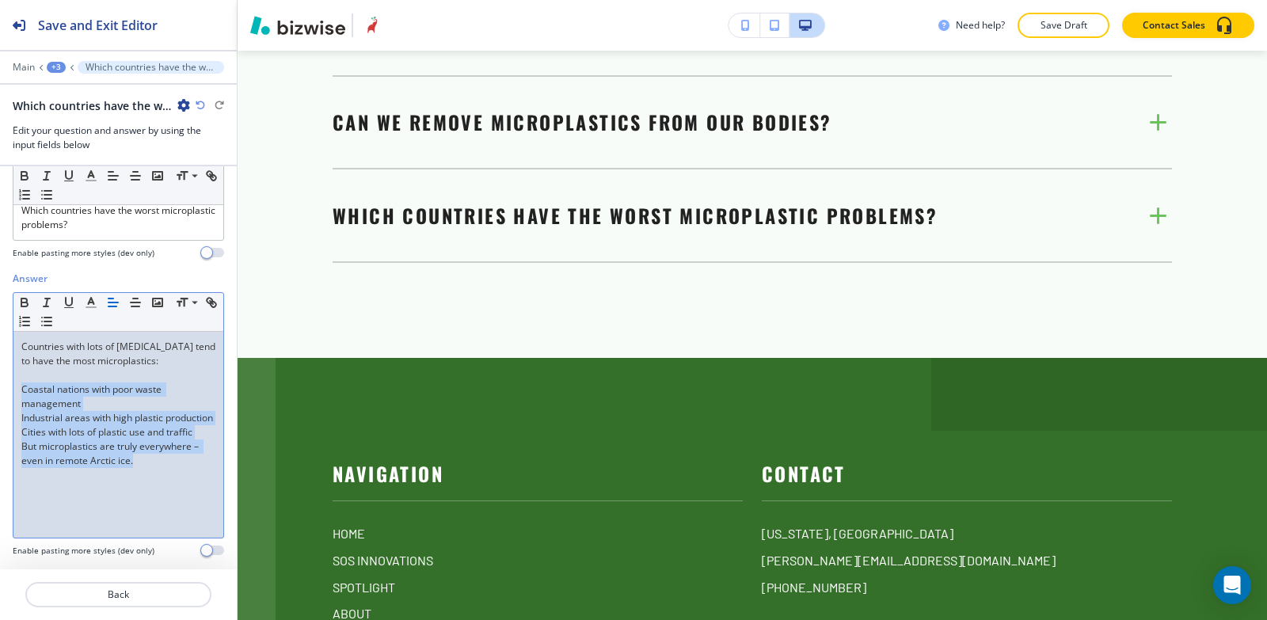
drag, startPoint x: 18, startPoint y: 431, endPoint x: 154, endPoint y: 513, distance: 158.8
click at [154, 513] on div "Countries with lots of [MEDICAL_DATA] tend to have the most microplastics: Coas…" at bounding box center [118, 435] width 210 height 206
click at [128, 424] on p "Industrial areas with high plastic production" at bounding box center [118, 418] width 194 height 14
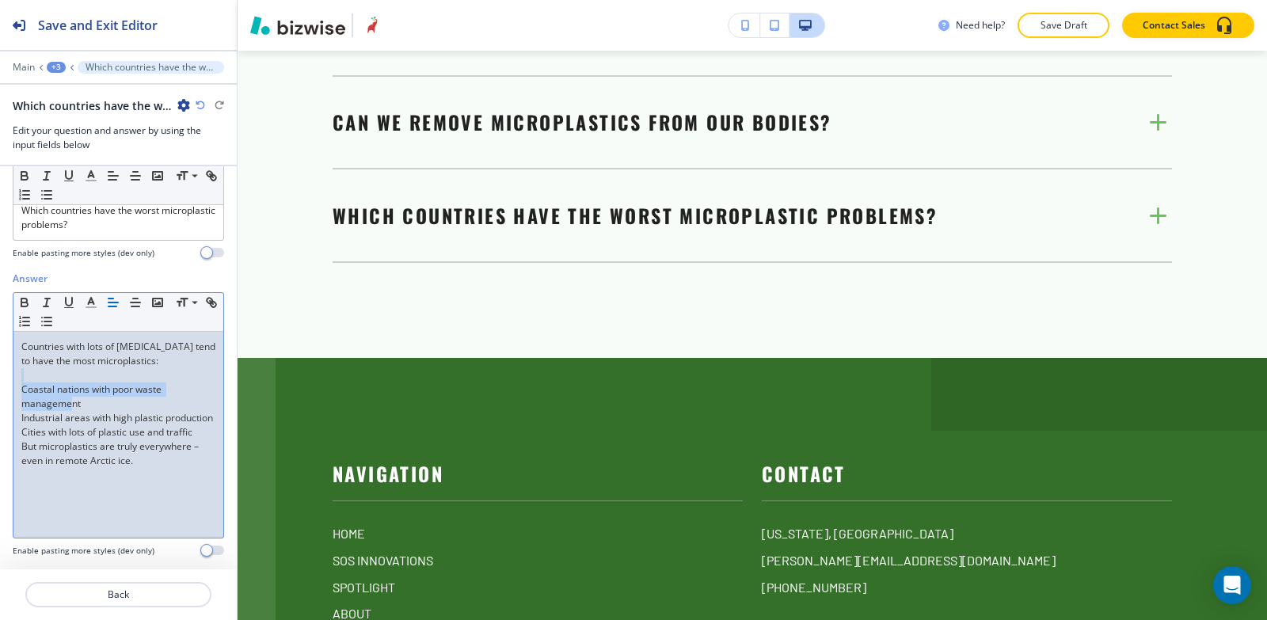
drag, startPoint x: 13, startPoint y: 381, endPoint x: 70, endPoint y: 405, distance: 61.1
click at [73, 404] on div "Countries with lots of [MEDICAL_DATA] tend to have the most microplastics: Coas…" at bounding box center [118, 435] width 210 height 206
drag, startPoint x: 110, startPoint y: 409, endPoint x: 89, endPoint y: 406, distance: 21.6
click at [111, 409] on p "Coastal nations with poor waste management" at bounding box center [118, 397] width 194 height 29
drag, startPoint x: 21, startPoint y: 391, endPoint x: 200, endPoint y: 444, distance: 186.5
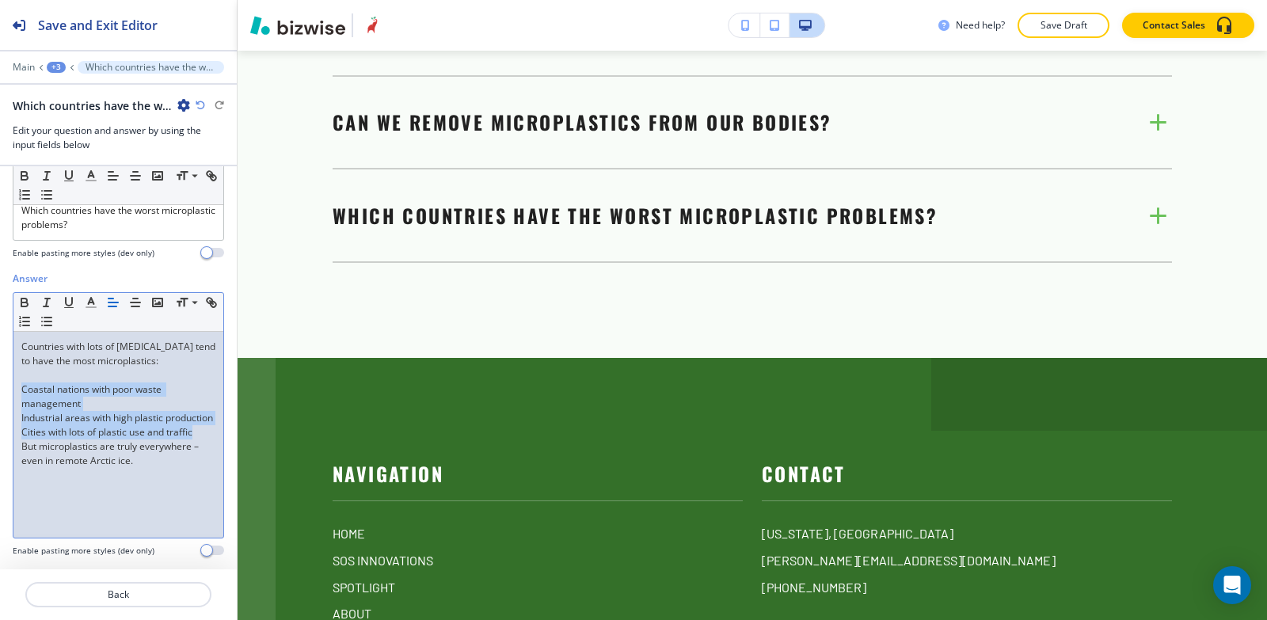
click at [200, 444] on div "Countries with lots of [MEDICAL_DATA] tend to have the most microplastics: Coas…" at bounding box center [118, 435] width 210 height 206
click at [54, 320] on icon "button" at bounding box center [47, 321] width 14 height 14
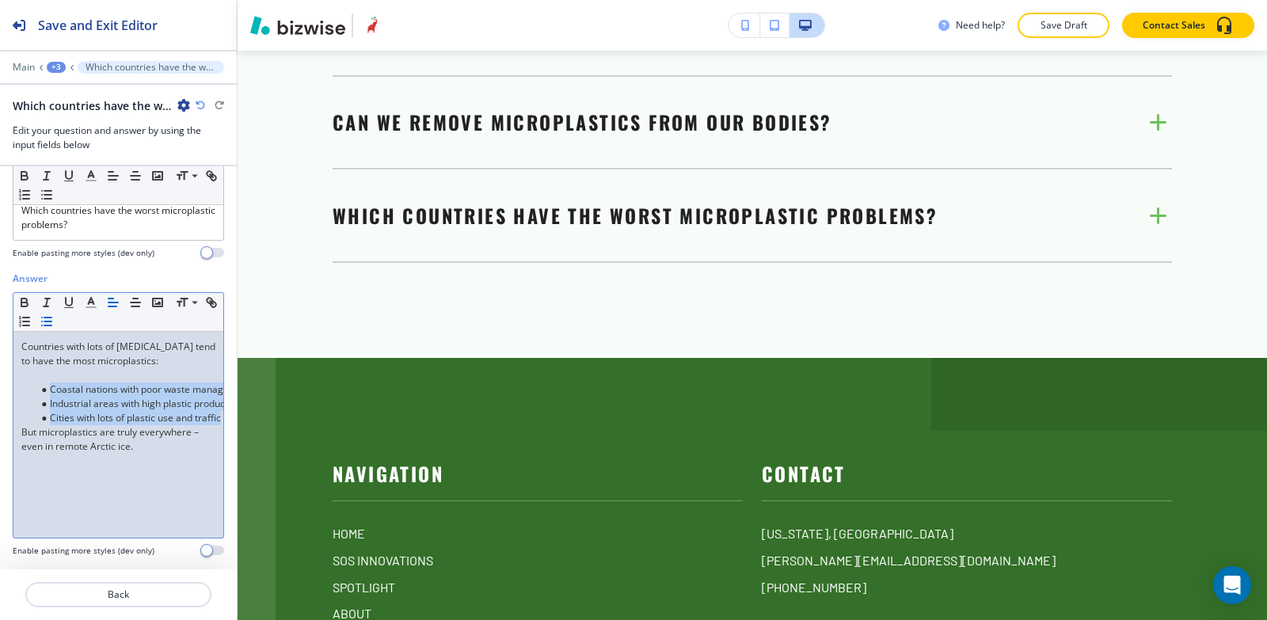
click at [44, 388] on li "Coastal nations with poor waste management" at bounding box center [126, 390] width 180 height 14
drag, startPoint x: 48, startPoint y: 389, endPoint x: 83, endPoint y: 390, distance: 35.7
click at [83, 390] on li "Coastal nations with poor waste management" at bounding box center [126, 390] width 180 height 14
drag, startPoint x: 116, startPoint y: 391, endPoint x: 50, endPoint y: 387, distance: 66.7
click at [50, 388] on li "Coastal nations with poor waste management" at bounding box center [126, 390] width 180 height 14
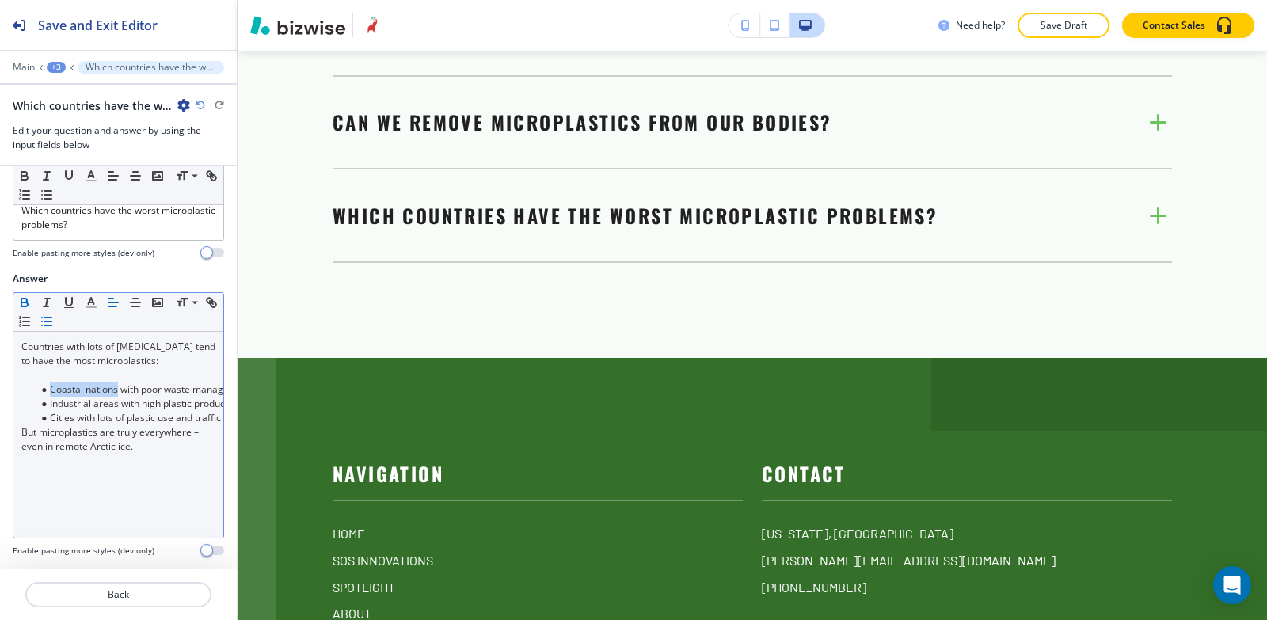
click at [23, 303] on icon "button" at bounding box center [24, 305] width 6 height 4
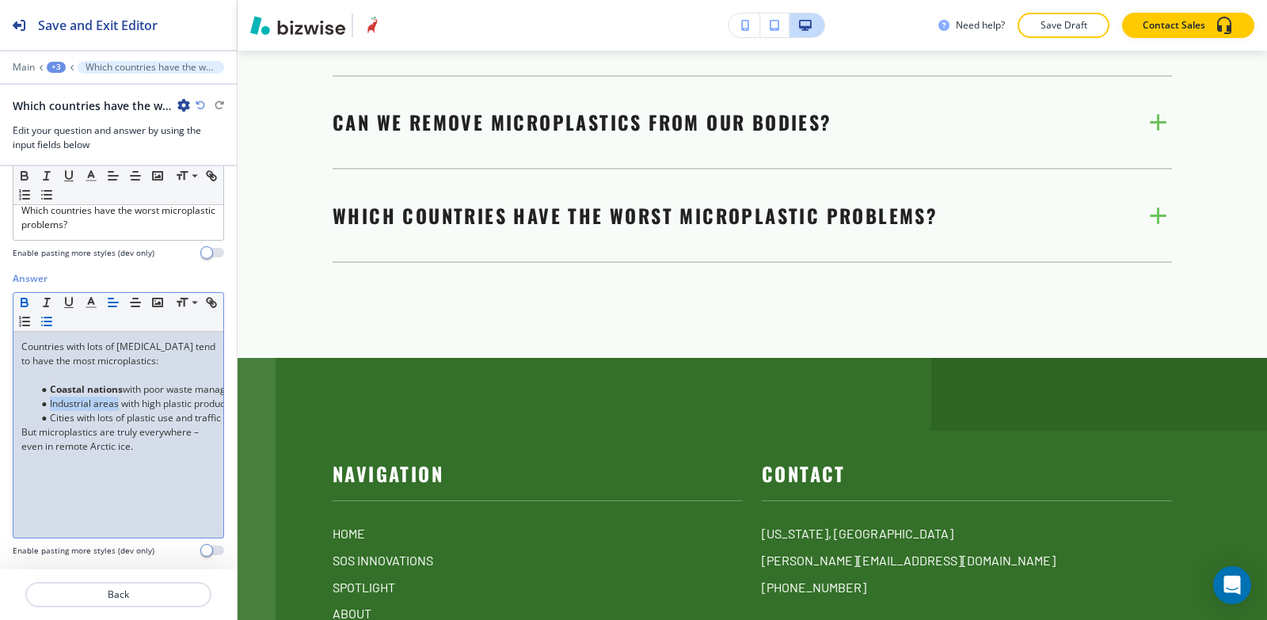
drag, startPoint x: 118, startPoint y: 406, endPoint x: 48, endPoint y: 402, distance: 70.6
click at [48, 403] on li "Industrial areas with high plastic production" at bounding box center [126, 404] width 180 height 14
click at [29, 306] on icon "button" at bounding box center [24, 302] width 14 height 14
drag, startPoint x: 74, startPoint y: 421, endPoint x: 47, endPoint y: 421, distance: 26.9
click at [47, 421] on li "Cities with lots of plastic use and traffic" at bounding box center [126, 418] width 180 height 14
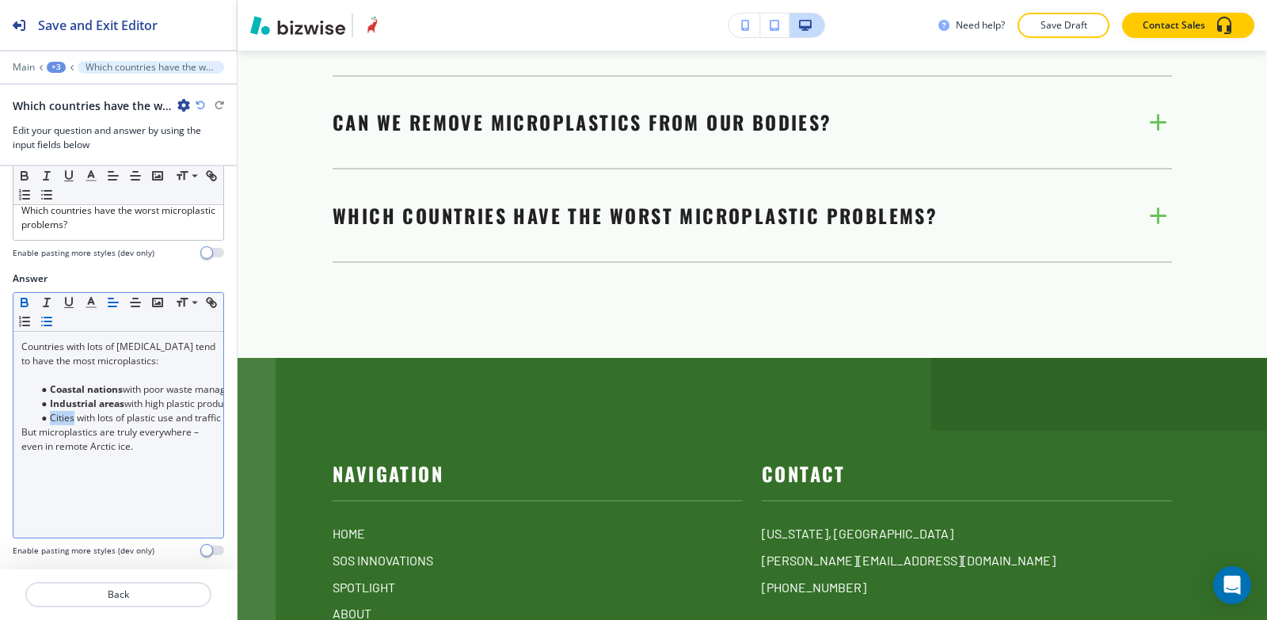
click at [23, 307] on icon "button" at bounding box center [24, 305] width 6 height 4
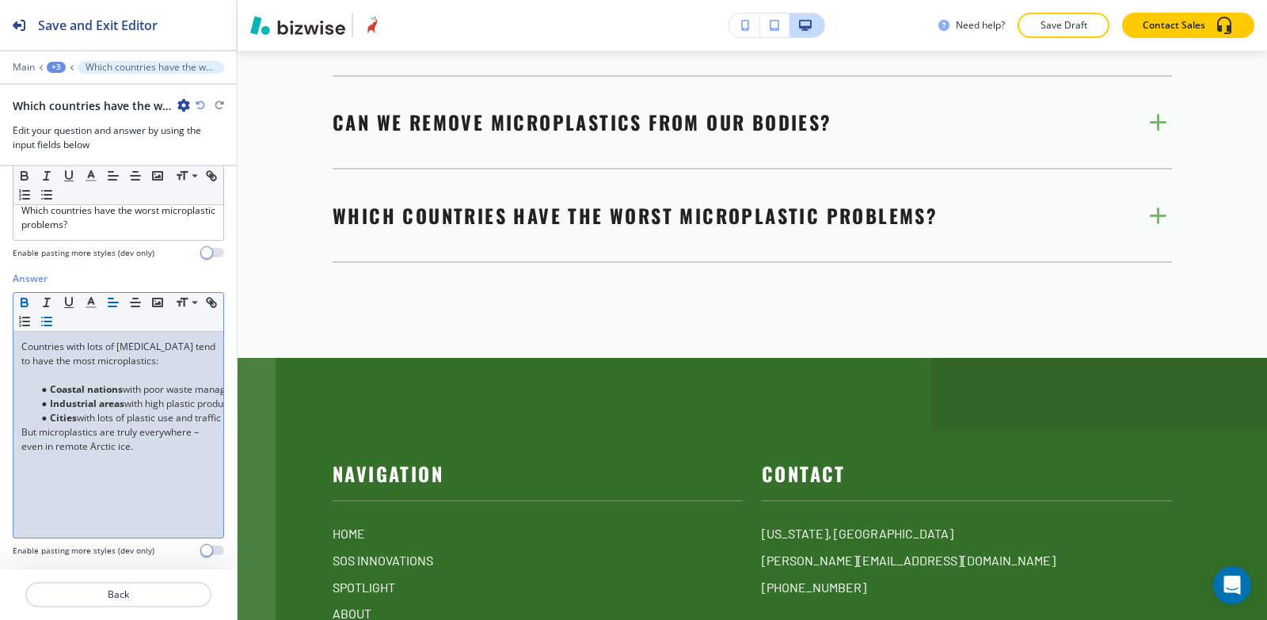
scroll to position [0, 0]
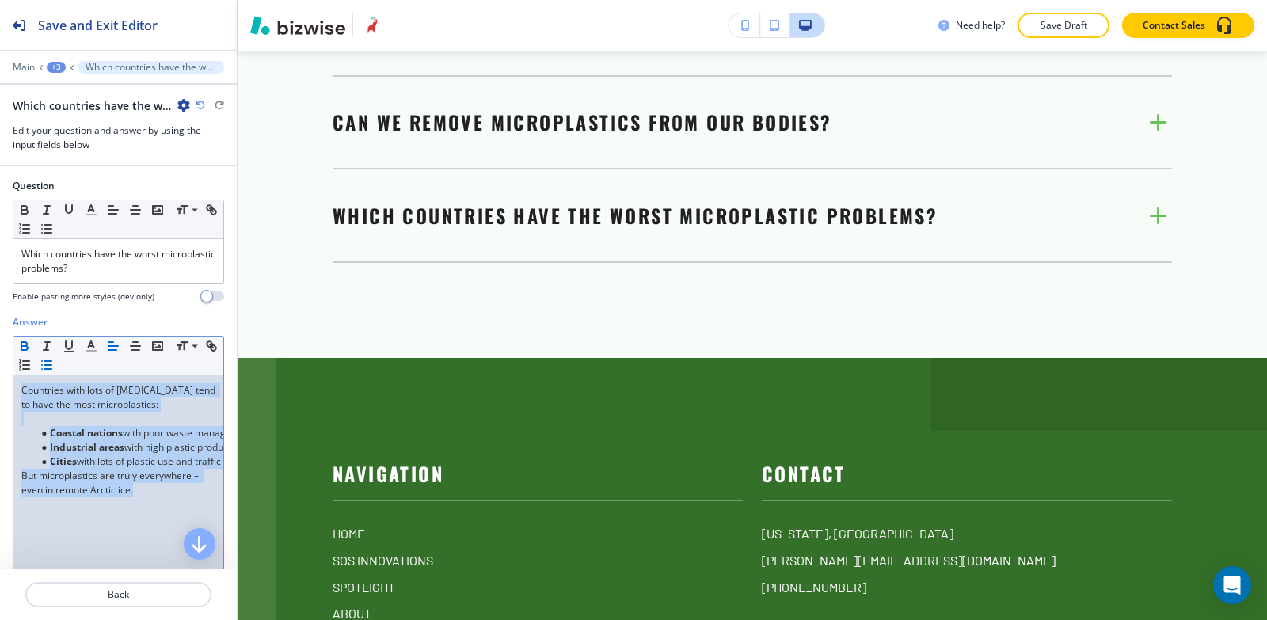
drag, startPoint x: 140, startPoint y: 489, endPoint x: 1, endPoint y: 393, distance: 169.2
click at [1, 393] on div "Answer Small Normal Large Huge Countries with lots of [MEDICAL_DATA] tend to ha…" at bounding box center [118, 464] width 237 height 298
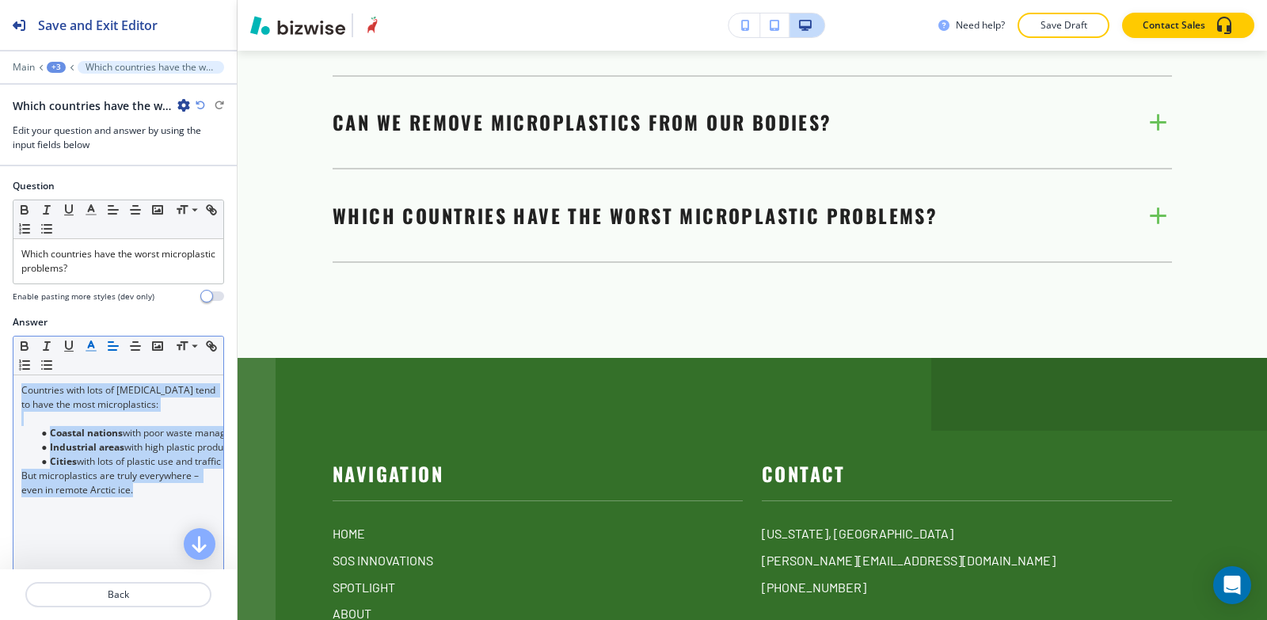
click at [88, 342] on icon "button" at bounding box center [91, 346] width 14 height 14
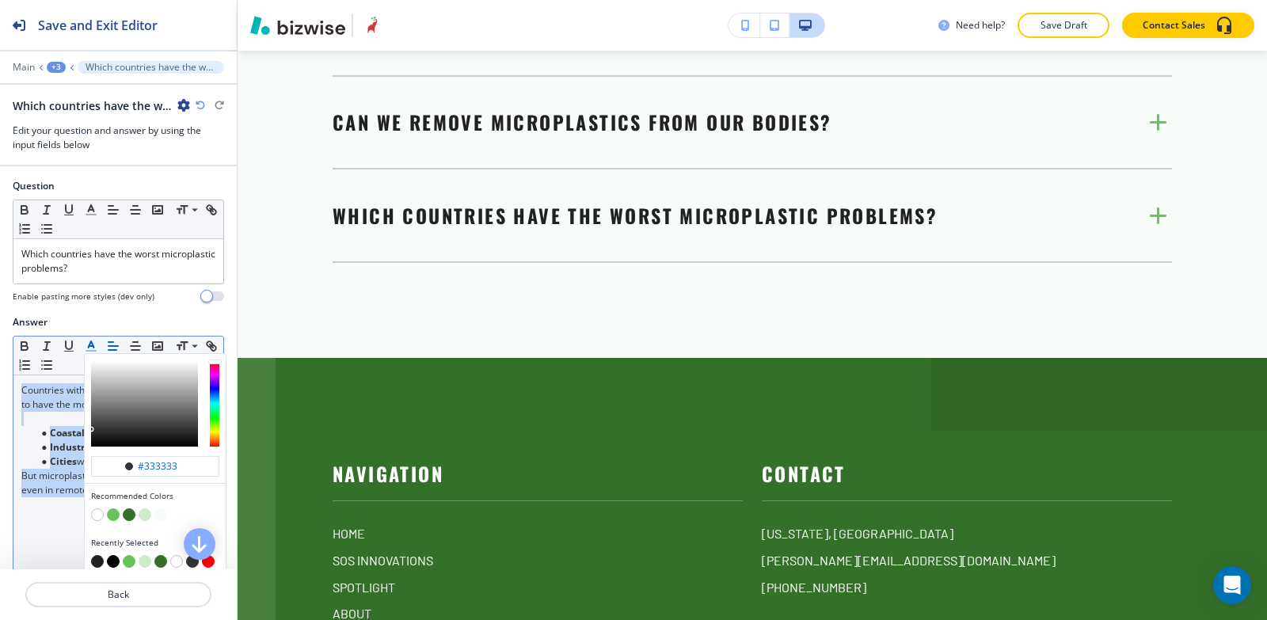
scroll to position [55, 0]
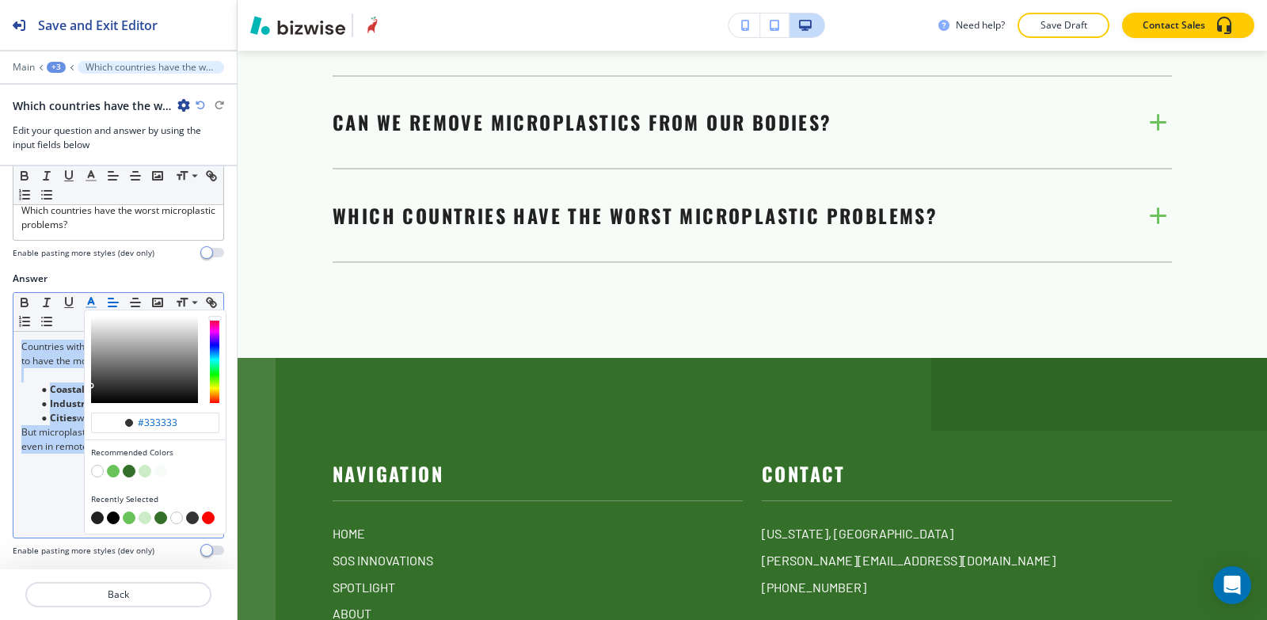
click at [115, 512] on button "button" at bounding box center [113, 518] width 13 height 13
type input "#000000"
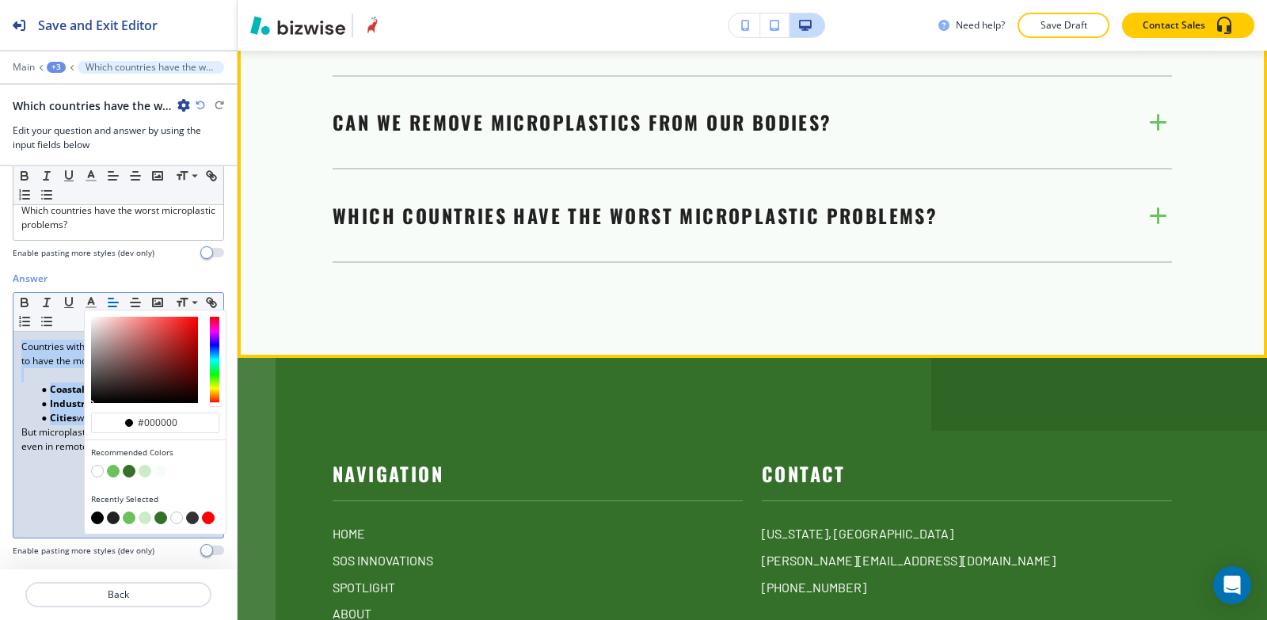
click at [459, 136] on span "Can we remove microplastics from our bodies?" at bounding box center [583, 122] width 500 height 29
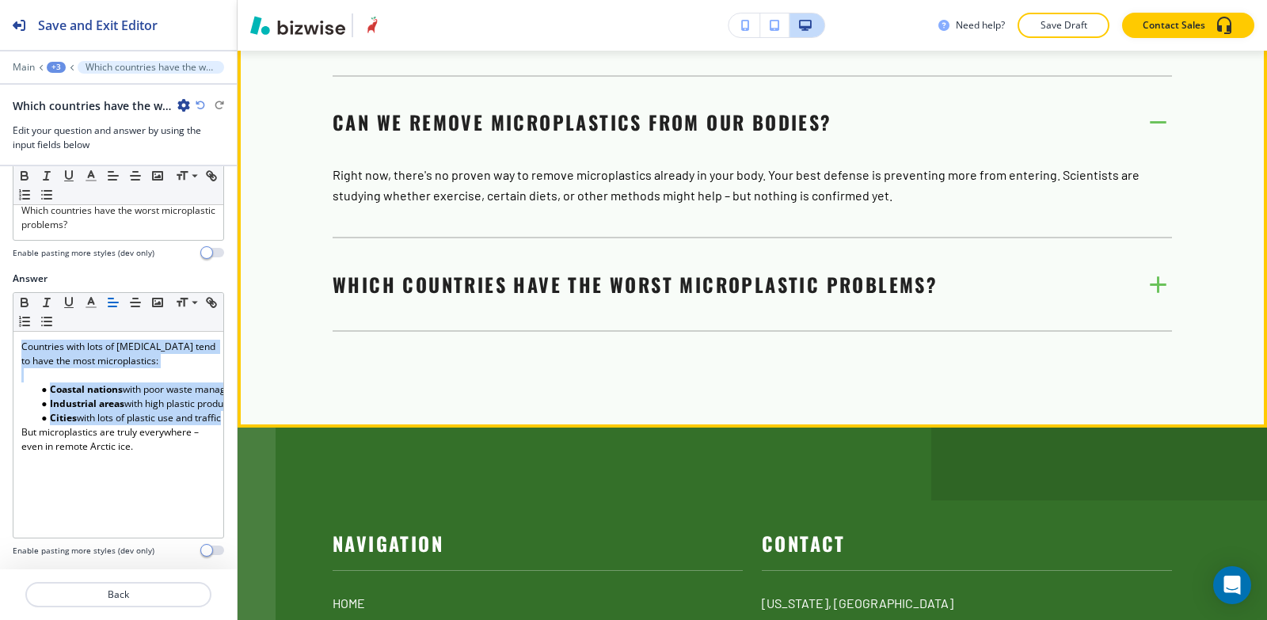
click at [459, 136] on span "Can we remove microplastics from our bodies?" at bounding box center [583, 122] width 500 height 29
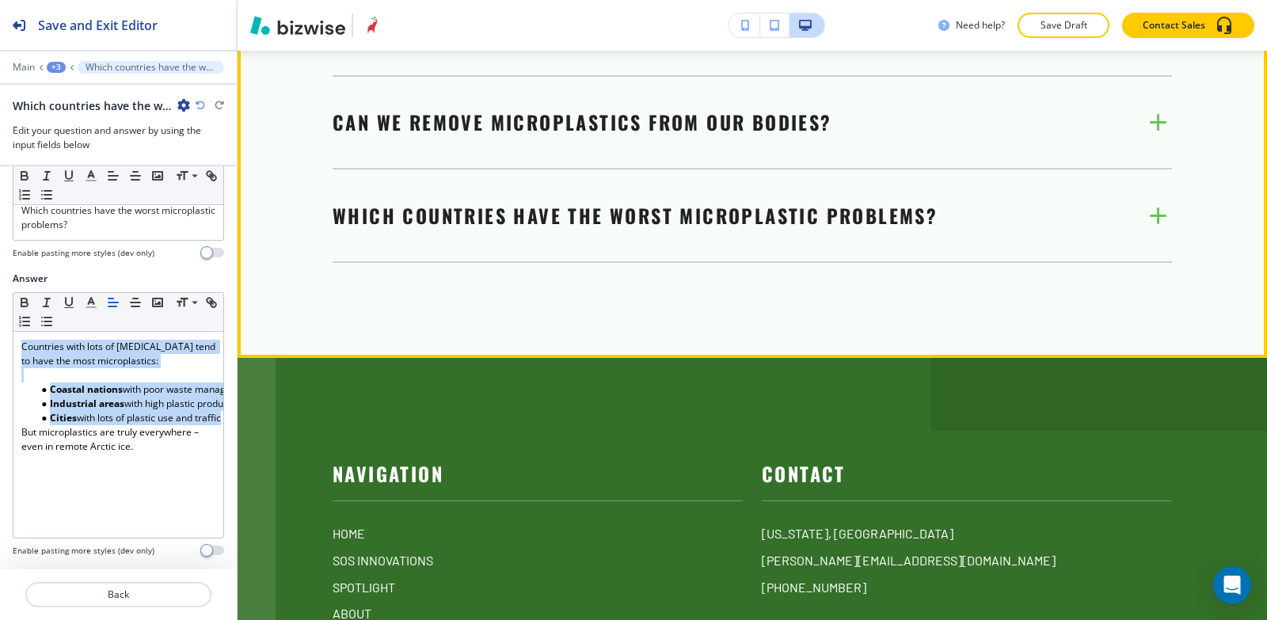
drag, startPoint x: 452, startPoint y: 341, endPoint x: 460, endPoint y: 316, distance: 25.8
click at [452, 263] on div "Which countries have the worst microplastic problems? Countries with lots of [M…" at bounding box center [753, 232] width 840 height 62
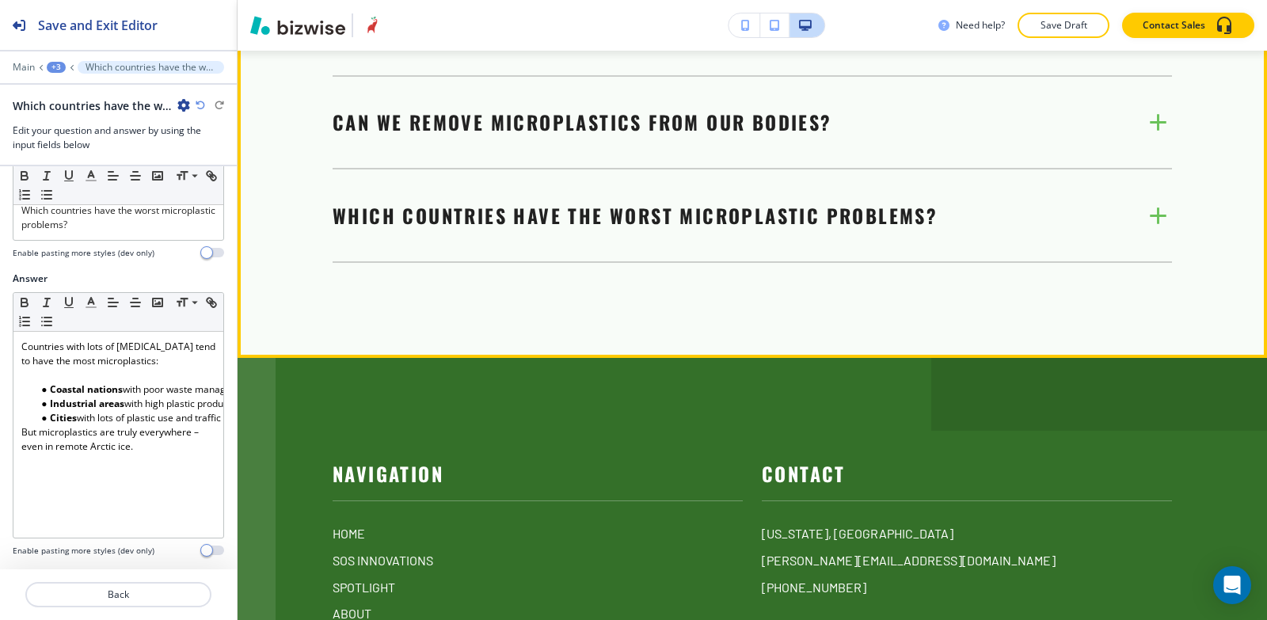
click at [460, 230] on span "Which countries have the worst microplastic problems?" at bounding box center [635, 215] width 605 height 29
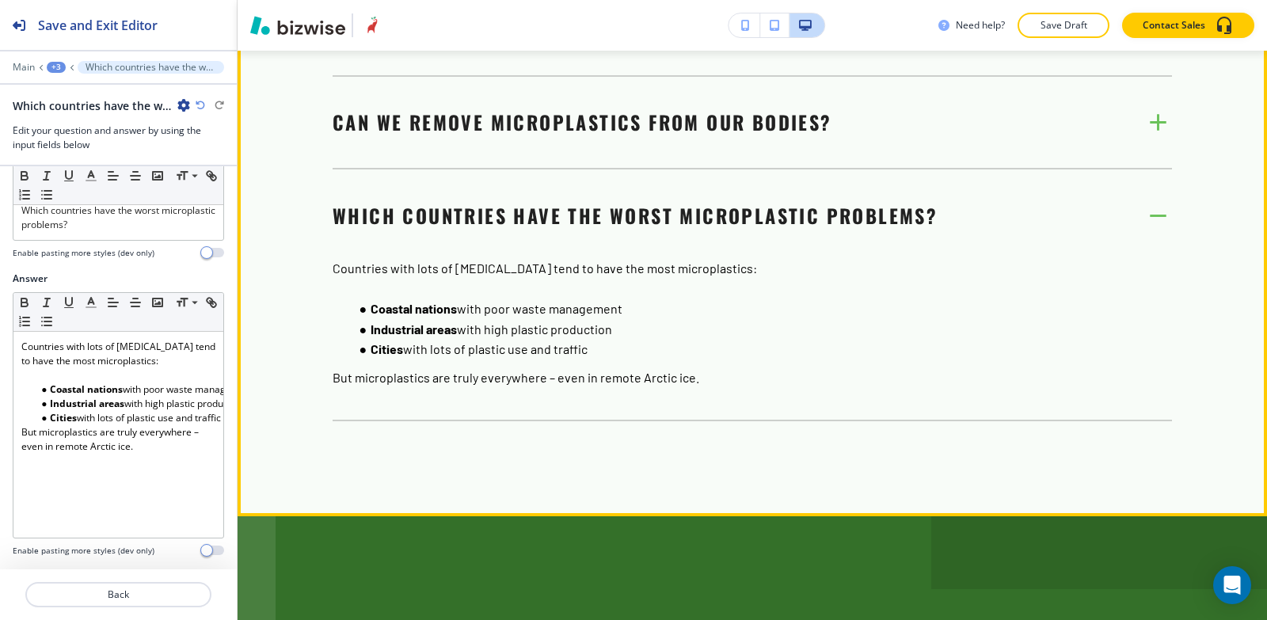
click at [460, 230] on span "Which countries have the worst microplastic problems?" at bounding box center [635, 215] width 605 height 29
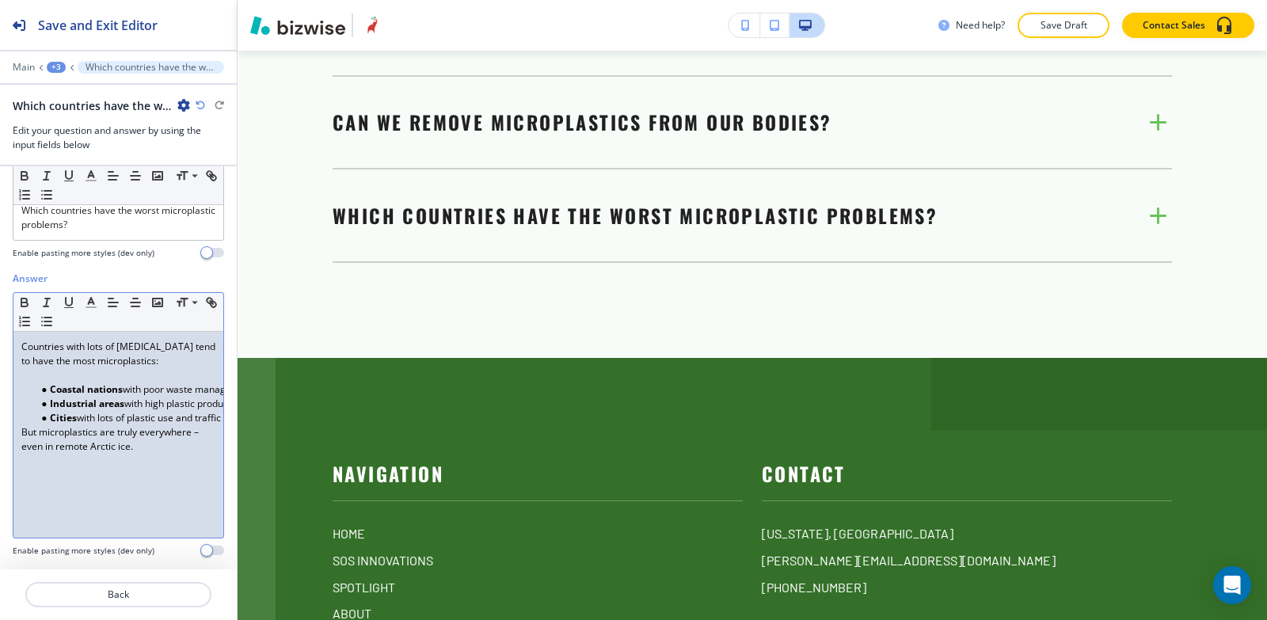
click at [41, 389] on li "Coastal nations with poor waste management" at bounding box center [126, 390] width 180 height 14
click at [60, 70] on div "+3" at bounding box center [56, 67] width 19 height 11
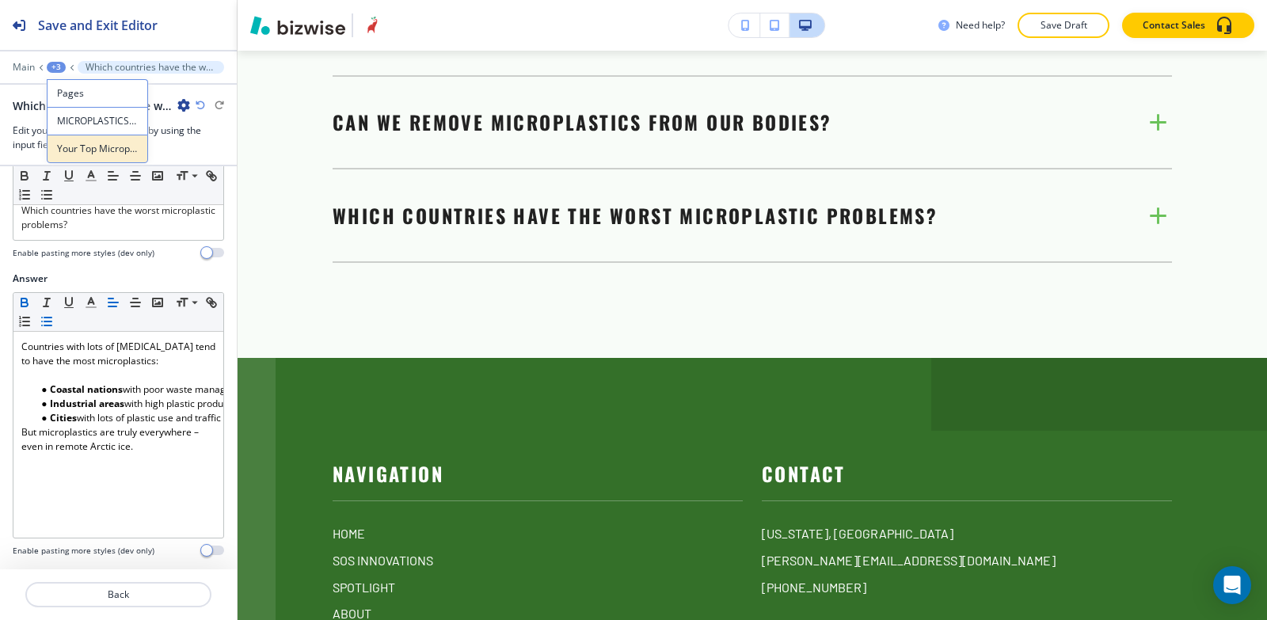
click at [90, 152] on p "Your Top Microplastic Questions Answered" at bounding box center [97, 149] width 81 height 14
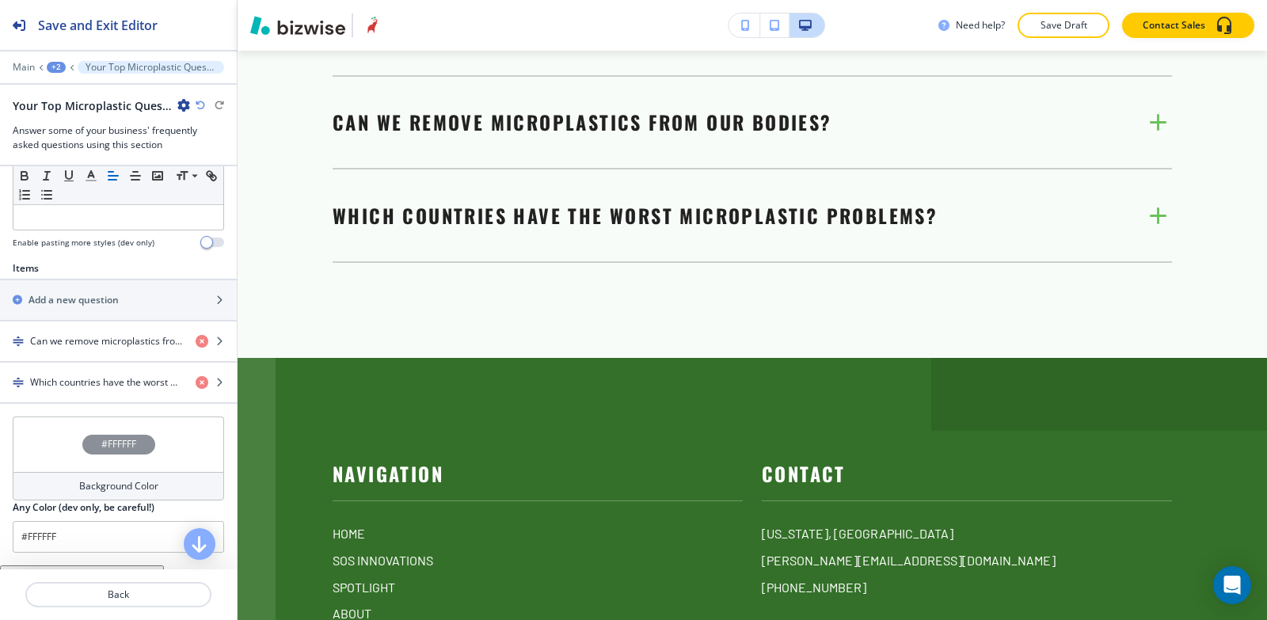
scroll to position [475, 0]
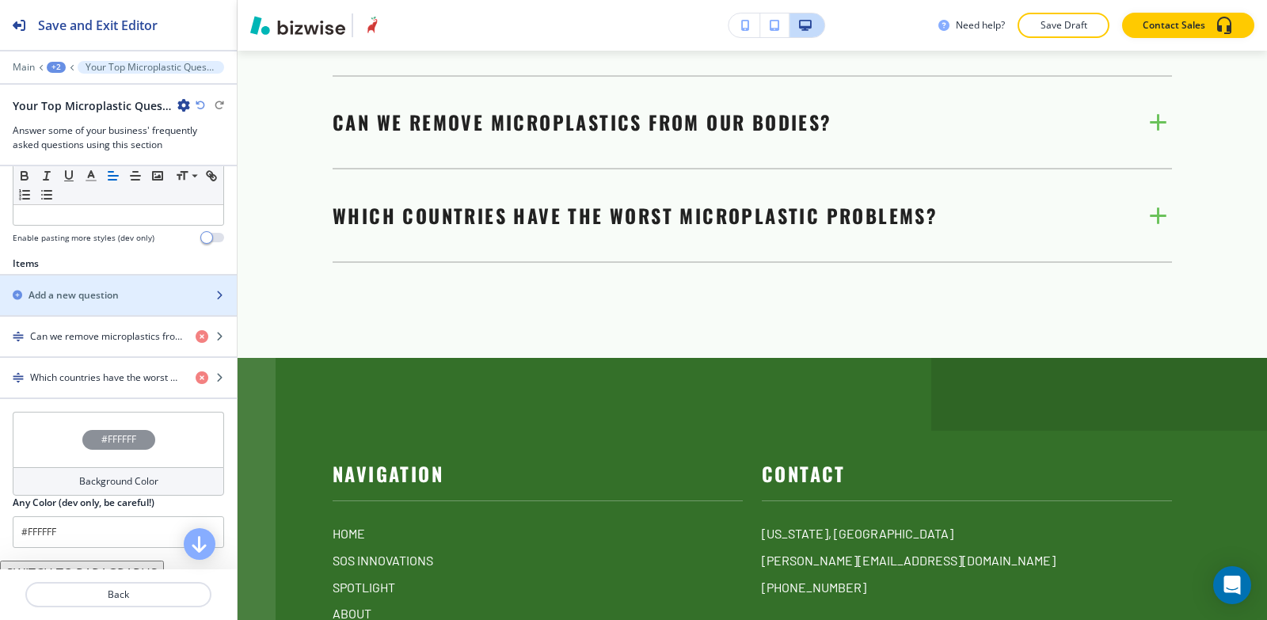
click at [86, 303] on h2 "Add a new question" at bounding box center [74, 295] width 90 height 14
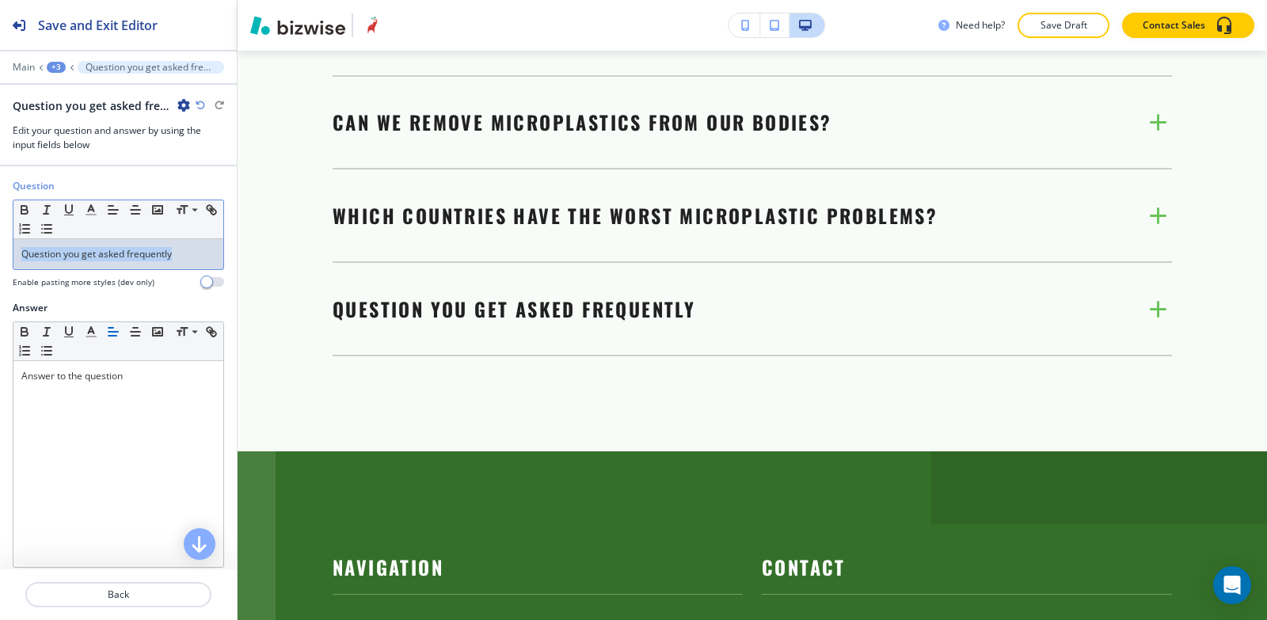
drag, startPoint x: 179, startPoint y: 251, endPoint x: 0, endPoint y: 255, distance: 179.1
click at [0, 255] on div "Question Small Normal Large Huge Question you get asked frequently Enable pasti…" at bounding box center [118, 240] width 237 height 122
drag, startPoint x: 192, startPoint y: 253, endPoint x: 0, endPoint y: 272, distance: 192.7
click at [0, 272] on div "Question Small Normal Large Huge Can I test my home for microplastics? Enable p…" at bounding box center [118, 240] width 237 height 122
click at [89, 208] on icon "button" at bounding box center [91, 210] width 14 height 14
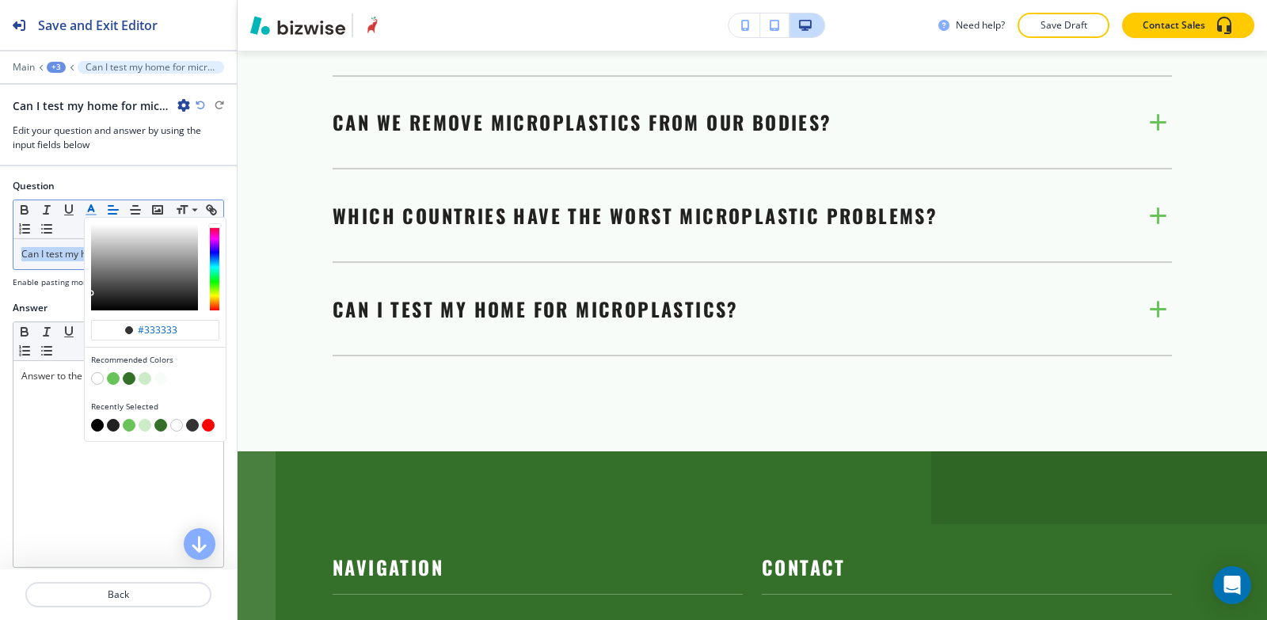
click at [112, 426] on button "button" at bounding box center [113, 425] width 13 height 13
type input "#212121"
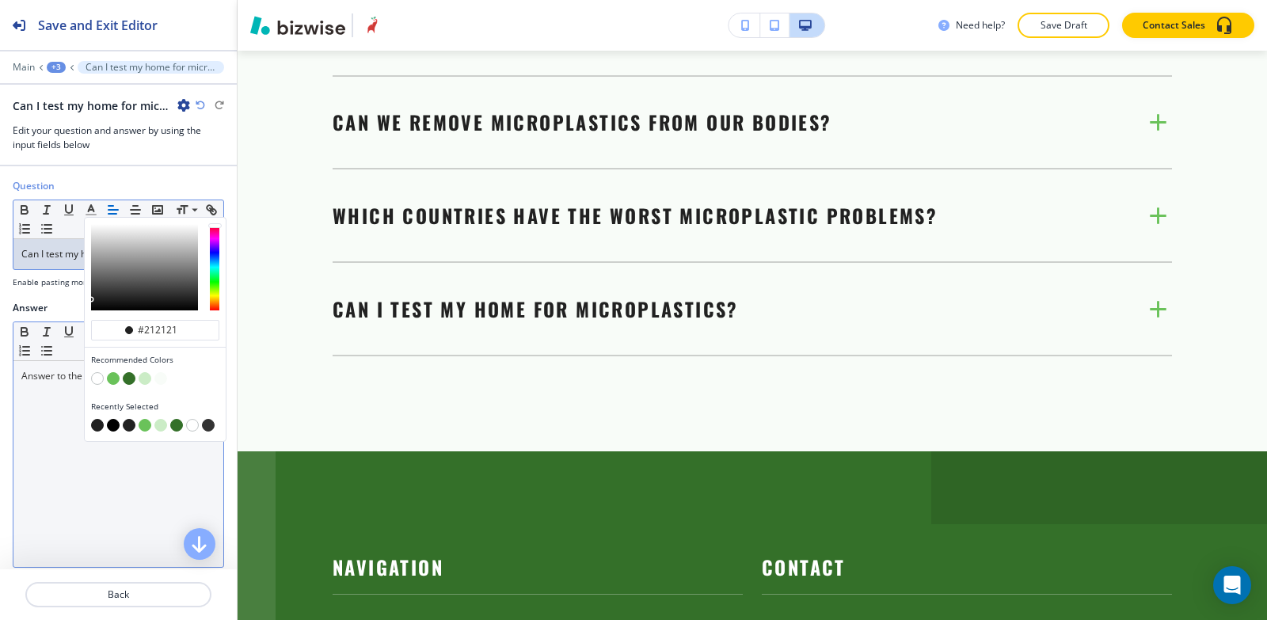
click at [50, 390] on div "Answer to the question" at bounding box center [118, 464] width 210 height 206
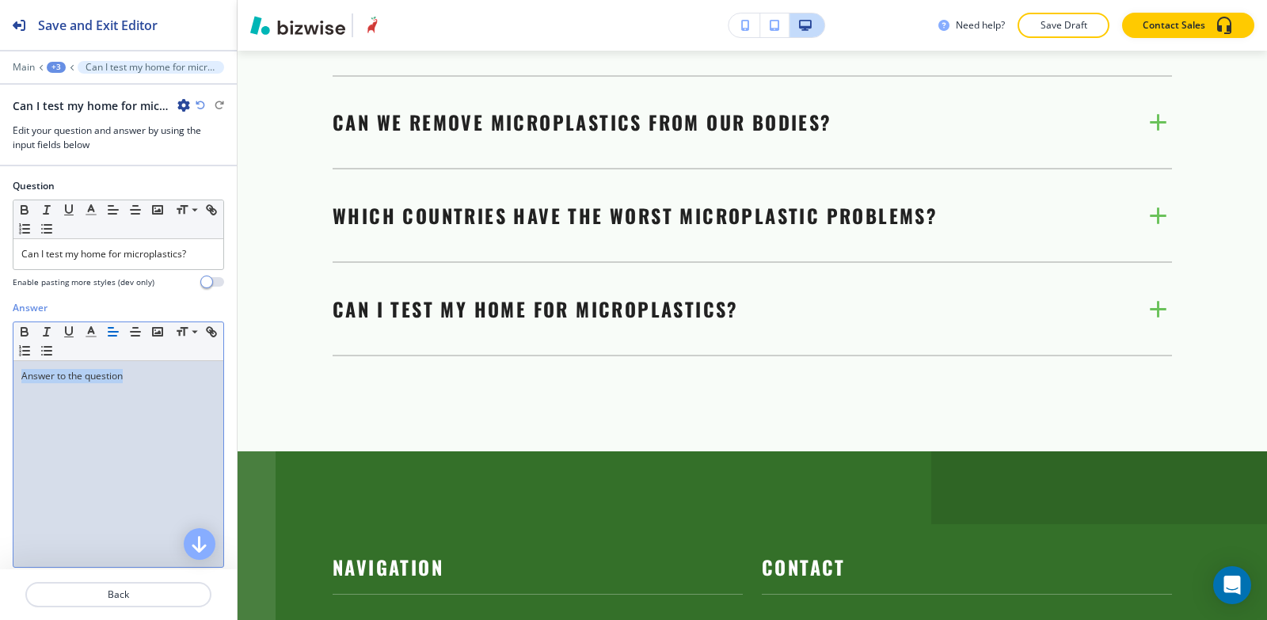
drag, startPoint x: 141, startPoint y: 385, endPoint x: 0, endPoint y: 383, distance: 141.0
click at [0, 383] on div "Answer Small Normal Large Huge Answer to the question Enable pasting more style…" at bounding box center [118, 450] width 237 height 298
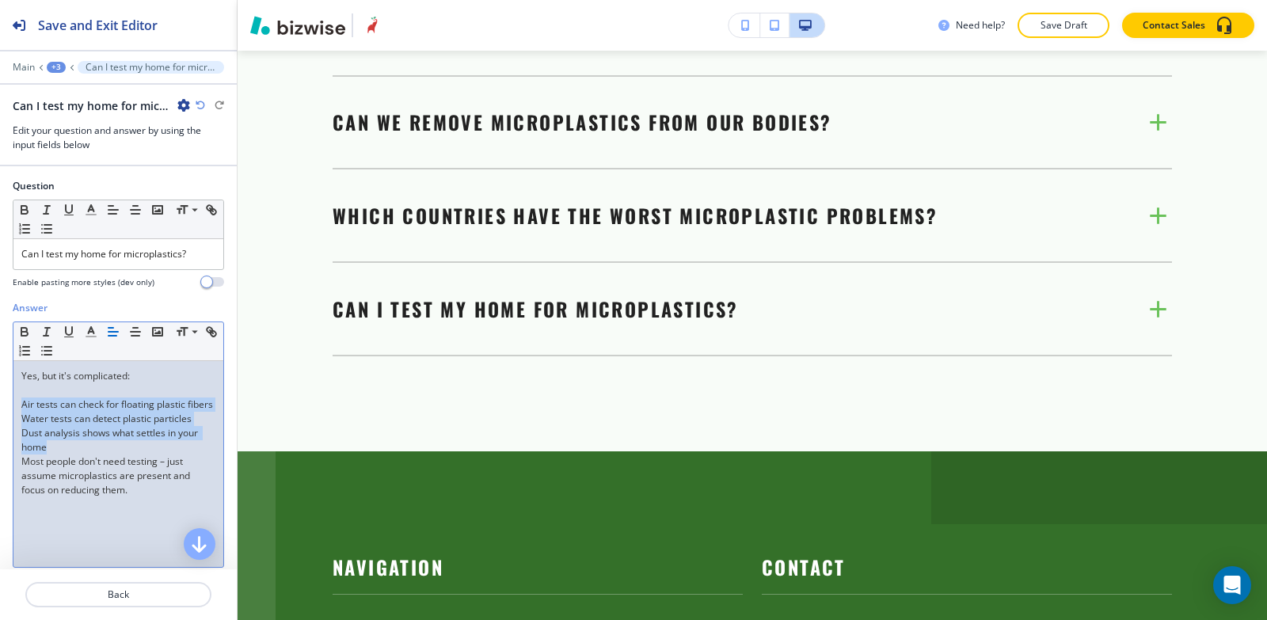
drag, startPoint x: 18, startPoint y: 404, endPoint x: 51, endPoint y: 457, distance: 62.2
click at [51, 457] on div "Yes, but it's complicated: Air tests can check for floating plastic fibers Wate…" at bounding box center [118, 464] width 210 height 206
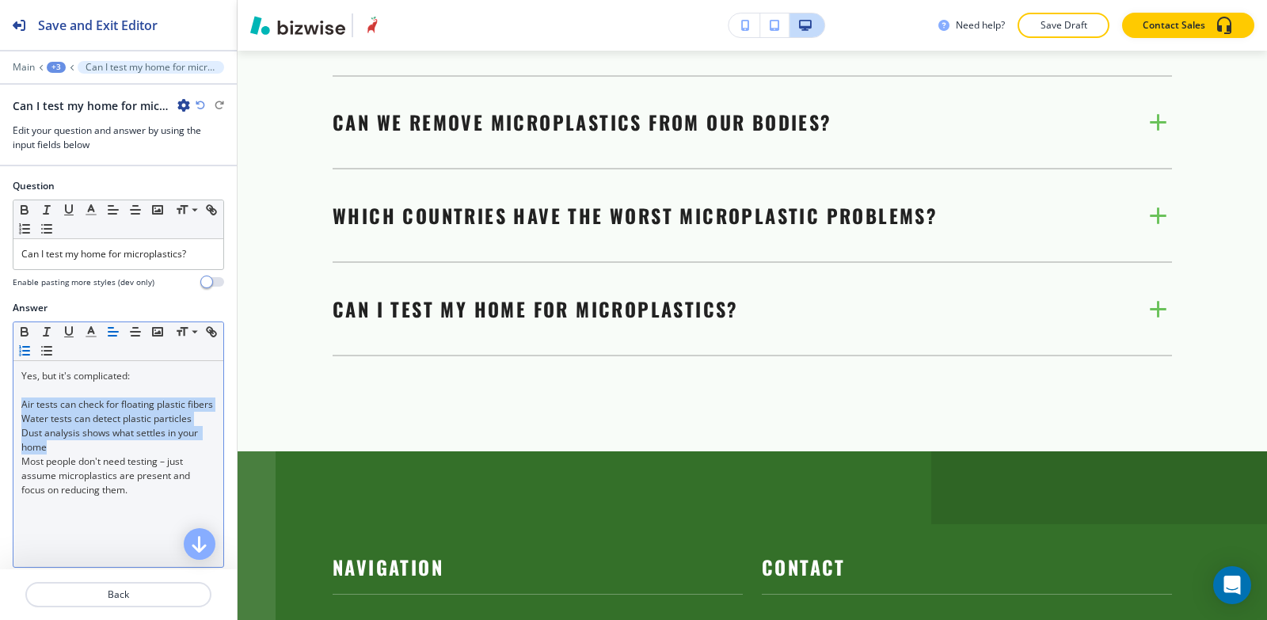
click at [32, 351] on icon "button" at bounding box center [24, 351] width 14 height 14
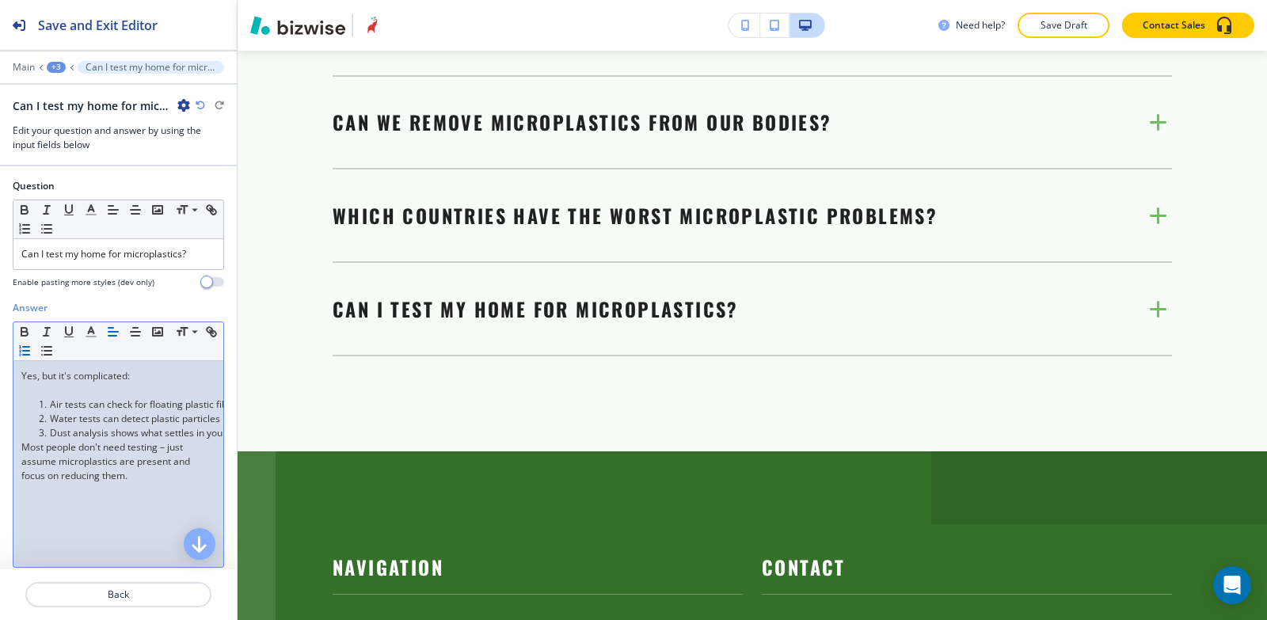
click at [81, 396] on p at bounding box center [118, 390] width 194 height 14
drag, startPoint x: 86, startPoint y: 406, endPoint x: 28, endPoint y: 406, distance: 57.8
click at [28, 406] on ol "Air tests can check for floating plastic fibers Water tests can detect plastic …" at bounding box center [118, 419] width 194 height 43
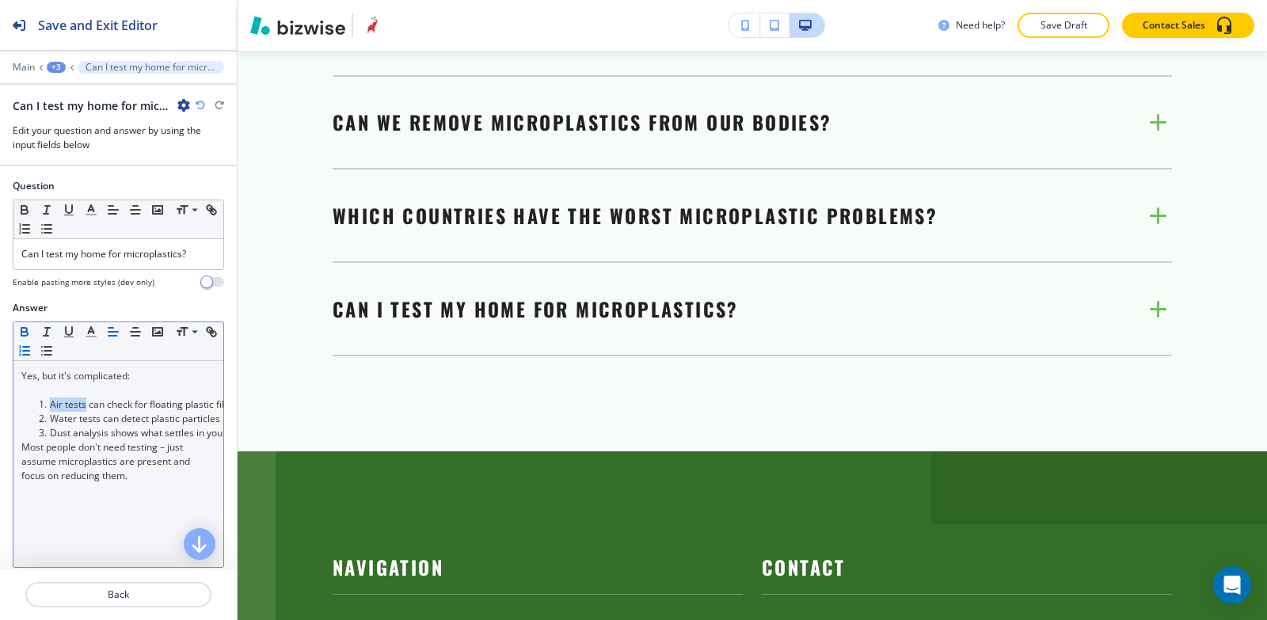
click at [14, 331] on button "button" at bounding box center [24, 331] width 22 height 19
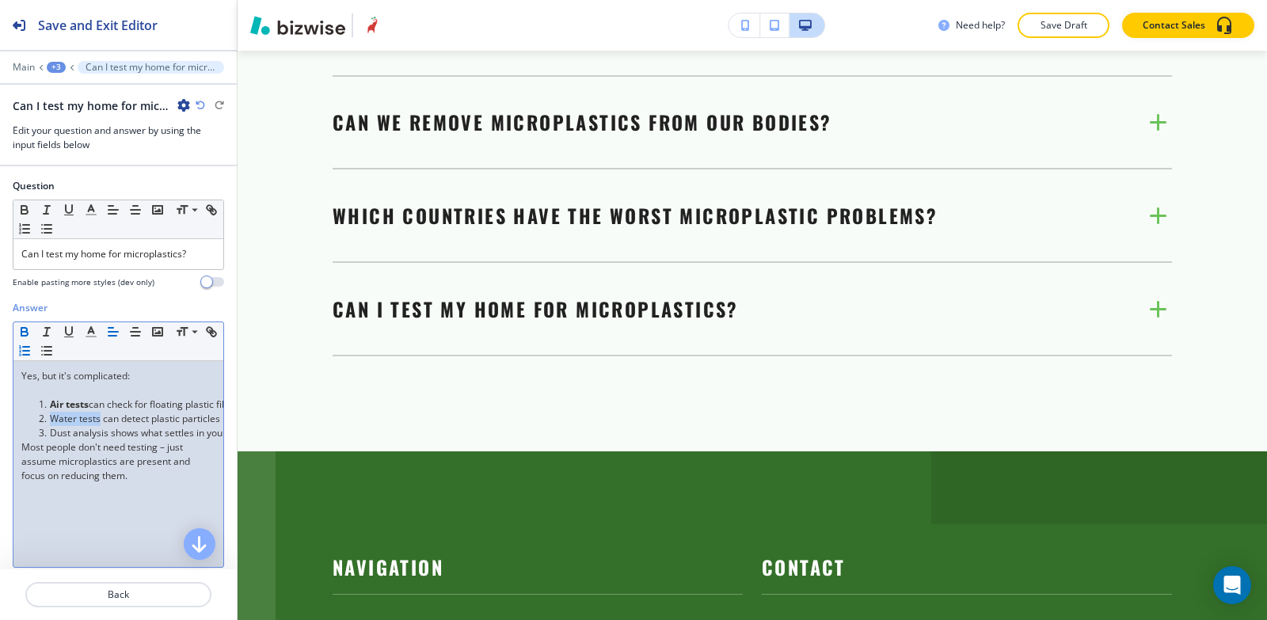
drag, startPoint x: 100, startPoint y: 421, endPoint x: 48, endPoint y: 416, distance: 51.7
click at [48, 416] on li "Water tests can detect plastic particles" at bounding box center [126, 419] width 180 height 14
click at [26, 333] on icon "button" at bounding box center [24, 332] width 14 height 14
drag, startPoint x: 108, startPoint y: 431, endPoint x: 51, endPoint y: 431, distance: 56.2
click at [51, 431] on li "Dust analysis shows what settles in your home" at bounding box center [126, 433] width 180 height 14
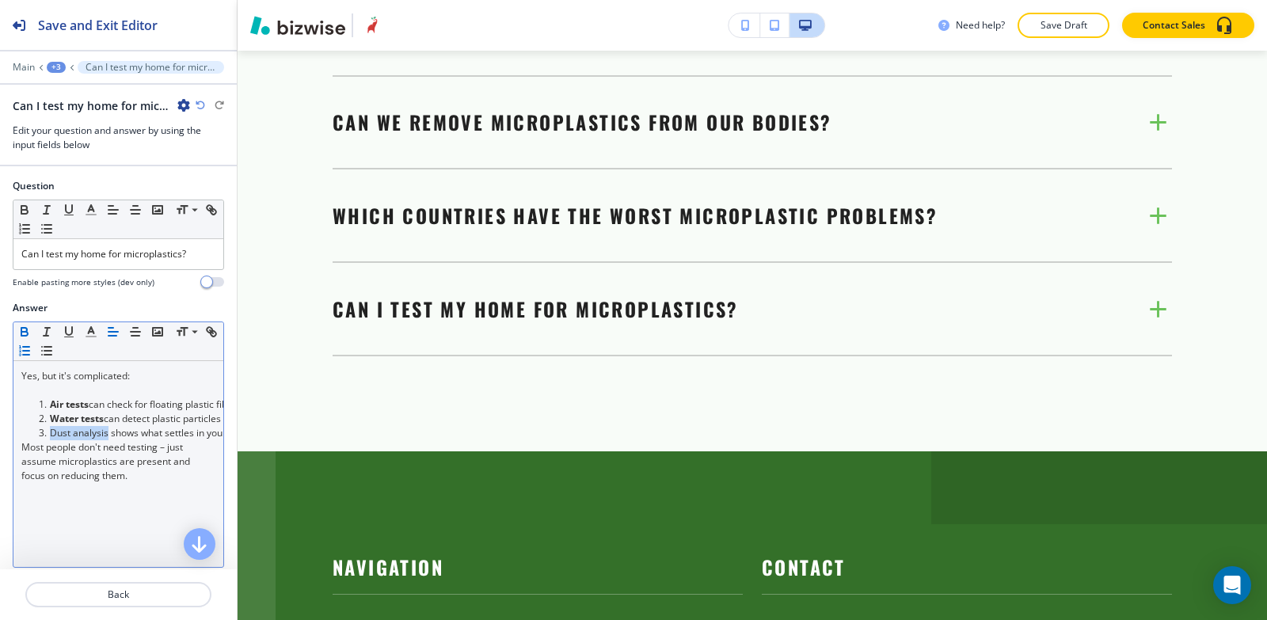
click at [25, 335] on icon "button" at bounding box center [24, 334] width 6 height 4
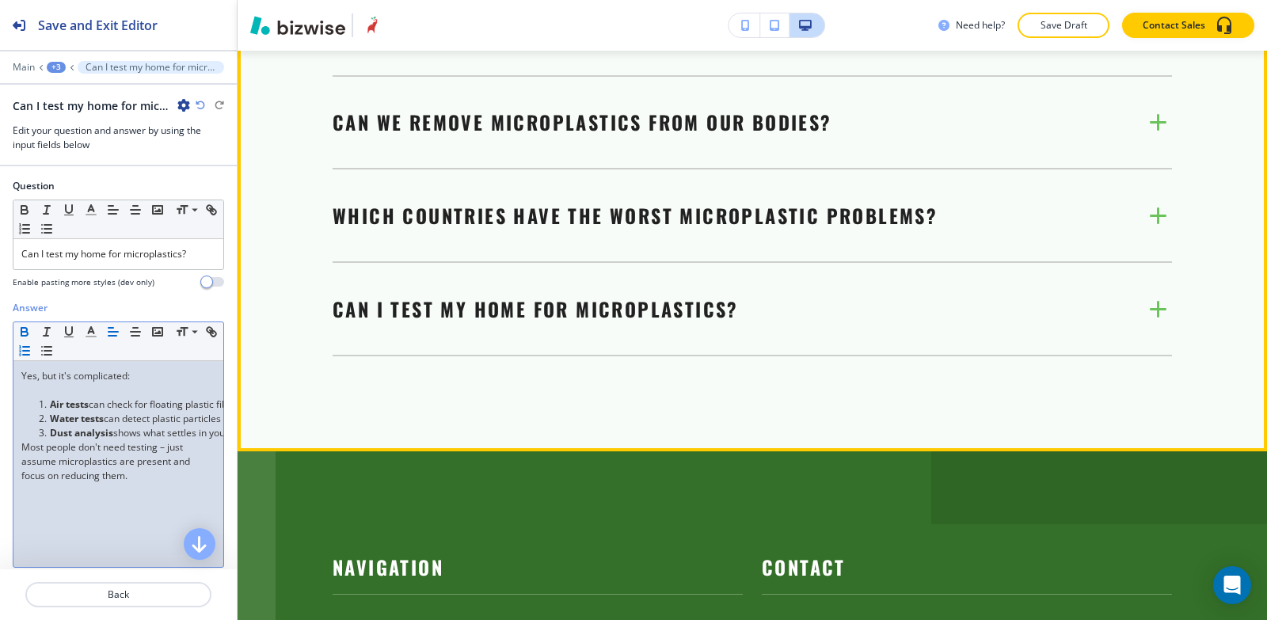
click at [407, 323] on span "Can I test my home for microplastics?" at bounding box center [536, 309] width 406 height 29
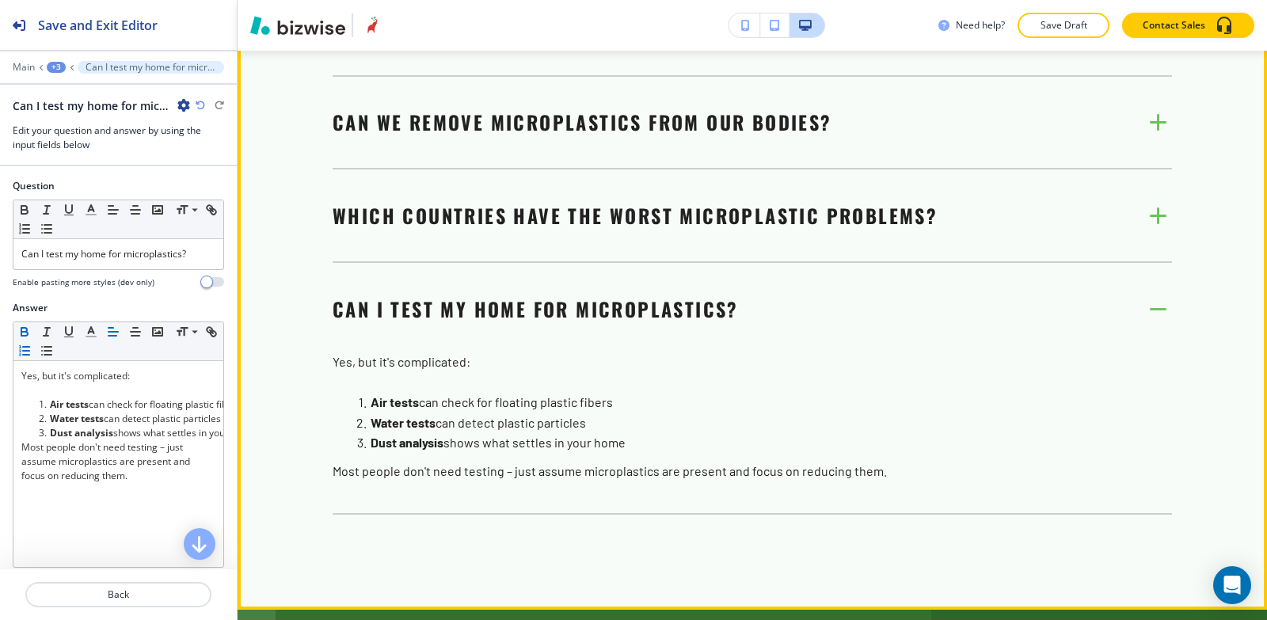
click at [409, 323] on span "Can I test my home for microplastics?" at bounding box center [536, 309] width 406 height 29
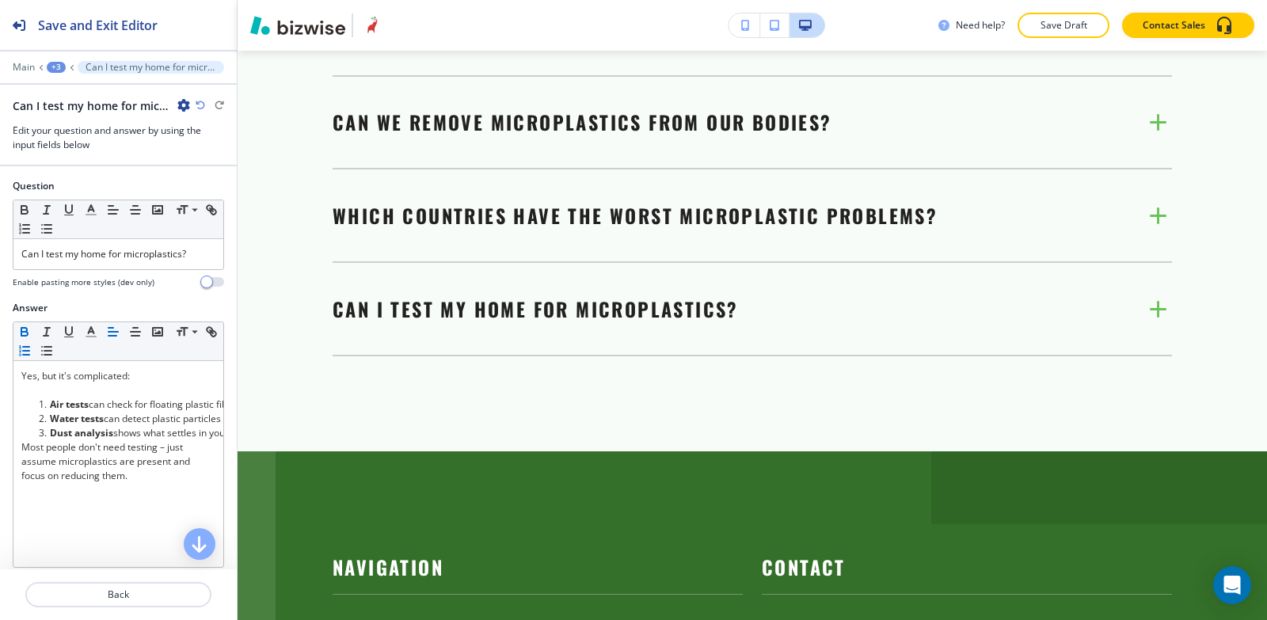
click at [55, 67] on div "+3" at bounding box center [56, 67] width 19 height 11
click at [97, 140] on button "Your Top Microplastic Questions Answered" at bounding box center [97, 149] width 101 height 29
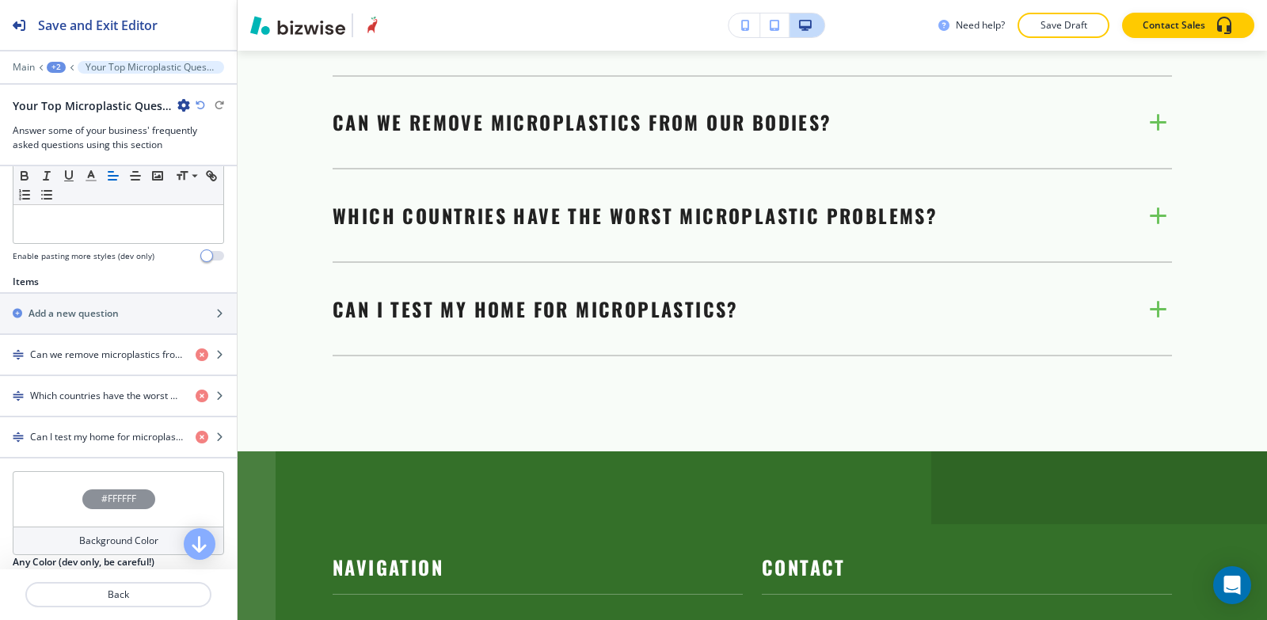
scroll to position [547, 0]
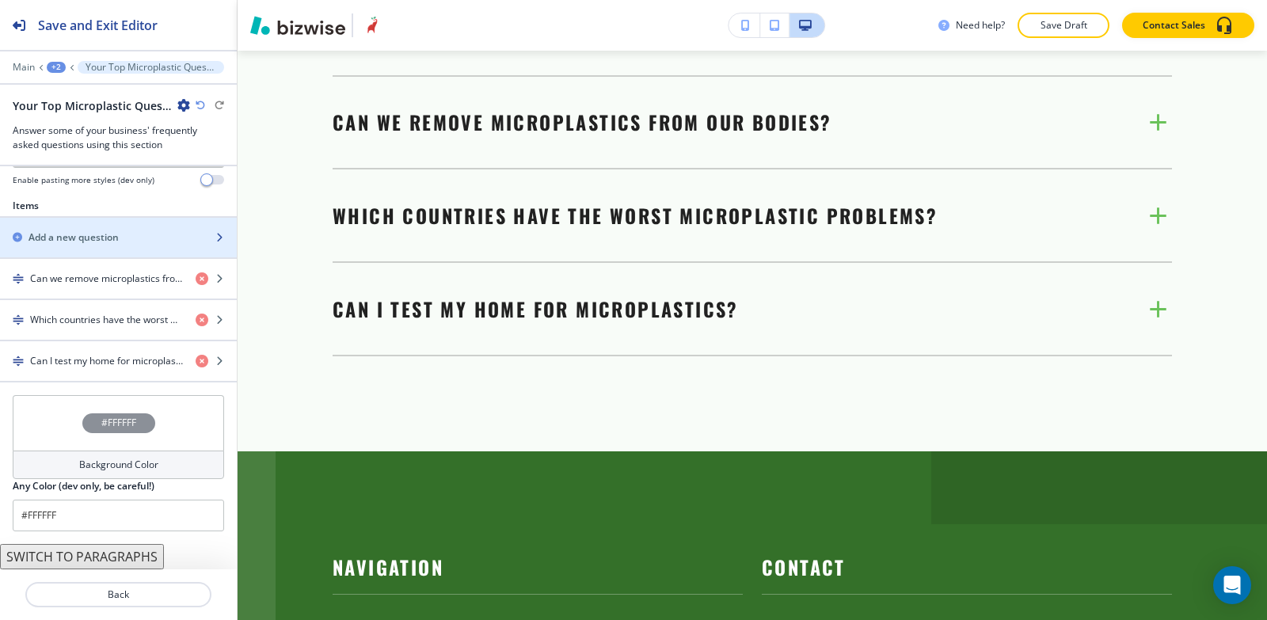
click at [108, 231] on h2 "Add a new question" at bounding box center [74, 238] width 90 height 14
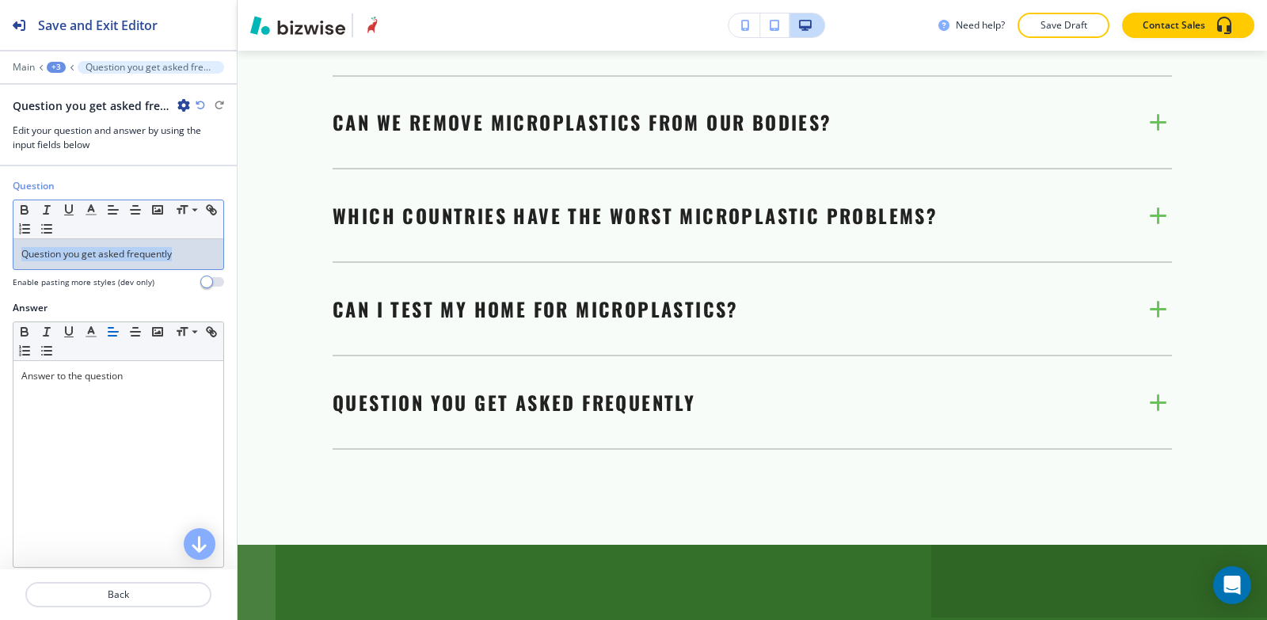
drag, startPoint x: 192, startPoint y: 257, endPoint x: 104, endPoint y: 185, distance: 114.3
click at [0, 265] on div "Question Small Normal Large Huge Question you get asked frequently Enable pasti…" at bounding box center [118, 240] width 237 height 122
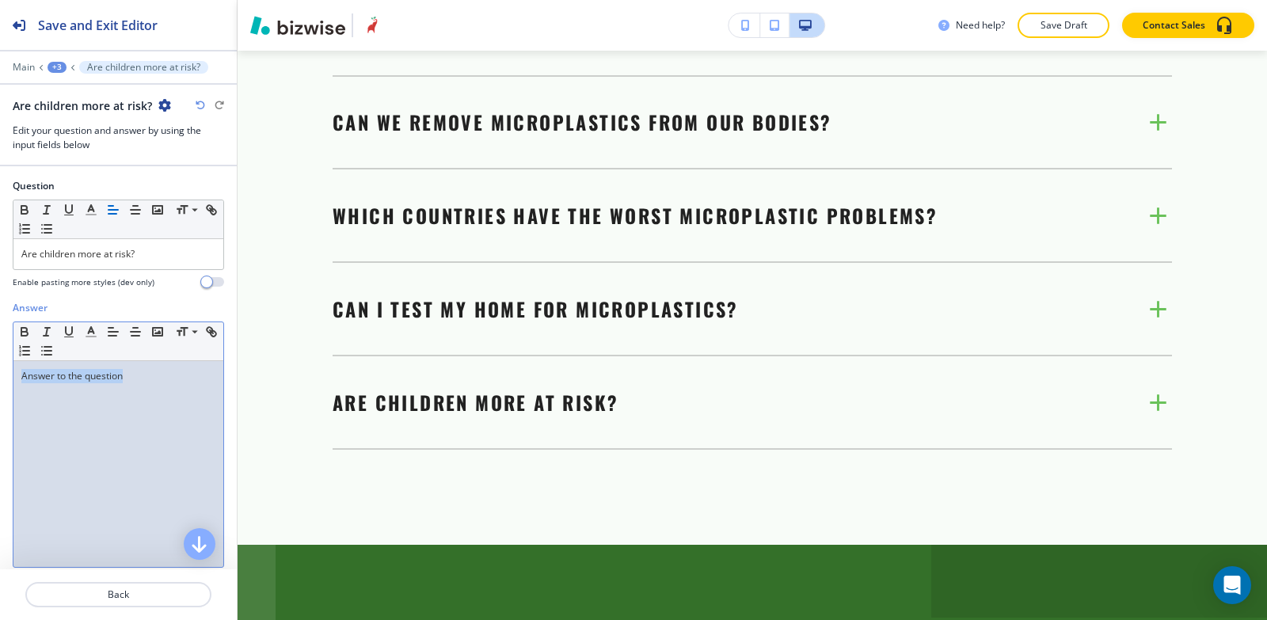
drag, startPoint x: 161, startPoint y: 374, endPoint x: 0, endPoint y: 381, distance: 161.0
click at [0, 381] on div "Answer Small Normal Large Huge Answer to the question Enable pasting more style…" at bounding box center [118, 450] width 237 height 298
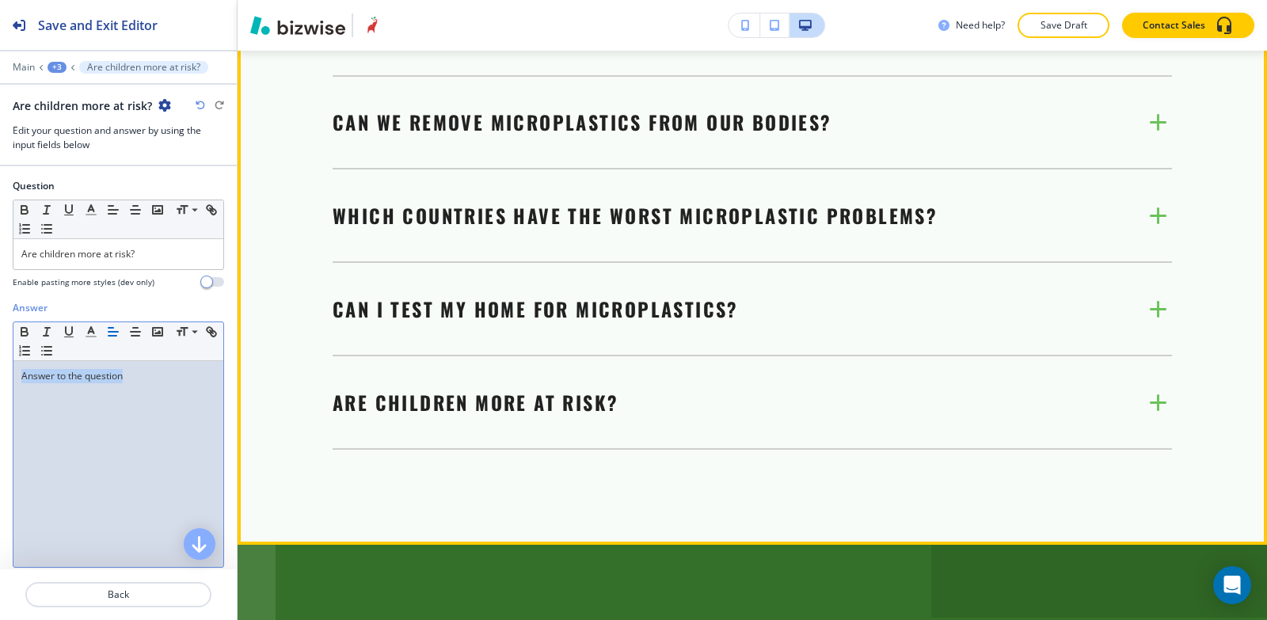
scroll to position [0, 0]
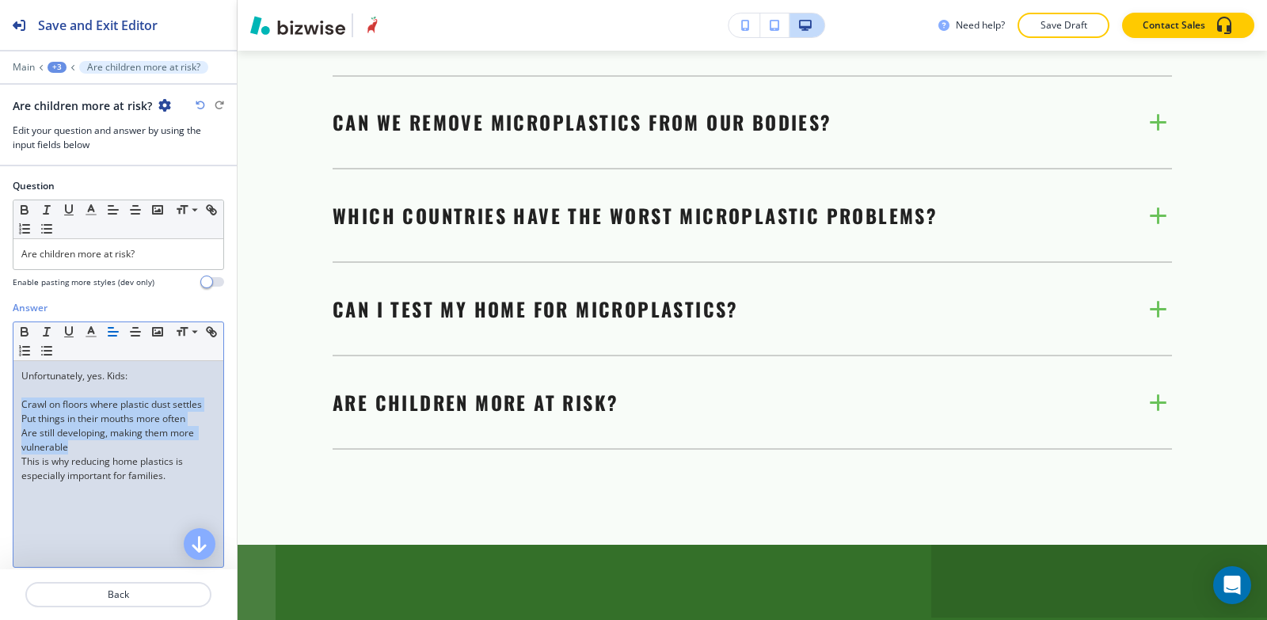
drag, startPoint x: 13, startPoint y: 405, endPoint x: 78, endPoint y: 442, distance: 74.2
click at [78, 442] on div "Unfortunately, yes. Kids: Crawl on floors where plastic dust settles Put things…" at bounding box center [118, 464] width 210 height 206
click at [54, 349] on icon "button" at bounding box center [47, 351] width 14 height 14
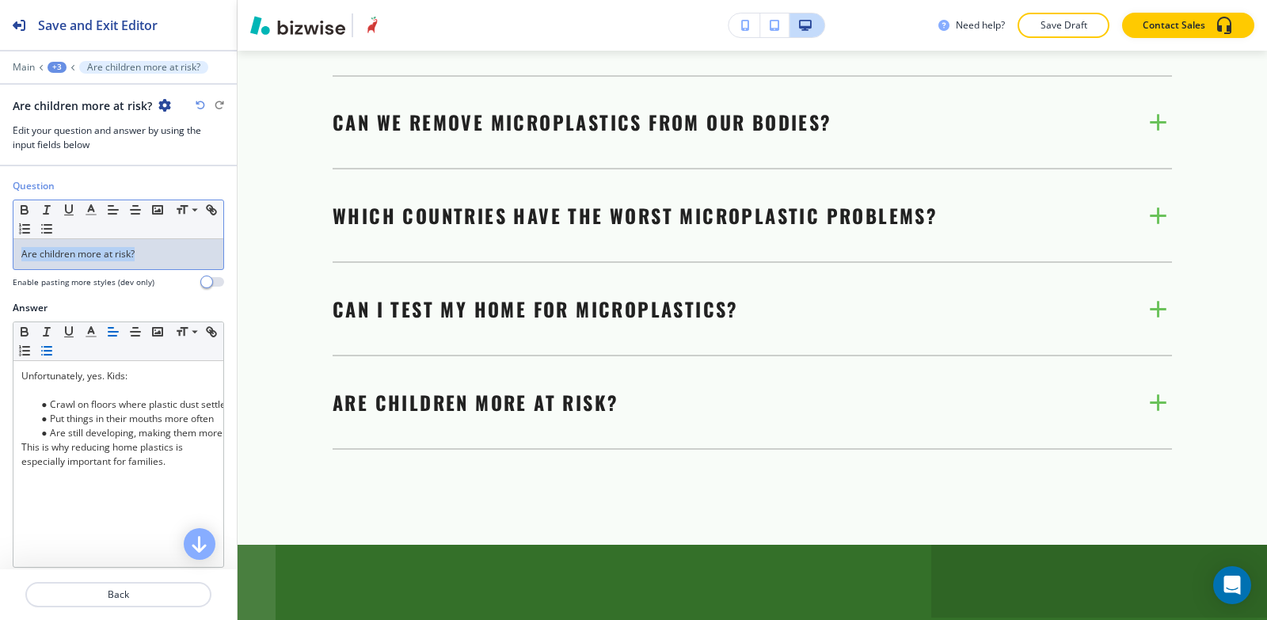
drag, startPoint x: 143, startPoint y: 253, endPoint x: 0, endPoint y: 266, distance: 144.0
click at [0, 266] on div "Question Small Normal Large Huge Are children more at risk? Enable pasting more…" at bounding box center [118, 240] width 237 height 122
click at [94, 209] on icon "button" at bounding box center [91, 210] width 14 height 14
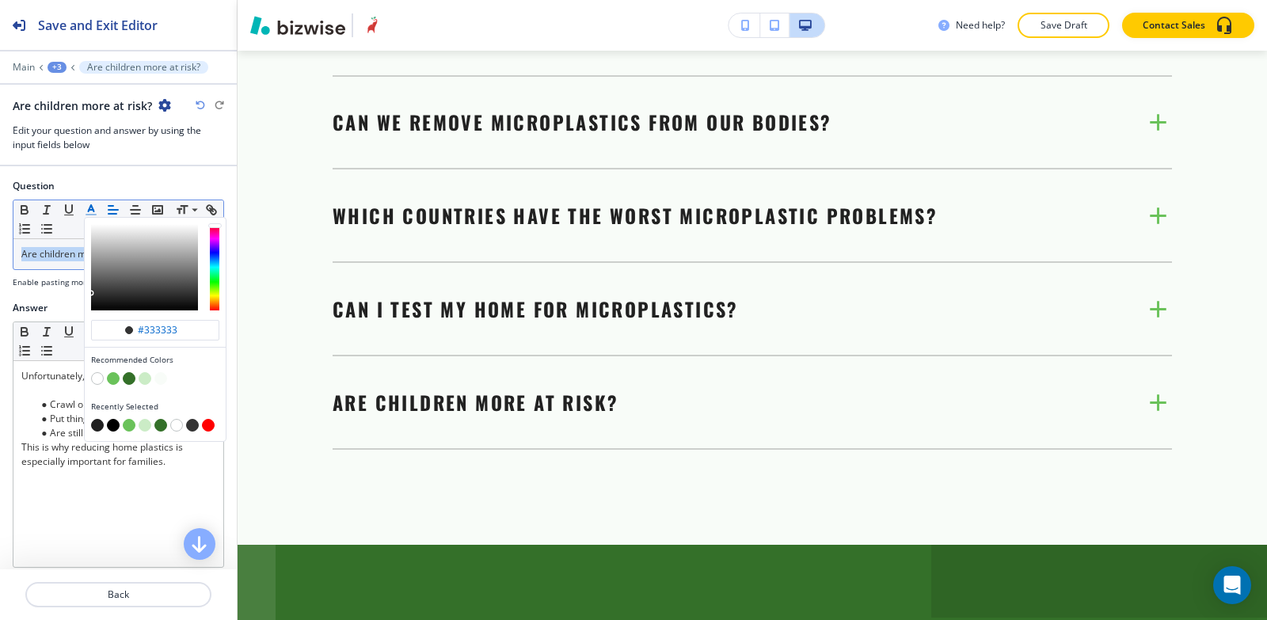
click at [97, 427] on button "button" at bounding box center [97, 425] width 13 height 13
type input "#212121"
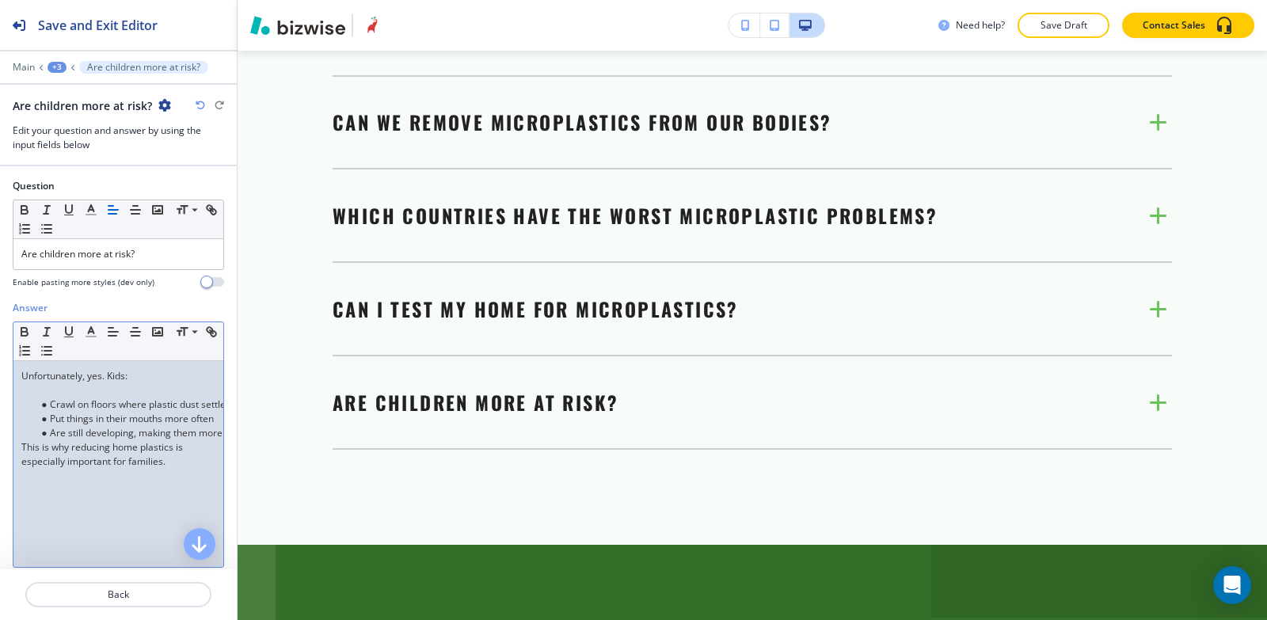
click at [112, 490] on div "Unfortunately, yes. Kids: Crawl on floors where plastic dust settles Put things…" at bounding box center [118, 464] width 210 height 206
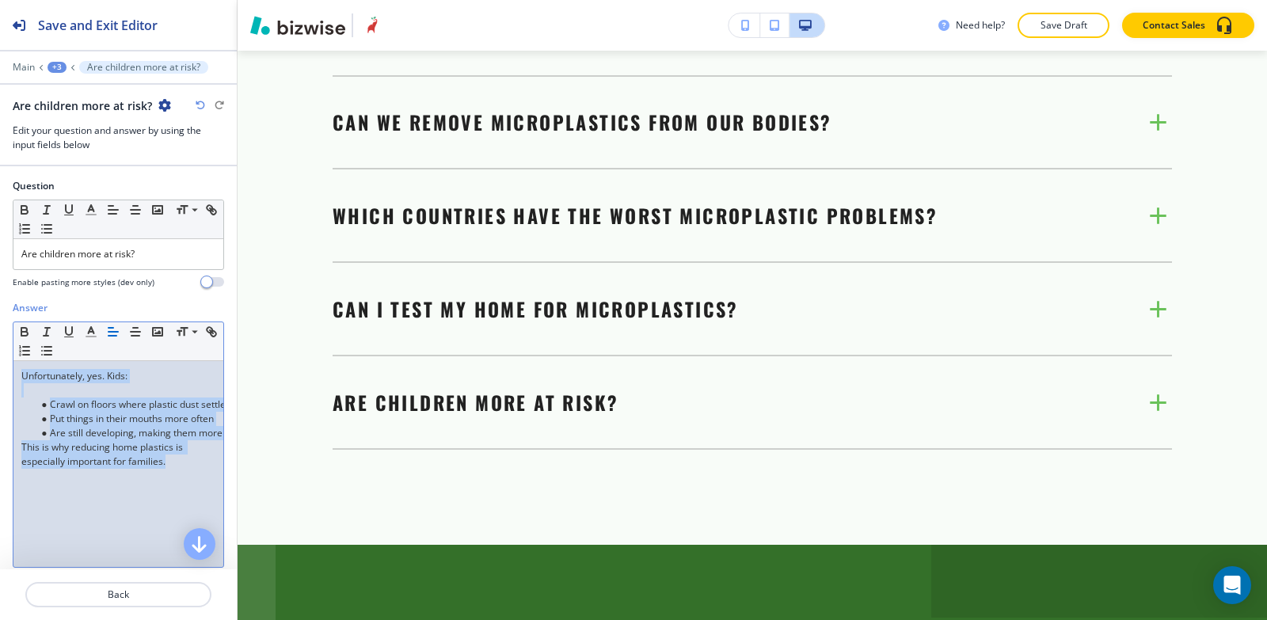
drag, startPoint x: 167, startPoint y: 467, endPoint x: 2, endPoint y: 356, distance: 198.6
click at [2, 356] on div "Answer Small Normal Large Huge Unfortunately, yes. Kids: Crawl on floors where …" at bounding box center [118, 450] width 237 height 298
click at [90, 333] on icon "button" at bounding box center [91, 332] width 14 height 14
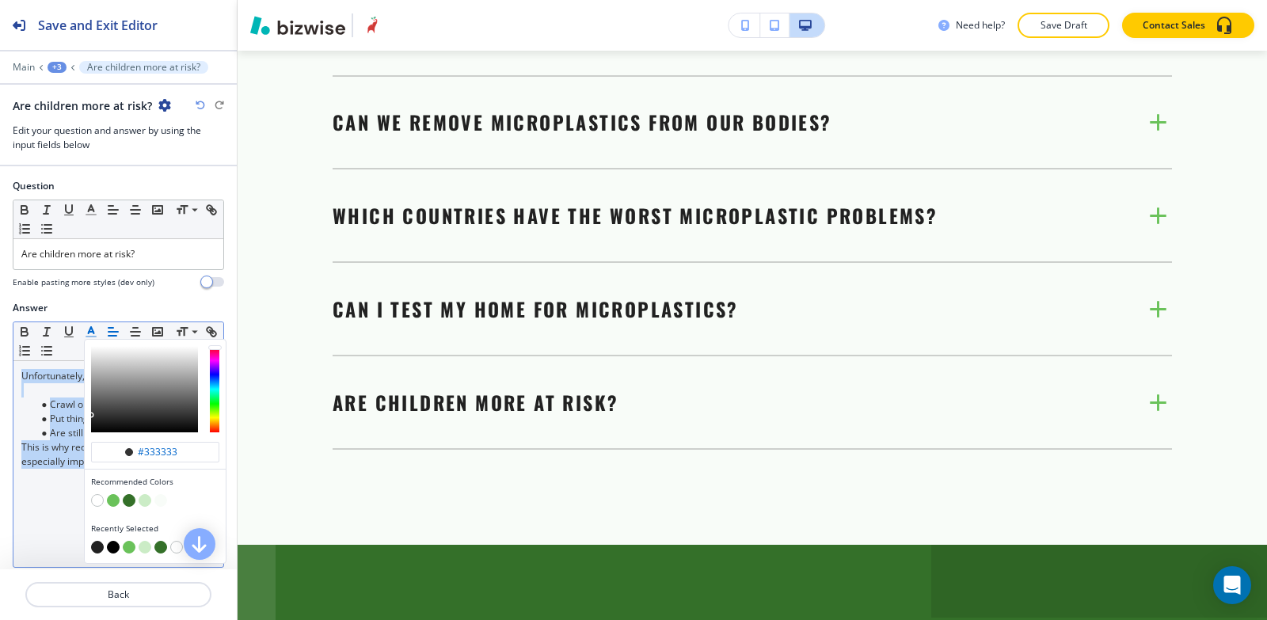
click at [116, 544] on button "button" at bounding box center [113, 547] width 13 height 13
type input "#000000"
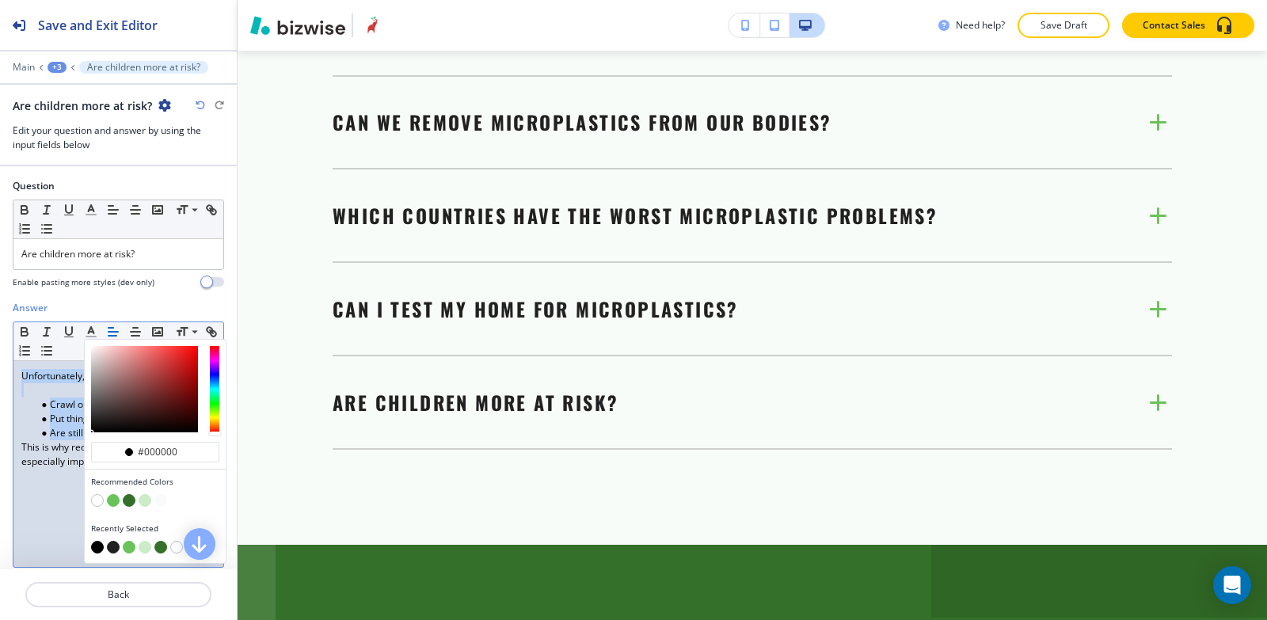
click at [58, 68] on div "+3" at bounding box center [57, 67] width 19 height 11
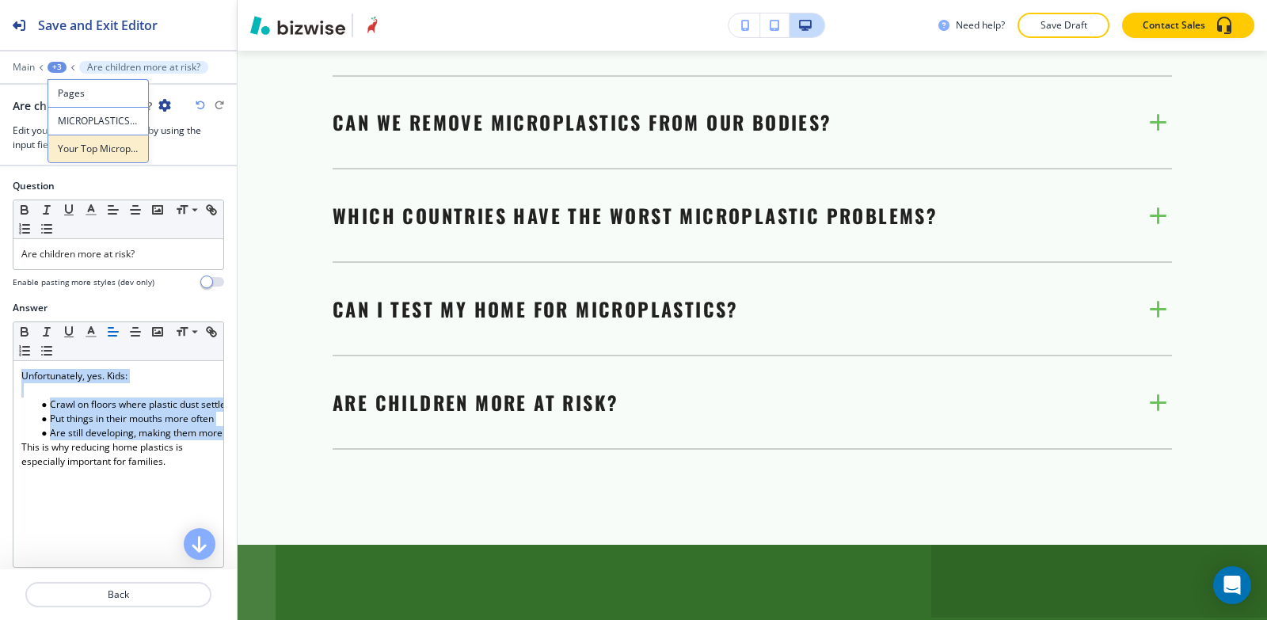
click at [87, 142] on p "Your Top Microplastic Questions Answered" at bounding box center [98, 149] width 81 height 14
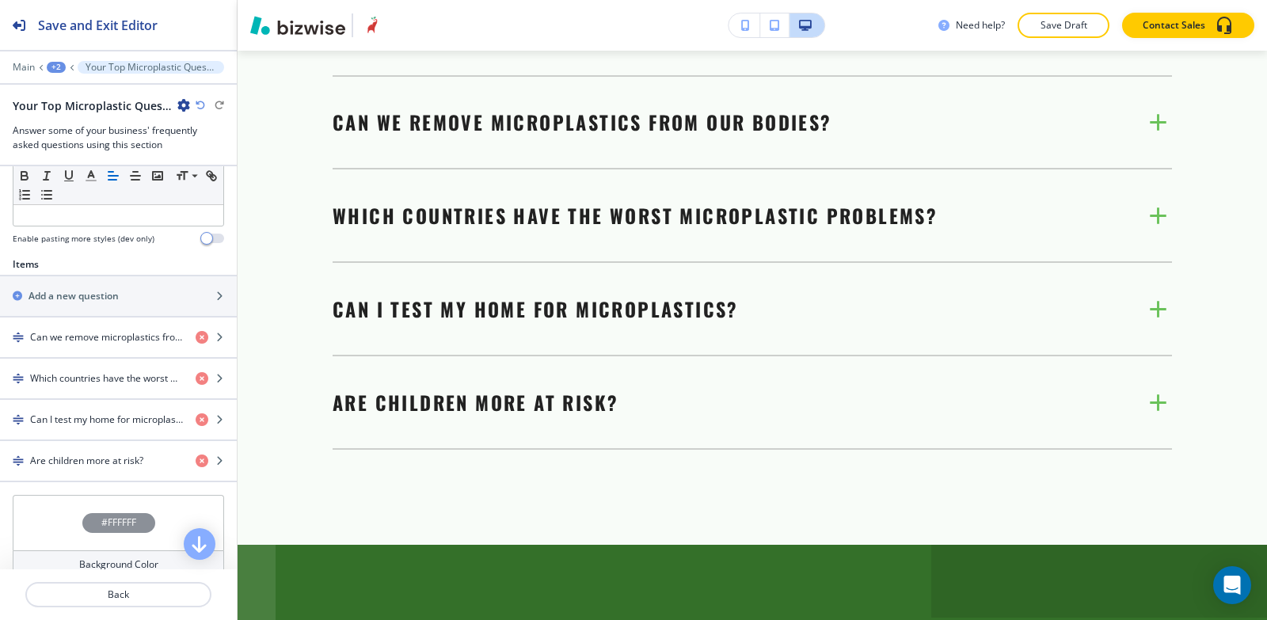
scroll to position [475, 0]
click at [100, 303] on h2 "Add a new question" at bounding box center [74, 295] width 90 height 14
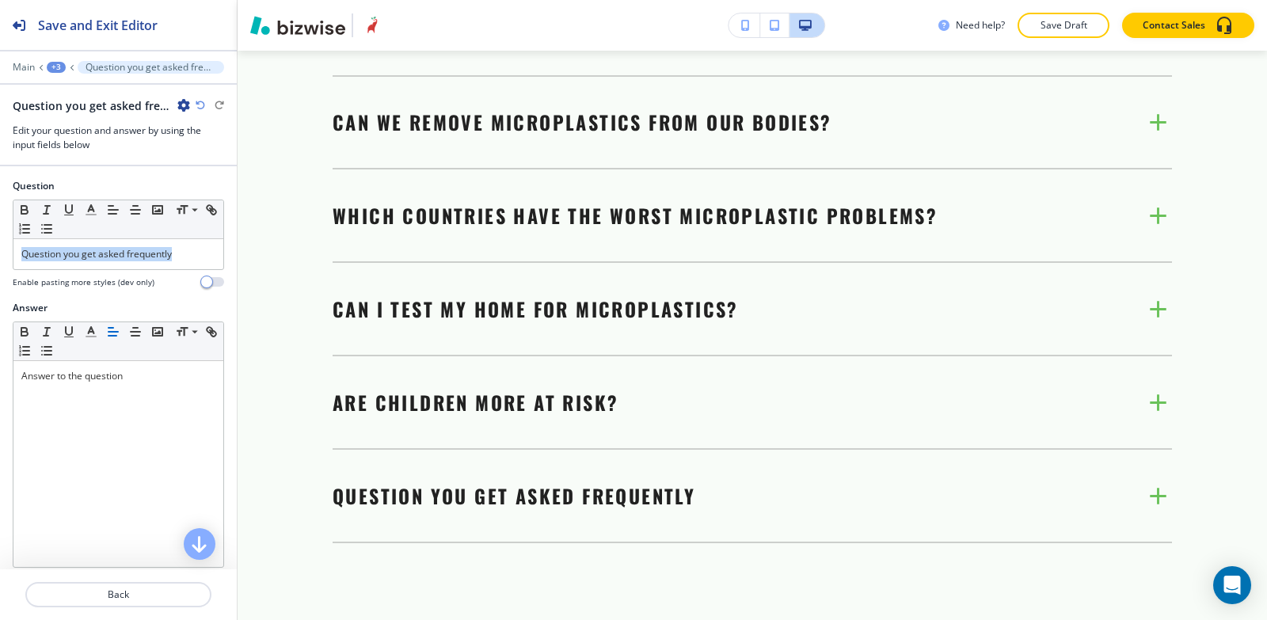
click at [0, 245] on div "Question Small Normal Large Huge Question you get asked frequently Enable pasti…" at bounding box center [118, 240] width 237 height 122
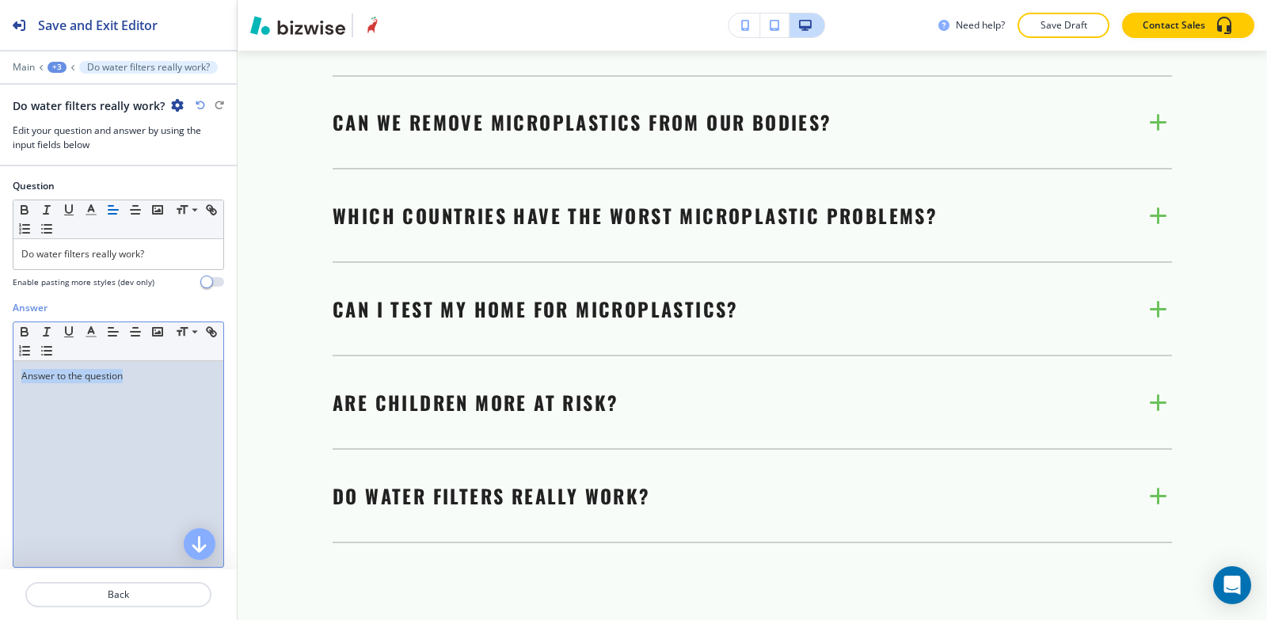
drag, startPoint x: 60, startPoint y: 386, endPoint x: 2, endPoint y: 339, distance: 74.3
click at [0, 379] on div "Answer Small Normal Large Huge Answer to the question Enable pasting more style…" at bounding box center [118, 450] width 237 height 298
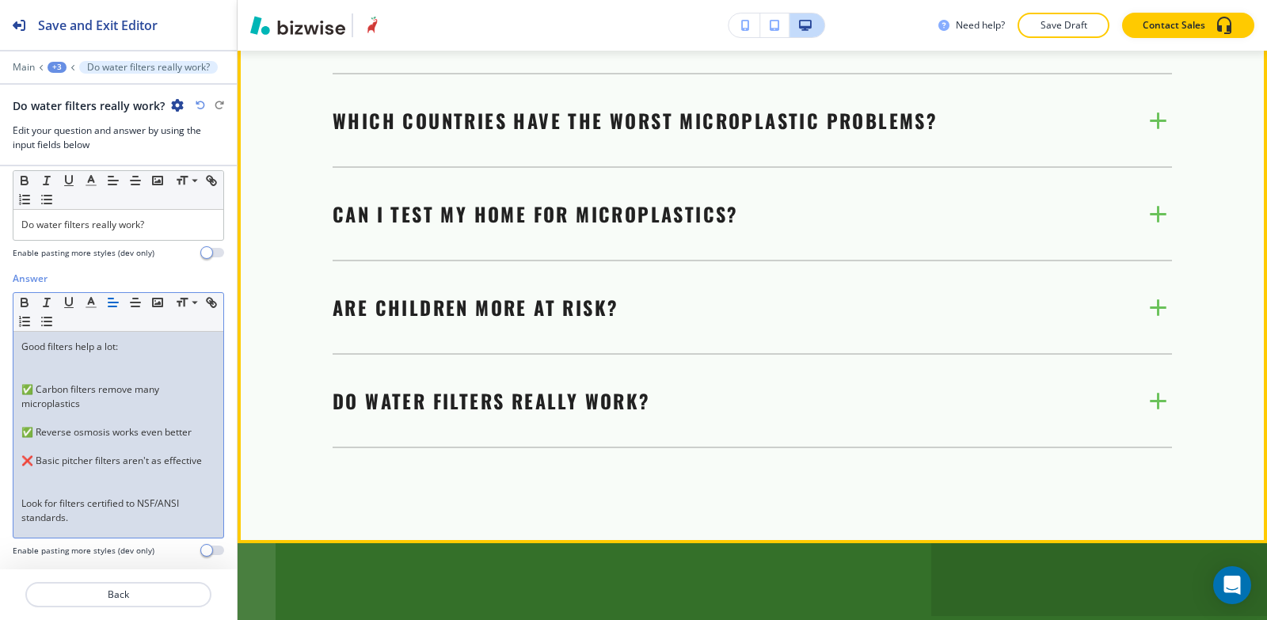
scroll to position [6209, 0]
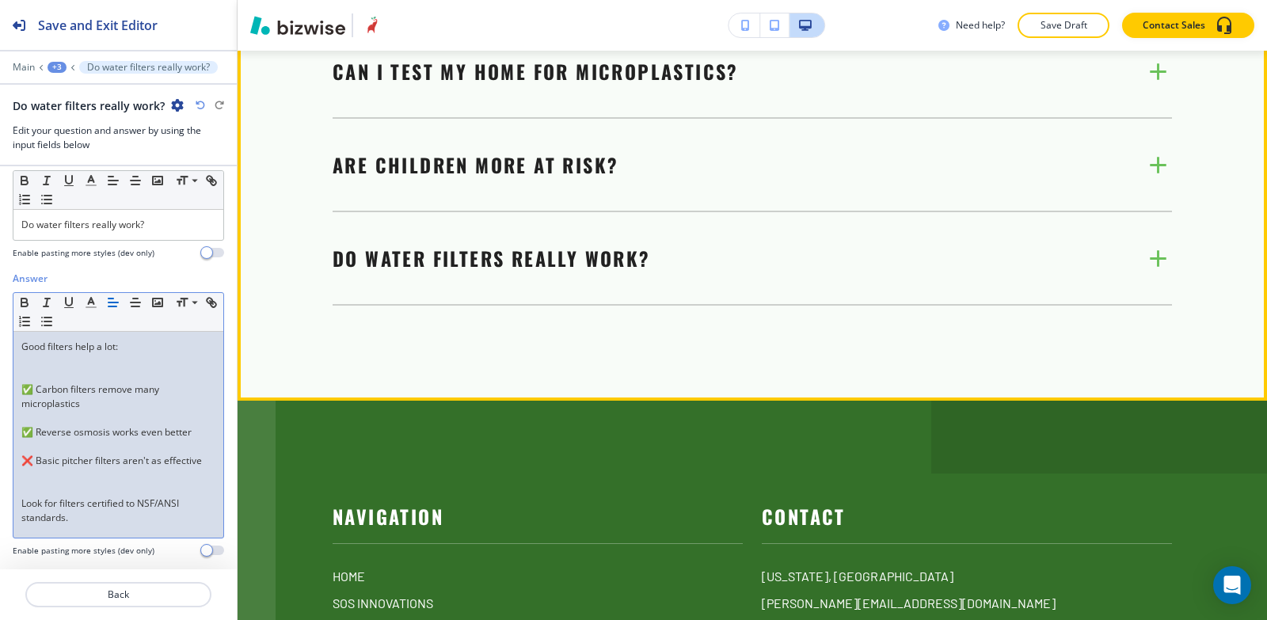
click at [413, 272] on p "Do water filters really work?" at bounding box center [492, 258] width 318 height 29
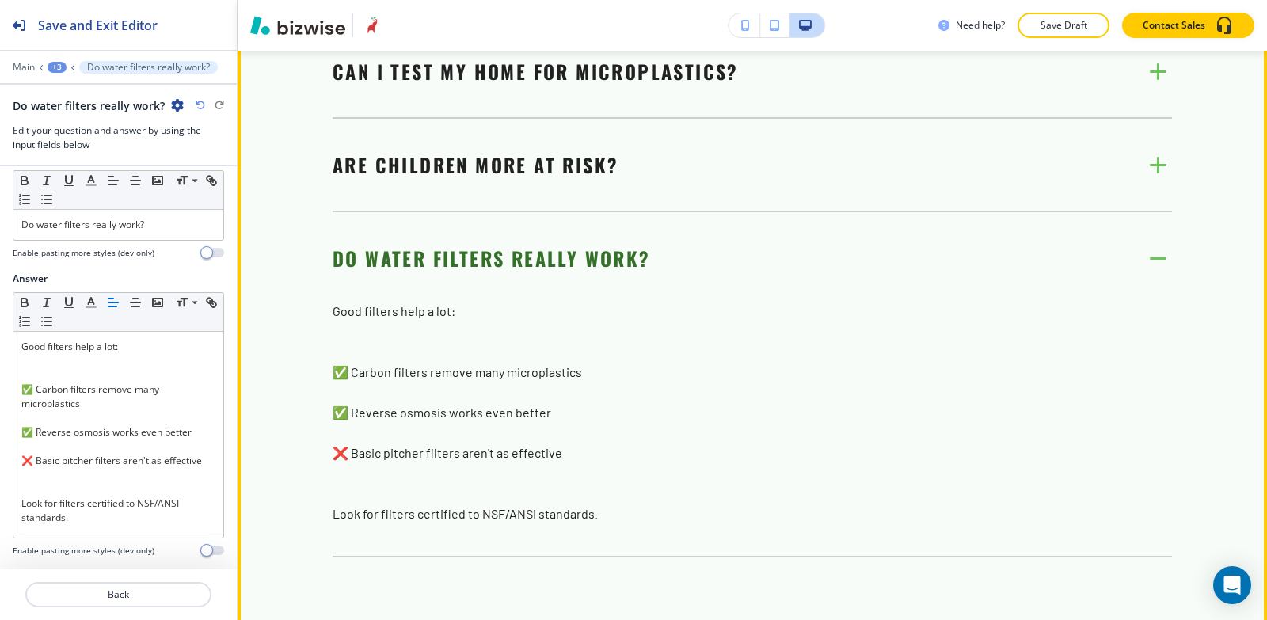
click at [413, 272] on p "Do water filters really work?" at bounding box center [492, 258] width 318 height 29
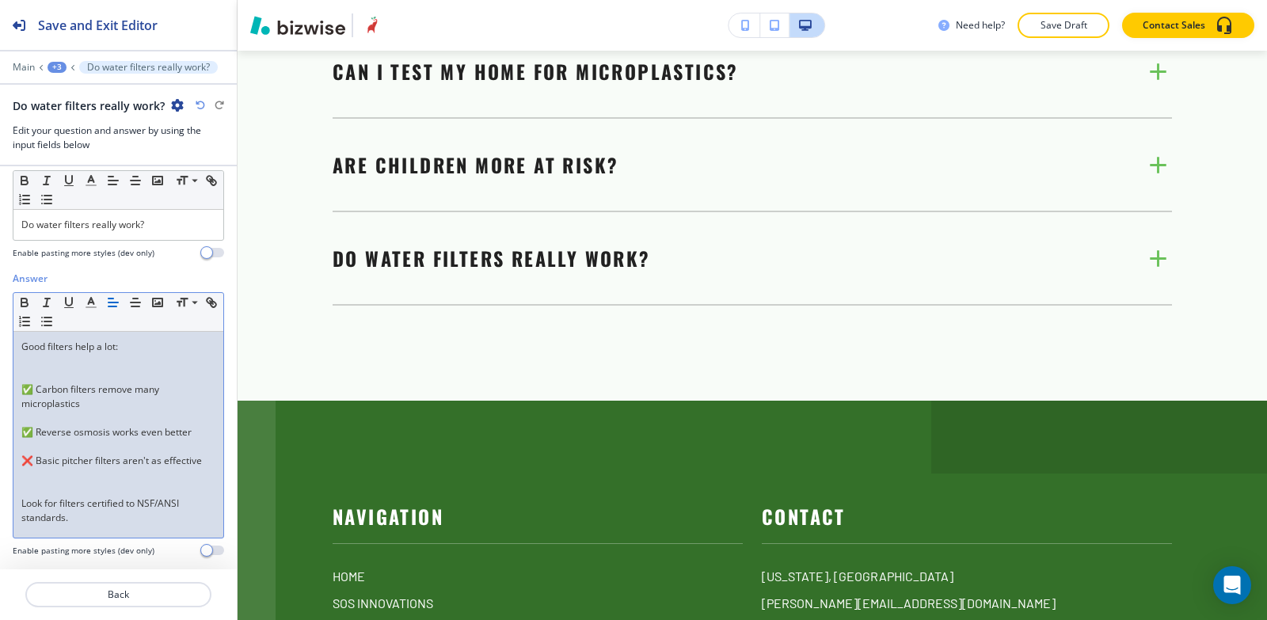
click at [17, 432] on div "Good filters help a lot: ✅ Carbon filters remove many microplastics ✅ Reverse o…" at bounding box center [118, 435] width 210 height 206
click at [21, 448] on div "Good filters help a lot: ✅ Carbon filters remove many microplastics ✅ Reverse o…" at bounding box center [118, 435] width 210 height 206
click at [19, 479] on div "Good filters help a lot: ✅ Carbon filters remove many microplastics ✅ Reverse o…" at bounding box center [118, 435] width 210 height 206
click at [13, 391] on div "Good filters help a lot: ✅ Carbon filters remove many microplastics ✅ Reverse o…" at bounding box center [118, 435] width 210 height 206
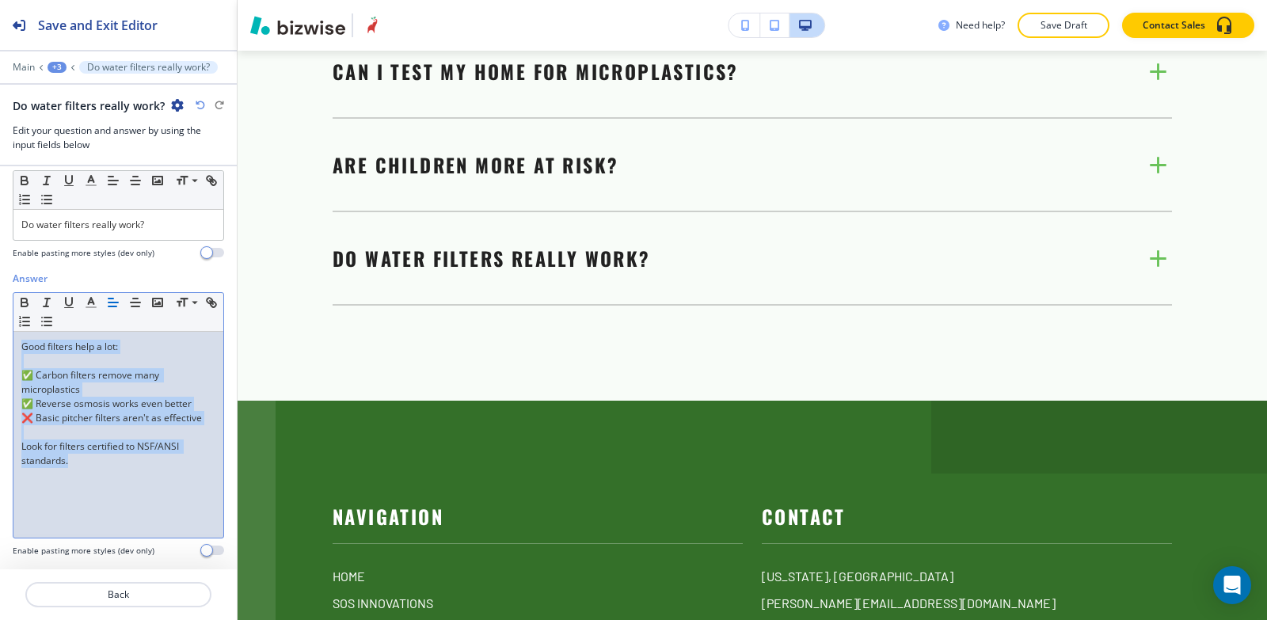
drag, startPoint x: 21, startPoint y: 347, endPoint x: 96, endPoint y: 352, distance: 75.5
click at [84, 470] on div "Good filters help a lot: ✅ Carbon filters remove many microplastics ✅ Reverse o…" at bounding box center [118, 435] width 210 height 206
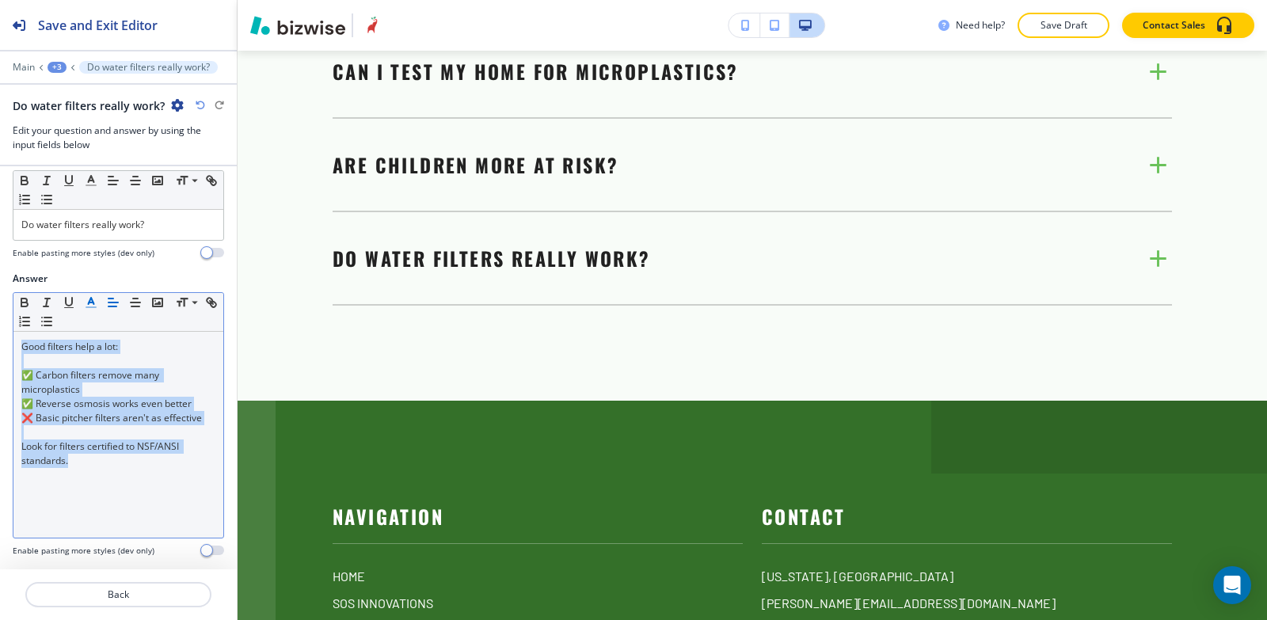
click at [89, 303] on polyline "button" at bounding box center [92, 301] width 6 height 6
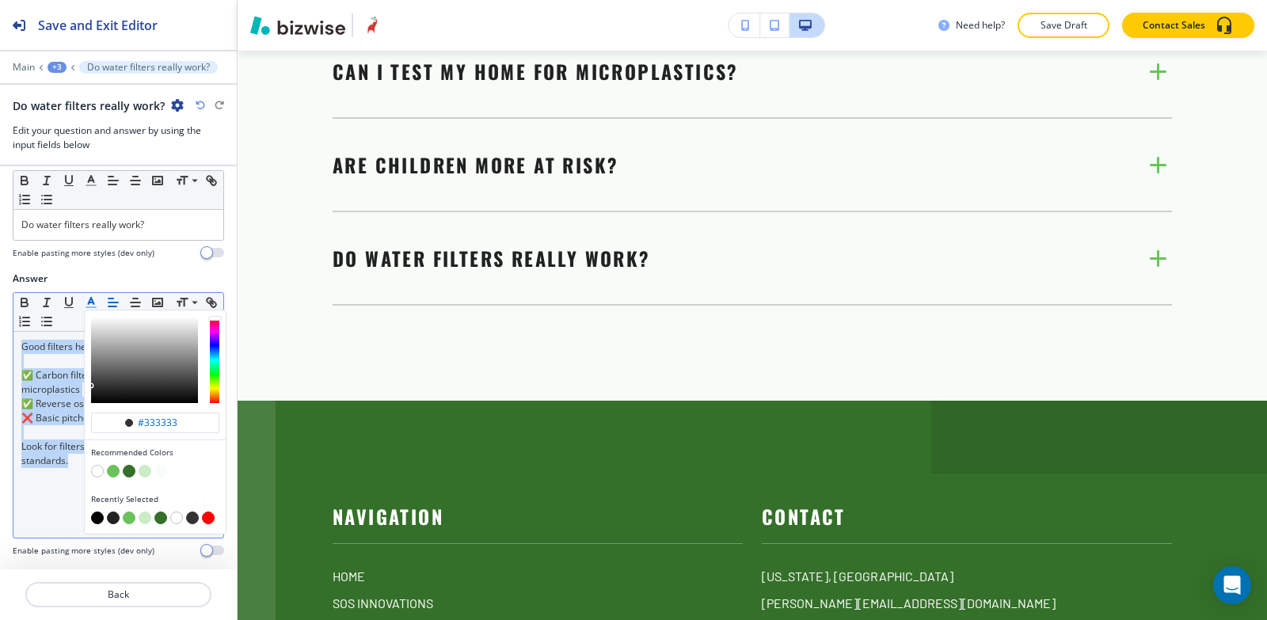
click at [93, 520] on button "button" at bounding box center [97, 518] width 13 height 13
type input "#000000"
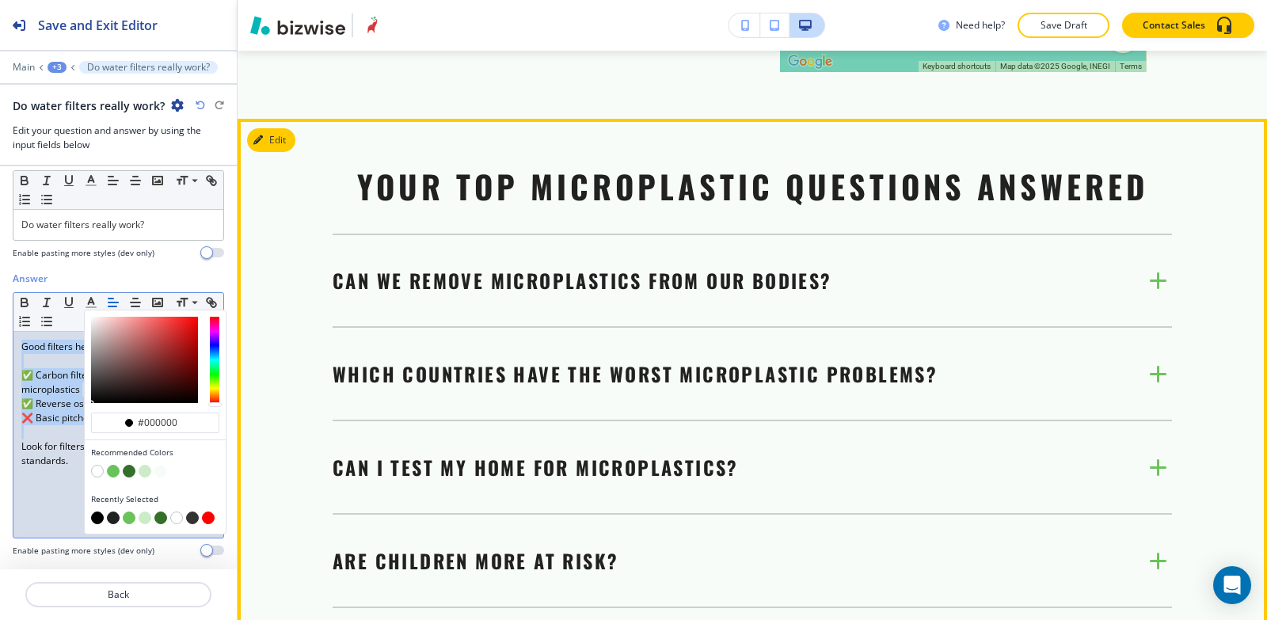
scroll to position [5972, 0]
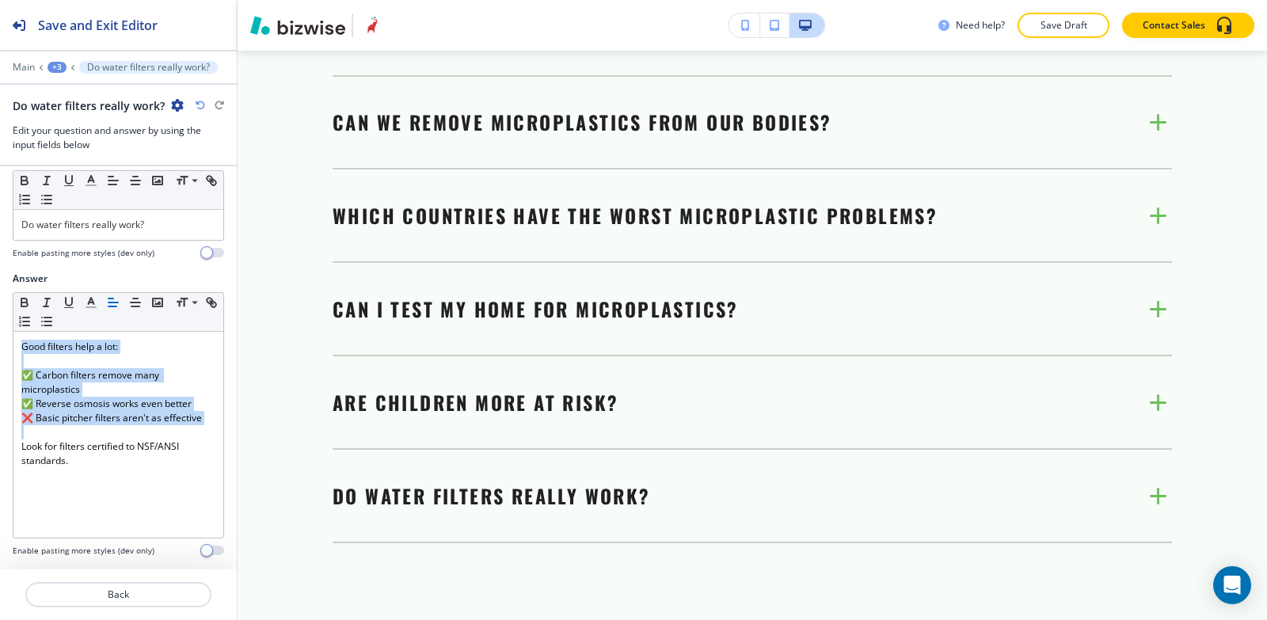
click at [57, 70] on div "+3" at bounding box center [57, 67] width 19 height 11
click at [93, 125] on p "MICROPLASTICS IN HUMANS" at bounding box center [98, 121] width 81 height 14
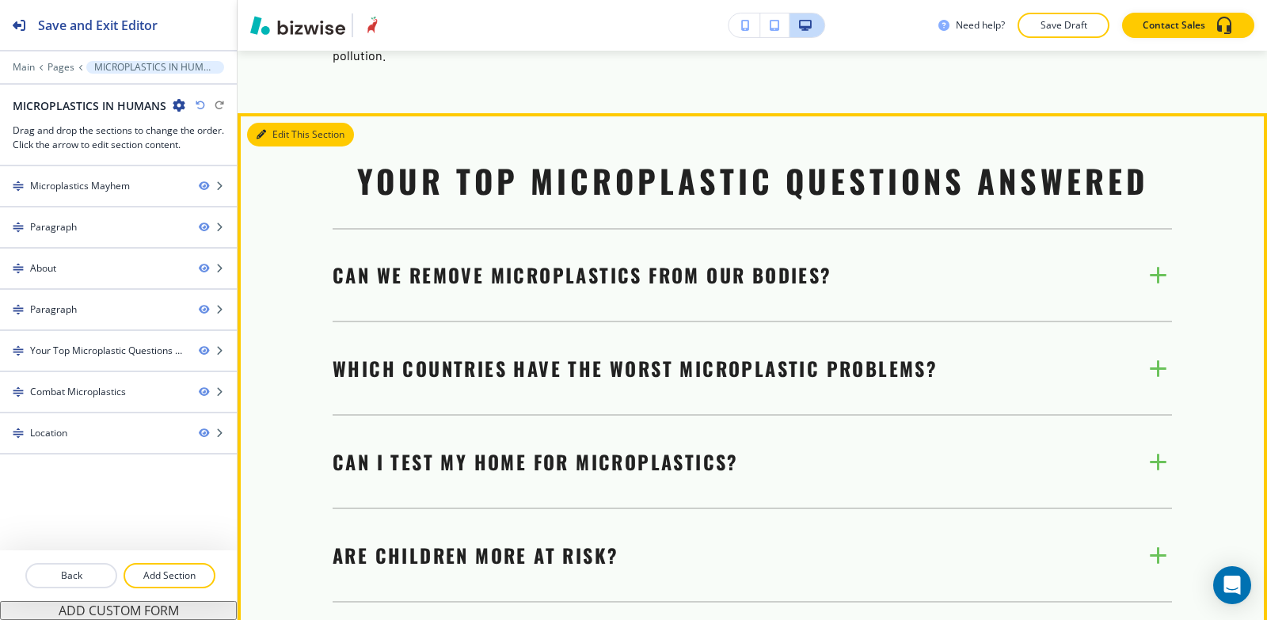
click at [269, 147] on button "Edit This Section" at bounding box center [300, 135] width 107 height 24
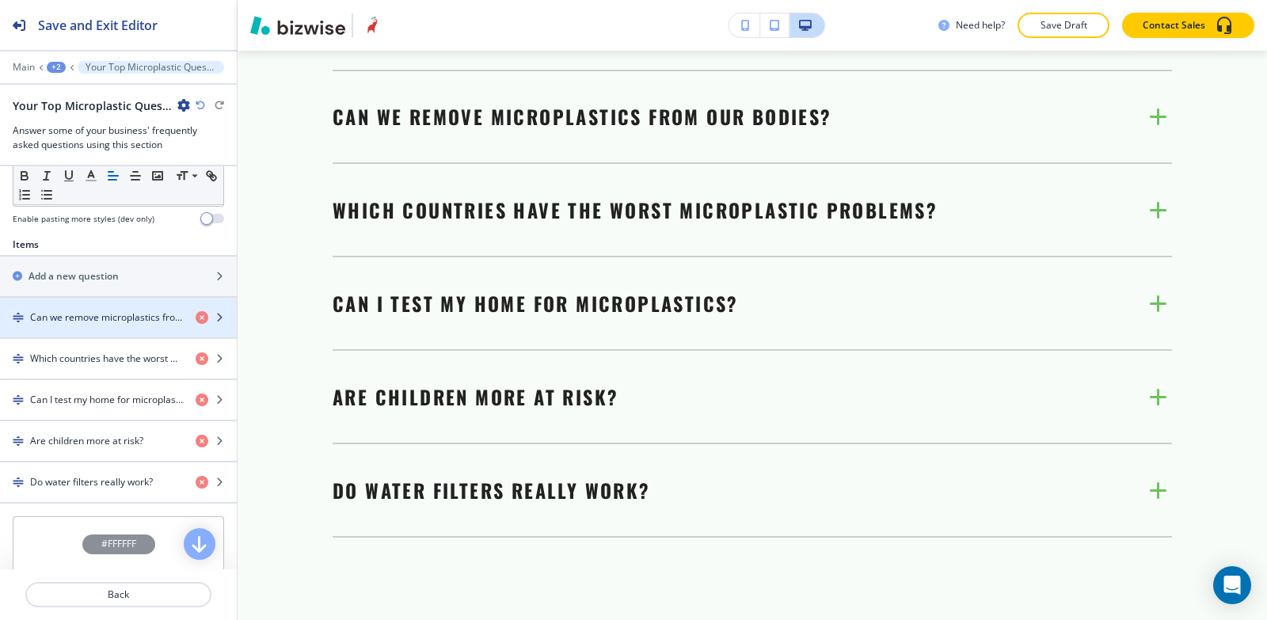
scroll to position [630, 0]
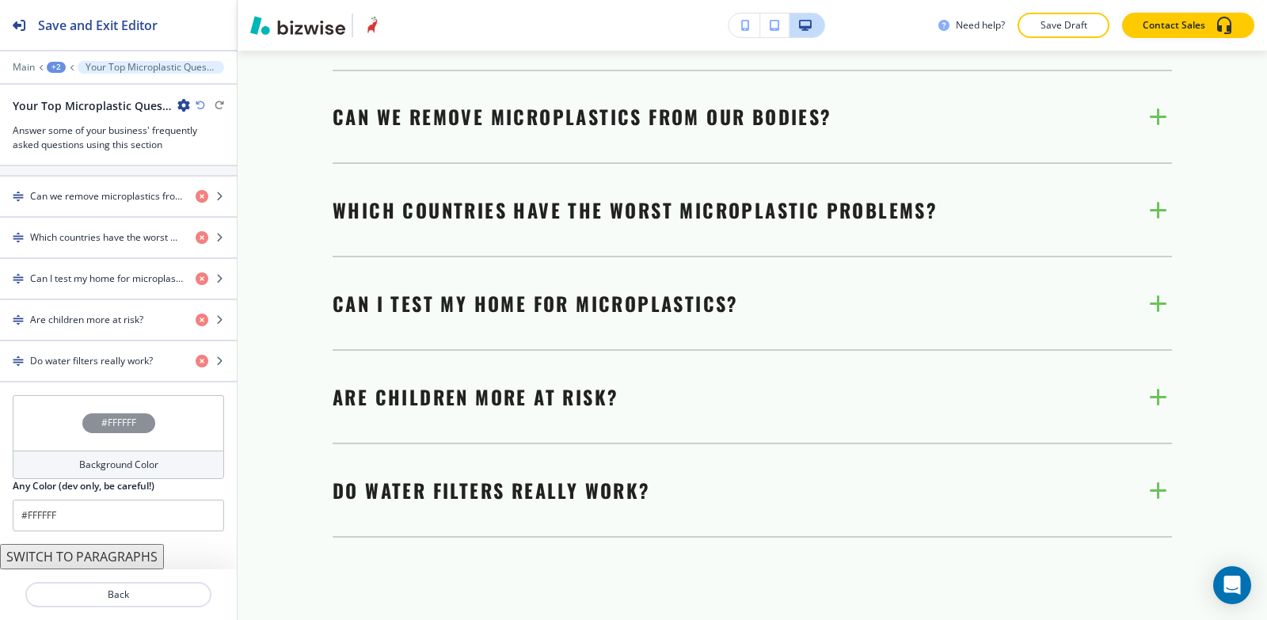
click at [82, 467] on h4 "Background Color" at bounding box center [118, 465] width 79 height 14
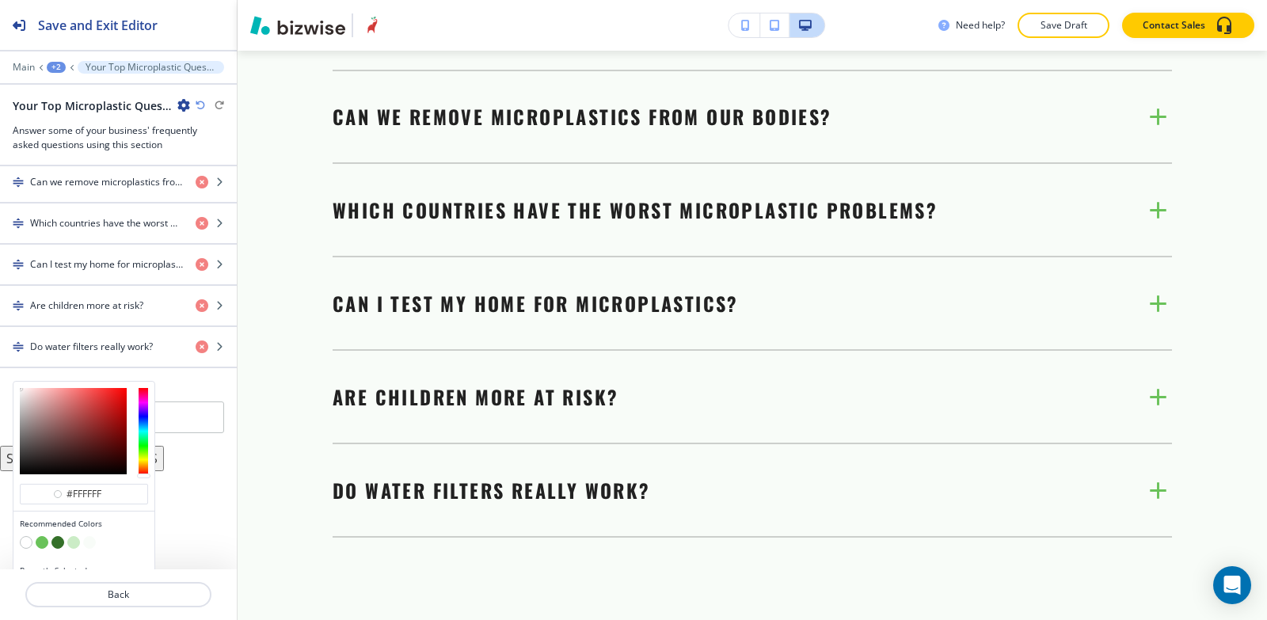
scroll to position [680, 0]
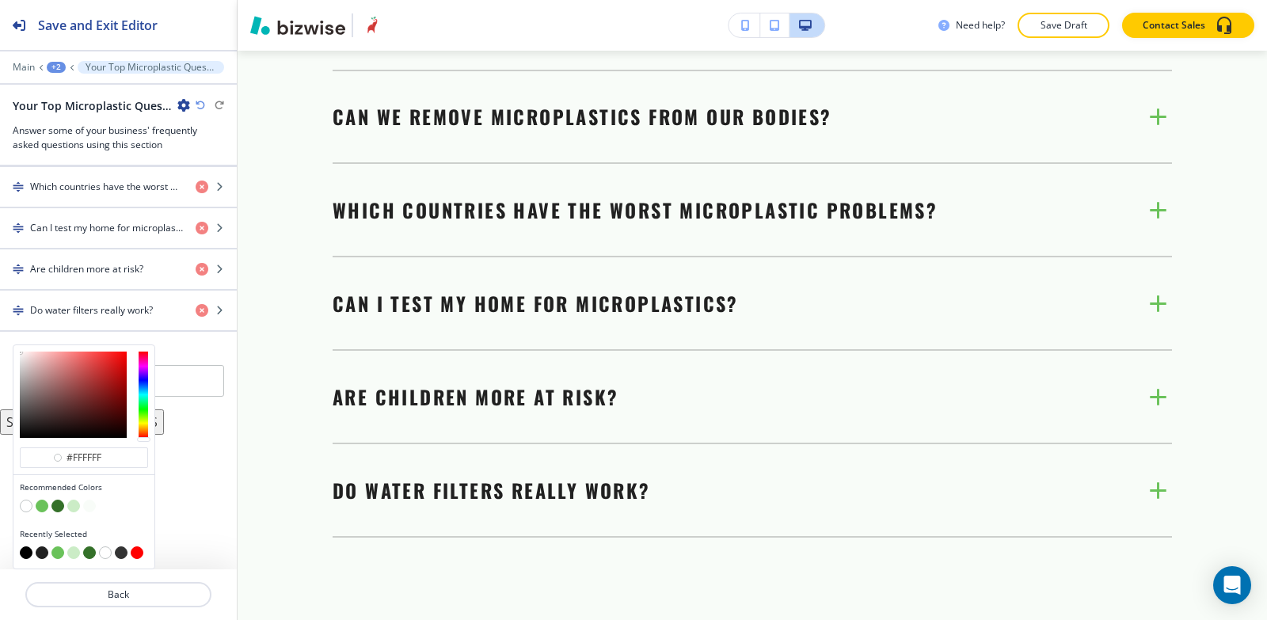
click at [45, 510] on button "button" at bounding box center [42, 506] width 13 height 13
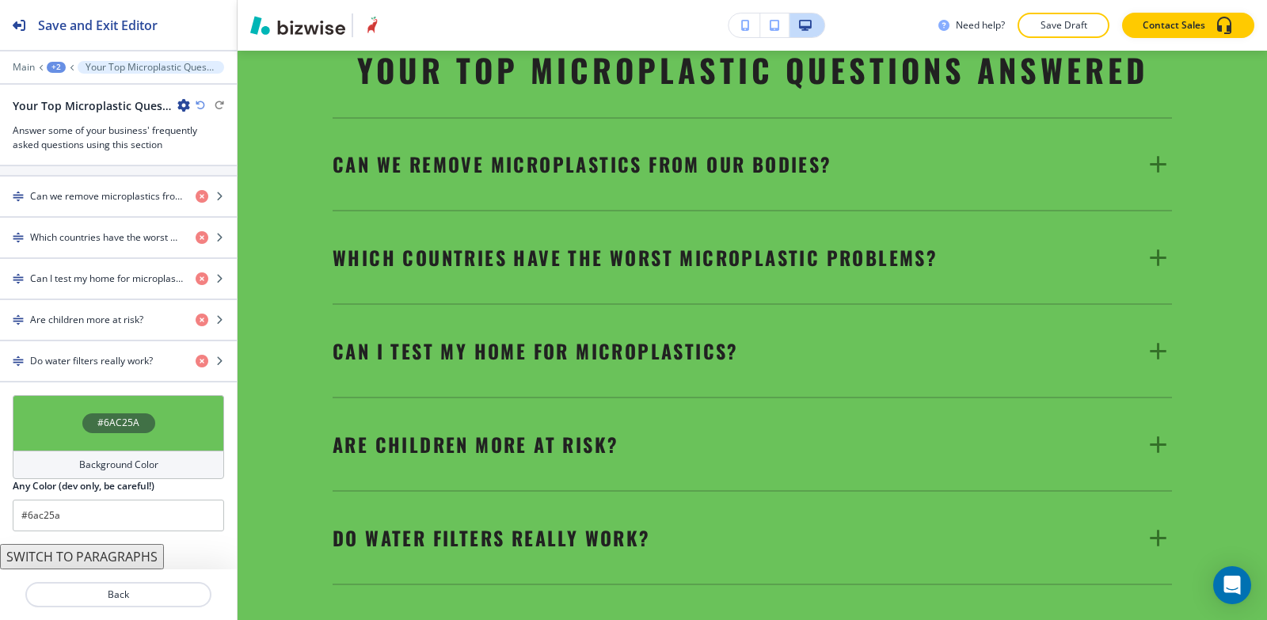
click at [86, 464] on h4 "Background Color" at bounding box center [118, 465] width 79 height 14
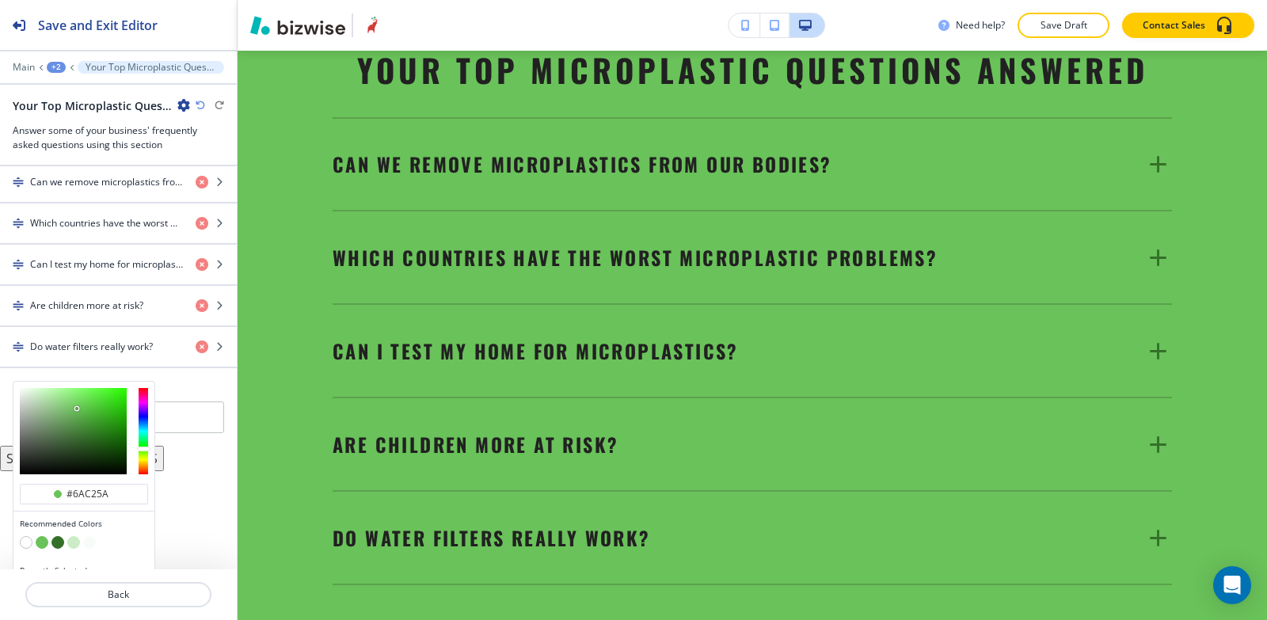
click at [57, 549] on button "button" at bounding box center [57, 542] width 13 height 13
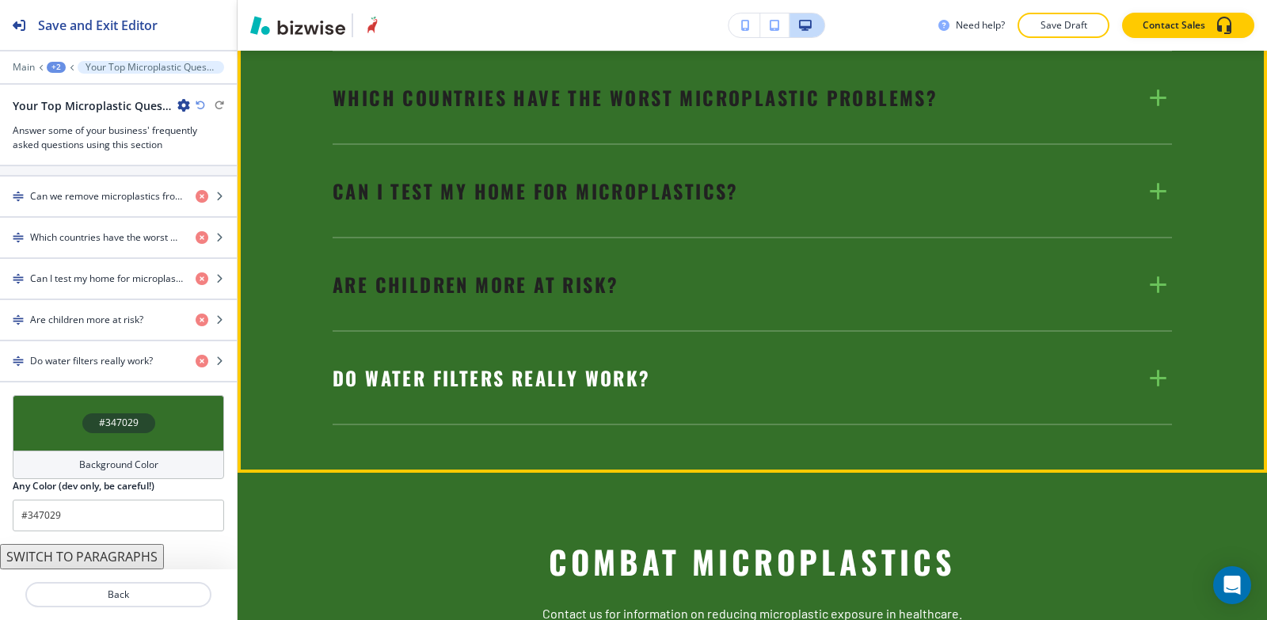
scroll to position [5185, 0]
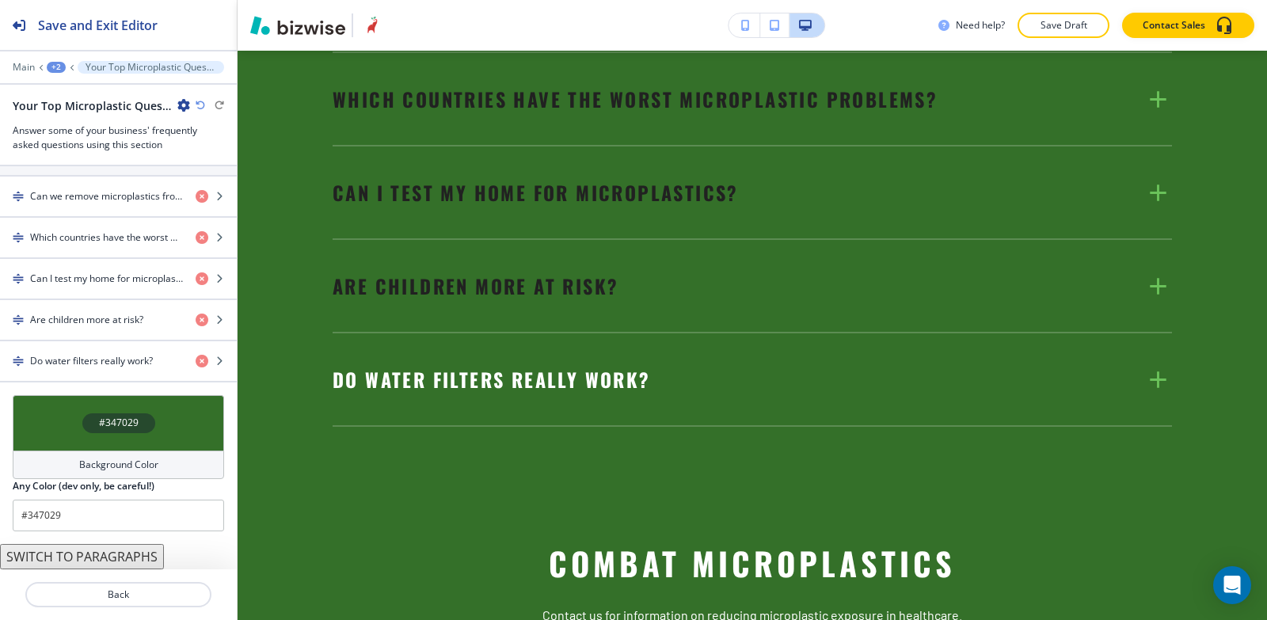
click at [79, 463] on h4 "Background Color" at bounding box center [118, 465] width 79 height 14
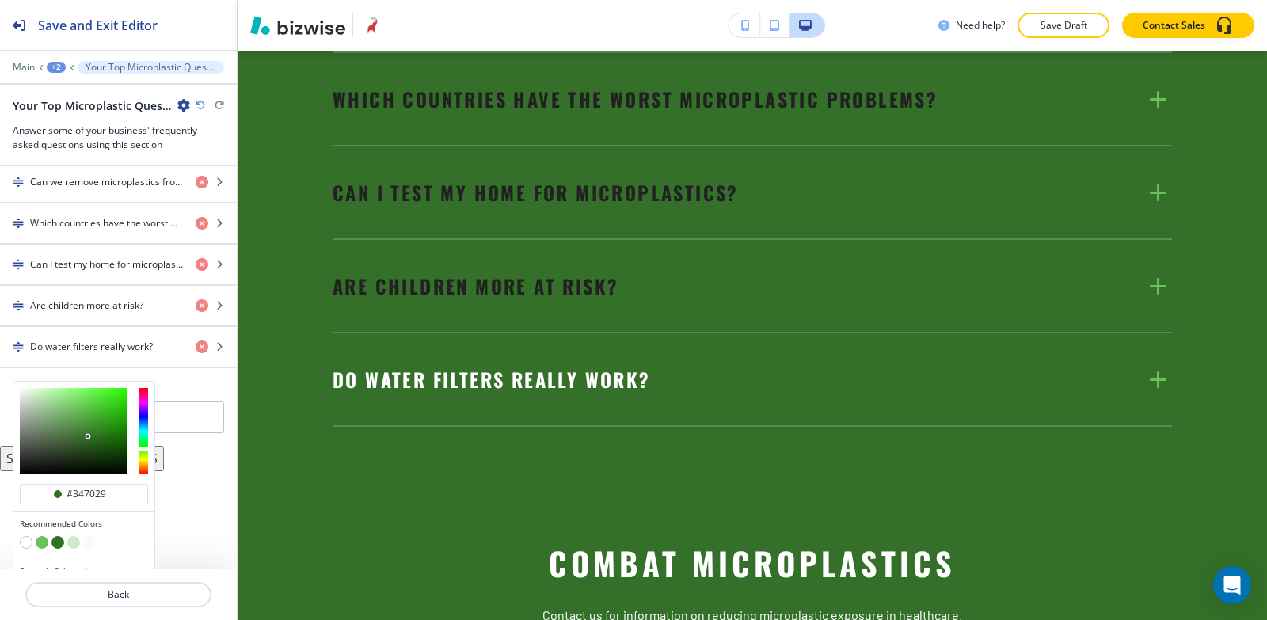
scroll to position [680, 0]
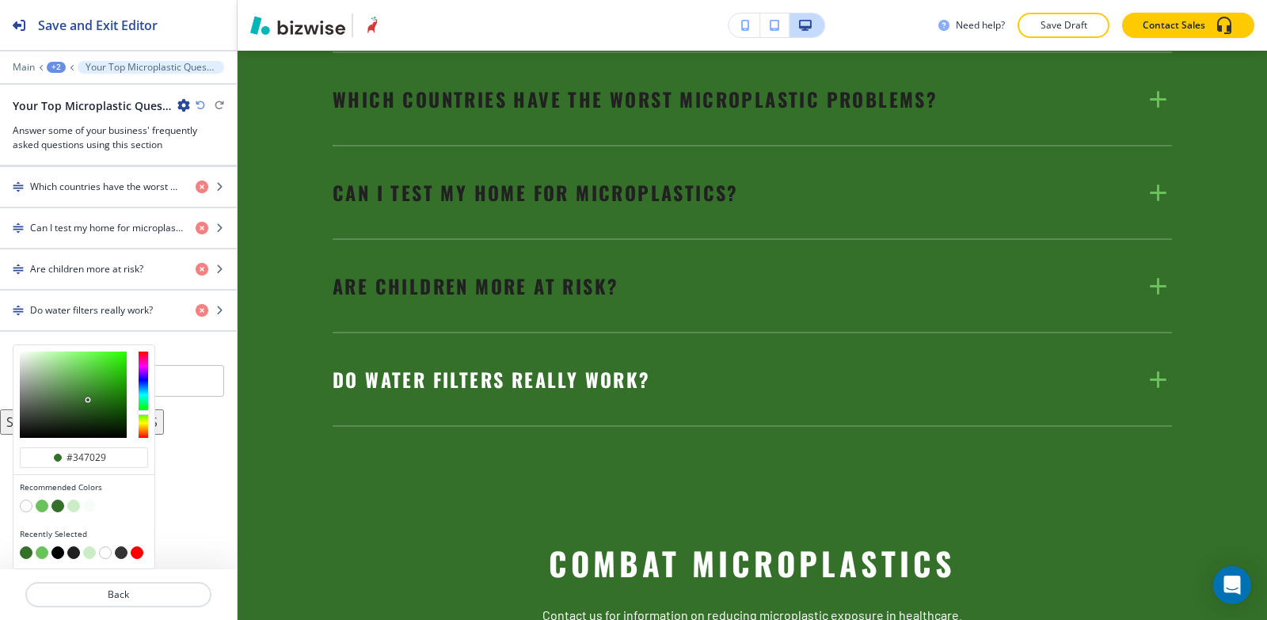
click at [70, 510] on button "button" at bounding box center [73, 506] width 13 height 13
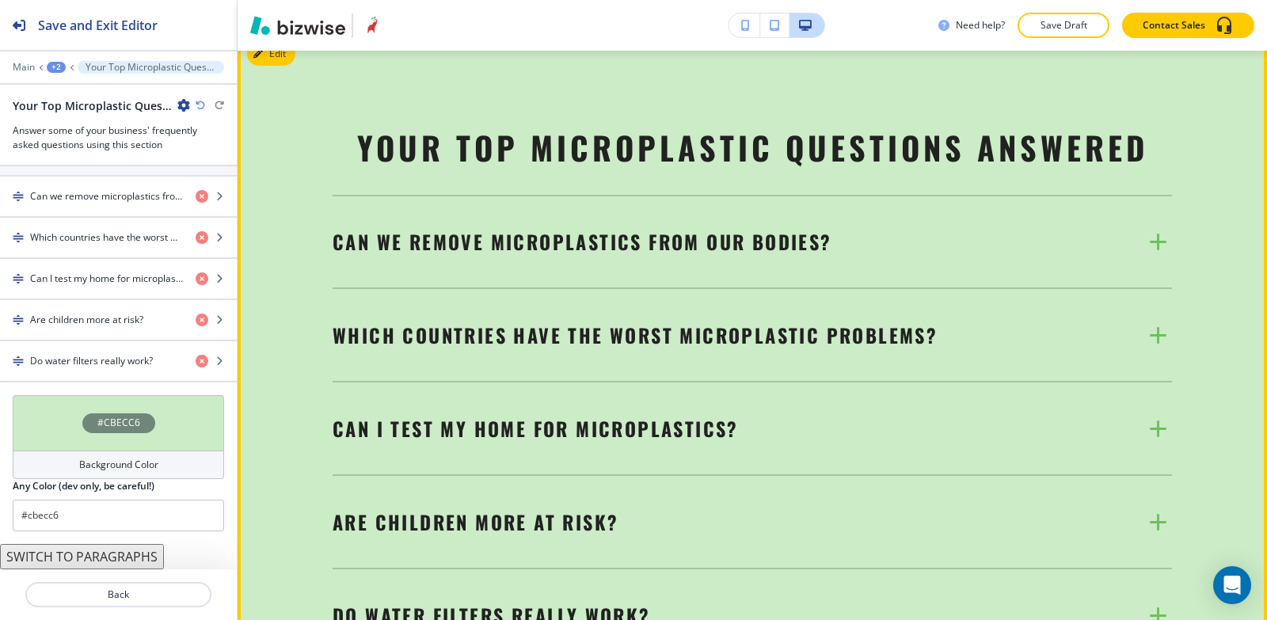
scroll to position [4948, 0]
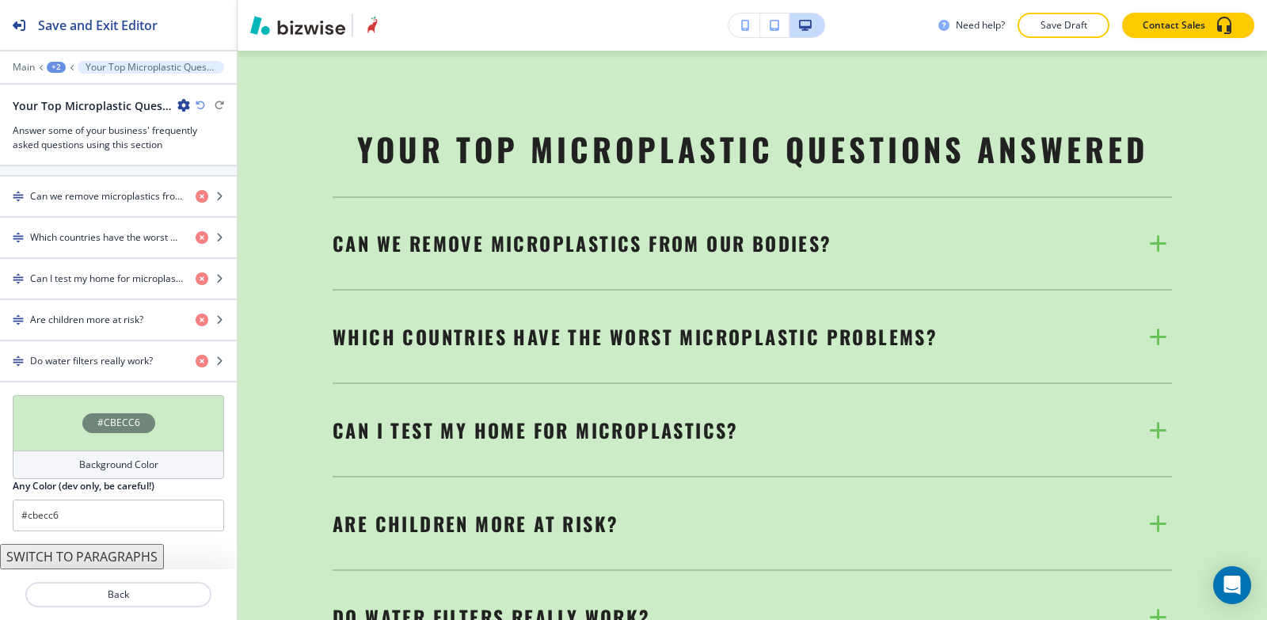
click at [97, 463] on h4 "Background Color" at bounding box center [118, 465] width 79 height 14
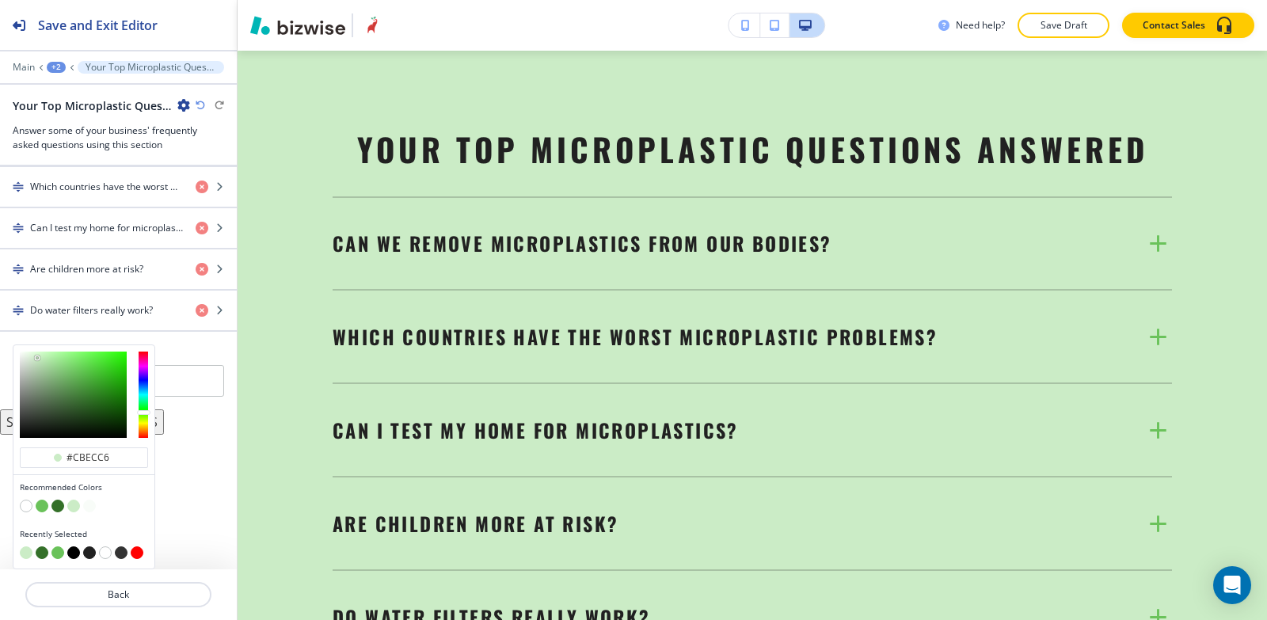
click at [44, 505] on button "button" at bounding box center [42, 506] width 13 height 13
type input "#6ac25a"
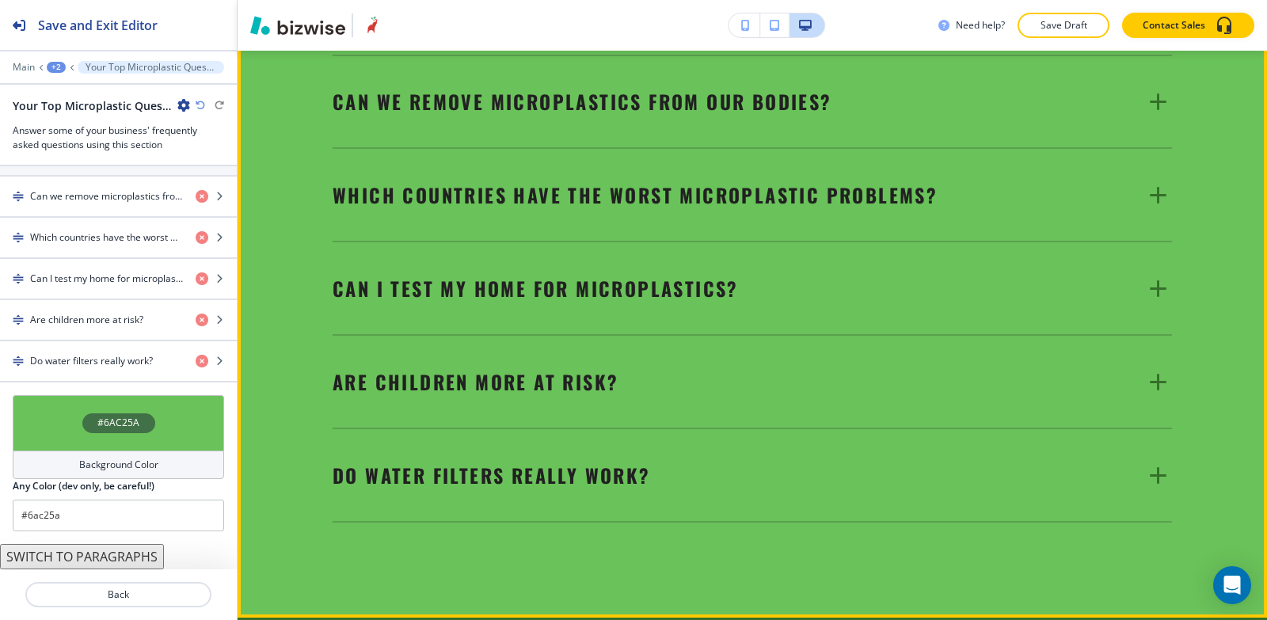
scroll to position [5027, 0]
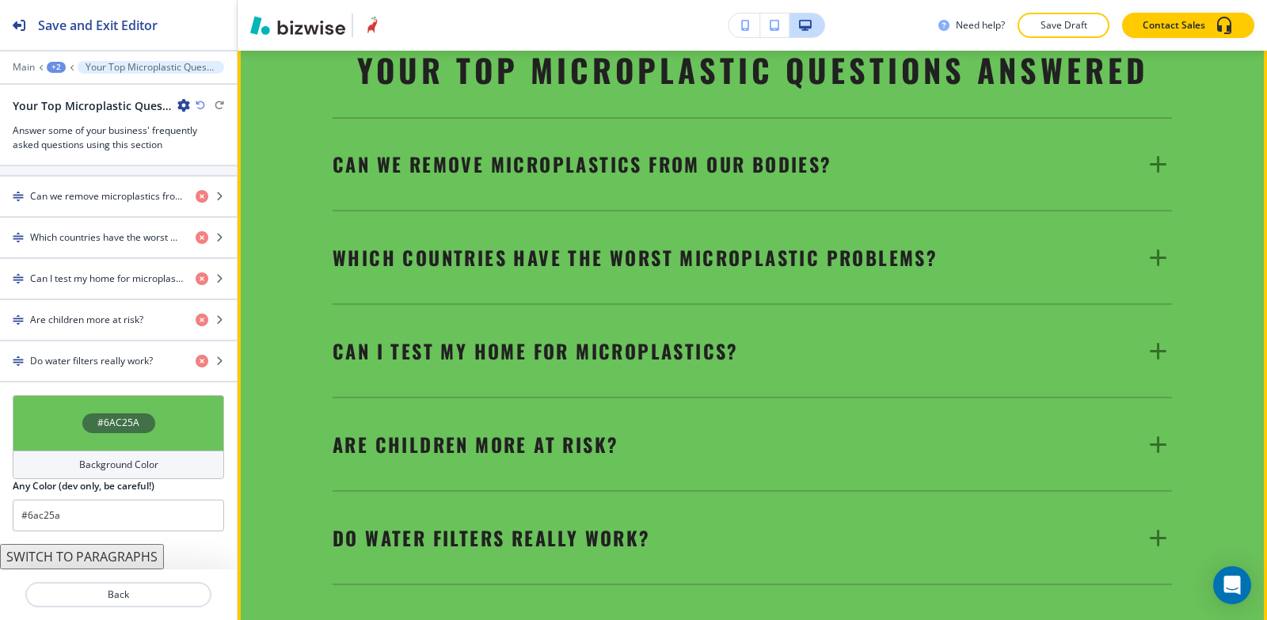
click at [685, 178] on span "Can we remove microplastics from our bodies?" at bounding box center [583, 164] width 500 height 29
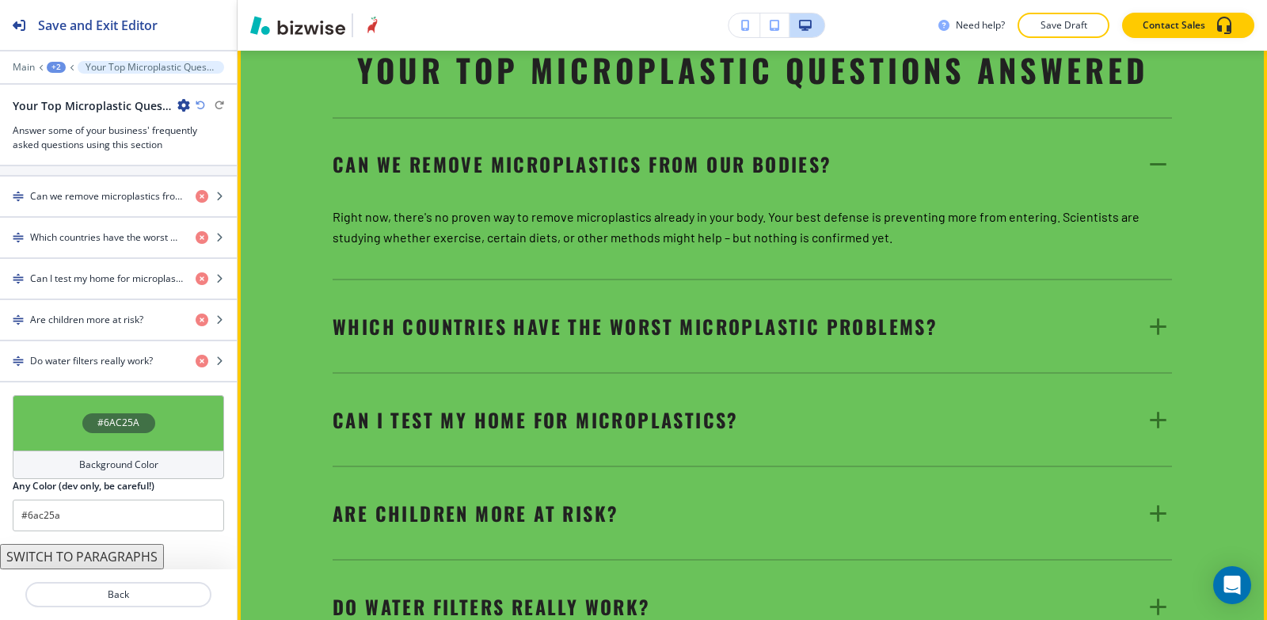
click at [685, 178] on span "Can we remove microplastics from our bodies?" at bounding box center [583, 164] width 500 height 29
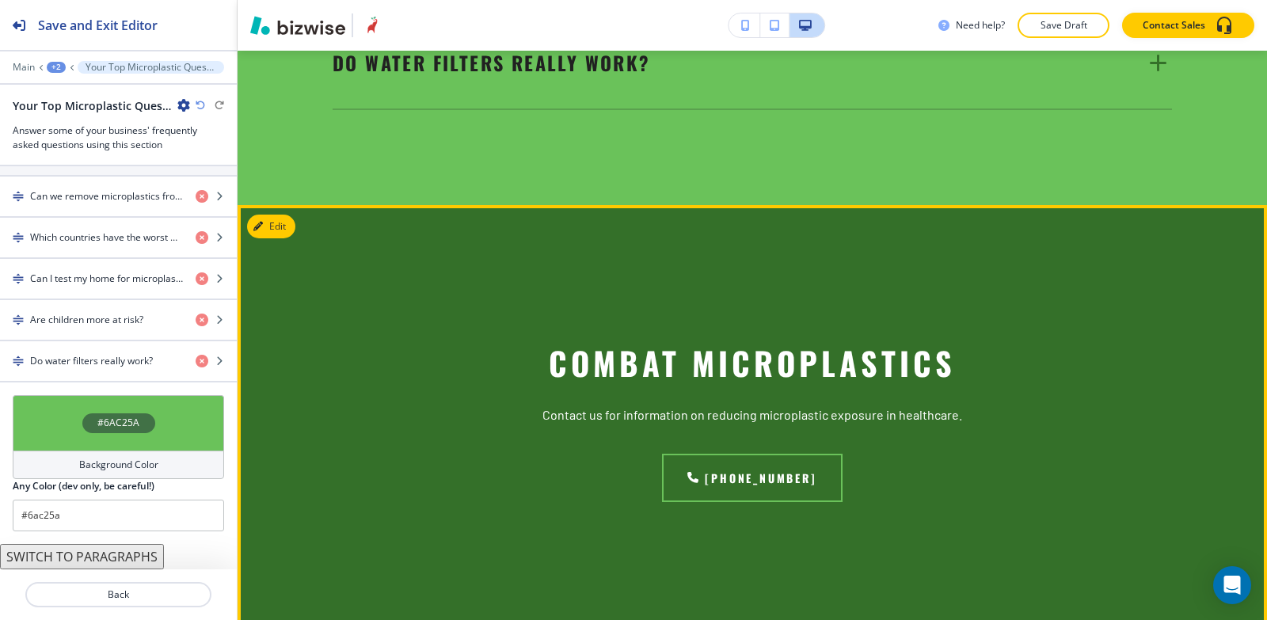
scroll to position [5423, 0]
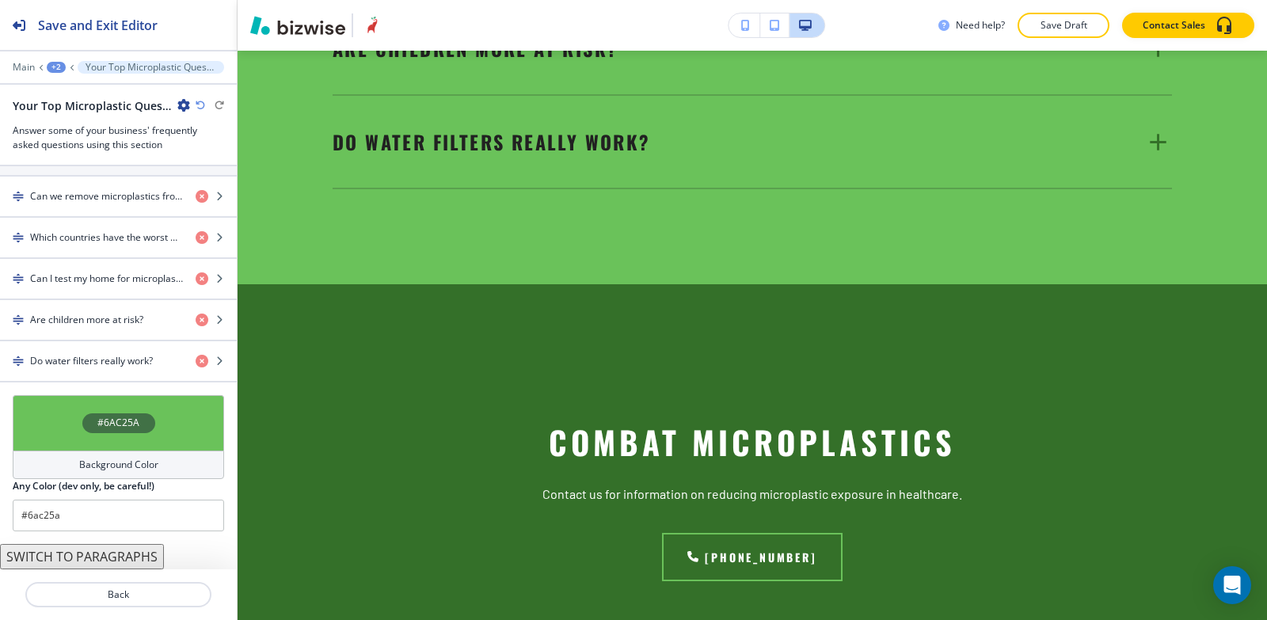
click at [55, 65] on div "+2" at bounding box center [56, 67] width 19 height 11
click at [88, 126] on p "MICROPLASTICS IN HUMANS" at bounding box center [97, 121] width 81 height 14
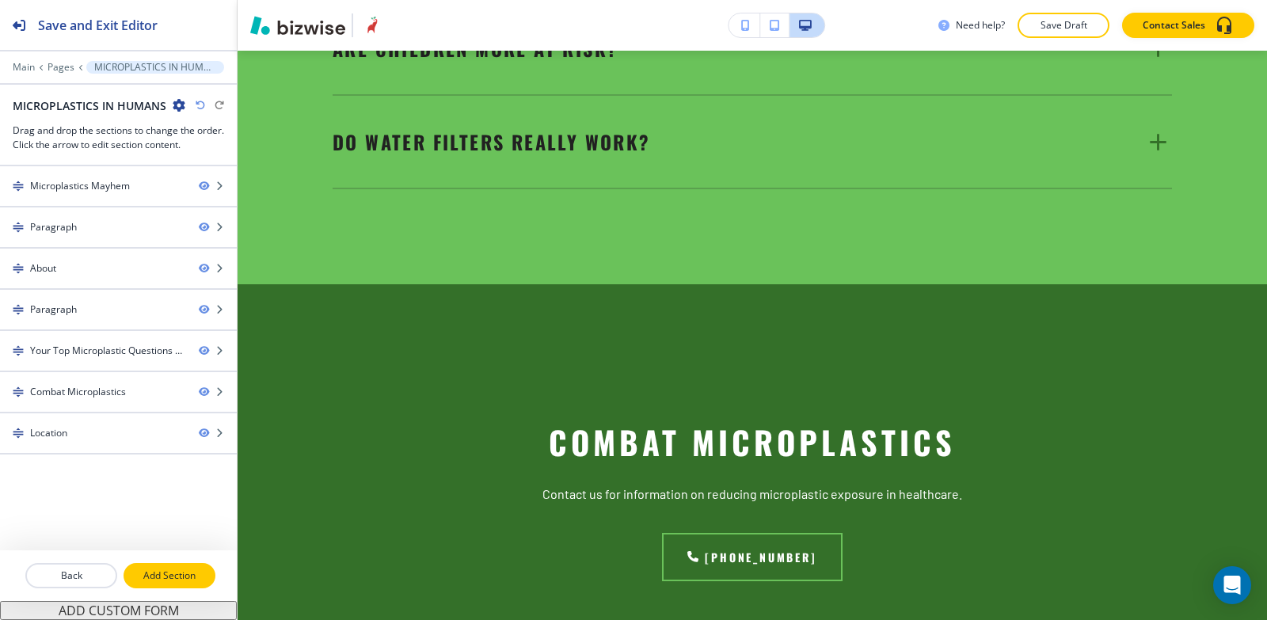
click at [180, 579] on p "Add Section" at bounding box center [169, 576] width 89 height 14
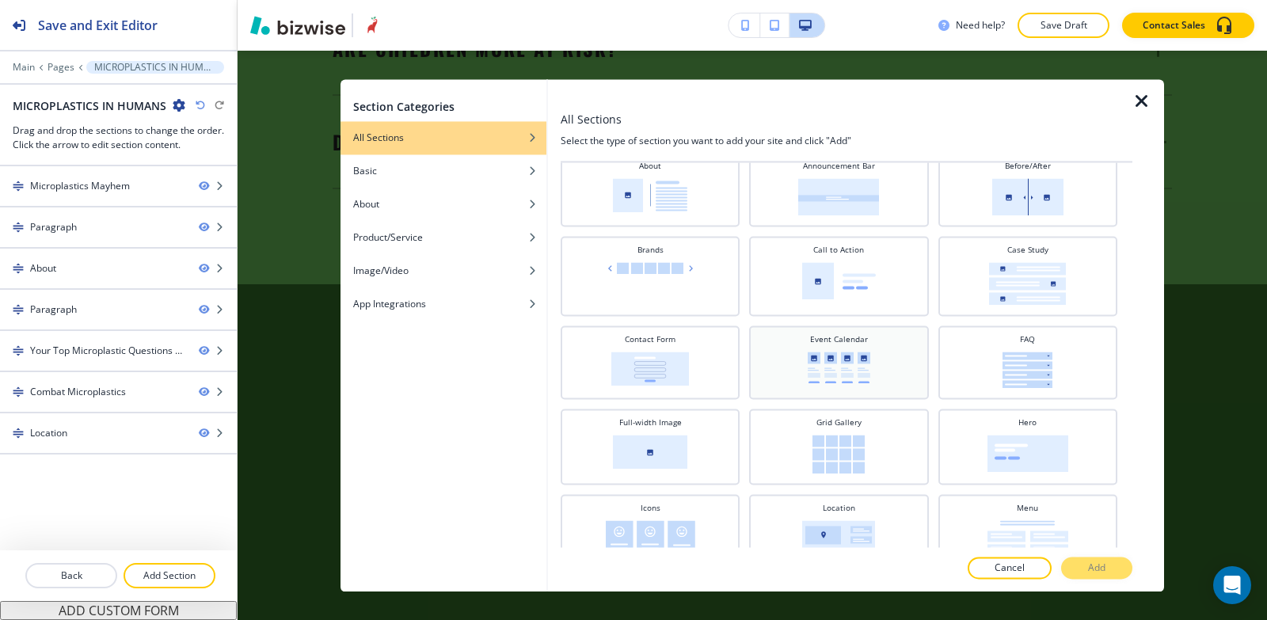
scroll to position [158, 0]
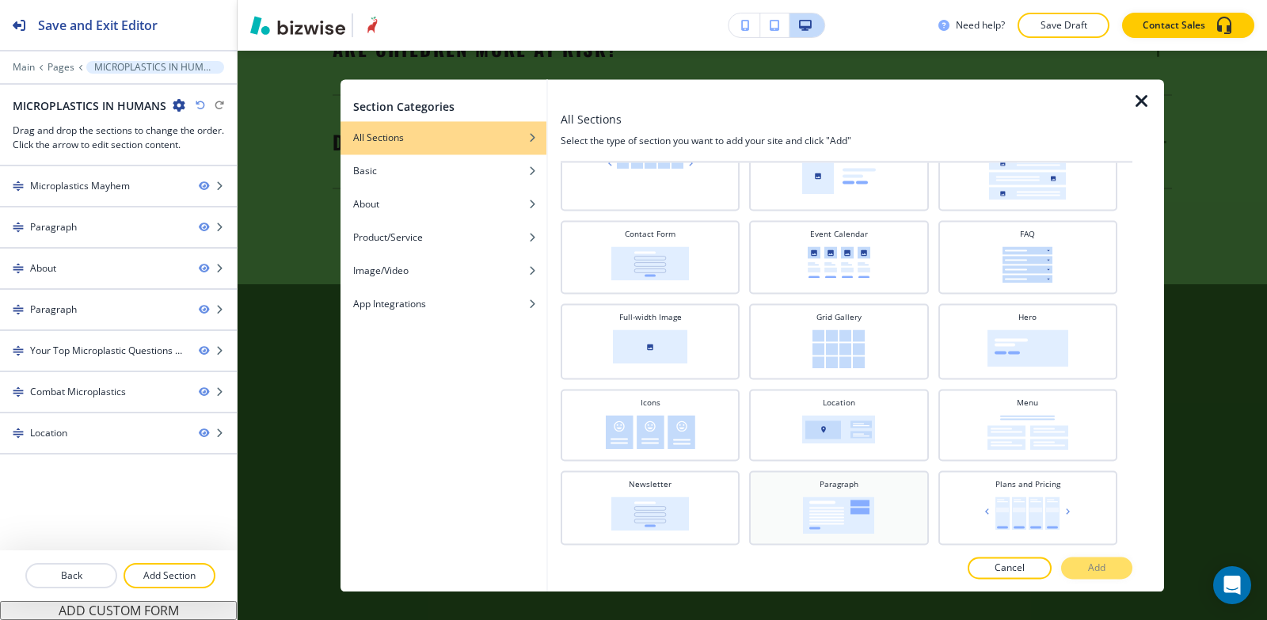
click at [829, 501] on img at bounding box center [838, 515] width 71 height 37
click at [1089, 569] on p "Add" at bounding box center [1096, 568] width 17 height 14
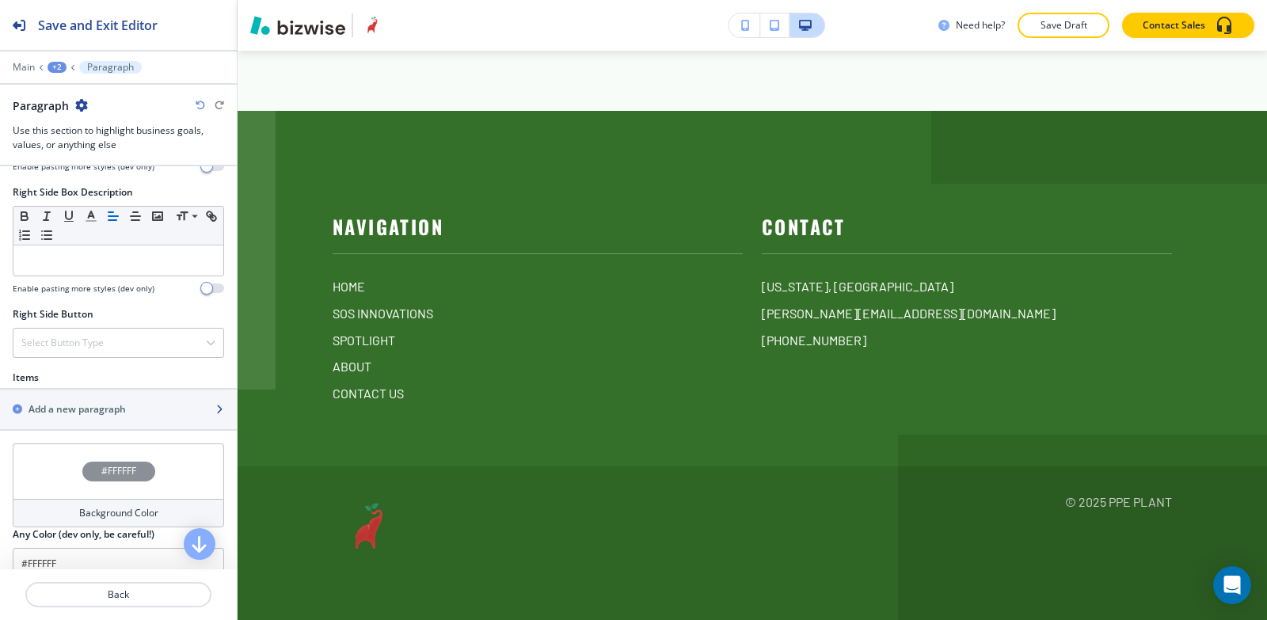
scroll to position [792, 0]
click at [76, 412] on h2 "Add a new paragraph" at bounding box center [77, 408] width 97 height 14
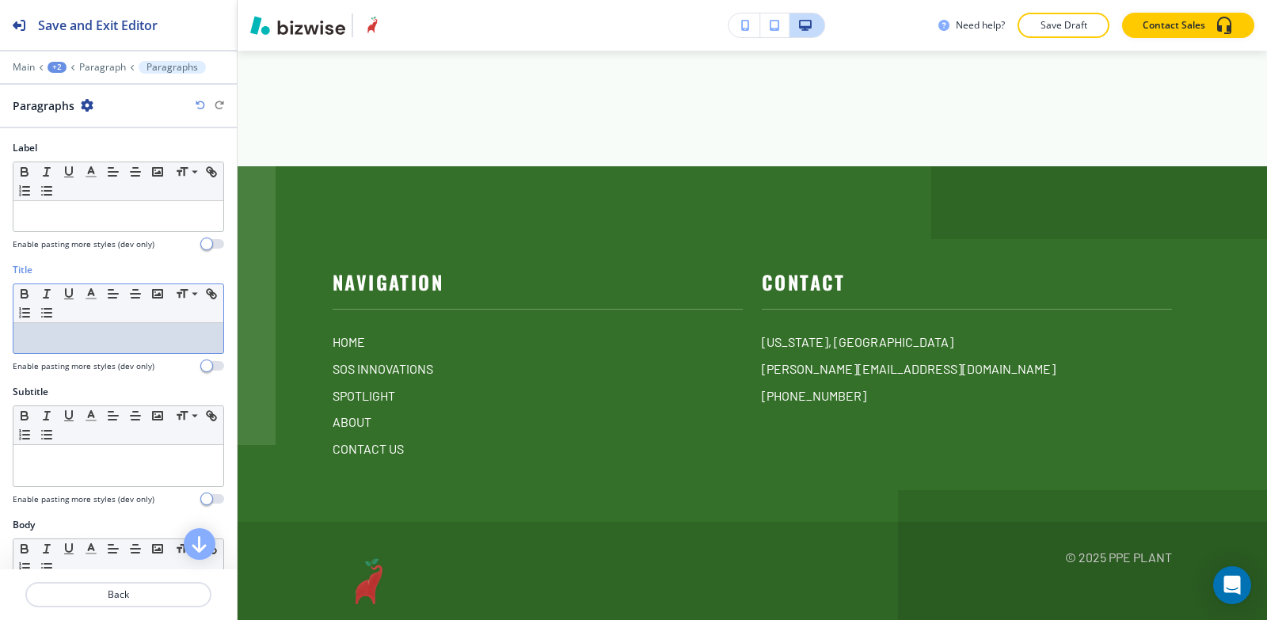
click at [73, 345] on div at bounding box center [118, 338] width 210 height 30
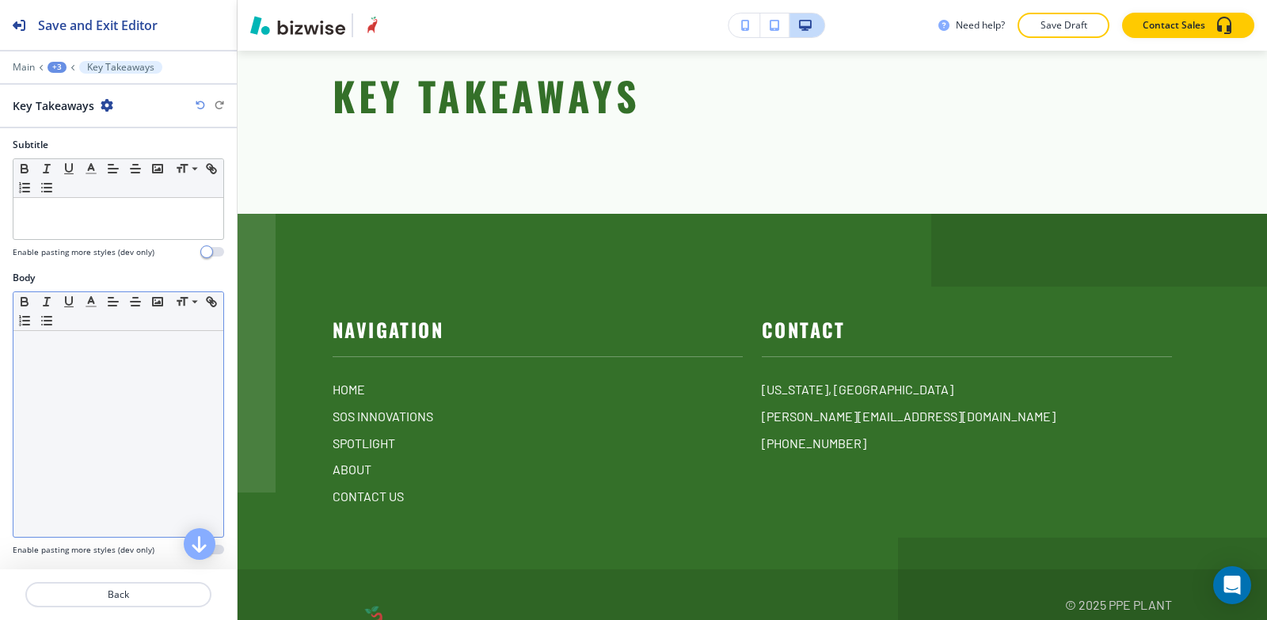
scroll to position [238, 0]
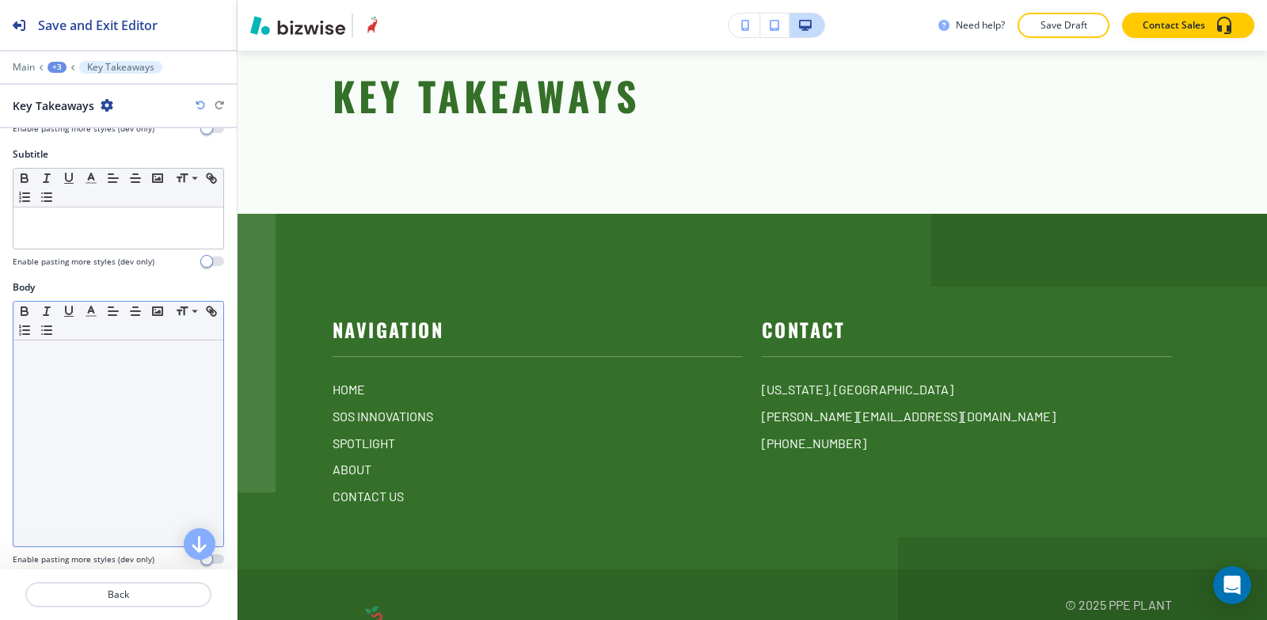
click at [64, 440] on div at bounding box center [118, 444] width 210 height 206
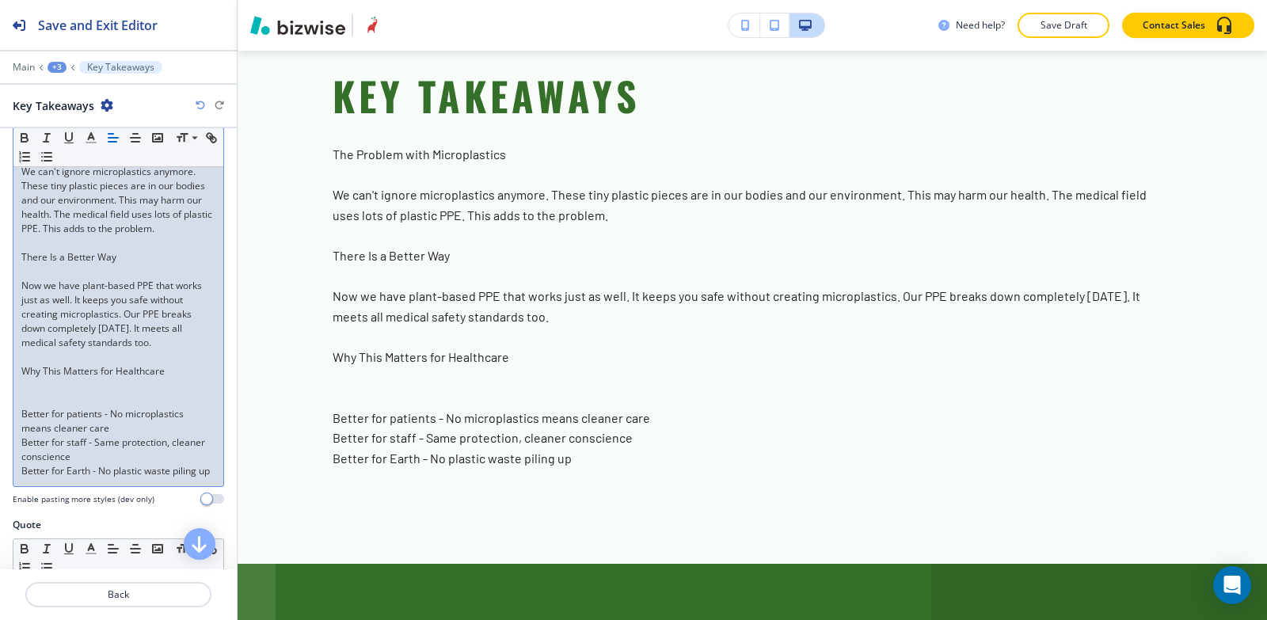
scroll to position [475, 0]
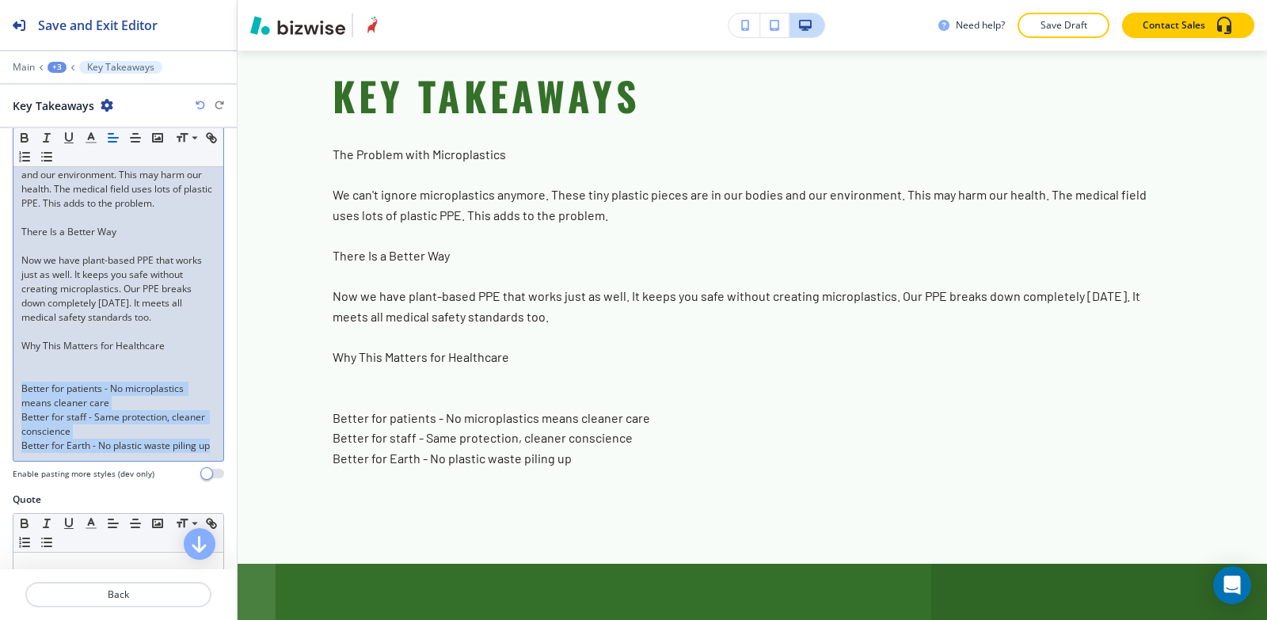
drag, startPoint x: 31, startPoint y: 421, endPoint x: 74, endPoint y: 432, distance: 44.4
click at [53, 493] on div "Body Small Normal Large Huge The Problem with Microplastics We can't ignore mic…" at bounding box center [118, 268] width 237 height 450
click at [32, 162] on icon "button" at bounding box center [24, 157] width 14 height 14
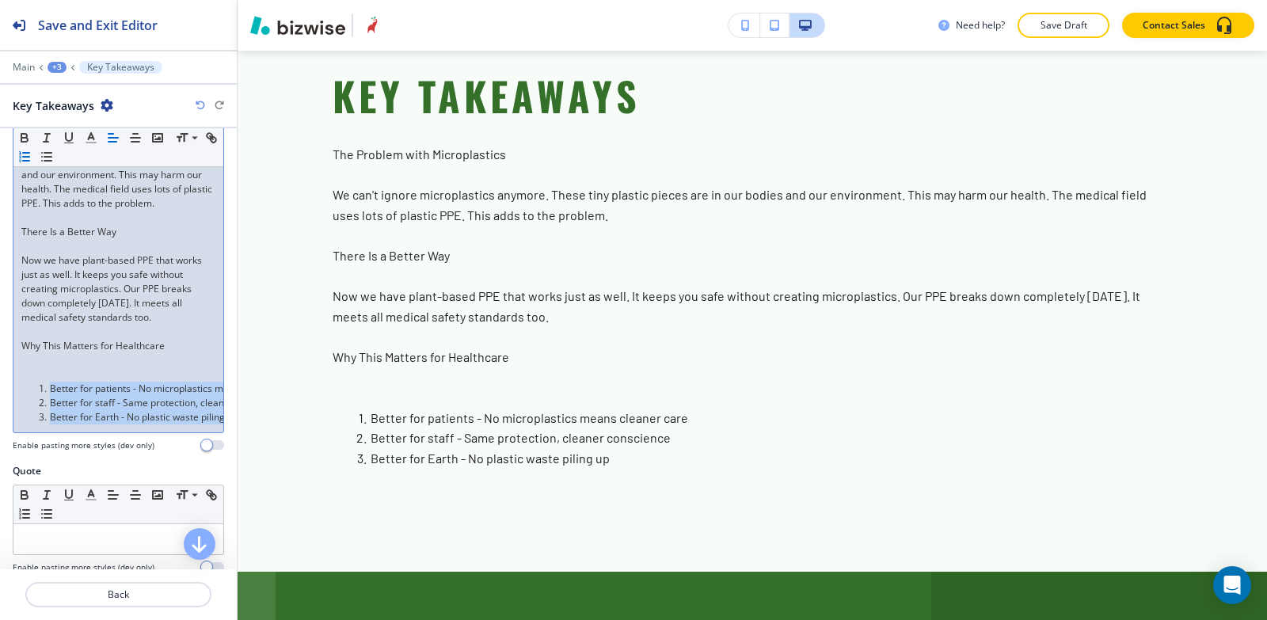
click at [62, 395] on li "Better for patients - No microplastics means cleaner care" at bounding box center [126, 389] width 180 height 14
drag, startPoint x: 51, startPoint y: 402, endPoint x: 132, endPoint y: 399, distance: 80.8
click at [132, 396] on li "Better for patients - No microplastics means cleaner care" at bounding box center [126, 389] width 180 height 14
click at [25, 134] on icon "button" at bounding box center [24, 136] width 6 height 4
drag, startPoint x: 50, startPoint y: 413, endPoint x: 114, endPoint y: 412, distance: 64.2
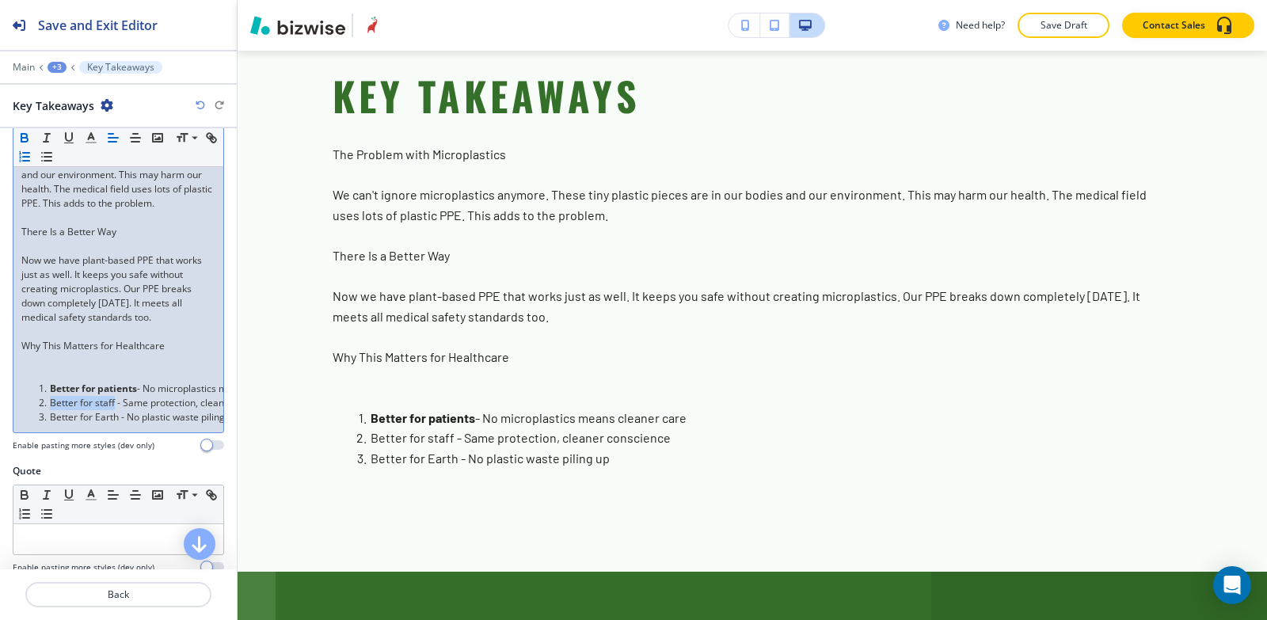
click at [114, 410] on li "Better for staff - Same protection, cleaner conscience" at bounding box center [126, 403] width 180 height 14
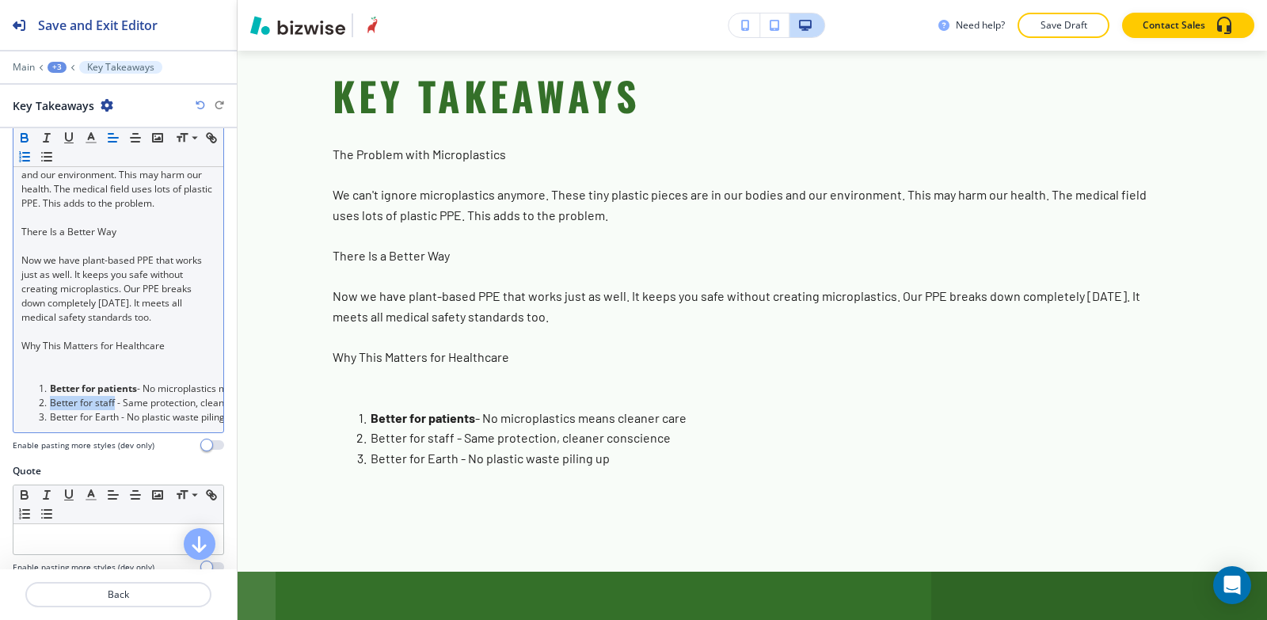
click at [30, 138] on icon "button" at bounding box center [24, 138] width 14 height 14
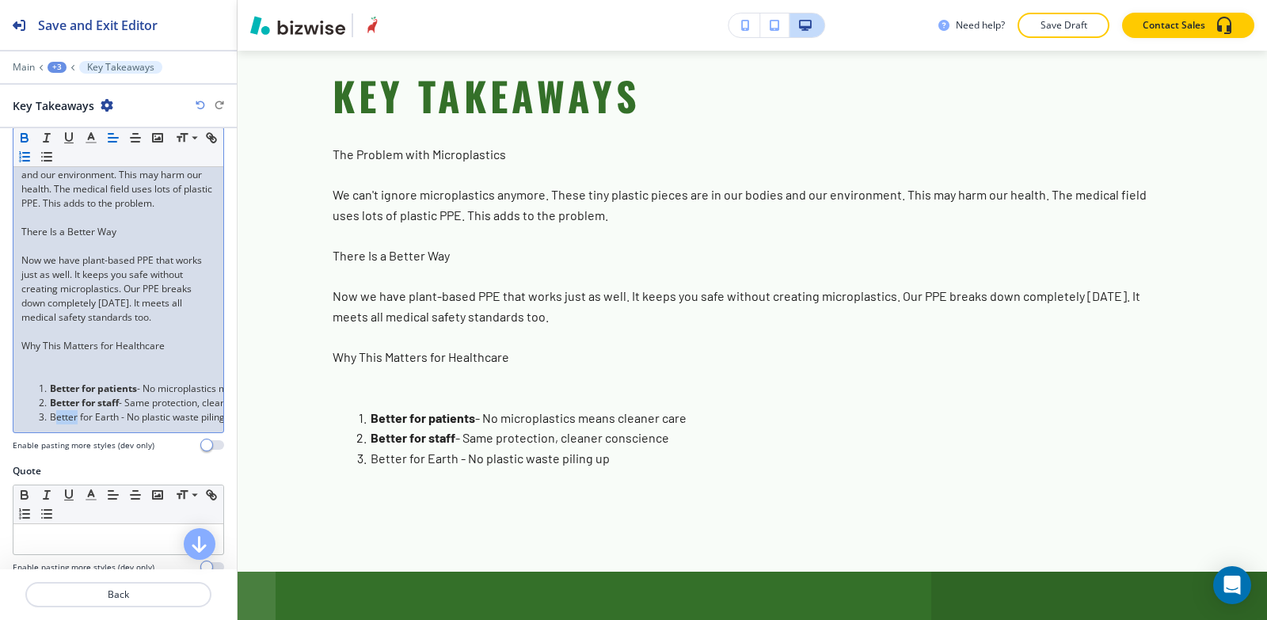
drag, startPoint x: 53, startPoint y: 429, endPoint x: 76, endPoint y: 431, distance: 23.0
click at [76, 425] on li "Better for Earth - No plastic waste piling up" at bounding box center [126, 417] width 180 height 14
drag, startPoint x: 51, startPoint y: 430, endPoint x: 118, endPoint y: 430, distance: 67.3
click at [118, 425] on li "Better for Earth - No plastic waste piling up" at bounding box center [126, 417] width 180 height 14
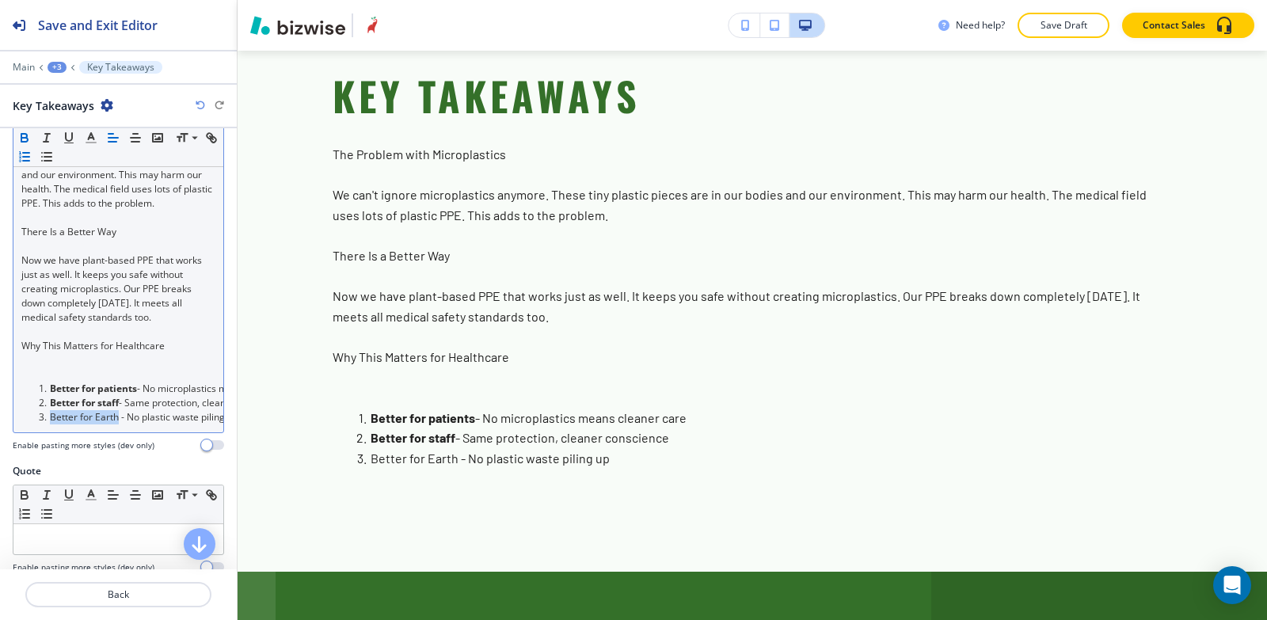
click at [24, 142] on icon "button" at bounding box center [24, 140] width 6 height 4
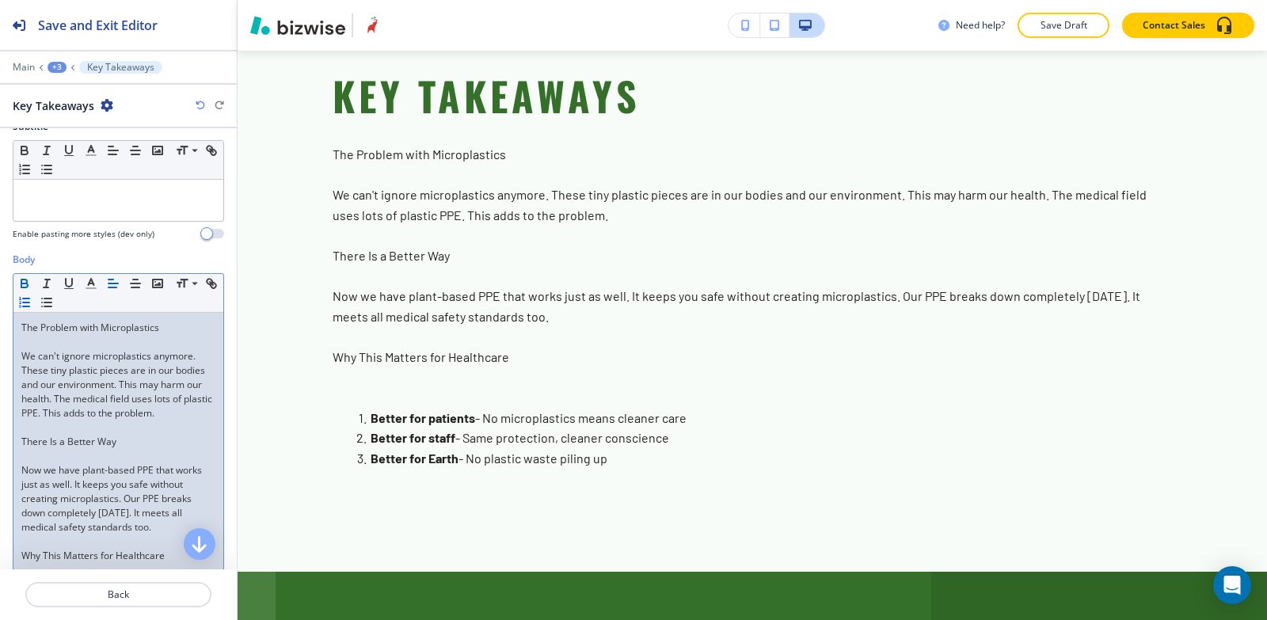
scroll to position [238, 0]
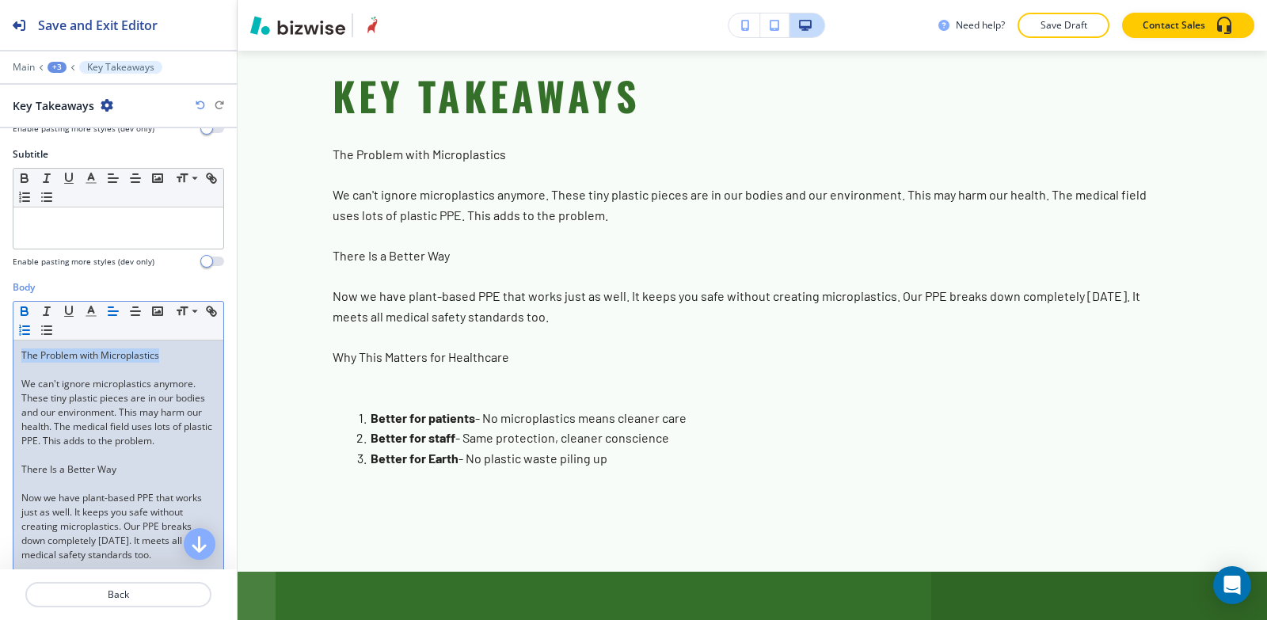
drag, startPoint x: 170, startPoint y: 356, endPoint x: 0, endPoint y: 361, distance: 169.6
click at [0, 361] on div "Body Small Normal Large Huge The Problem with Microplastics We can't ignore mic…" at bounding box center [118, 490] width 237 height 421
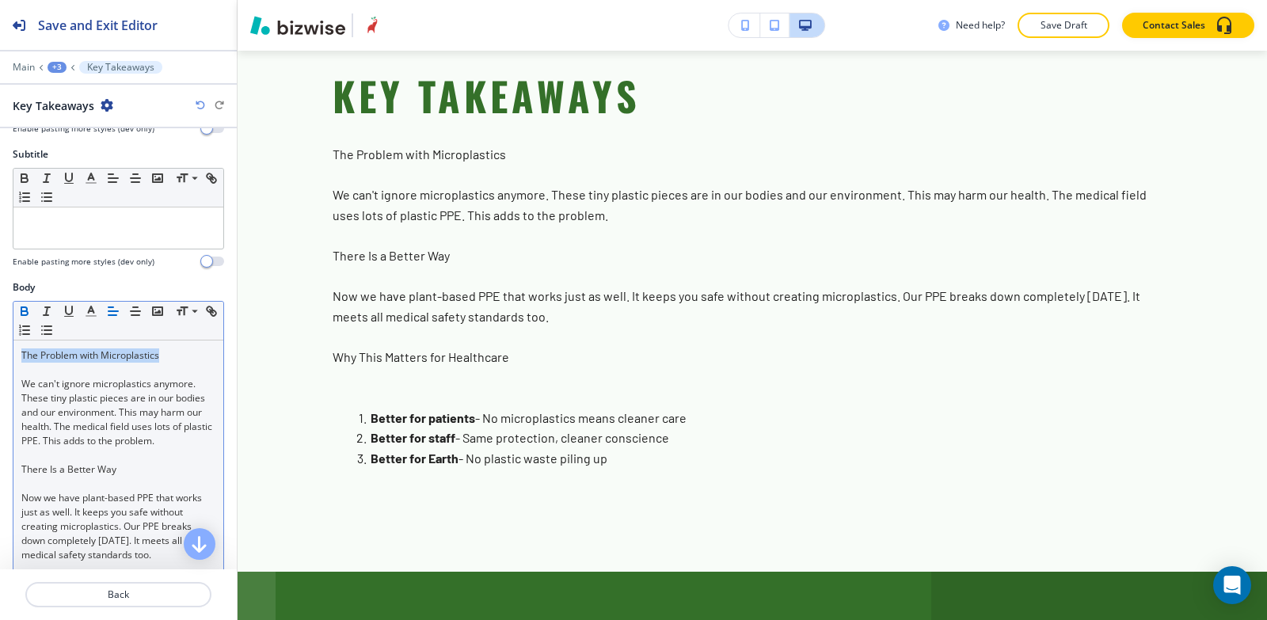
click at [24, 309] on icon "button" at bounding box center [24, 311] width 14 height 14
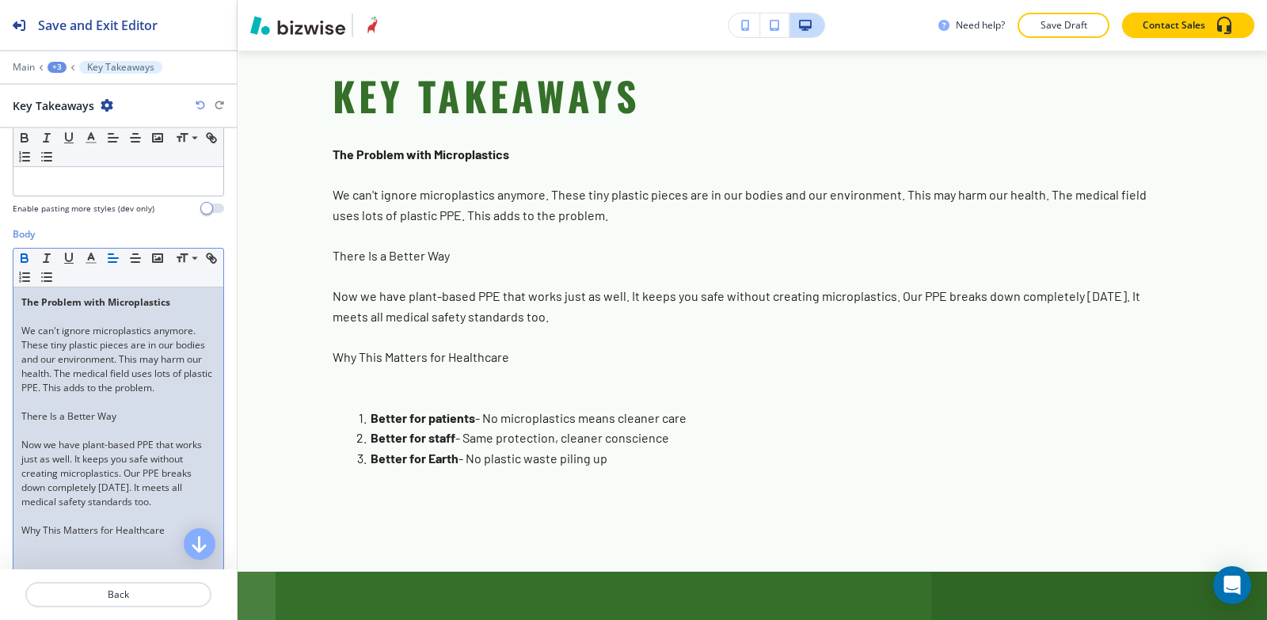
scroll to position [317, 0]
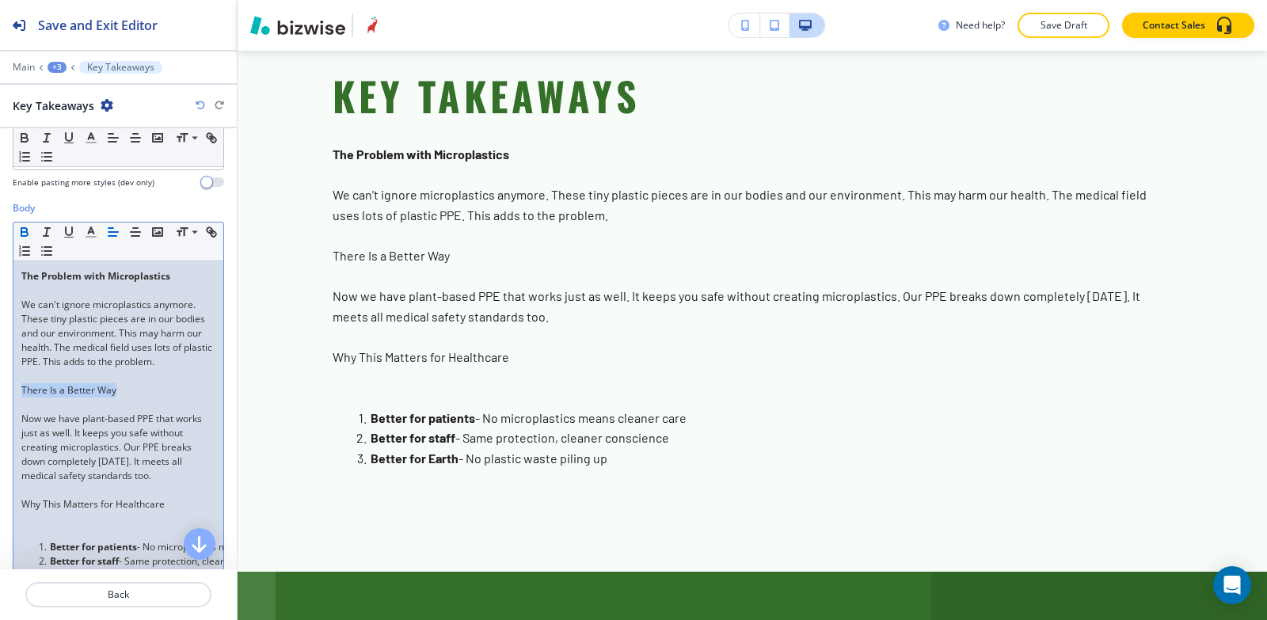
drag, startPoint x: 100, startPoint y: 406, endPoint x: 0, endPoint y: 398, distance: 100.1
click at [0, 401] on div "Body Small Normal Large Huge The Problem with Microplastics We can't ignore mic…" at bounding box center [118, 411] width 237 height 421
click at [25, 234] on icon "button" at bounding box center [24, 232] width 14 height 14
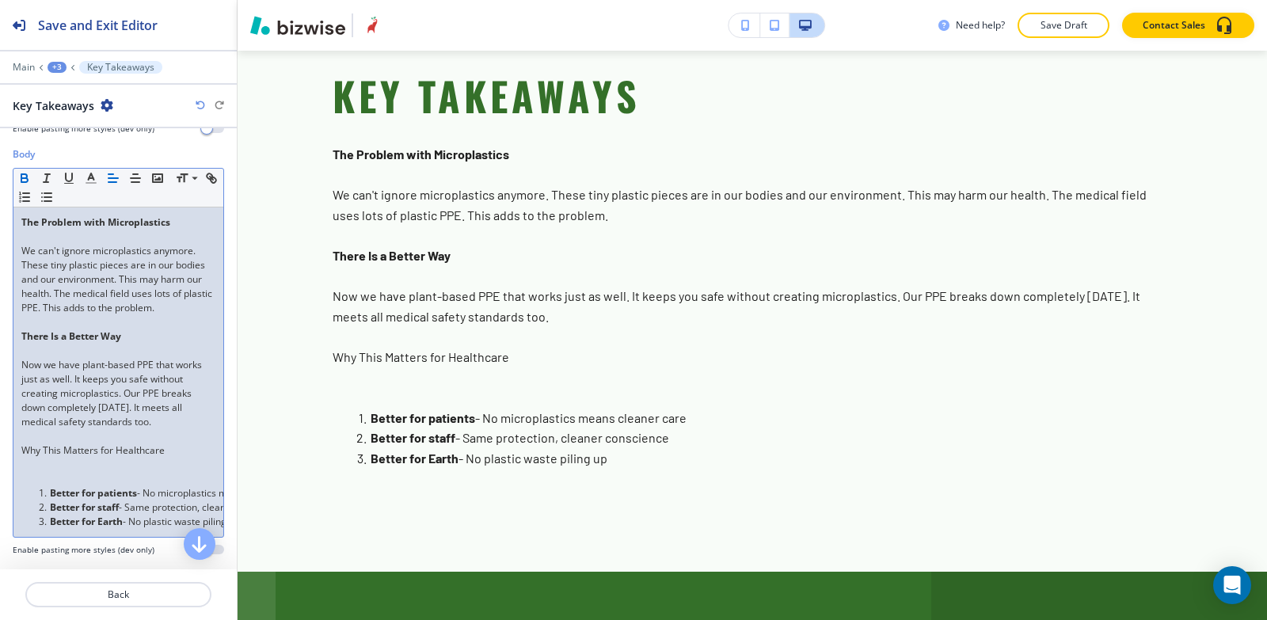
scroll to position [396, 0]
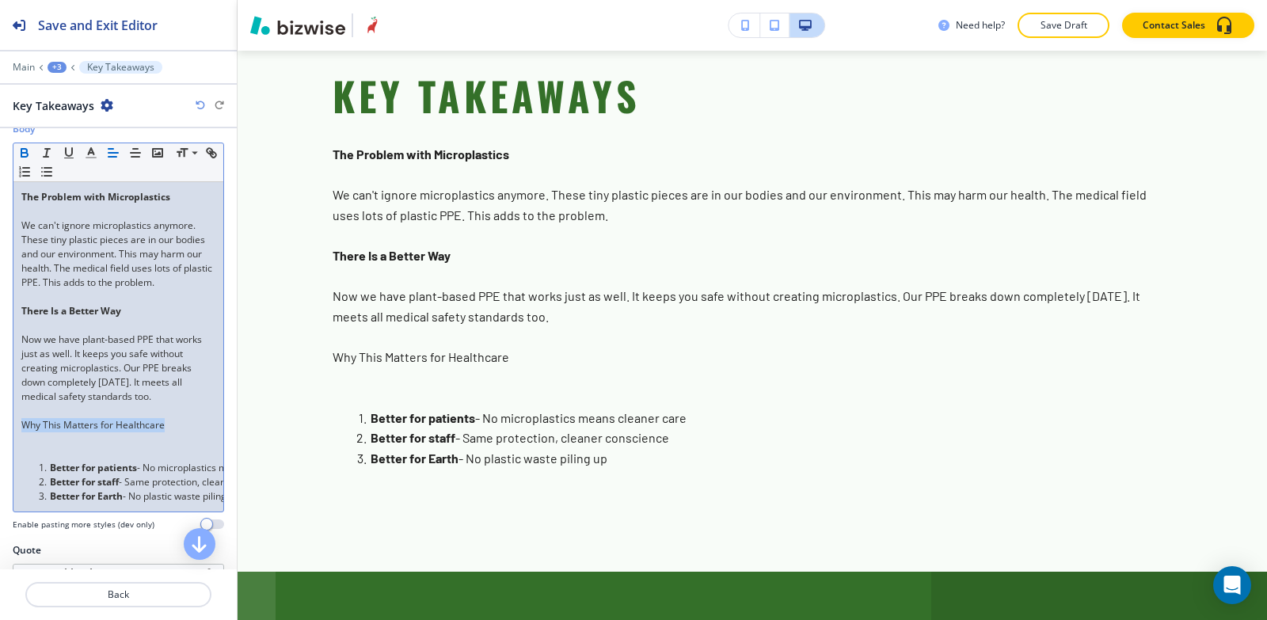
drag, startPoint x: 164, startPoint y: 442, endPoint x: 2, endPoint y: 288, distance: 224.1
click at [0, 434] on div "Body Small Normal Large Huge The Problem with Microplastics We can't ignore mic…" at bounding box center [118, 332] width 237 height 421
click at [27, 154] on icon "button" at bounding box center [24, 155] width 6 height 4
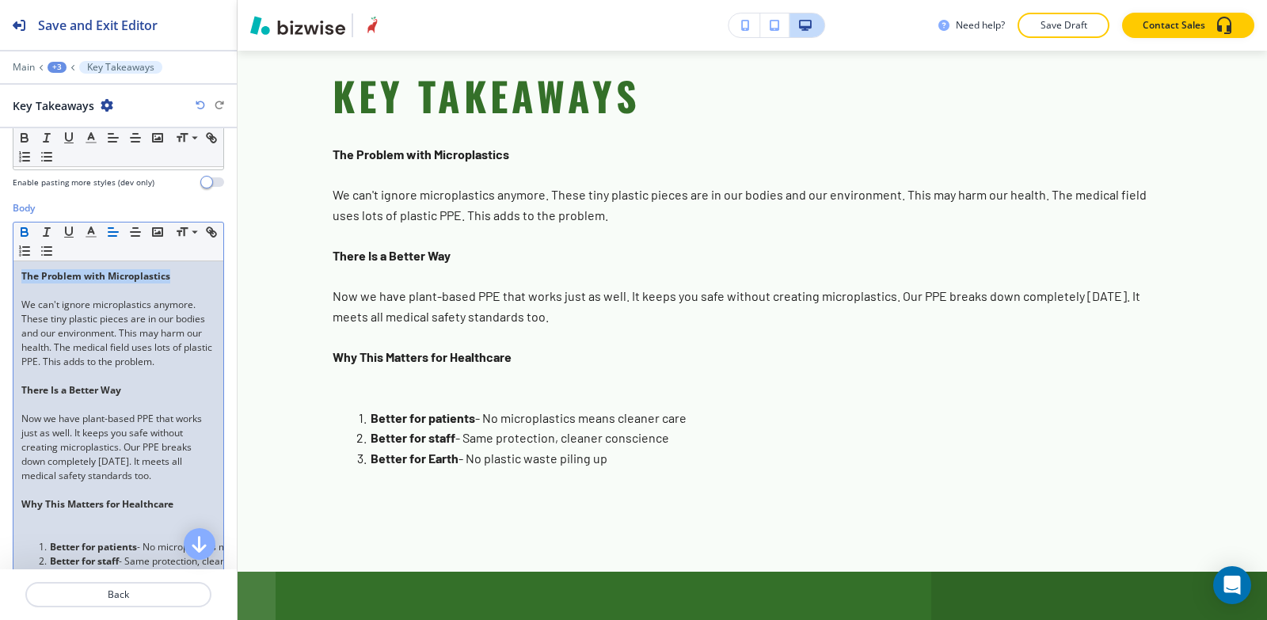
drag, startPoint x: 171, startPoint y: 276, endPoint x: 0, endPoint y: 276, distance: 171.1
click at [0, 276] on div "Body Small Normal Large Huge The Problem with Microplastics We can't ignore mic…" at bounding box center [118, 411] width 237 height 421
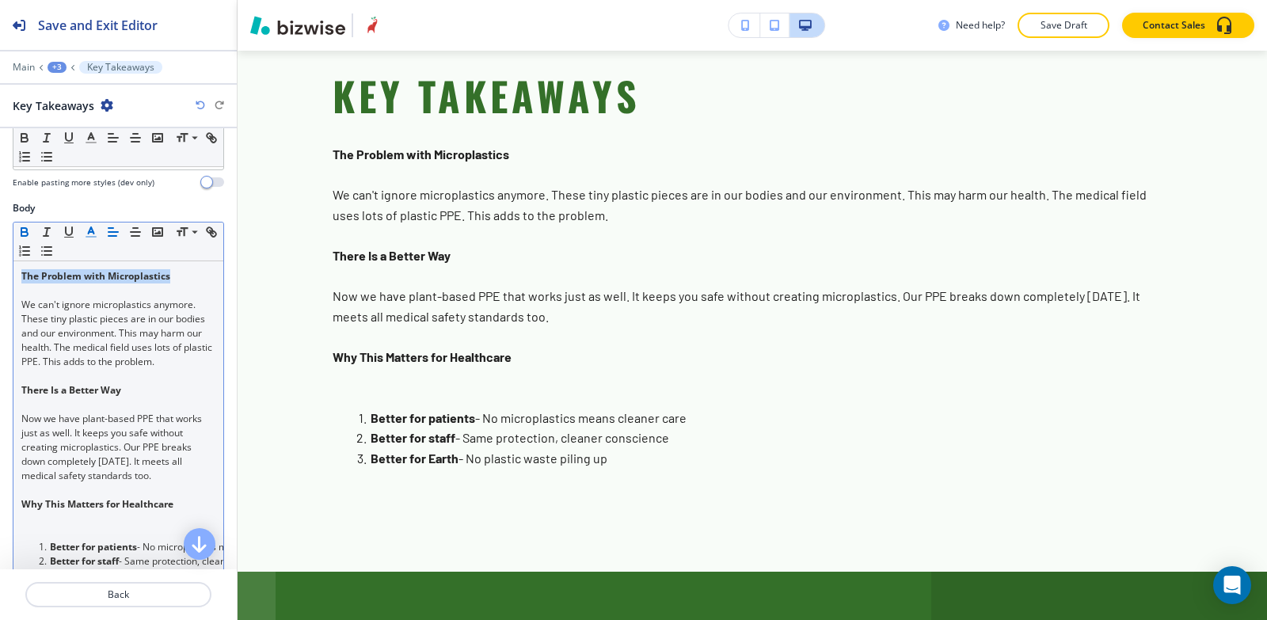
click at [92, 234] on icon "button" at bounding box center [91, 232] width 14 height 14
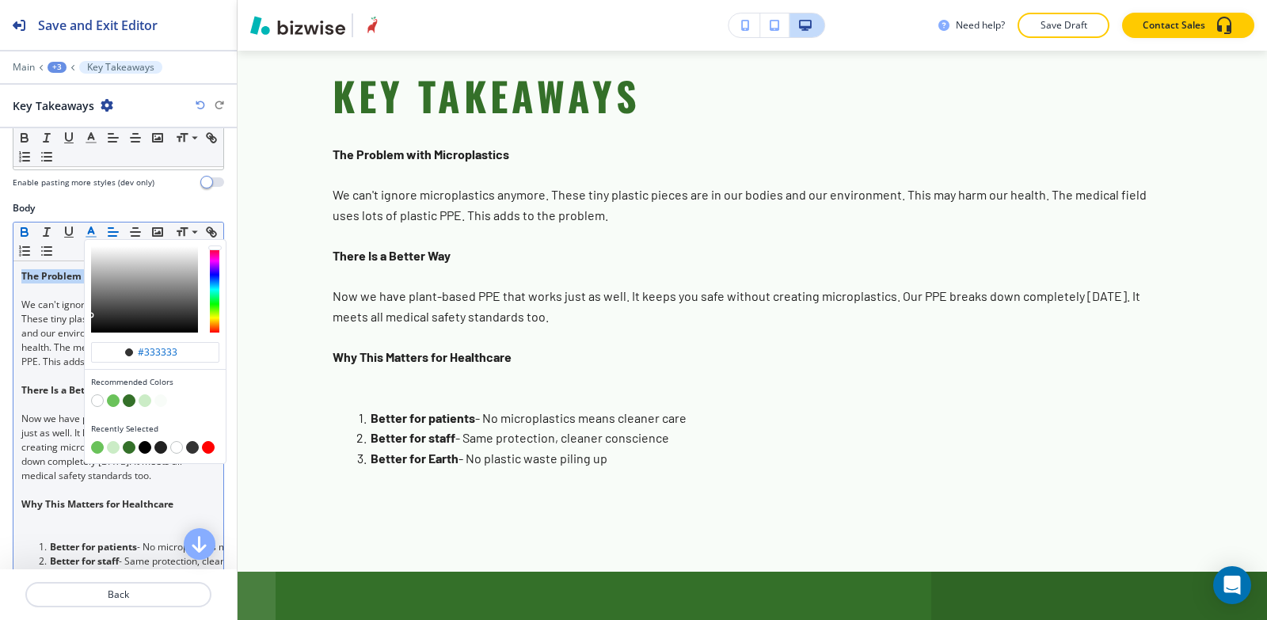
click at [158, 449] on button "button" at bounding box center [160, 447] width 13 height 13
type input "#212121"
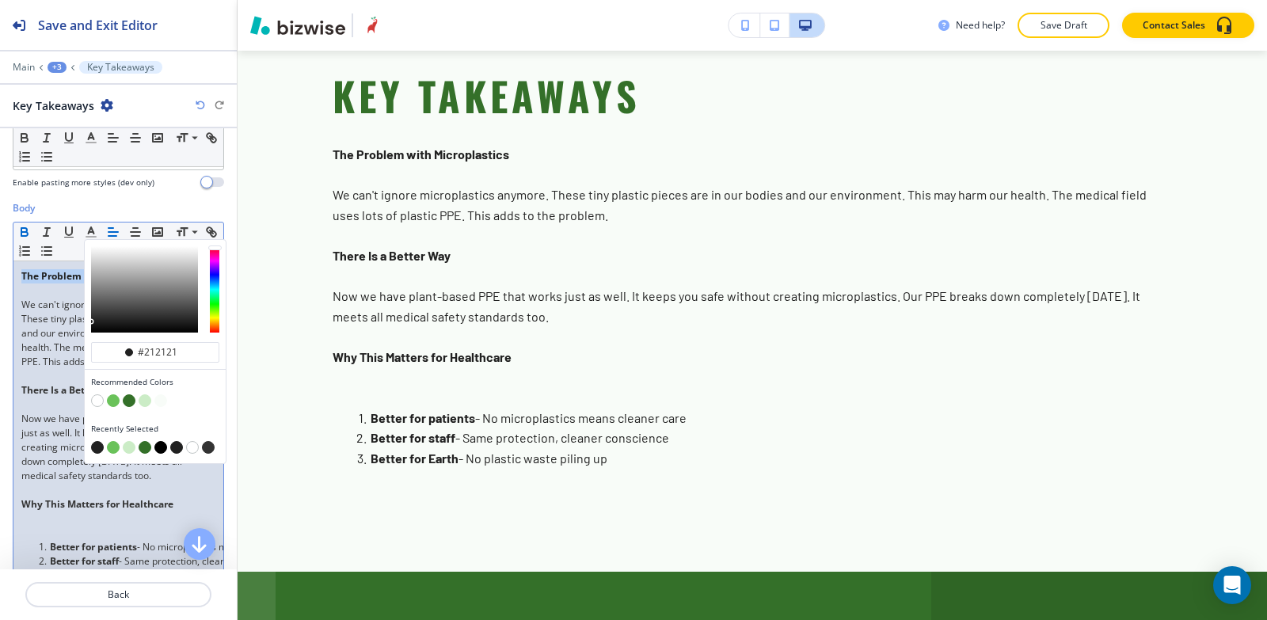
scroll to position [396, 0]
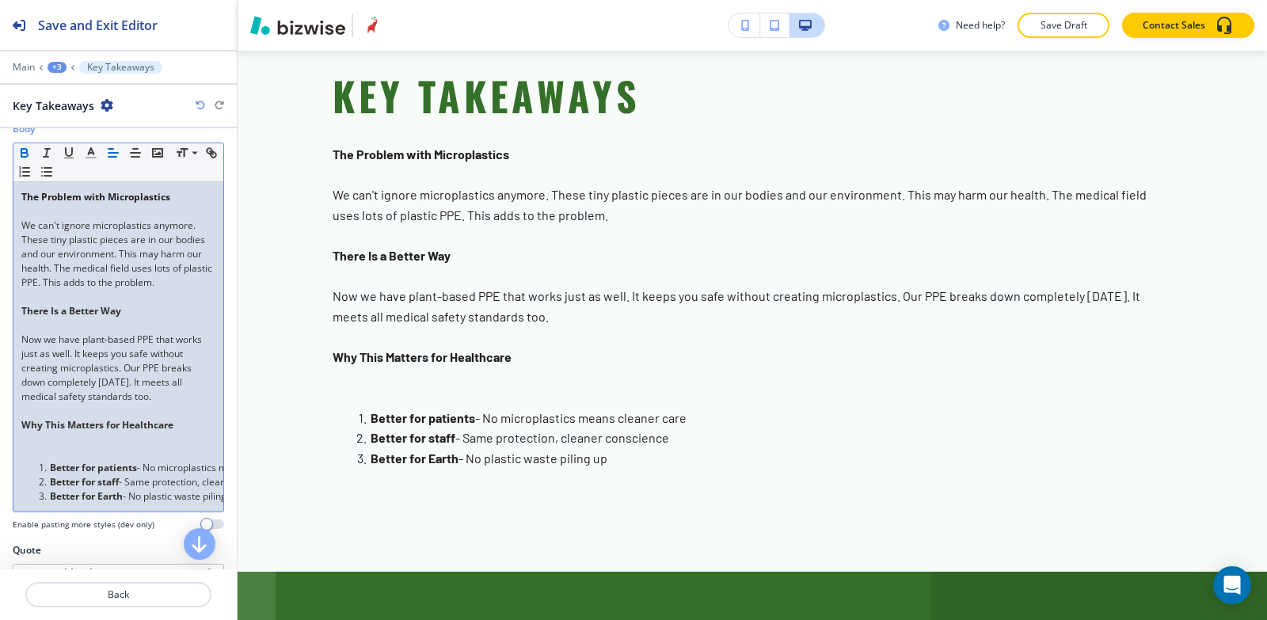
click at [23, 333] on p at bounding box center [118, 325] width 194 height 14
drag, startPoint x: 17, startPoint y: 329, endPoint x: 143, endPoint y: 328, distance: 126.7
click at [144, 330] on div "The Problem with Microplastics We can't ignore microplastics anymore. These tin…" at bounding box center [118, 347] width 210 height 330
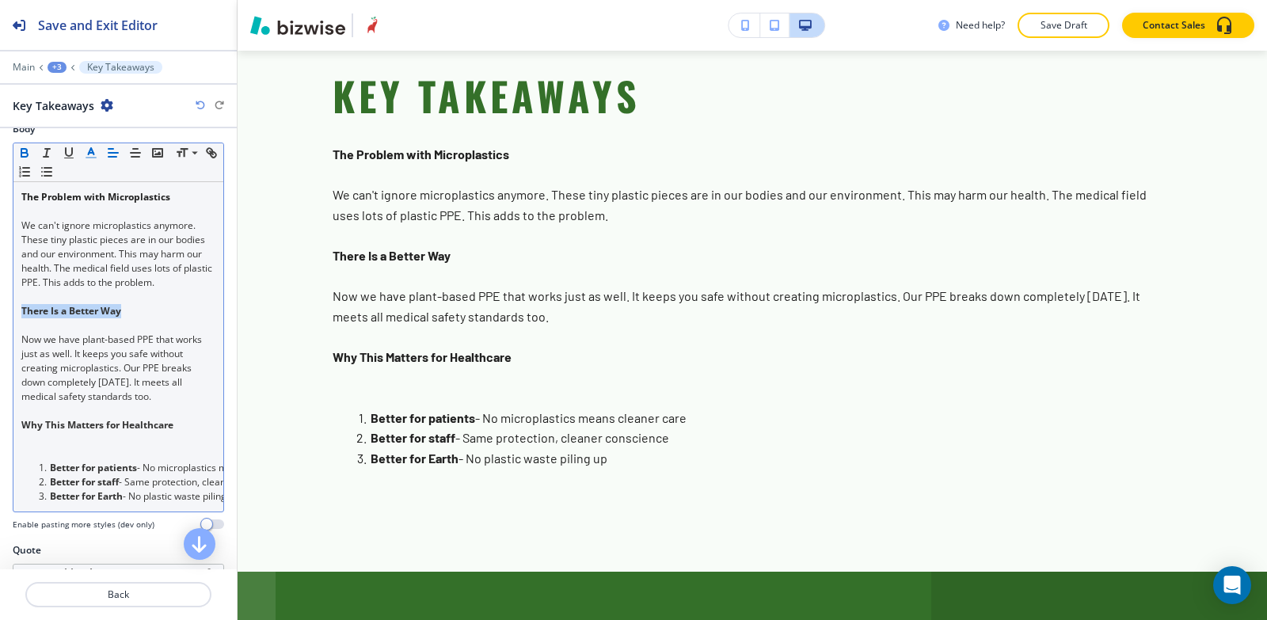
click at [93, 154] on icon "button" at bounding box center [91, 153] width 14 height 14
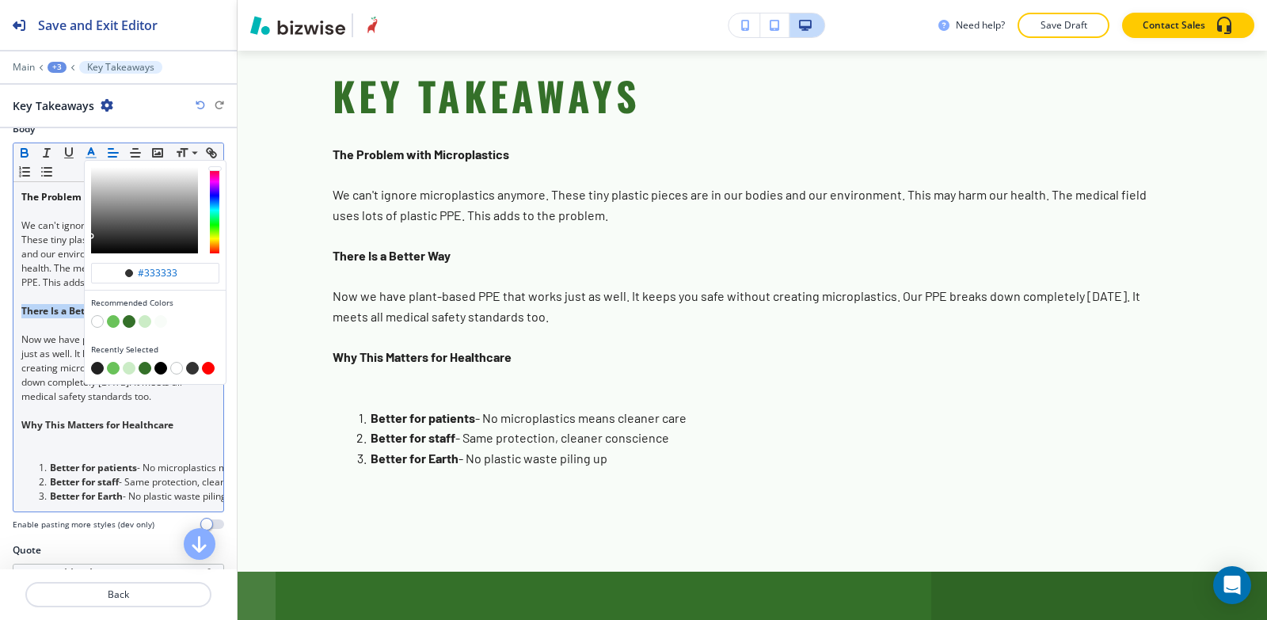
click at [96, 370] on button "button" at bounding box center [97, 368] width 13 height 13
type input "#212121"
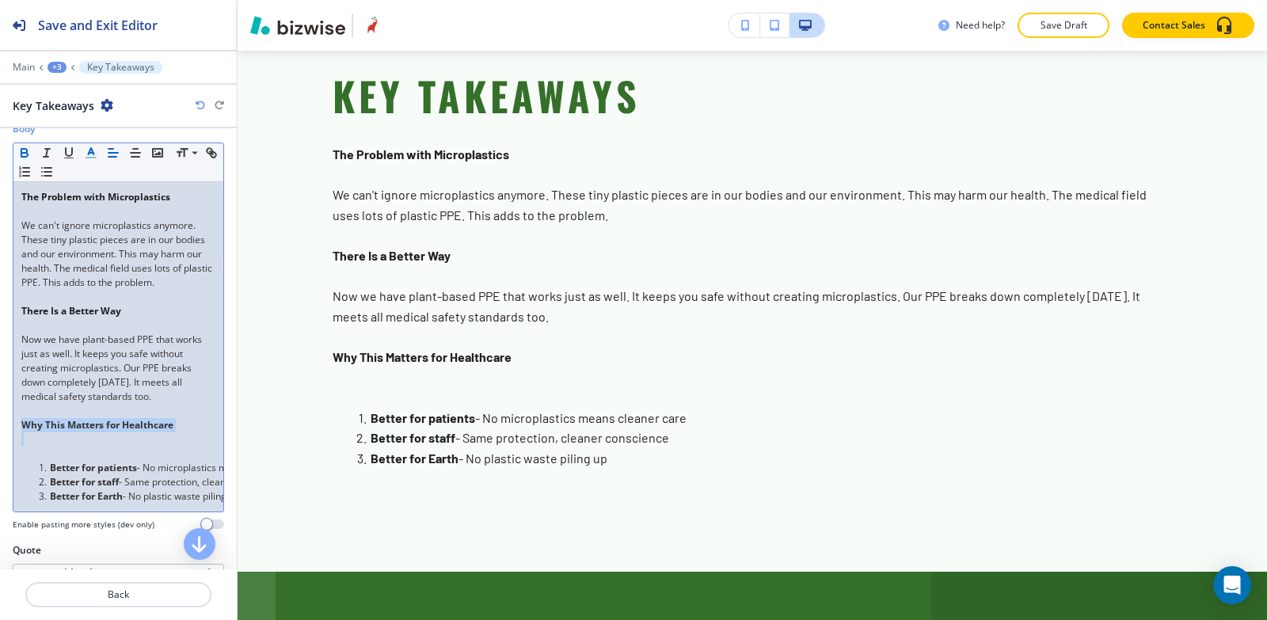
drag, startPoint x: 19, startPoint y: 444, endPoint x: 177, endPoint y: 401, distance: 163.5
click at [187, 445] on div "The Problem with Microplastics We can't ignore microplastics anymore. These tin…" at bounding box center [118, 347] width 210 height 330
click at [92, 155] on icon "button" at bounding box center [91, 153] width 14 height 14
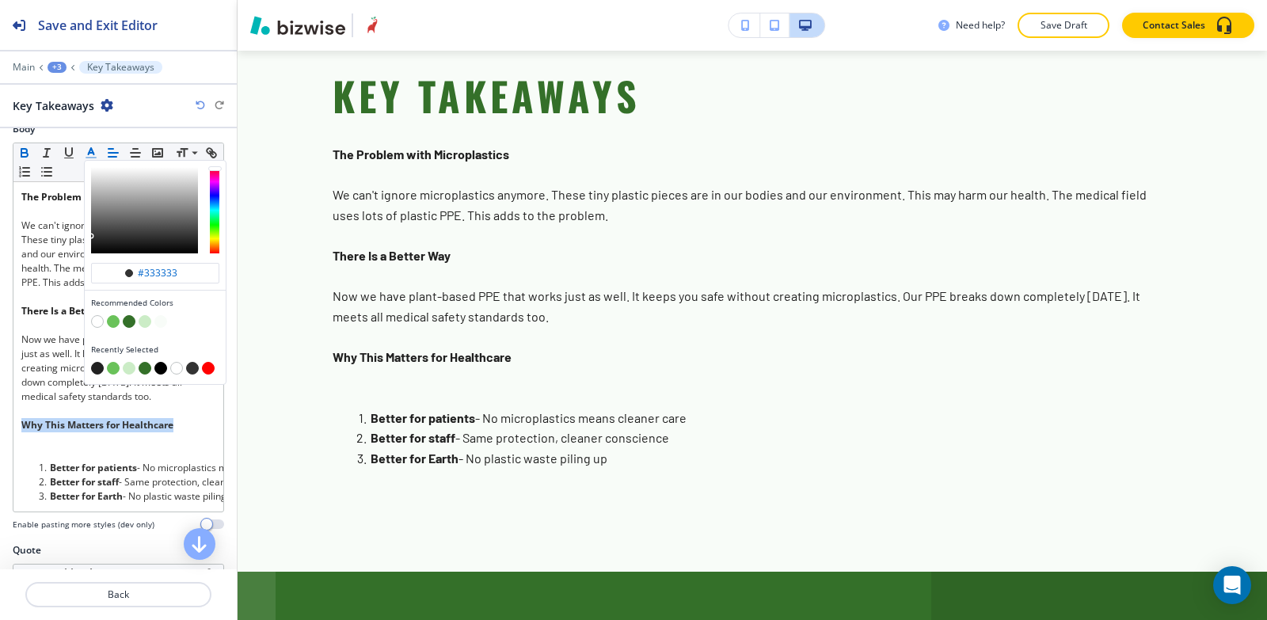
click at [96, 372] on button "button" at bounding box center [97, 368] width 13 height 13
type input "#212121"
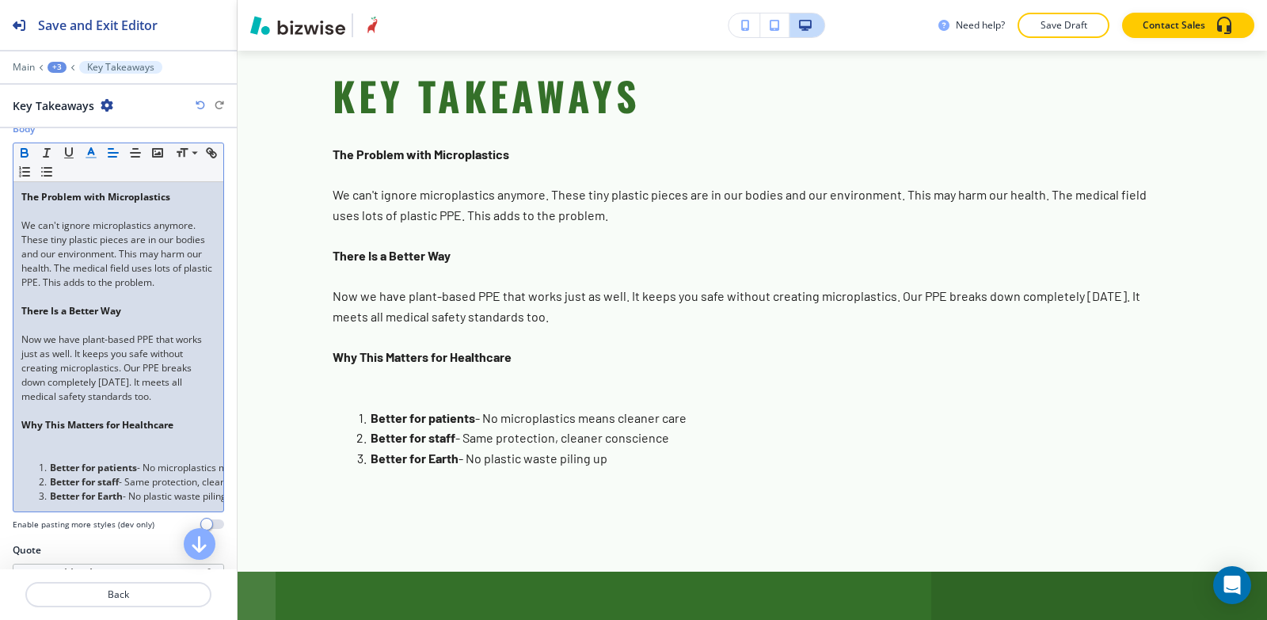
click at [186, 447] on p at bounding box center [118, 439] width 194 height 14
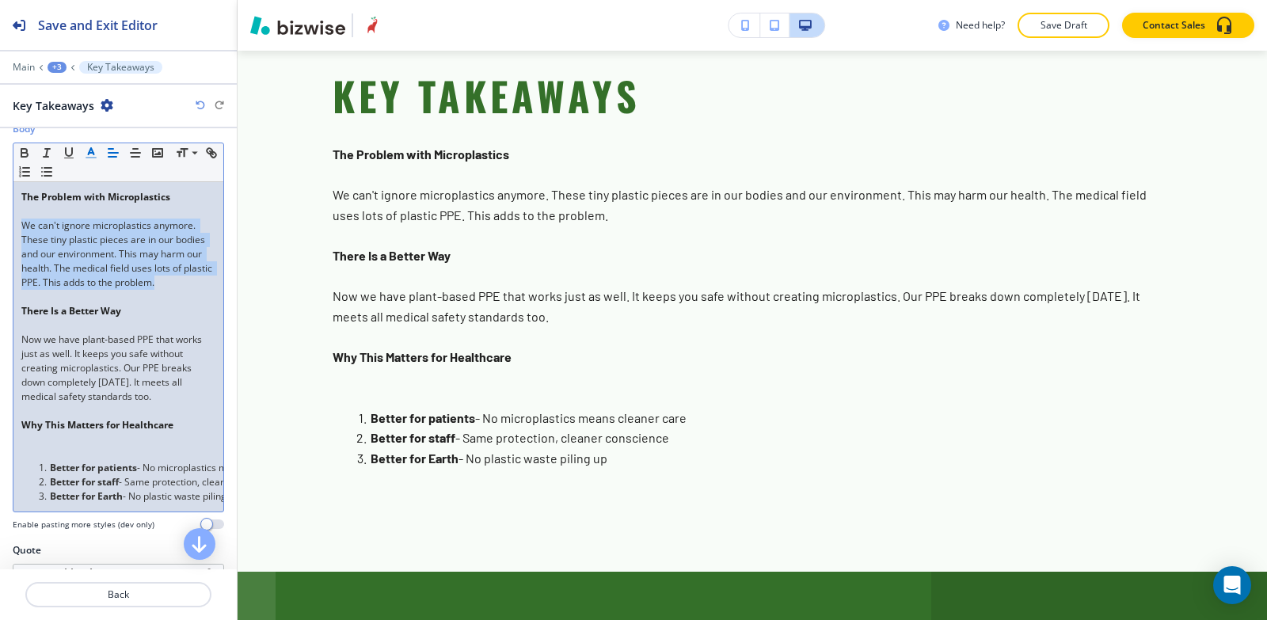
drag, startPoint x: 22, startPoint y: 223, endPoint x: 82, endPoint y: 299, distance: 96.4
click at [82, 290] on p "We can't ignore microplastics anymore. These tiny plastic pieces are in our bod…" at bounding box center [118, 254] width 194 height 71
click at [86, 150] on icon "button" at bounding box center [91, 153] width 14 height 14
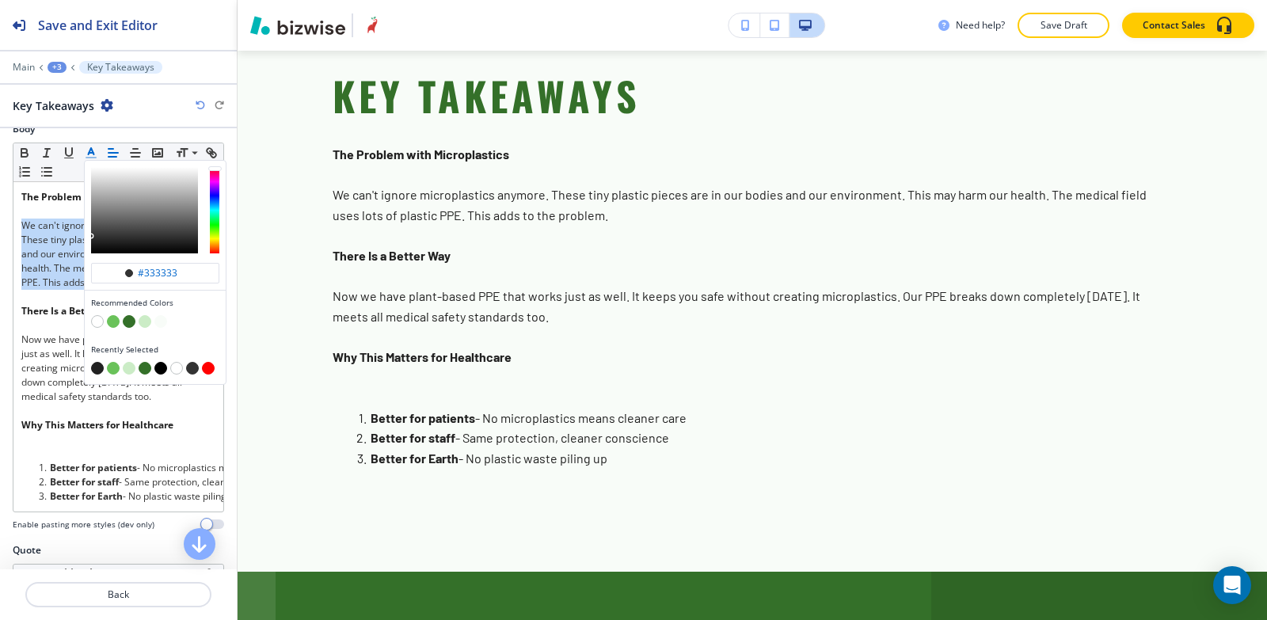
click at [159, 366] on button "button" at bounding box center [160, 368] width 13 height 13
type input "#000000"
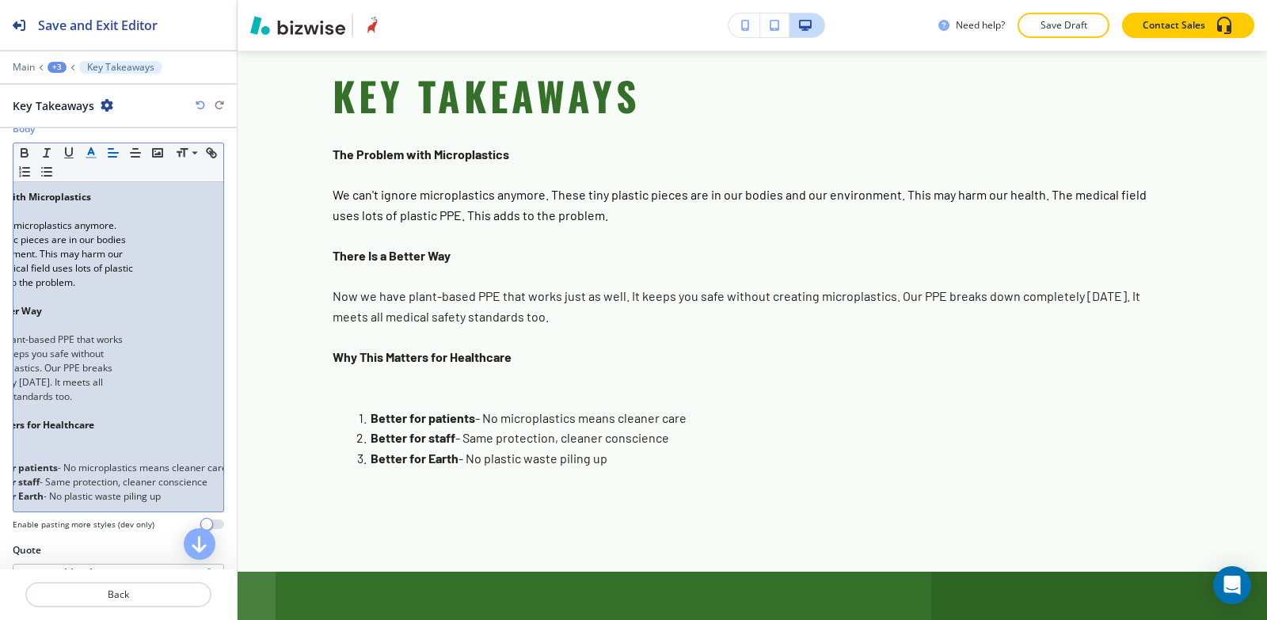
scroll to position [0, 97]
drag, startPoint x: 24, startPoint y: 352, endPoint x: 182, endPoint y: 406, distance: 167.6
click at [185, 408] on div "The Problem with Microplastics We can't ignore microplastics anymore. These tin…" at bounding box center [118, 347] width 210 height 330
click at [89, 156] on icon "button" at bounding box center [91, 153] width 14 height 14
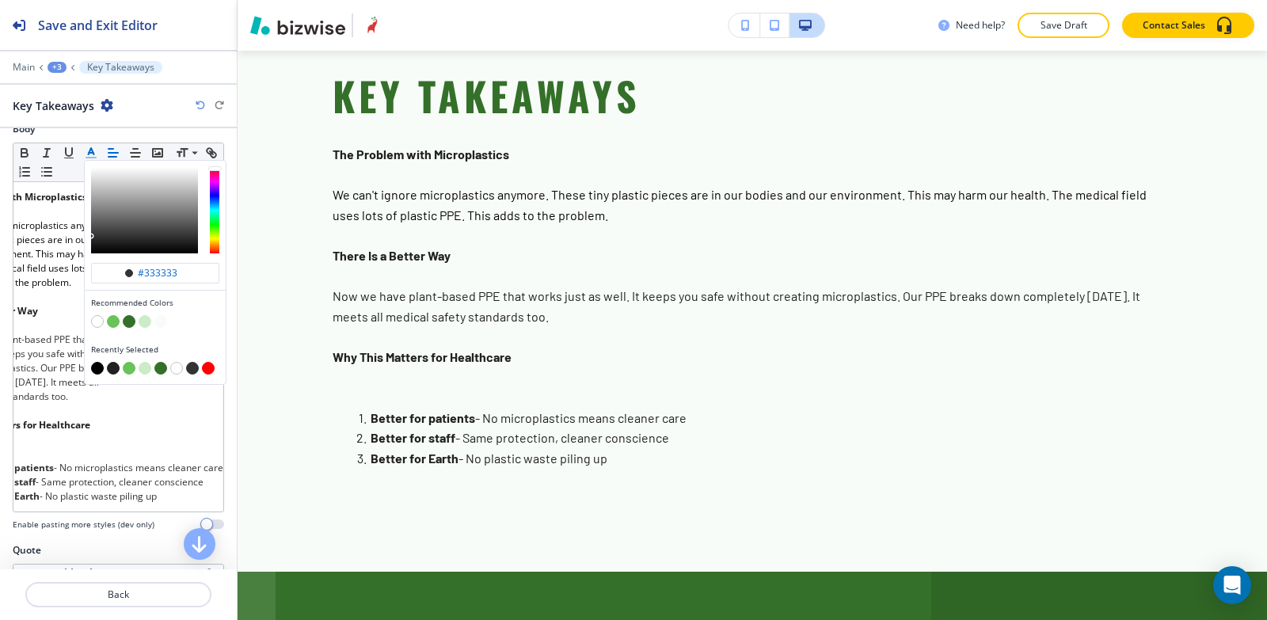
click at [97, 368] on button "button" at bounding box center [97, 368] width 13 height 13
type input "#000000"
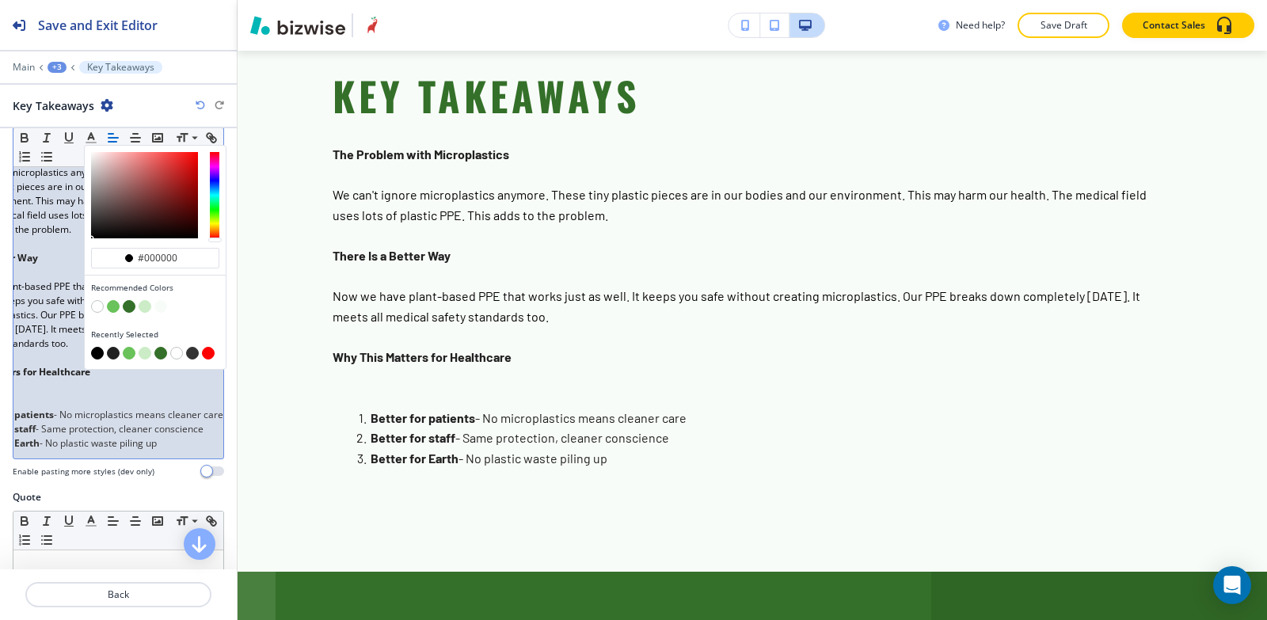
scroll to position [475, 0]
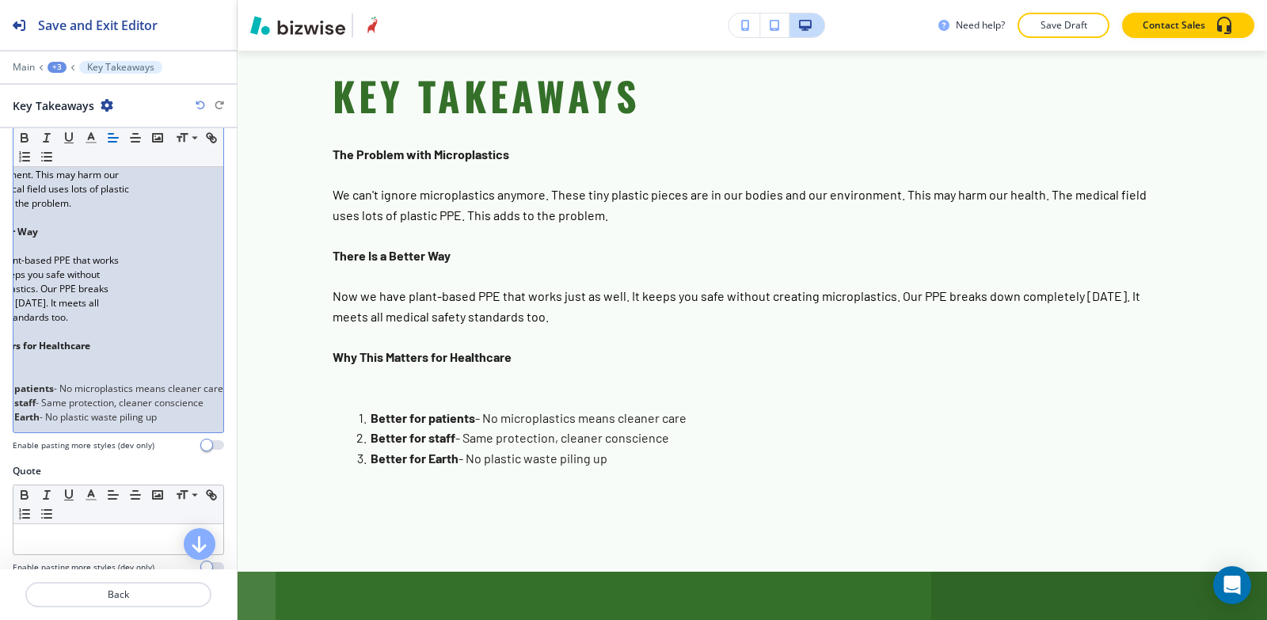
drag, startPoint x: 49, startPoint y: 402, endPoint x: 158, endPoint y: 429, distance: 112.6
click at [158, 429] on div "The Problem with Microplastics We can't ignore microplastics anymore. These tin…" at bounding box center [118, 268] width 210 height 330
drag, startPoint x: 155, startPoint y: 432, endPoint x: 39, endPoint y: 429, distance: 116.5
click at [39, 429] on div "The Problem with Microplastics We can't ignore microplastics anymore. These tin…" at bounding box center [118, 268] width 210 height 330
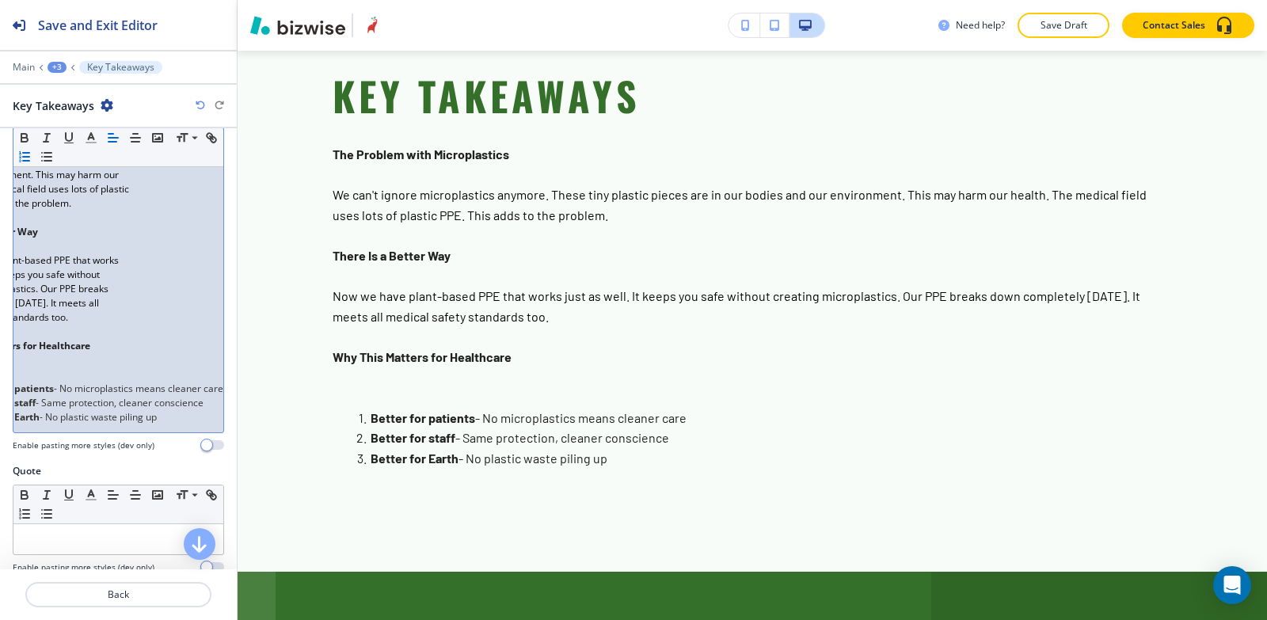
drag, startPoint x: 49, startPoint y: 405, endPoint x: 231, endPoint y: 407, distance: 181.4
click at [231, 406] on div "Label Small Normal Large Huge Enable pasting more styles (dev only) Title Small…" at bounding box center [118, 348] width 237 height 441
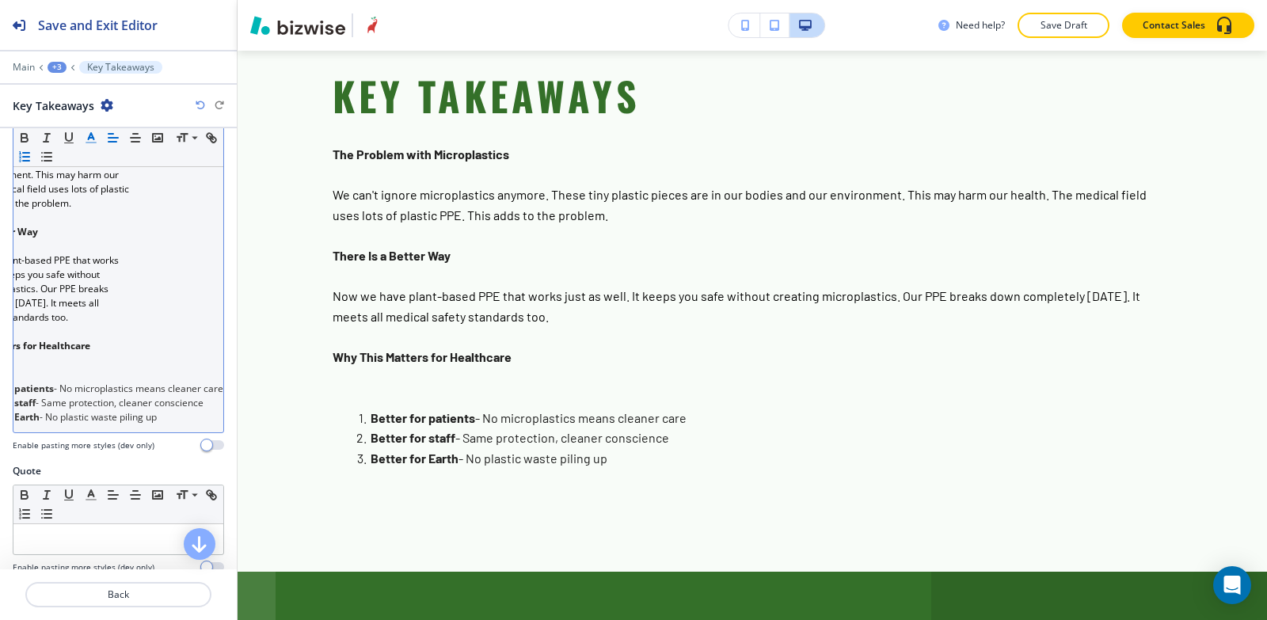
click at [92, 136] on polyline "button" at bounding box center [92, 136] width 6 height 6
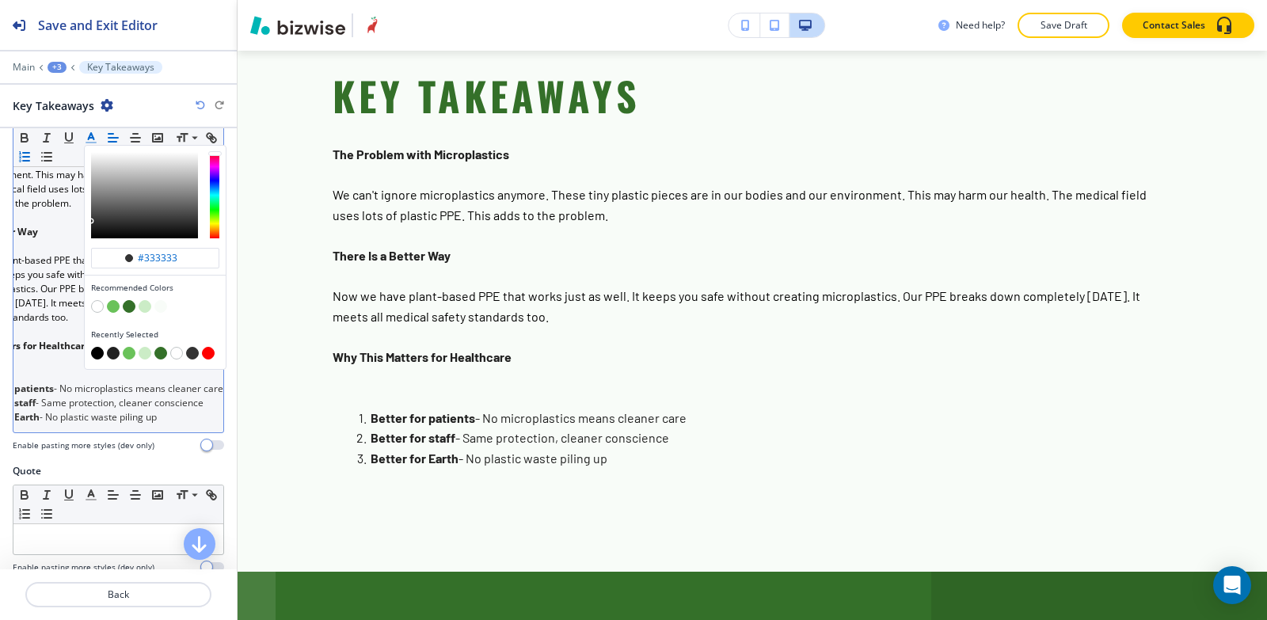
click at [99, 353] on button "button" at bounding box center [97, 353] width 13 height 13
type input "#000000"
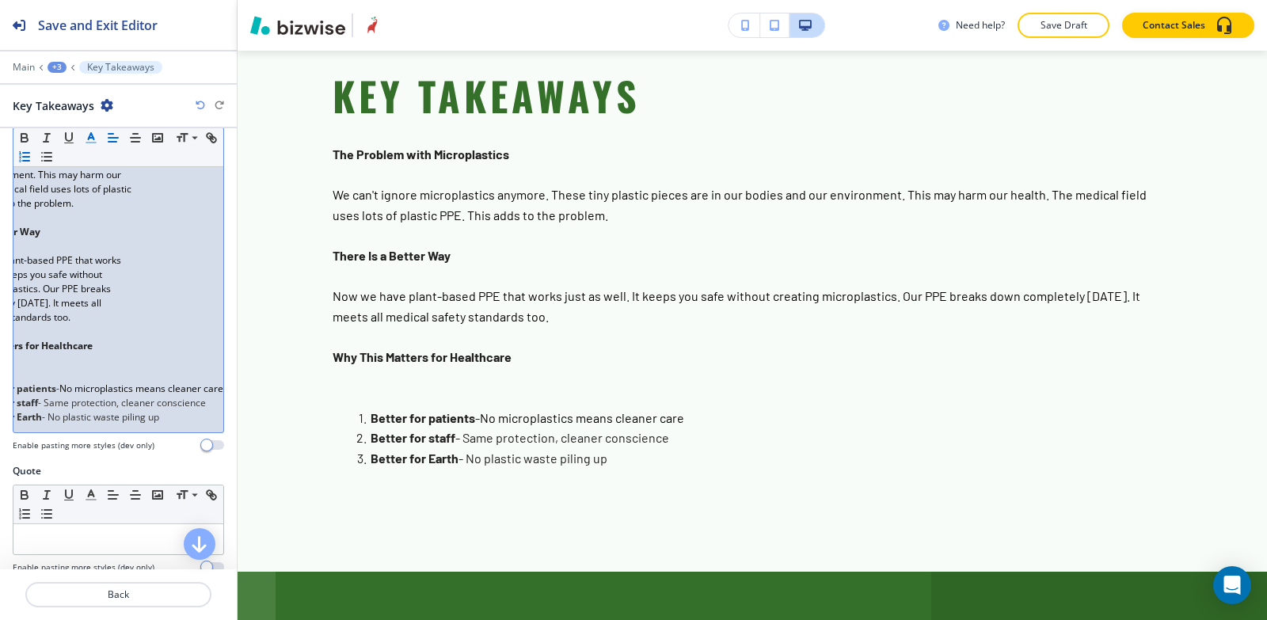
drag, startPoint x: 31, startPoint y: 417, endPoint x: 200, endPoint y: 419, distance: 169.5
click at [200, 419] on div "The Problem with Microplastics We can't ignore microplastics anymore. These tin…" at bounding box center [118, 268] width 210 height 330
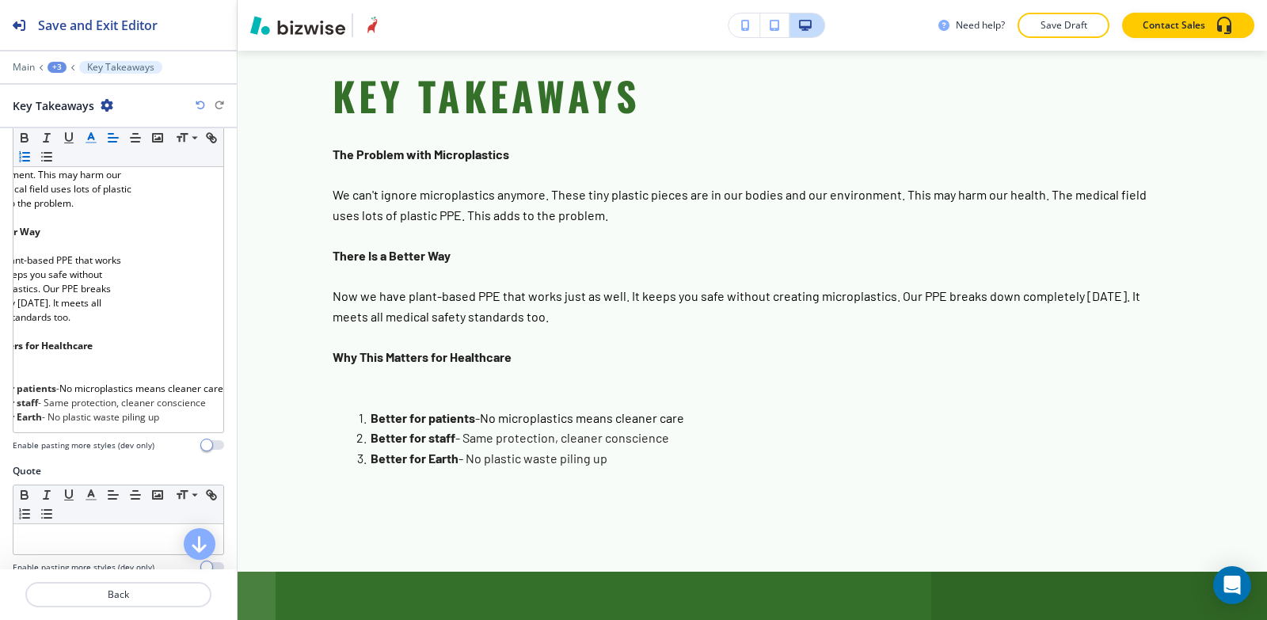
click at [92, 140] on icon "button" at bounding box center [91, 138] width 14 height 14
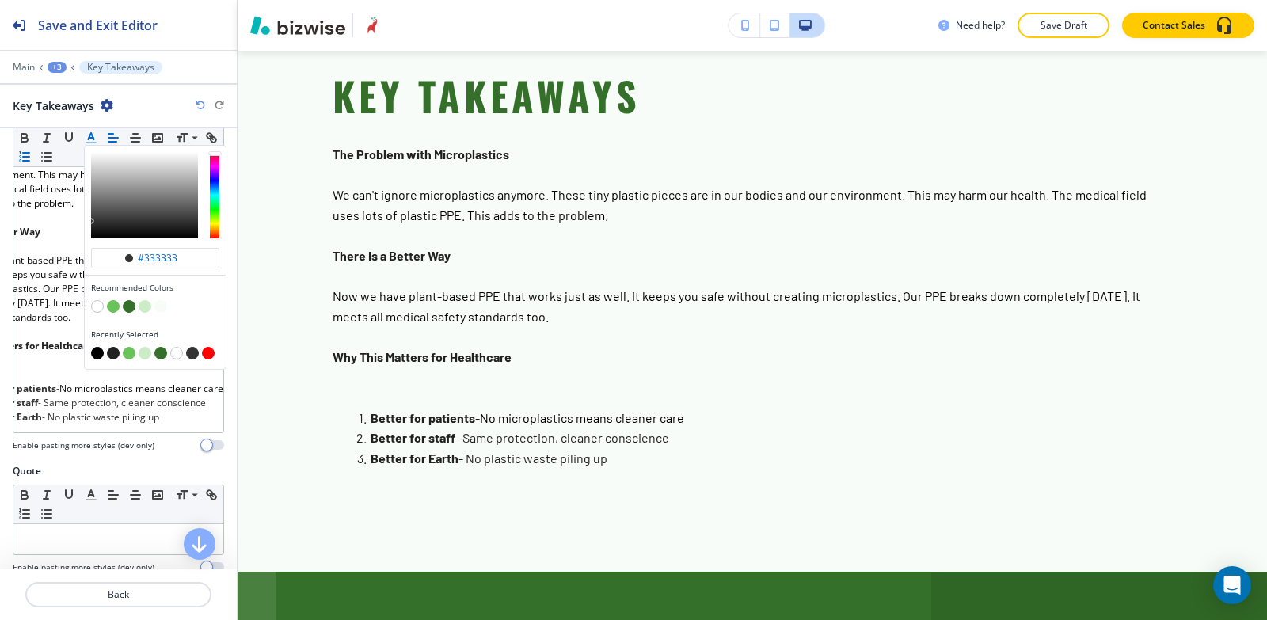
click at [98, 356] on button "button" at bounding box center [97, 353] width 13 height 13
type input "#000000"
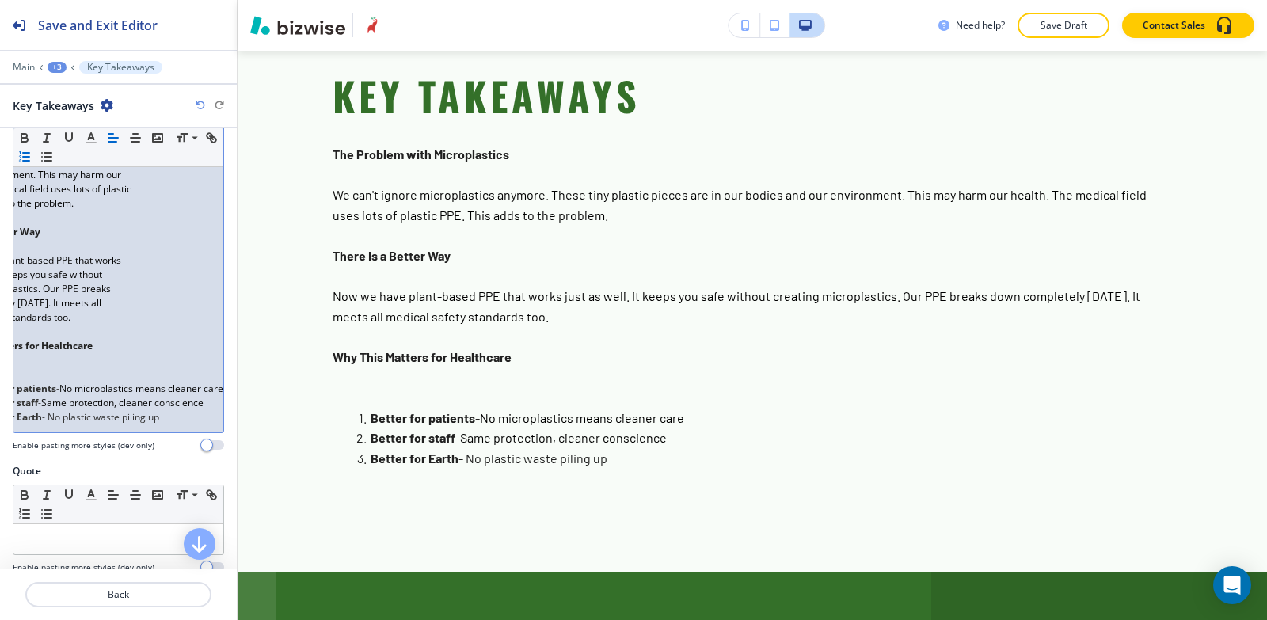
drag, startPoint x: 36, startPoint y: 428, endPoint x: 120, endPoint y: 308, distance: 146.1
click at [162, 429] on div "The Problem with Microplastics We can't ignore microplastics anymore. These tin…" at bounding box center [118, 268] width 210 height 330
click at [91, 138] on line "button" at bounding box center [91, 138] width 4 height 0
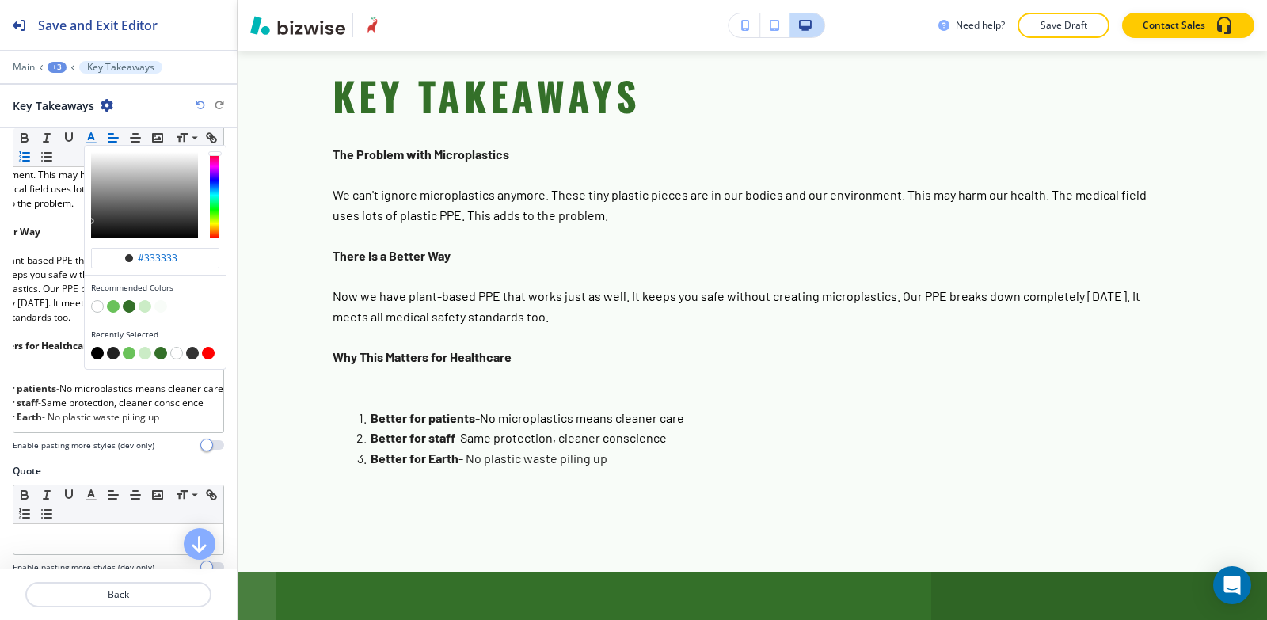
click at [97, 353] on button "button" at bounding box center [97, 353] width 13 height 13
type input "#000000"
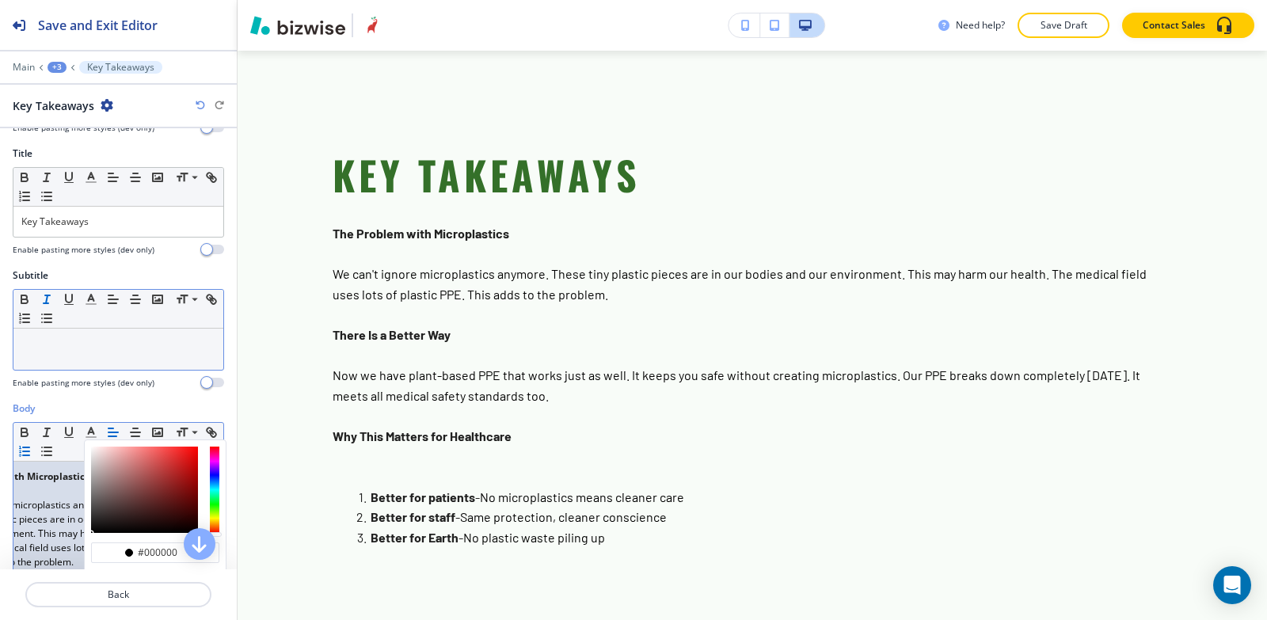
scroll to position [79, 0]
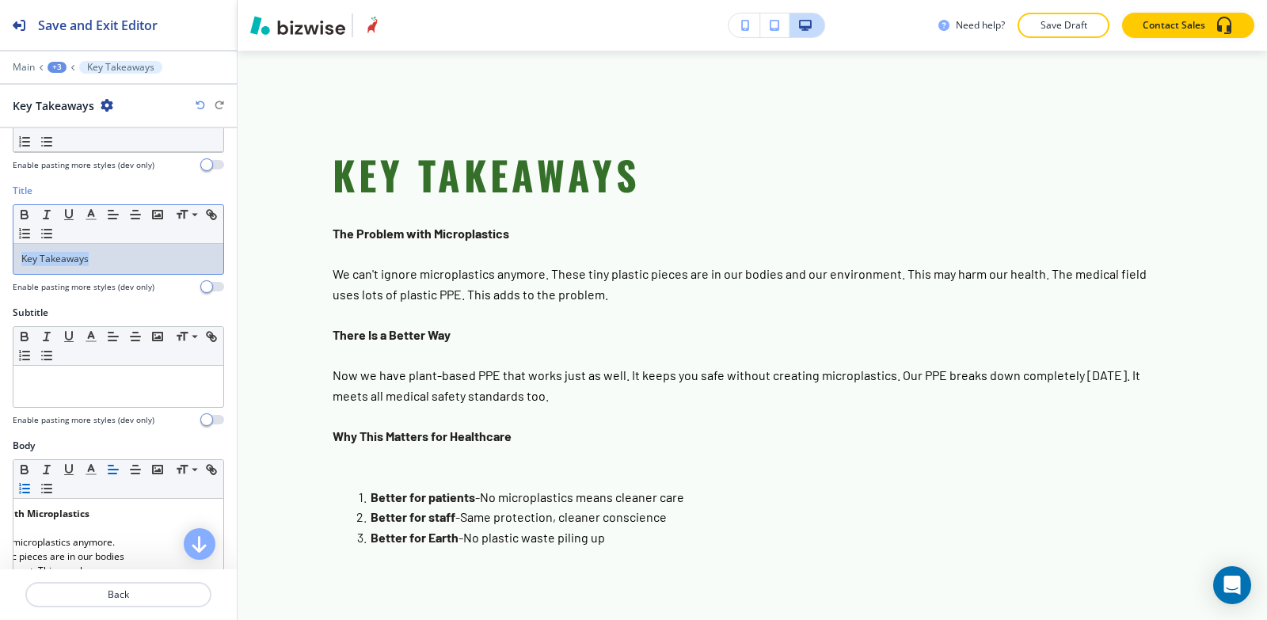
drag, startPoint x: 106, startPoint y: 262, endPoint x: 117, endPoint y: 227, distance: 36.6
click at [0, 257] on div "Title Small Normal Large Huge Key Takeaways Enable pasting more styles (dev onl…" at bounding box center [118, 245] width 237 height 122
click at [90, 213] on polyline "button" at bounding box center [92, 213] width 6 height 6
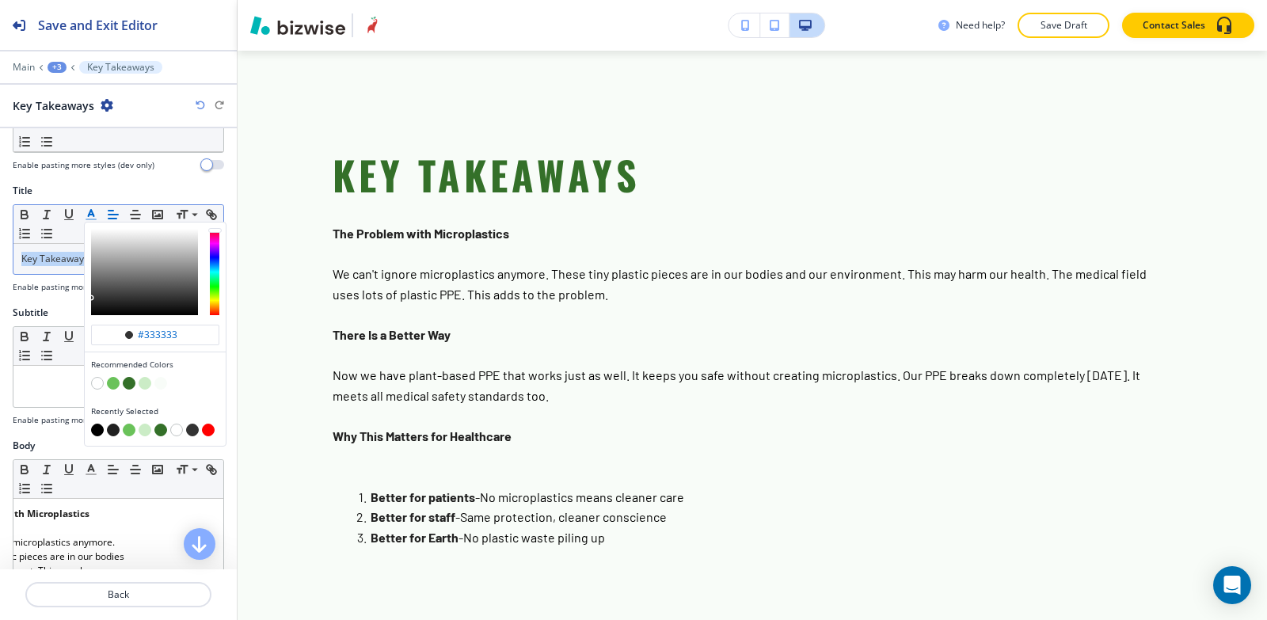
click at [114, 433] on button "button" at bounding box center [113, 430] width 13 height 13
type input "#212121"
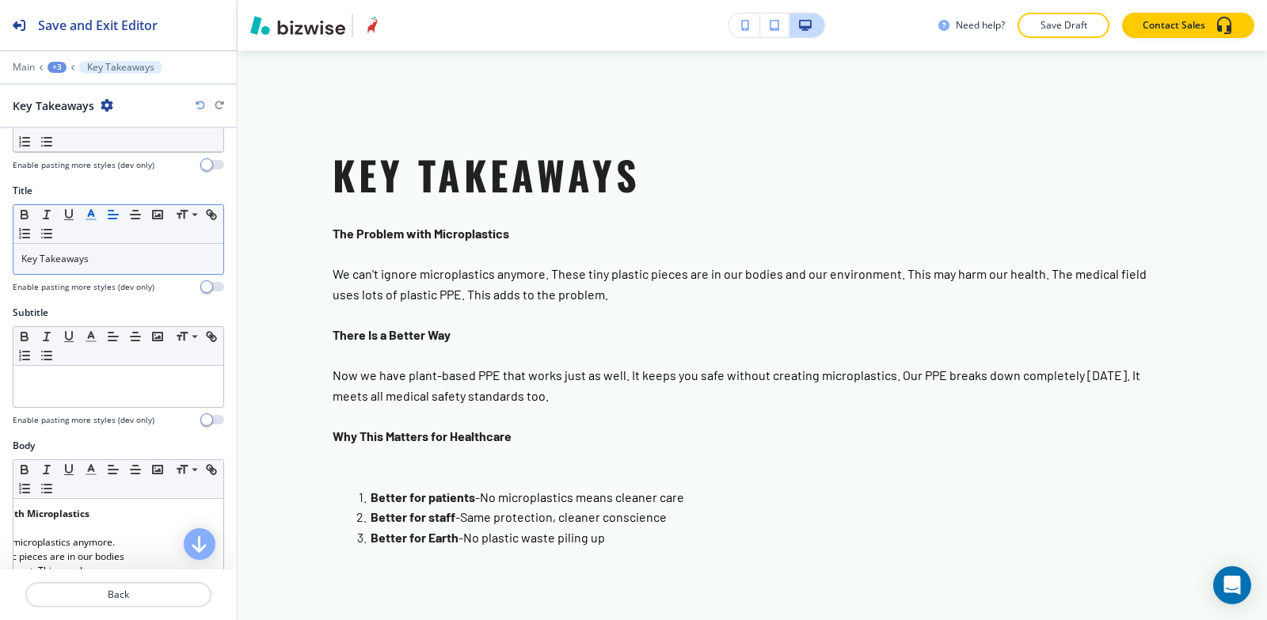
click at [49, 297] on div "Title Small Normal Large Huge Key Takeaways Enable pasting more styles (dev onl…" at bounding box center [118, 245] width 237 height 122
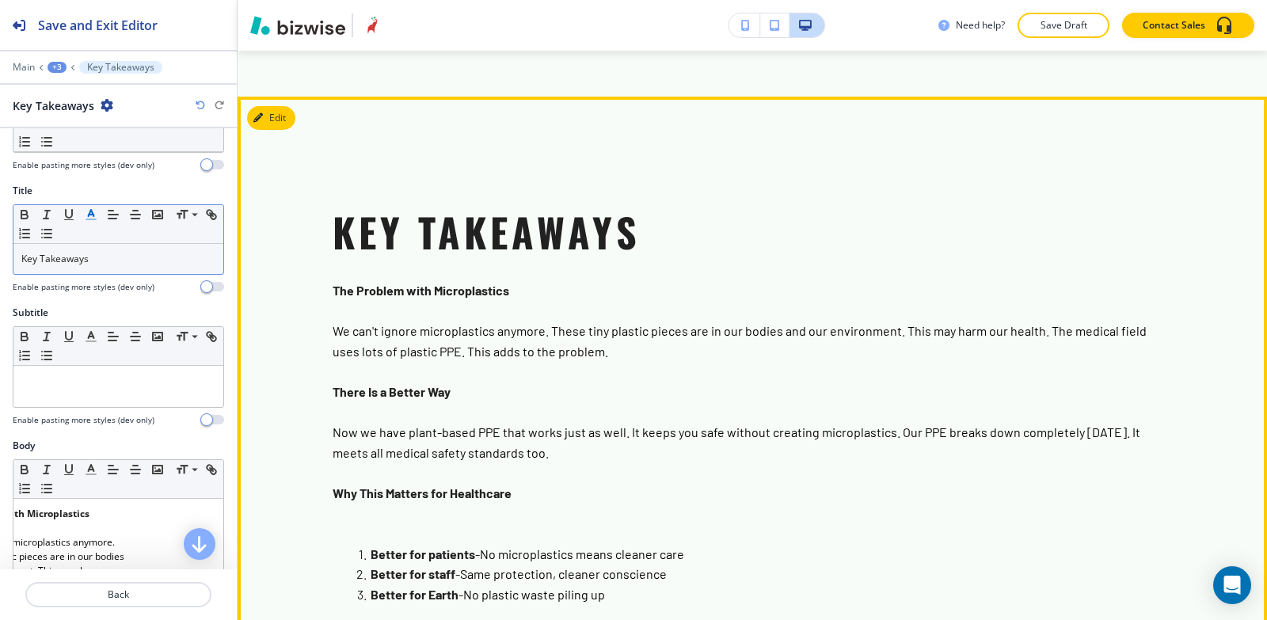
scroll to position [6539, 0]
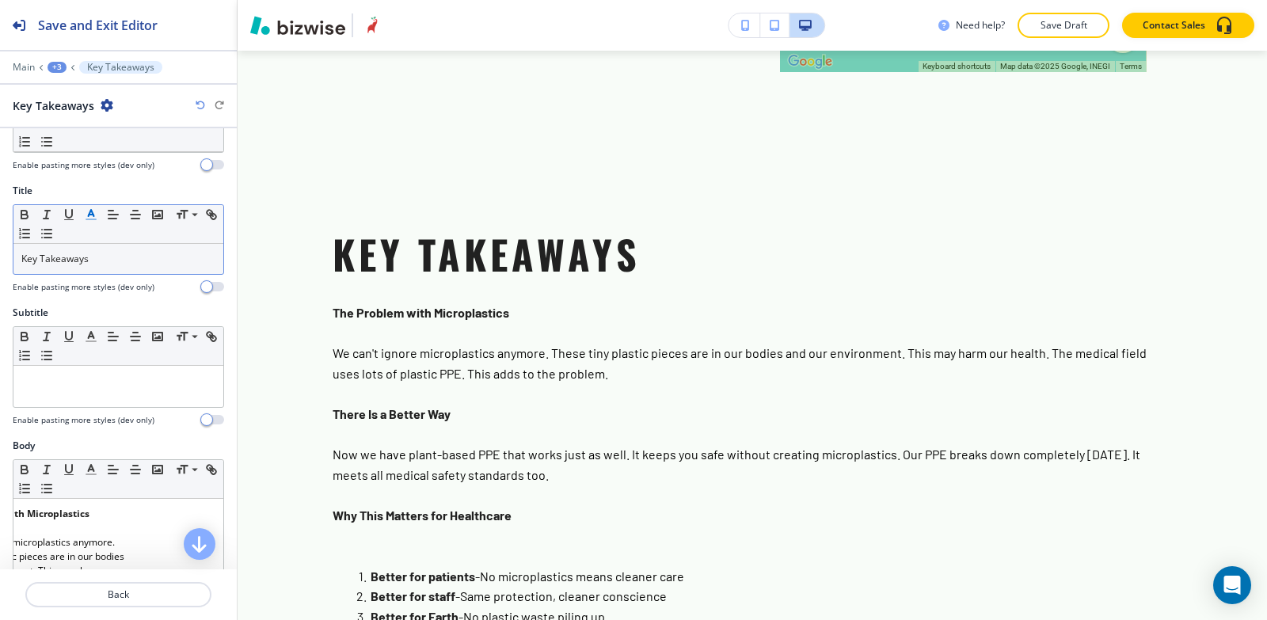
click at [59, 66] on div "+3" at bounding box center [57, 67] width 19 height 11
click at [77, 123] on p "MICROPLASTICS IN HUMANS" at bounding box center [98, 121] width 81 height 14
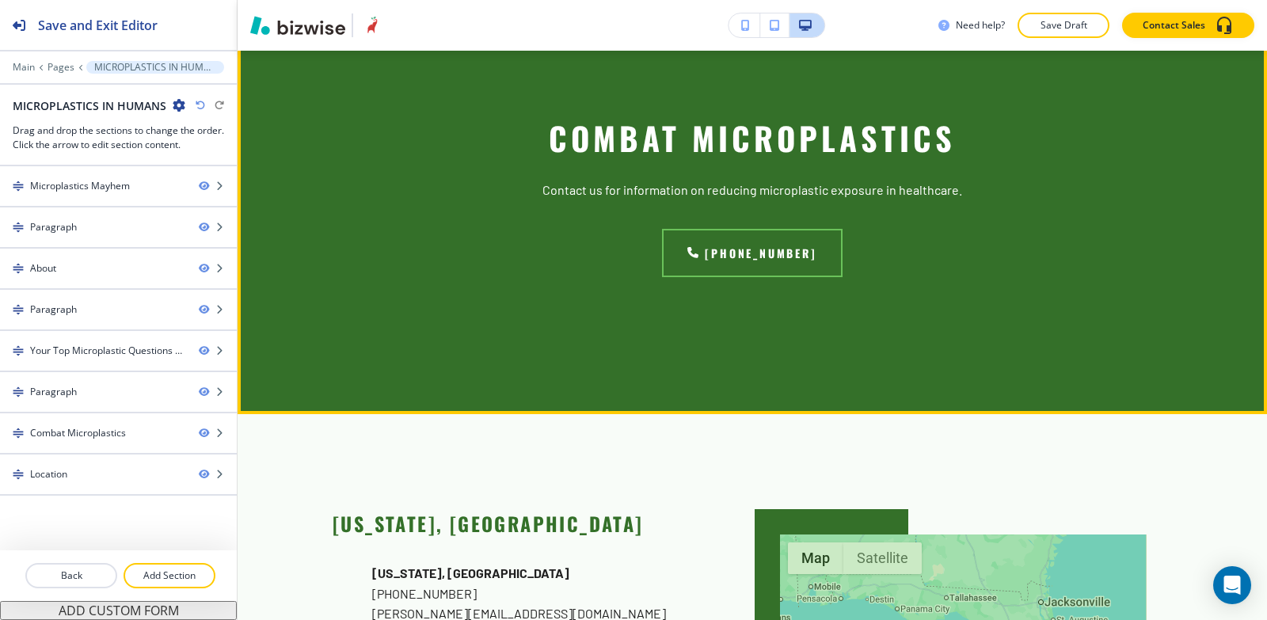
click at [268, 13] on button "Edit This Section" at bounding box center [300, 2] width 107 height 24
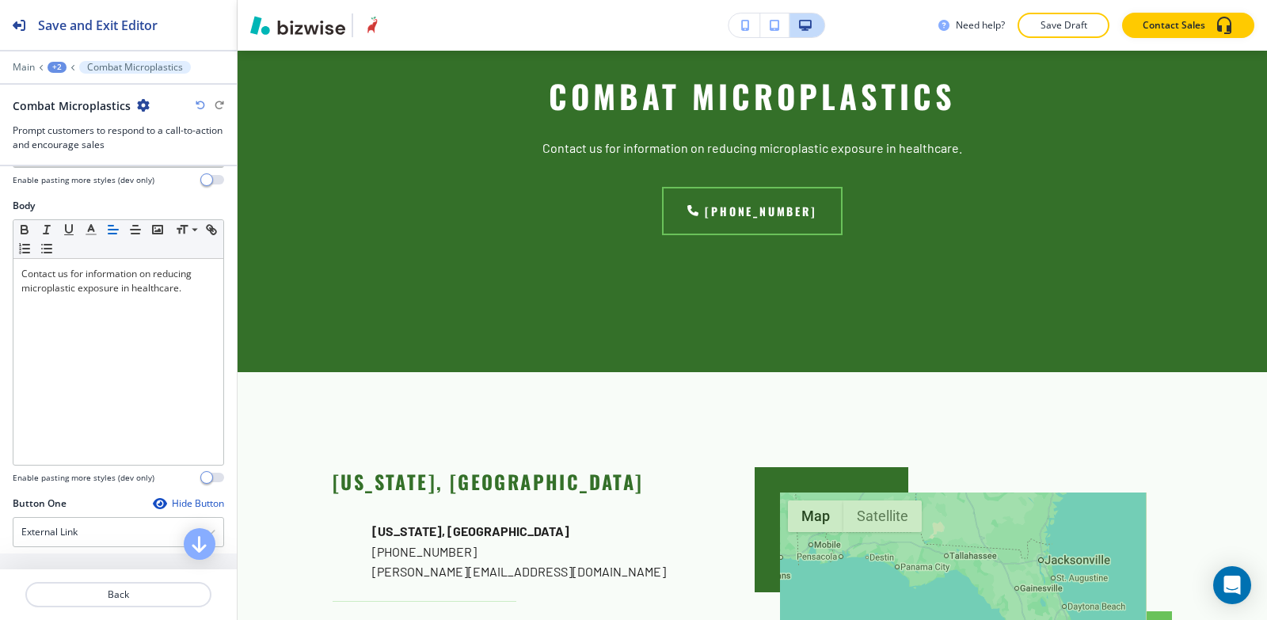
scroll to position [396, 0]
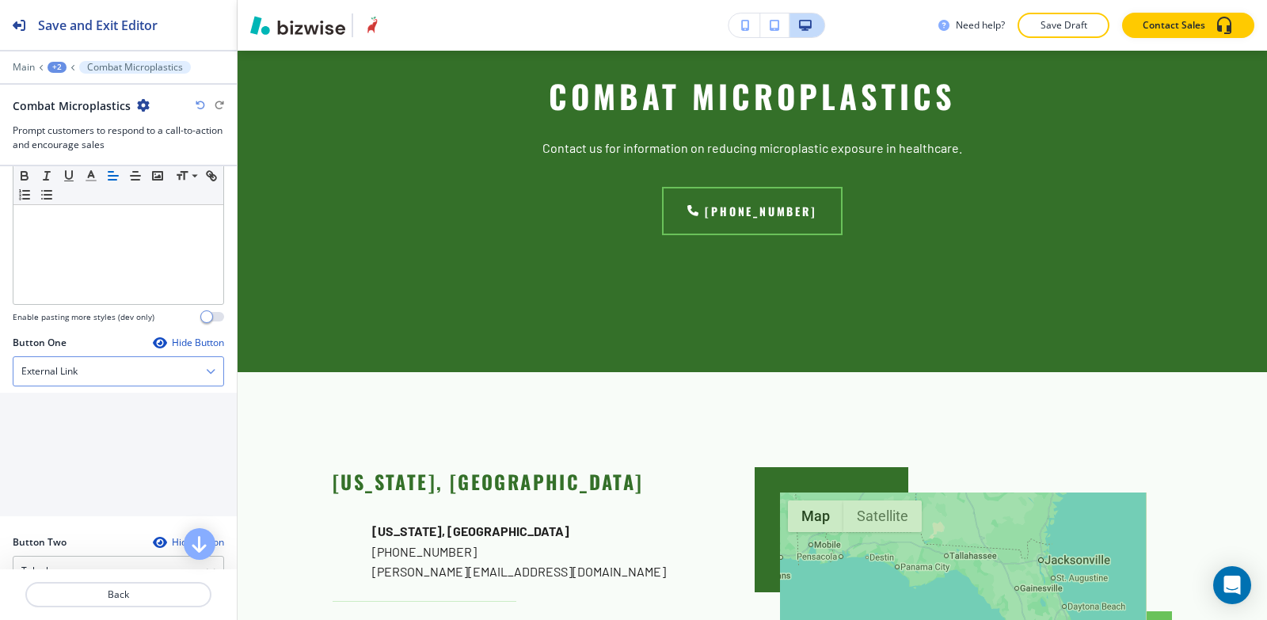
click at [90, 386] on div "External Link Telephone External Link Social Media Email File Sharing Internal …" at bounding box center [118, 371] width 211 height 30
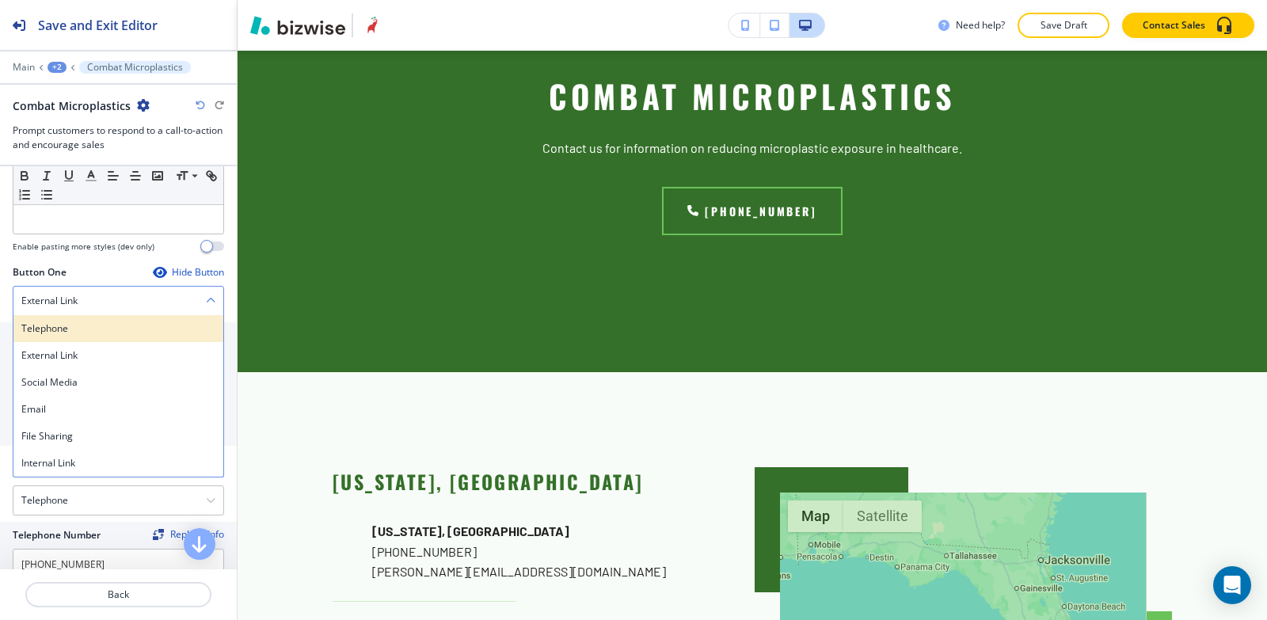
scroll to position [554, 0]
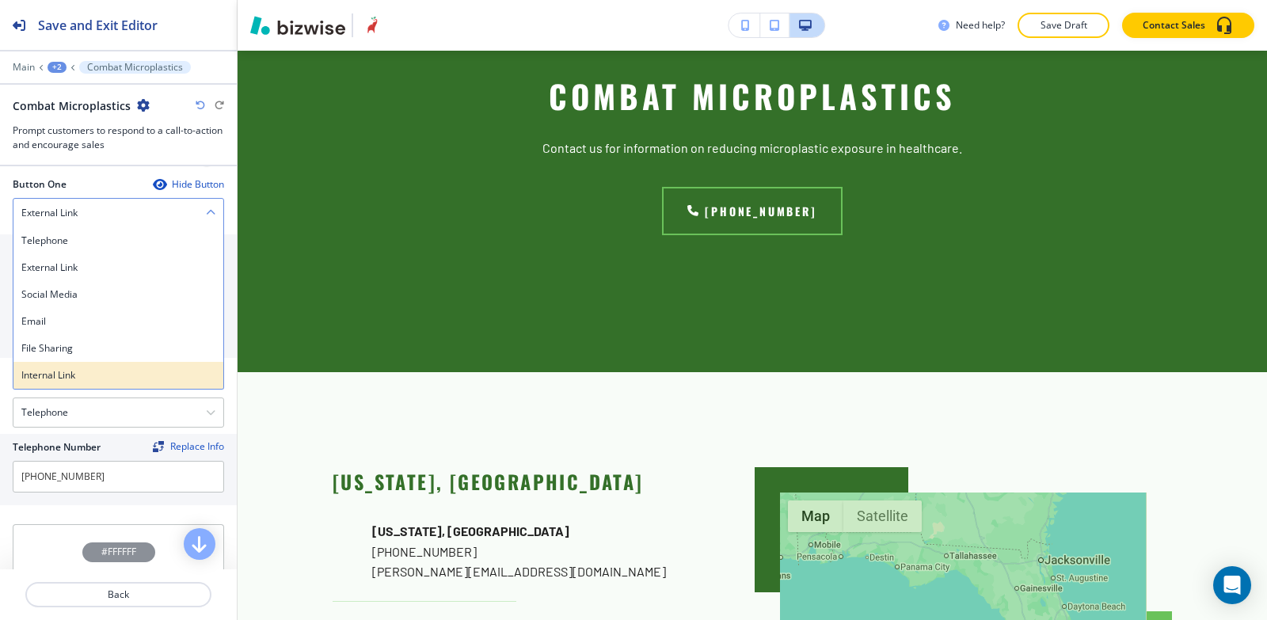
click at [79, 383] on div "Internal Link" at bounding box center [118, 375] width 210 height 27
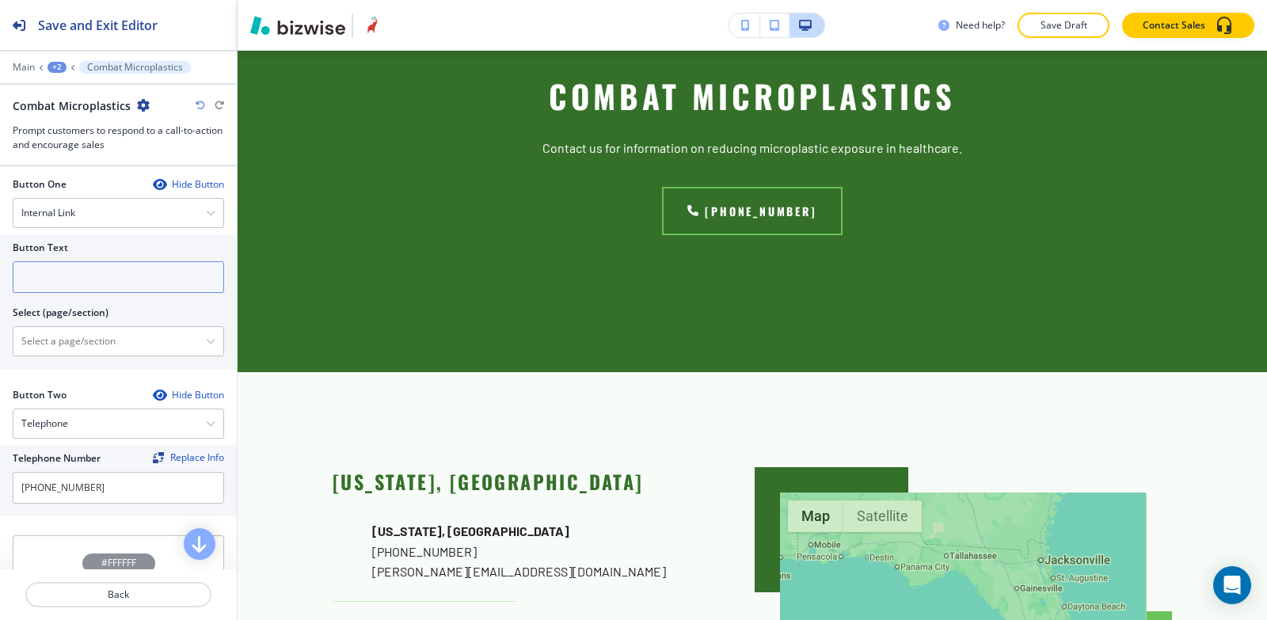
click at [85, 271] on input "text" at bounding box center [118, 277] width 211 height 32
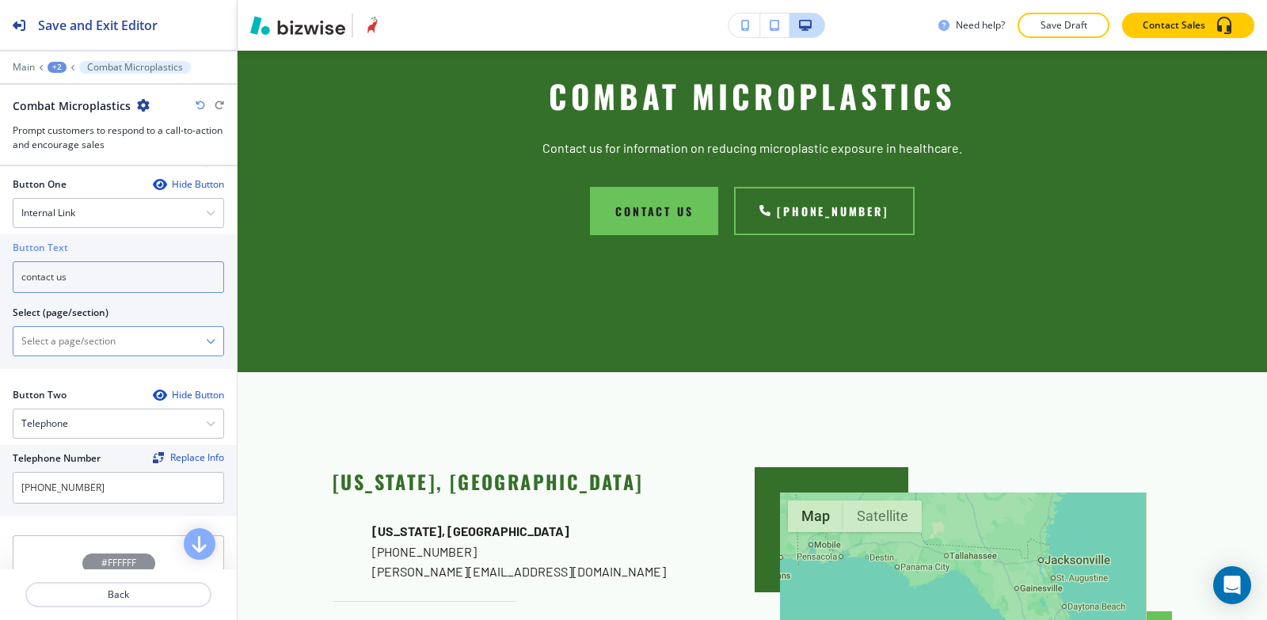
type input "contact us"
click at [44, 342] on \(page\/section\) "Manual Input" at bounding box center [109, 341] width 192 height 27
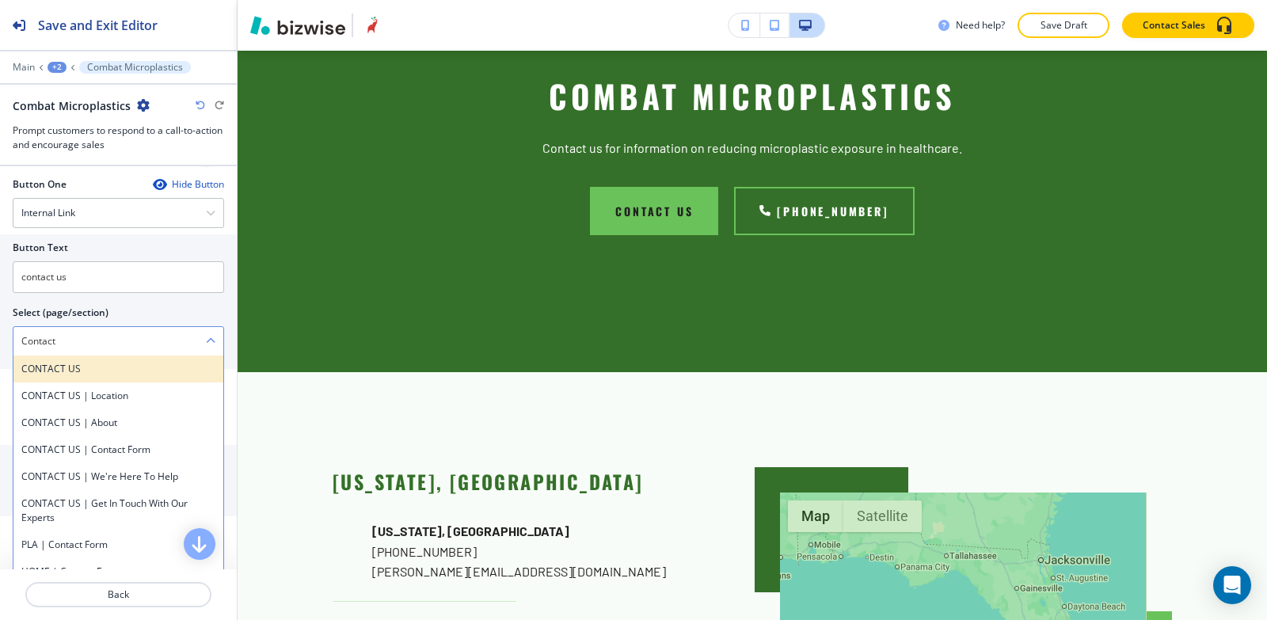
click at [78, 360] on div "CONTACT US" at bounding box center [118, 369] width 210 height 27
type \(page\/section\) "CONTACT US"
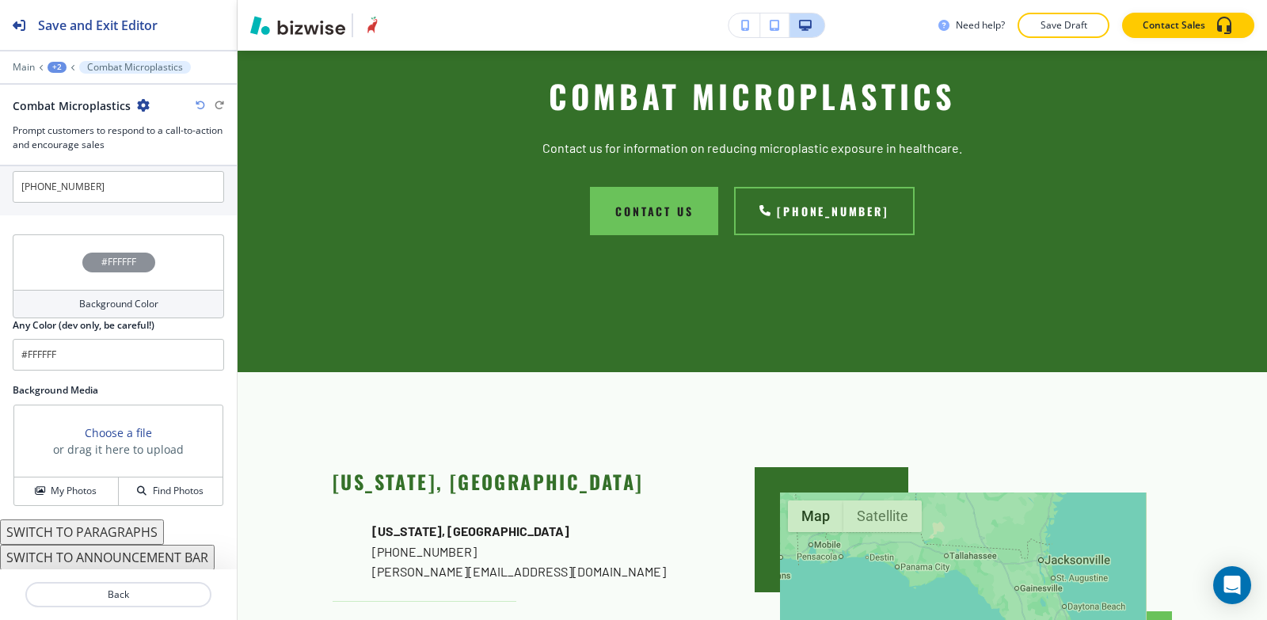
scroll to position [856, 0]
click at [56, 497] on h4 "My Photos" at bounding box center [74, 490] width 46 height 14
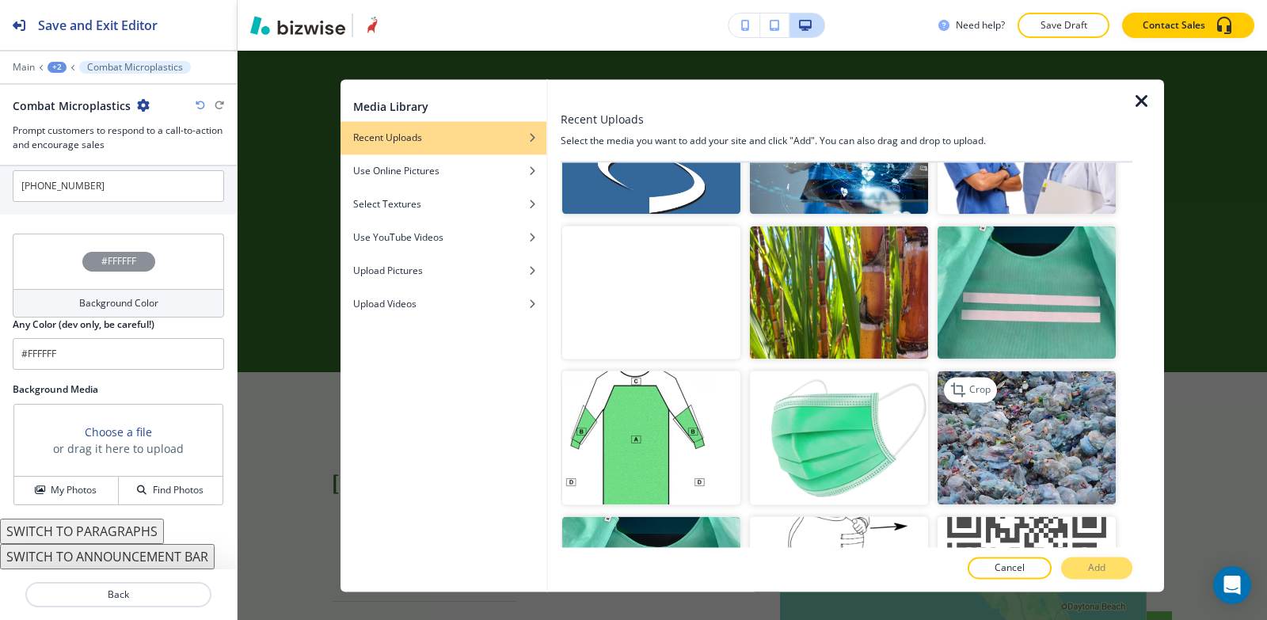
scroll to position [4277, 0]
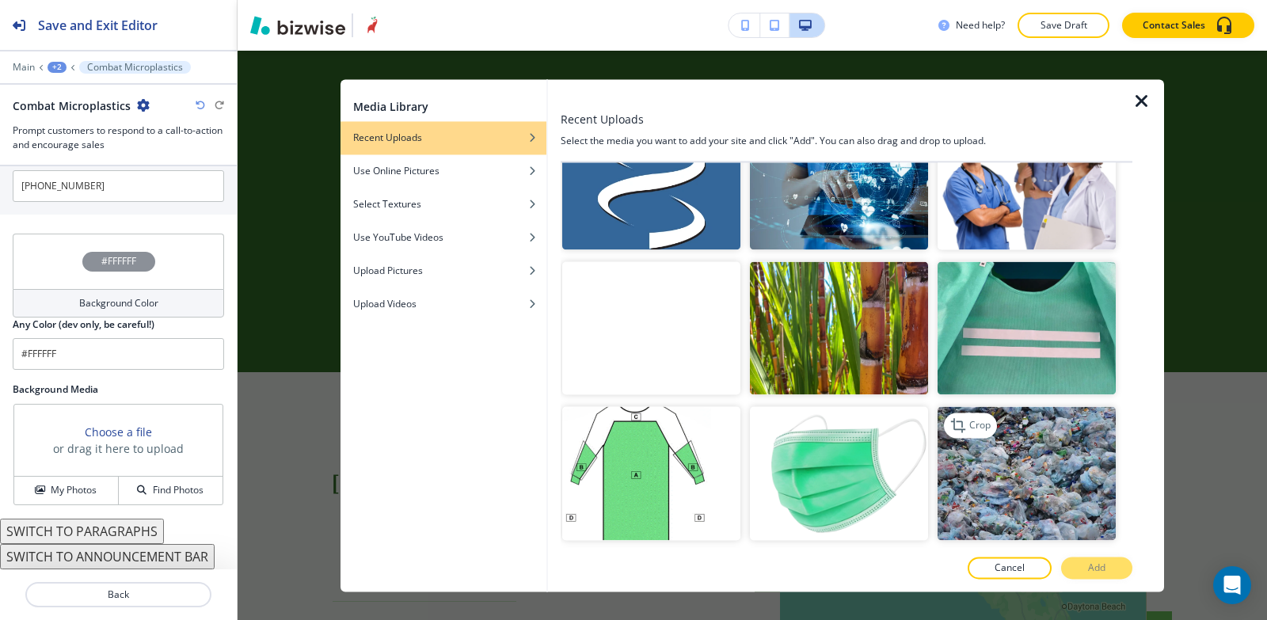
click at [1065, 407] on img "button" at bounding box center [1027, 474] width 178 height 134
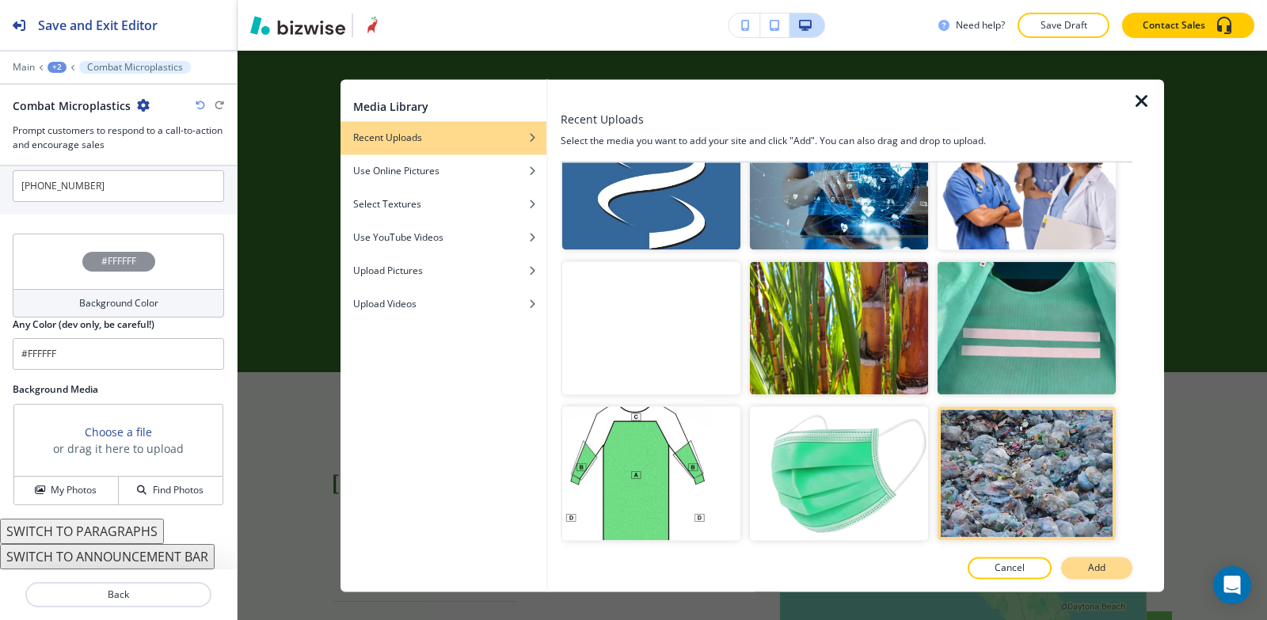
click at [1103, 573] on p "Add" at bounding box center [1096, 568] width 17 height 14
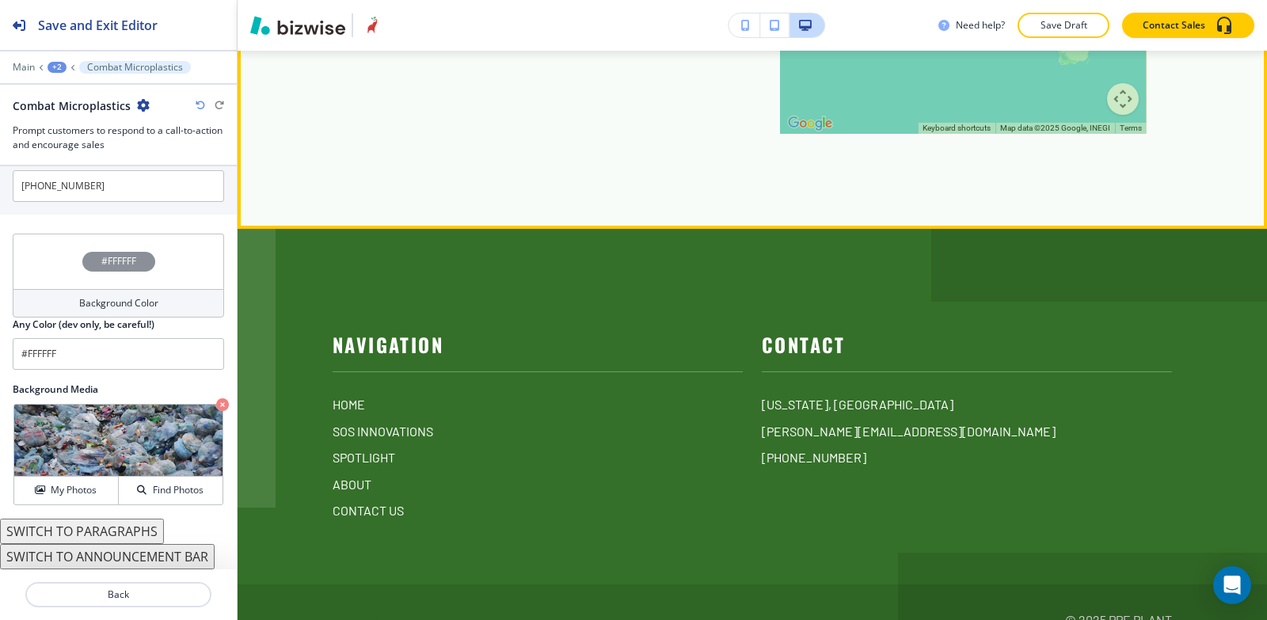
scroll to position [7141, 0]
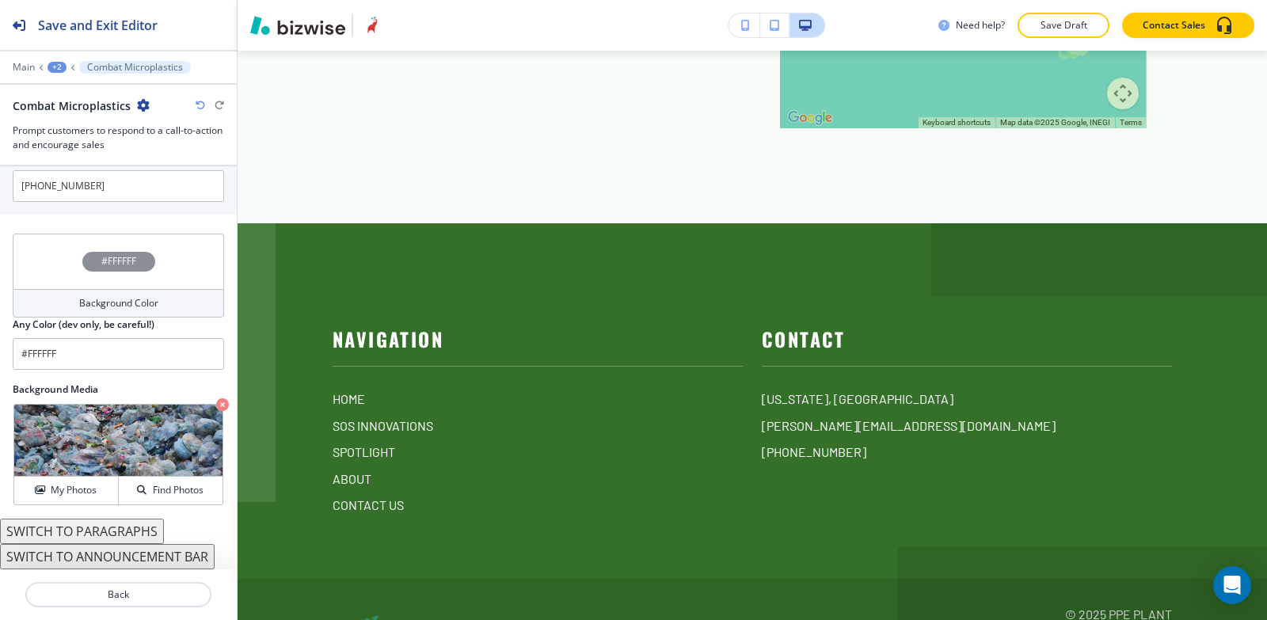
click at [55, 67] on div "+2" at bounding box center [57, 67] width 19 height 11
click at [90, 117] on p "MICROPLASTICS IN HUMANS" at bounding box center [98, 121] width 81 height 14
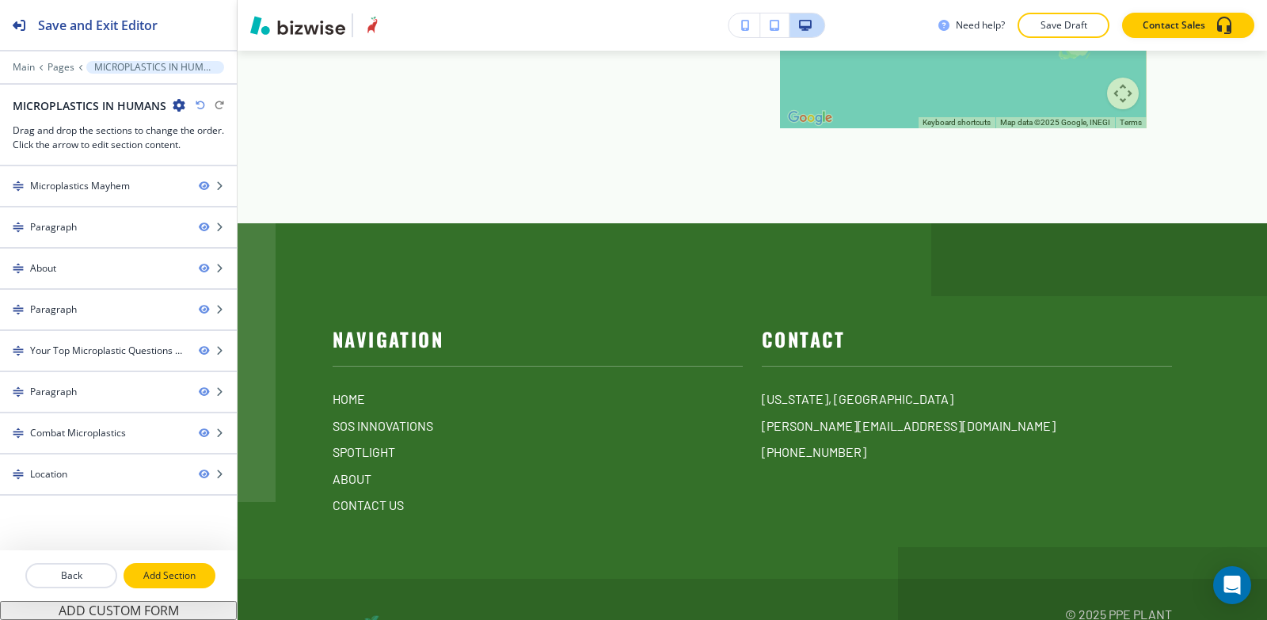
click at [168, 570] on p "Add Section" at bounding box center [169, 576] width 89 height 14
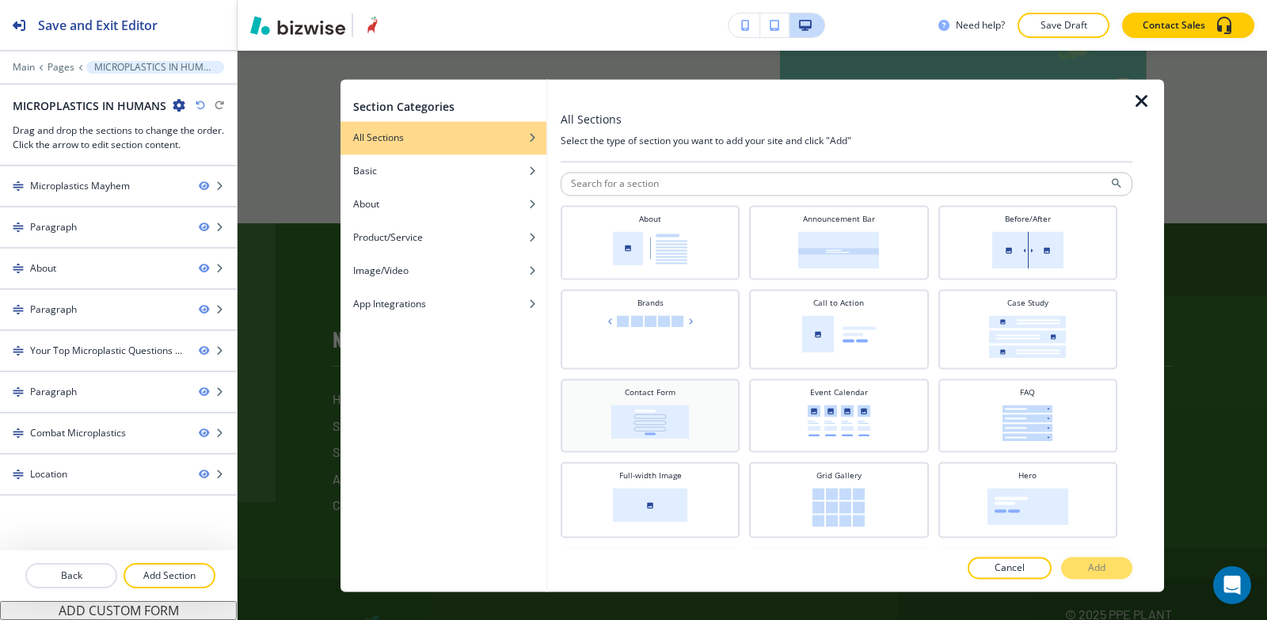
click at [672, 430] on img at bounding box center [651, 422] width 78 height 34
click at [1080, 561] on button "Add" at bounding box center [1096, 568] width 71 height 22
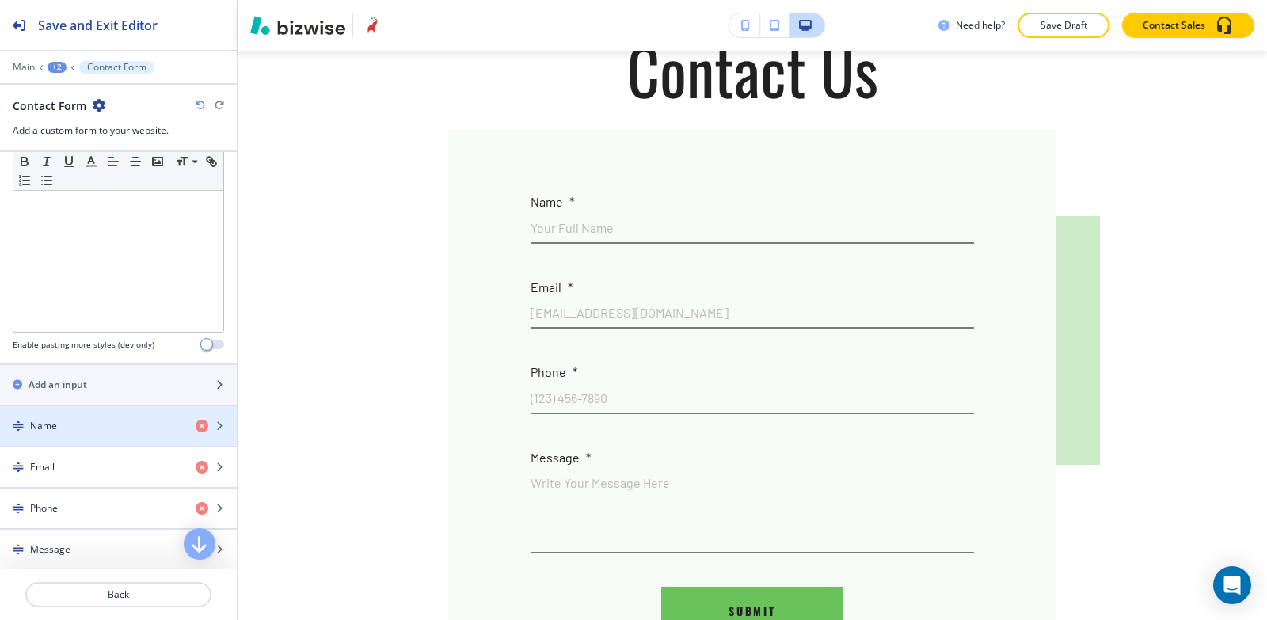
scroll to position [844, 0]
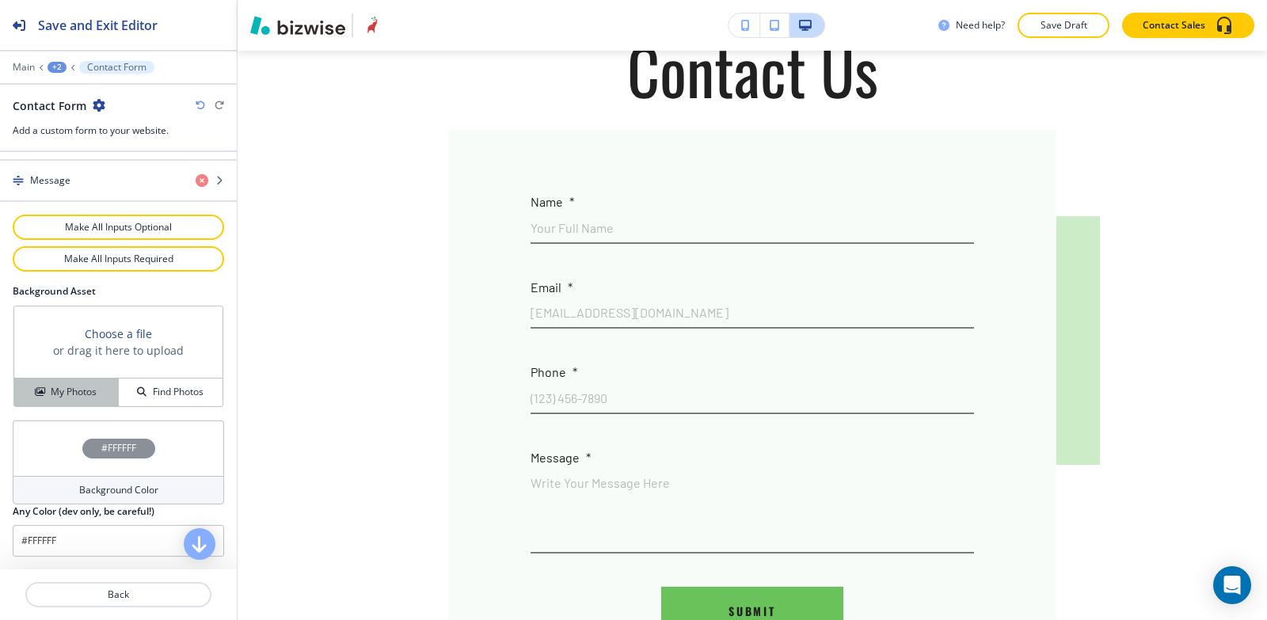
click at [51, 387] on h4 "My Photos" at bounding box center [74, 392] width 46 height 14
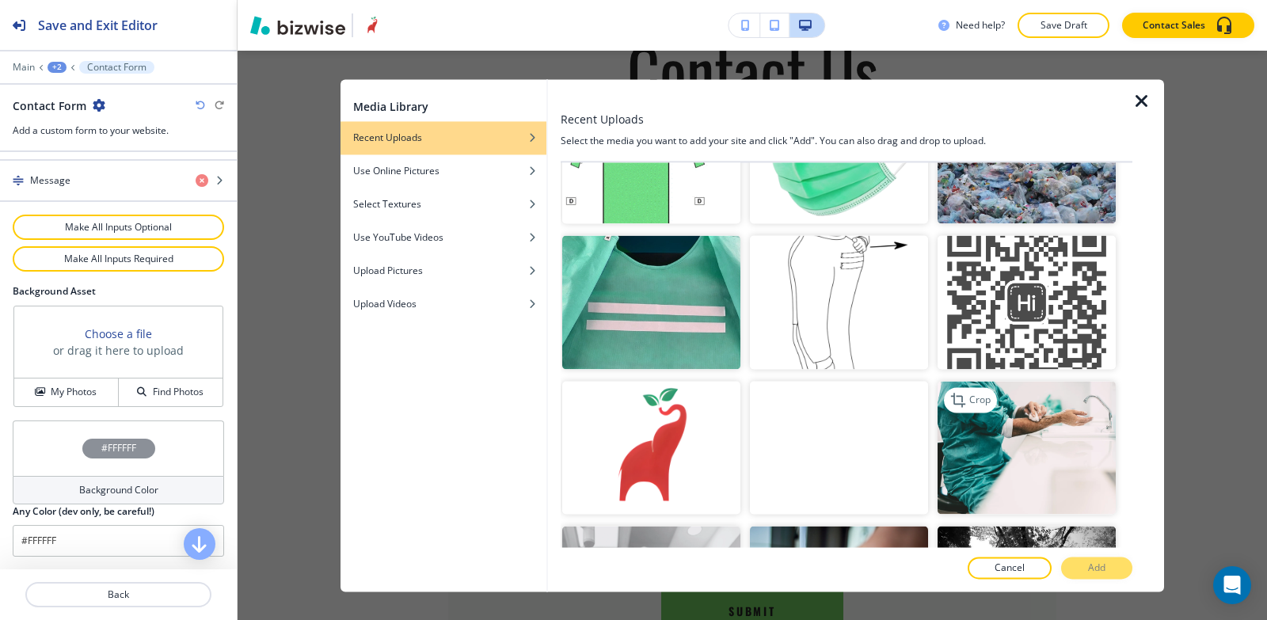
scroll to position [4674, 0]
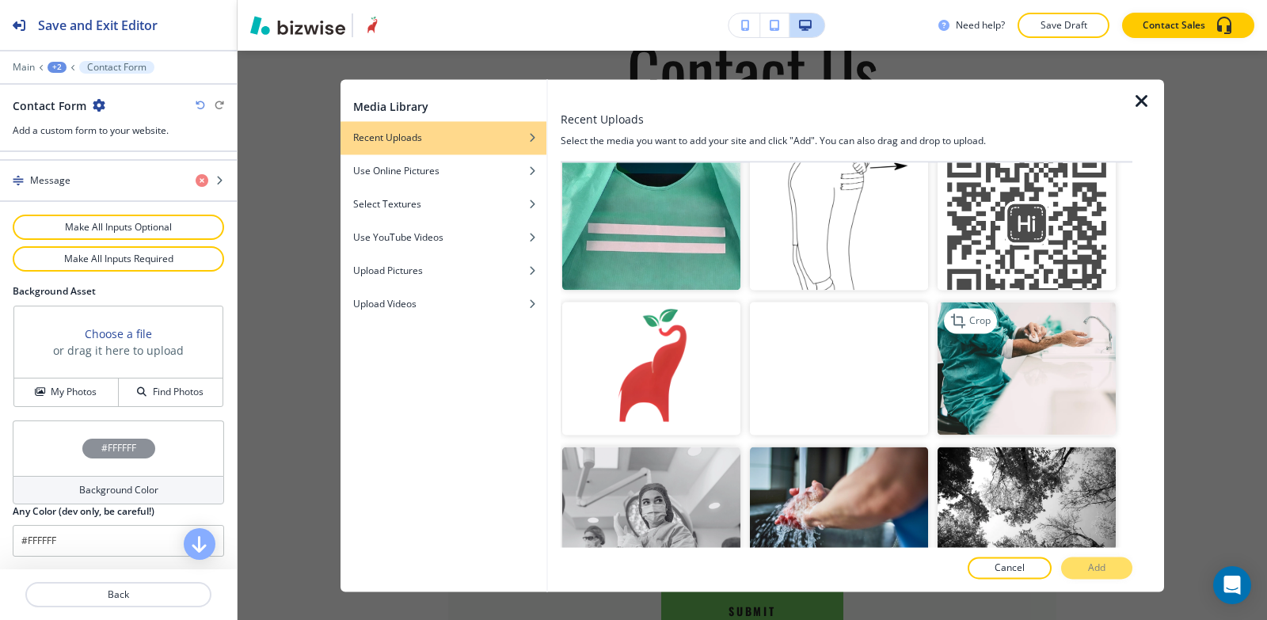
click at [1019, 302] on img "button" at bounding box center [1027, 369] width 178 height 134
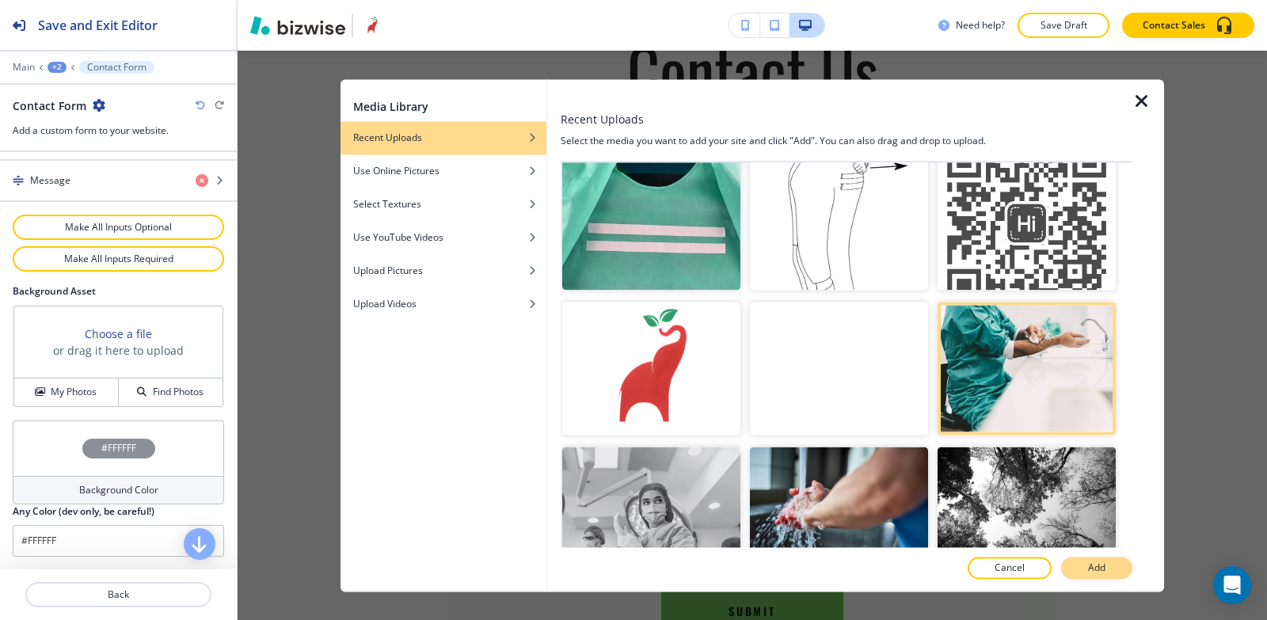
click at [1103, 570] on p "Add" at bounding box center [1096, 568] width 17 height 14
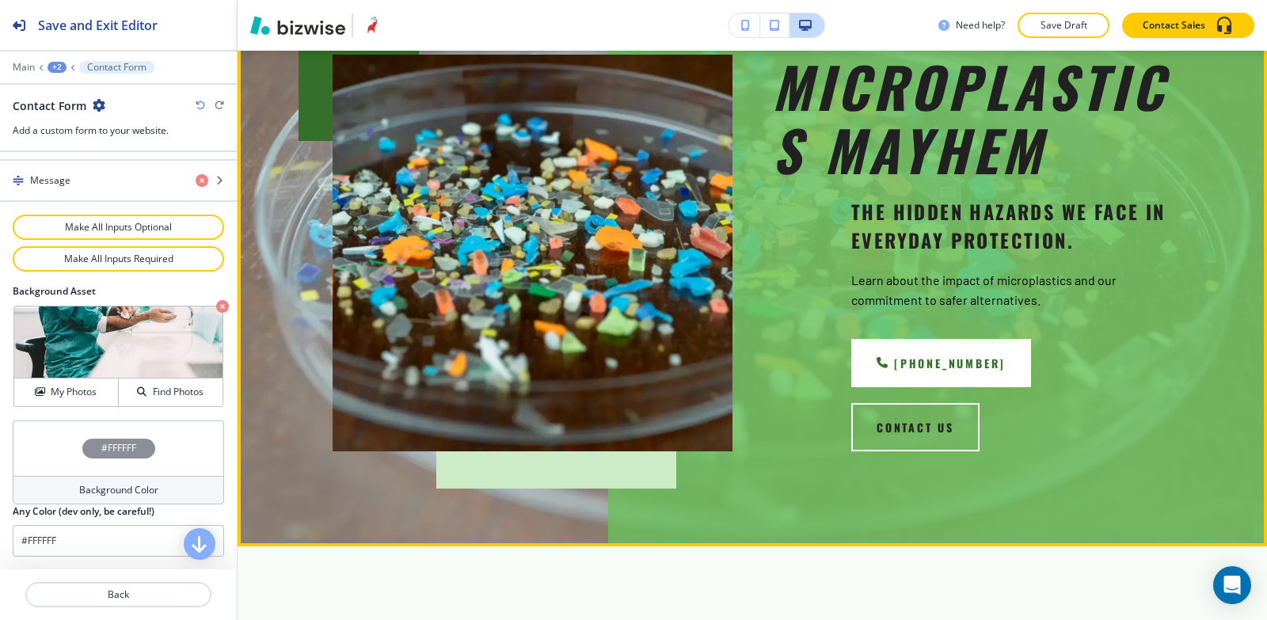
scroll to position [0, 0]
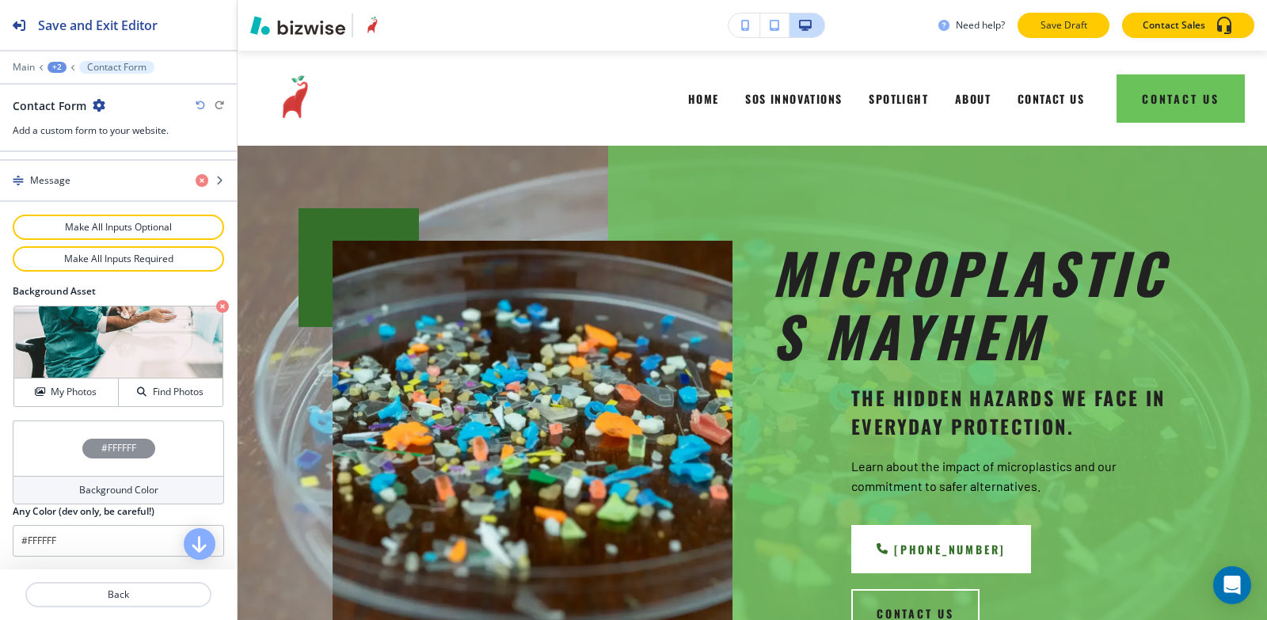
click at [1052, 16] on button "Save Draft" at bounding box center [1064, 25] width 92 height 25
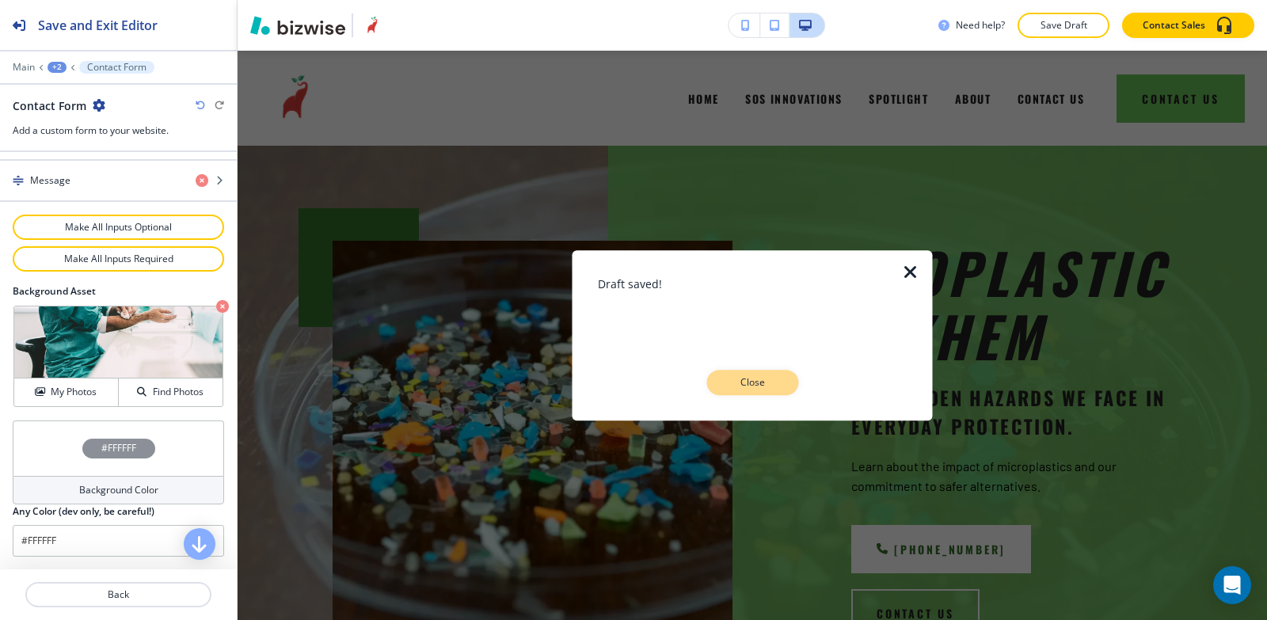
click at [742, 389] on p "Close" at bounding box center [752, 382] width 51 height 14
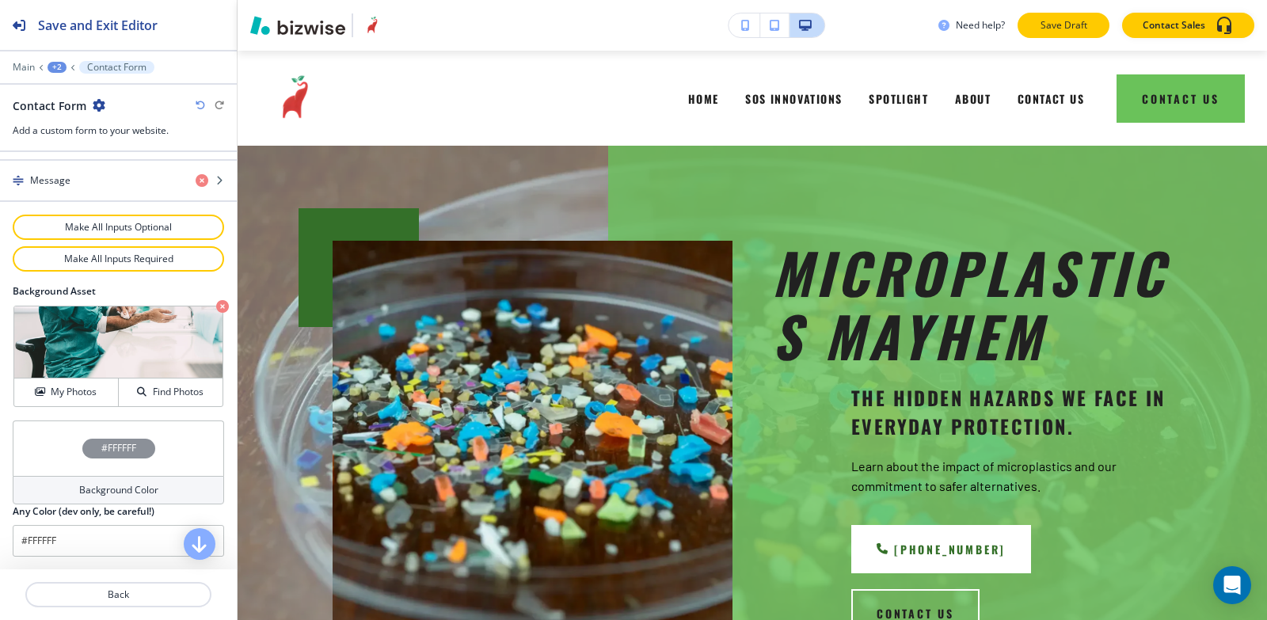
click at [1057, 26] on p "Save Draft" at bounding box center [1063, 25] width 51 height 14
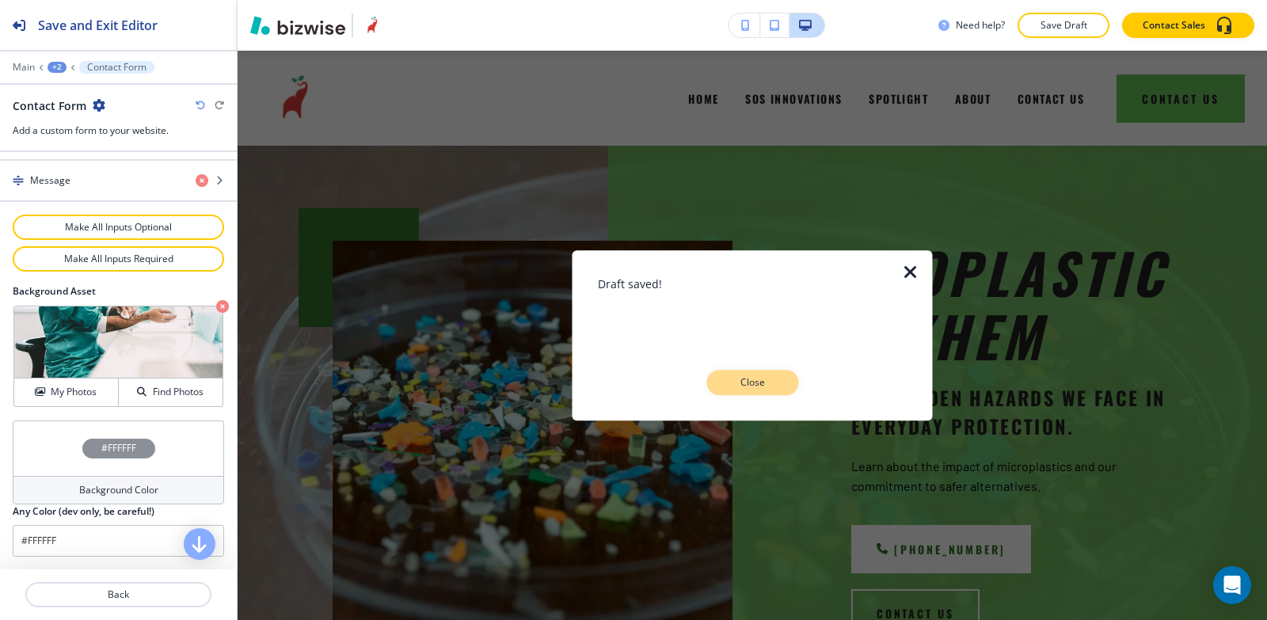
click at [768, 388] on p "Close" at bounding box center [752, 382] width 51 height 14
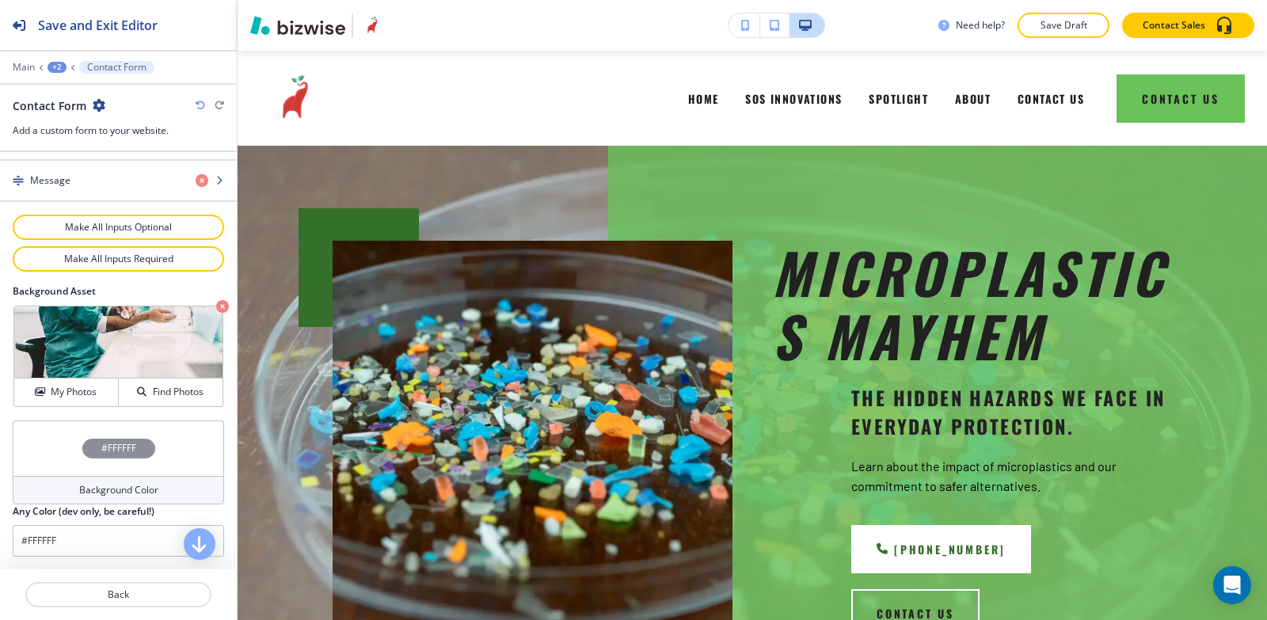
click at [50, 69] on div "+2" at bounding box center [57, 67] width 19 height 11
click at [90, 122] on p "MICROPLASTICS IN HUMANS" at bounding box center [98, 121] width 81 height 14
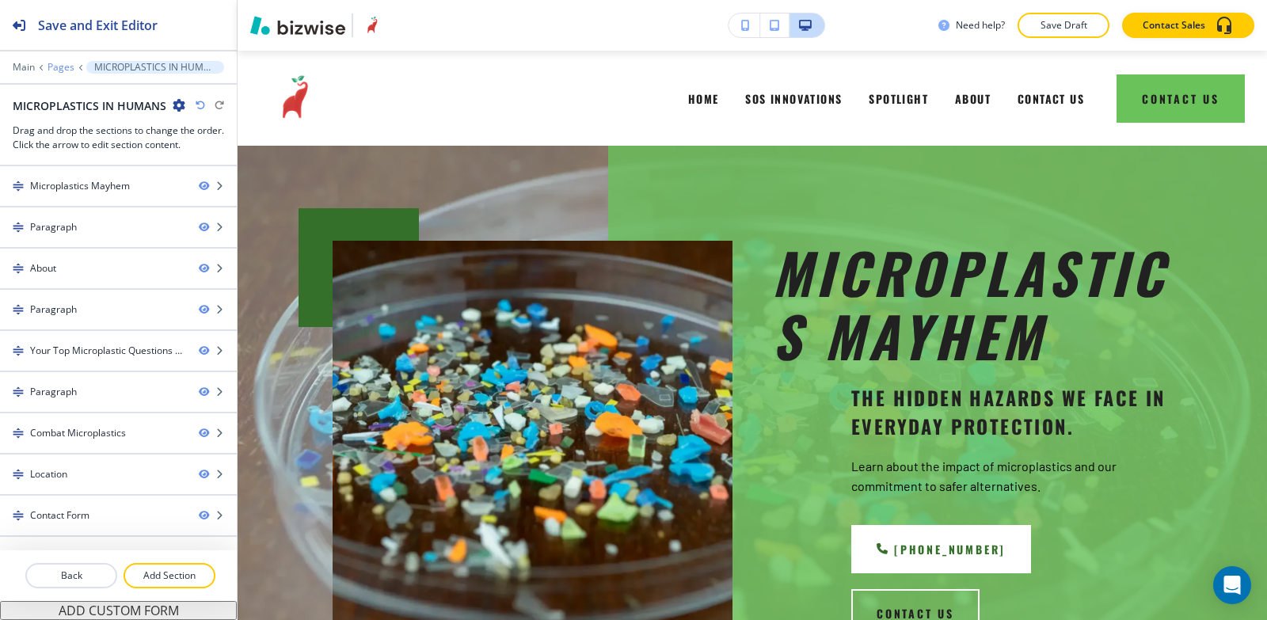
click at [59, 66] on p "Pages" at bounding box center [61, 67] width 27 height 11
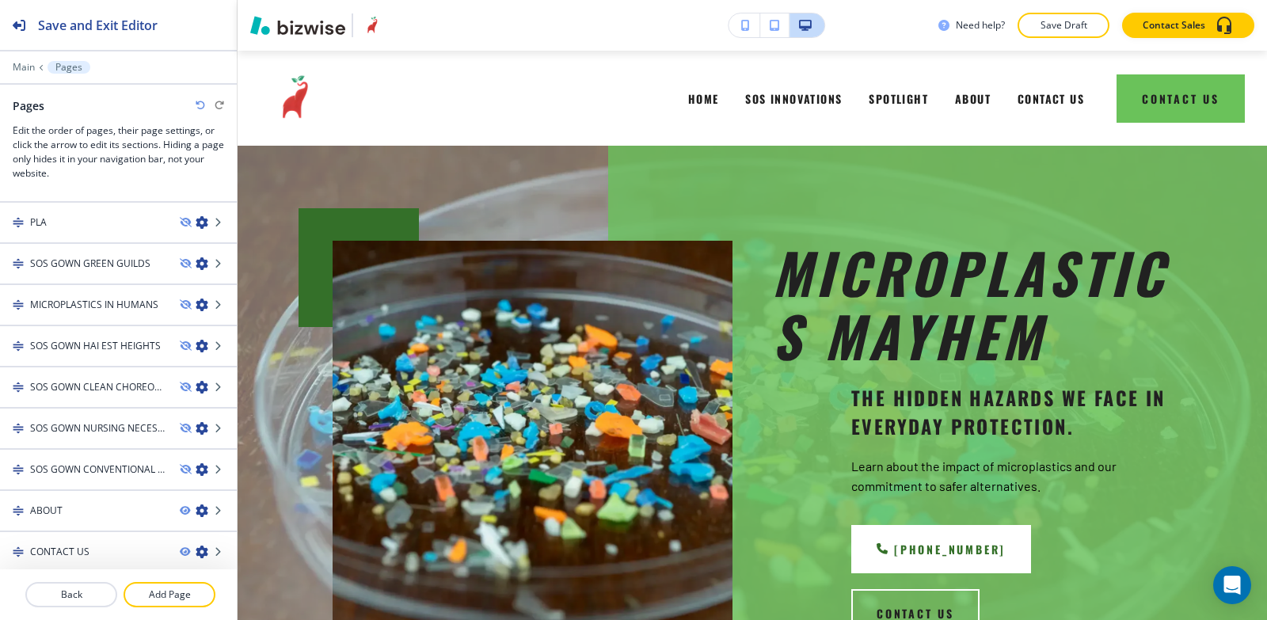
scroll to position [573, 0]
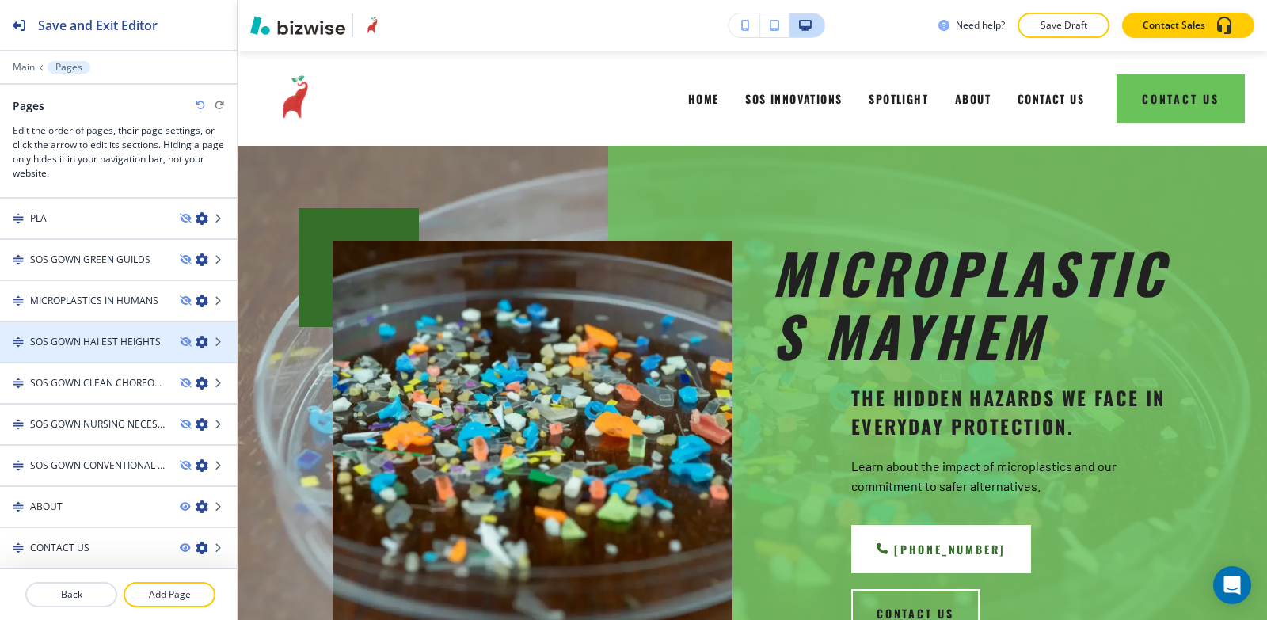
click at [73, 337] on h4 "SOS GOWN HAI EST HEIGHTS" at bounding box center [95, 342] width 131 height 14
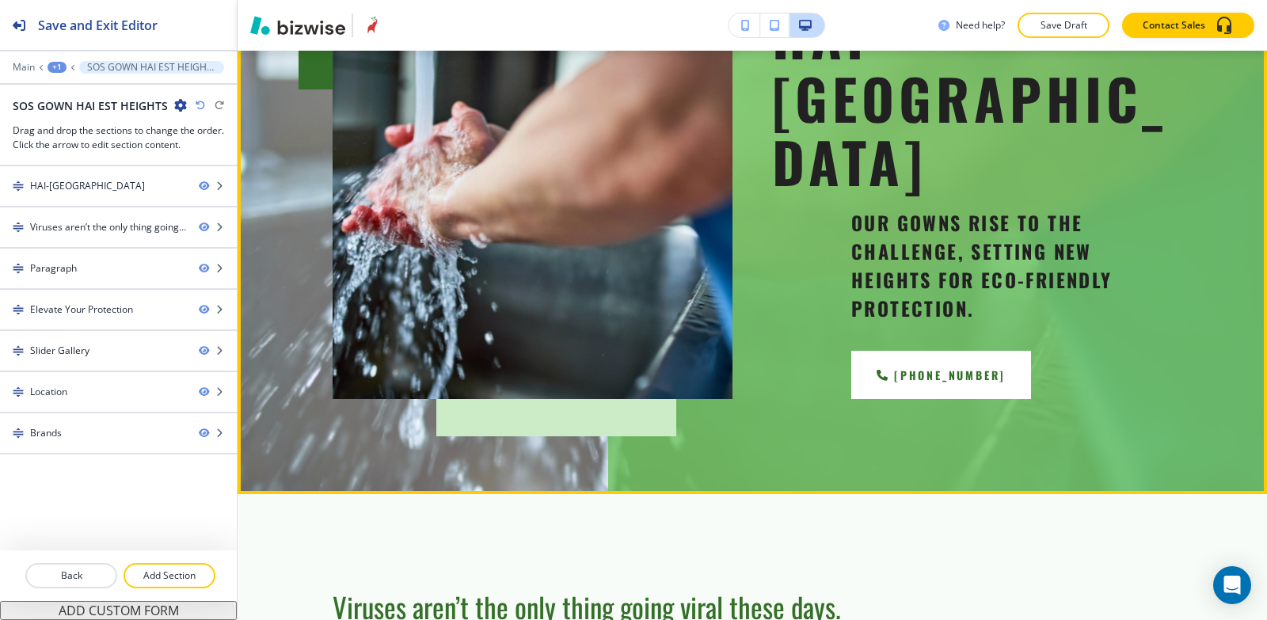
scroll to position [554, 0]
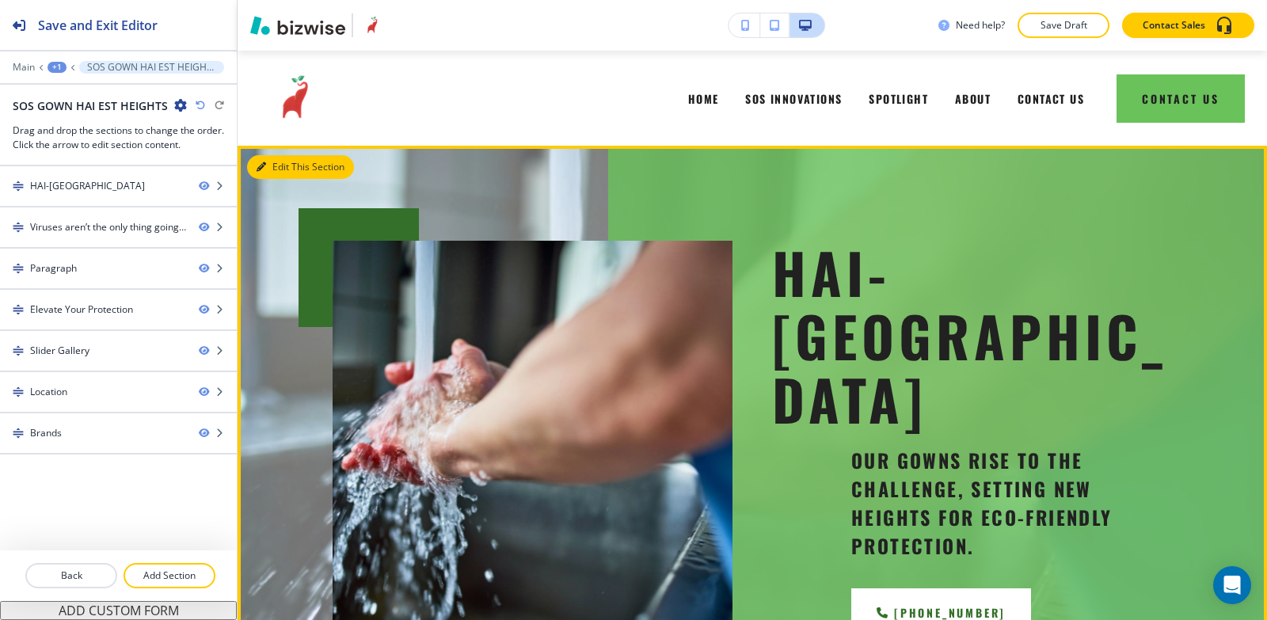
click at [272, 170] on button "Edit This Section" at bounding box center [300, 167] width 107 height 24
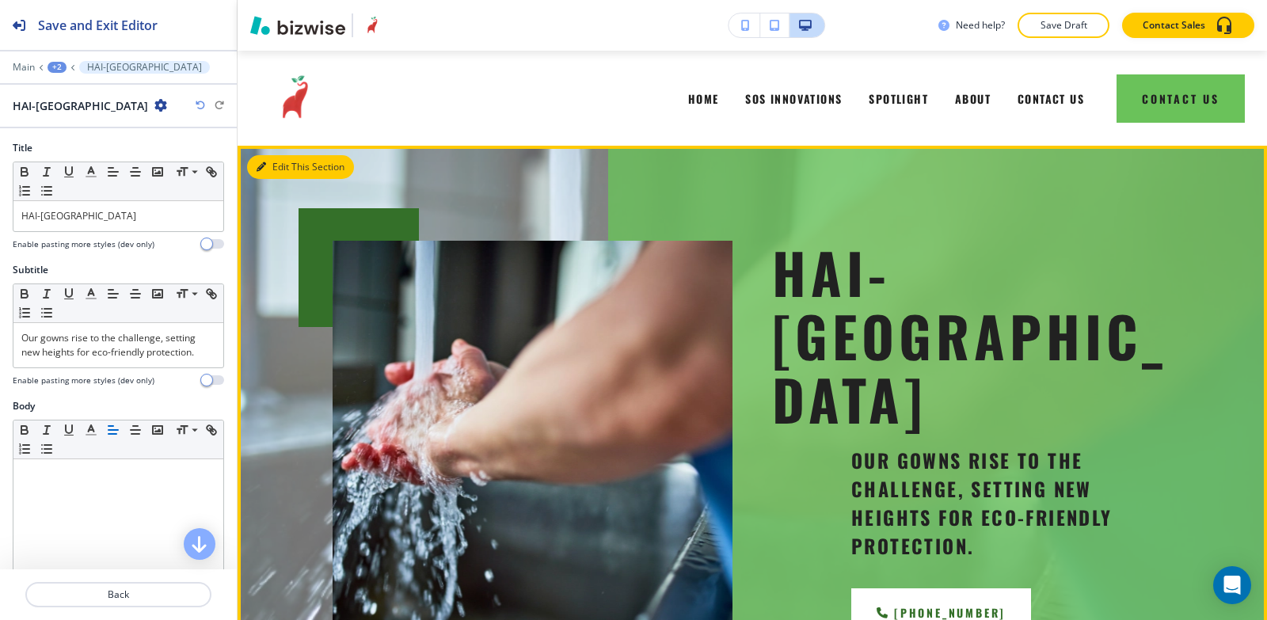
scroll to position [95, 0]
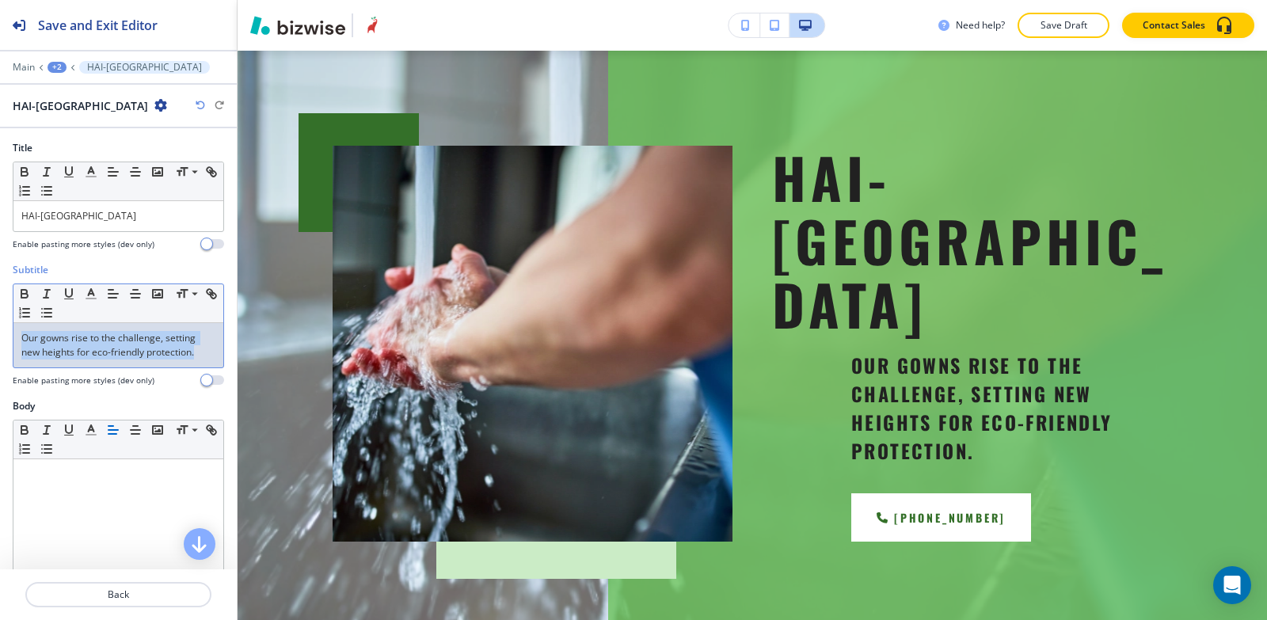
drag, startPoint x: 206, startPoint y: 360, endPoint x: 4, endPoint y: 339, distance: 203.0
click at [5, 341] on div "Subtitle Small Normal Large Huge Our gowns rise to the challenge, setting new h…" at bounding box center [118, 331] width 237 height 136
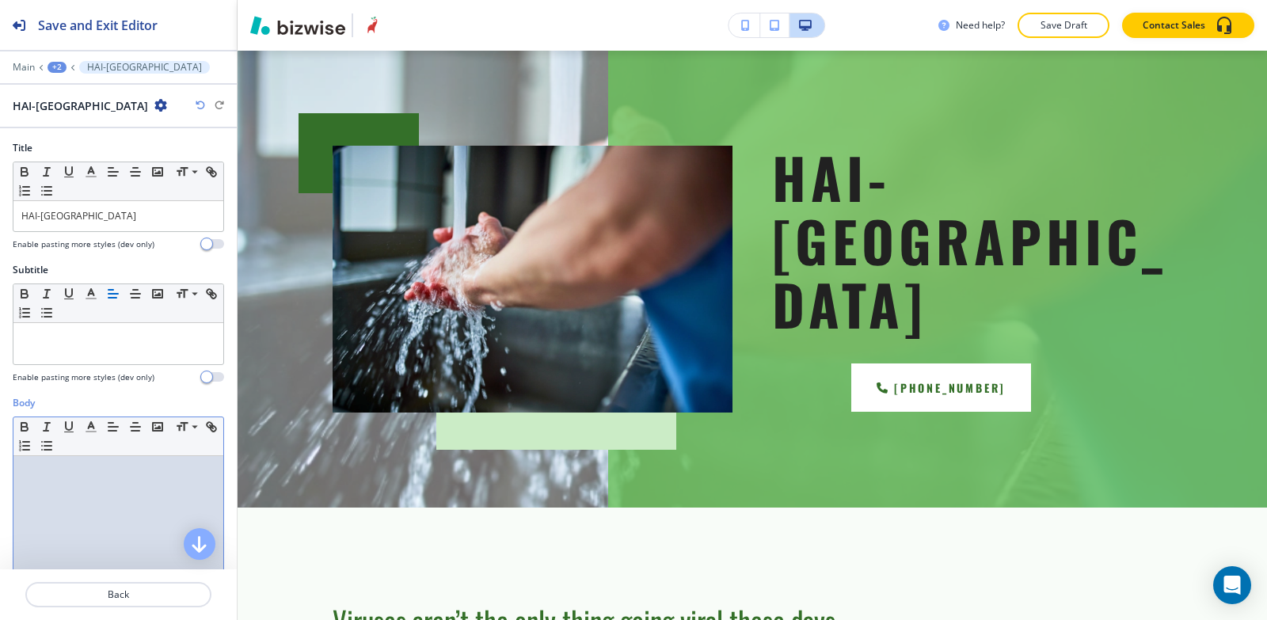
click at [36, 485] on div at bounding box center [118, 559] width 210 height 206
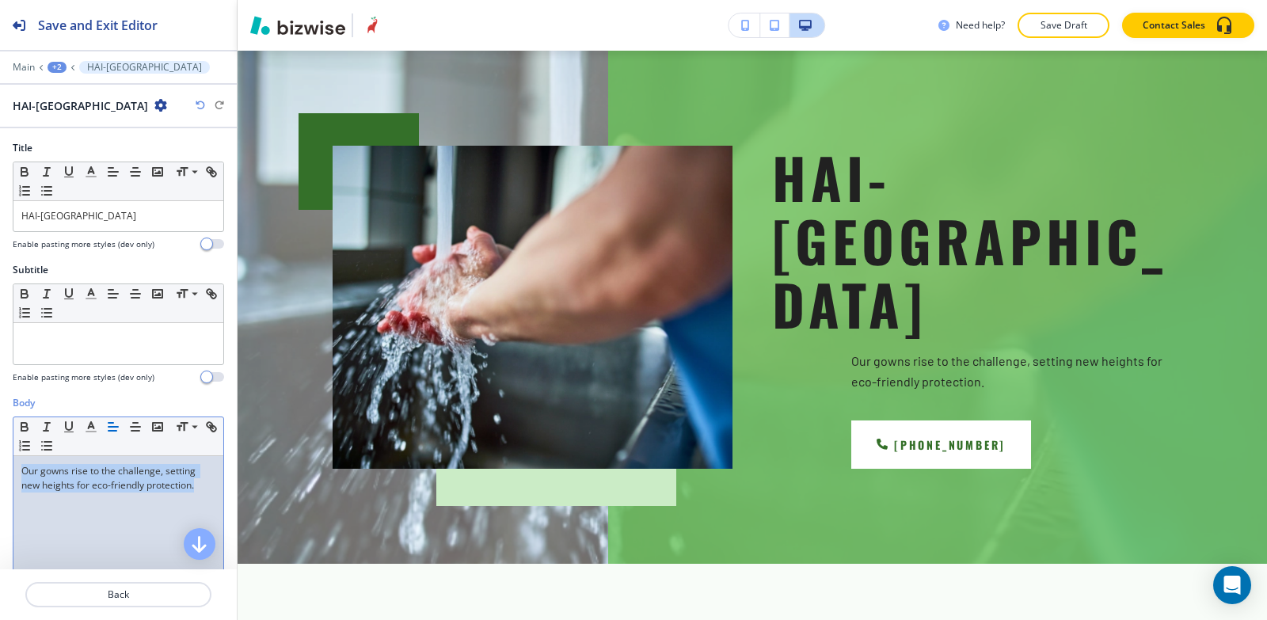
drag, startPoint x: 200, startPoint y: 485, endPoint x: 5, endPoint y: 467, distance: 195.6
click at [1, 470] on div "Body Small Normal Large Huge Our gowns rise to the challenge, setting new heigh…" at bounding box center [118, 545] width 237 height 298
click at [90, 432] on line "button" at bounding box center [91, 432] width 10 height 0
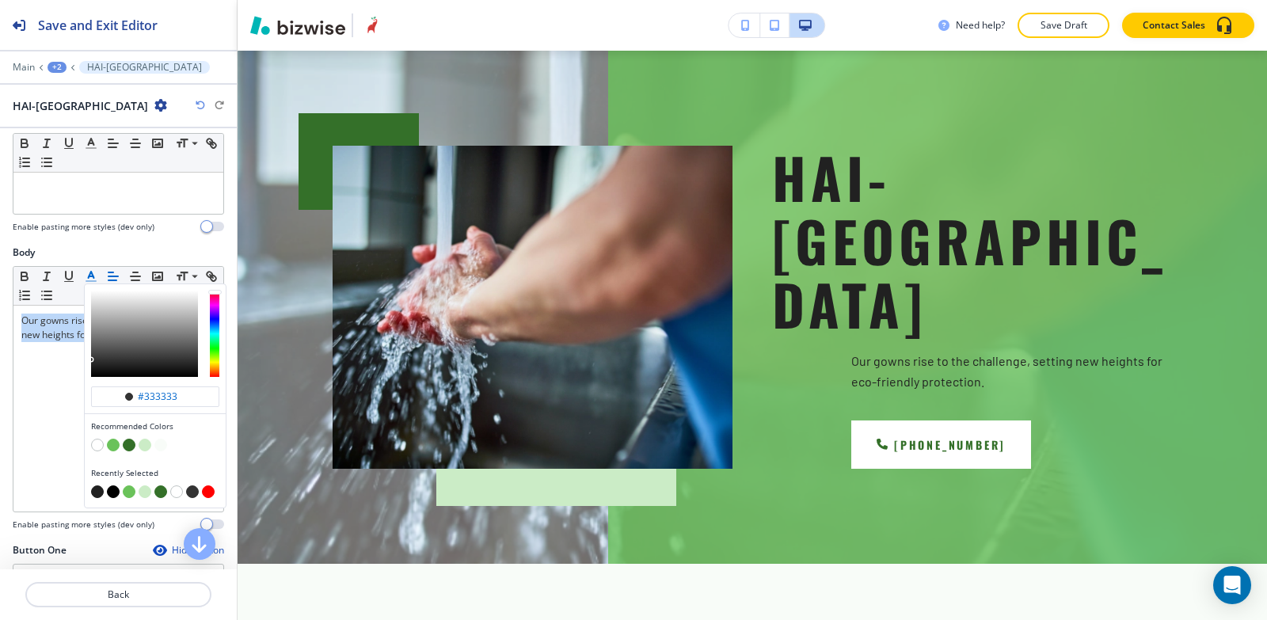
scroll to position [238, 0]
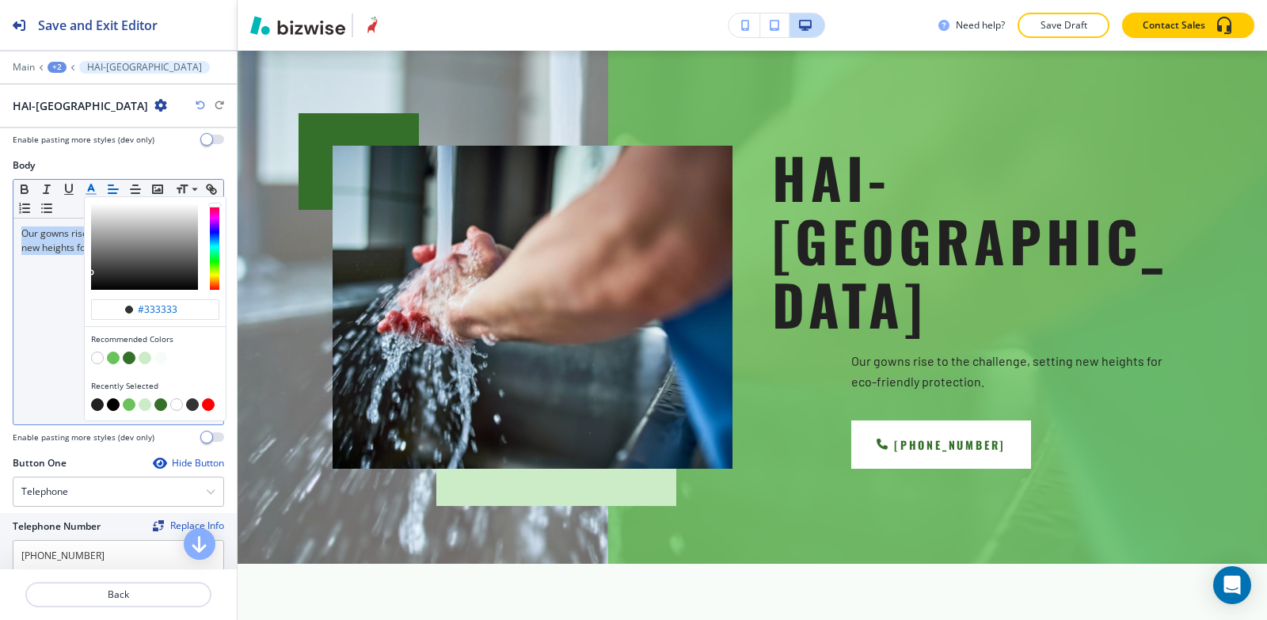
click at [115, 410] on button "button" at bounding box center [113, 404] width 13 height 13
type input "#000000"
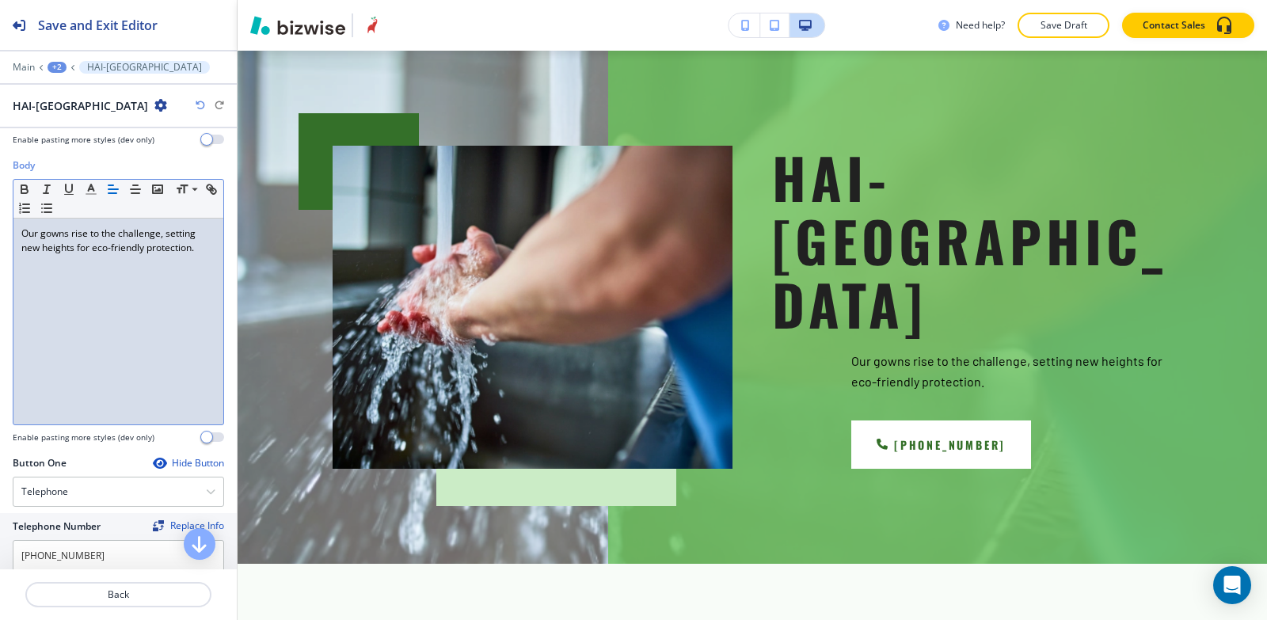
click at [61, 361] on div "Our gowns rise to the challenge, setting new heights for eco-friendly protectio…" at bounding box center [118, 322] width 210 height 206
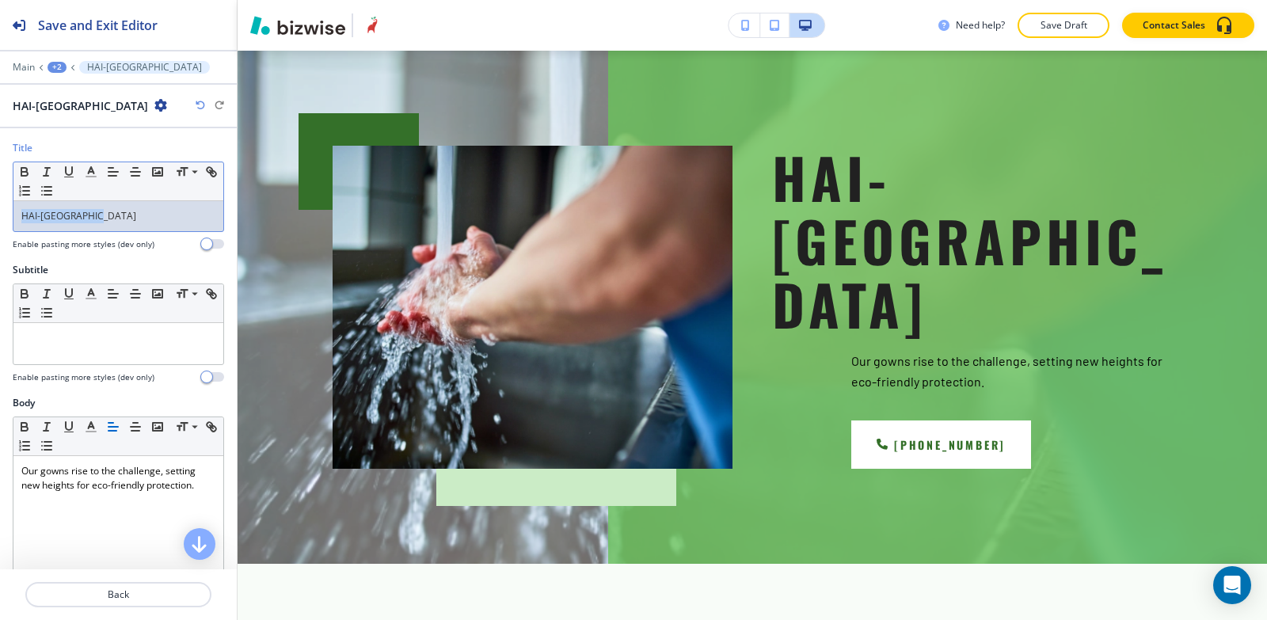
drag, startPoint x: 109, startPoint y: 214, endPoint x: 0, endPoint y: 222, distance: 108.8
click at [0, 222] on div "Title Small Normal Large Huge HAI-est Heights Enable pasting more styles (dev o…" at bounding box center [118, 202] width 237 height 122
copy p "HAI-[GEOGRAPHIC_DATA]"
click at [199, 341] on p at bounding box center [118, 338] width 194 height 14
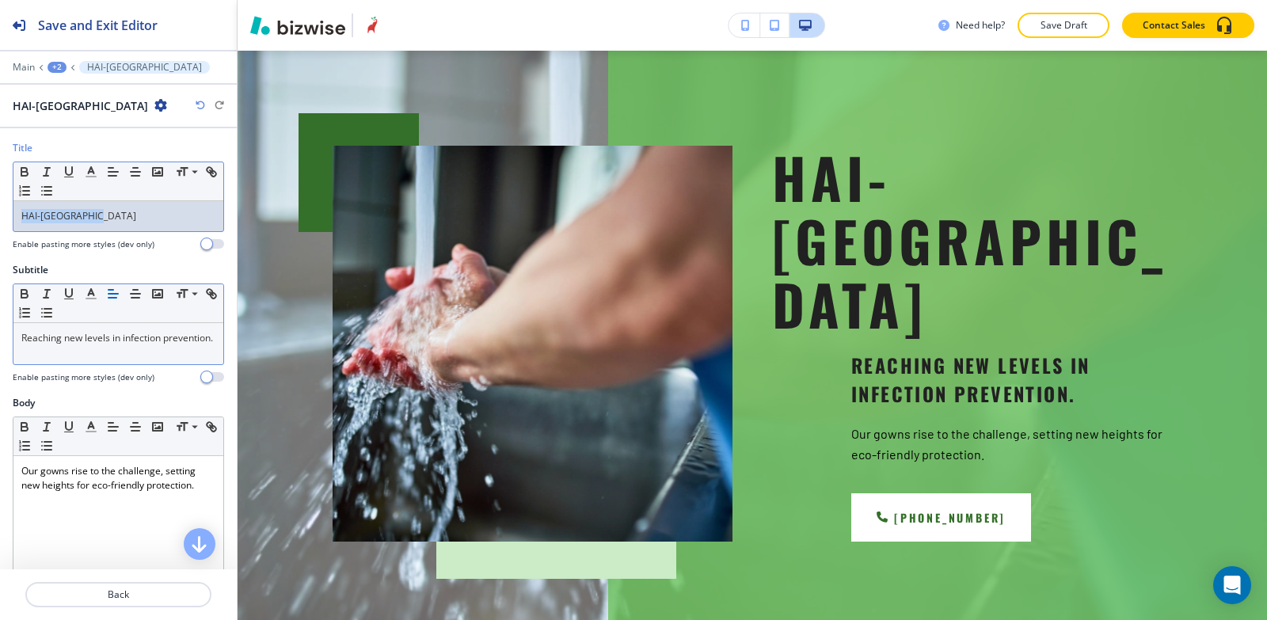
drag, startPoint x: 106, startPoint y: 219, endPoint x: 0, endPoint y: 218, distance: 106.2
click at [0, 218] on div "Title Small Normal Large Huge HAI-est Heights Enable pasting more styles (dev o…" at bounding box center [118, 202] width 237 height 122
click at [94, 173] on polyline "button" at bounding box center [92, 170] width 6 height 6
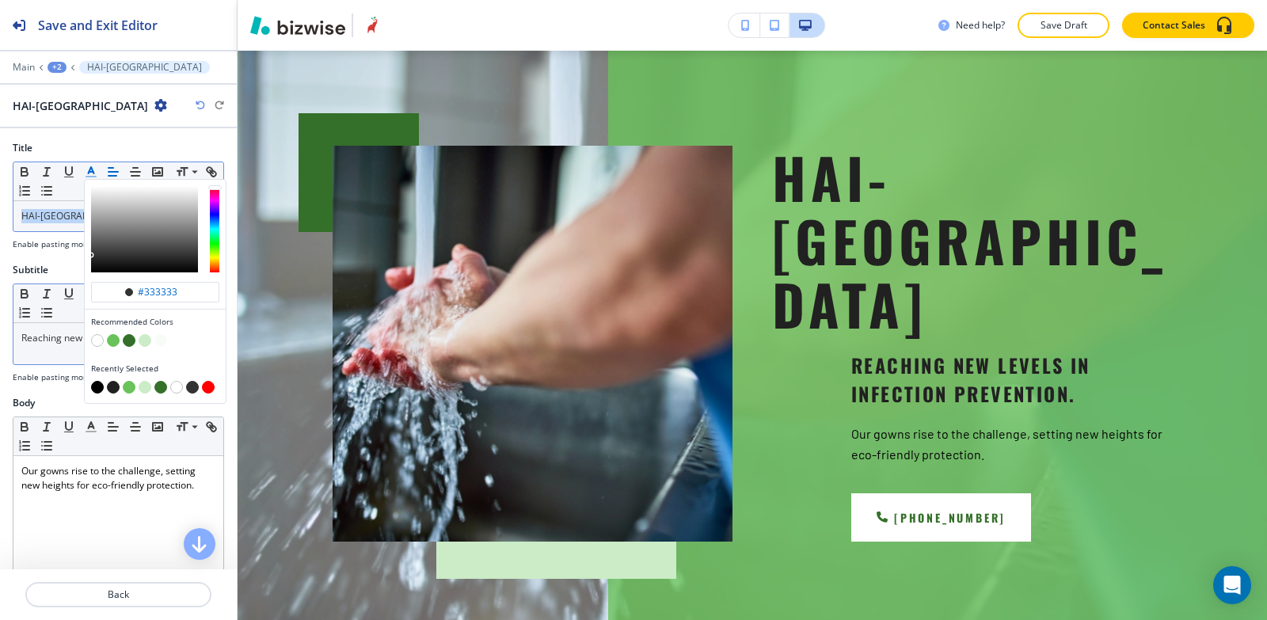
click at [114, 387] on button "button" at bounding box center [113, 387] width 13 height 13
type input "#212121"
click at [48, 170] on line "button" at bounding box center [47, 172] width 2 height 8
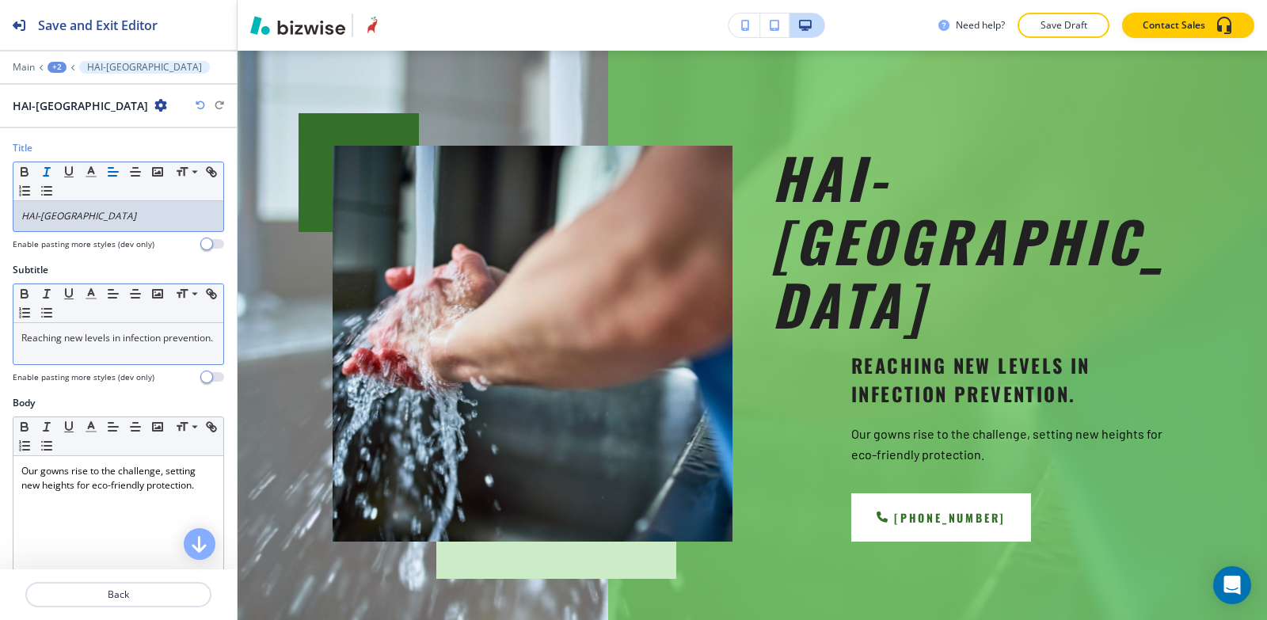
click at [55, 259] on div "Title Small Normal Large Huge HAI-est Heights Enable pasting more styles (dev o…" at bounding box center [118, 202] width 237 height 122
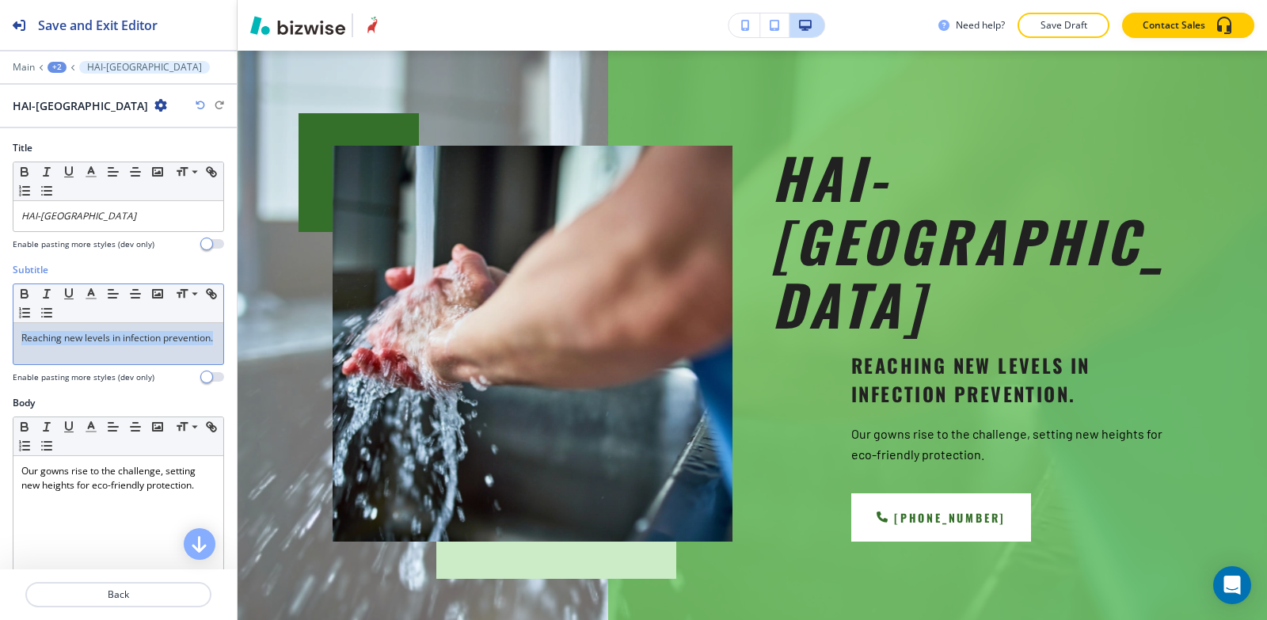
drag, startPoint x: 76, startPoint y: 360, endPoint x: 86, endPoint y: 314, distance: 47.1
click at [0, 322] on div "Subtitle Small Normal Large Huge Reaching new levels in infection prevention. E…" at bounding box center [118, 329] width 237 height 133
click at [90, 292] on polyline "button" at bounding box center [92, 292] width 6 height 6
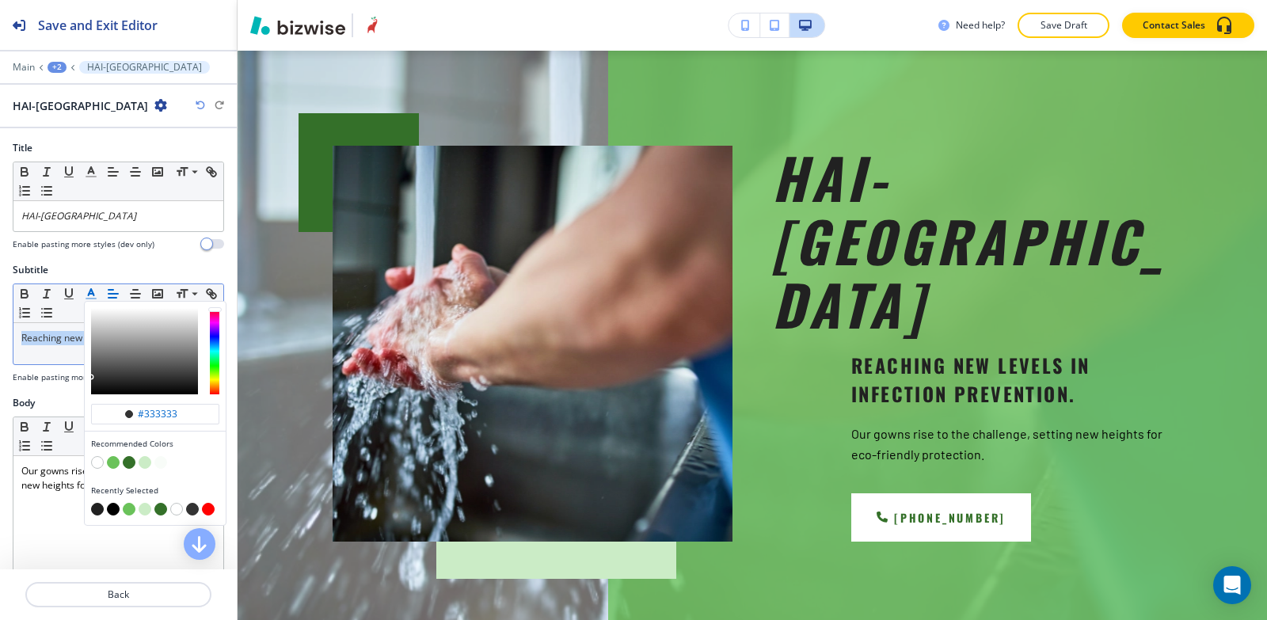
click at [97, 505] on button "button" at bounding box center [97, 509] width 13 height 13
type input "#212121"
click at [66, 387] on div "Subtitle #212121 Recommended Colors Recently Selected Small Normal Large Huge R…" at bounding box center [118, 329] width 237 height 133
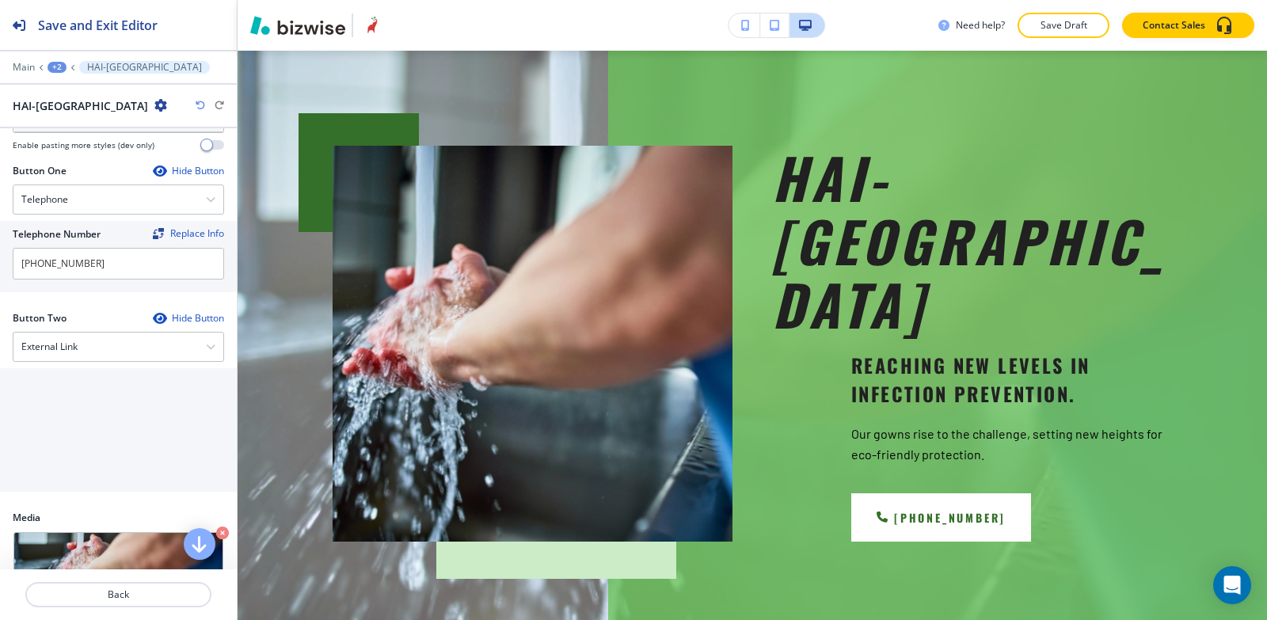
scroll to position [554, 0]
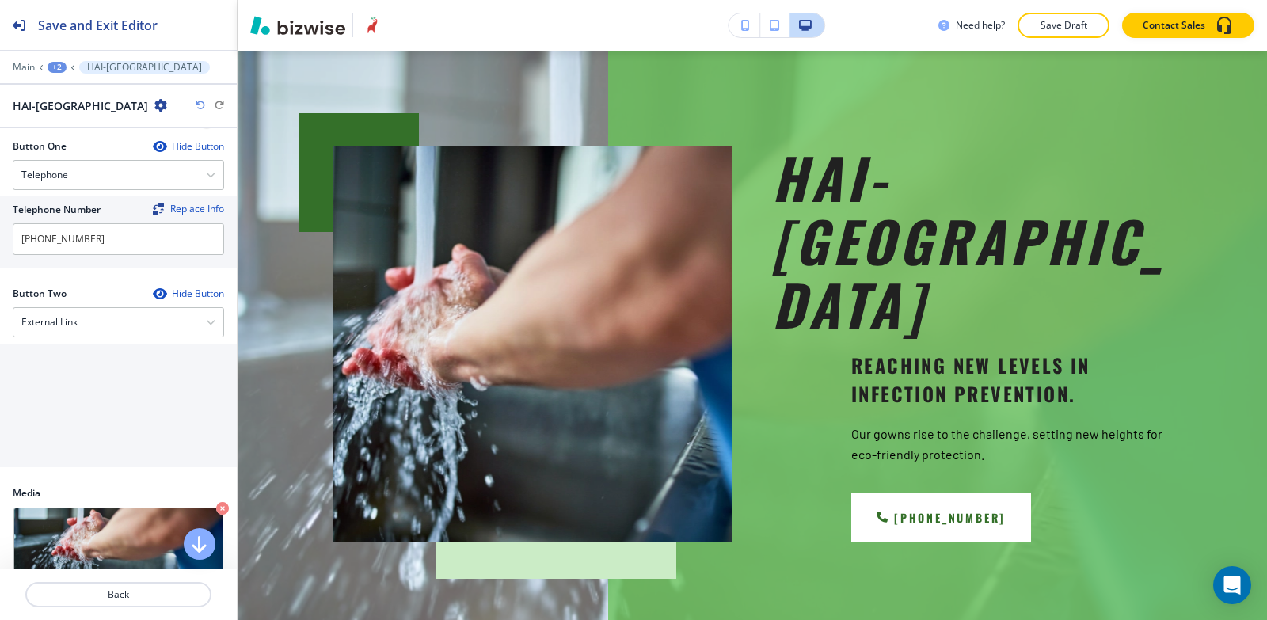
click at [93, 341] on div "Button Two Hide Button External Link Telephone External Link Social Media Email…" at bounding box center [118, 380] width 211 height 187
click at [106, 332] on div "External Link" at bounding box center [118, 322] width 210 height 29
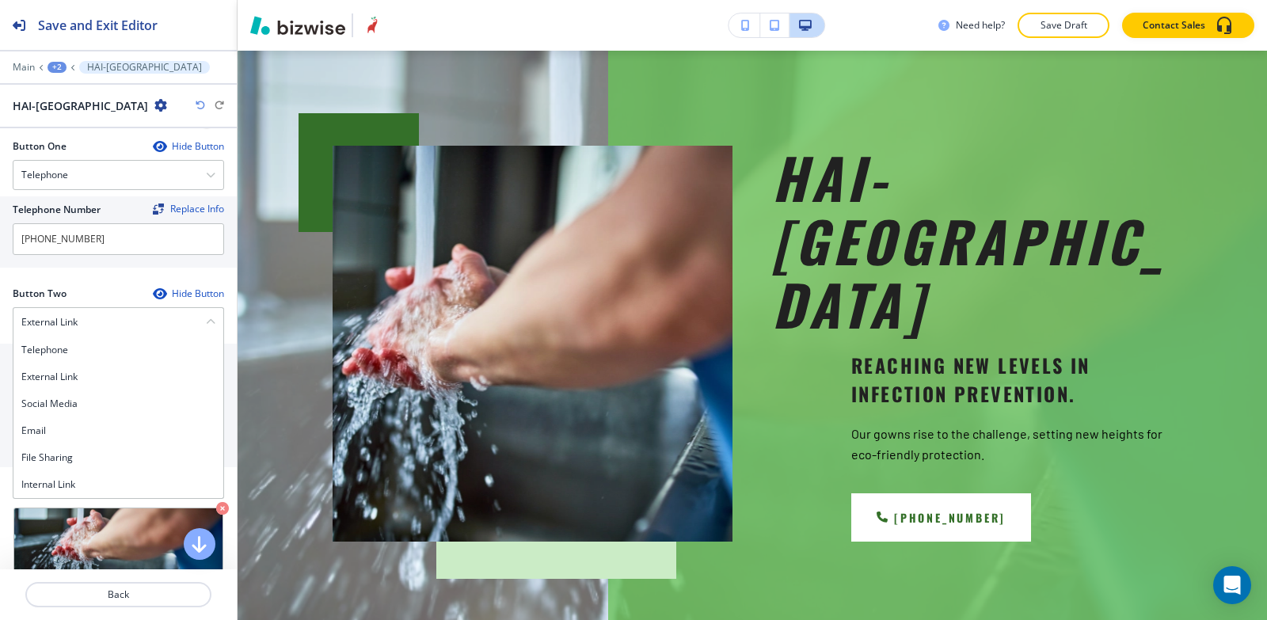
drag, startPoint x: 85, startPoint y: 482, endPoint x: 86, endPoint y: 470, distance: 12.8
click at [85, 481] on h4 "Internal Link" at bounding box center [118, 485] width 194 height 14
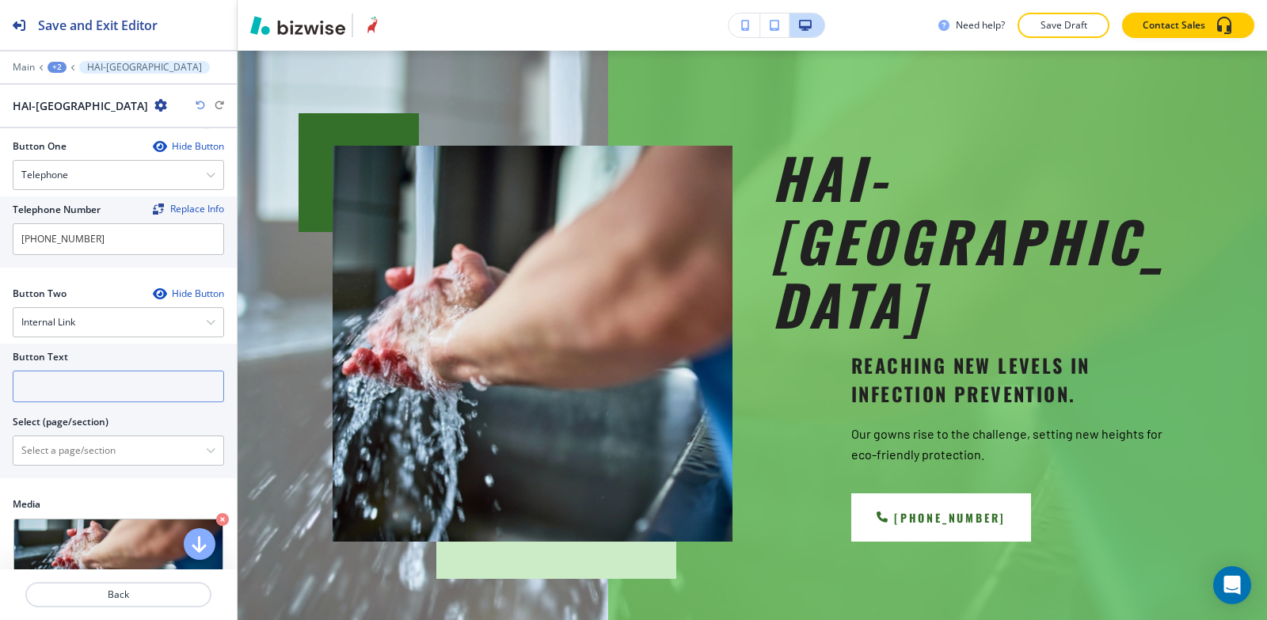
click at [92, 383] on input "text" at bounding box center [118, 387] width 211 height 32
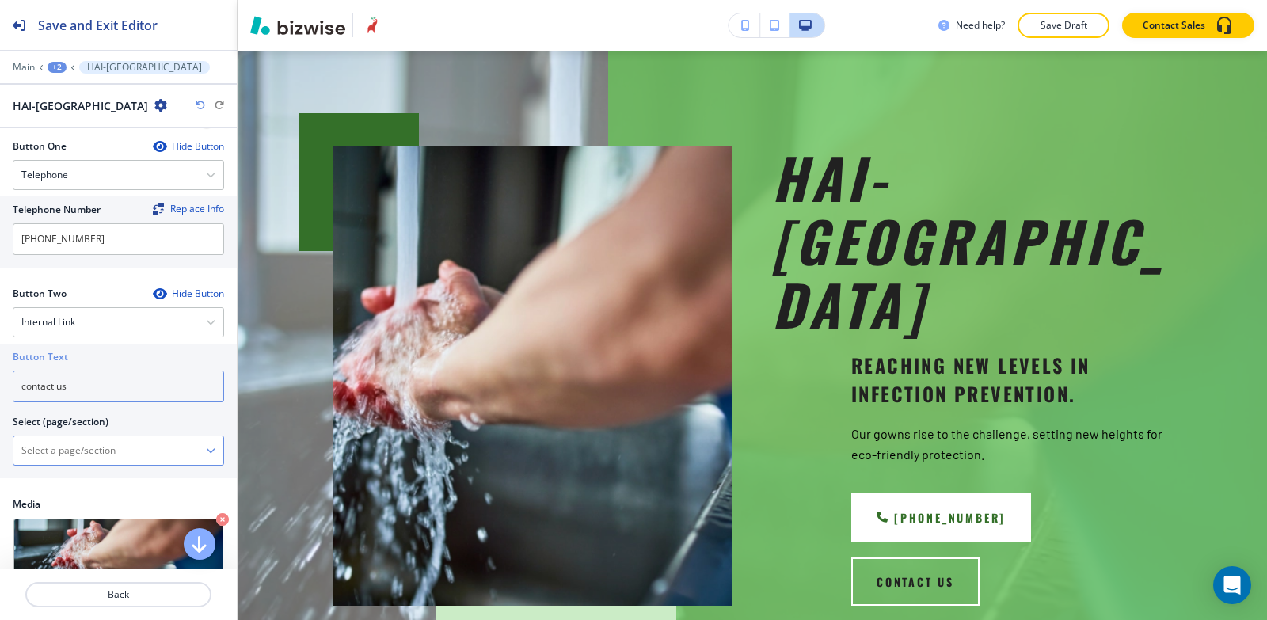
type input "contact us"
click at [78, 447] on \(page\/section\) "Manual Input" at bounding box center [109, 450] width 192 height 27
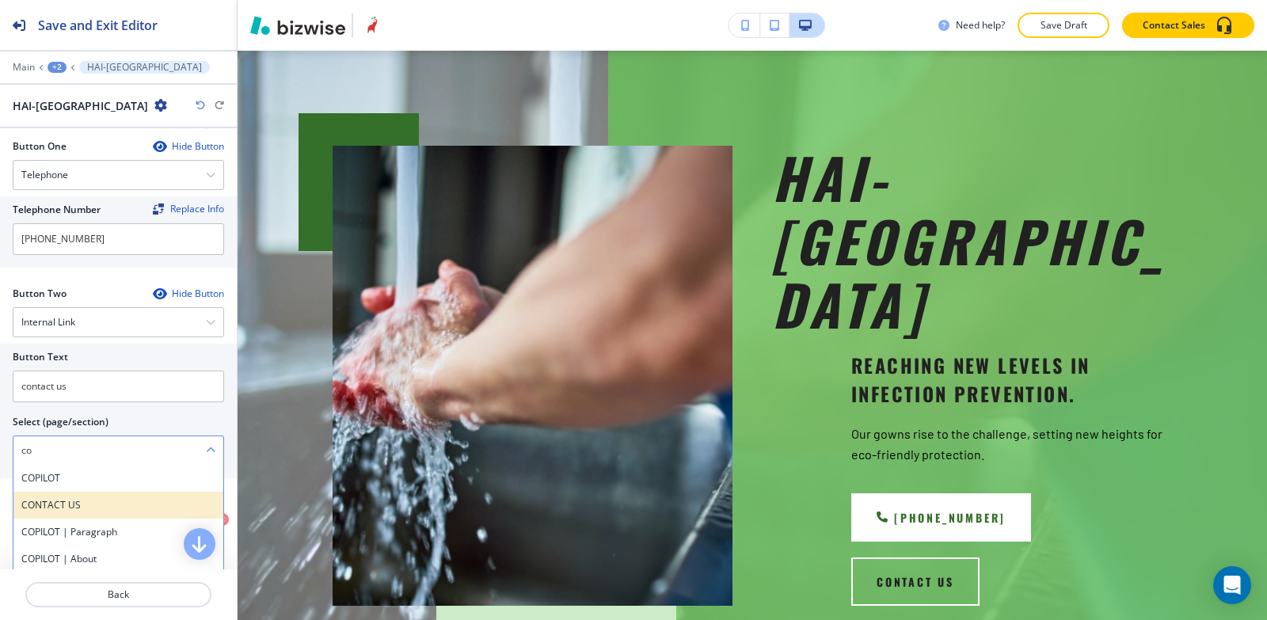
click at [77, 502] on h4 "CONTACT US" at bounding box center [118, 505] width 194 height 14
type \(page\/section\) "CONTACT US"
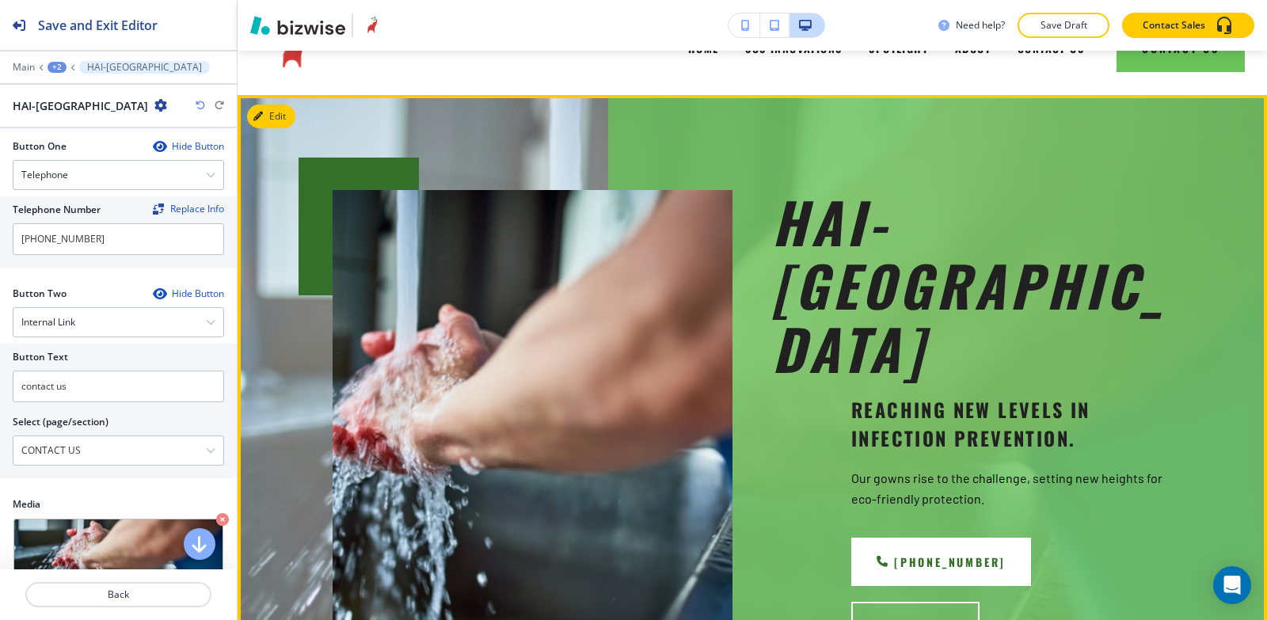
scroll to position [16, 0]
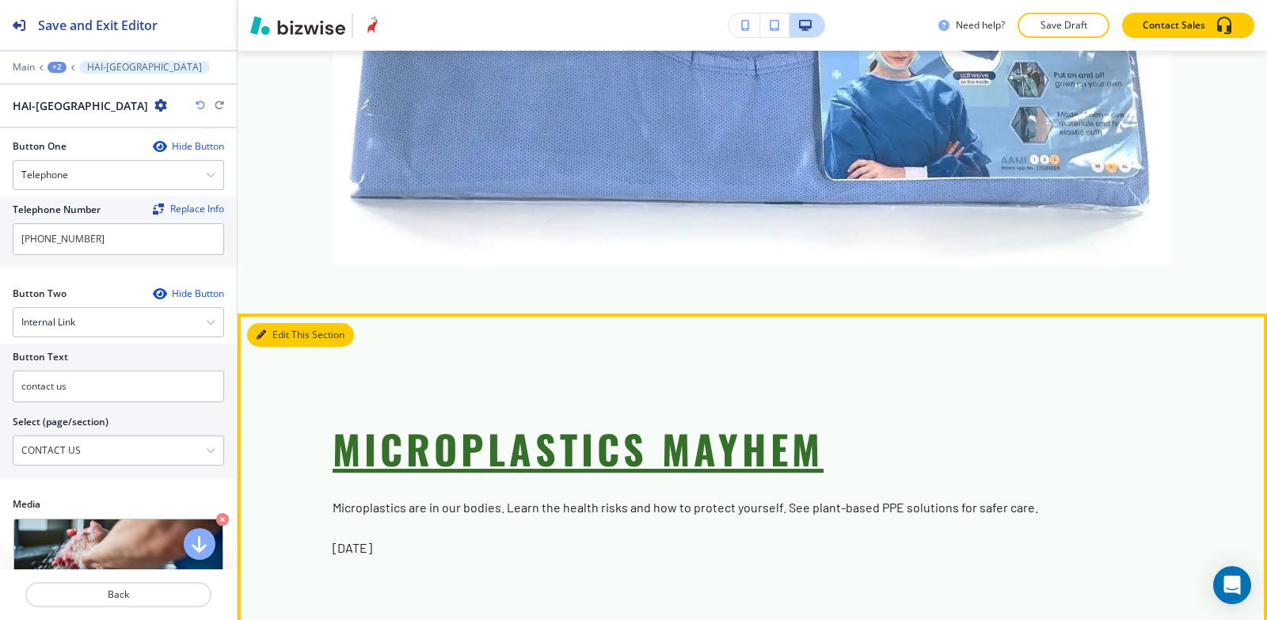
click at [278, 323] on button "Edit This Section" at bounding box center [300, 335] width 107 height 24
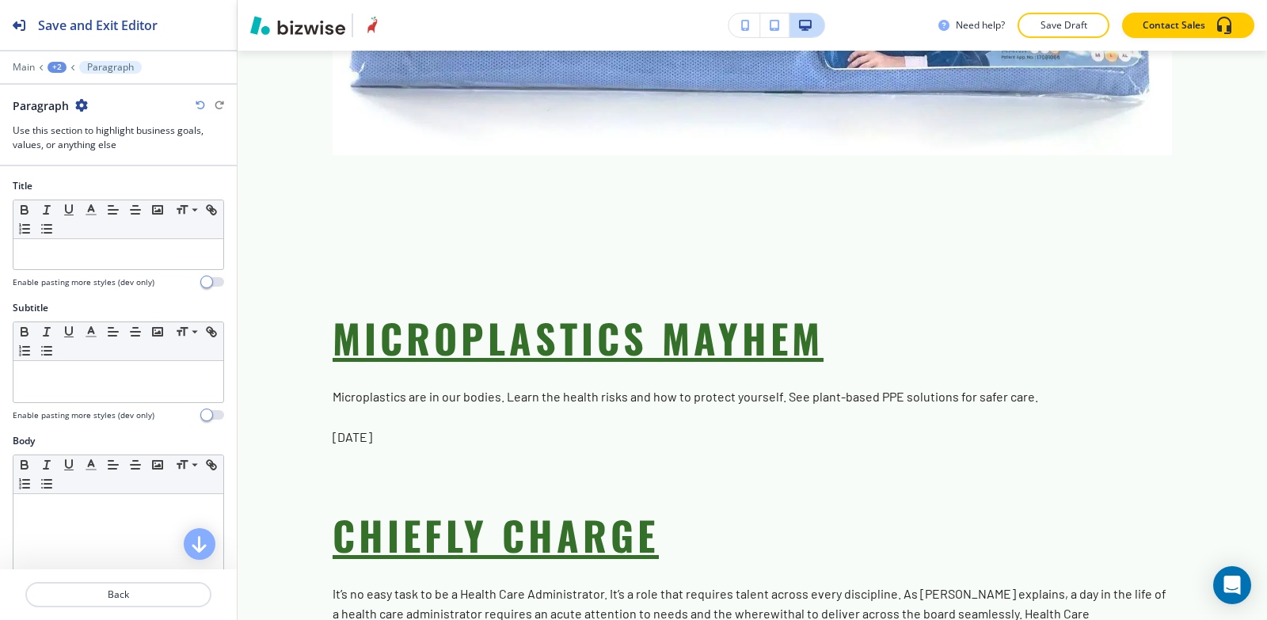
scroll to position [2594, 0]
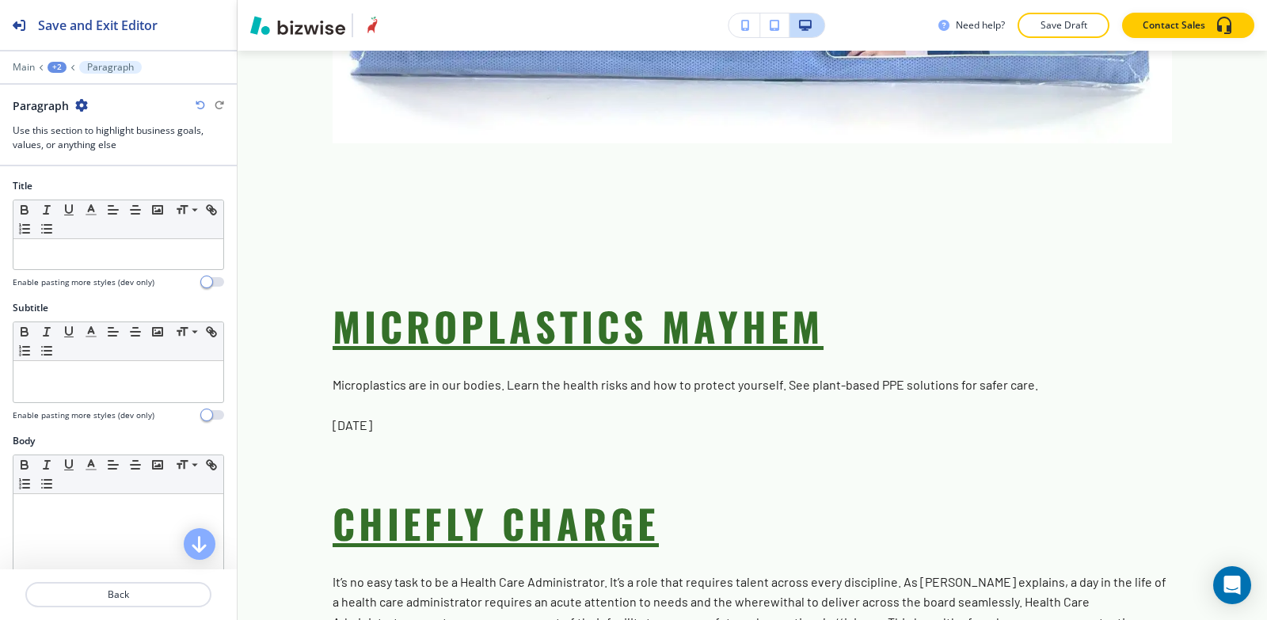
click at [86, 105] on icon "button" at bounding box center [81, 105] width 13 height 13
click at [140, 192] on p "Delete Section" at bounding box center [125, 188] width 81 height 14
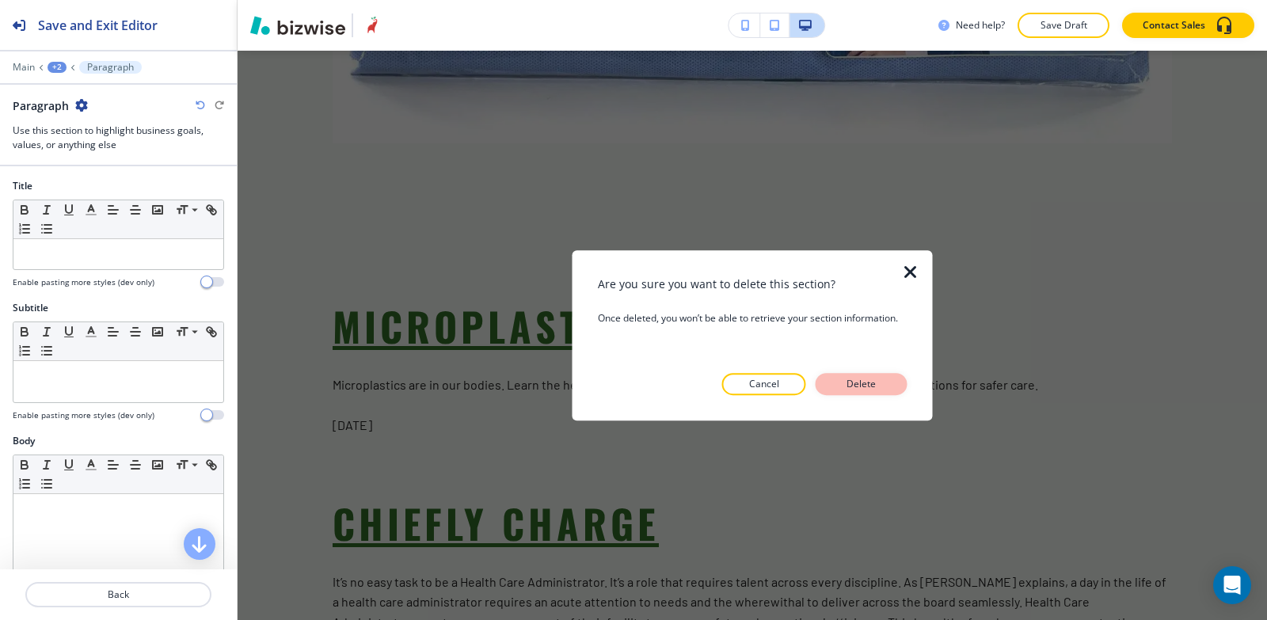
click at [868, 392] on button "Delete" at bounding box center [862, 384] width 92 height 22
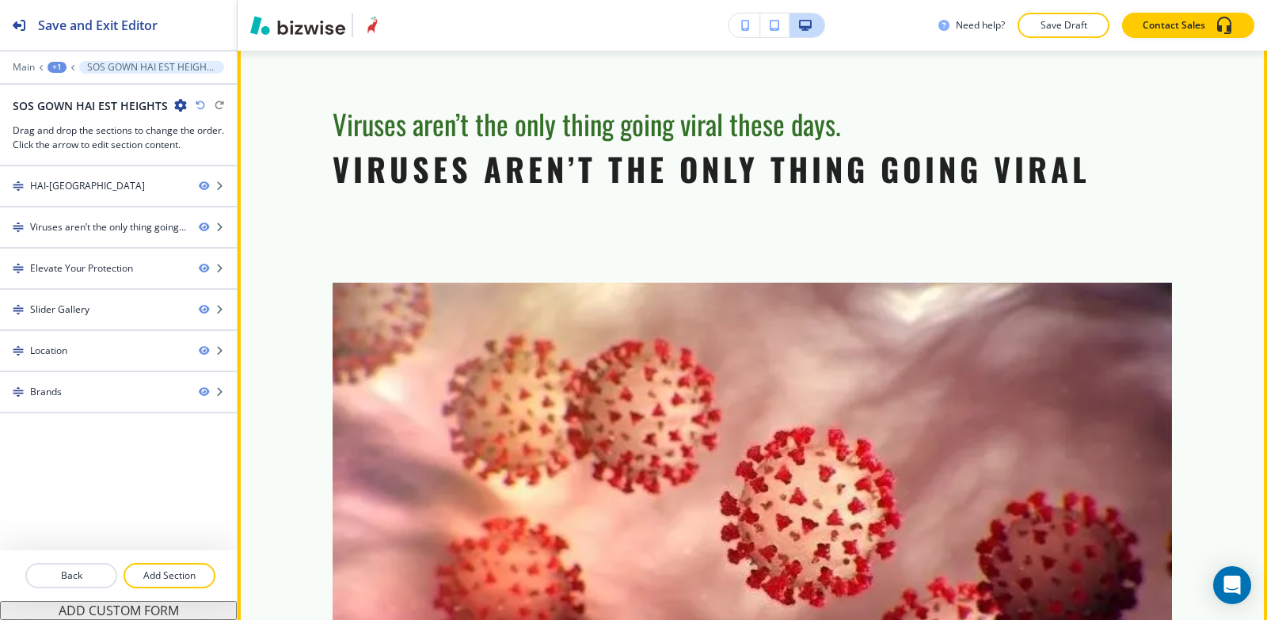
scroll to position [614, 0]
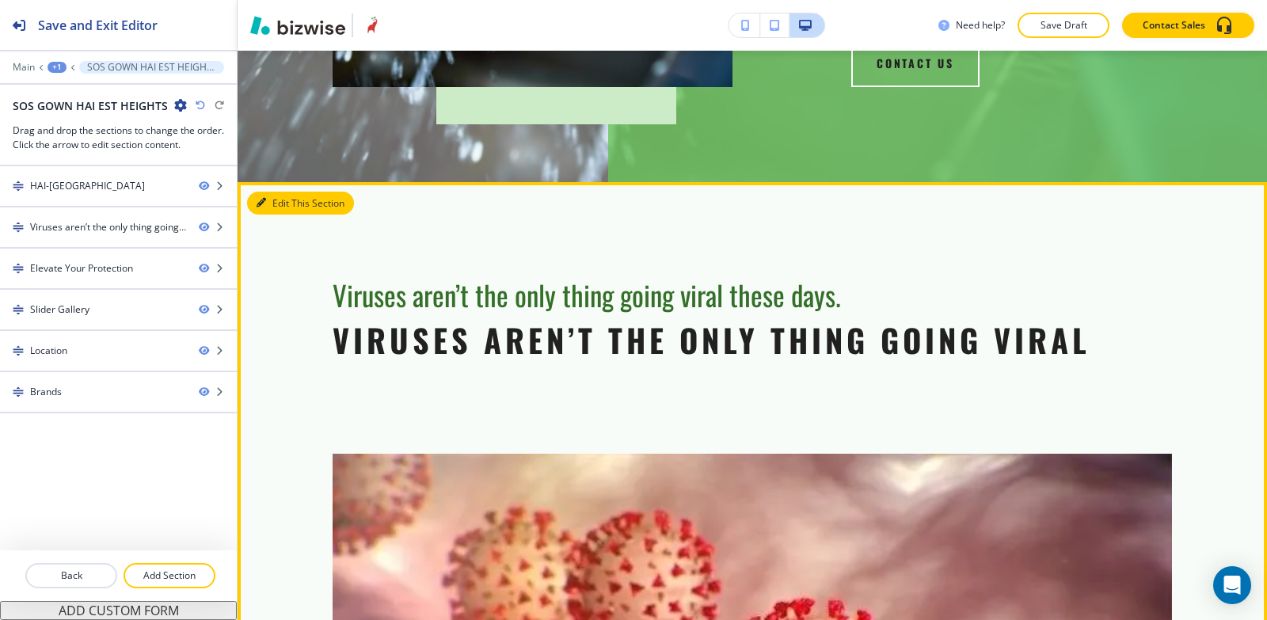
click at [286, 192] on button "Edit This Section" at bounding box center [300, 204] width 107 height 24
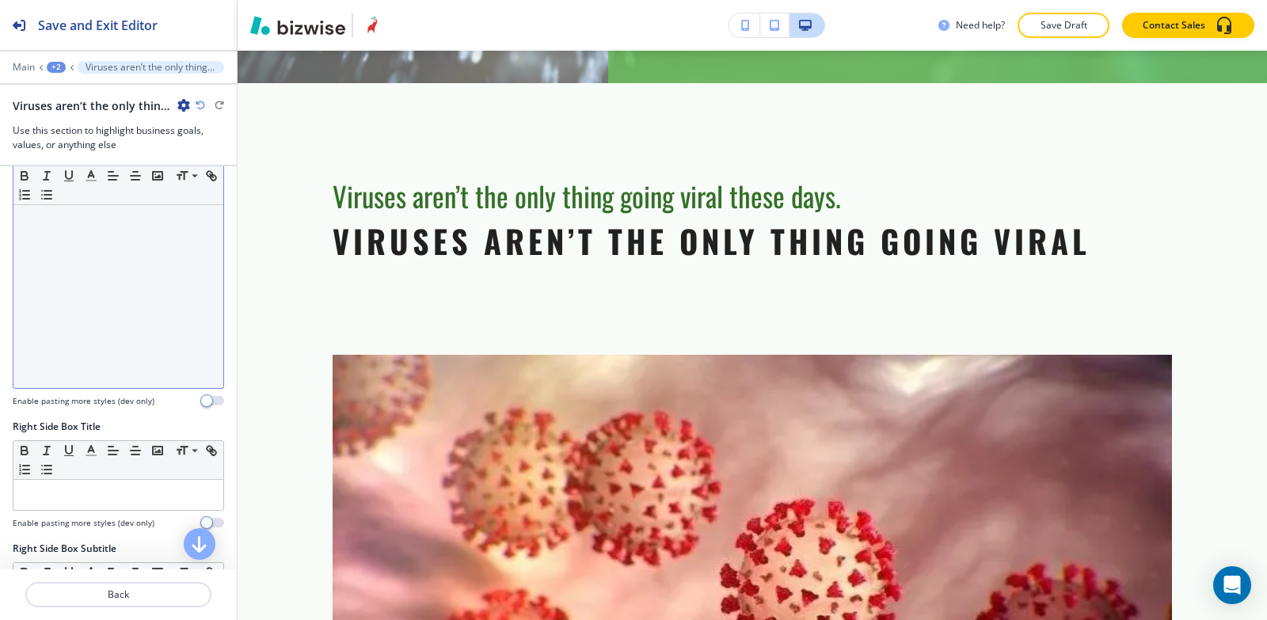
scroll to position [317, 0]
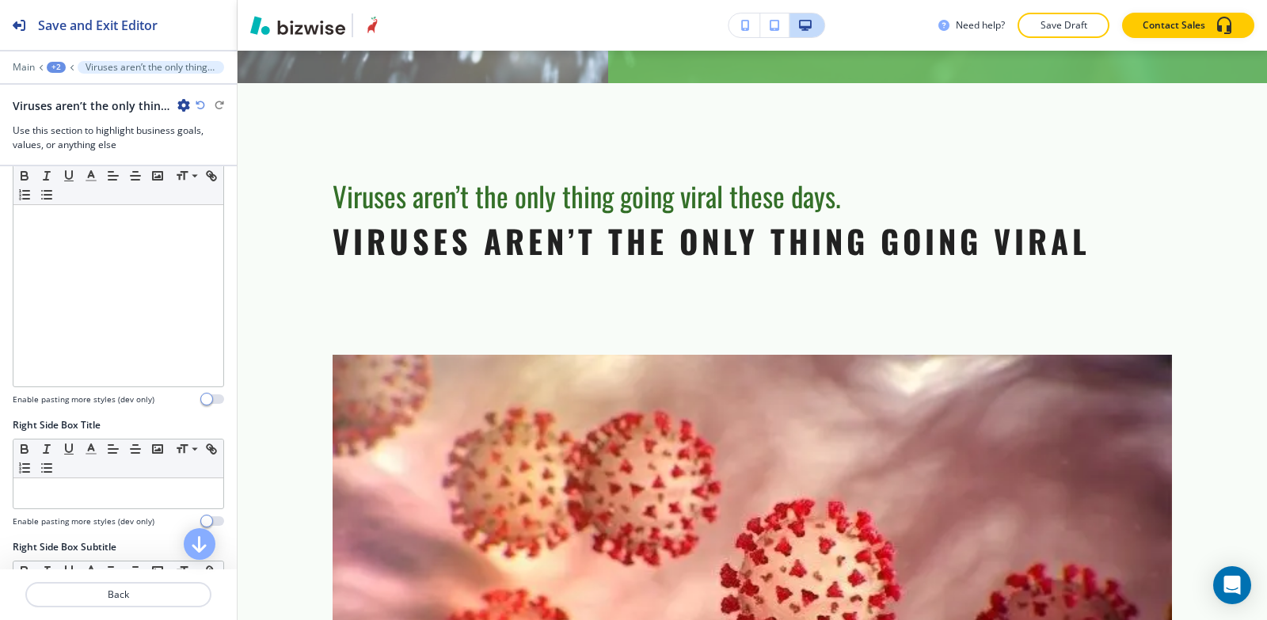
click at [188, 111] on icon "button" at bounding box center [183, 105] width 13 height 13
click at [215, 189] on p "Delete Section" at bounding box center [228, 188] width 81 height 14
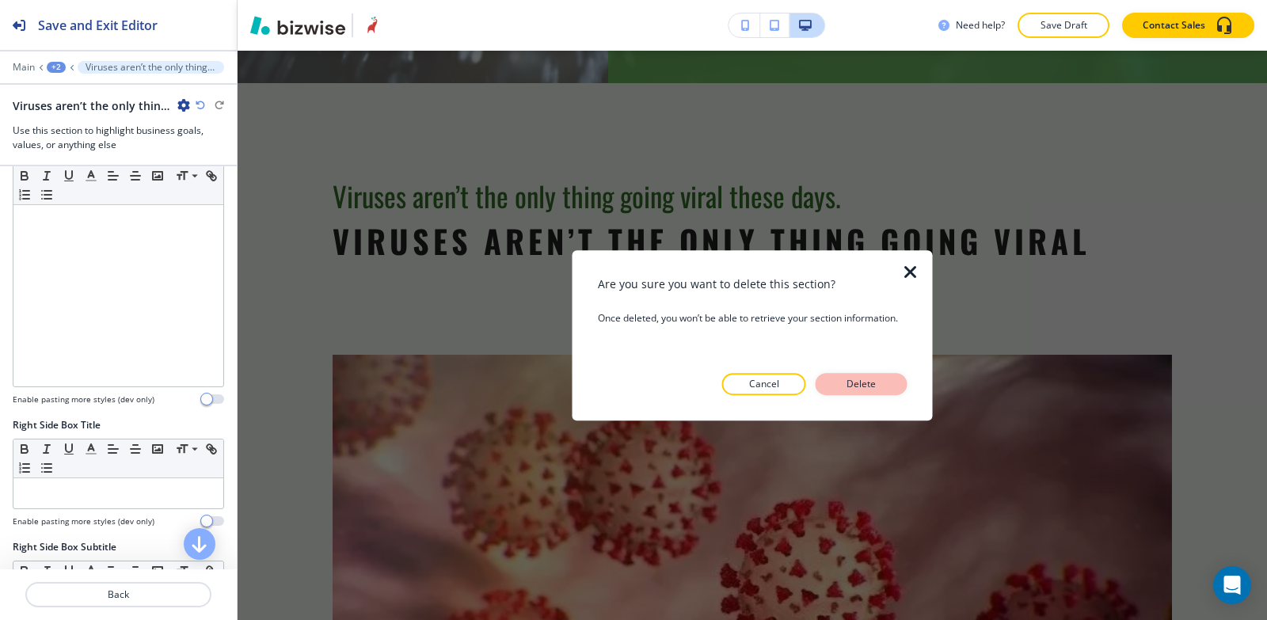
click at [878, 379] on p "Delete" at bounding box center [862, 384] width 38 height 14
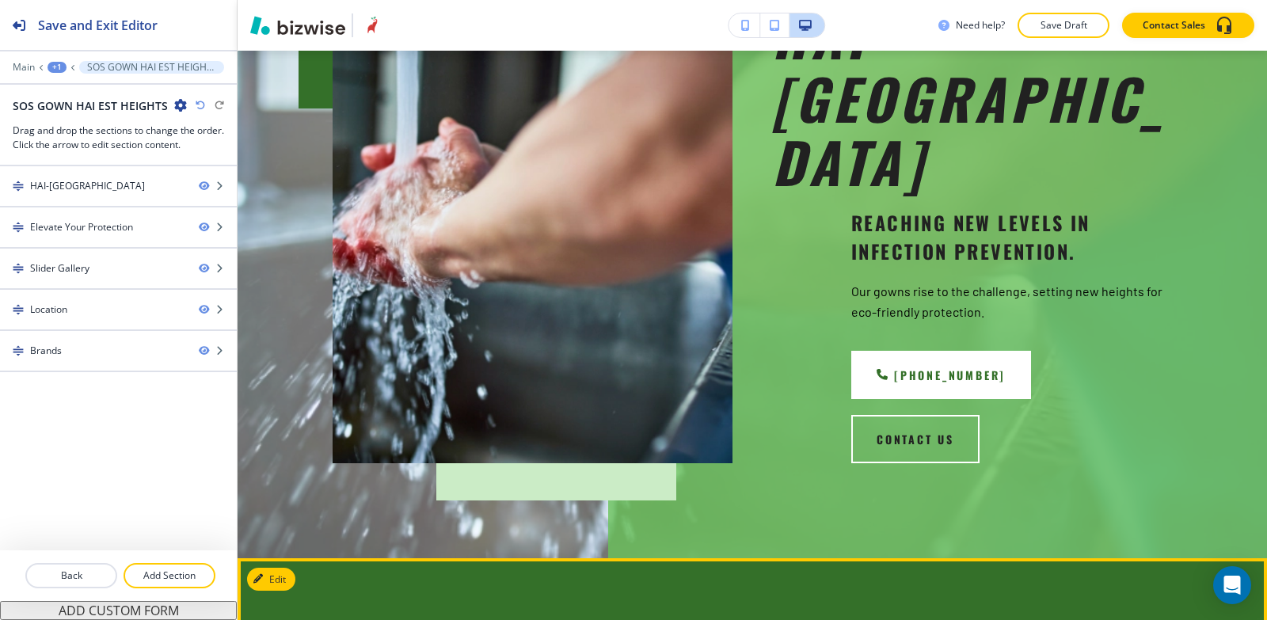
scroll to position [396, 0]
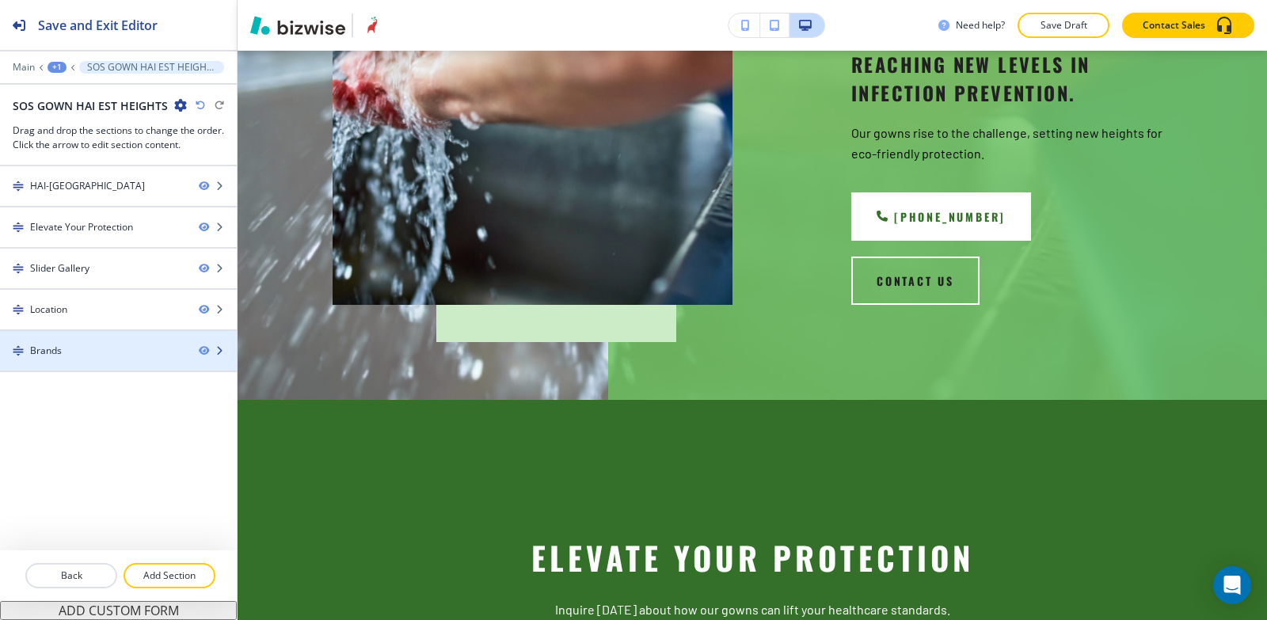
click at [86, 365] on div at bounding box center [118, 364] width 237 height 13
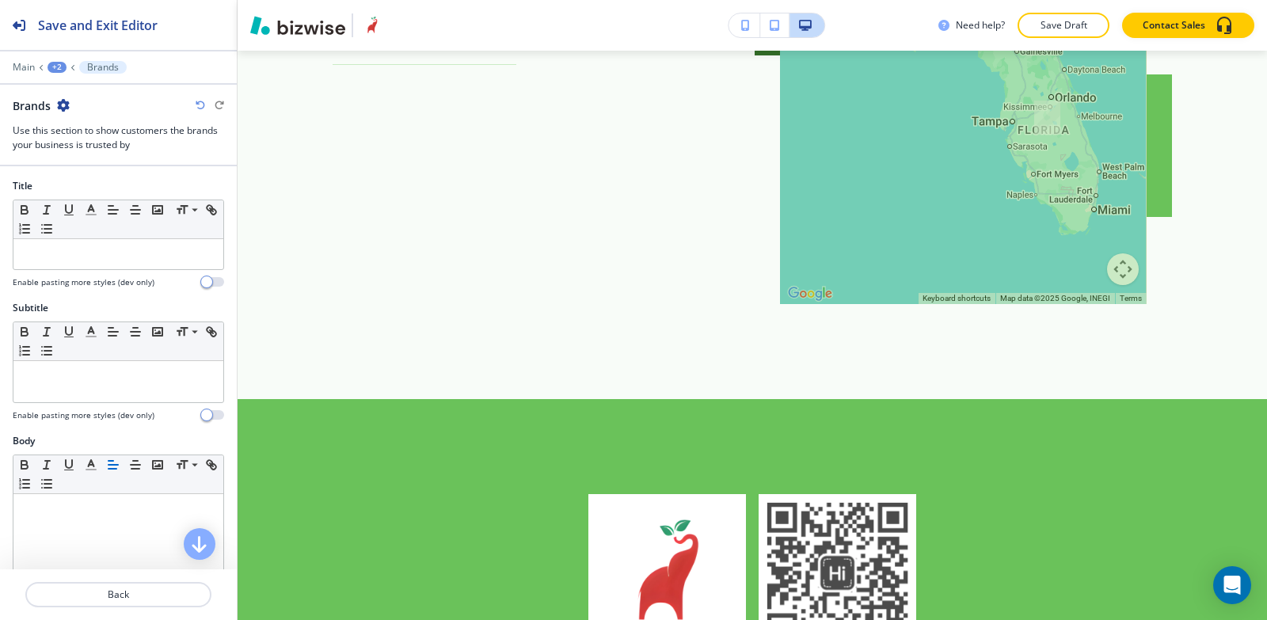
scroll to position [2066, 0]
click at [63, 107] on icon "button" at bounding box center [63, 105] width 13 height 13
click at [112, 191] on p "Delete Section" at bounding box center [107, 188] width 81 height 14
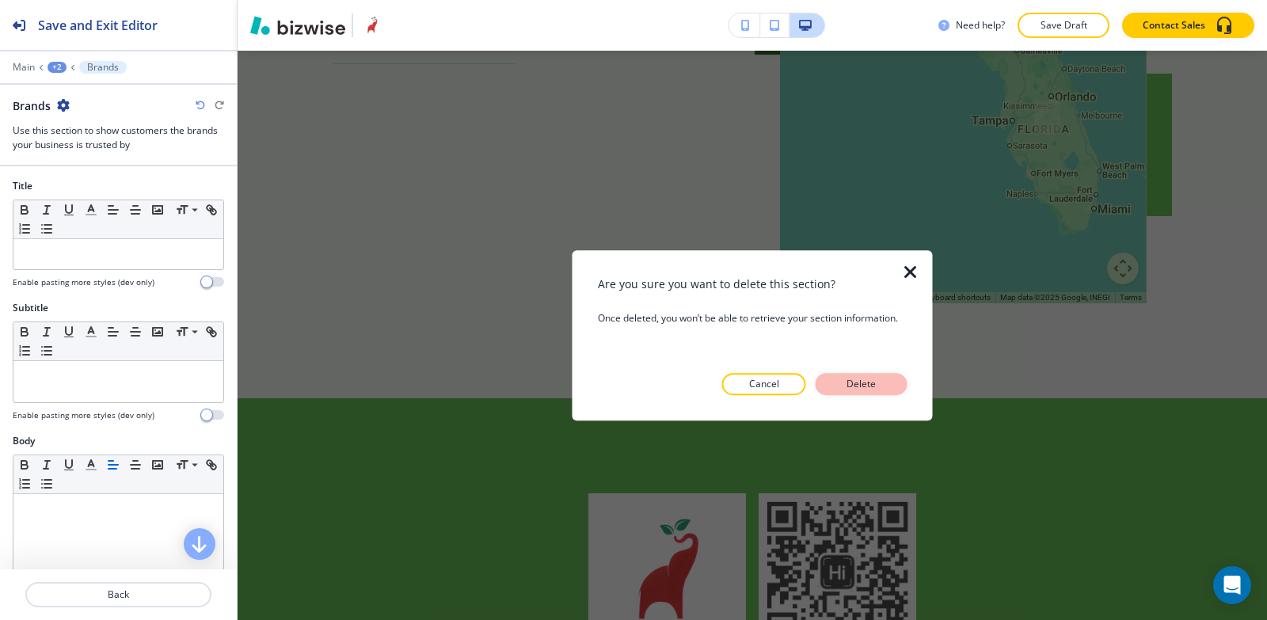
click at [840, 394] on button "Delete" at bounding box center [862, 384] width 92 height 22
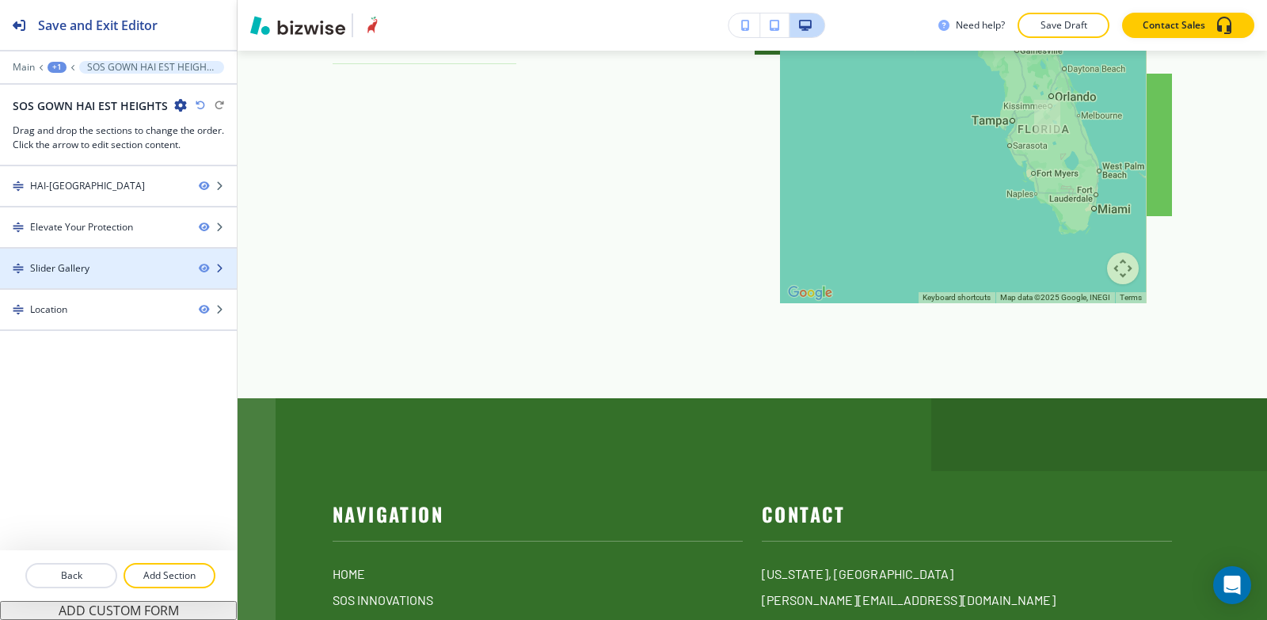
click at [101, 276] on div at bounding box center [118, 282] width 237 height 13
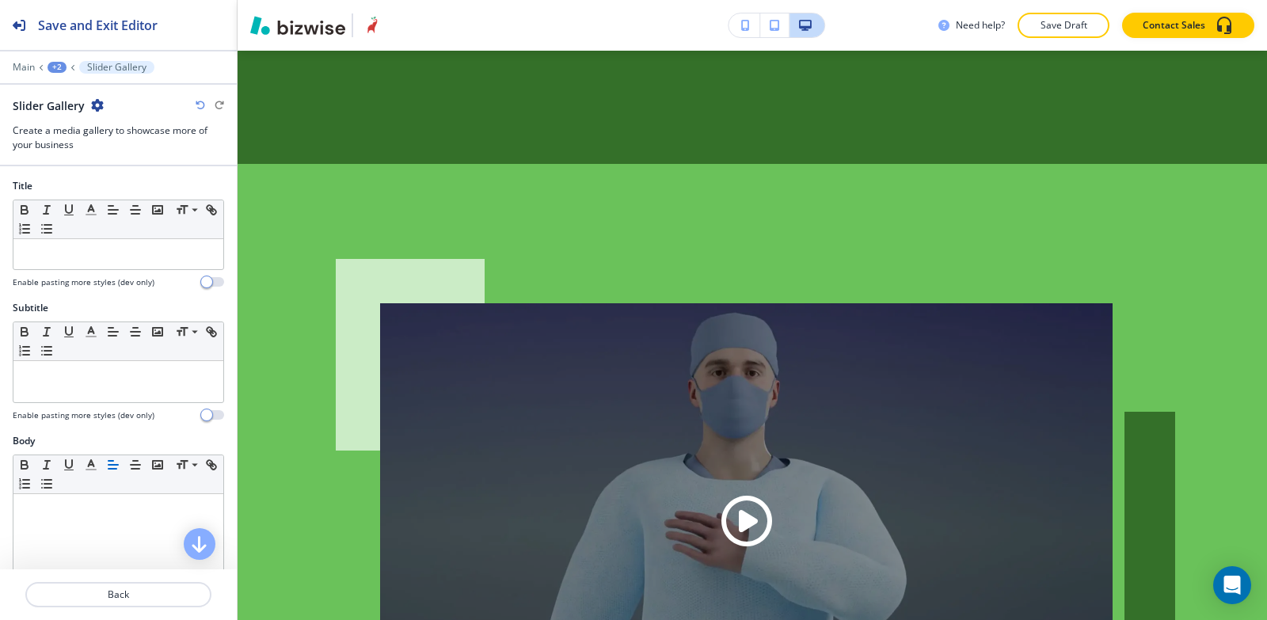
scroll to position [1052, 0]
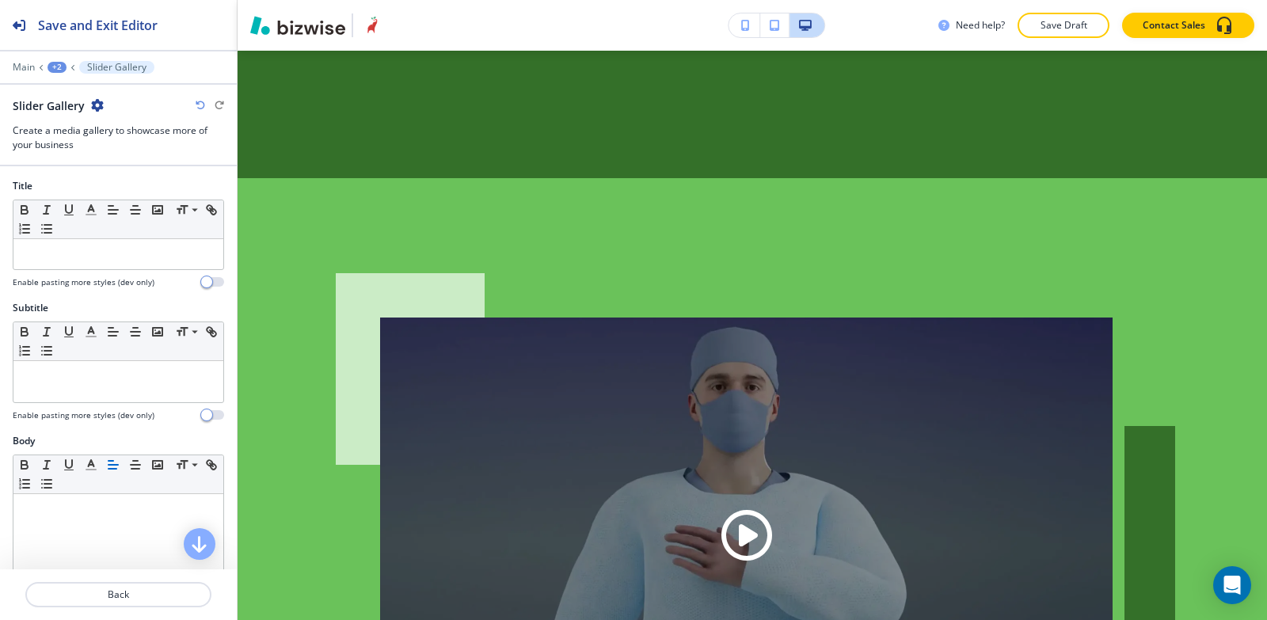
click at [94, 105] on icon "button" at bounding box center [97, 105] width 13 height 13
click at [153, 194] on p "Delete Section" at bounding box center [141, 188] width 81 height 14
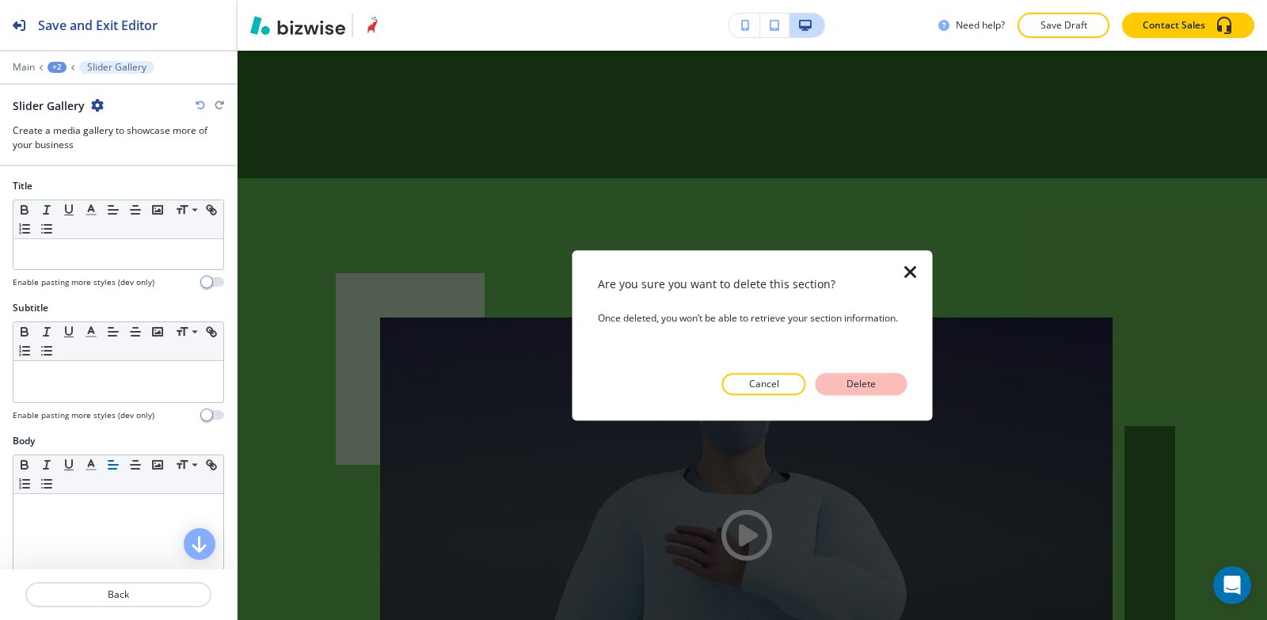
click at [886, 387] on button "Delete" at bounding box center [862, 384] width 92 height 22
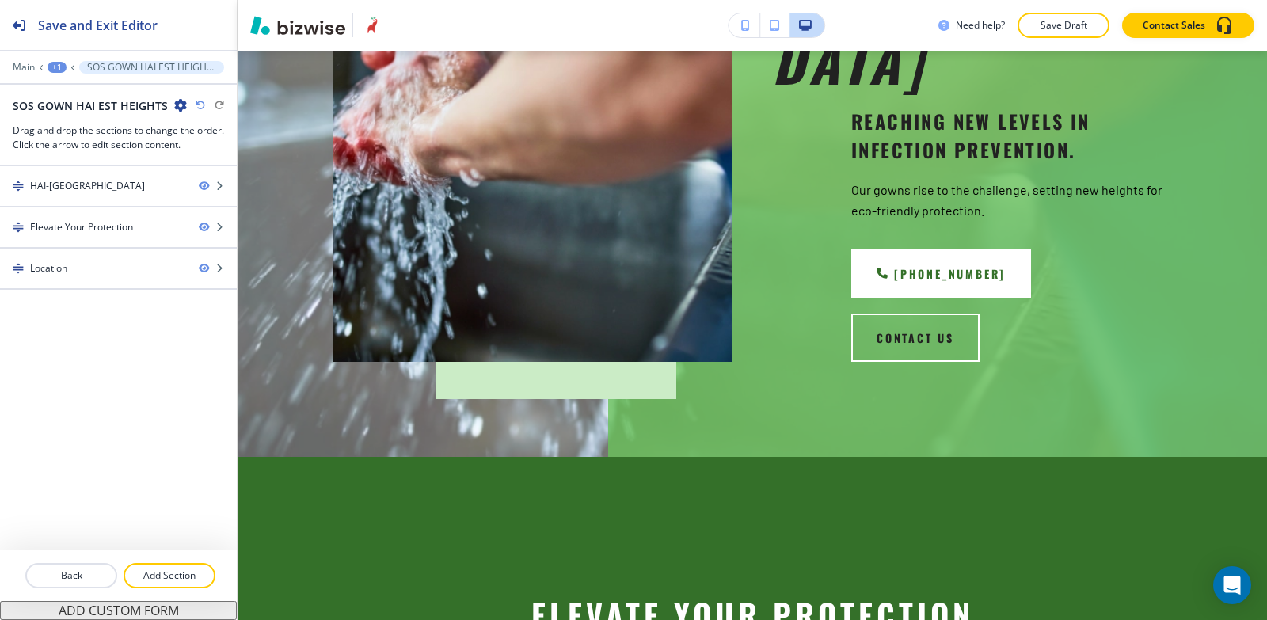
scroll to position [181, 0]
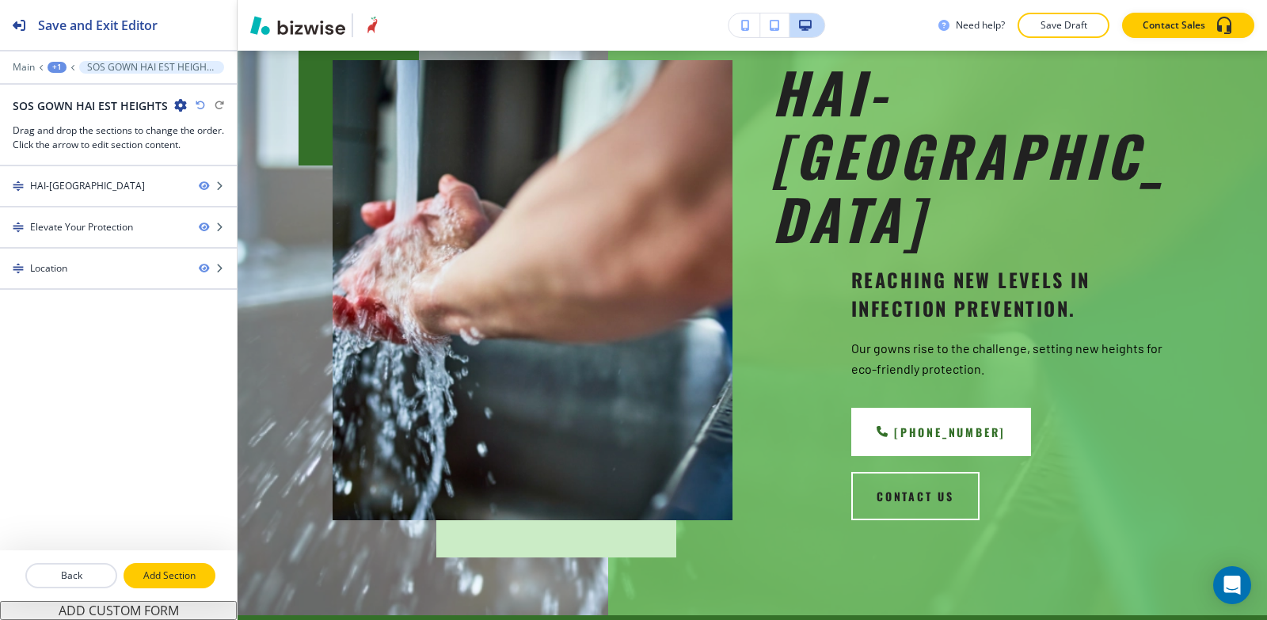
click at [178, 573] on p "Add Section" at bounding box center [169, 576] width 89 height 14
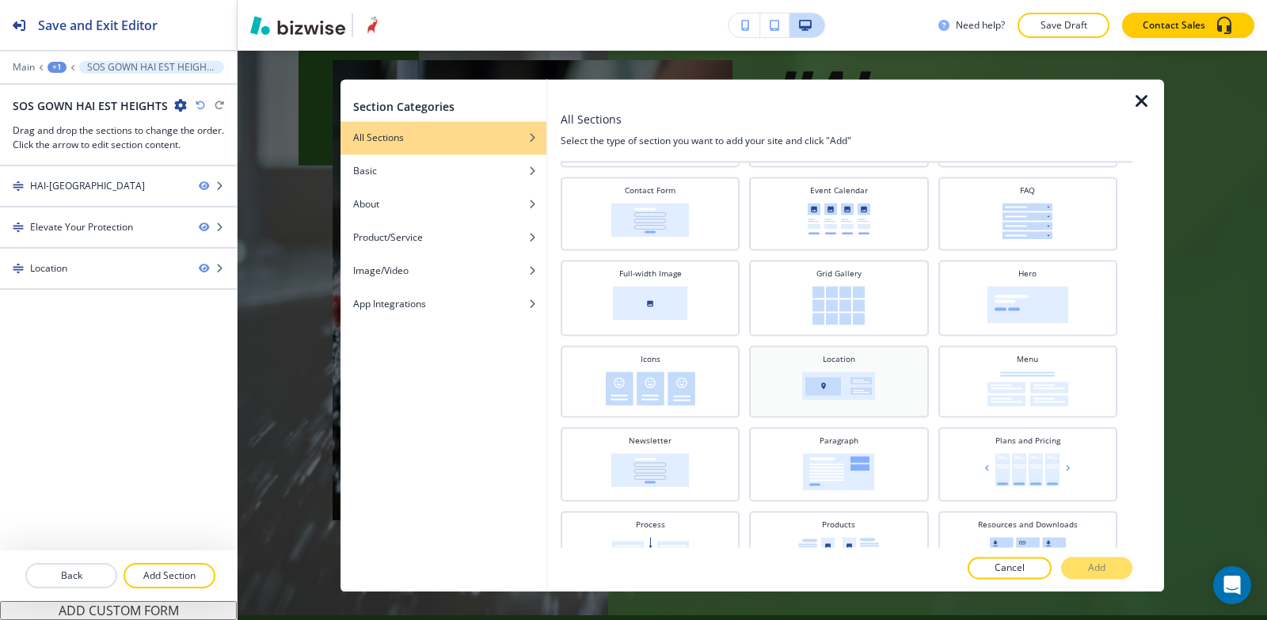
scroll to position [238, 0]
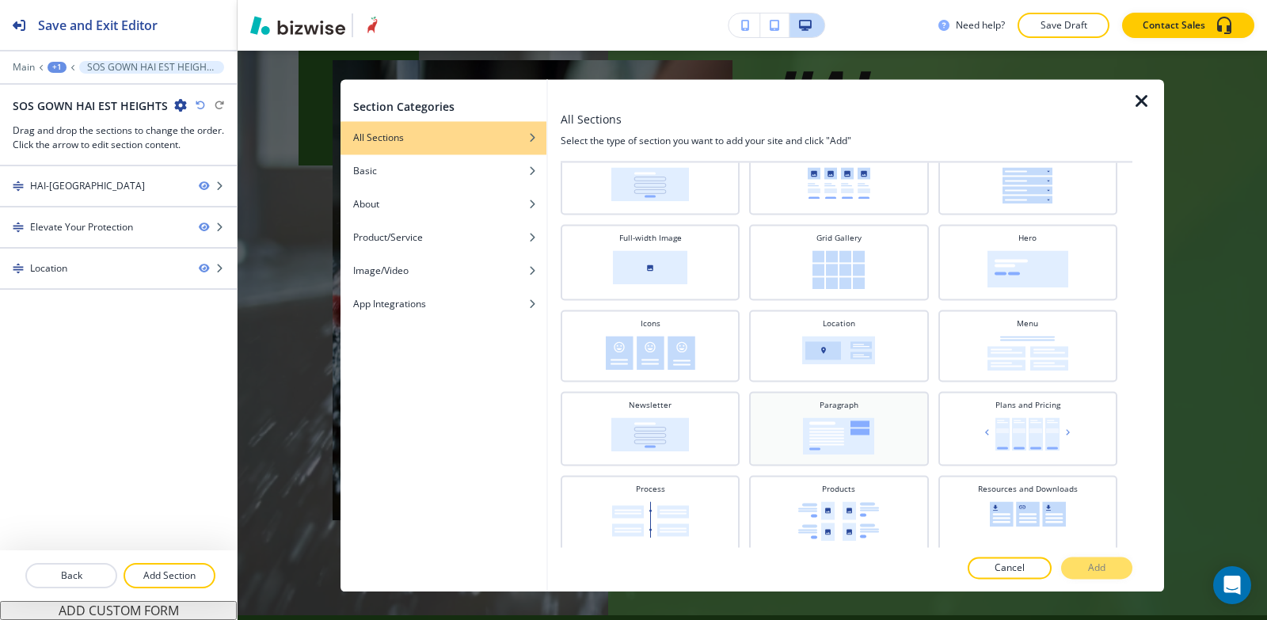
click at [842, 412] on div "Paragraph" at bounding box center [838, 426] width 163 height 55
click at [1109, 568] on button "Add" at bounding box center [1096, 568] width 71 height 22
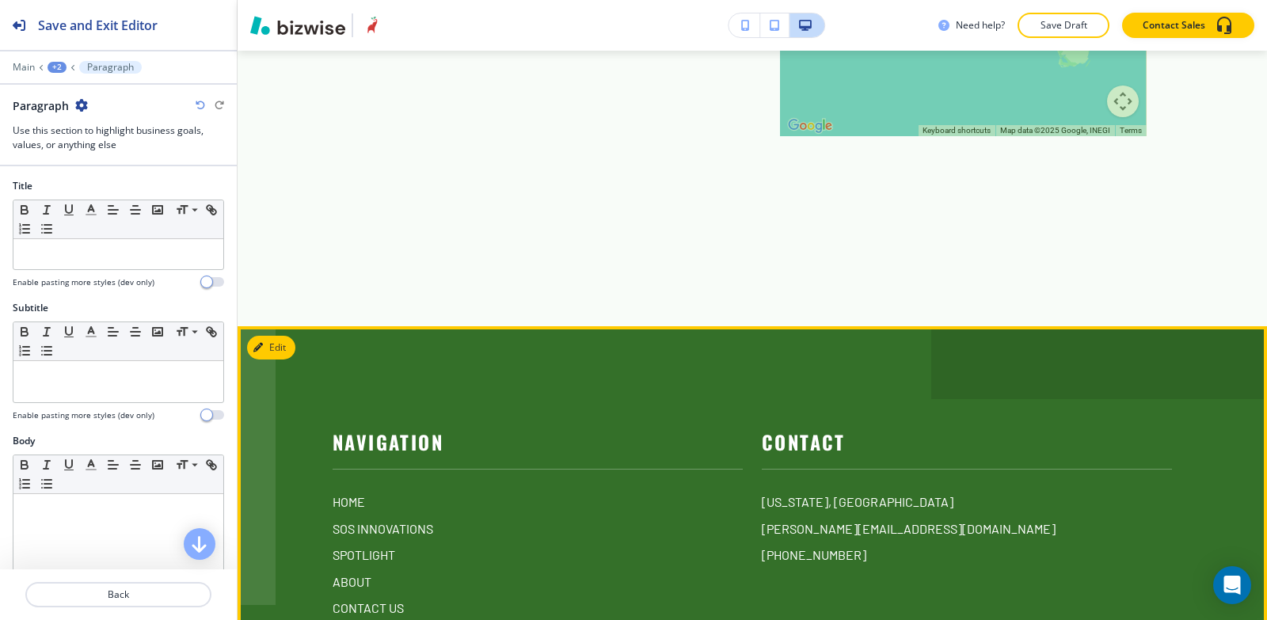
scroll to position [1404, 0]
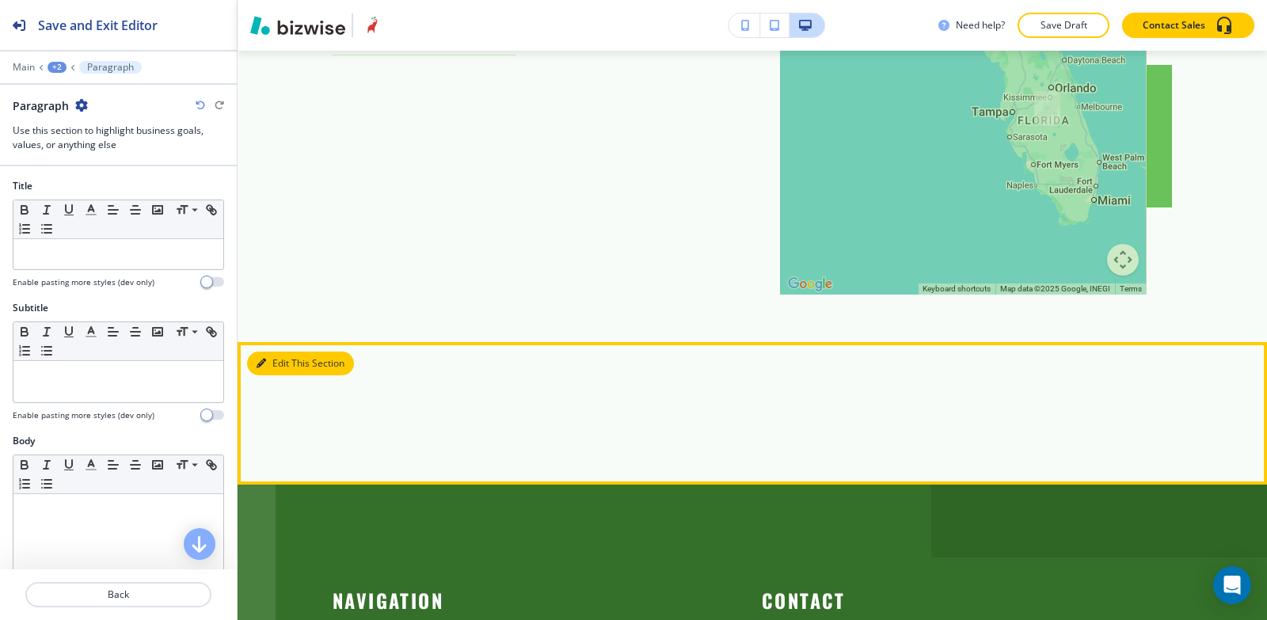
click at [284, 352] on button "Edit This Section" at bounding box center [300, 364] width 107 height 24
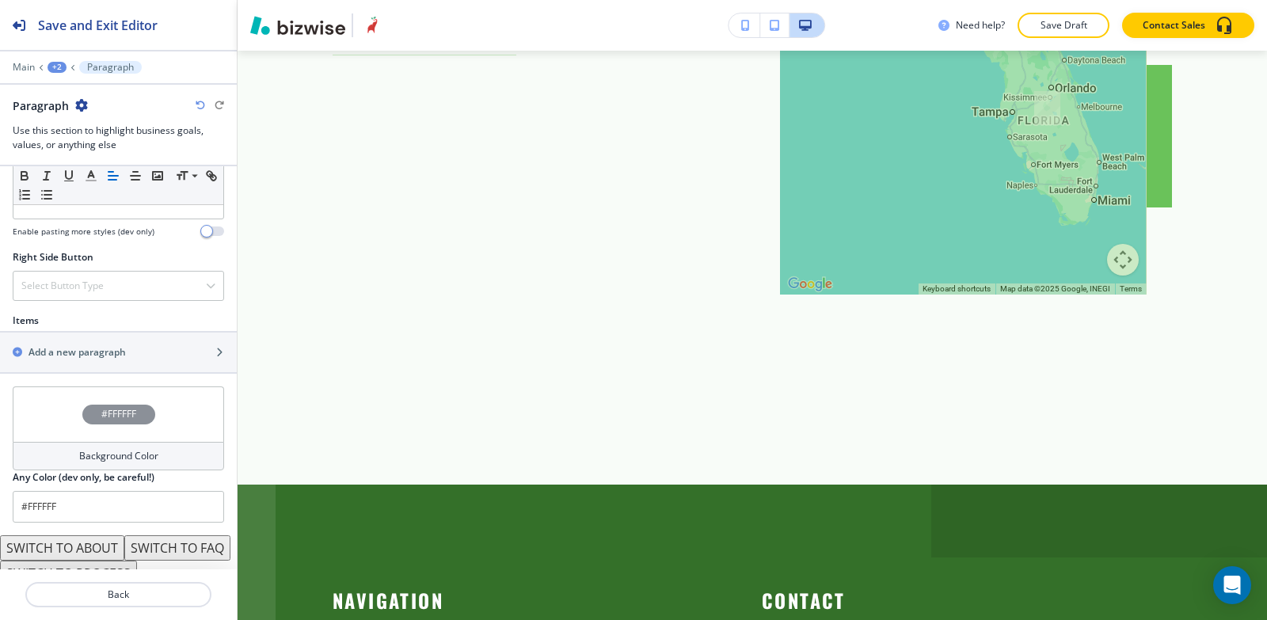
scroll to position [915, 0]
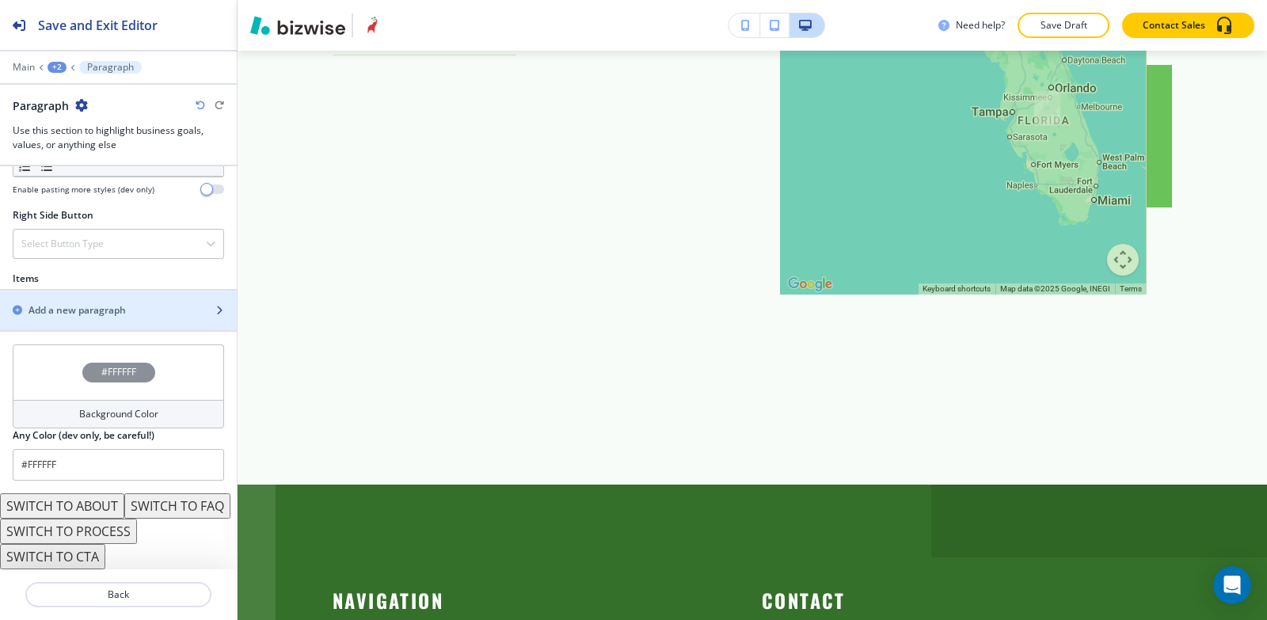
click at [82, 303] on h2 "Add a new paragraph" at bounding box center [77, 310] width 97 height 14
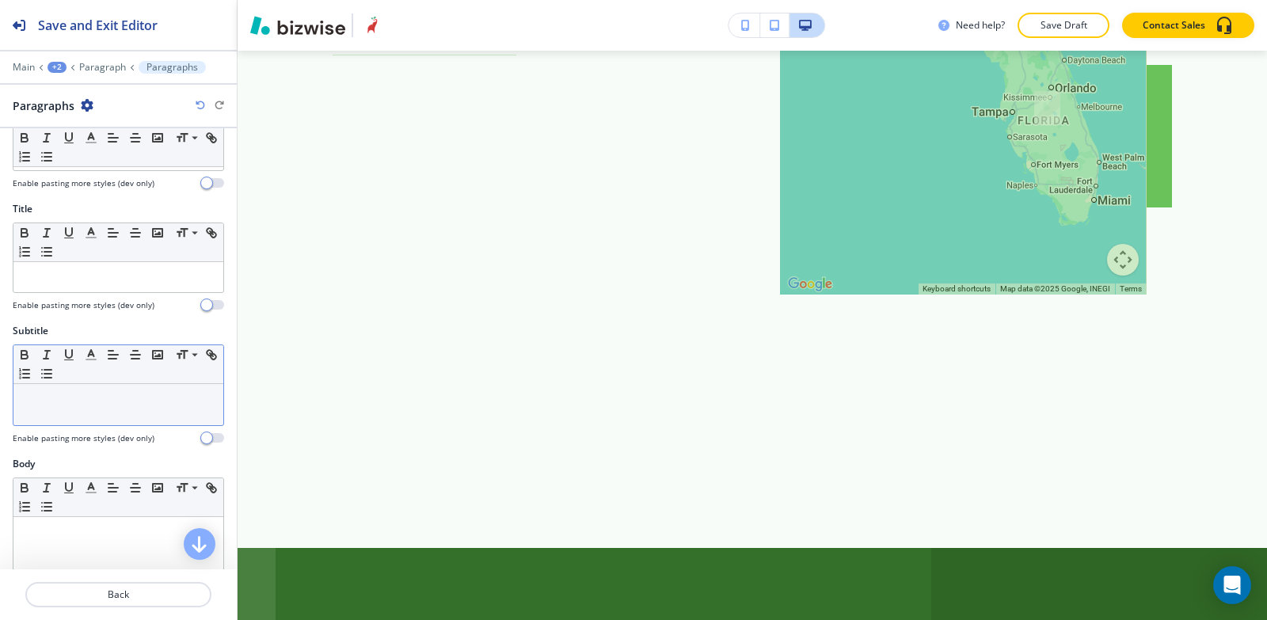
scroll to position [238, 0]
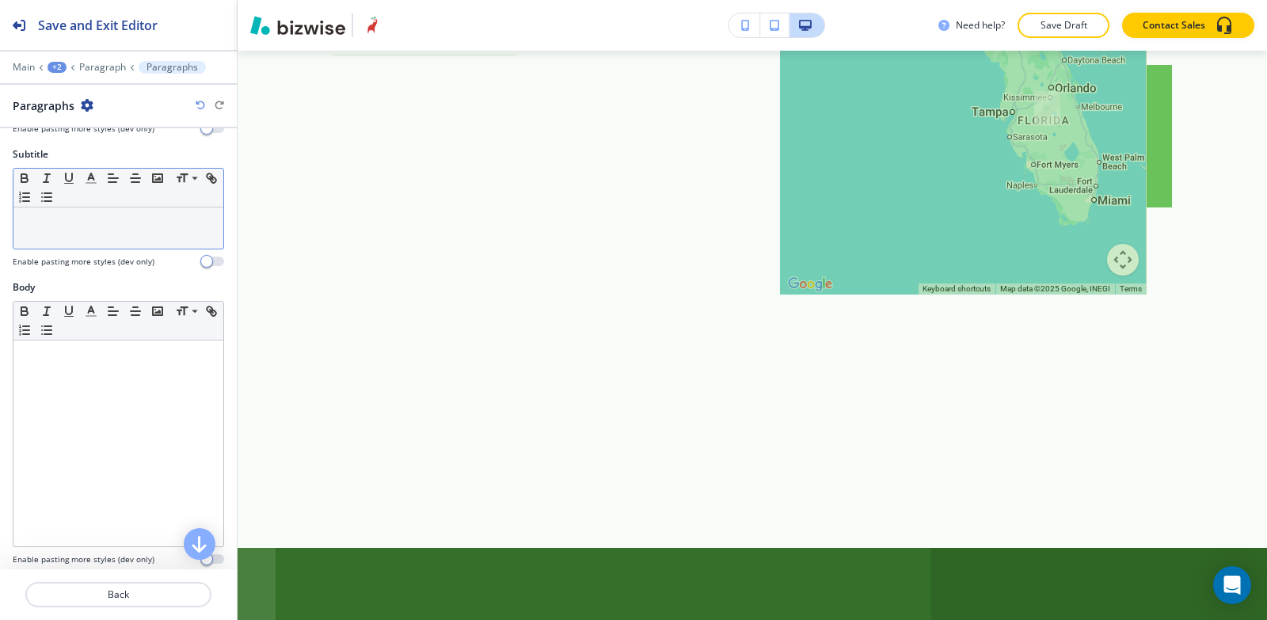
click at [81, 444] on div at bounding box center [118, 444] width 210 height 206
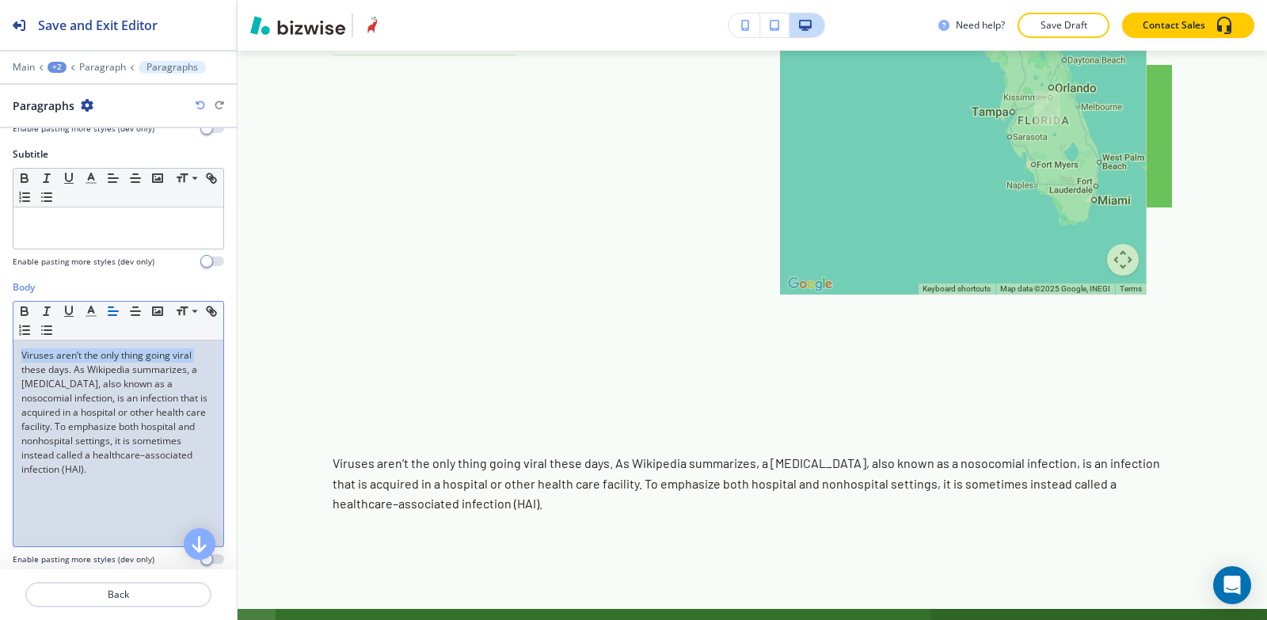
drag, startPoint x: 194, startPoint y: 352, endPoint x: 0, endPoint y: 348, distance: 194.1
click at [0, 348] on div "Body Small Normal Large Huge Viruses aren’t the only thing going viral these da…" at bounding box center [118, 429] width 237 height 298
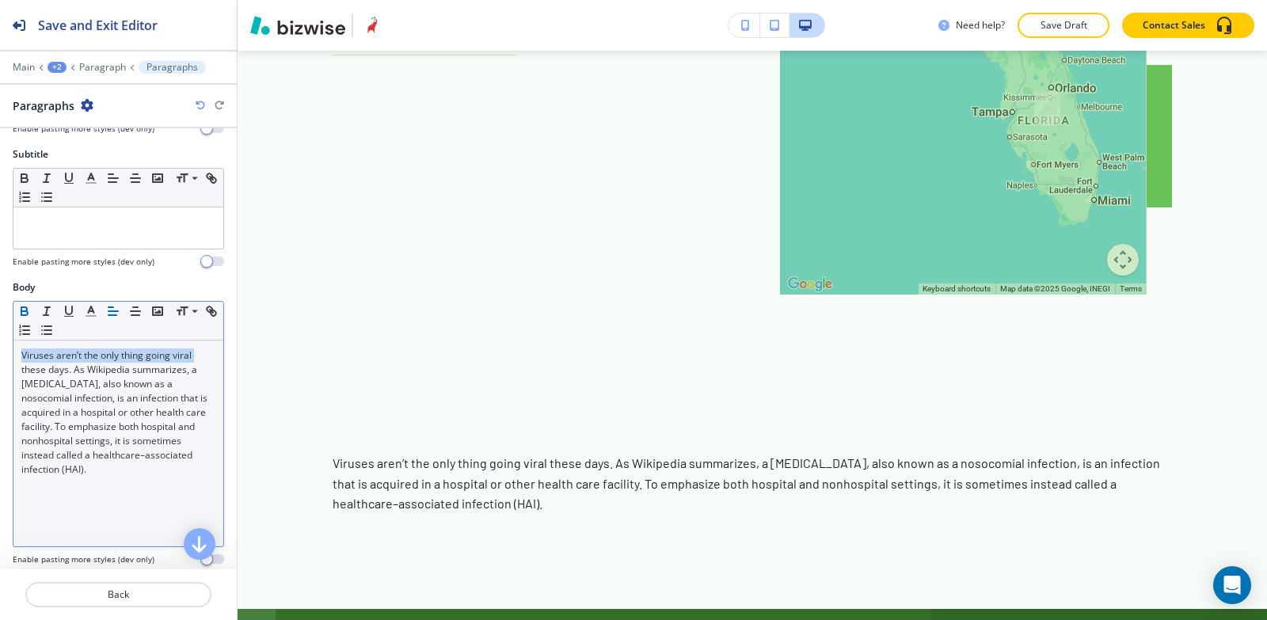
click at [23, 314] on icon "button" at bounding box center [24, 311] width 14 height 14
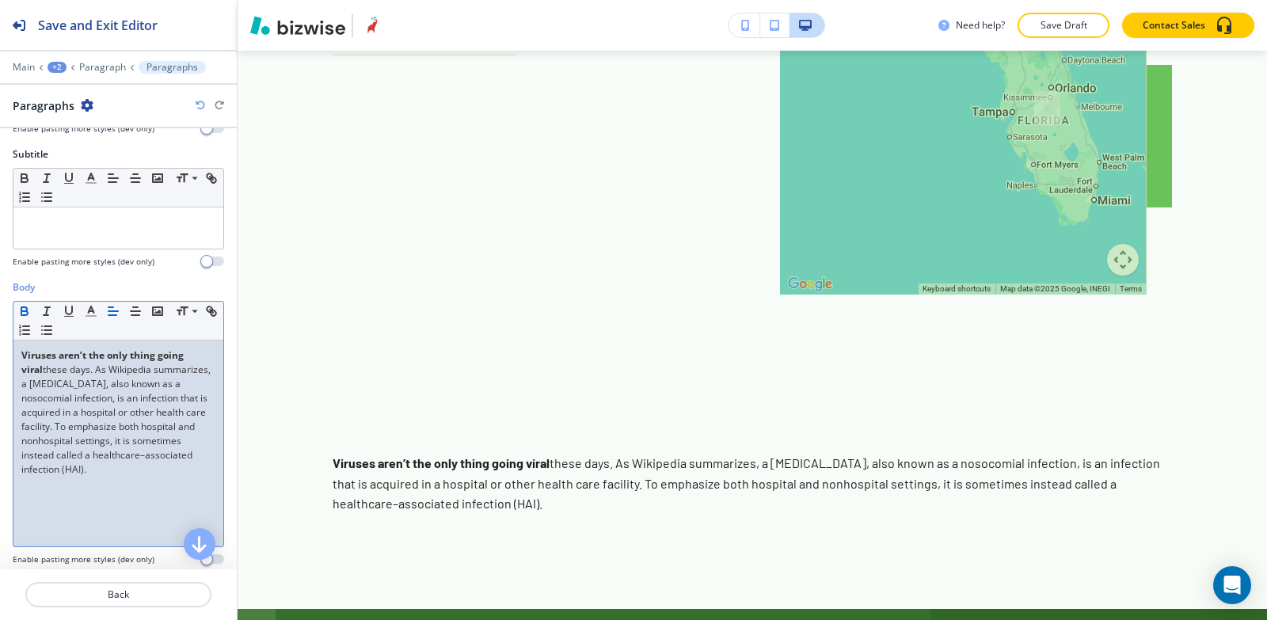
drag, startPoint x: 95, startPoint y: 484, endPoint x: 47, endPoint y: 368, distance: 125.3
click at [47, 368] on p "Viruses aren’t the only thing going viral these days. As Wikipedia summarizes, …" at bounding box center [118, 413] width 194 height 128
click at [87, 306] on icon "button" at bounding box center [91, 311] width 14 height 14
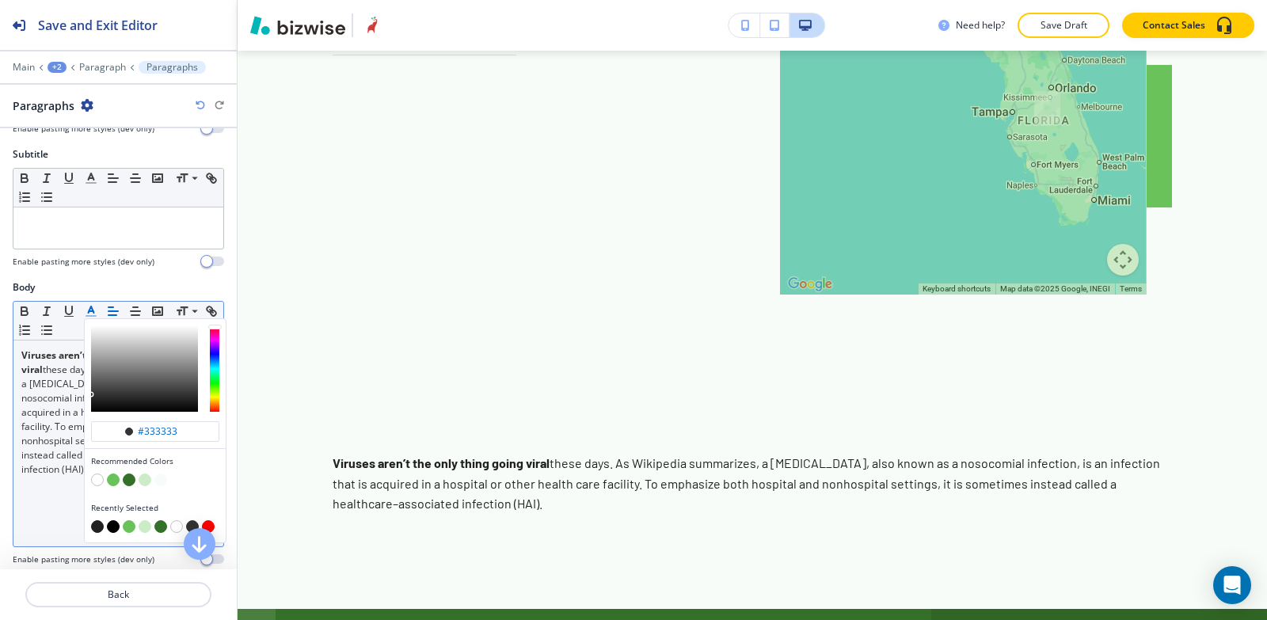
click at [111, 527] on button "button" at bounding box center [113, 526] width 13 height 13
type input "#000000"
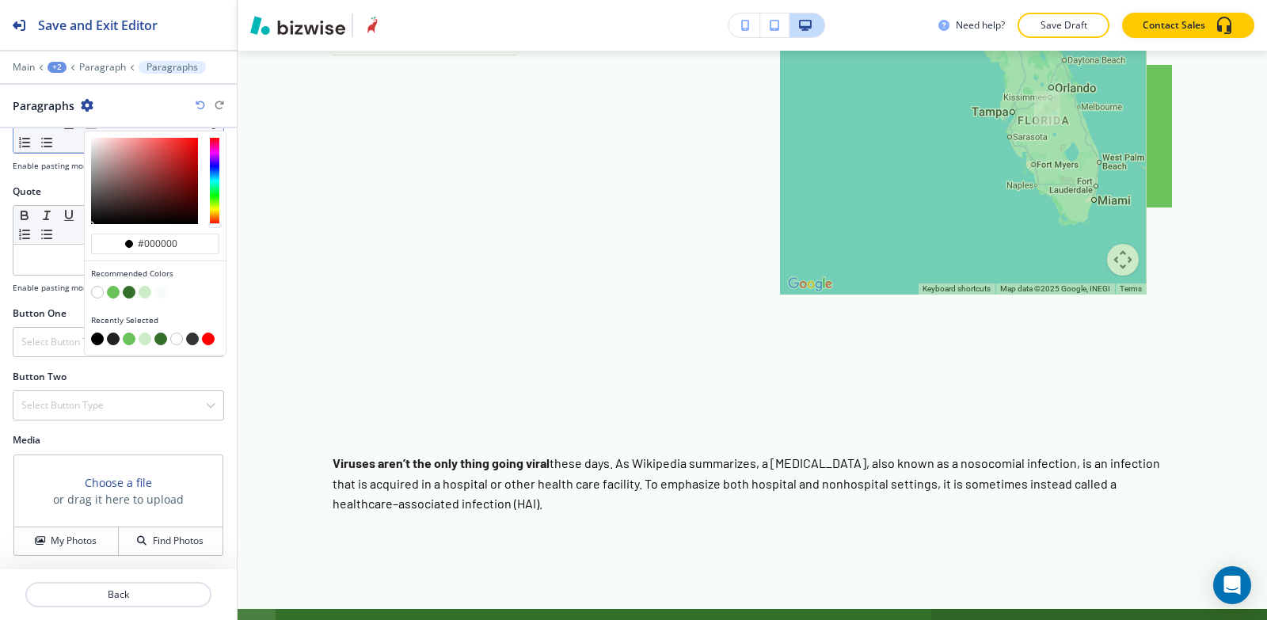
scroll to position [643, 0]
click at [36, 524] on div "Choose a file or drag it here to upload My Photos Find Photos" at bounding box center [118, 505] width 210 height 101
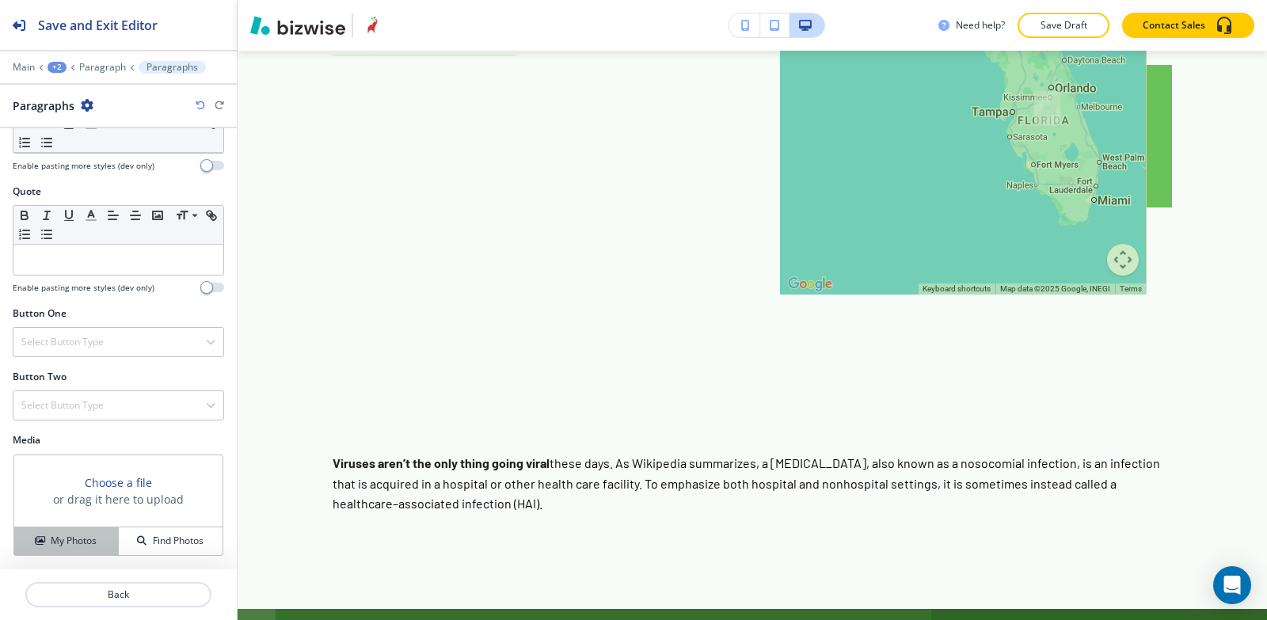
click at [79, 543] on h4 "My Photos" at bounding box center [74, 541] width 46 height 14
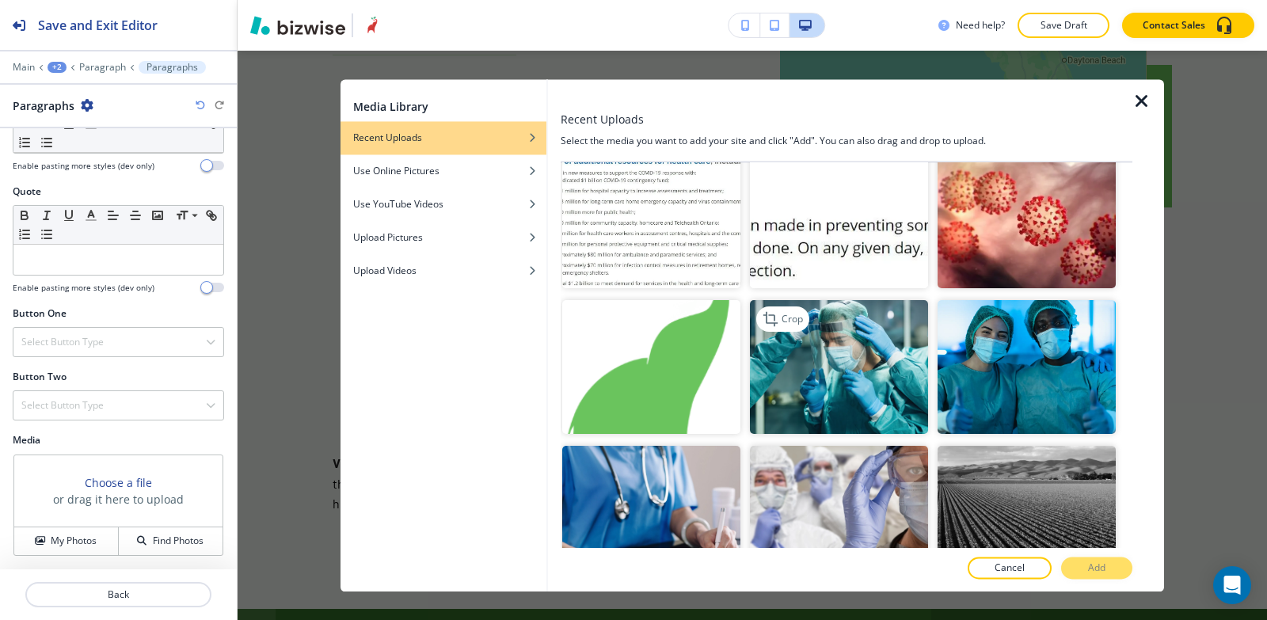
scroll to position [1822, 0]
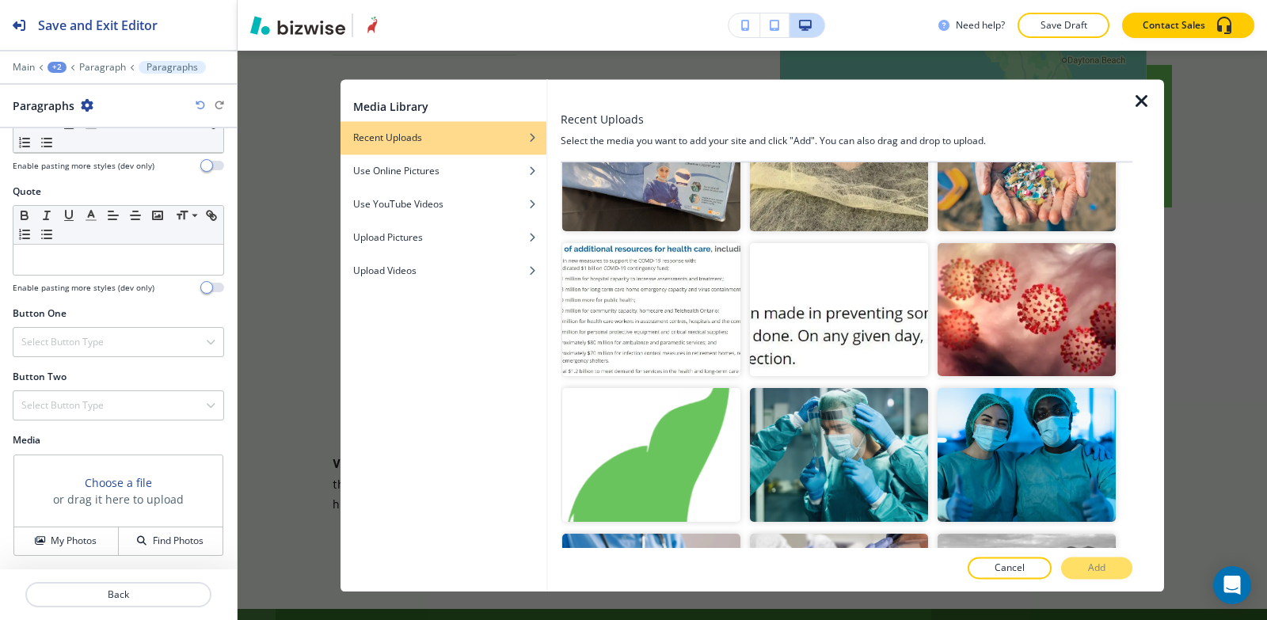
click at [1116, 250] on div at bounding box center [1121, 316] width 10 height 146
click at [1059, 288] on img "button" at bounding box center [1027, 310] width 178 height 134
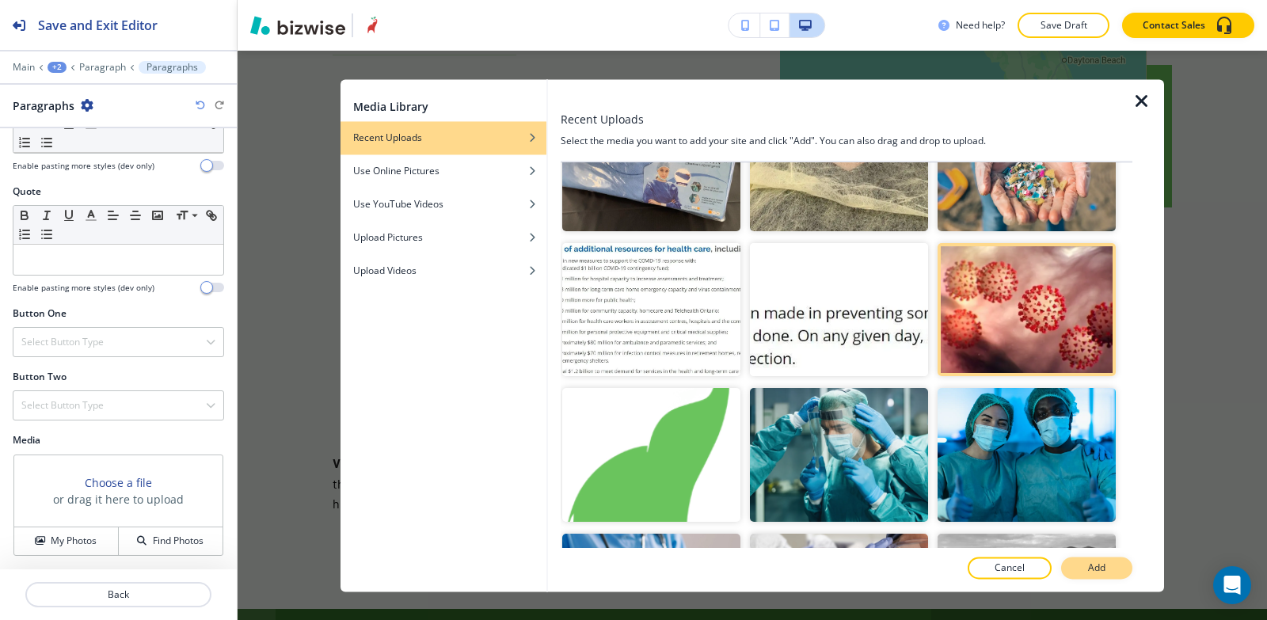
click at [1103, 573] on p "Add" at bounding box center [1096, 568] width 17 height 14
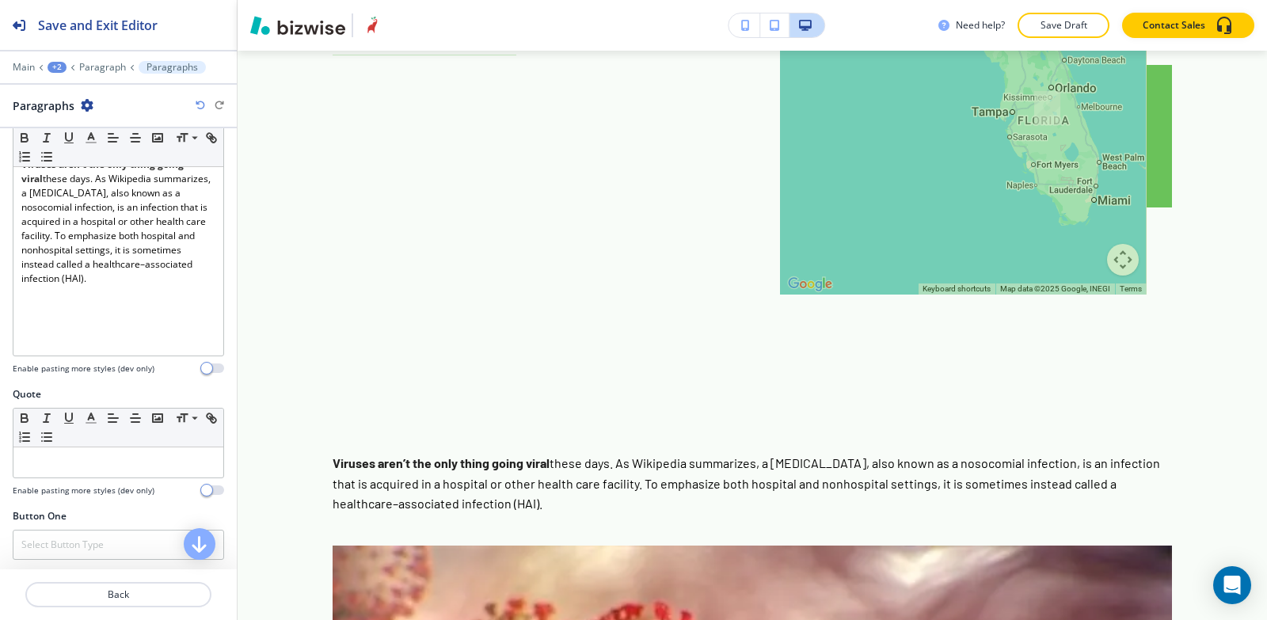
scroll to position [394, 0]
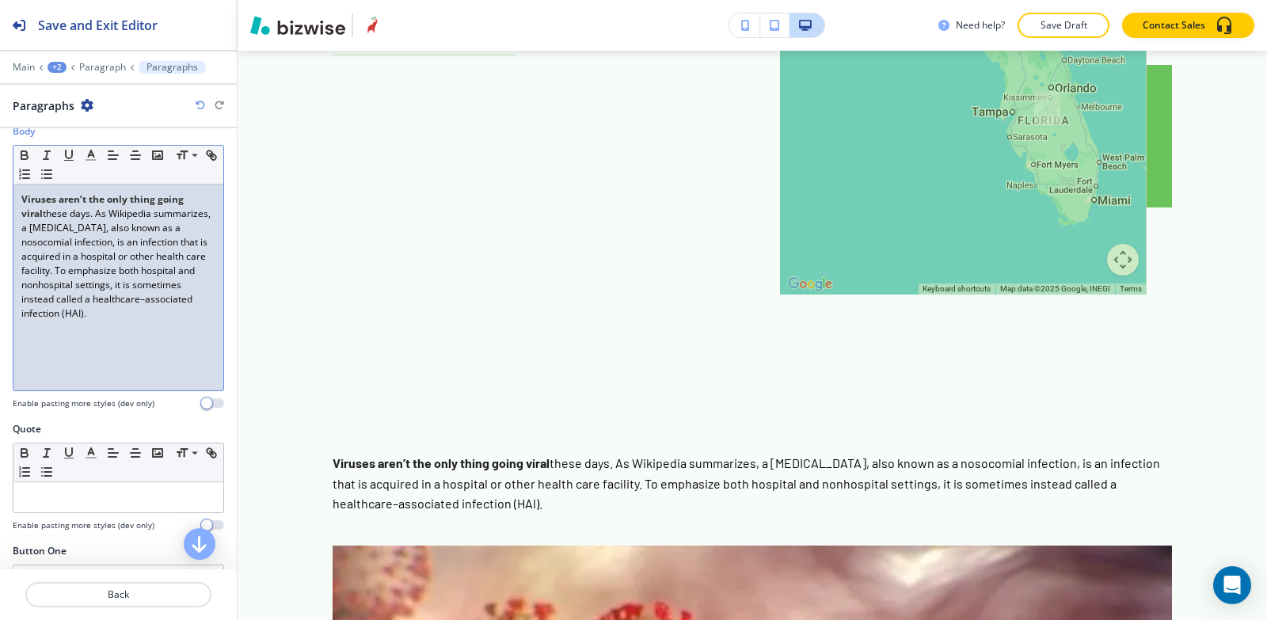
drag, startPoint x: 103, startPoint y: 340, endPoint x: 0, endPoint y: 187, distance: 184.3
click at [0, 187] on div "Body Small Normal Large Huge Viruses aren’t the only thing going viral these da…" at bounding box center [118, 273] width 237 height 298
copy p "Viruses aren’t the only thing going viral these days. As Wikipedia summarizes, …"
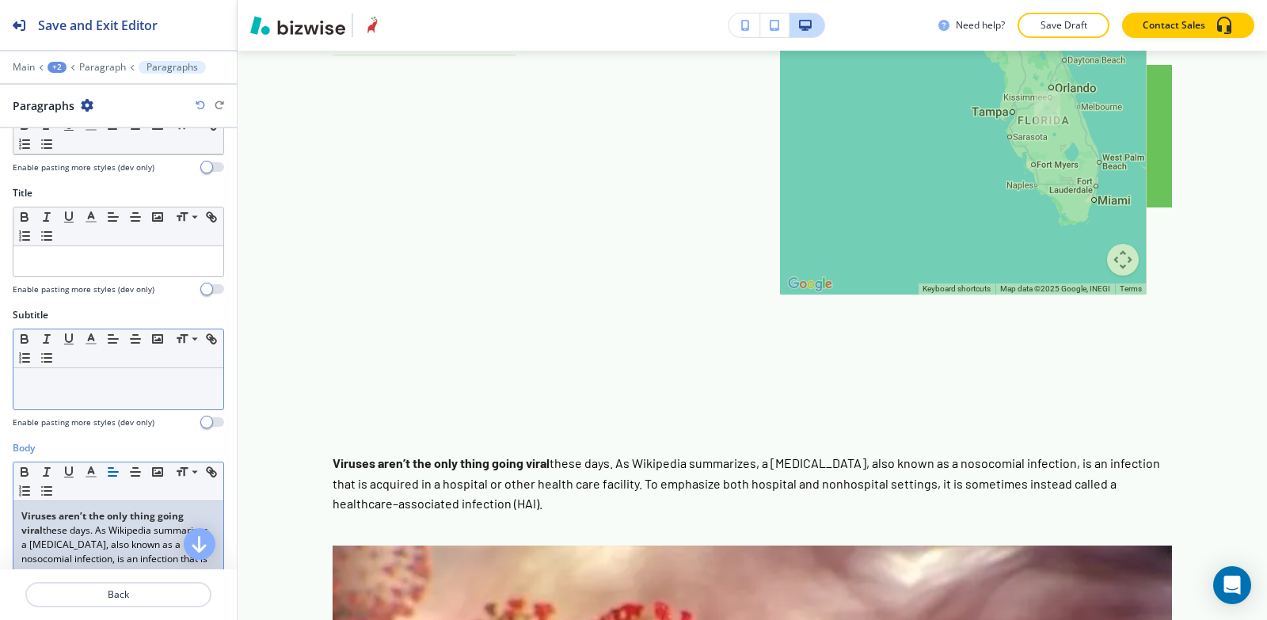
scroll to position [0, 0]
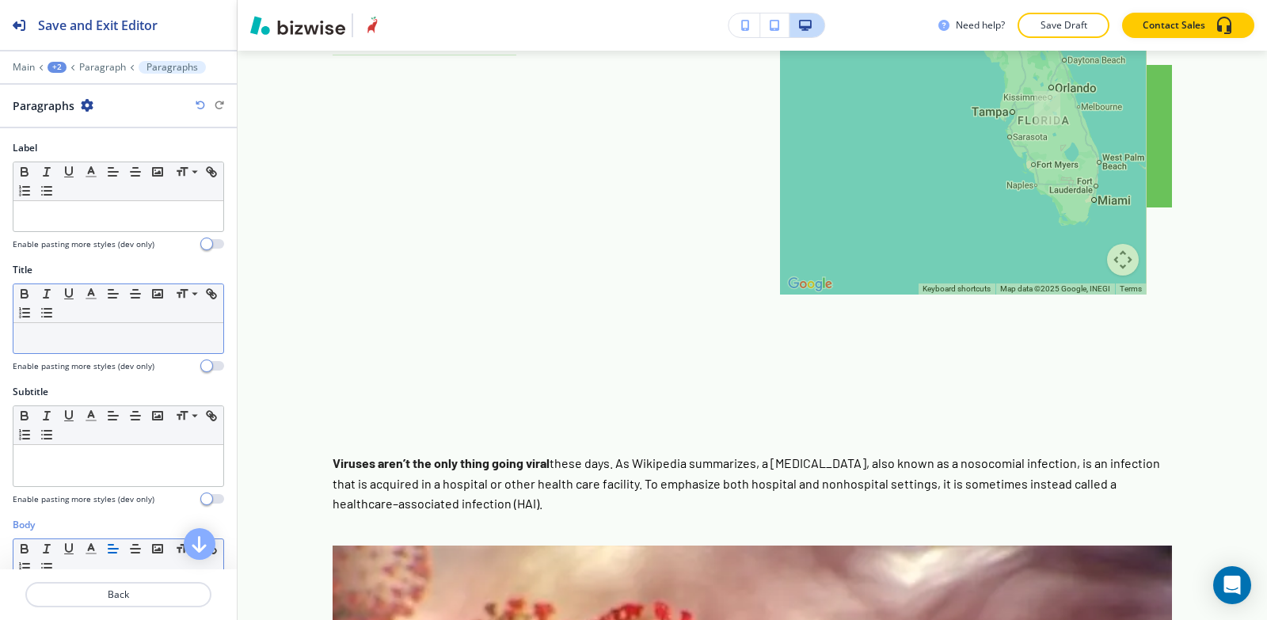
click at [120, 345] on p at bounding box center [118, 338] width 194 height 14
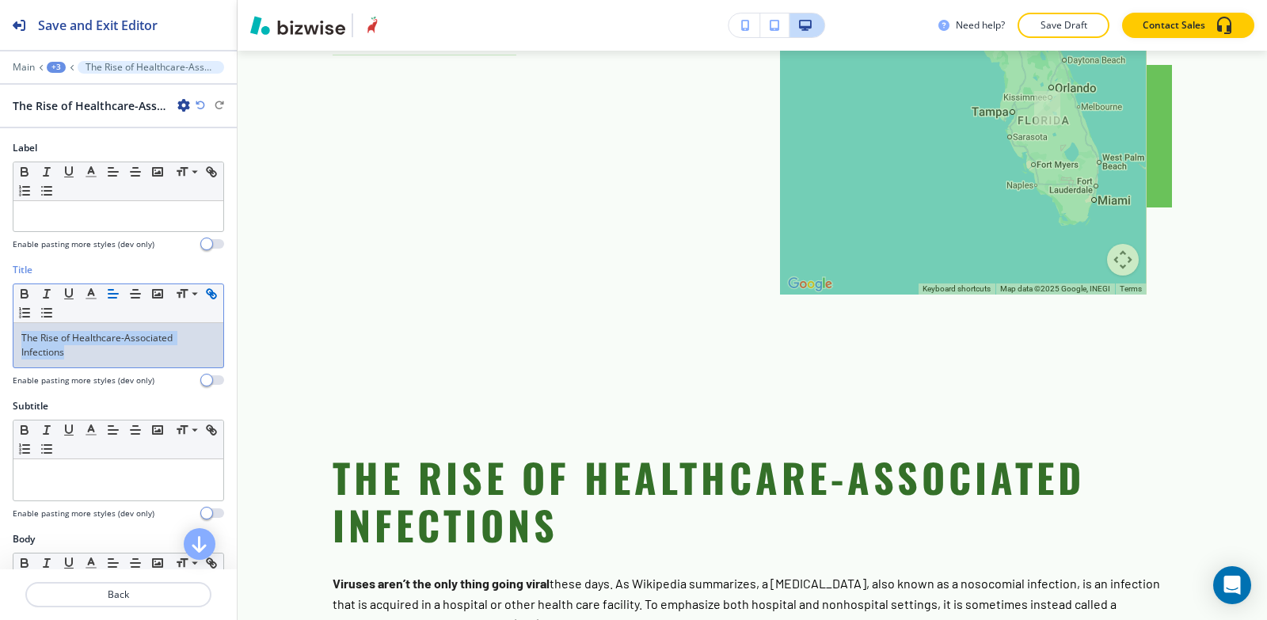
drag, startPoint x: 67, startPoint y: 350, endPoint x: 32, endPoint y: 307, distance: 55.3
click at [0, 311] on div "Title Small Normal Large Huge The Rise of Healthcare-Associated Infections Enab…" at bounding box center [118, 331] width 237 height 136
click at [86, 292] on icon "button" at bounding box center [91, 294] width 14 height 14
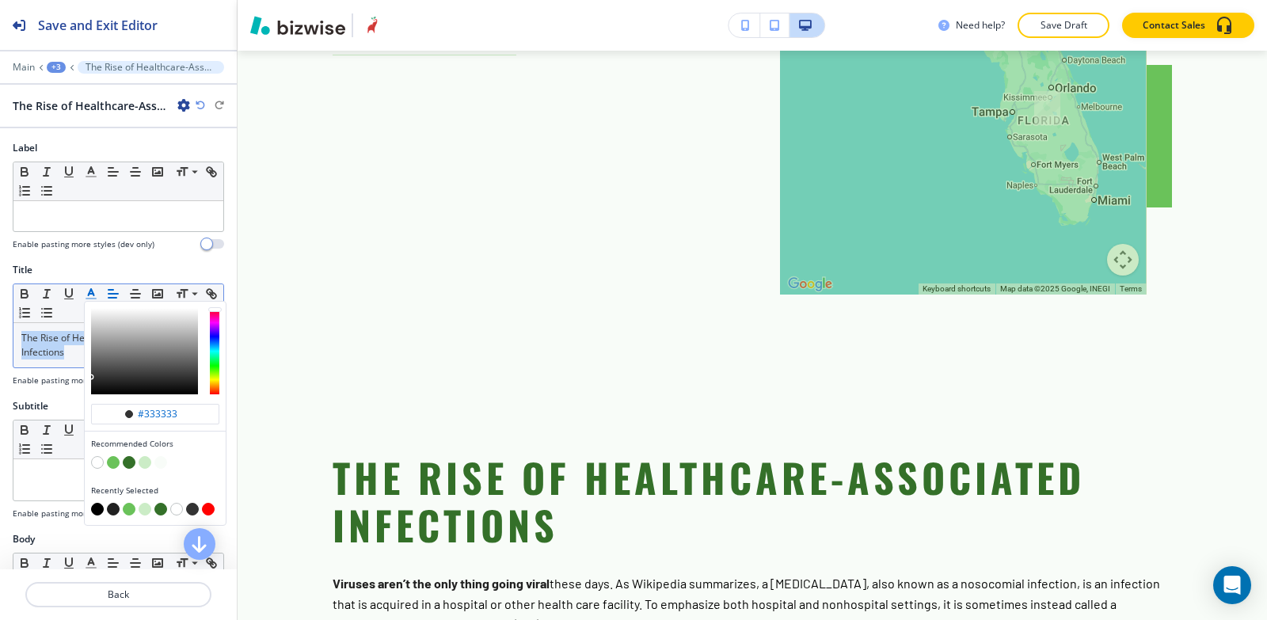
click at [111, 509] on button "button" at bounding box center [113, 509] width 13 height 13
type input "#212121"
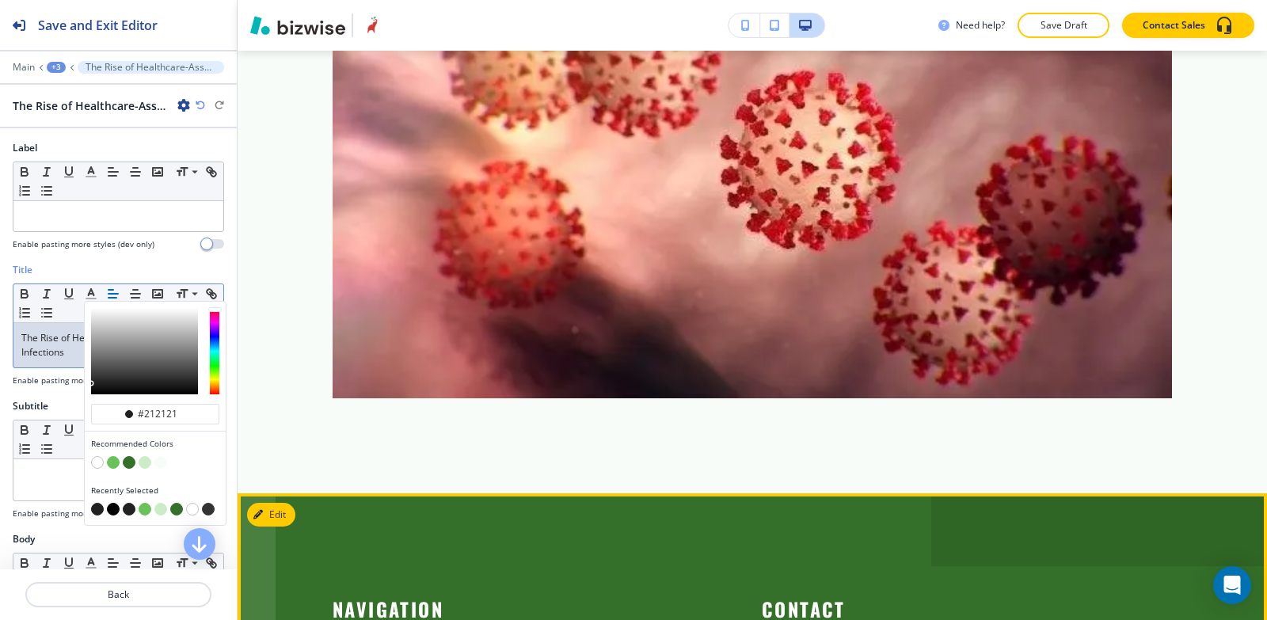
scroll to position [1959, 0]
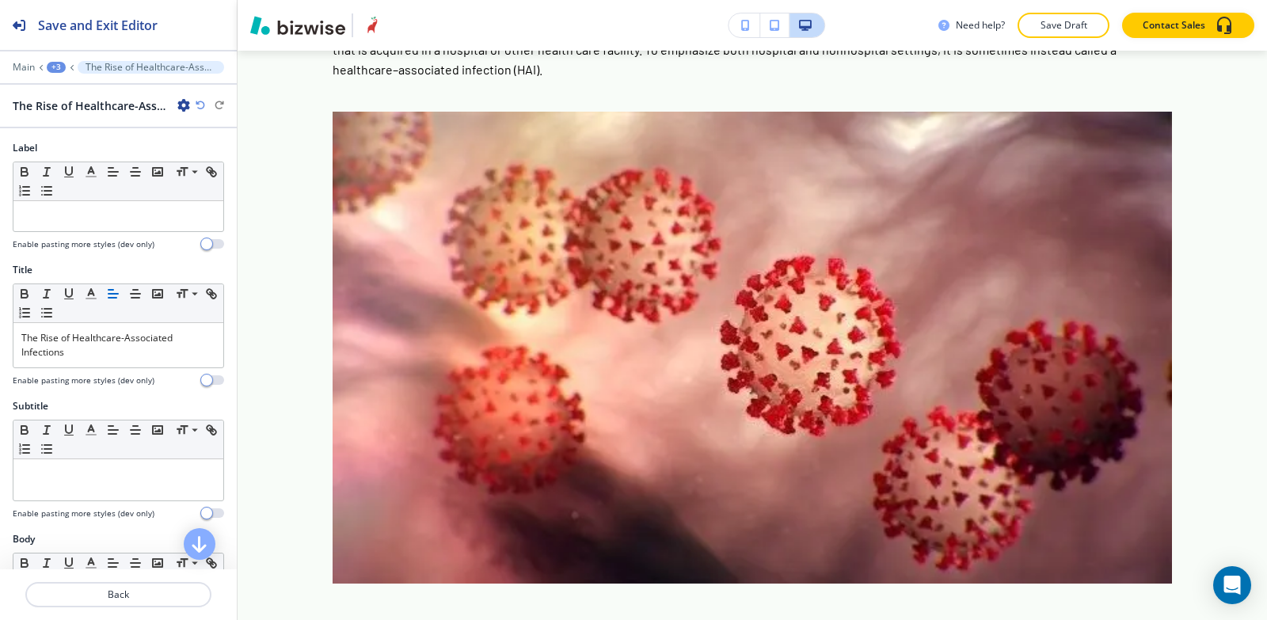
click at [55, 67] on div "+3" at bounding box center [56, 67] width 19 height 11
click at [82, 126] on p "SOS GOWN HAI EST HEIGHTS" at bounding box center [97, 121] width 81 height 14
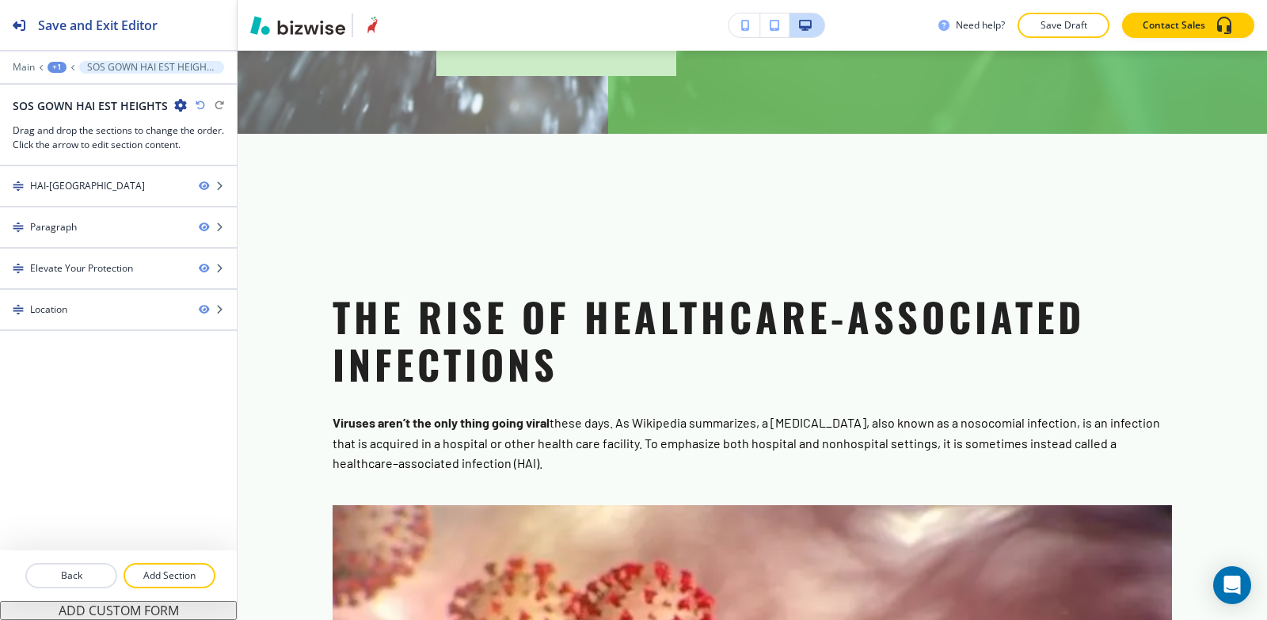
scroll to position [618, 0]
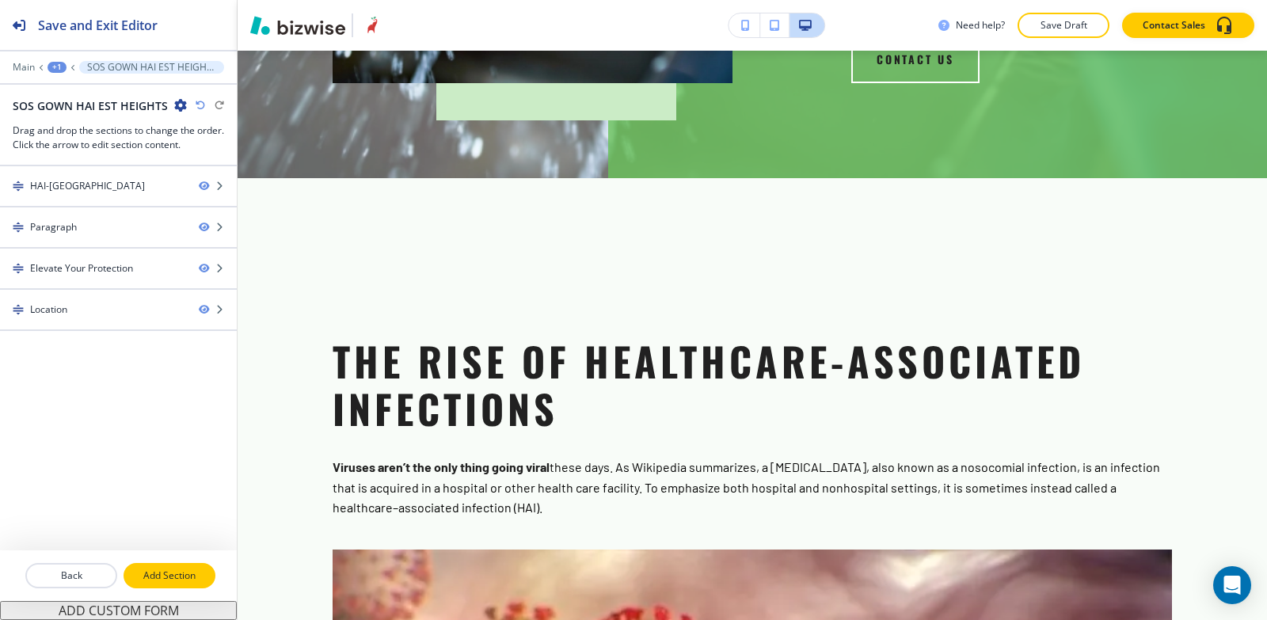
click at [171, 569] on p "Add Section" at bounding box center [169, 576] width 89 height 14
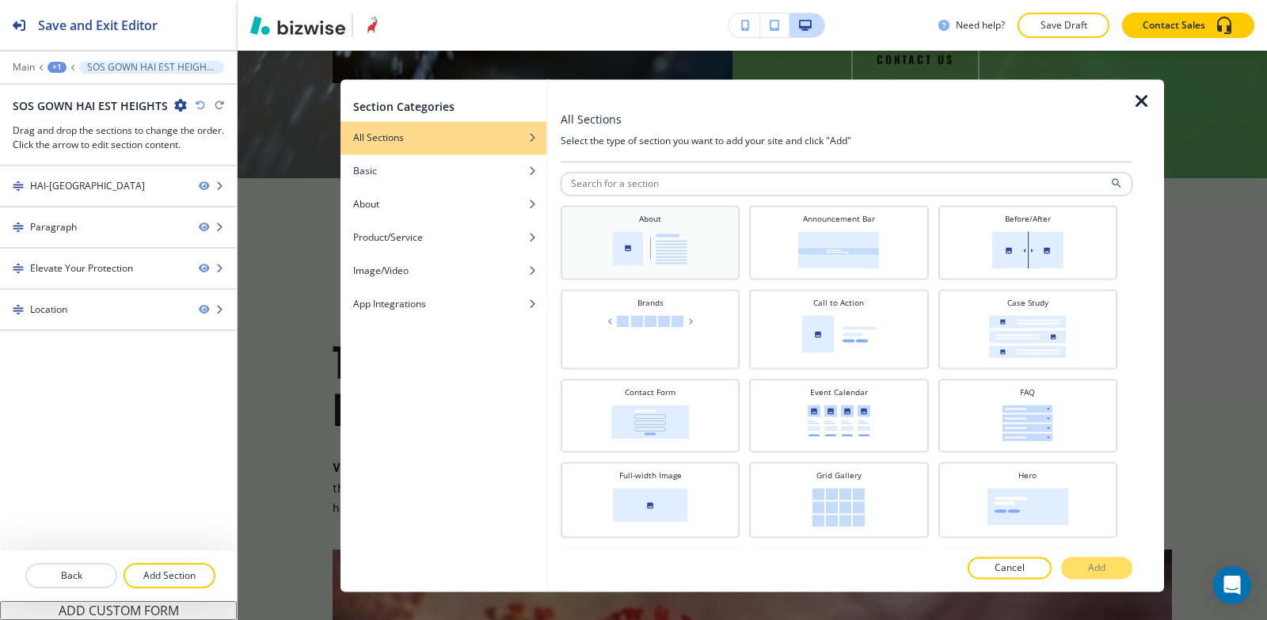
click at [699, 242] on div "About" at bounding box center [650, 240] width 163 height 55
click at [1097, 576] on button "Add" at bounding box center [1096, 568] width 71 height 22
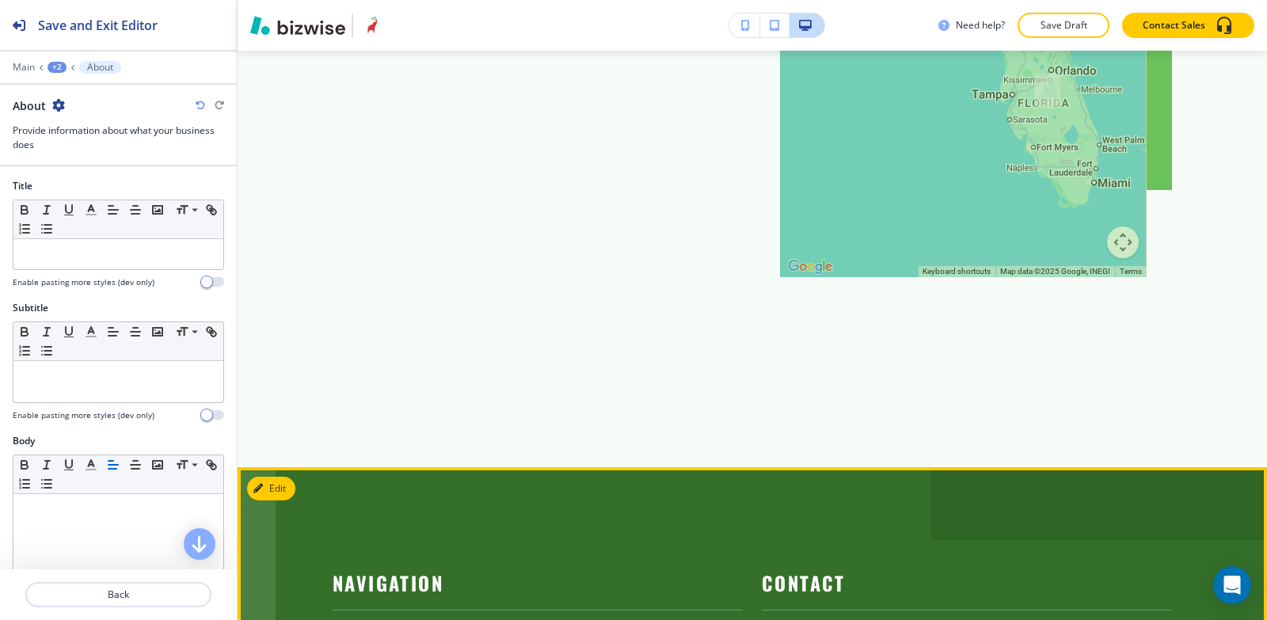
scroll to position [2258, 0]
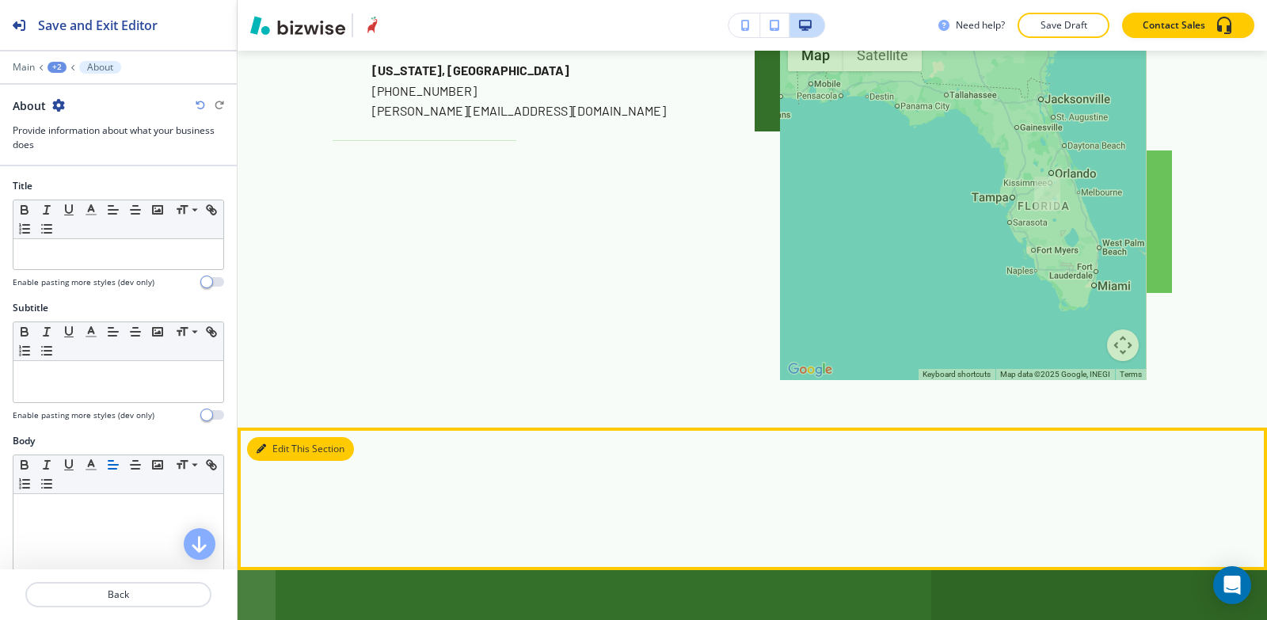
click at [267, 437] on button "Edit This Section" at bounding box center [300, 449] width 107 height 24
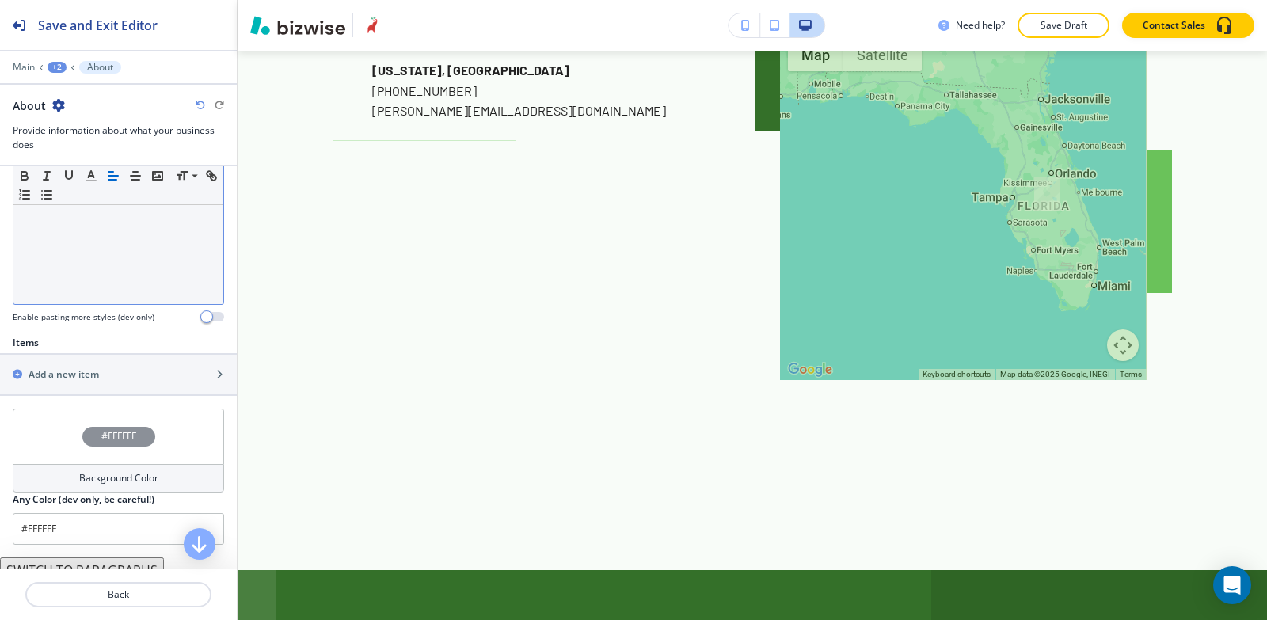
scroll to position [493, 0]
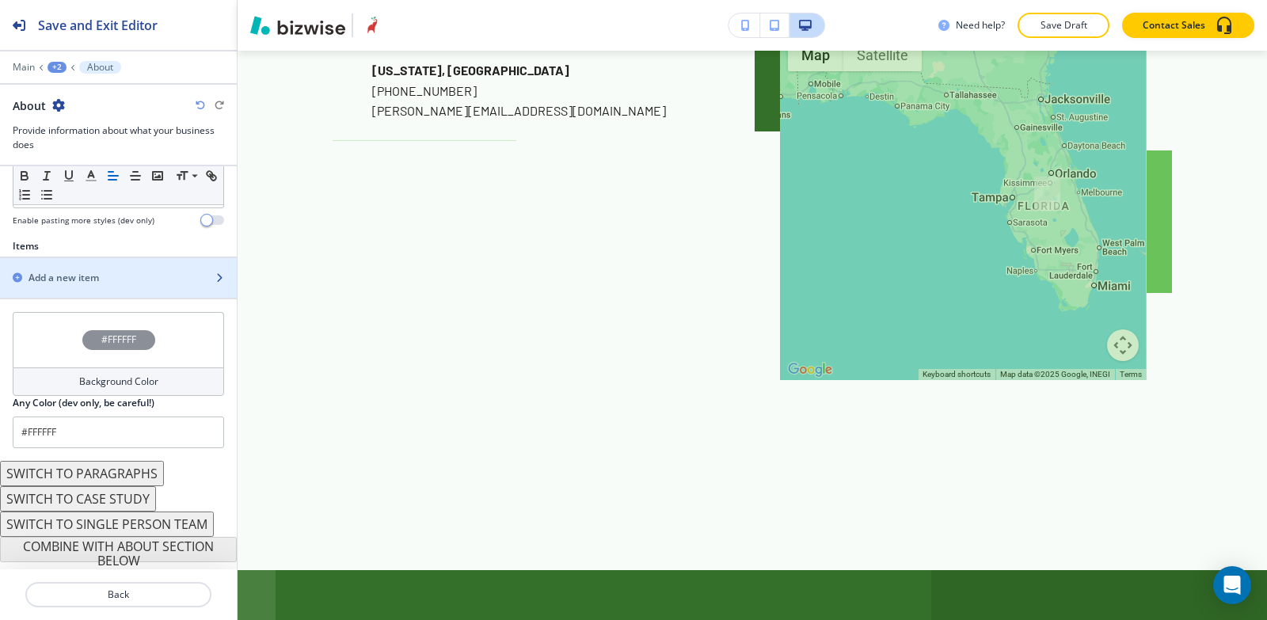
click at [94, 282] on h2 "Add a new item" at bounding box center [64, 278] width 70 height 14
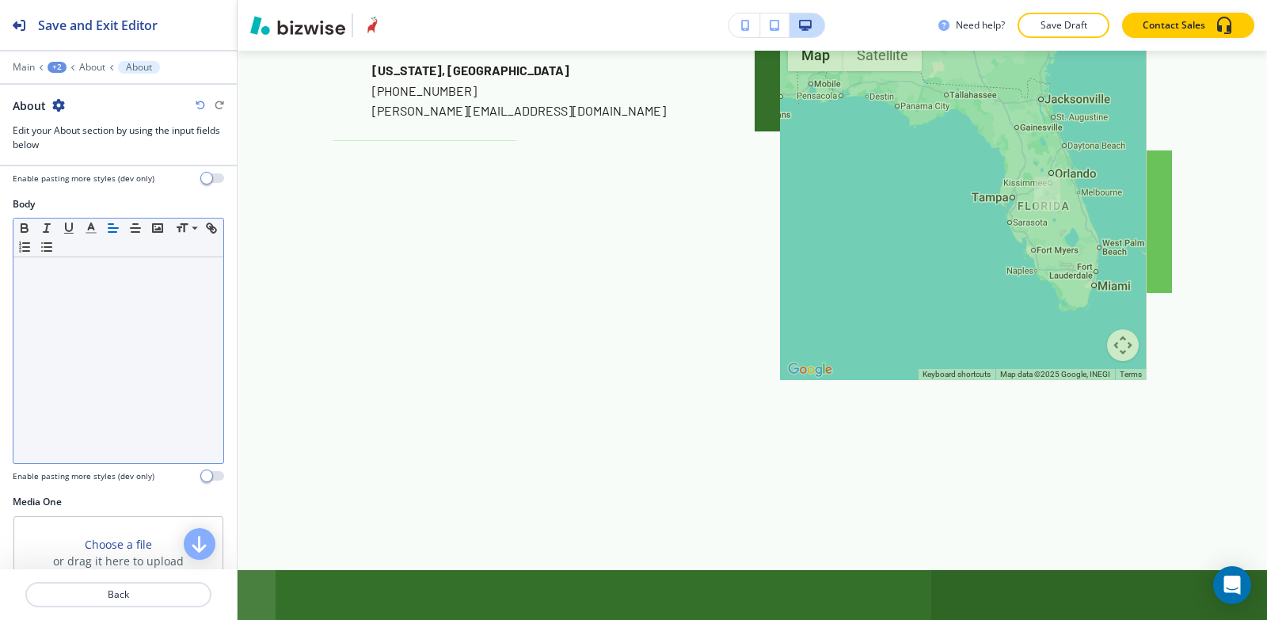
scroll to position [238, 0]
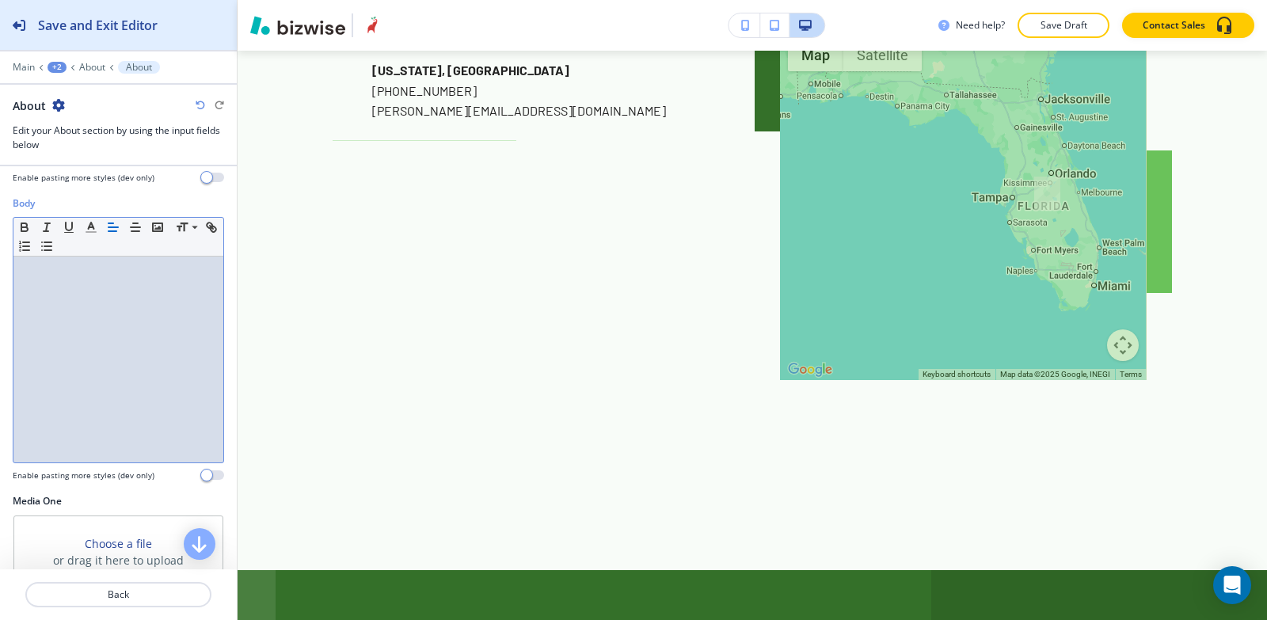
drag, startPoint x: 81, startPoint y: 385, endPoint x: 211, endPoint y: 10, distance: 396.8
click at [81, 383] on div at bounding box center [118, 360] width 210 height 206
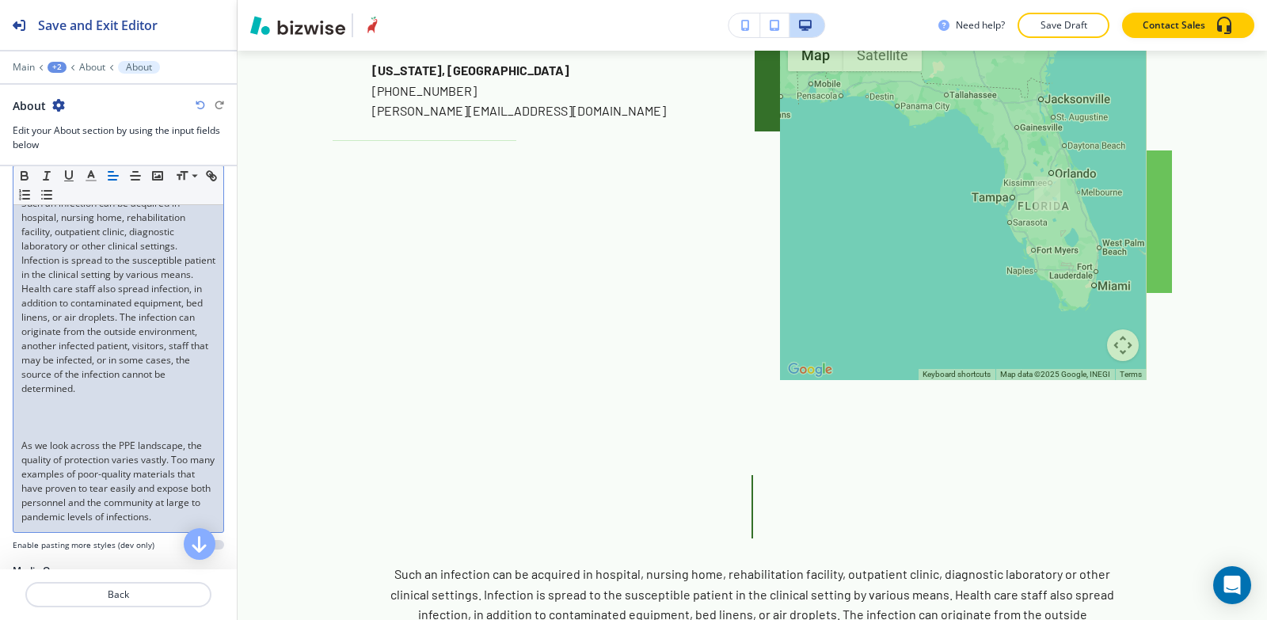
scroll to position [396, 0]
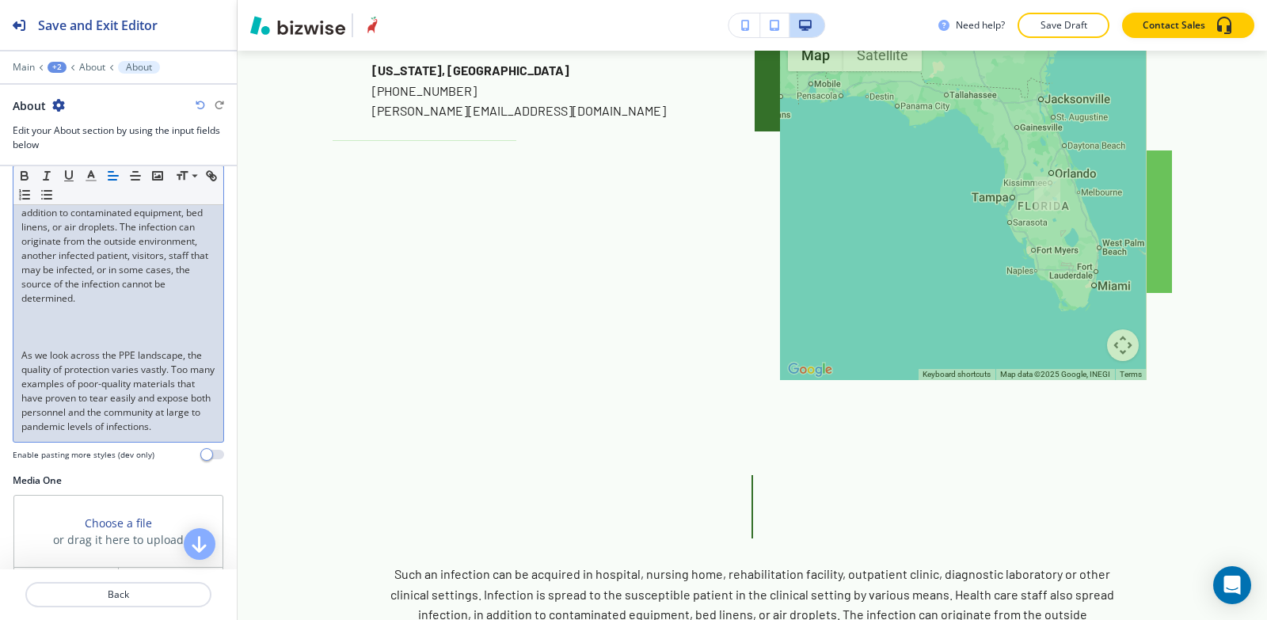
click at [21, 356] on div "Such an infection can be acquired in hospital, nursing home, rehabilitation fac…" at bounding box center [118, 270] width 210 height 344
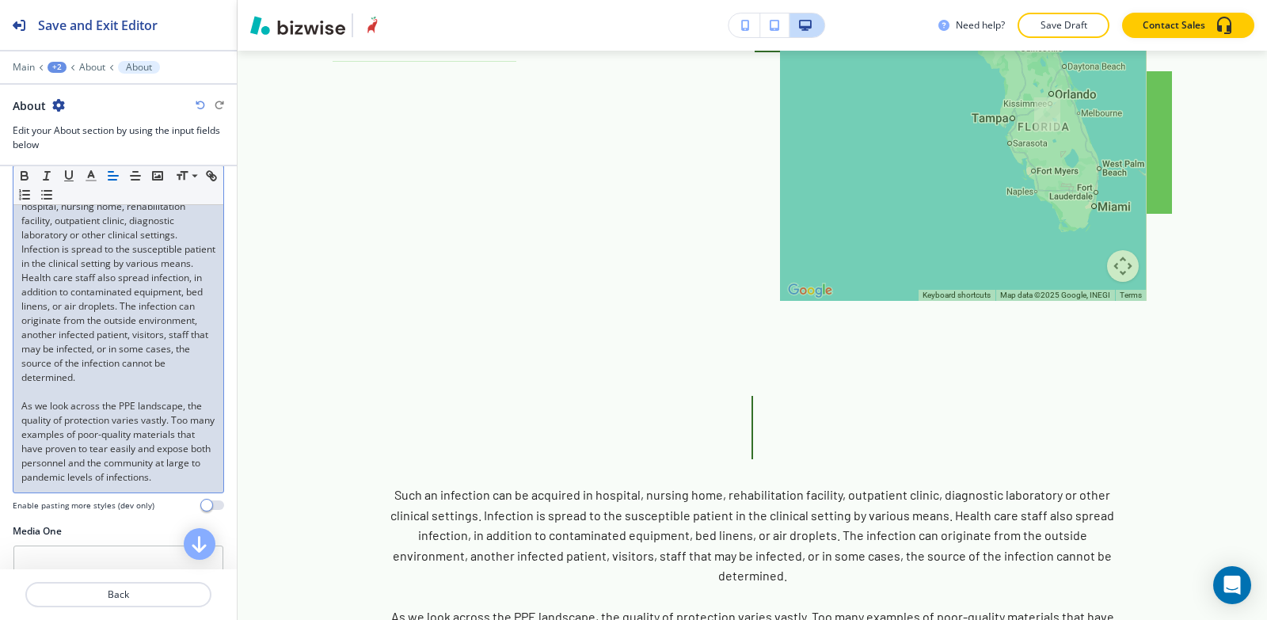
scroll to position [238, 0]
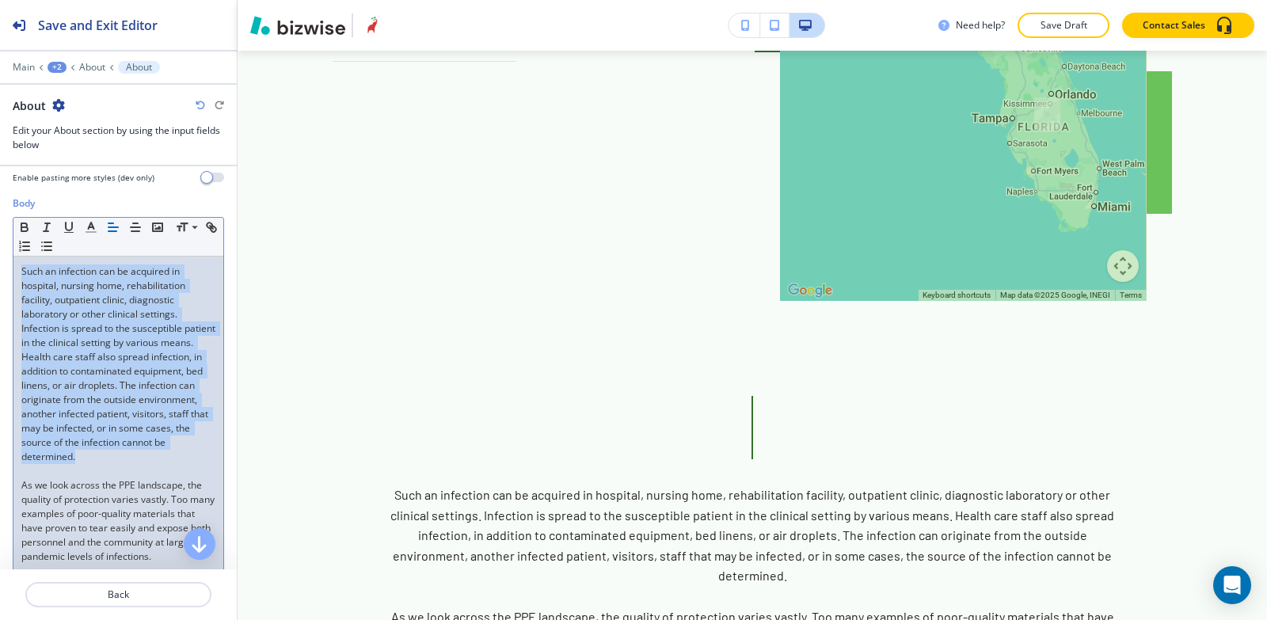
drag, startPoint x: 189, startPoint y: 462, endPoint x: 2, endPoint y: 257, distance: 277.0
click at [2, 257] on div "Body Small Normal Large Huge Such an infection can be acquired in hospital, nur…" at bounding box center [118, 399] width 237 height 407
click at [109, 228] on icon "button" at bounding box center [113, 227] width 14 height 14
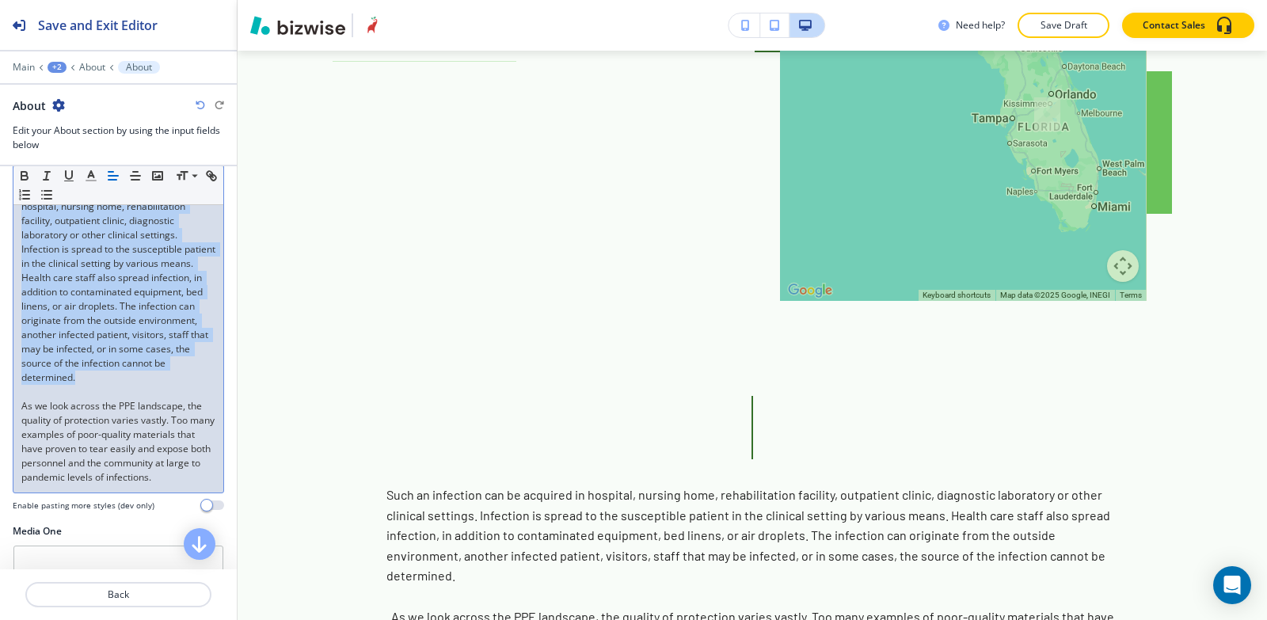
drag, startPoint x: 23, startPoint y: 408, endPoint x: 116, endPoint y: 494, distance: 127.2
click at [112, 512] on div "Body Small Normal Large Huge Such an infection can be acquired in hospital, nur…" at bounding box center [118, 314] width 211 height 394
click at [116, 181] on icon "button" at bounding box center [113, 176] width 14 height 14
click at [105, 485] on p "As we look across the PPE landscape, the quality of protection varies vastly. T…" at bounding box center [118, 442] width 194 height 86
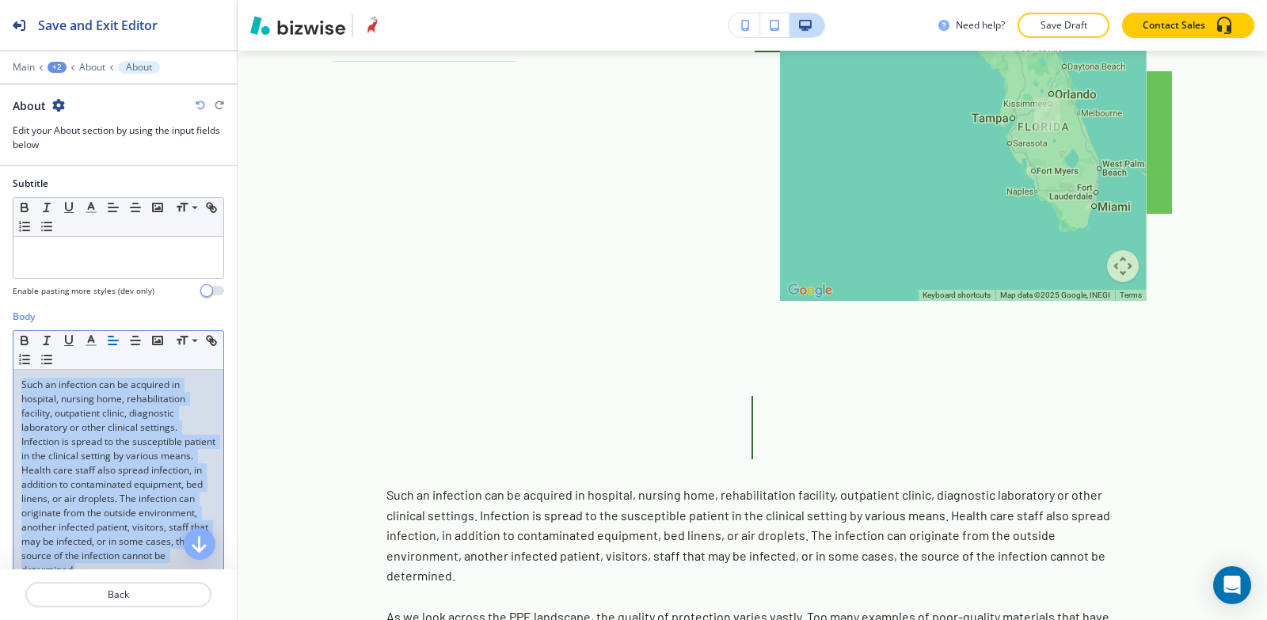
scroll to position [79, 0]
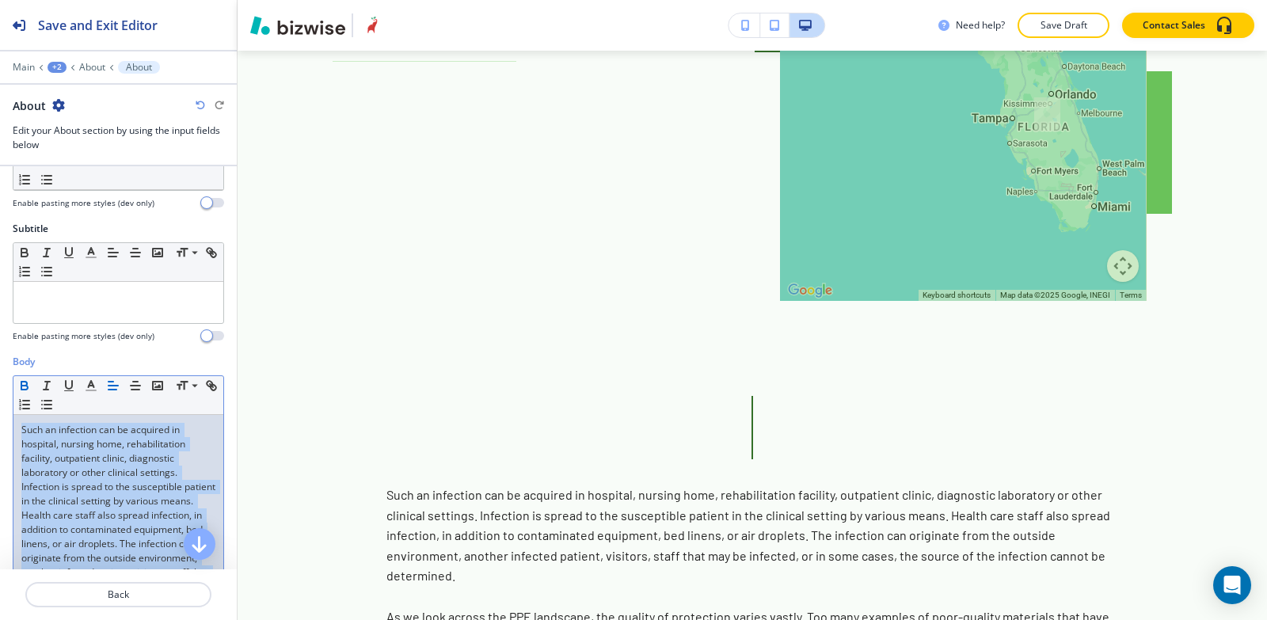
drag, startPoint x: 97, startPoint y: 500, endPoint x: 23, endPoint y: 383, distance: 138.9
click at [8, 344] on div "Title Small Normal Large Huge Enable pasting more styles (dev only) Subtitle Sm…" at bounding box center [118, 367] width 237 height 403
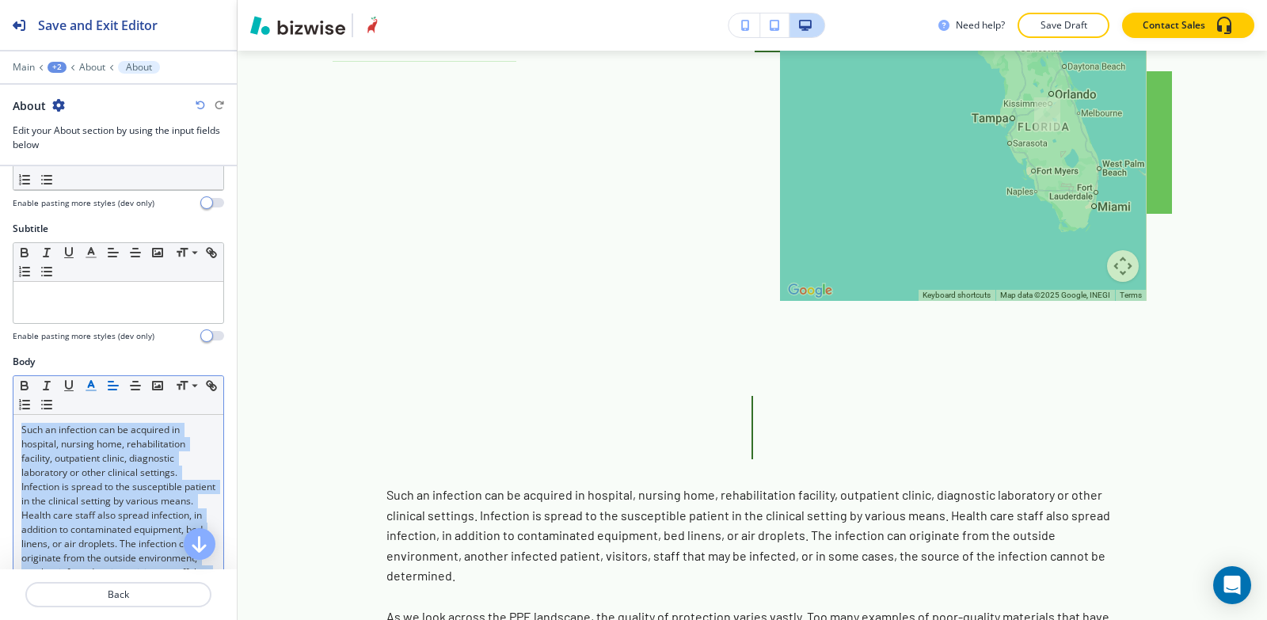
click at [89, 389] on icon "button" at bounding box center [91, 386] width 14 height 14
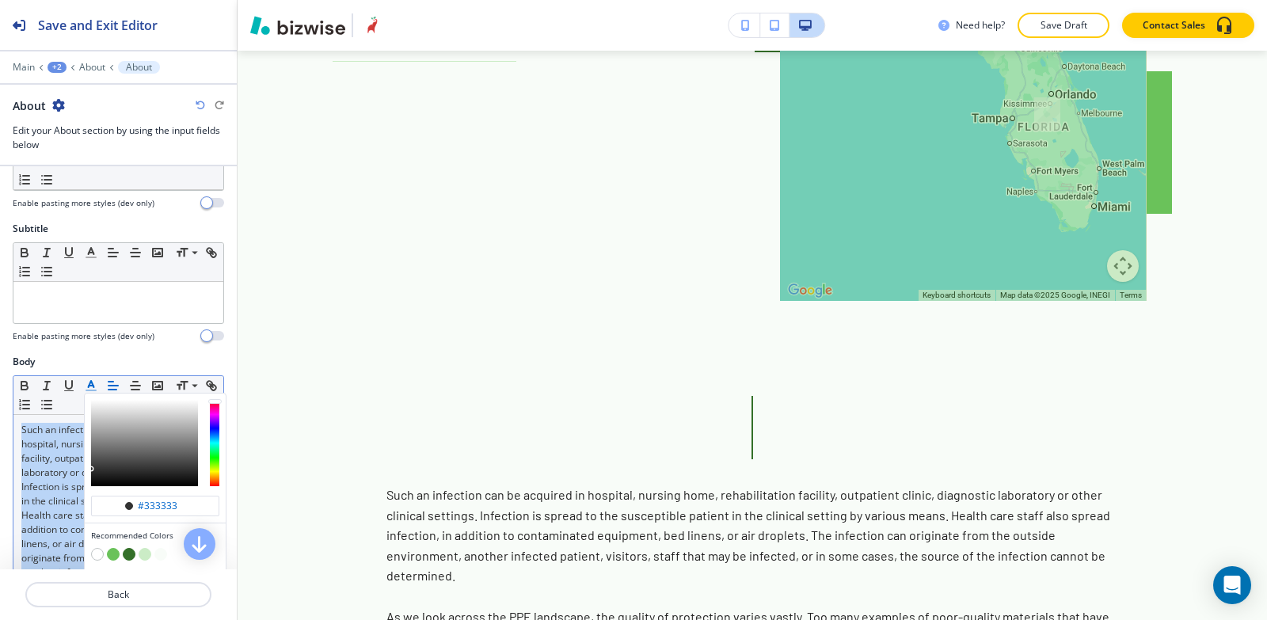
scroll to position [238, 0]
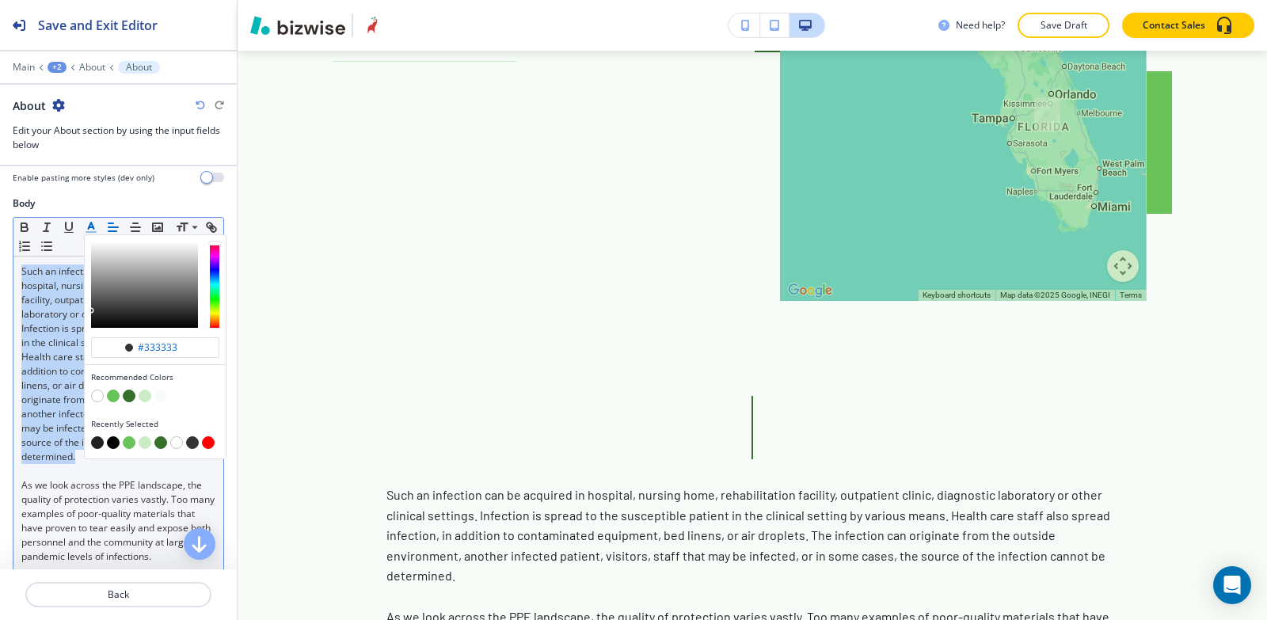
click at [113, 443] on button "button" at bounding box center [113, 442] width 13 height 13
type input "#000000"
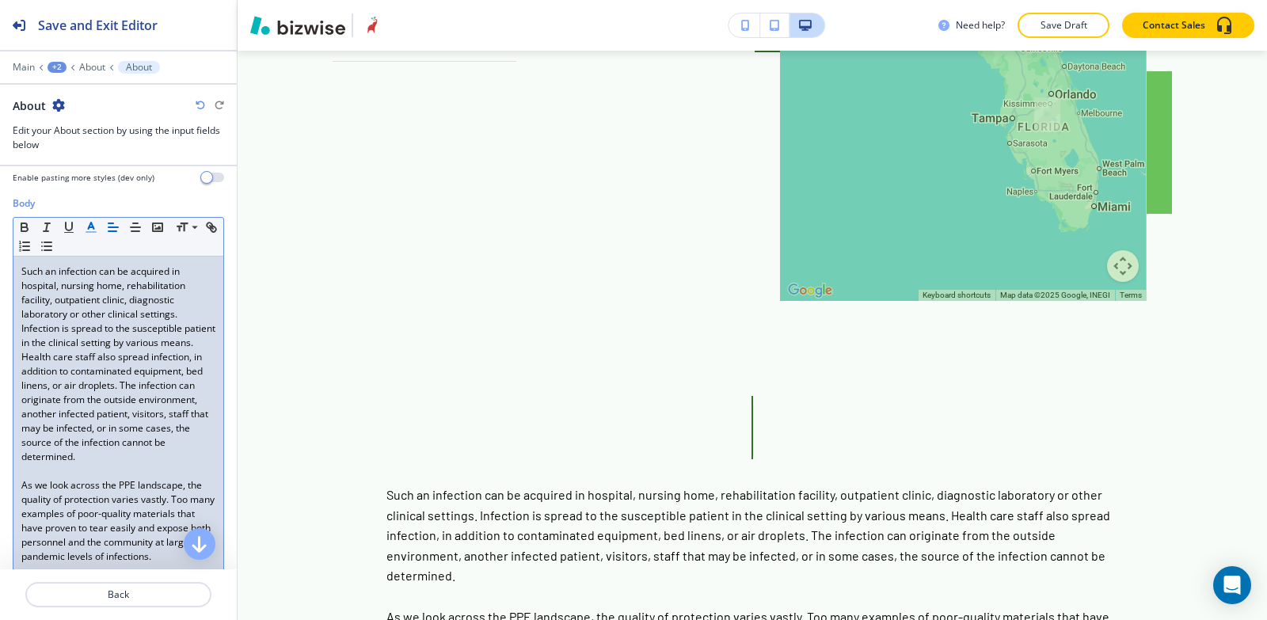
click at [43, 478] on span "As we look across the PPE landscape, the quality of protection varies vastly. T…" at bounding box center [119, 520] width 196 height 85
drag, startPoint x: 55, startPoint y: 284, endPoint x: 12, endPoint y: 278, distance: 43.9
click at [12, 278] on div "Body Small Normal Large Huge Such an infection can be acquired in hospital, nur…" at bounding box center [118, 399] width 237 height 407
click at [57, 284] on span "Such an infection can be acquired in hospital, nursing home, rehabilitation fac…" at bounding box center [119, 364] width 196 height 199
drag, startPoint x: 57, startPoint y: 284, endPoint x: 40, endPoint y: 286, distance: 16.7
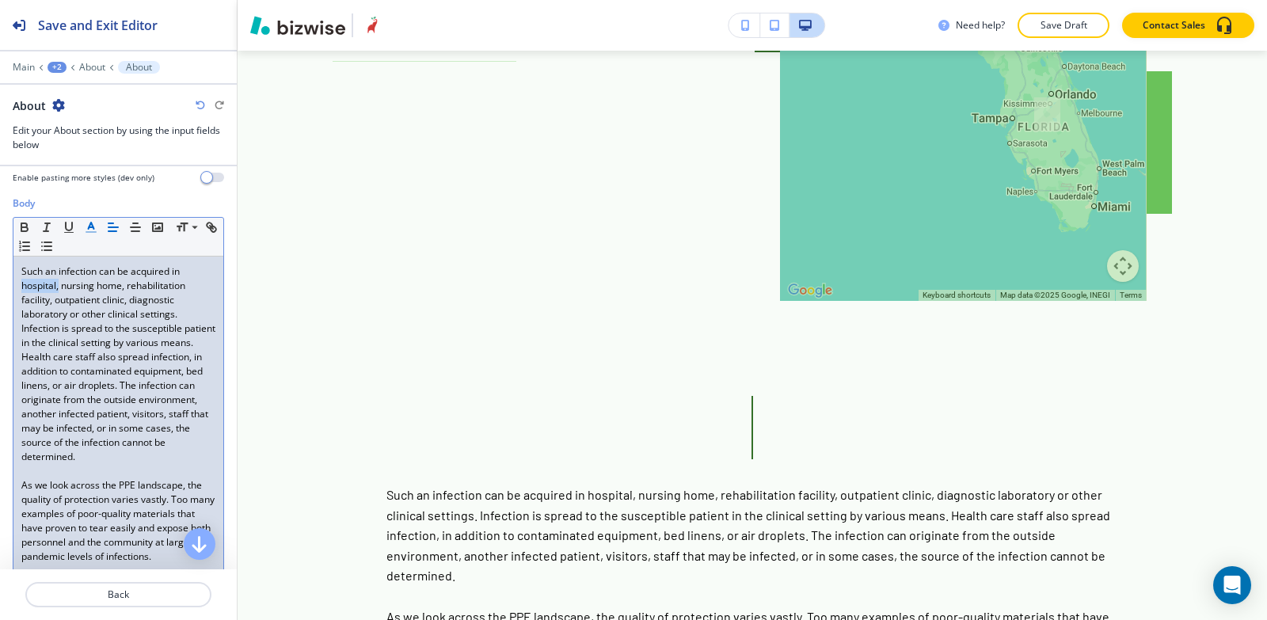
click at [40, 286] on span "Such an infection can be acquired in hospital, nursing home, rehabilitation fac…" at bounding box center [119, 364] width 196 height 199
click at [62, 288] on span "Such an infection can be acquired in hospital, nursing home, rehabilitation fac…" at bounding box center [119, 364] width 196 height 199
drag, startPoint x: 56, startPoint y: 285, endPoint x: 21, endPoint y: 268, distance: 39.7
click at [21, 268] on div "Such an infection can be acquired in hospital, nursing home, rehabilitation fac…" at bounding box center [118, 414] width 210 height 315
click at [24, 224] on icon "button" at bounding box center [24, 227] width 14 height 14
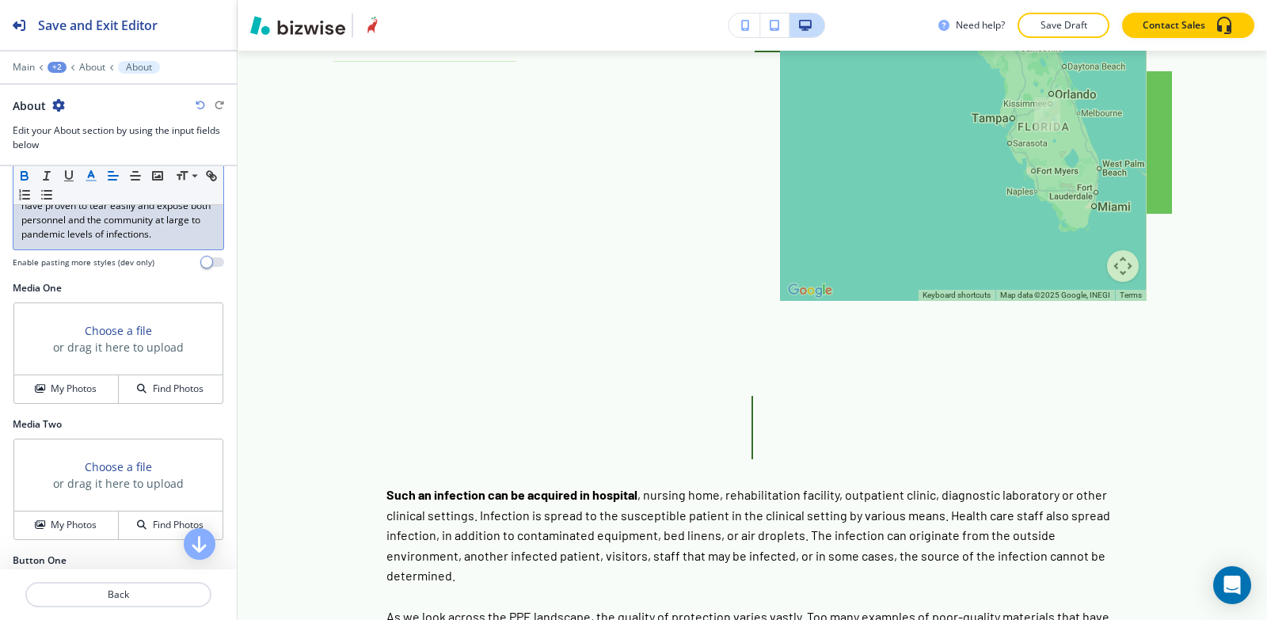
scroll to position [685, 0]
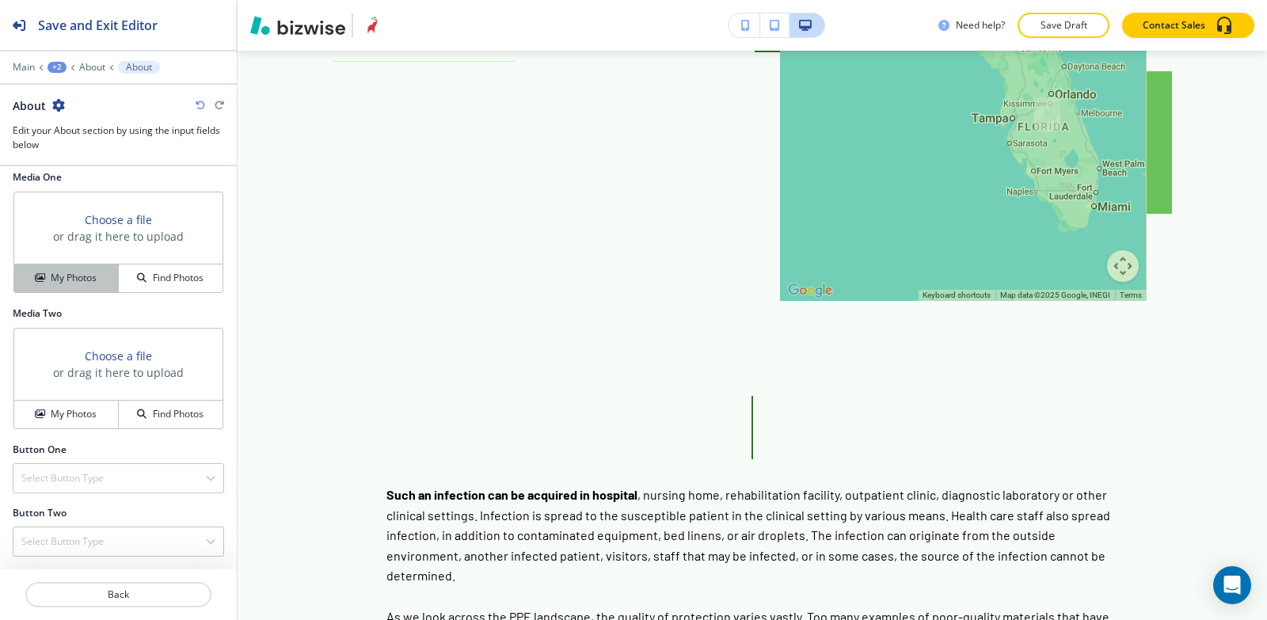
click at [21, 270] on button "My Photos" at bounding box center [66, 279] width 105 height 28
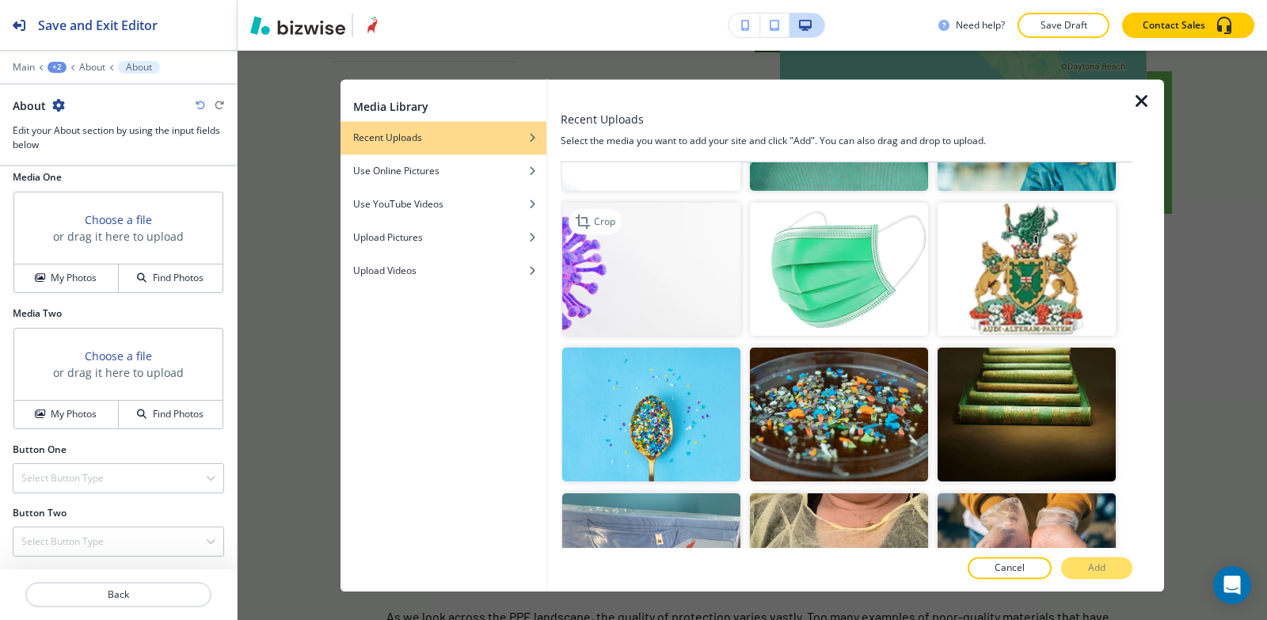
click at [641, 226] on img "button" at bounding box center [651, 270] width 178 height 134
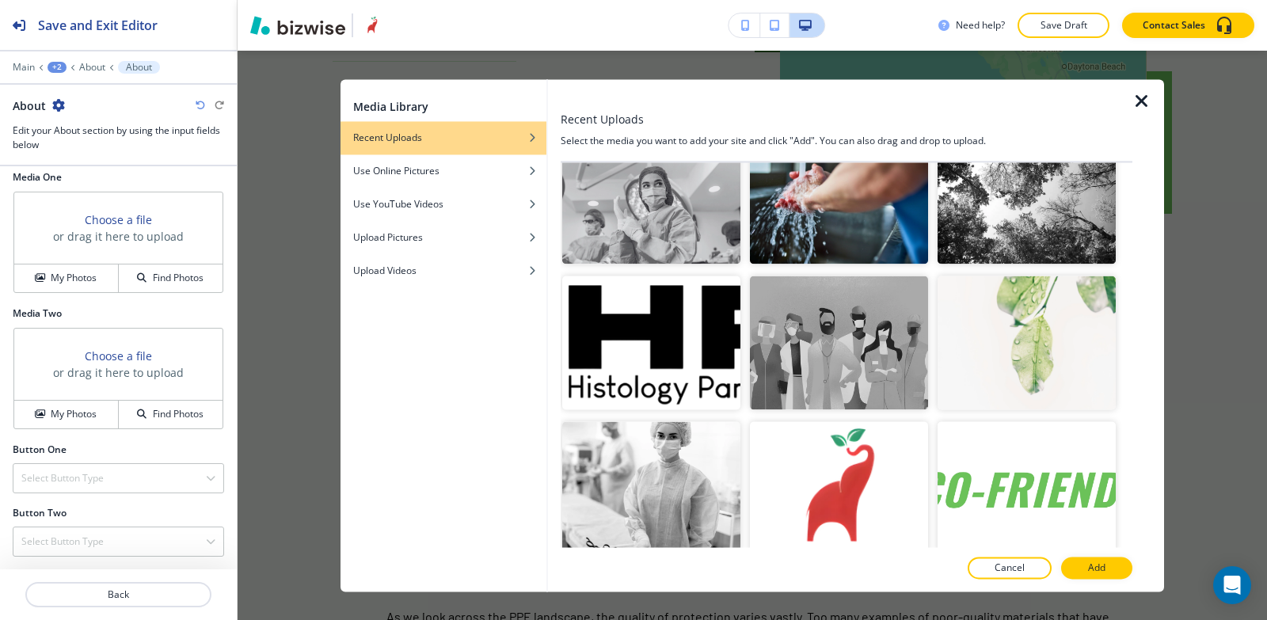
scroll to position [5188, 0]
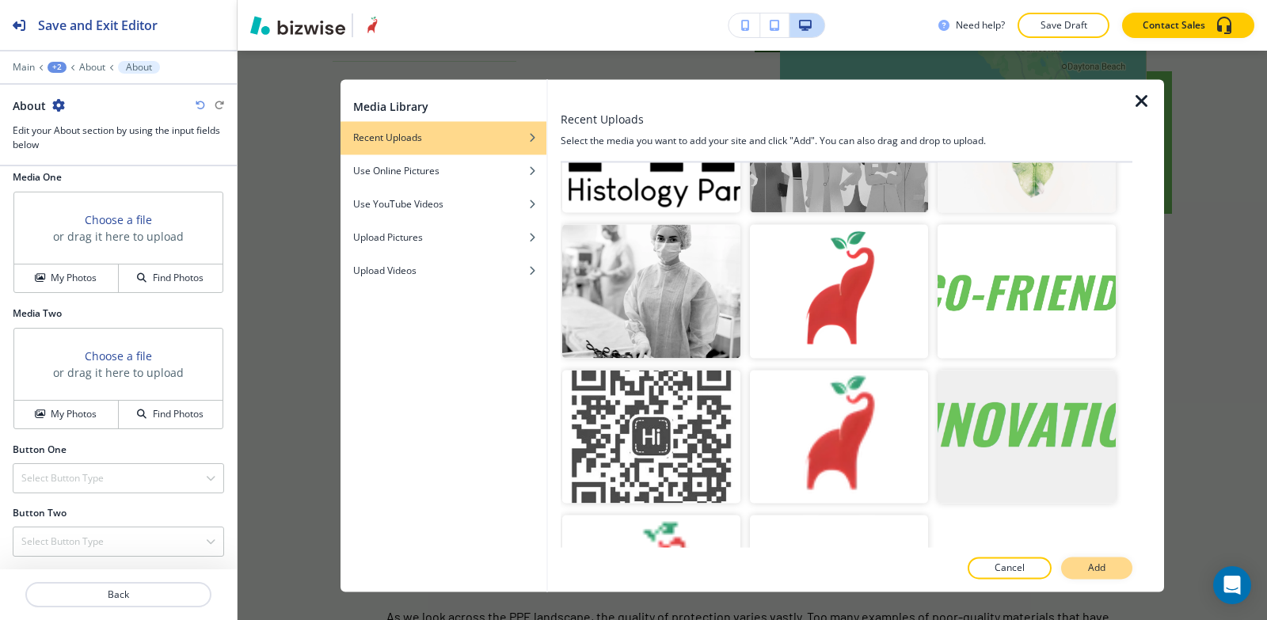
click at [1108, 568] on button "Add" at bounding box center [1096, 568] width 71 height 22
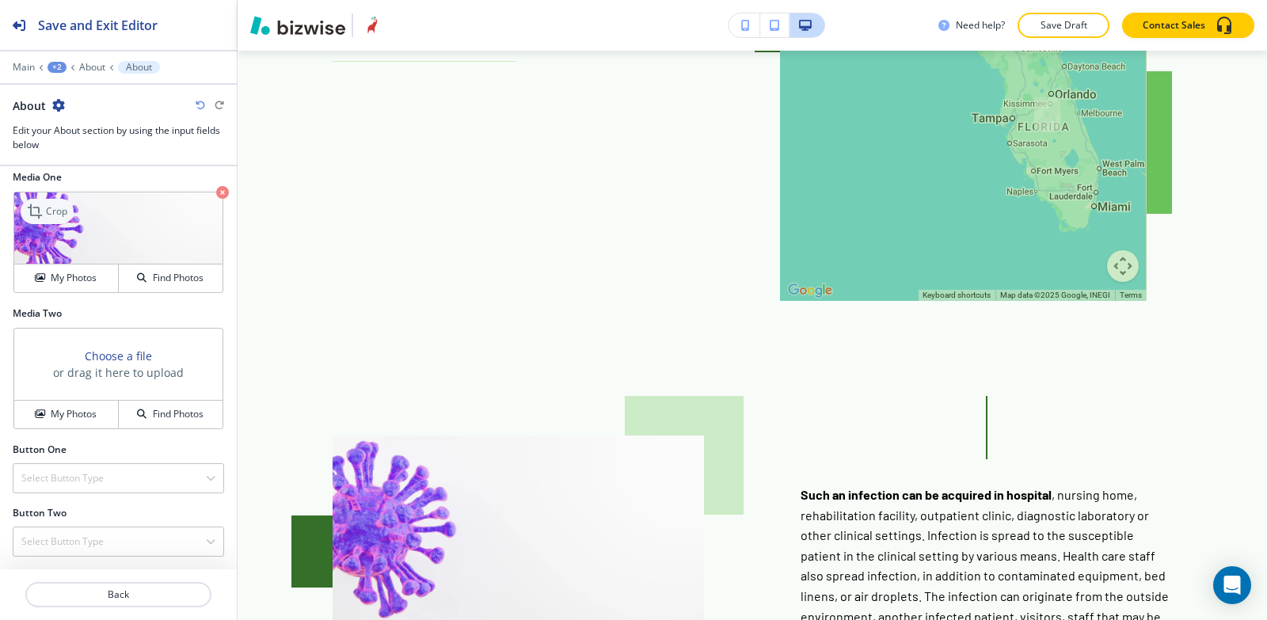
click at [51, 211] on p "Crop" at bounding box center [56, 211] width 21 height 14
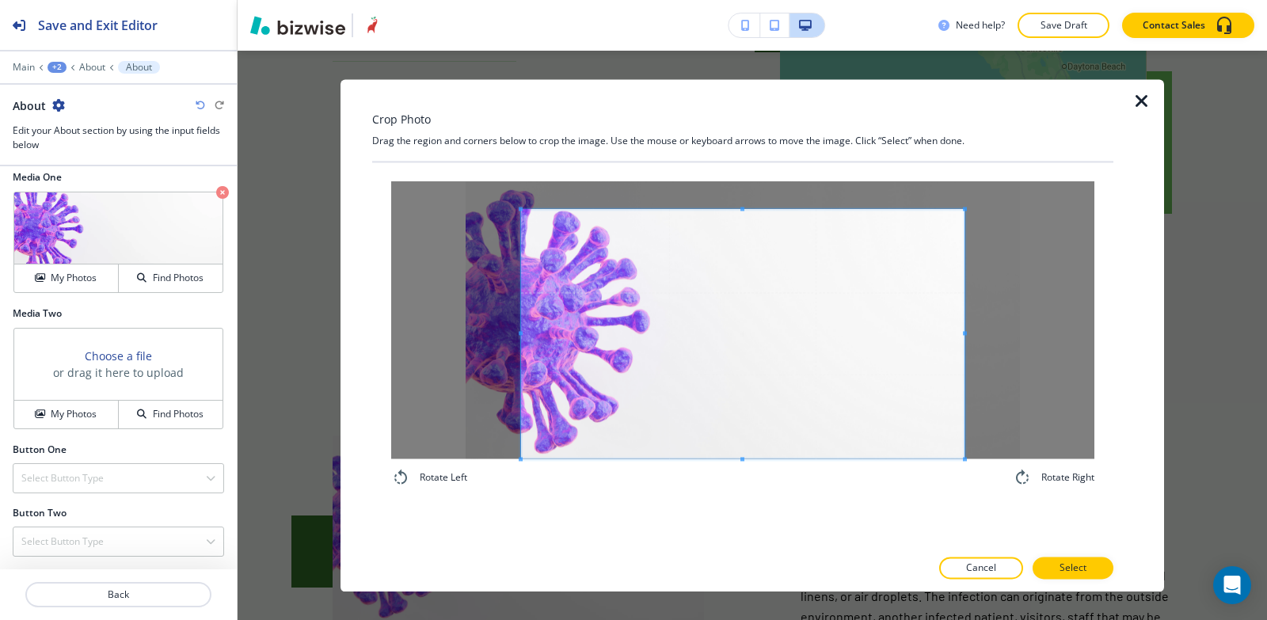
click at [769, 478] on div "Rotate Left Rotate Right" at bounding box center [742, 334] width 703 height 306
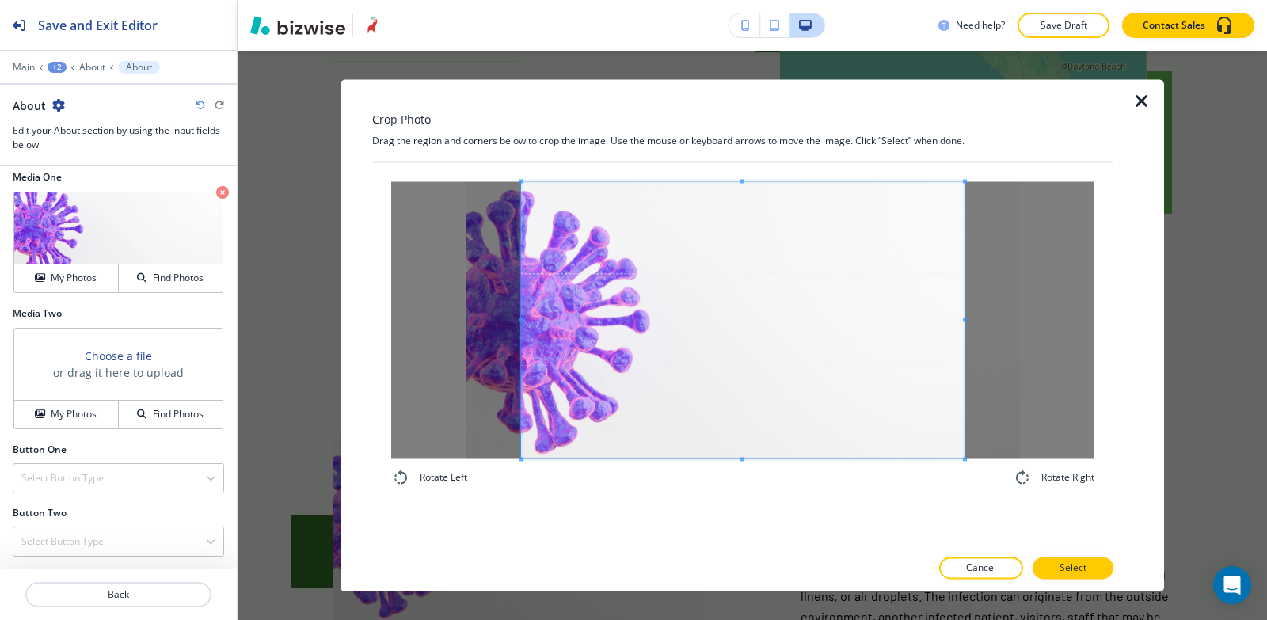
click at [708, 131] on div "Crop Photo Drag the region and corners below to crop the image. Use the mouse o…" at bounding box center [742, 335] width 741 height 513
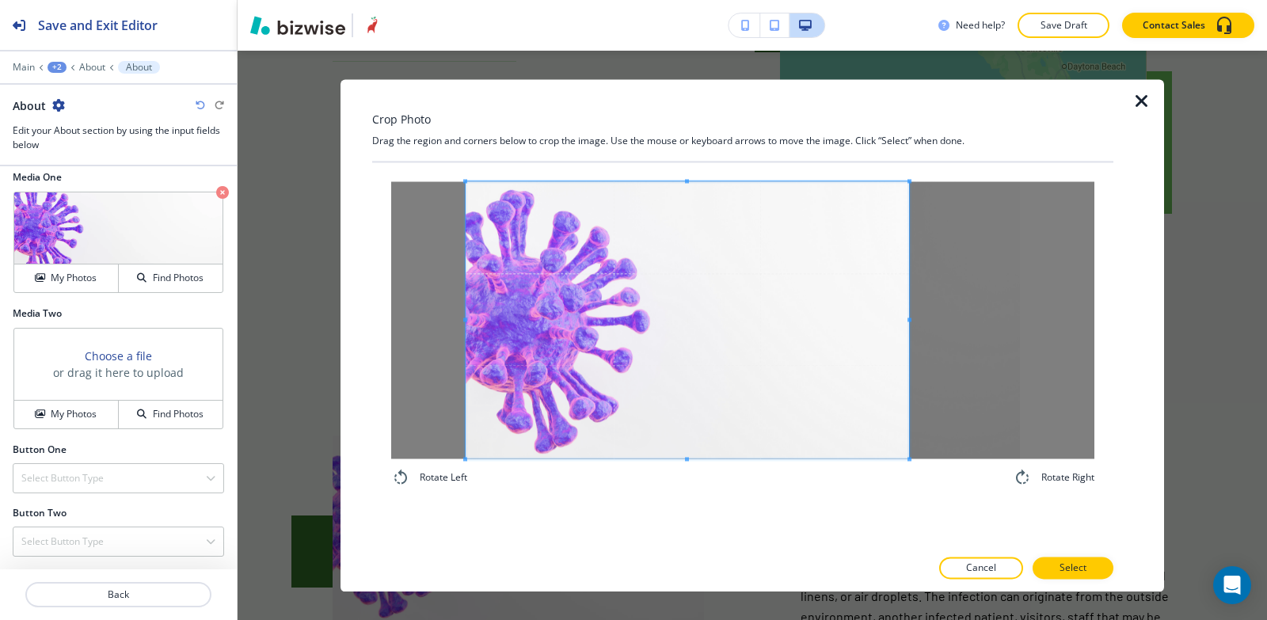
click at [620, 287] on span at bounding box center [688, 319] width 444 height 277
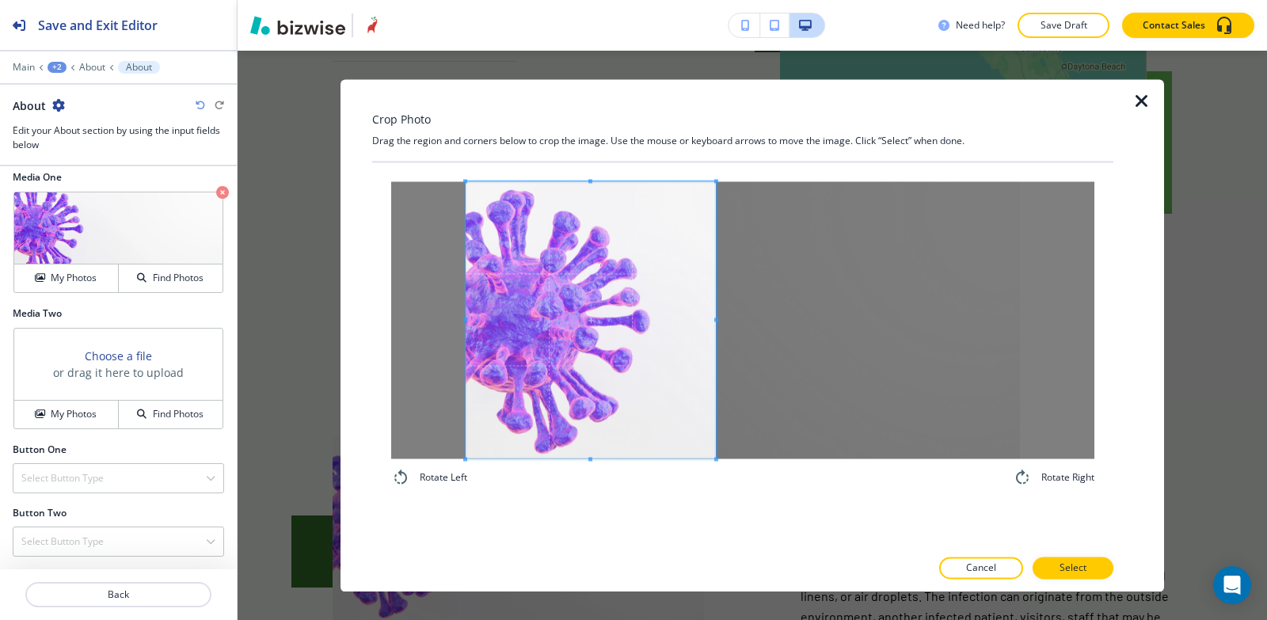
click at [716, 303] on span at bounding box center [716, 319] width 4 height 277
click at [1088, 569] on button "Select" at bounding box center [1073, 568] width 81 height 22
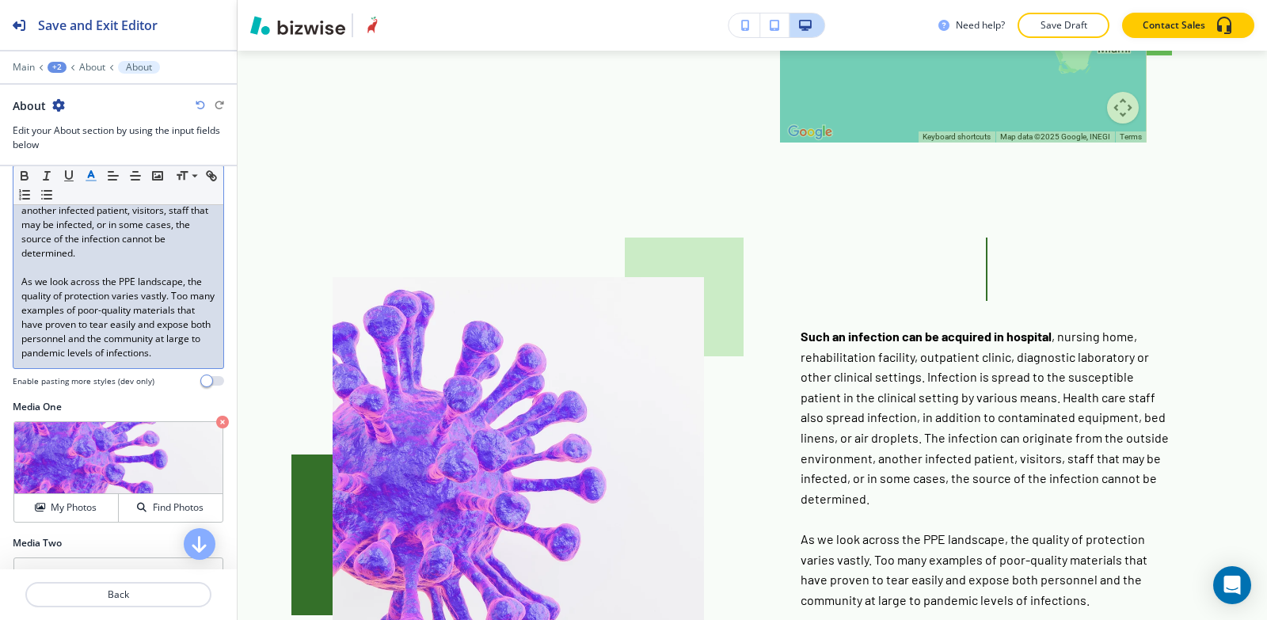
scroll to position [448, 0]
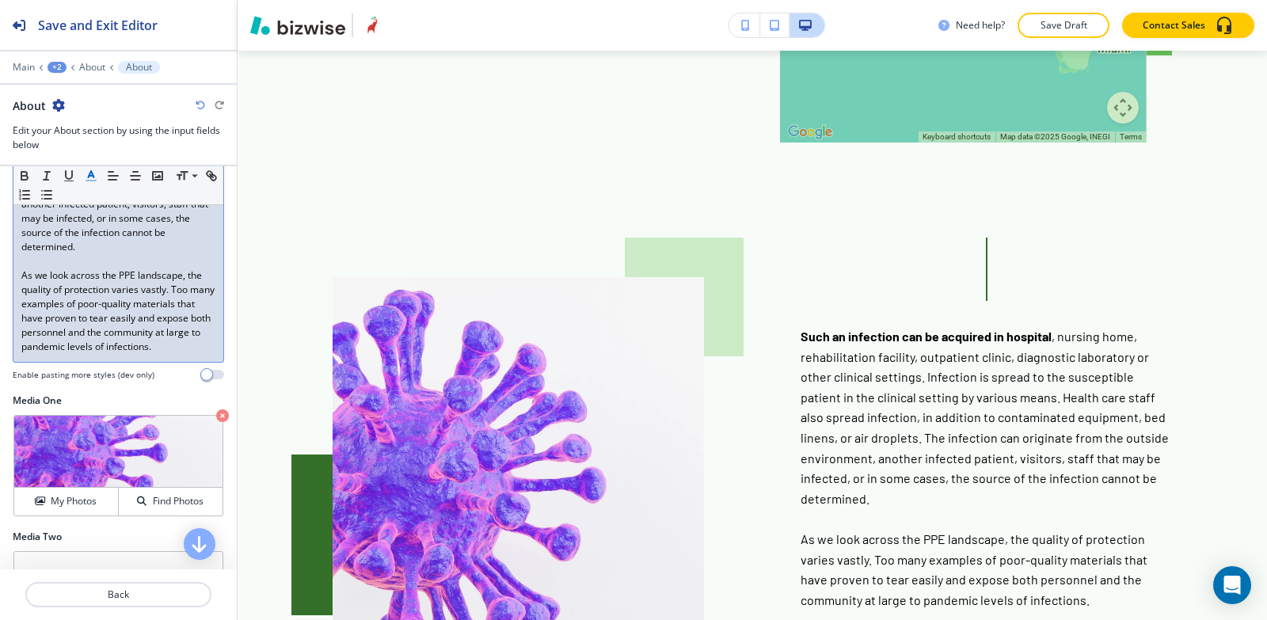
drag, startPoint x: 21, startPoint y: 219, endPoint x: 135, endPoint y: 377, distance: 195.7
click at [135, 377] on div "Body Small Normal Large Huge Such an infection can be acquired in hospital , nu…" at bounding box center [118, 184] width 211 height 394
copy div "Such an infection can be acquired in hospital , nursing home, rehabilitation fa…"
click at [119, 362] on div "Such an infection can be acquired in hospital , nursing home, rehabilitation fa…" at bounding box center [118, 204] width 210 height 315
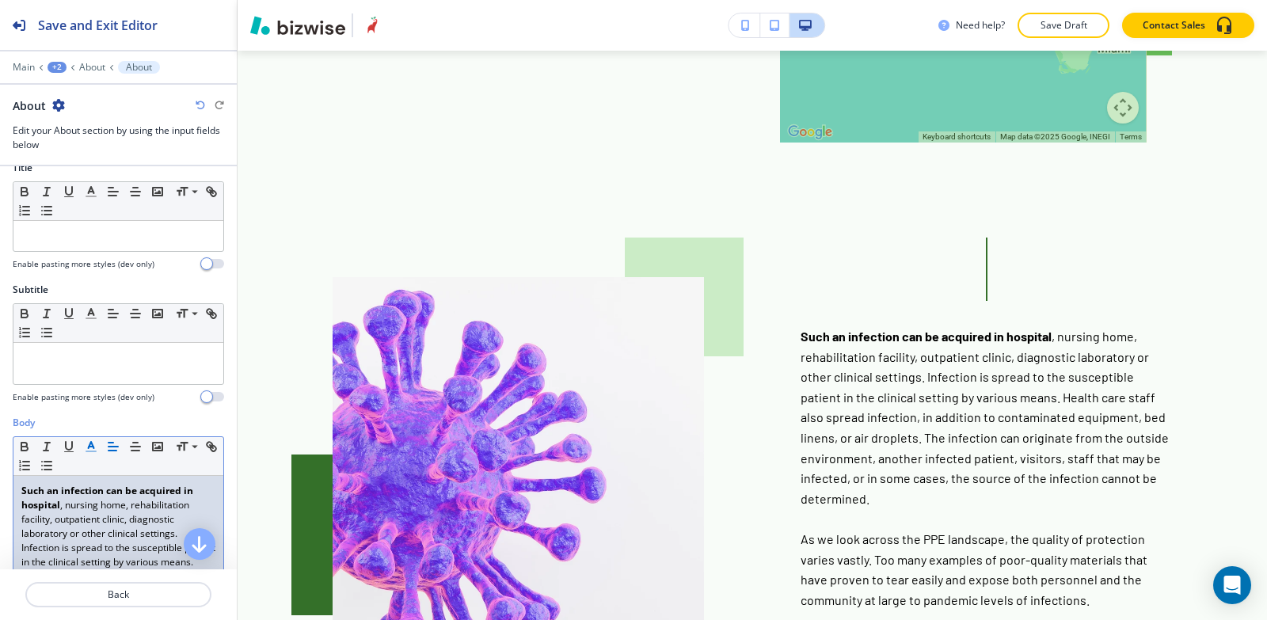
scroll to position [0, 0]
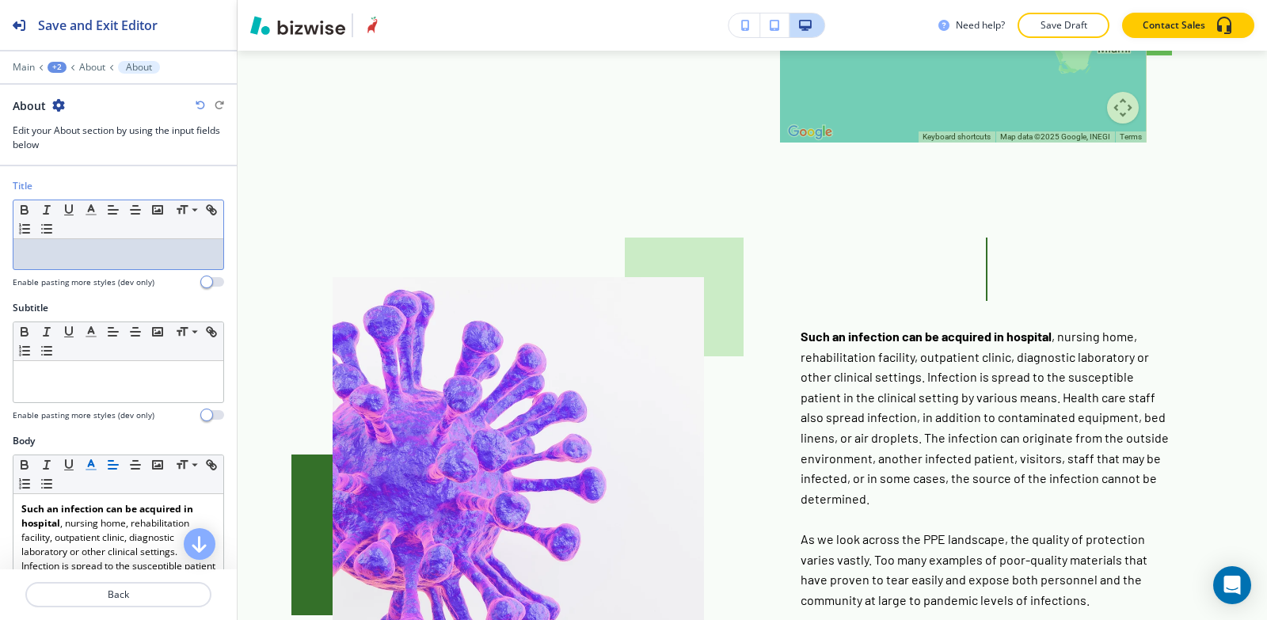
click at [82, 247] on p at bounding box center [118, 254] width 194 height 14
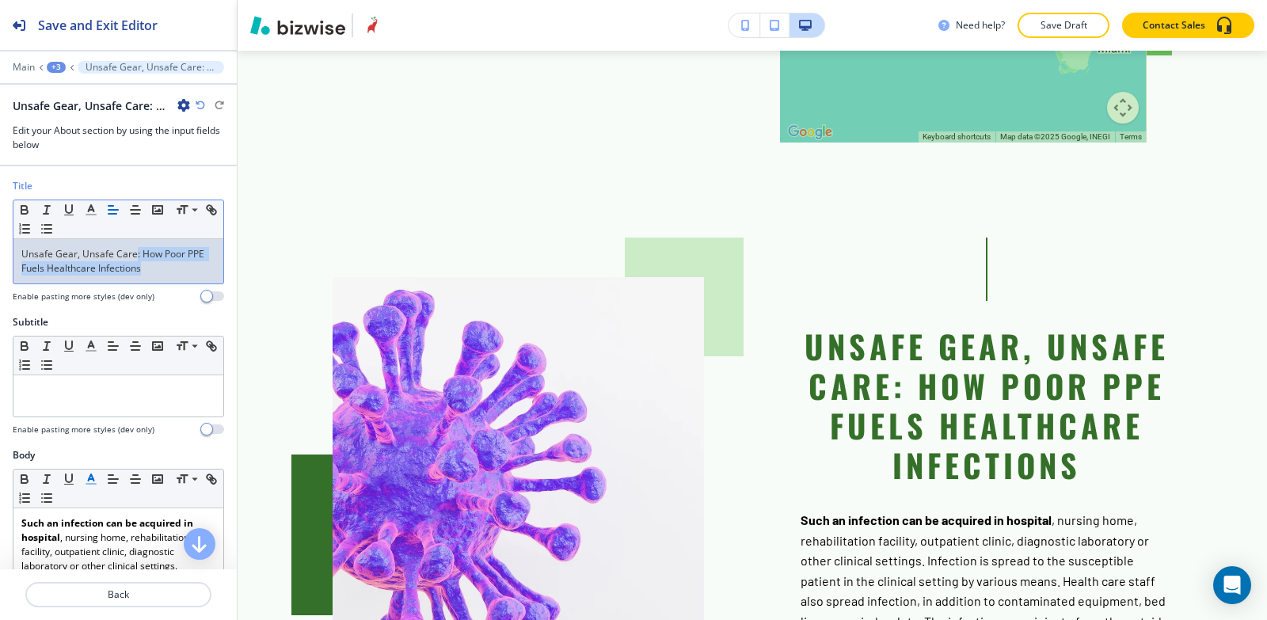
drag, startPoint x: 144, startPoint y: 269, endPoint x: 134, endPoint y: 244, distance: 27.4
click at [134, 244] on div "Unsafe Gear, Unsafe Care: How Poor PPE Fuels Healthcare Infections" at bounding box center [118, 261] width 210 height 44
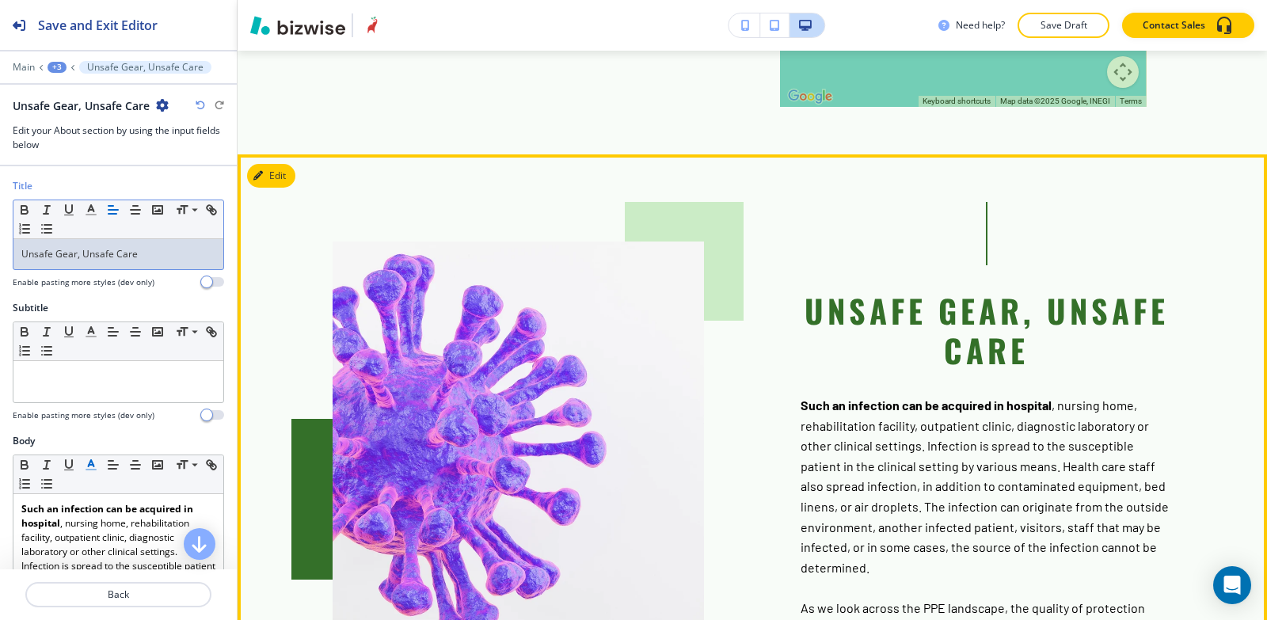
scroll to position [2654, 0]
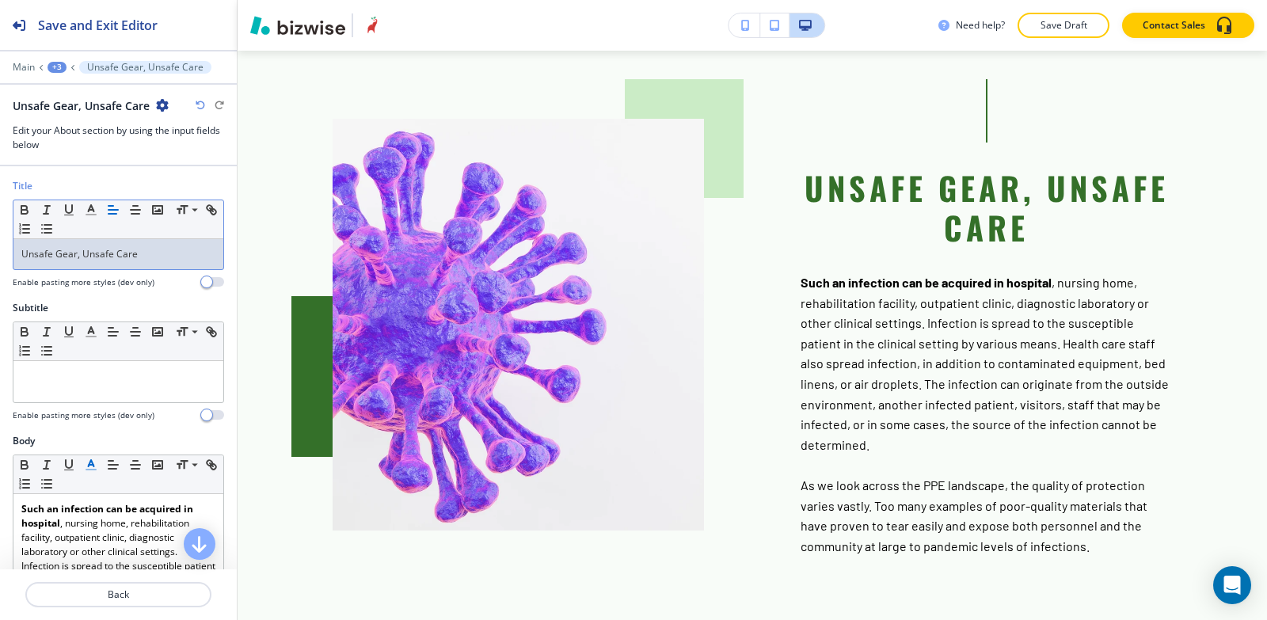
click at [54, 65] on div "+3" at bounding box center [57, 67] width 19 height 11
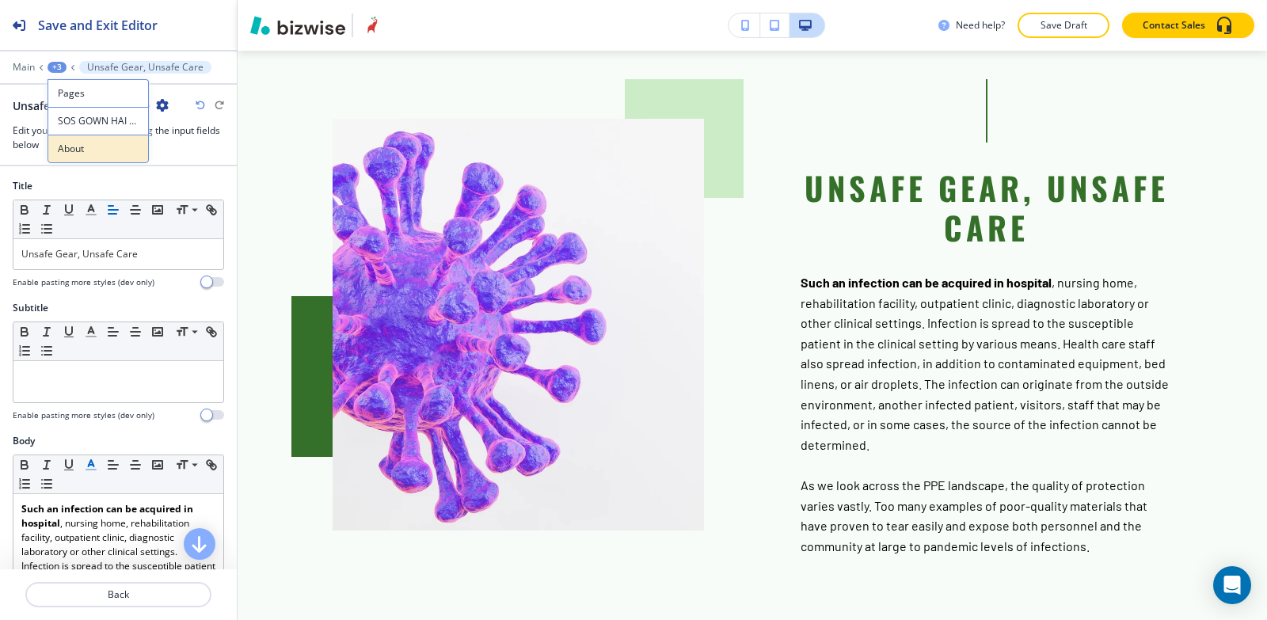
click at [100, 144] on p "About" at bounding box center [98, 149] width 81 height 14
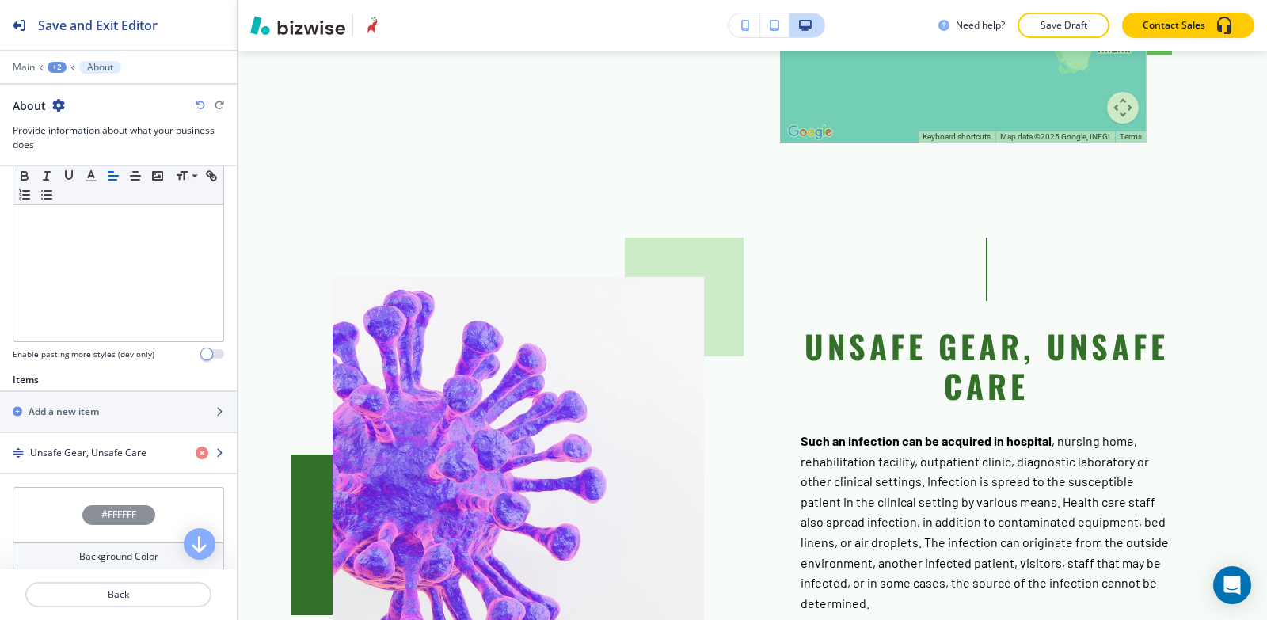
scroll to position [475, 0]
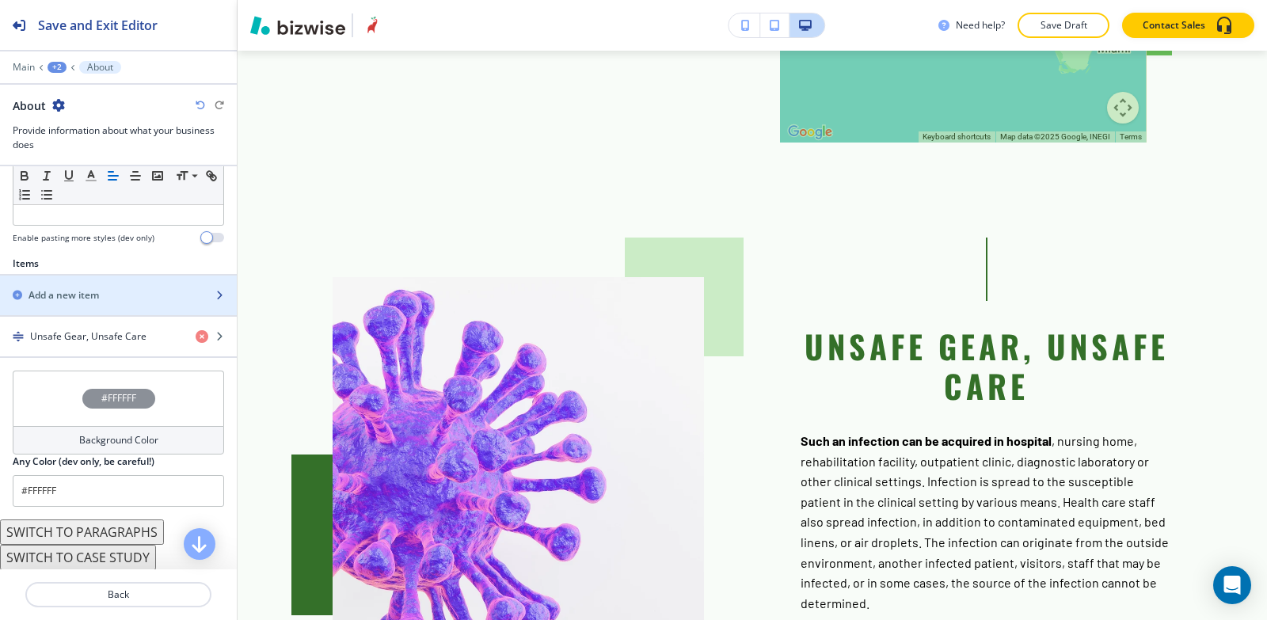
click at [96, 295] on h2 "Add a new item" at bounding box center [64, 295] width 70 height 14
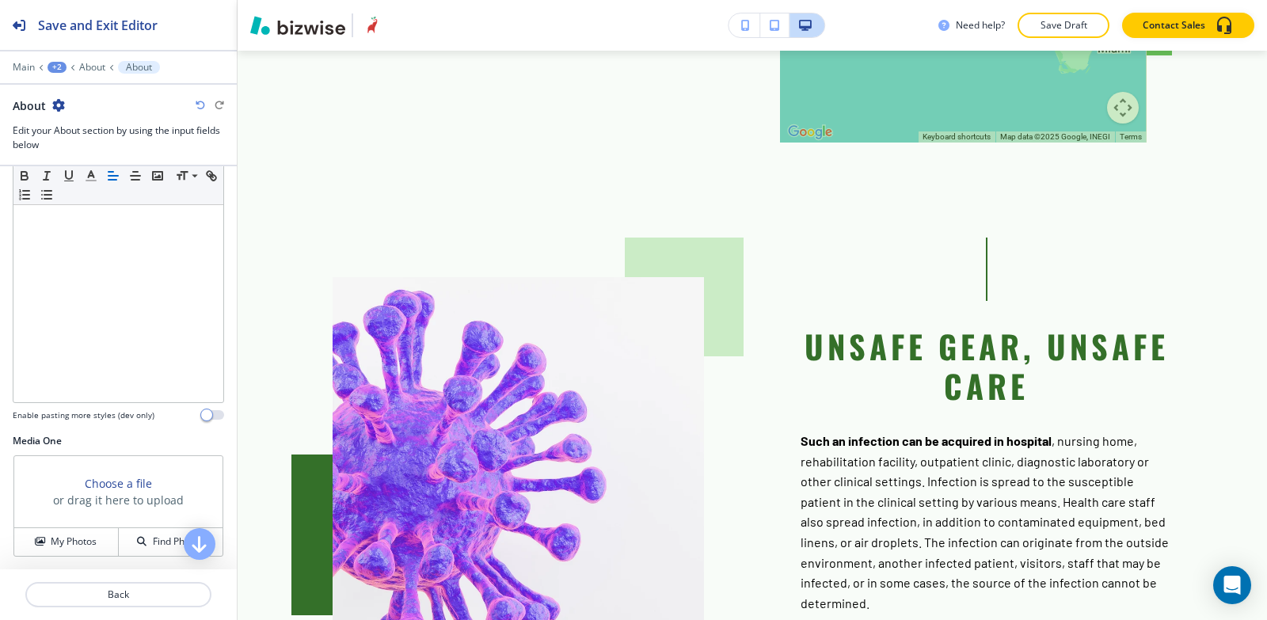
scroll to position [0, 0]
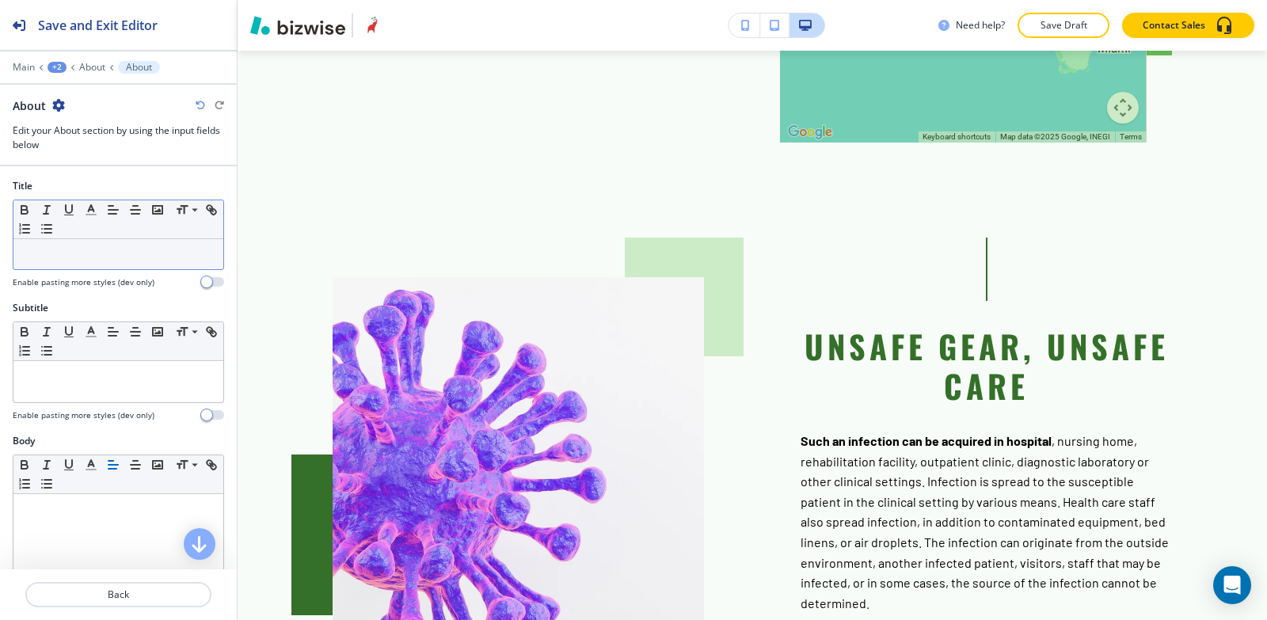
click at [86, 267] on div at bounding box center [118, 254] width 210 height 30
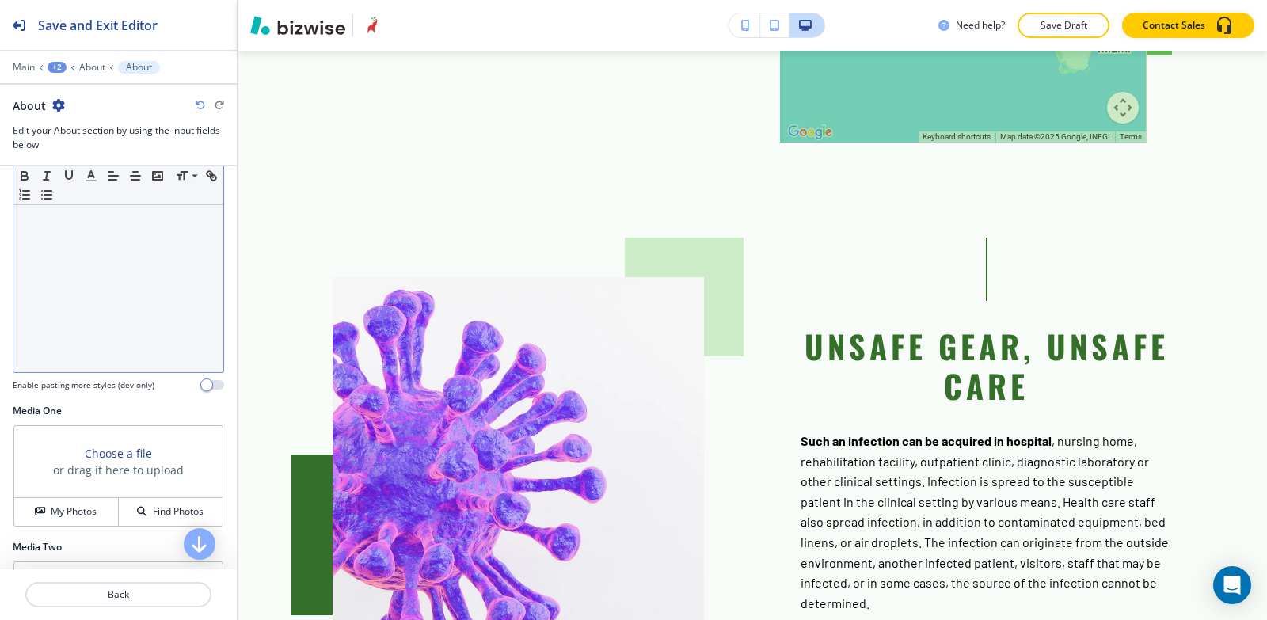
scroll to position [475, 0]
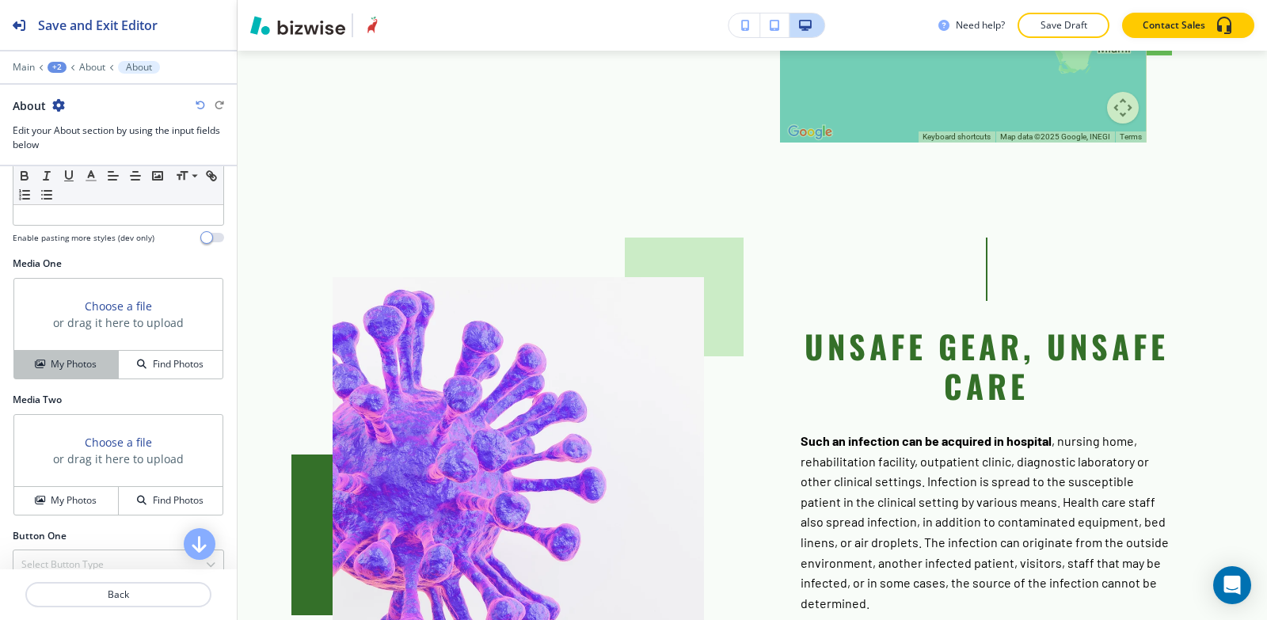
click at [59, 358] on h4 "My Photos" at bounding box center [74, 364] width 46 height 14
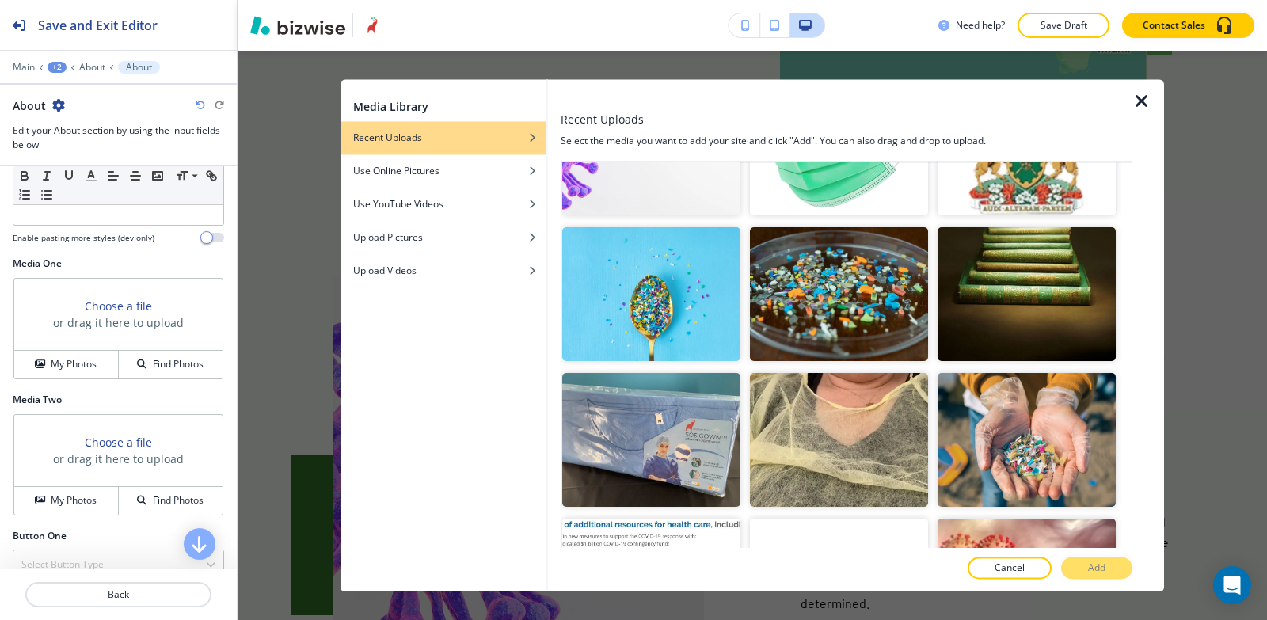
scroll to position [1544, 0]
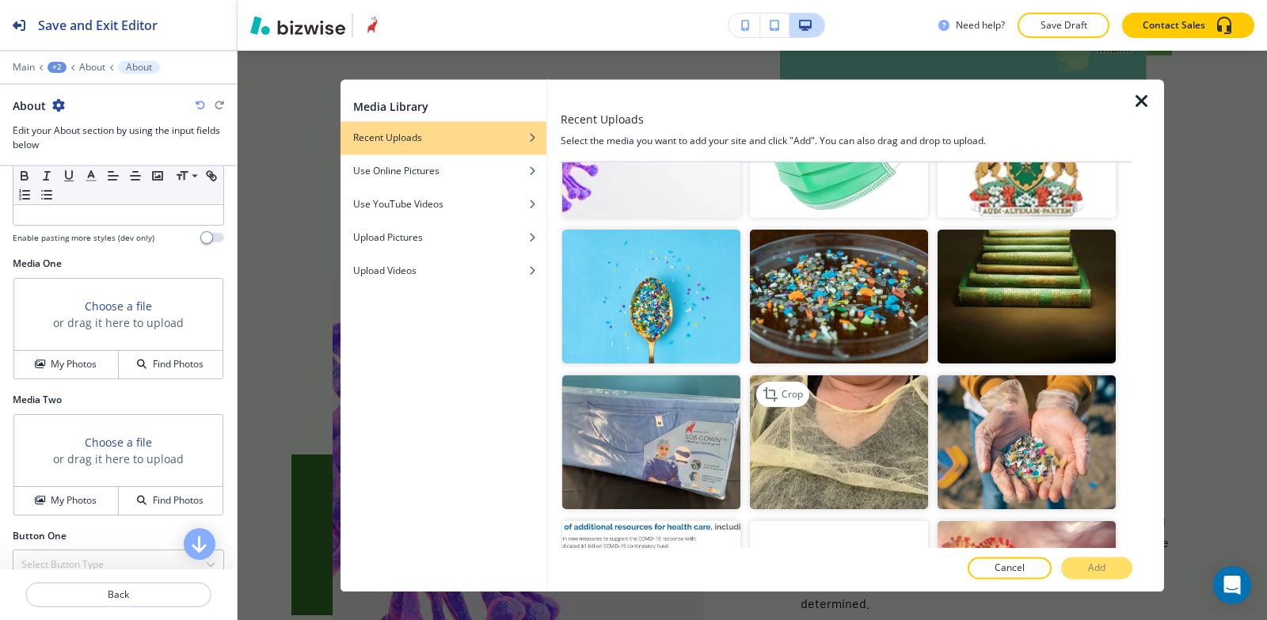
click at [890, 391] on img "button" at bounding box center [839, 442] width 178 height 134
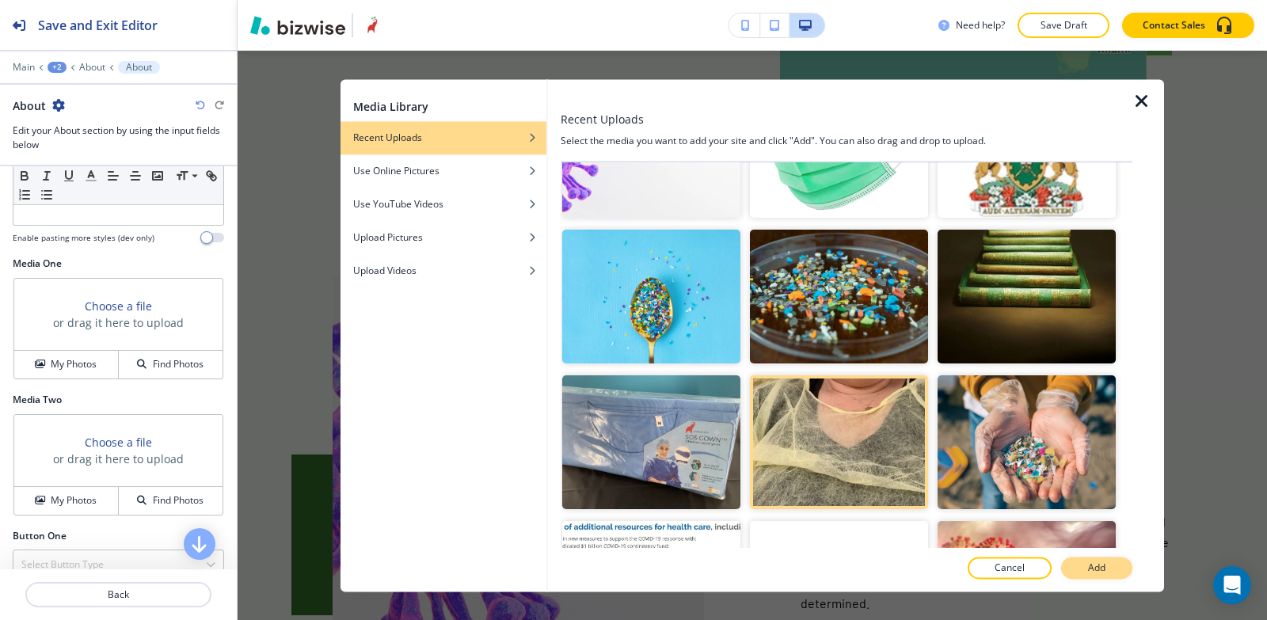
click at [1078, 563] on button "Add" at bounding box center [1096, 568] width 71 height 22
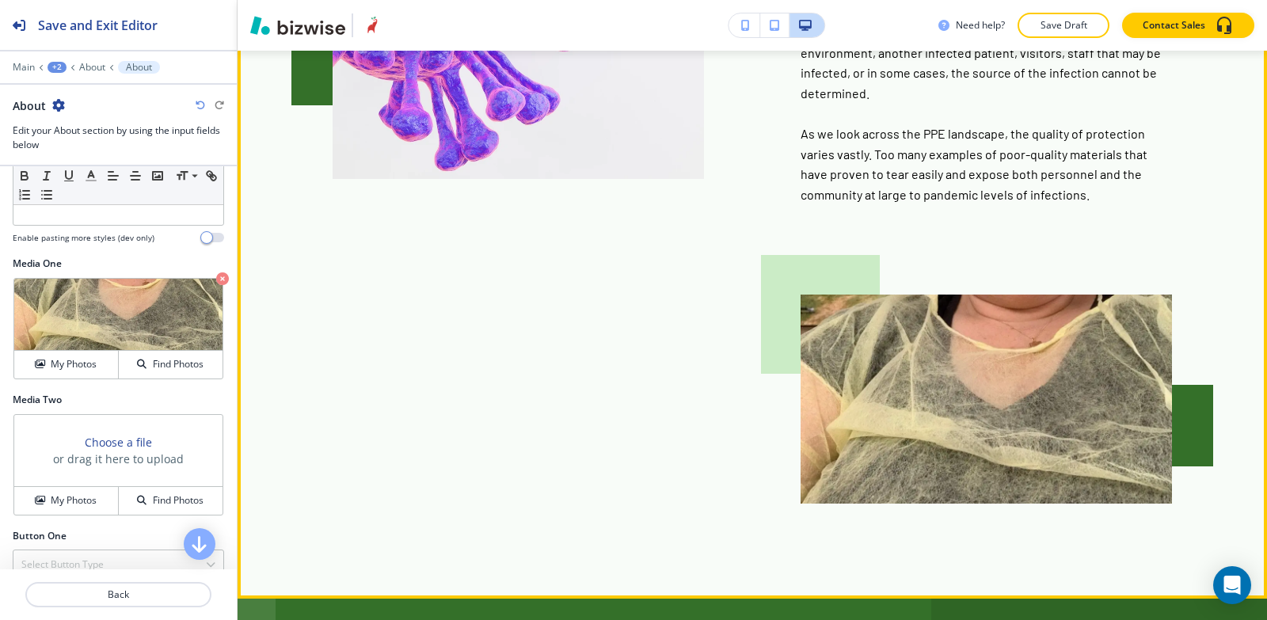
scroll to position [2970, 0]
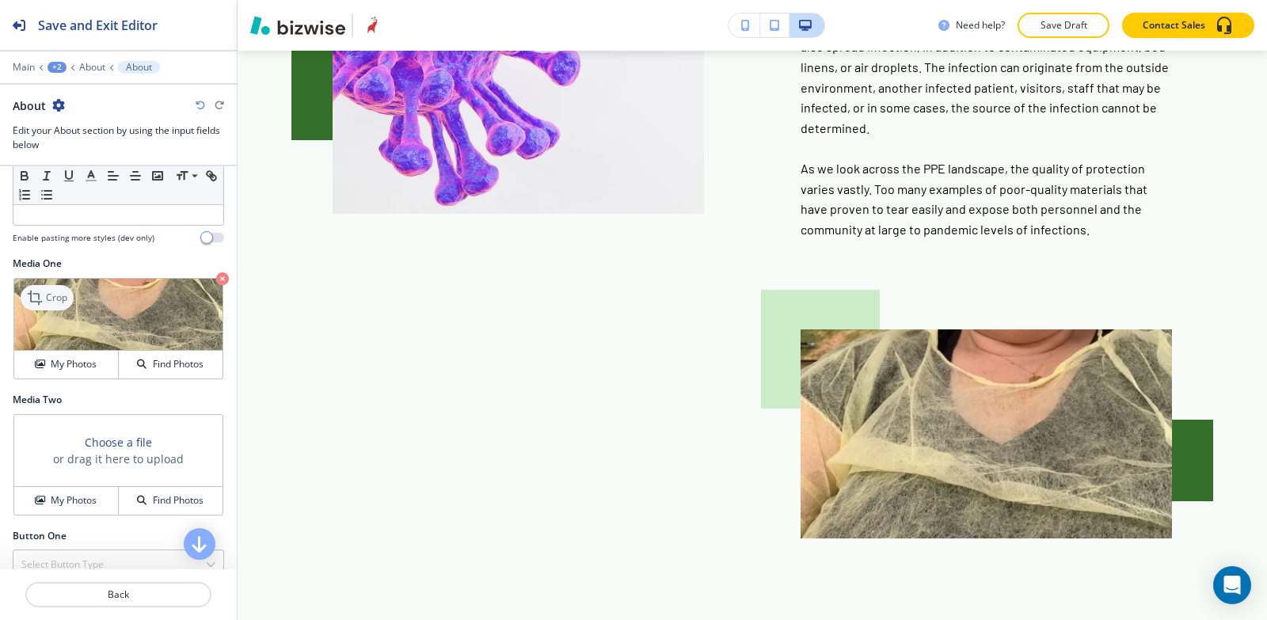
click at [30, 296] on icon at bounding box center [36, 297] width 19 height 19
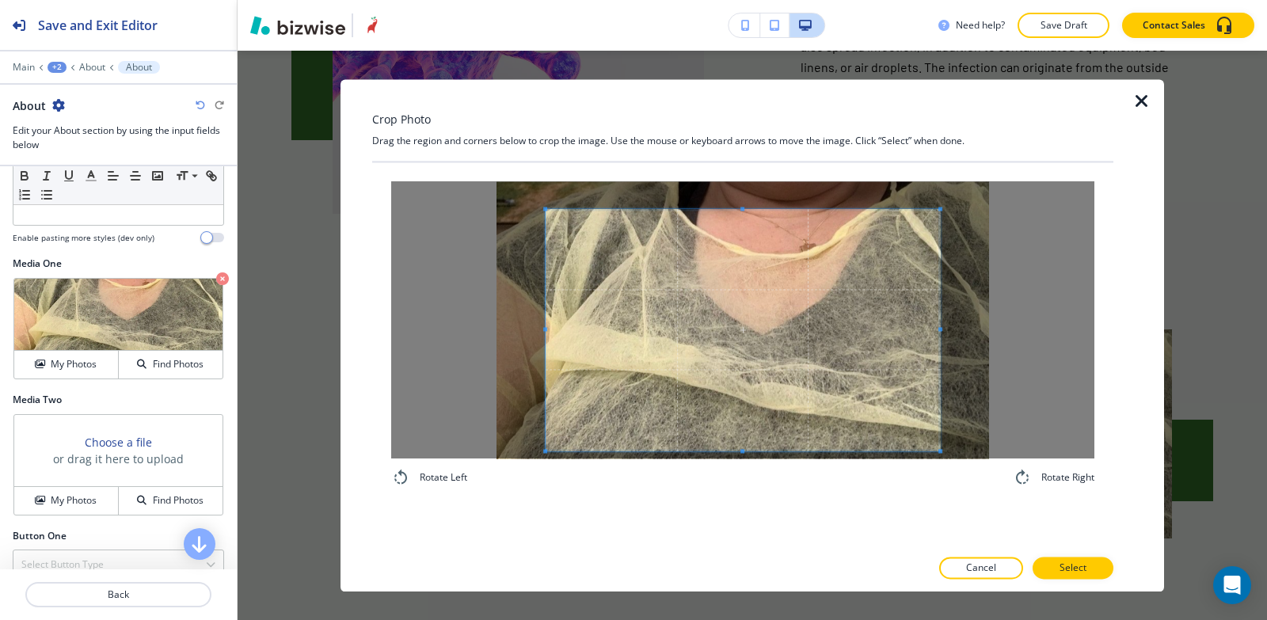
click at [737, 476] on div "Rotate Left Rotate Right" at bounding box center [742, 334] width 703 height 306
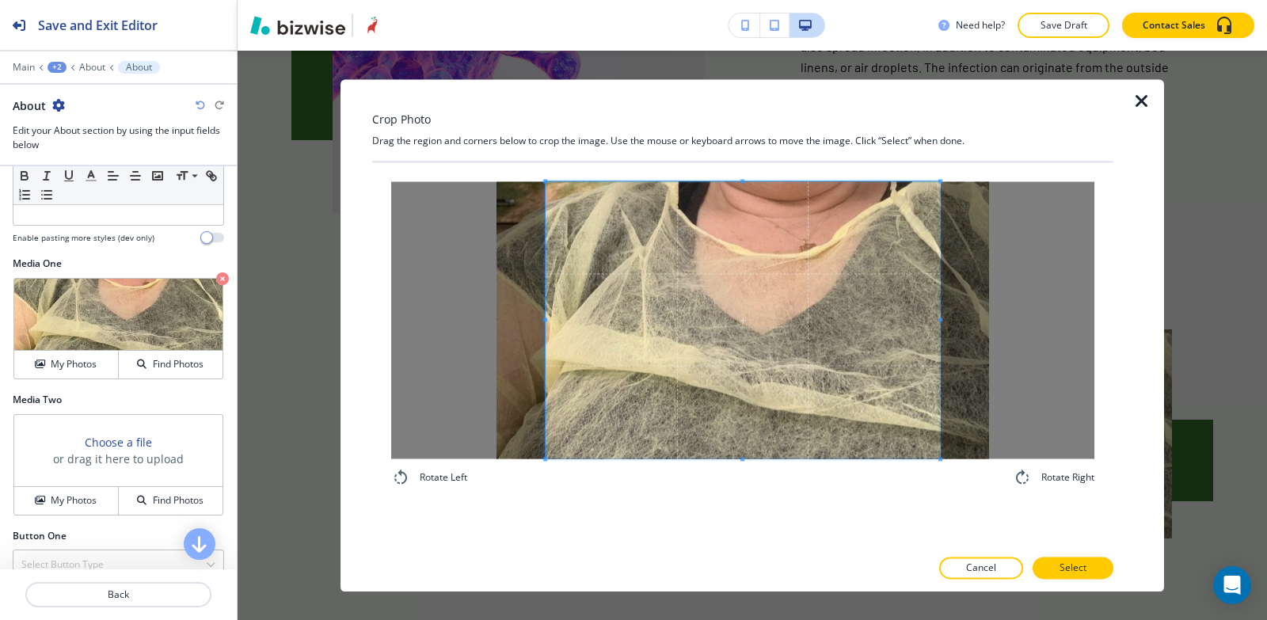
click at [798, 135] on div "Crop Photo Drag the region and corners below to crop the image. Use the mouse o…" at bounding box center [742, 335] width 741 height 513
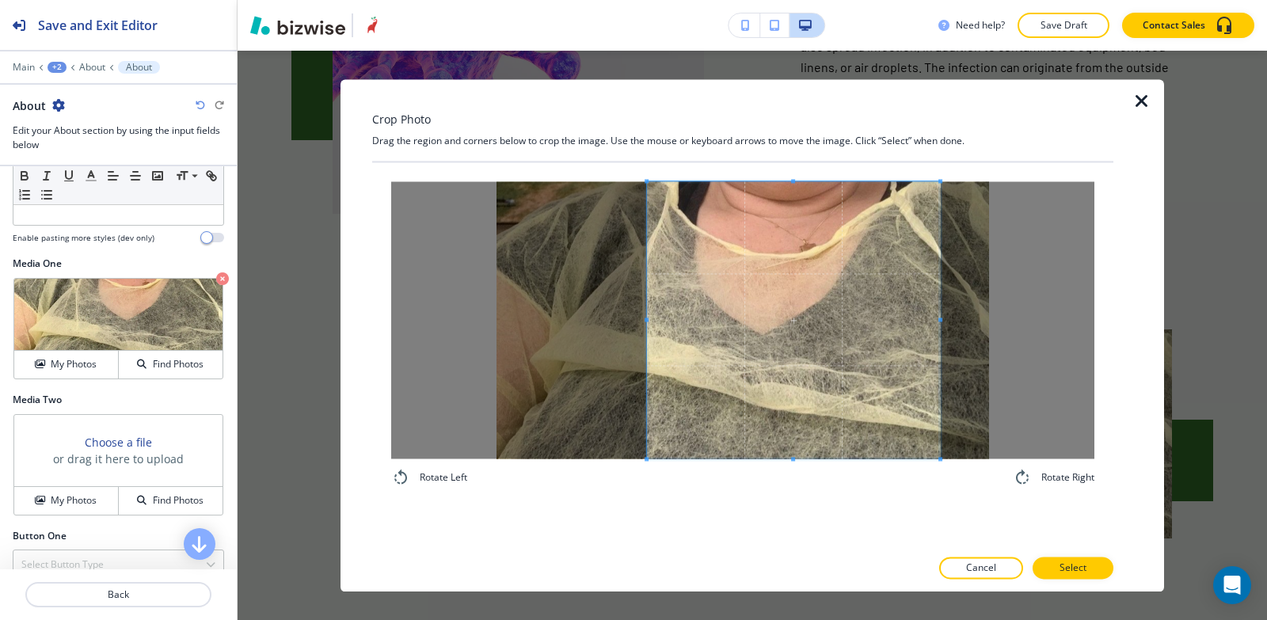
click at [647, 239] on span at bounding box center [647, 319] width 4 height 277
click at [943, 288] on div at bounding box center [742, 319] width 703 height 277
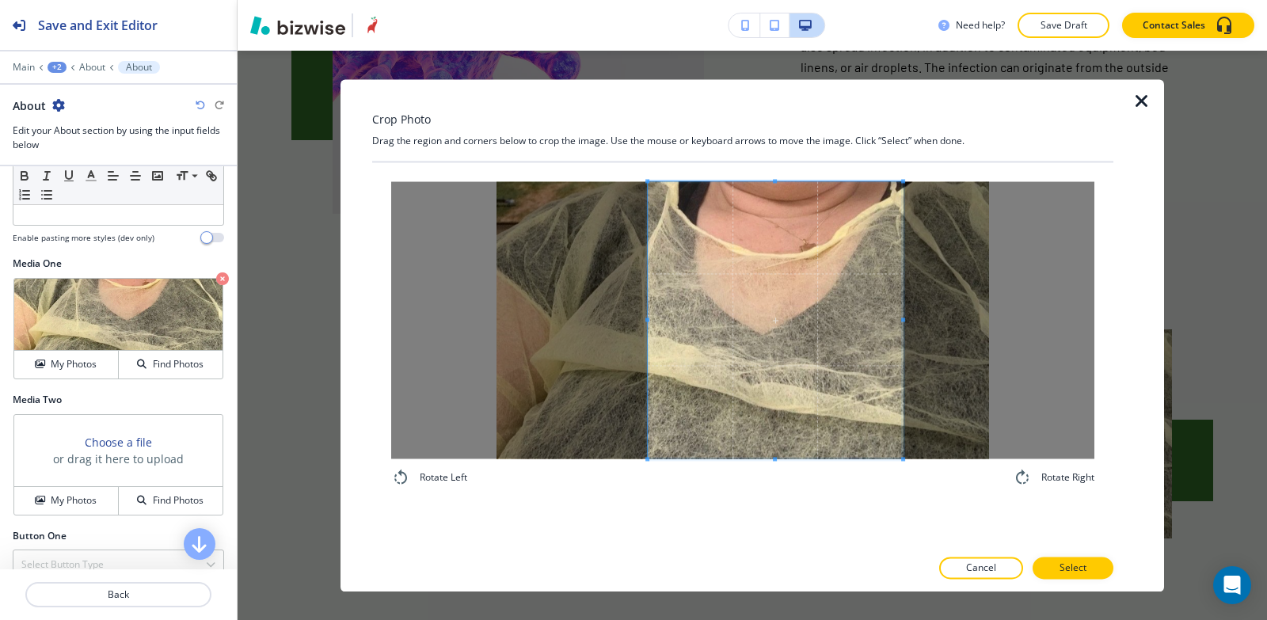
click at [904, 313] on span at bounding box center [903, 319] width 4 height 277
click at [665, 264] on span at bounding box center [667, 319] width 4 height 277
click at [755, 313] on span at bounding box center [784, 319] width 236 height 277
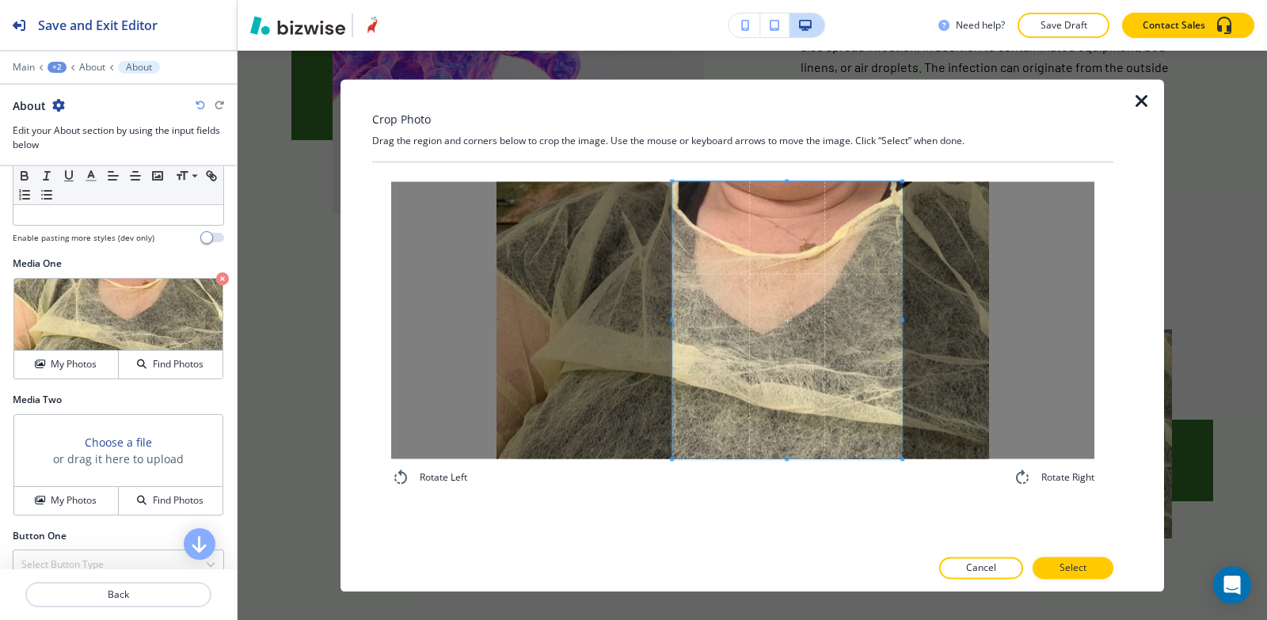
click at [673, 298] on span at bounding box center [672, 319] width 4 height 277
click at [822, 371] on span at bounding box center [786, 319] width 230 height 277
click at [825, 372] on span at bounding box center [790, 319] width 230 height 277
click at [901, 322] on span at bounding box center [901, 319] width 4 height 277
click at [876, 335] on span at bounding box center [786, 319] width 226 height 277
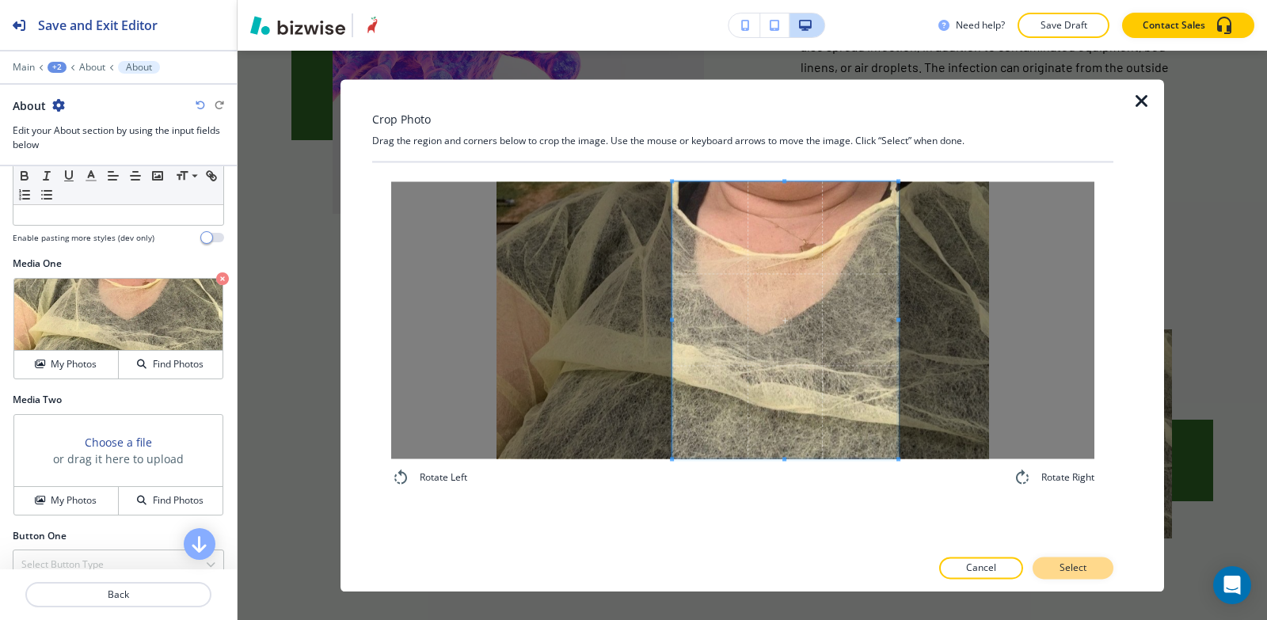
click at [1085, 569] on p "Select" at bounding box center [1073, 568] width 27 height 14
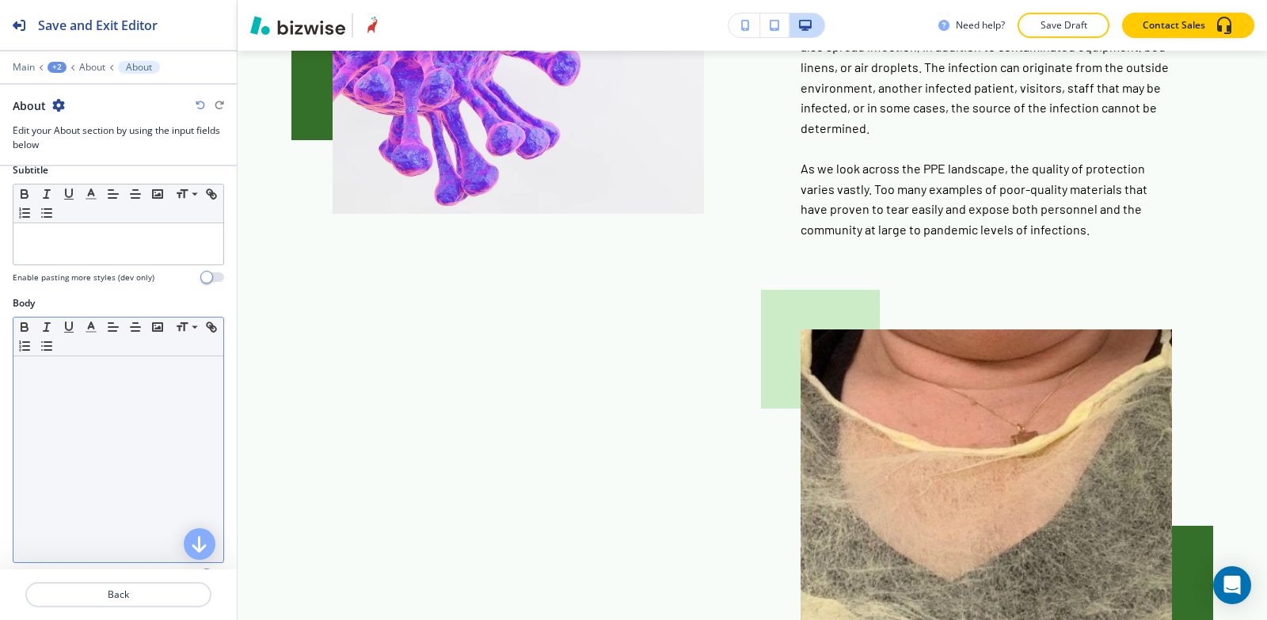
scroll to position [166, 0]
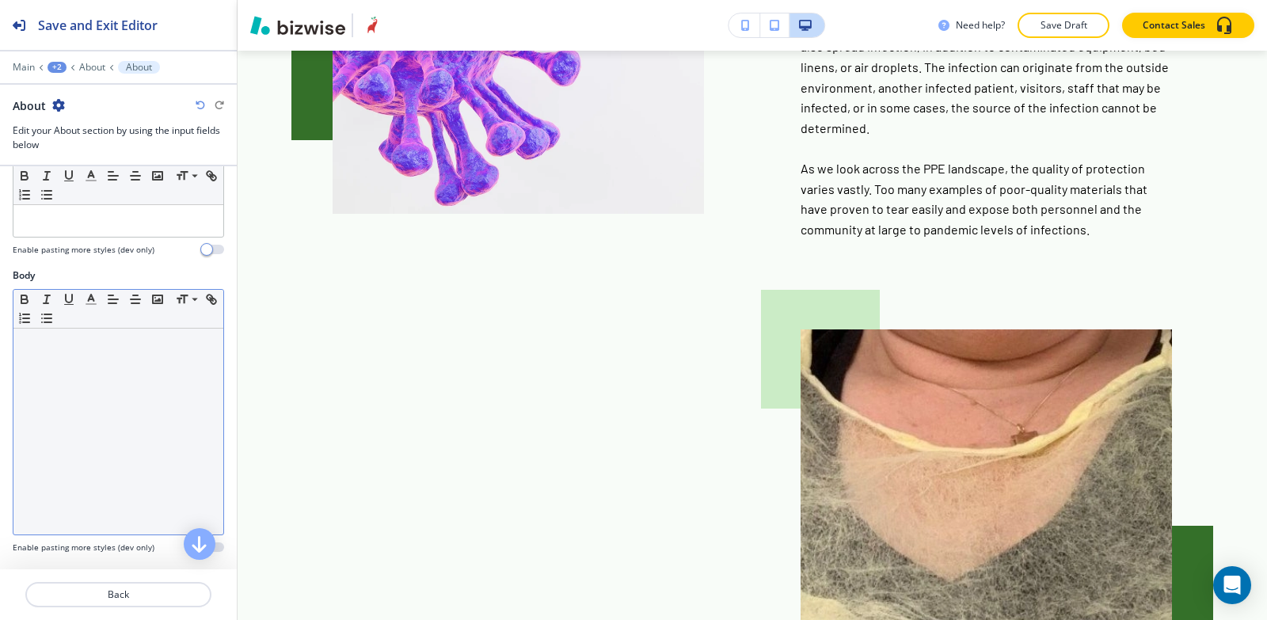
click at [107, 421] on div at bounding box center [118, 432] width 210 height 206
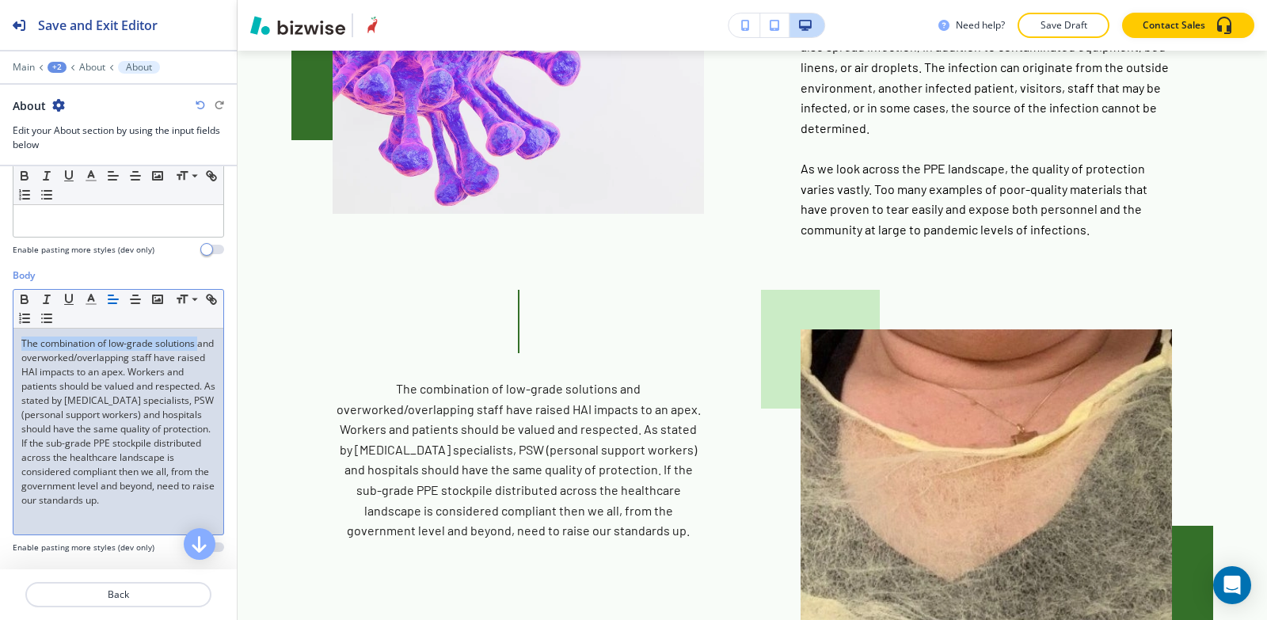
drag, startPoint x: 198, startPoint y: 341, endPoint x: 0, endPoint y: 317, distance: 199.5
click at [0, 317] on div "Body Small Normal Large Huge The combination of low-grade solutions and overwor…" at bounding box center [118, 418] width 237 height 298
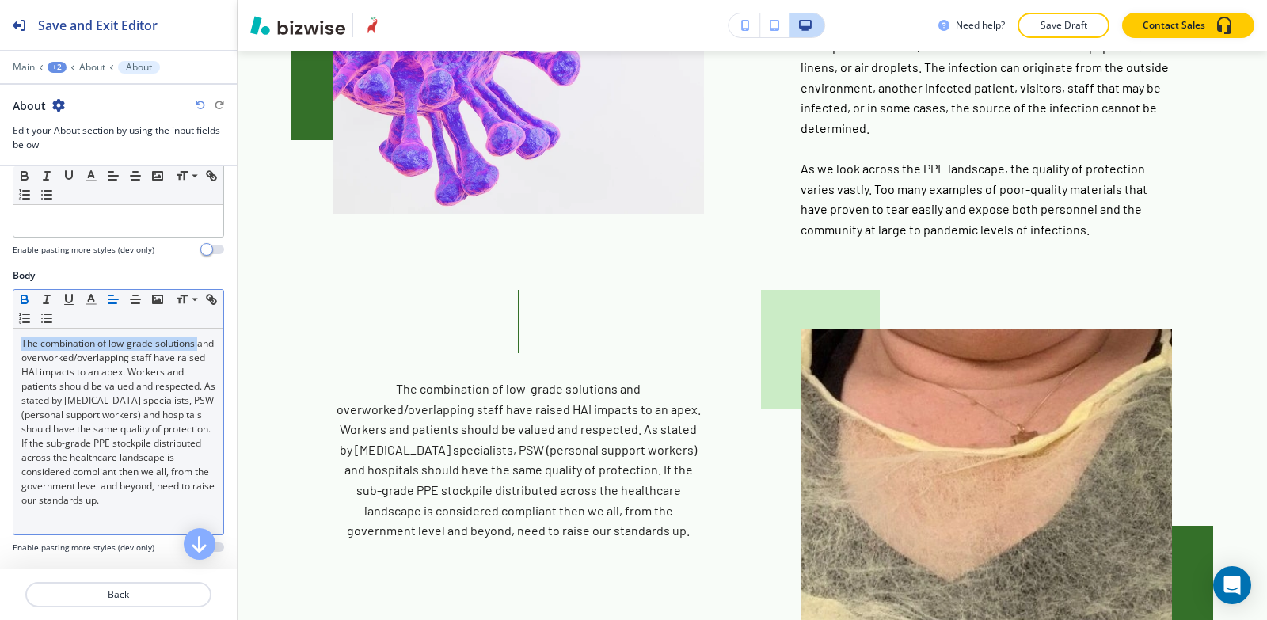
click at [18, 299] on icon "button" at bounding box center [24, 299] width 14 height 14
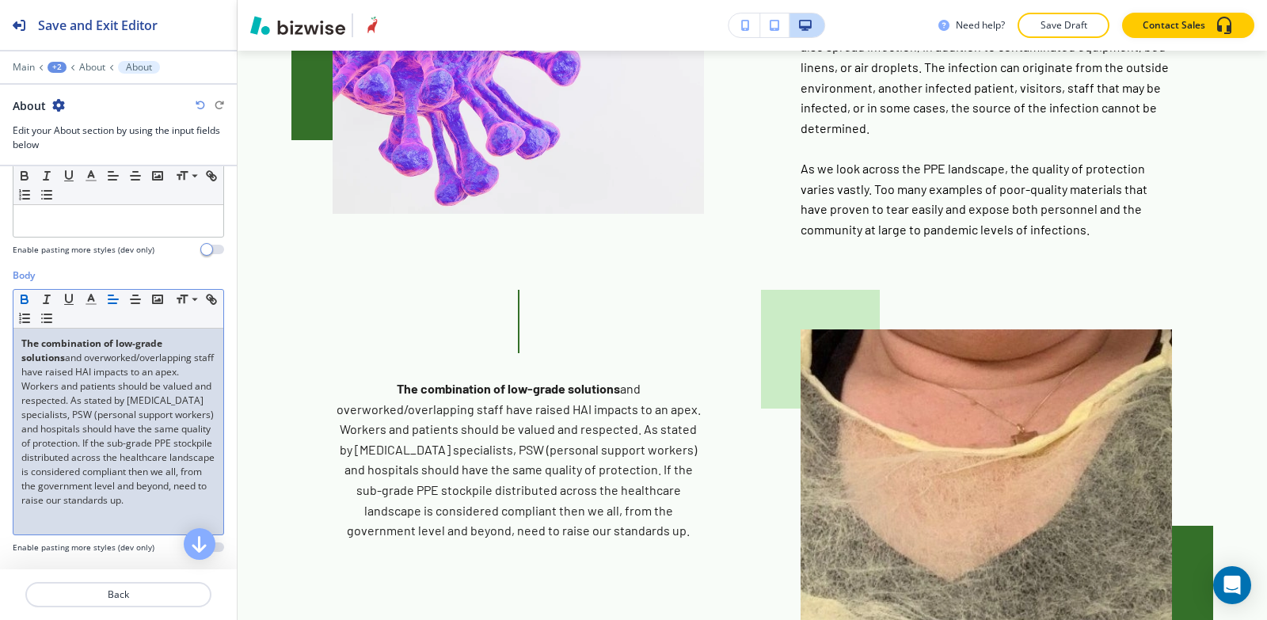
drag, startPoint x: 148, startPoint y: 519, endPoint x: 68, endPoint y: 355, distance: 182.4
click at [68, 355] on p "The combination of low-grade solutions and overworked/overlapping staff have ra…" at bounding box center [118, 422] width 194 height 171
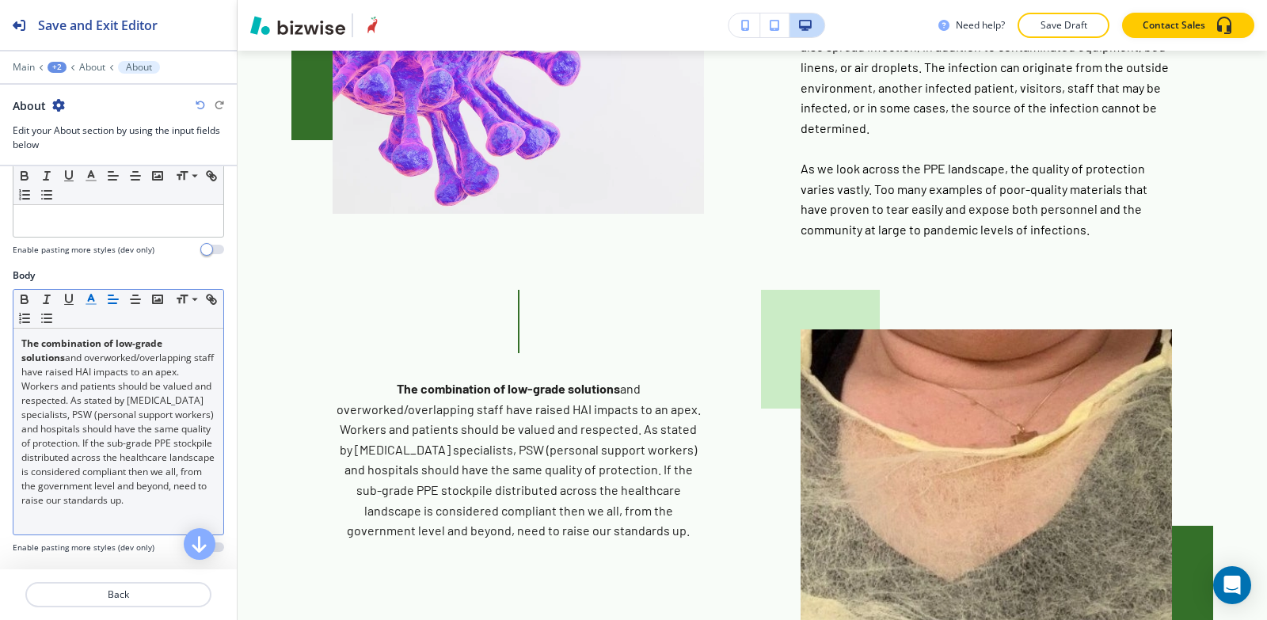
click at [86, 297] on icon "button" at bounding box center [91, 299] width 14 height 14
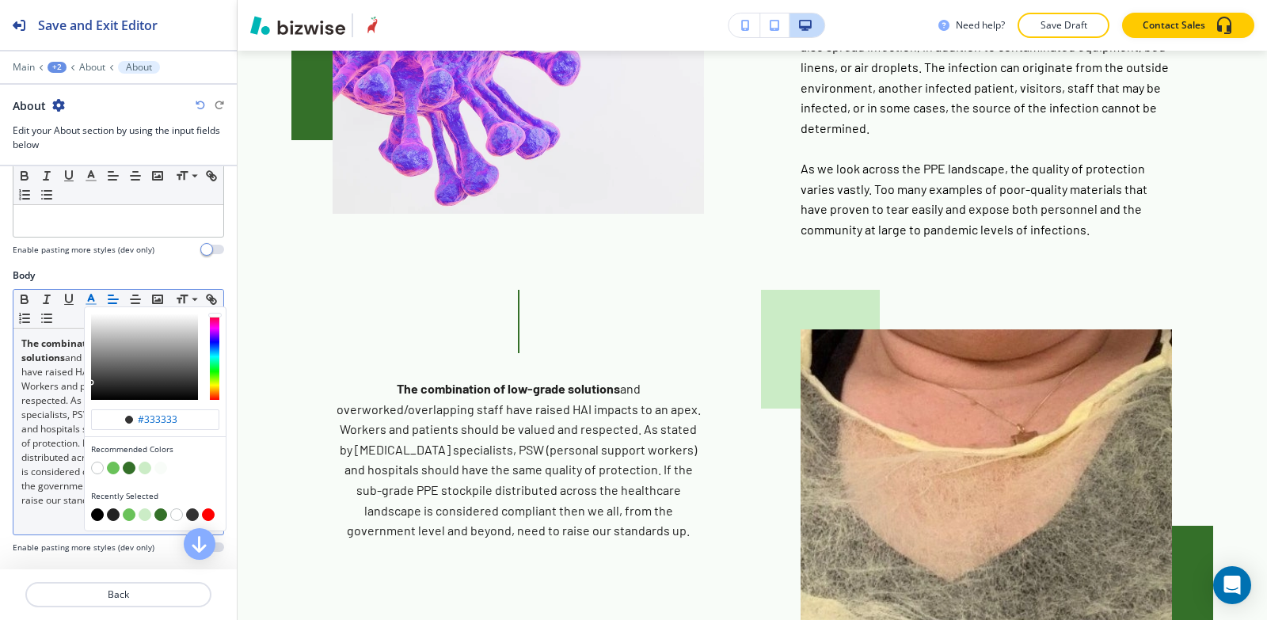
drag, startPoint x: 97, startPoint y: 517, endPoint x: 98, endPoint y: 509, distance: 8.0
click at [98, 517] on button "button" at bounding box center [97, 515] width 13 height 13
type input "#000000"
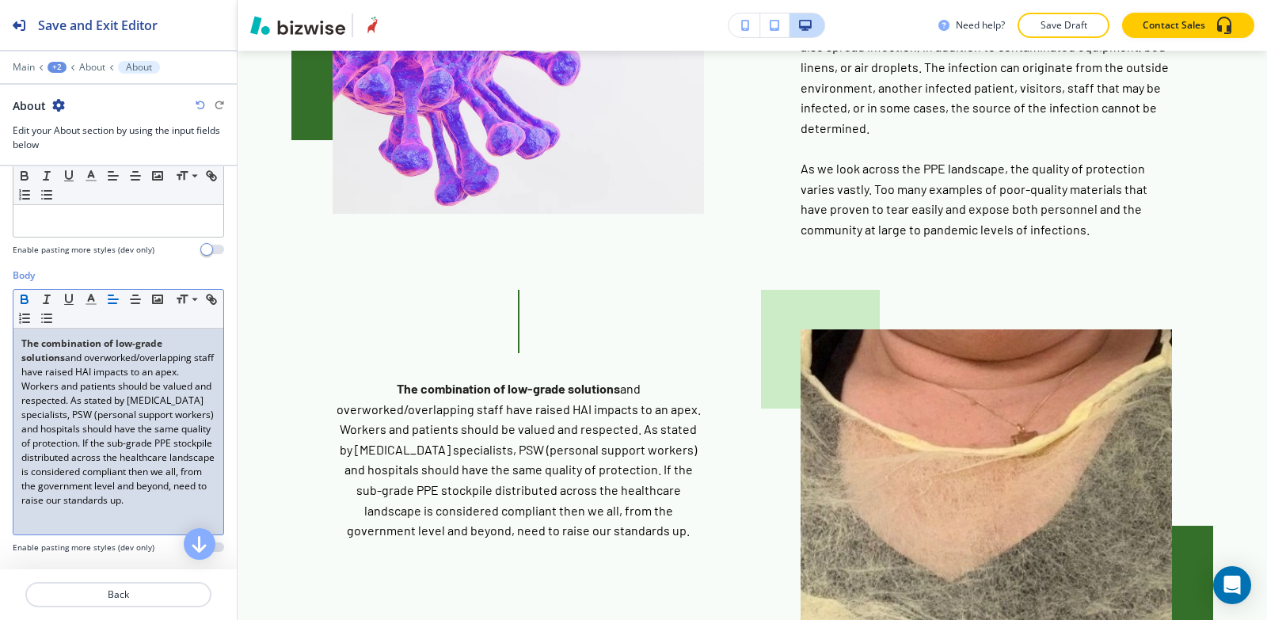
drag, startPoint x: 20, startPoint y: 344, endPoint x: 171, endPoint y: 528, distance: 238.7
click at [171, 528] on div "The combination of low-grade solutions and overworked/overlapping staff have ra…" at bounding box center [118, 432] width 210 height 206
click at [109, 294] on icon "button" at bounding box center [113, 299] width 14 height 14
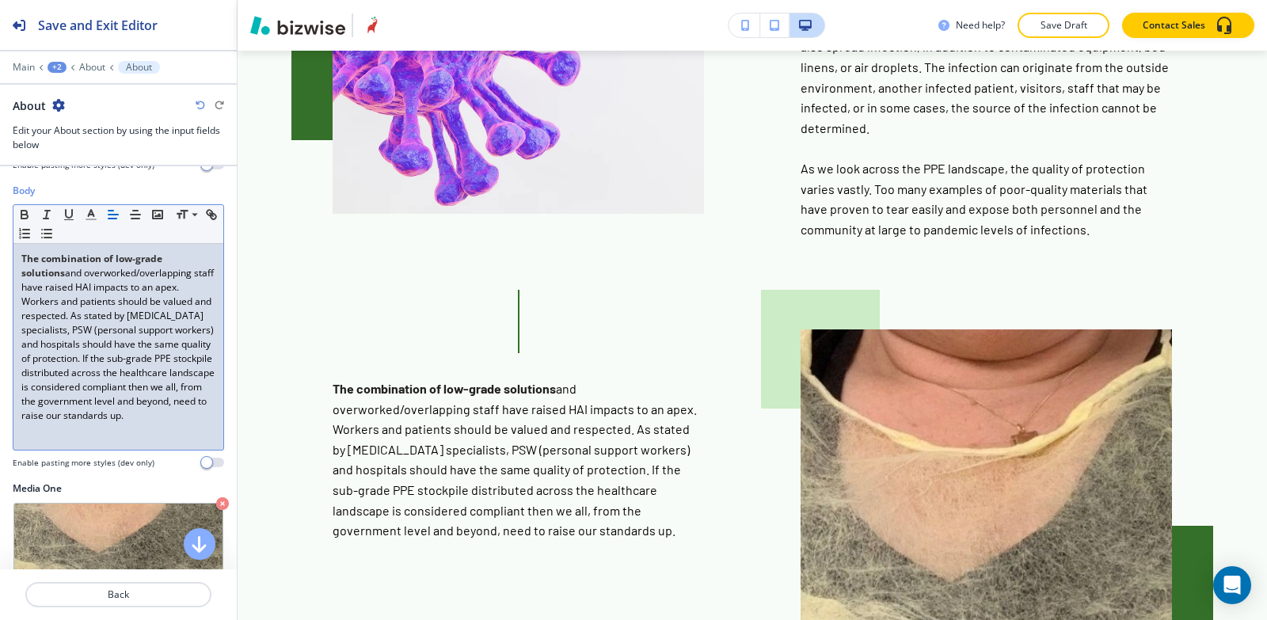
scroll to position [245, 0]
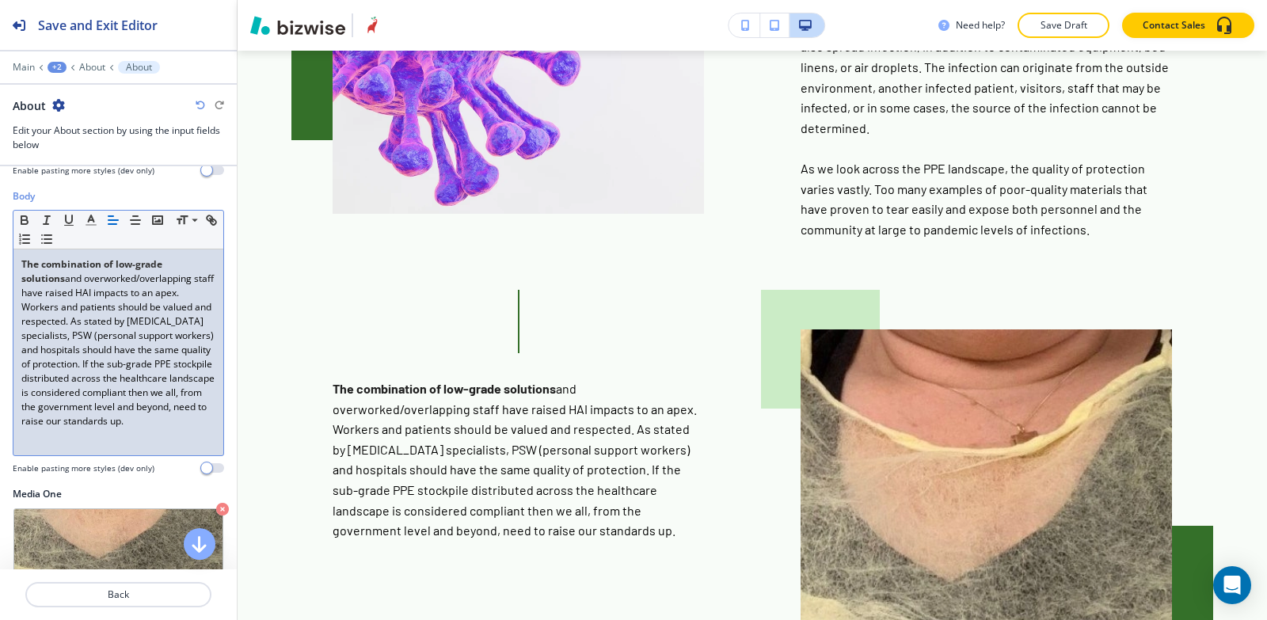
click at [152, 429] on p "The combination of low-grade solutions and overworked/overlapping staff have ra…" at bounding box center [118, 342] width 194 height 171
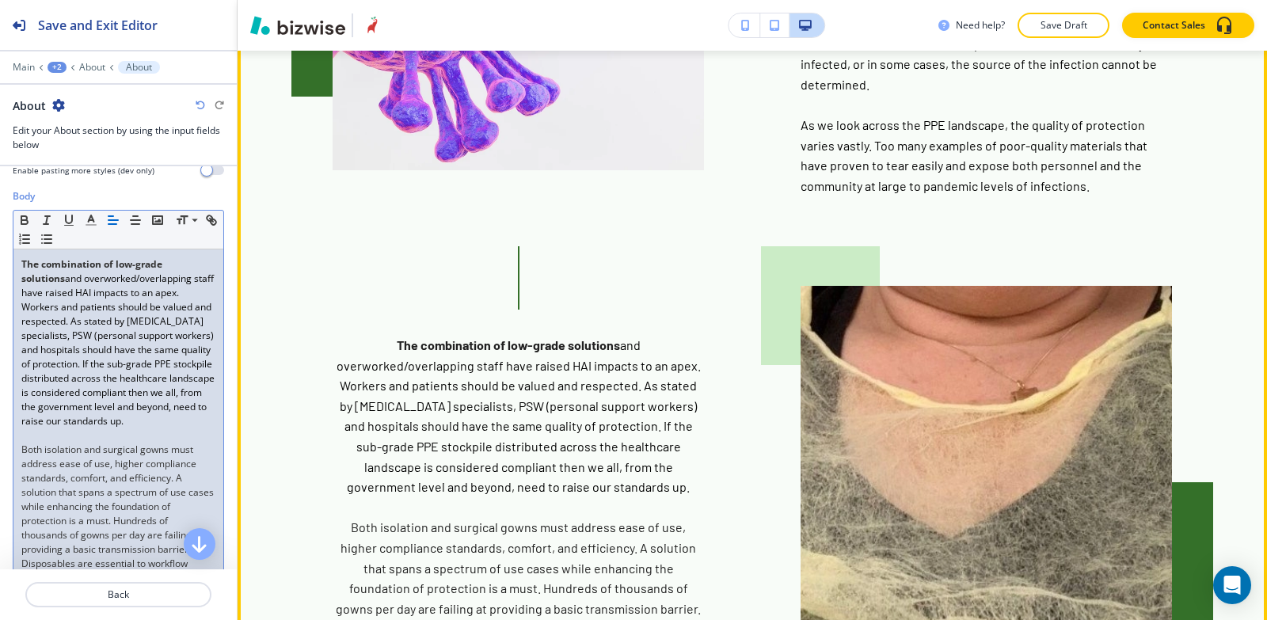
scroll to position [3050, 0]
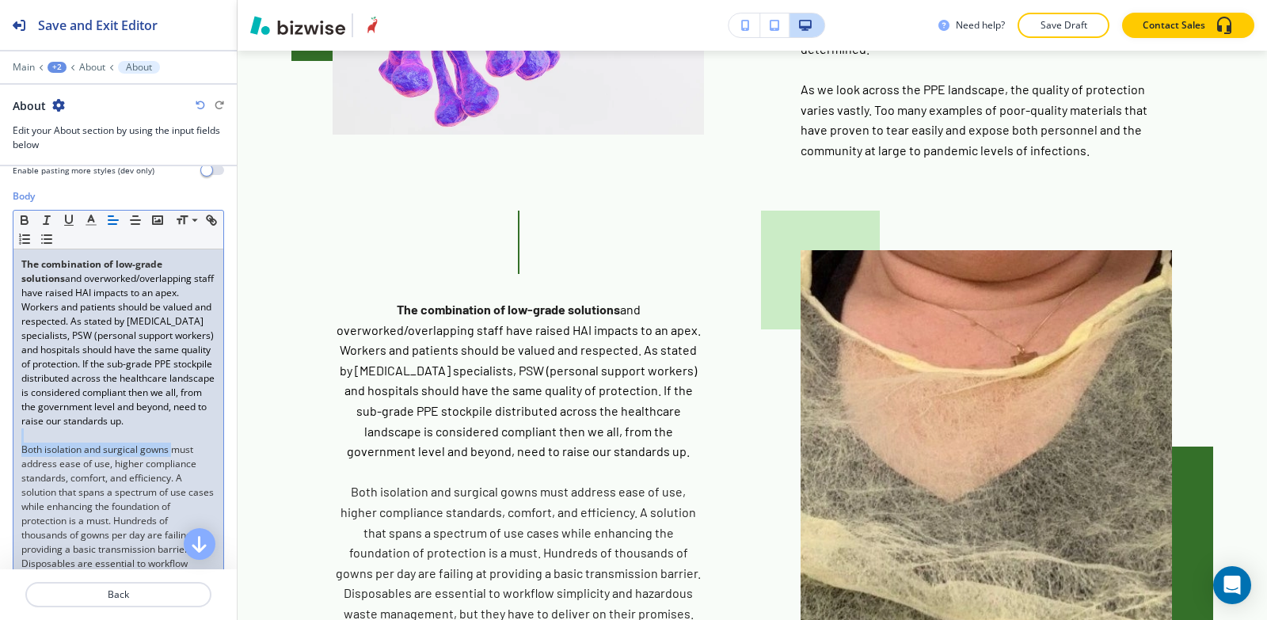
drag, startPoint x: 168, startPoint y: 467, endPoint x: 1, endPoint y: 441, distance: 169.0
click at [0, 447] on div "Body Small Normal Large Huge The combination of low-grade solutions and overwor…" at bounding box center [118, 428] width 237 height 478
click at [79, 443] on p at bounding box center [118, 436] width 194 height 14
drag, startPoint x: 169, startPoint y: 464, endPoint x: 22, endPoint y: 461, distance: 146.6
click at [22, 461] on p "﻿Both isolation and surgical gowns must address ease of use, higher compliance …" at bounding box center [118, 528] width 194 height 171
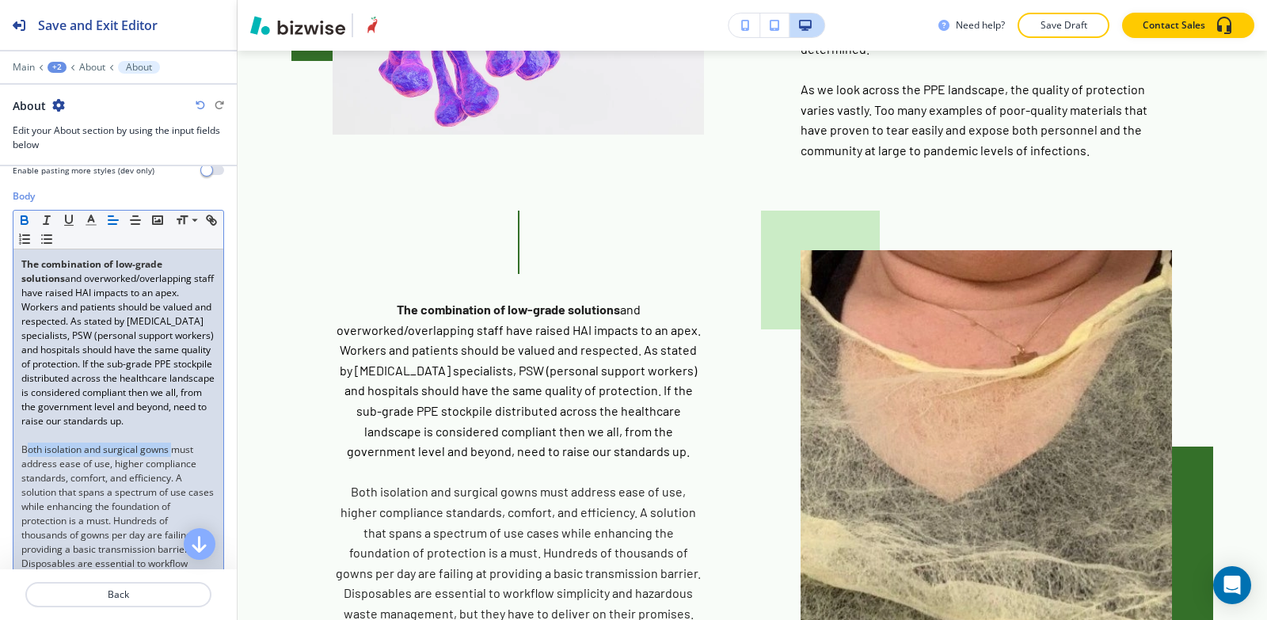
click at [24, 218] on icon "button" at bounding box center [24, 220] width 14 height 14
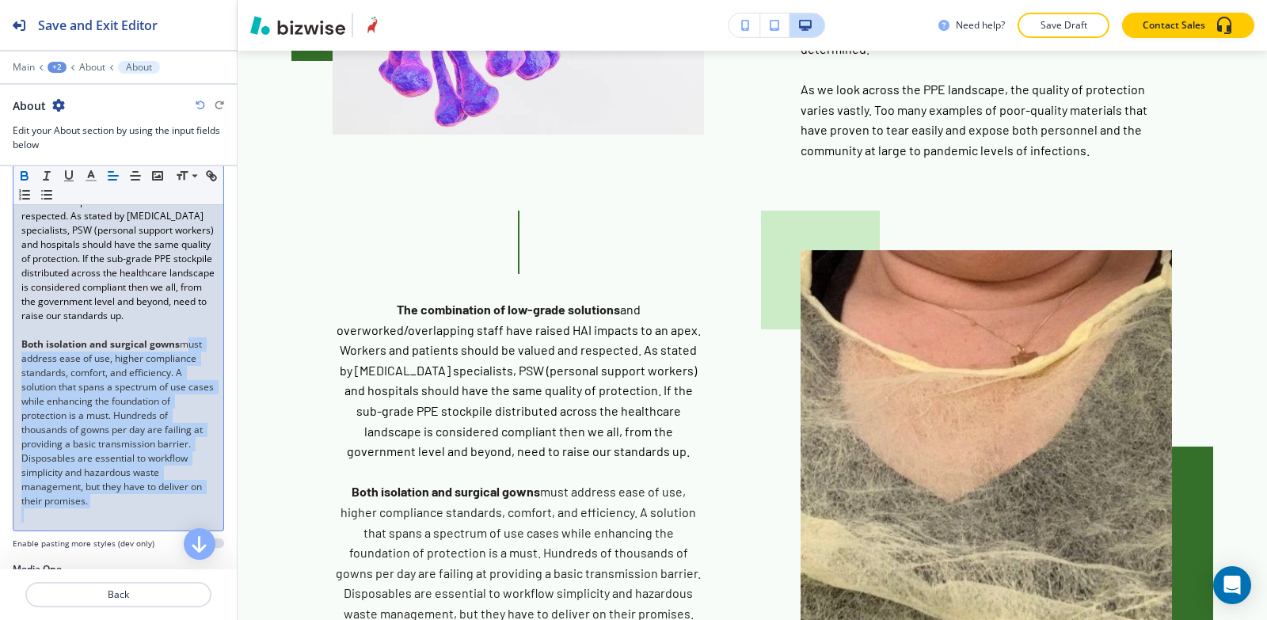
scroll to position [363, 0]
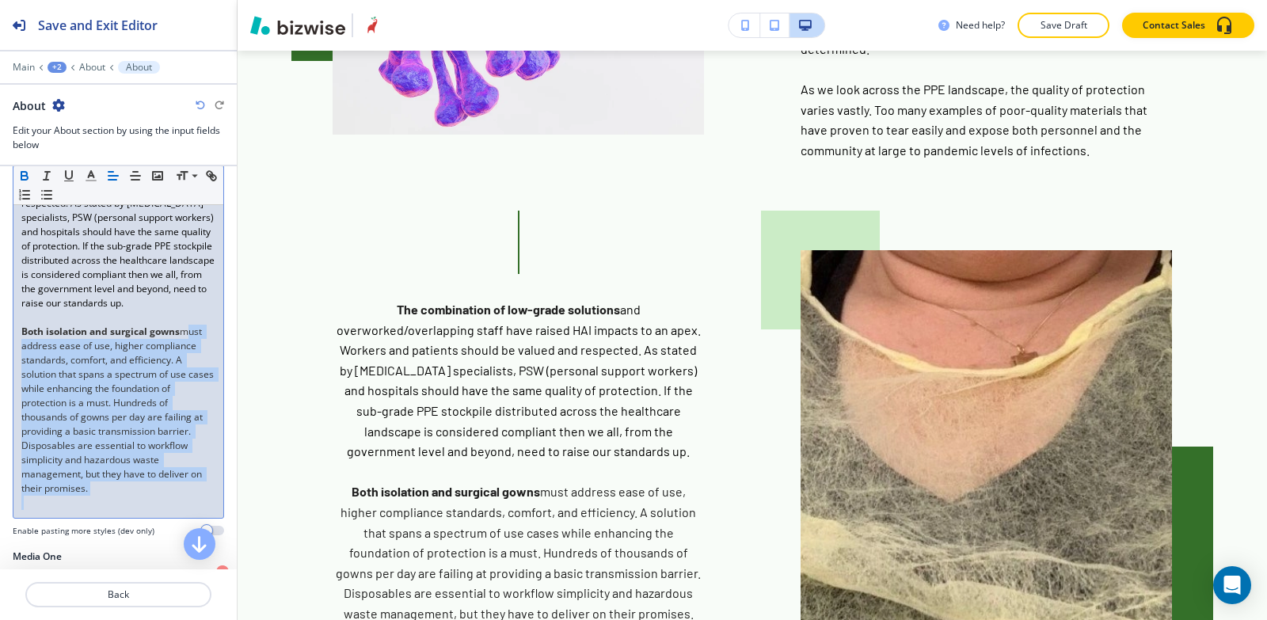
drag, startPoint x: 15, startPoint y: 399, endPoint x: 171, endPoint y: 551, distance: 217.4
click at [171, 537] on div "Body Small Normal Large Huge The combination of low-grade solutions and overwor…" at bounding box center [118, 304] width 211 height 466
click at [97, 178] on icon "button" at bounding box center [91, 176] width 14 height 14
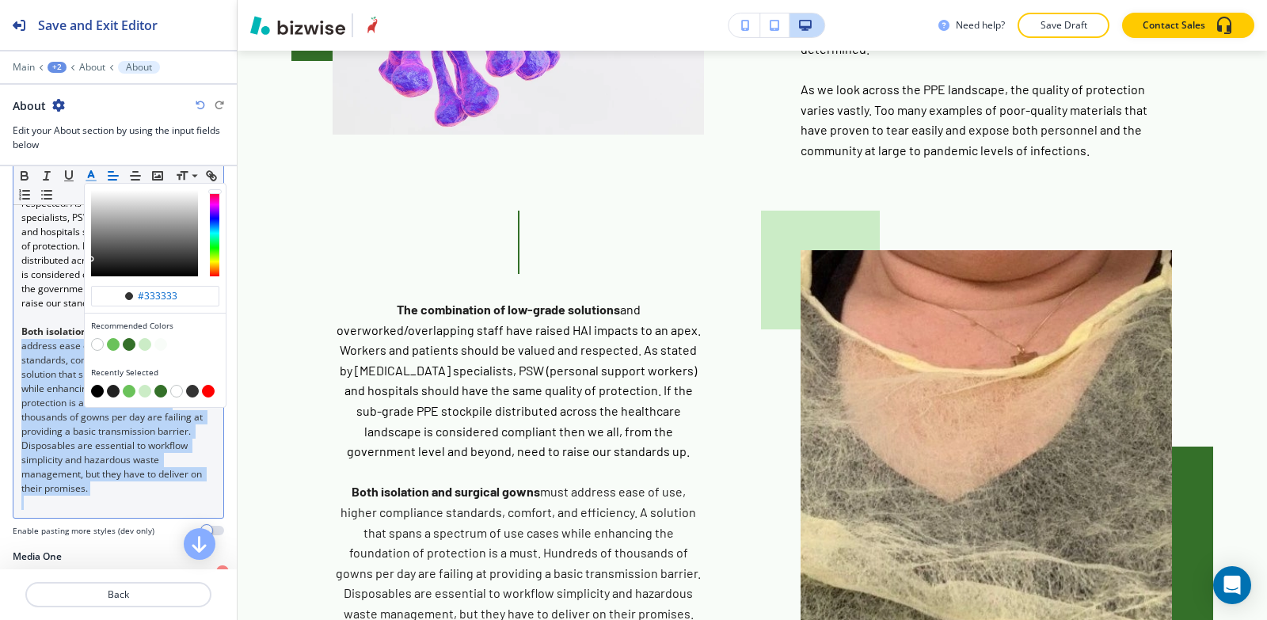
click at [94, 394] on button "button" at bounding box center [97, 391] width 13 height 13
type input "#000000"
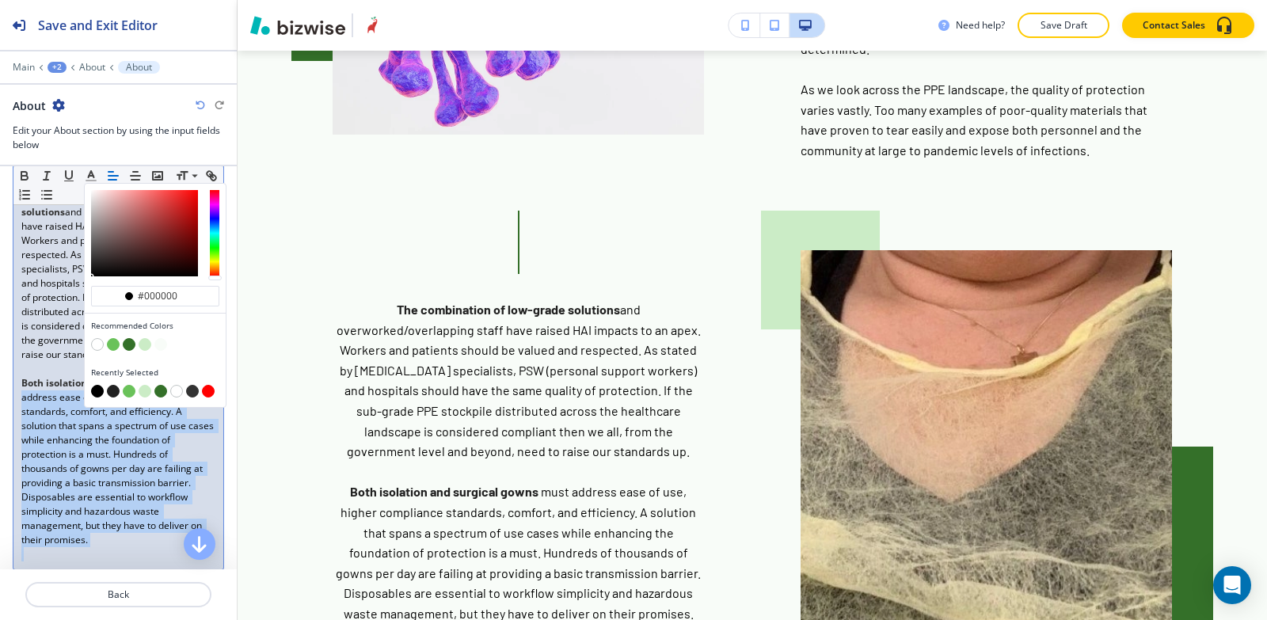
scroll to position [284, 0]
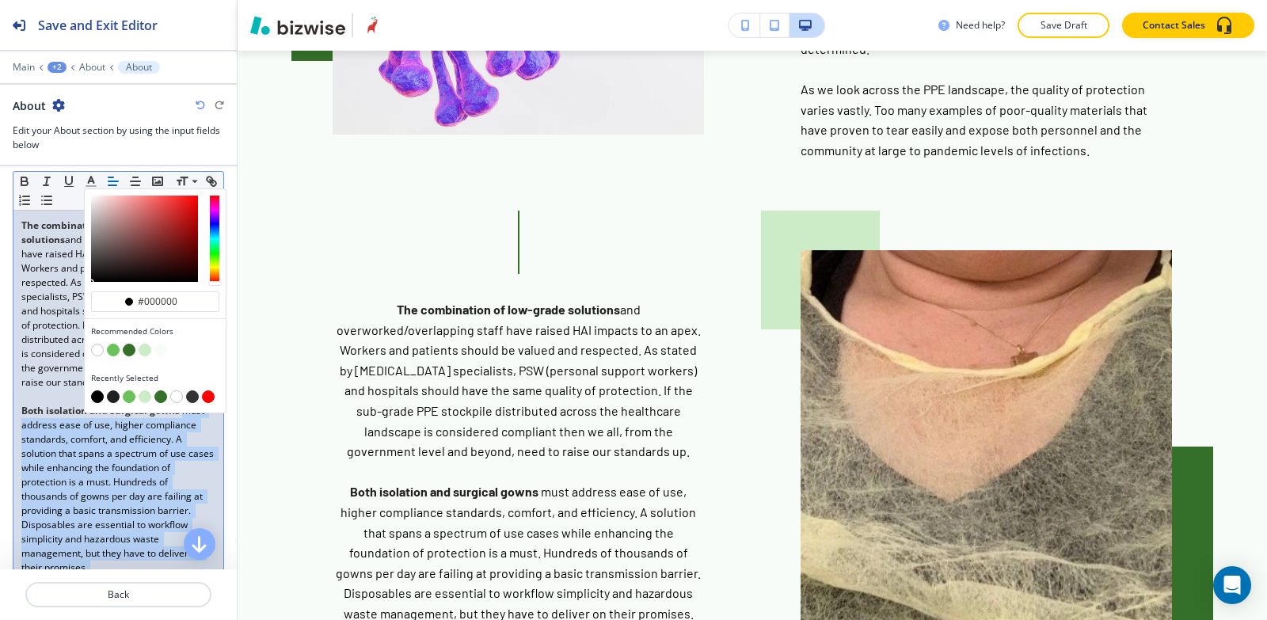
click at [196, 440] on p "﻿ Both isolation and surgical gowns must address ease of use, higher compliance…" at bounding box center [118, 489] width 194 height 171
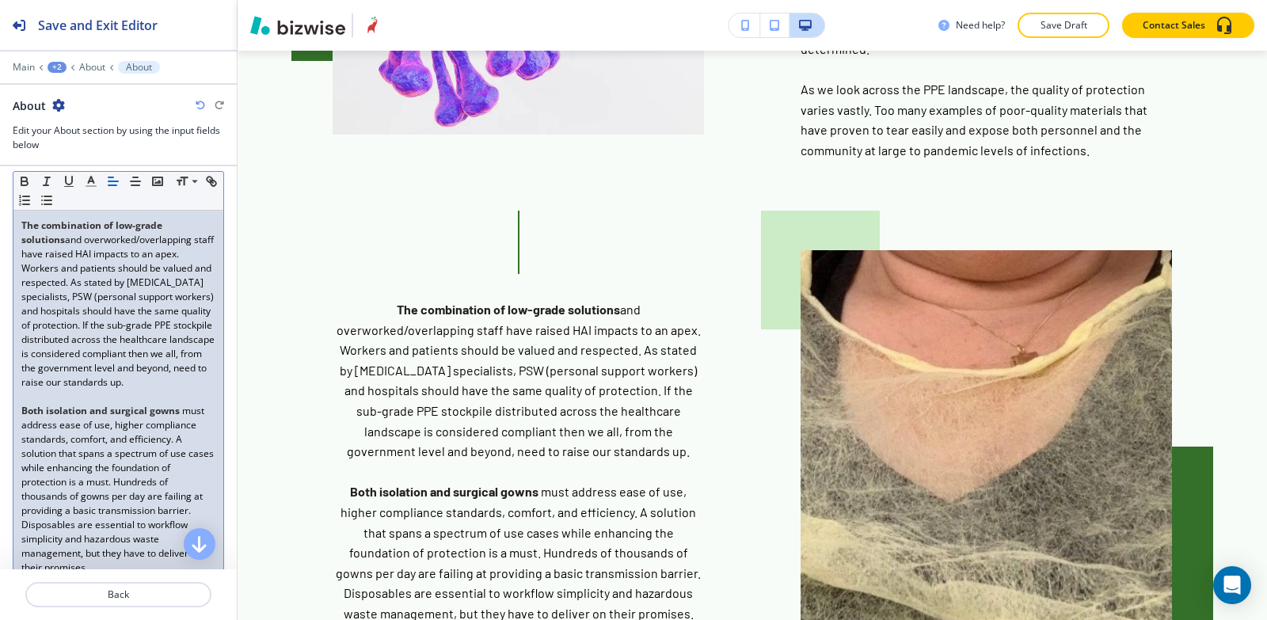
scroll to position [204, 0]
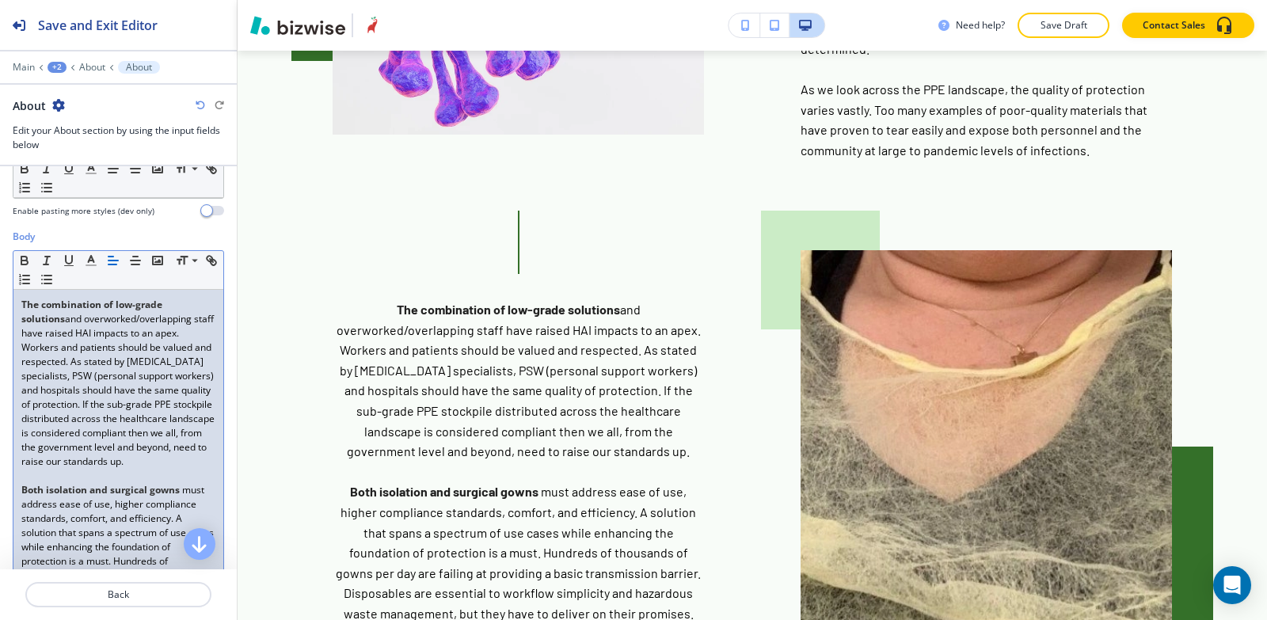
click at [150, 469] on p "The combination of low-grade solutions and overworked/overlapping staff have ra…" at bounding box center [118, 383] width 194 height 171
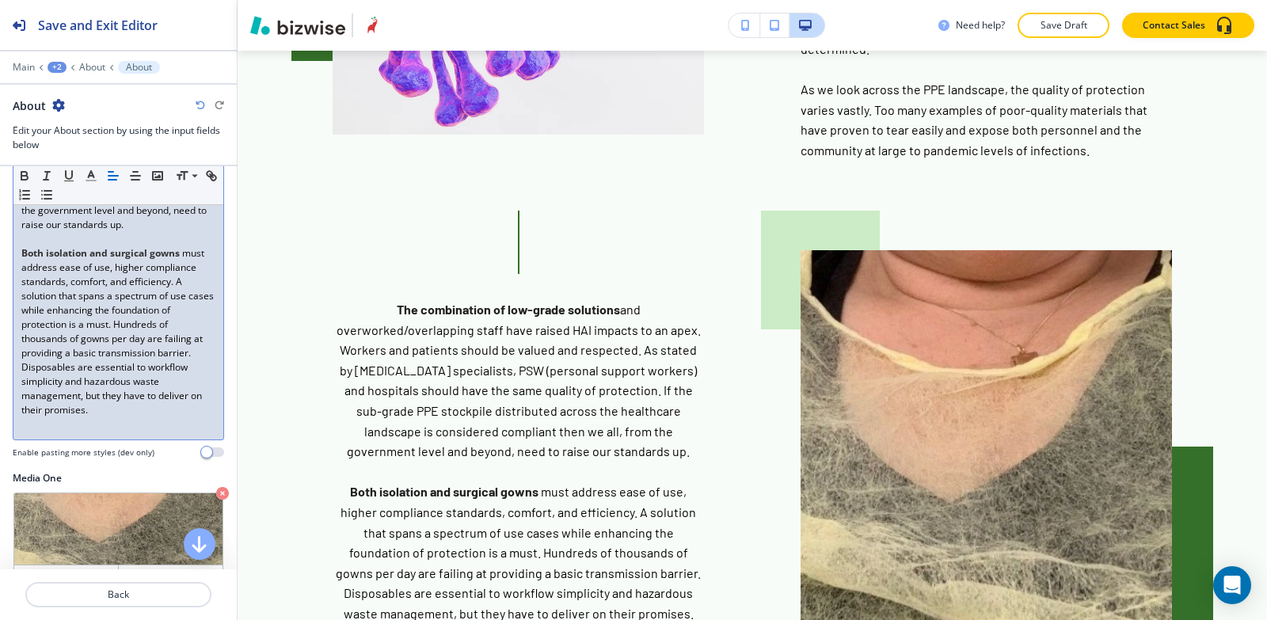
scroll to position [442, 0]
click at [179, 417] on p "﻿ Both isolation and surgical gowns must address ease of use, higher compliance…" at bounding box center [118, 331] width 194 height 171
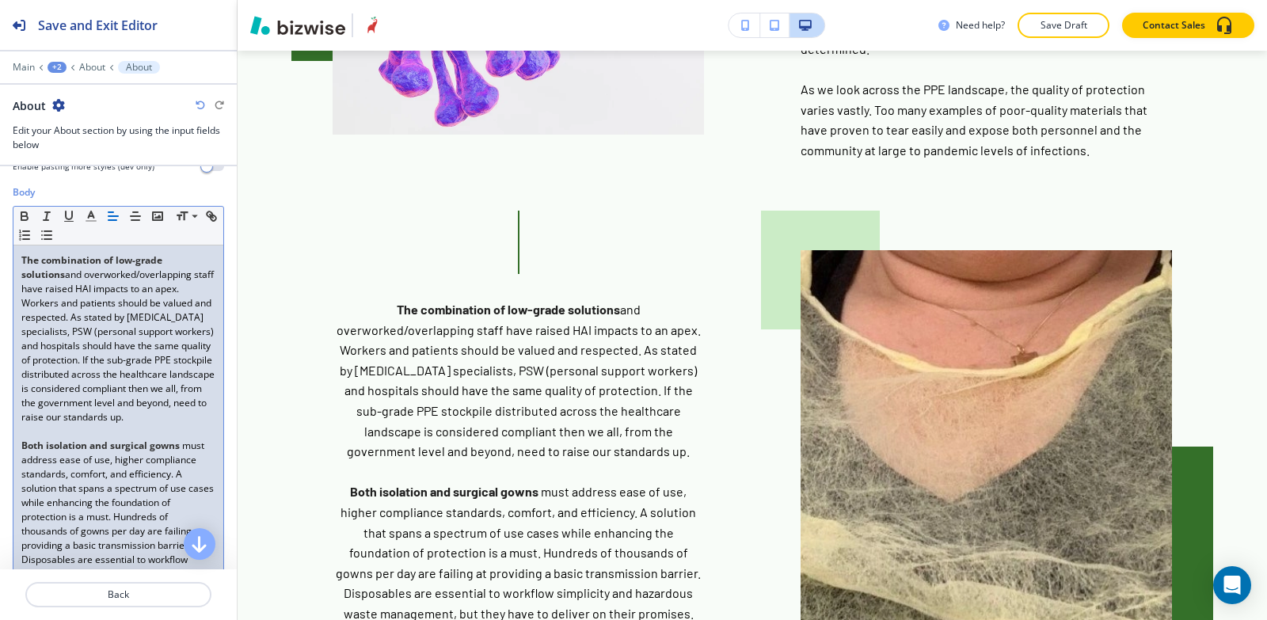
scroll to position [220, 0]
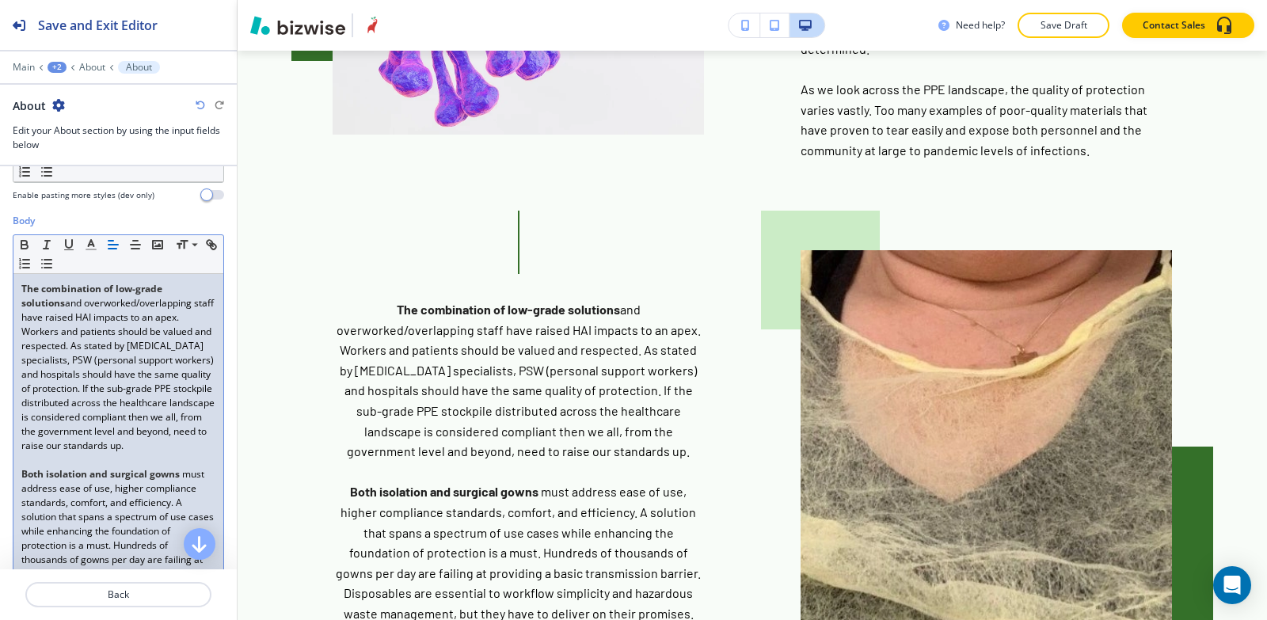
drag, startPoint x: 21, startPoint y: 291, endPoint x: 169, endPoint y: 459, distance: 224.5
click at [169, 459] on div "The combination of low-grade solutions and overworked/overlapping staff have ra…" at bounding box center [118, 488] width 210 height 429
click at [107, 240] on icon "button" at bounding box center [113, 245] width 14 height 14
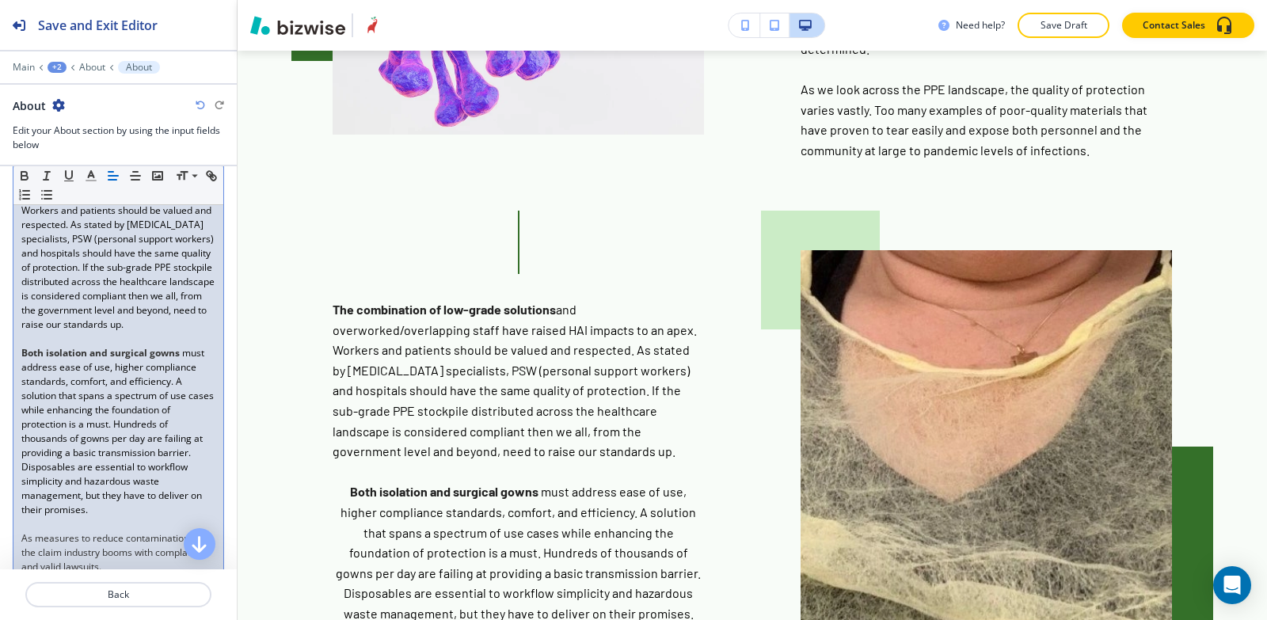
scroll to position [379, 0]
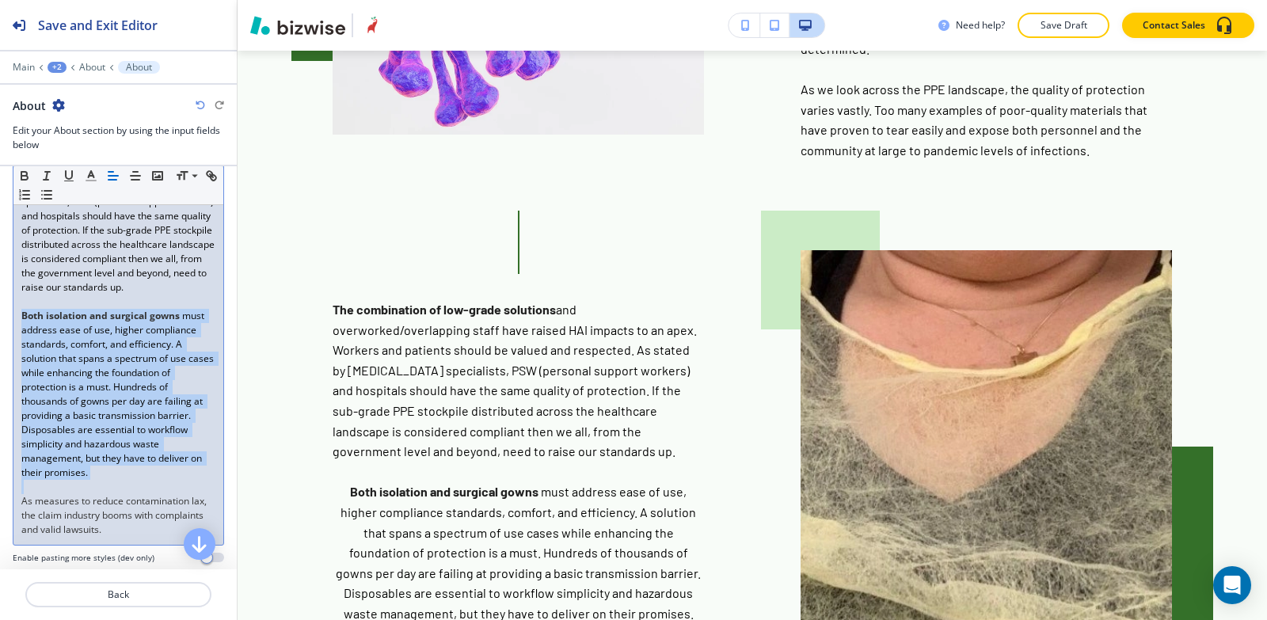
drag, startPoint x: 18, startPoint y: 335, endPoint x: 181, endPoint y: 493, distance: 226.9
click at [181, 493] on div "The combination of low-grade solutions and overworked/overlapping staff have ra…" at bounding box center [118, 330] width 210 height 429
click at [110, 177] on icon "button" at bounding box center [113, 176] width 14 height 14
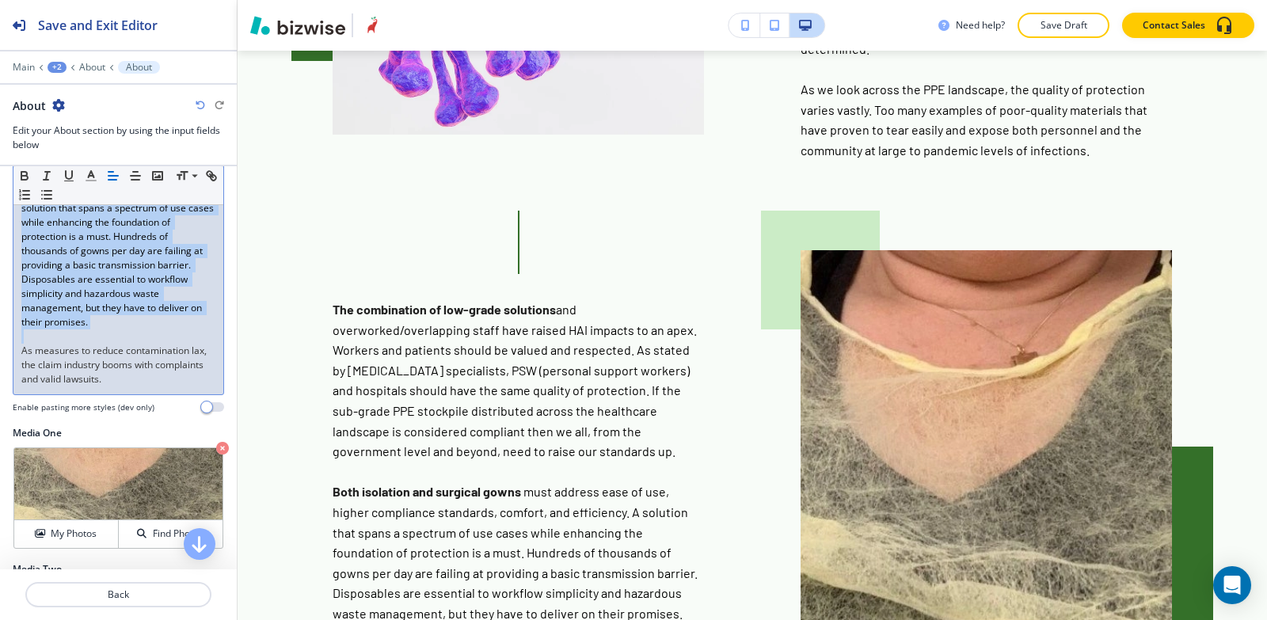
scroll to position [537, 0]
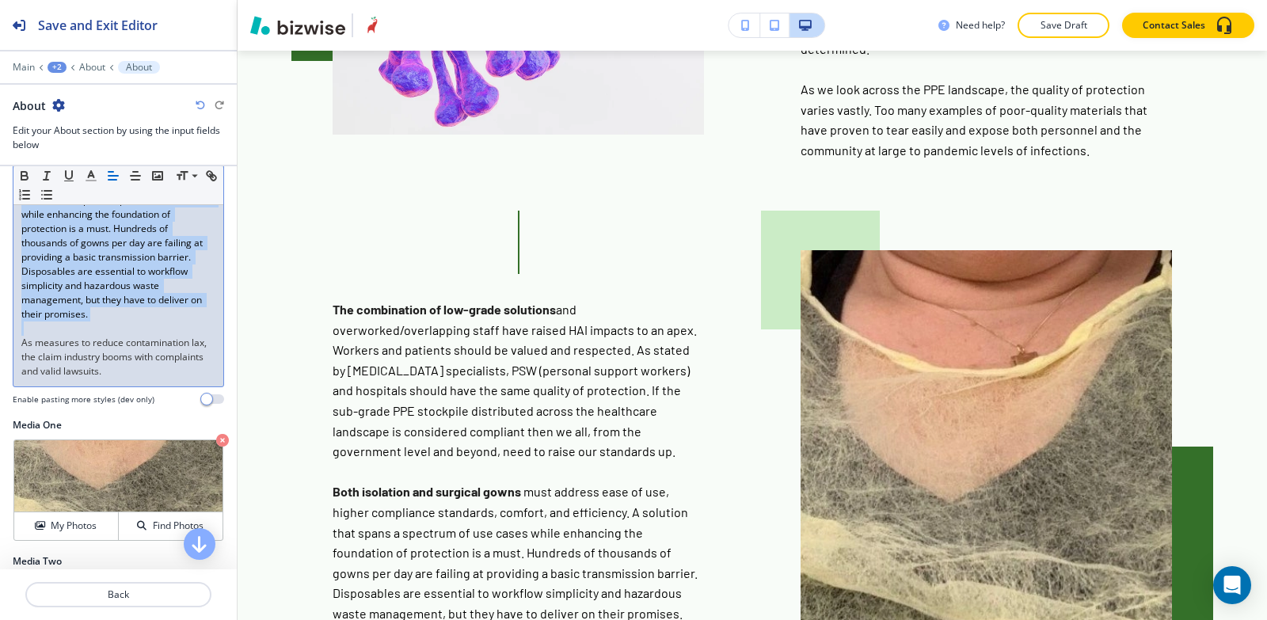
drag, startPoint x: 17, startPoint y: 360, endPoint x: 191, endPoint y: 371, distance: 173.8
click at [181, 387] on div "The combination of low-grade solutions and overworked/overlapping staff have ra…" at bounding box center [118, 171] width 210 height 429
click at [112, 180] on line "button" at bounding box center [113, 180] width 8 height 0
click at [170, 379] on p "﻿As measures to reduce contamination lax, the claim industry booms with complai…" at bounding box center [118, 357] width 194 height 43
drag, startPoint x: 15, startPoint y: 291, endPoint x: 173, endPoint y: 392, distance: 187.4
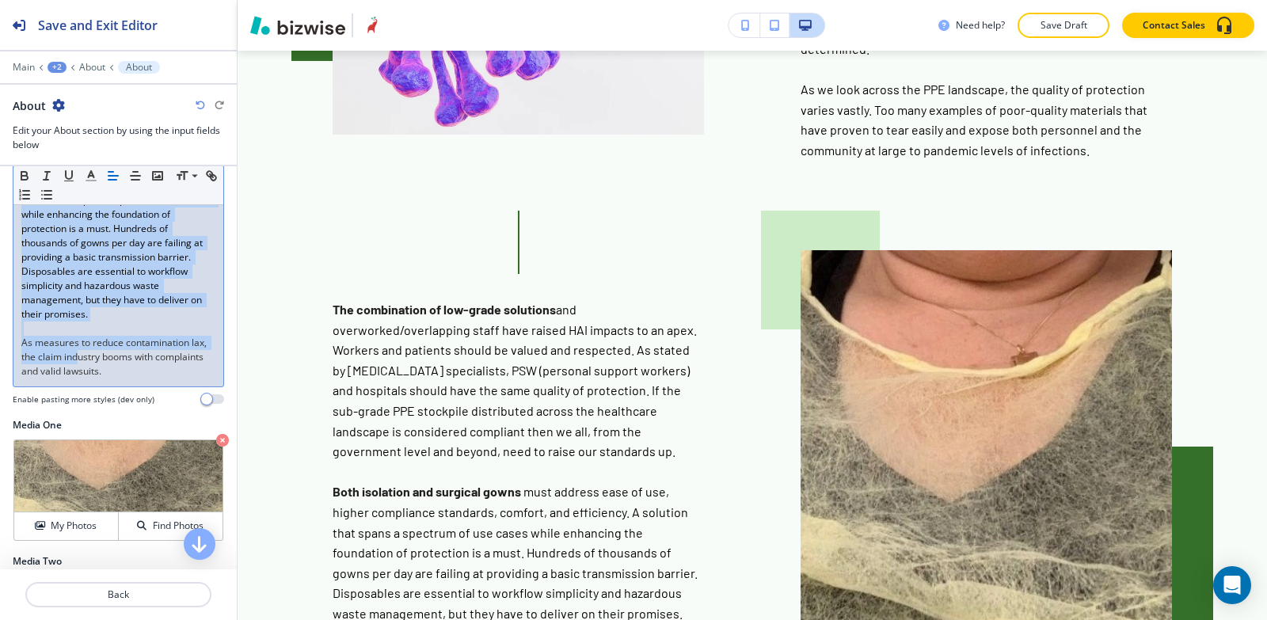
click at [173, 387] on div "The combination of low-grade solutions and overworked/overlapping staff have ra…" at bounding box center [118, 171] width 210 height 429
copy div "The combination of low-grade solutions and overworked/overlapping staff have ra…"
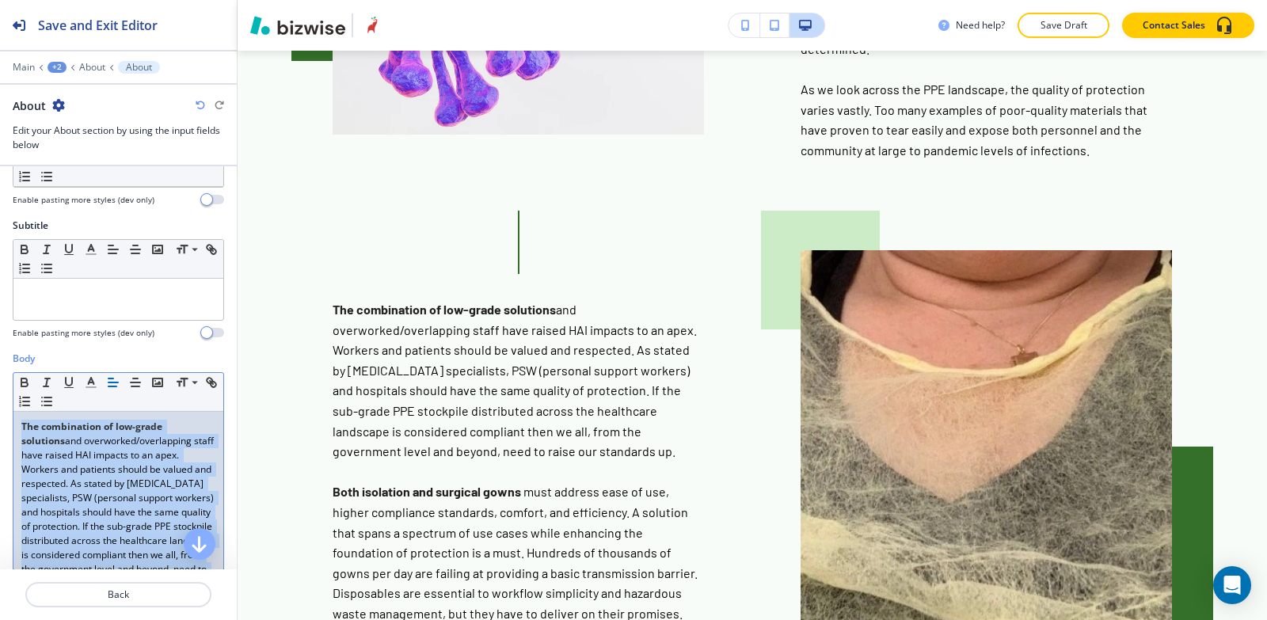
scroll to position [0, 0]
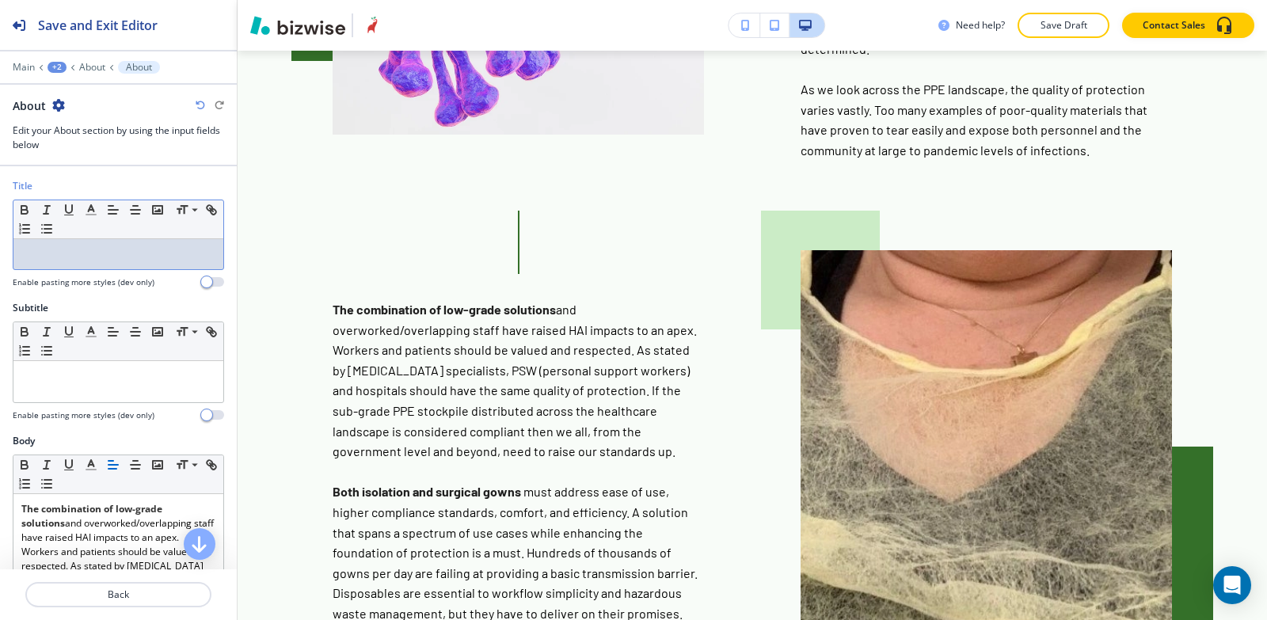
click at [99, 249] on p at bounding box center [118, 254] width 194 height 14
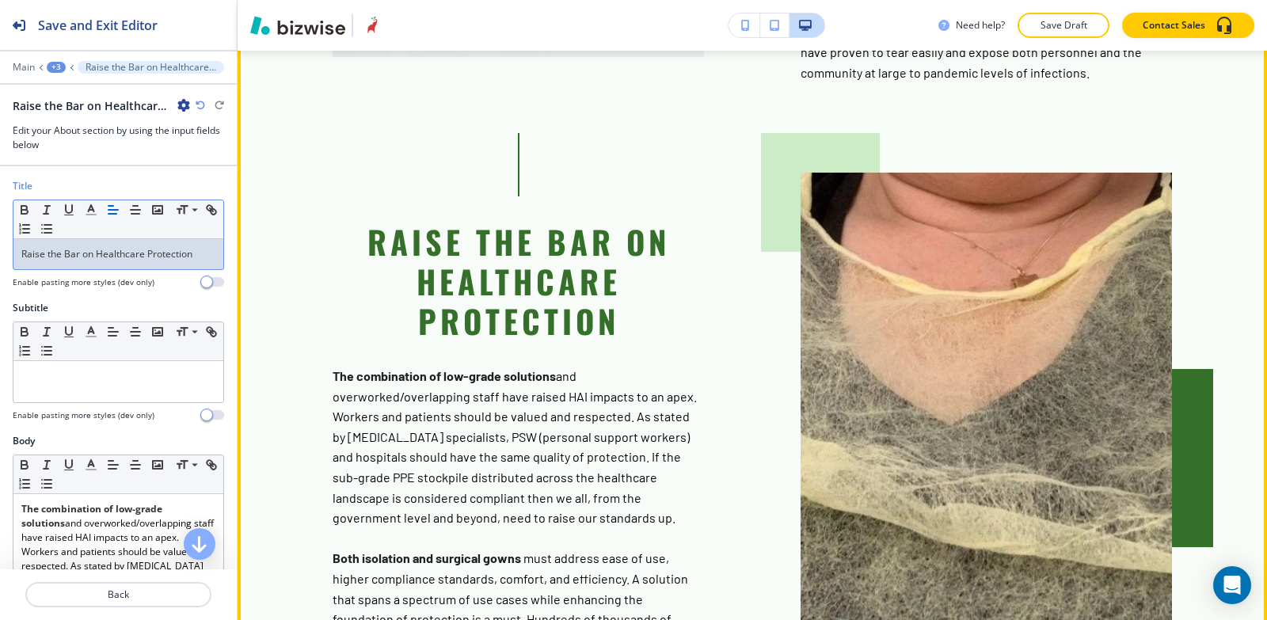
scroll to position [3050, 0]
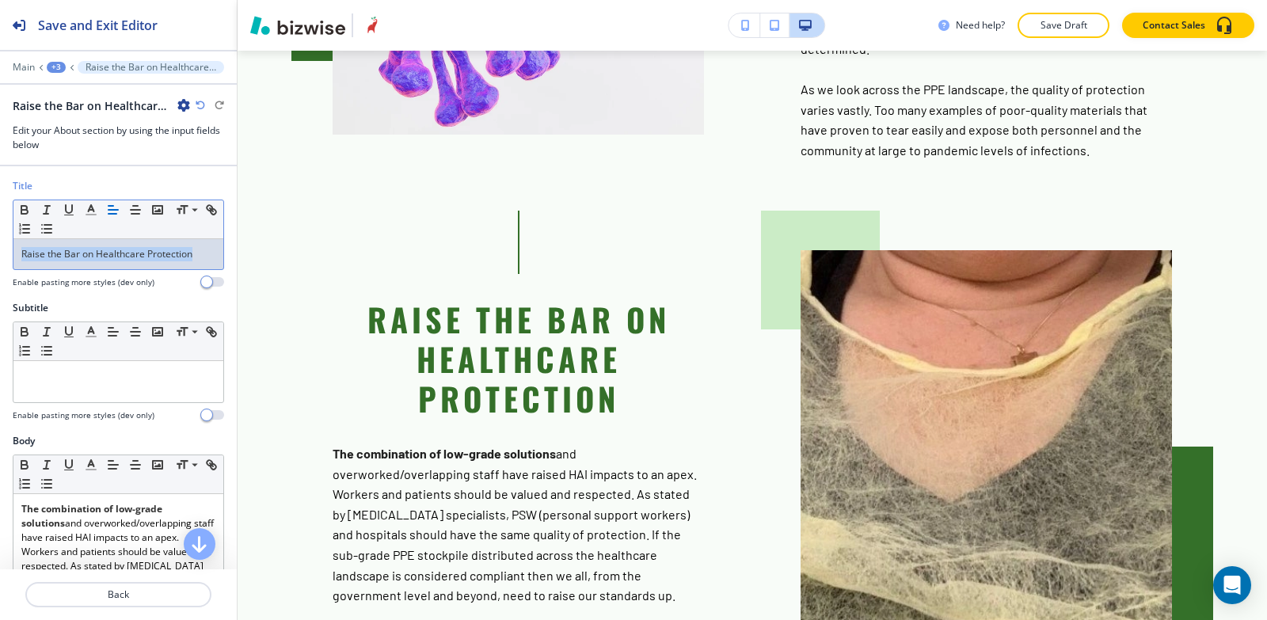
drag, startPoint x: 203, startPoint y: 253, endPoint x: 2, endPoint y: 234, distance: 202.2
click at [0, 234] on div "Title Small Normal Large Huge Raise the Bar on Healthcare Protection Enable pas…" at bounding box center [118, 240] width 237 height 122
click at [191, 235] on span at bounding box center [194, 232] width 36 height 19
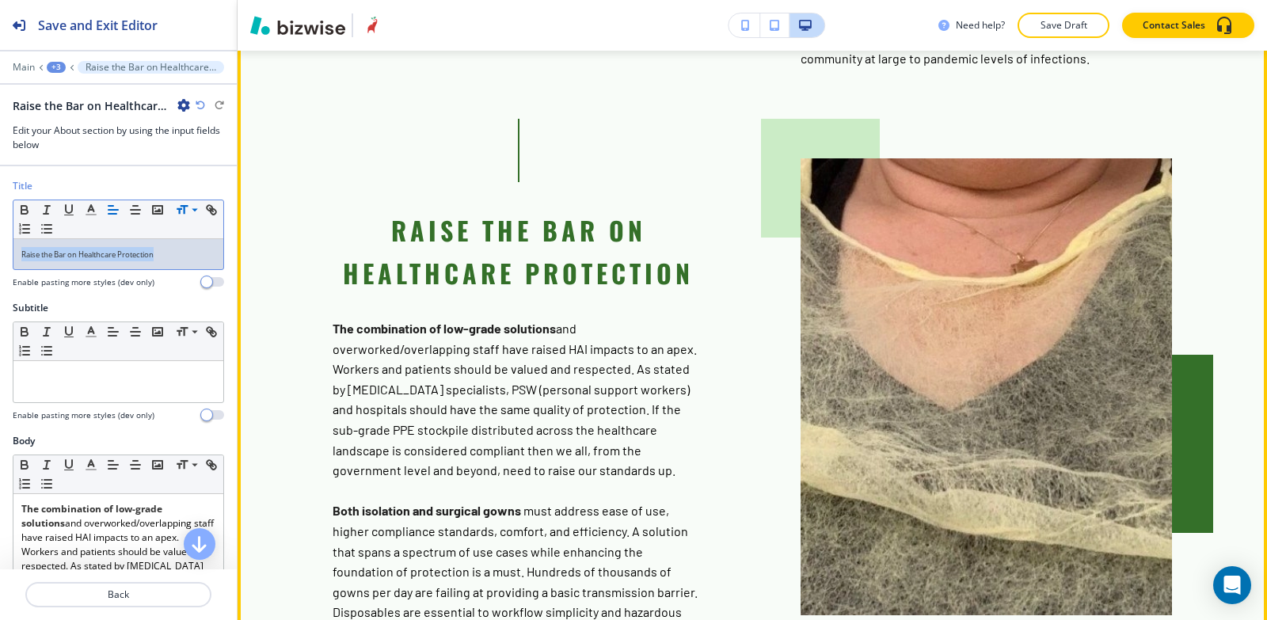
scroll to position [3129, 0]
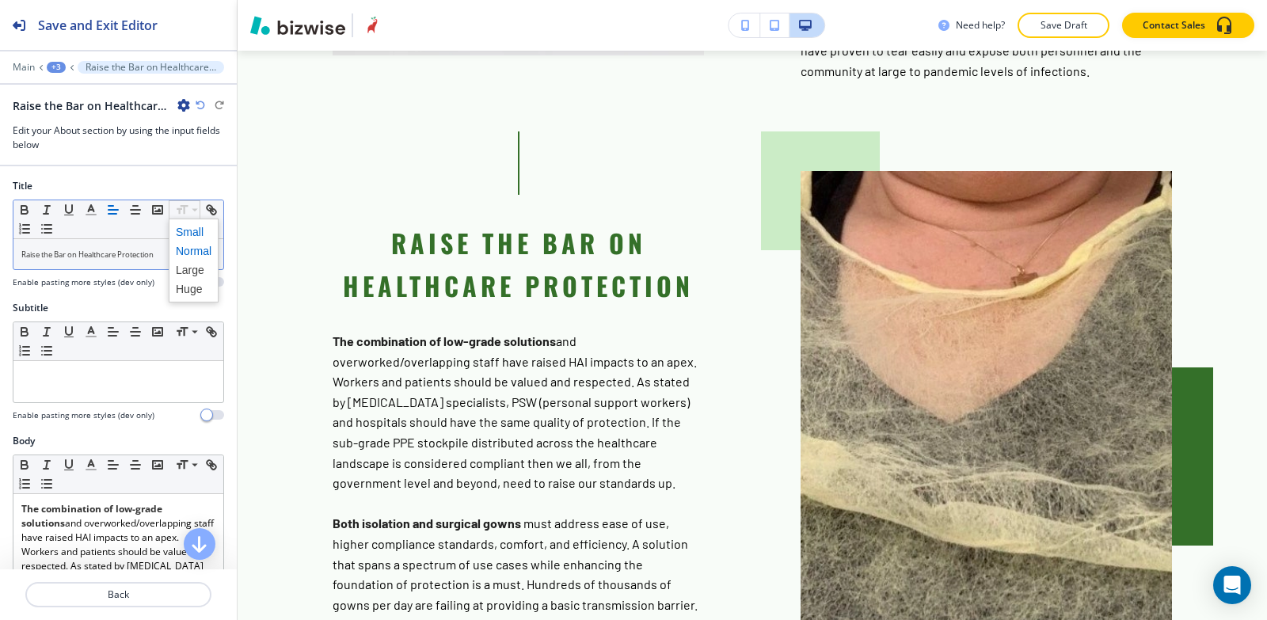
click at [196, 251] on span at bounding box center [194, 251] width 36 height 19
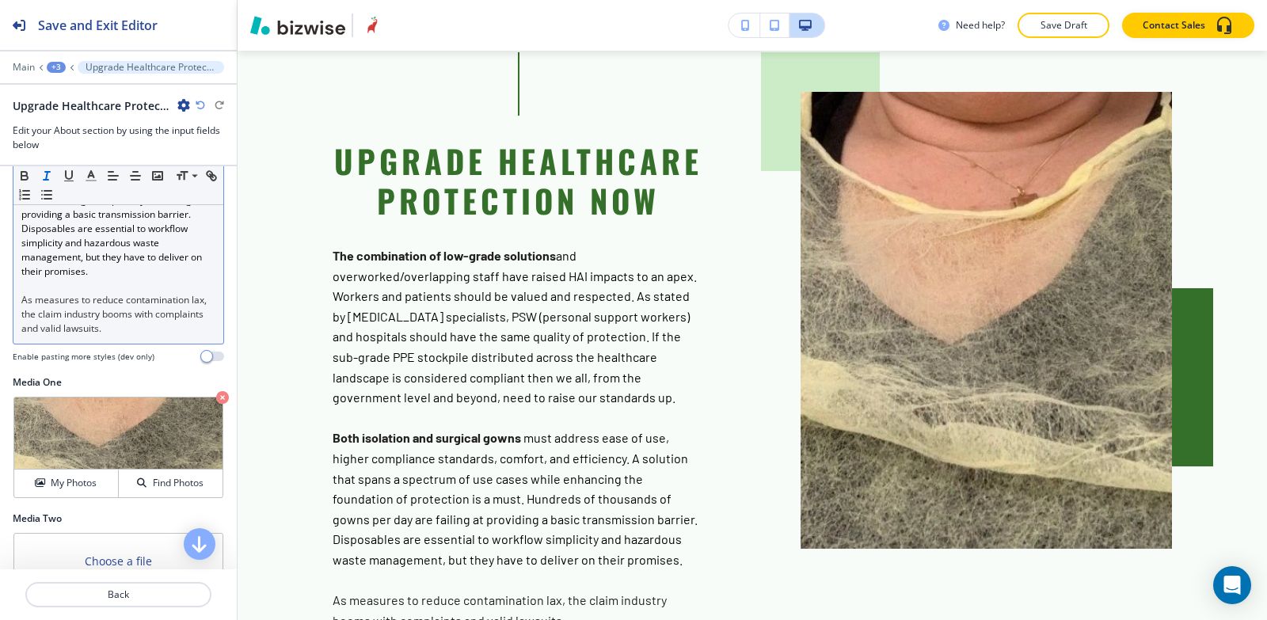
scroll to position [713, 0]
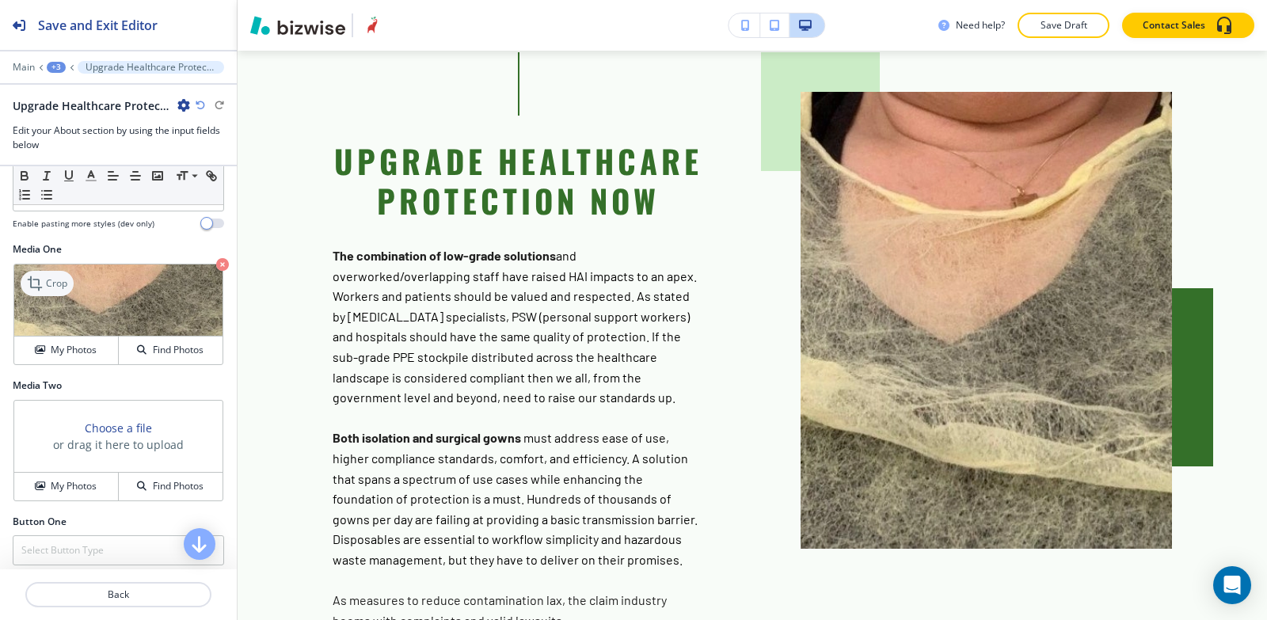
click at [44, 293] on icon at bounding box center [36, 283] width 19 height 19
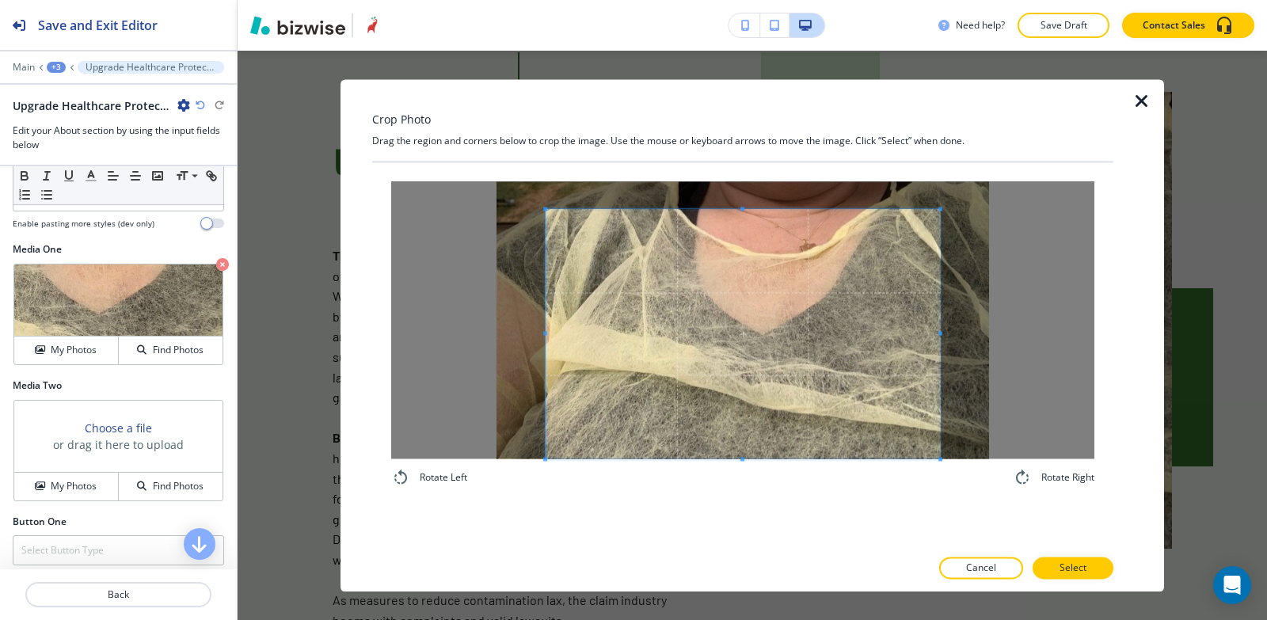
click at [741, 502] on div "Rotate Left Rotate Right" at bounding box center [742, 334] width 741 height 344
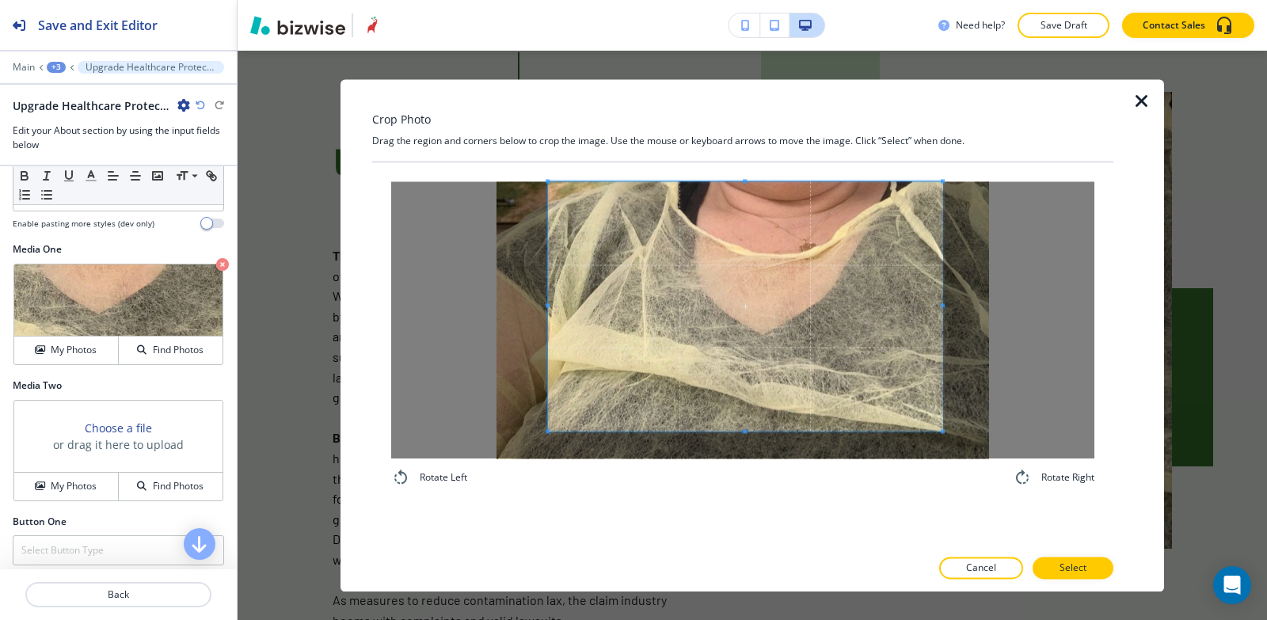
click at [753, 164] on div "Rotate Left Rotate Right" at bounding box center [742, 334] width 741 height 344
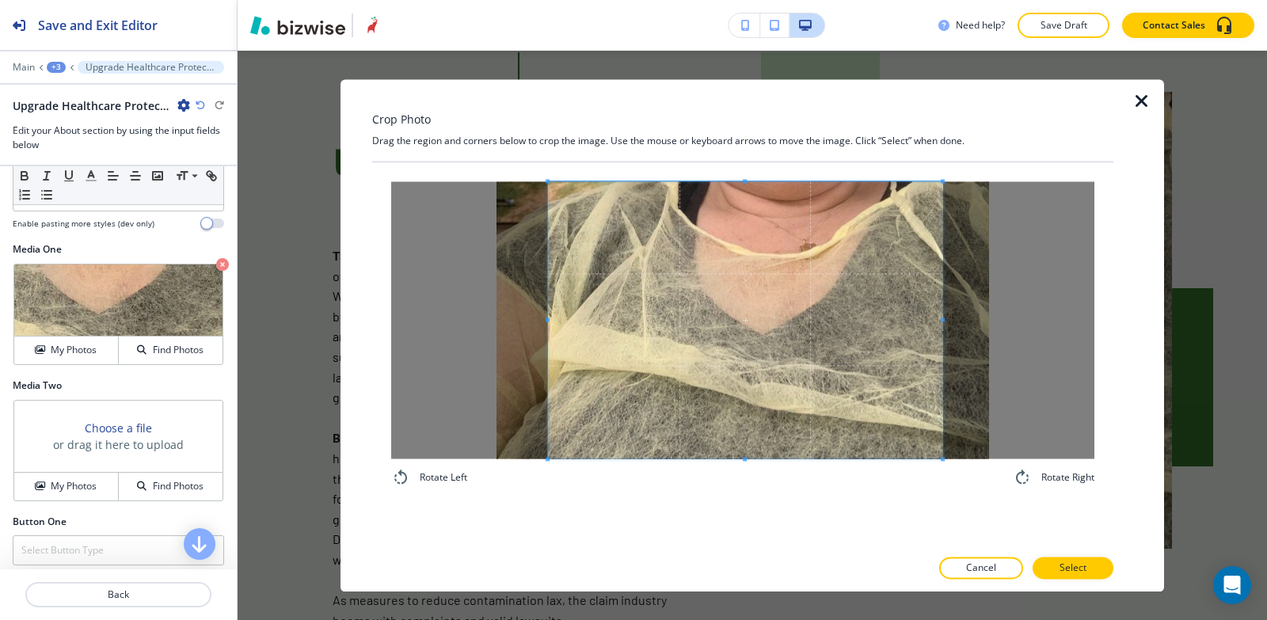
click at [716, 532] on div "Rotate Left Rotate Right" at bounding box center [742, 354] width 741 height 385
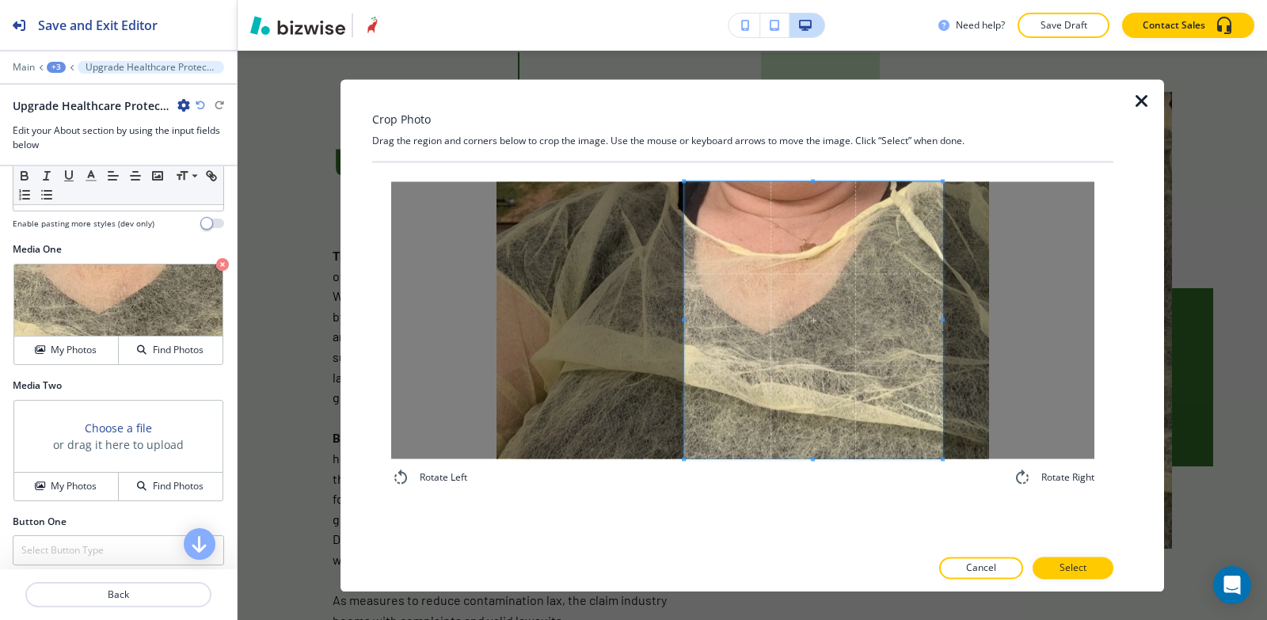
click at [689, 296] on div at bounding box center [813, 319] width 258 height 277
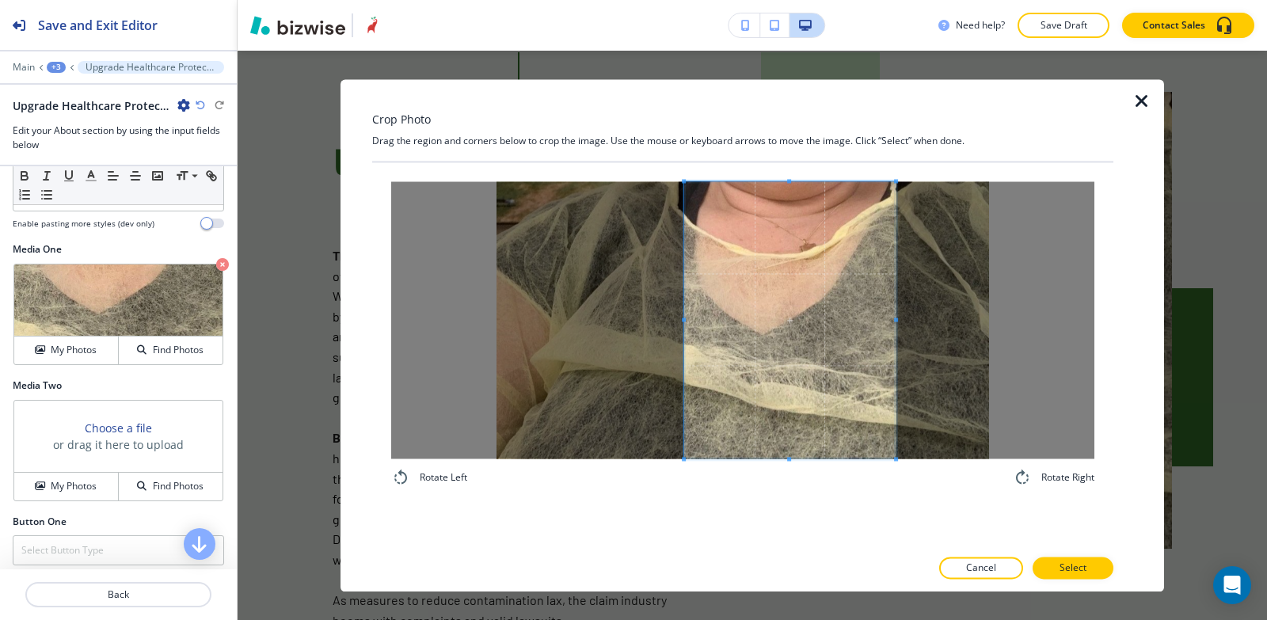
click at [895, 341] on div at bounding box center [789, 319] width 211 height 277
click at [1065, 566] on p "Select" at bounding box center [1073, 568] width 27 height 14
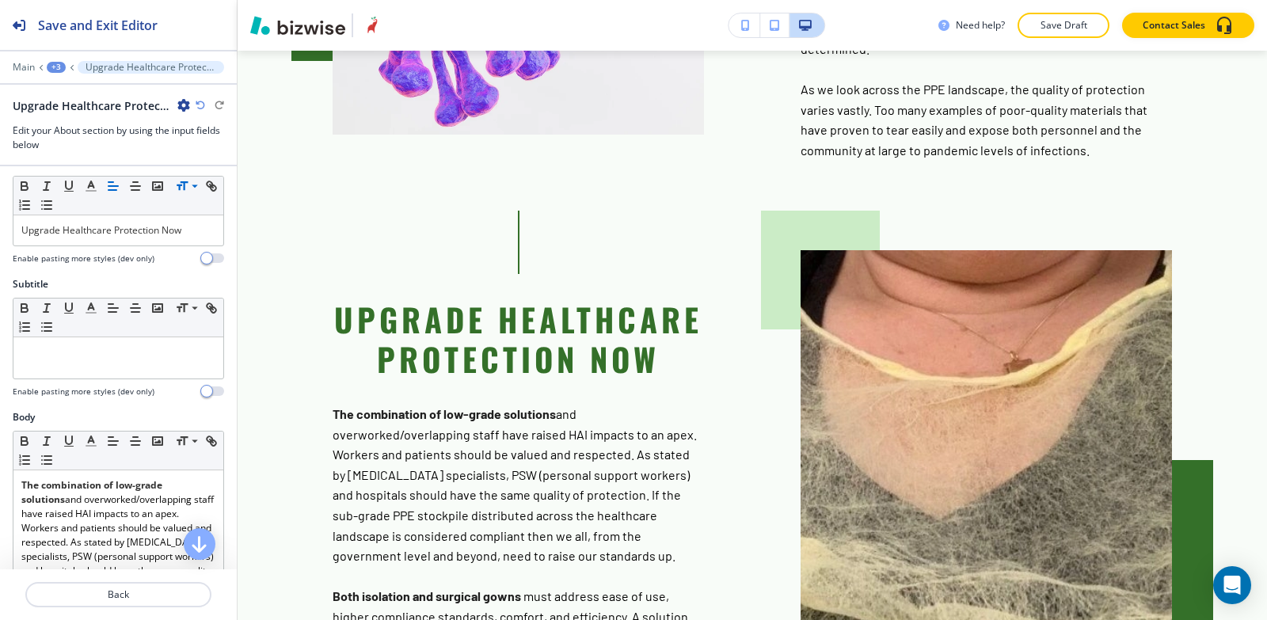
scroll to position [0, 0]
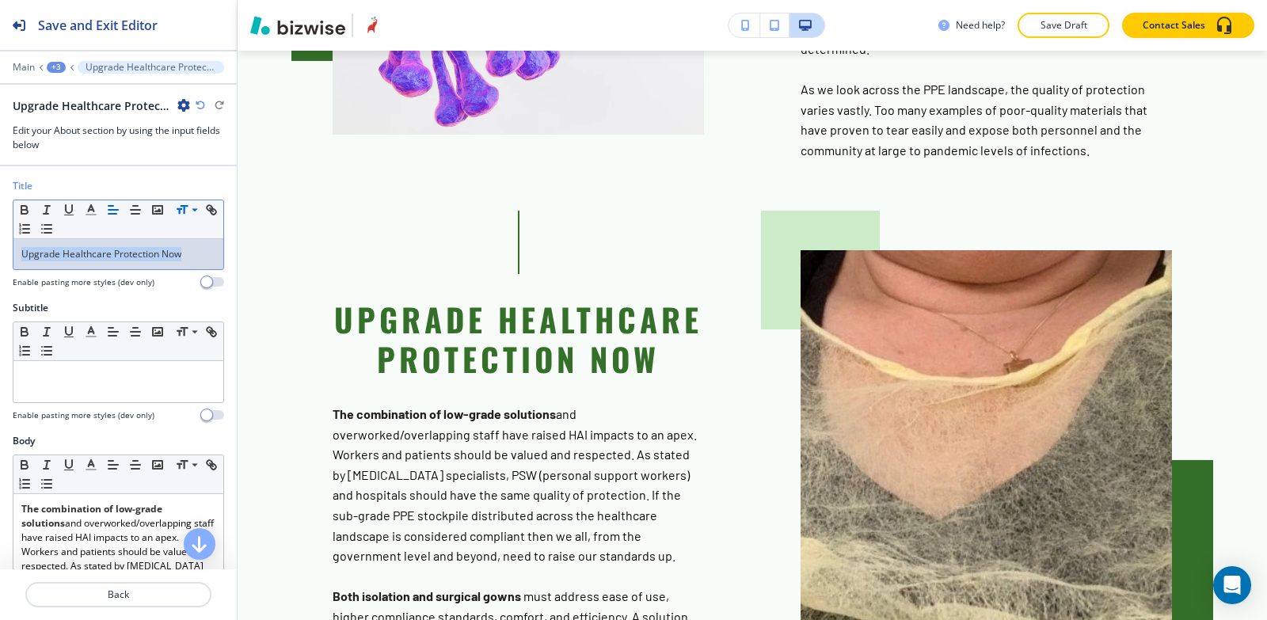
drag, startPoint x: 183, startPoint y: 255, endPoint x: 0, endPoint y: 236, distance: 184.0
click at [0, 236] on div "Title Small Normal Large Huge Upgrade Healthcare Protection Now Enable pasting …" at bounding box center [118, 240] width 237 height 122
click at [191, 237] on span at bounding box center [194, 232] width 36 height 19
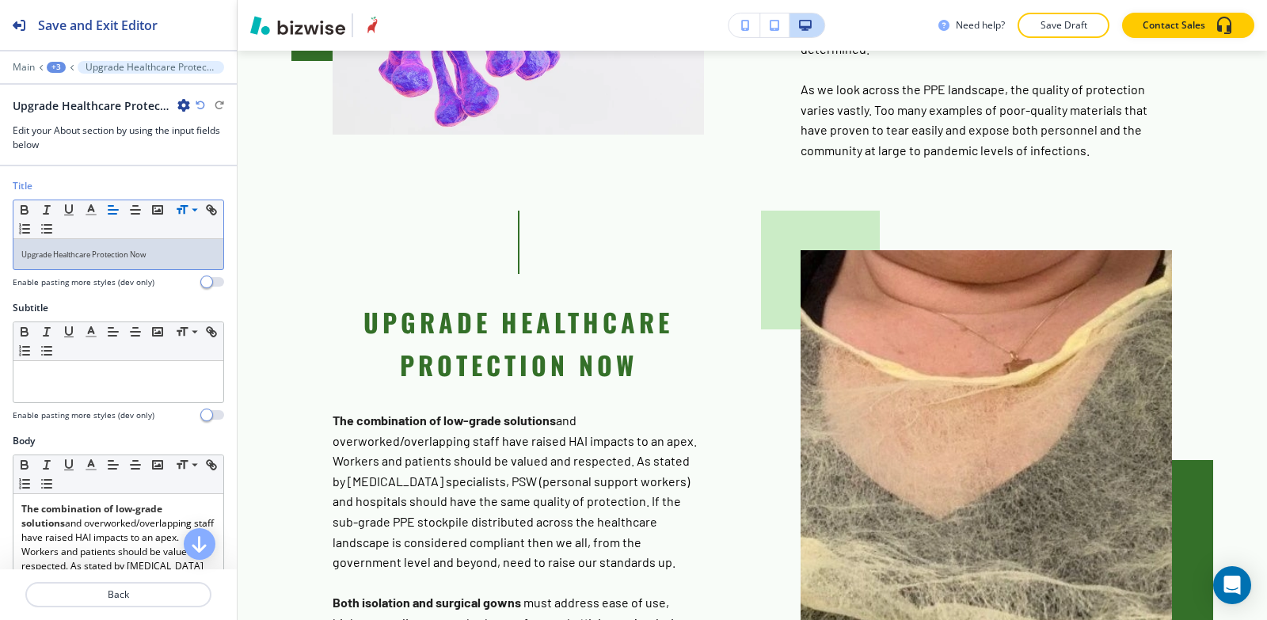
click at [169, 257] on p "Upgrade Healthcare Protection Now" at bounding box center [118, 254] width 194 height 14
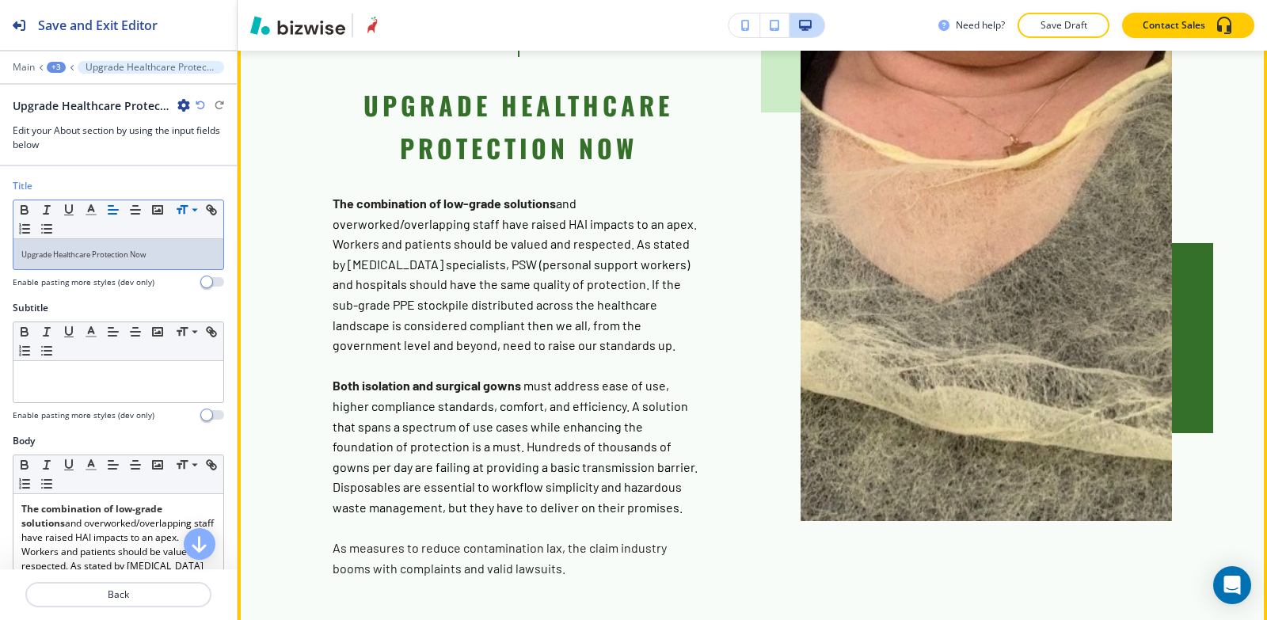
scroll to position [3208, 0]
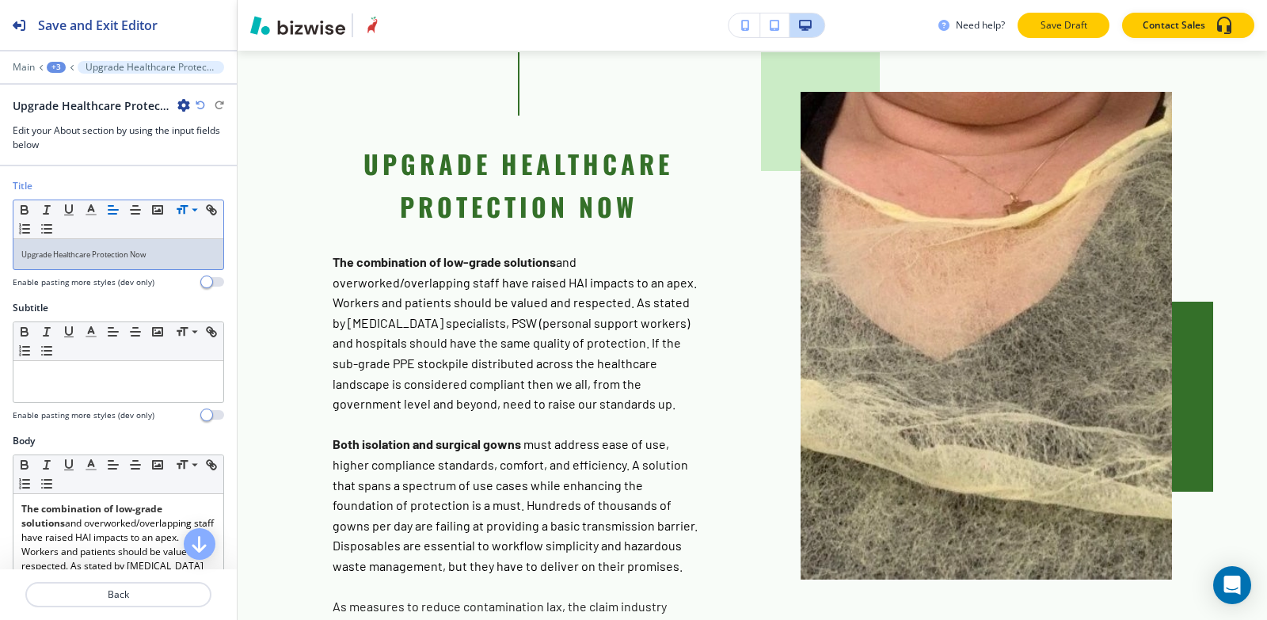
click at [1048, 32] on p "Save Draft" at bounding box center [1063, 25] width 51 height 14
